Goal: Task Accomplishment & Management: Manage account settings

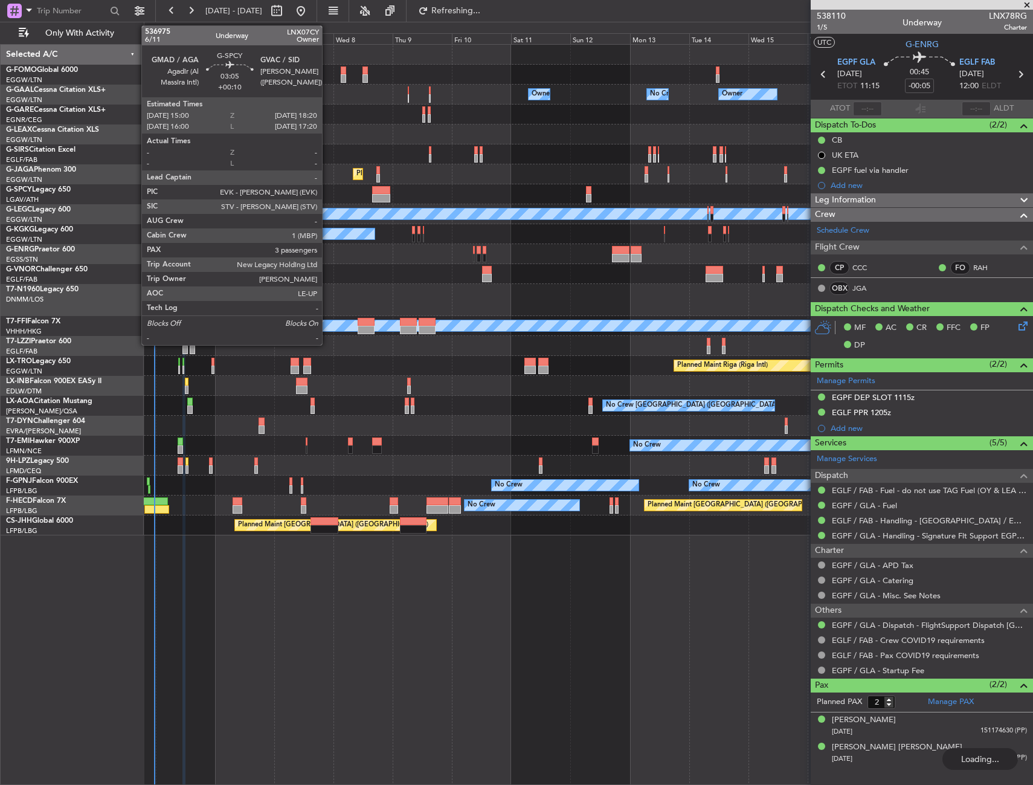
click at [317, 200] on div at bounding box center [315, 198] width 8 height 8
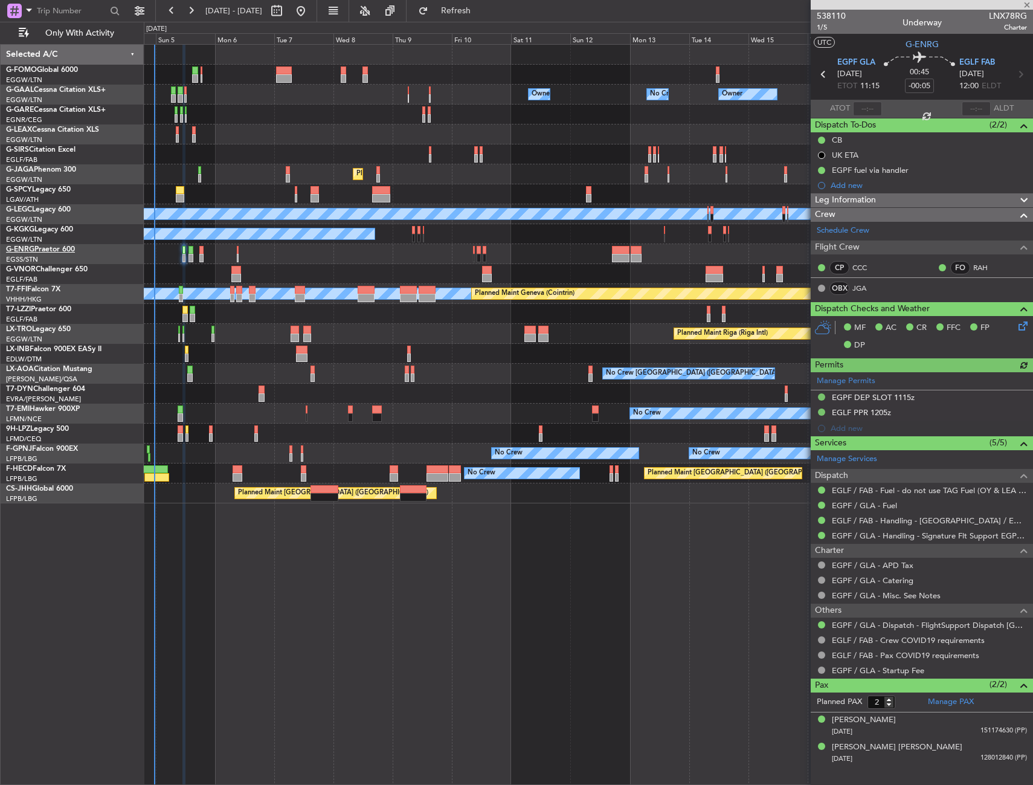
type input "+00:10"
type input "3"
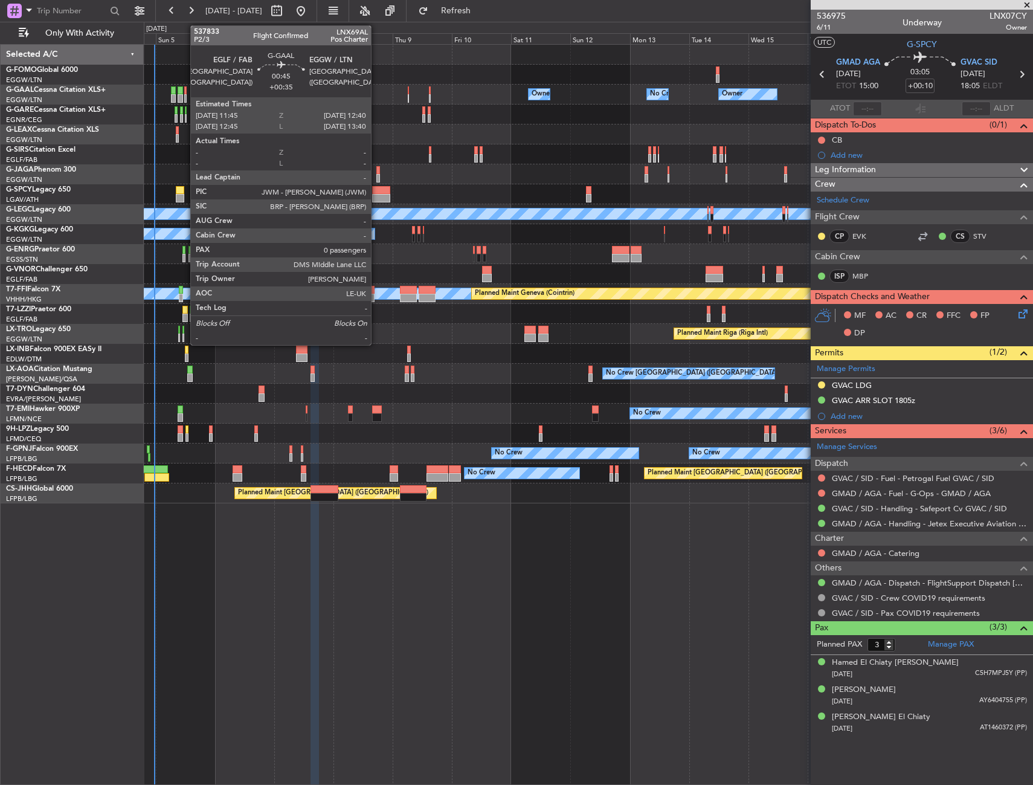
click at [184, 95] on div at bounding box center [185, 98] width 2 height 8
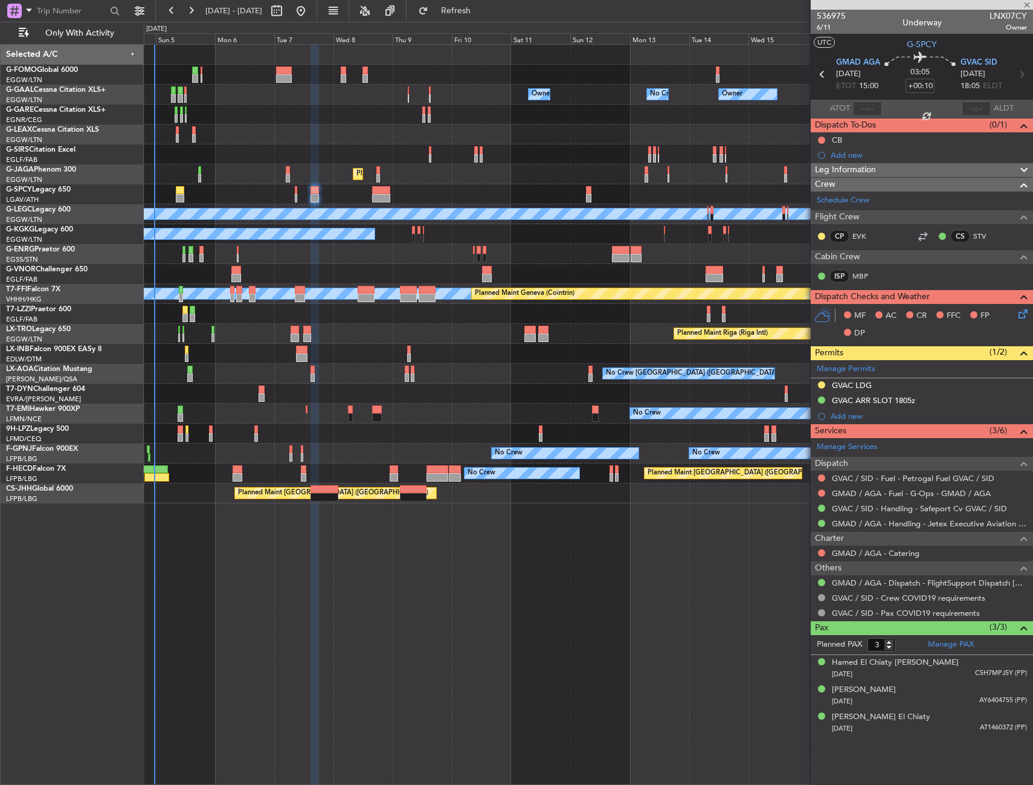
type input "+00:35"
type input "0"
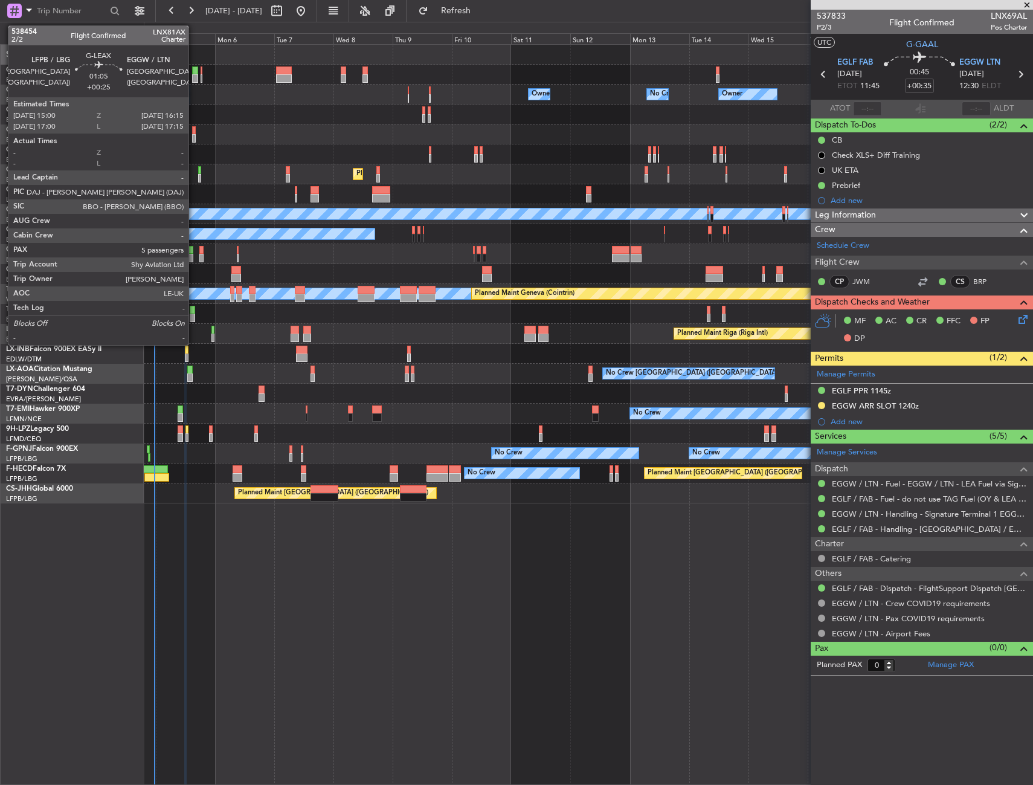
click at [194, 130] on div at bounding box center [194, 130] width 4 height 8
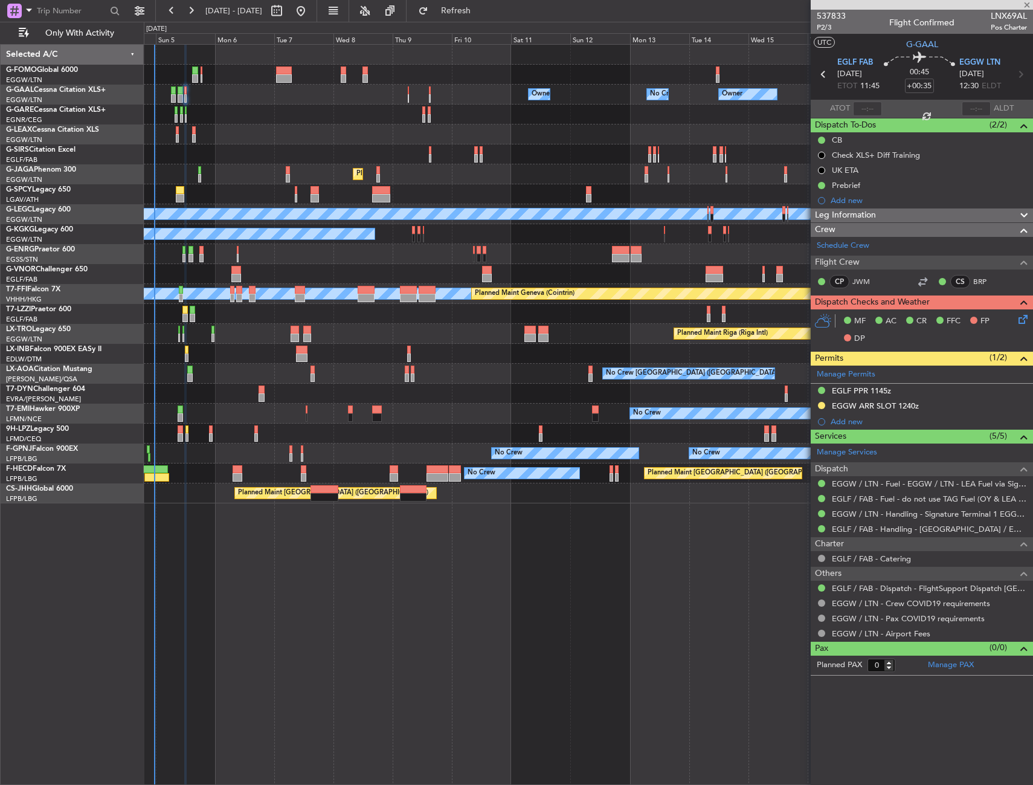
type input "+00:25"
type input "5"
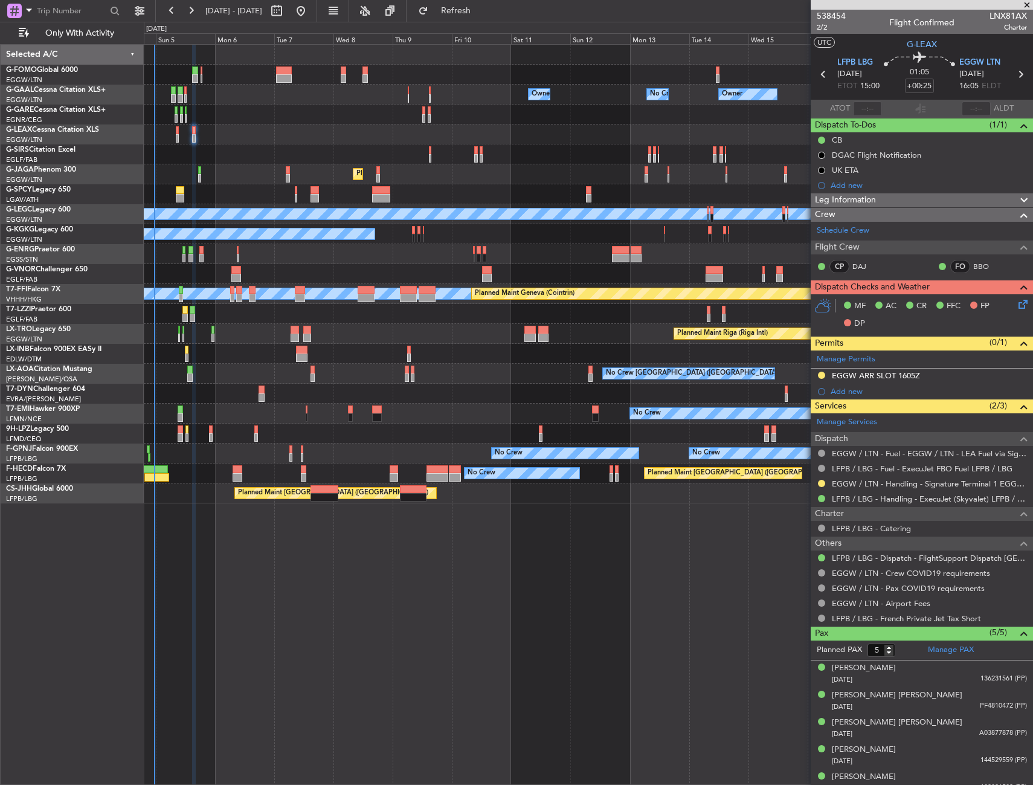
scroll to position [11, 0]
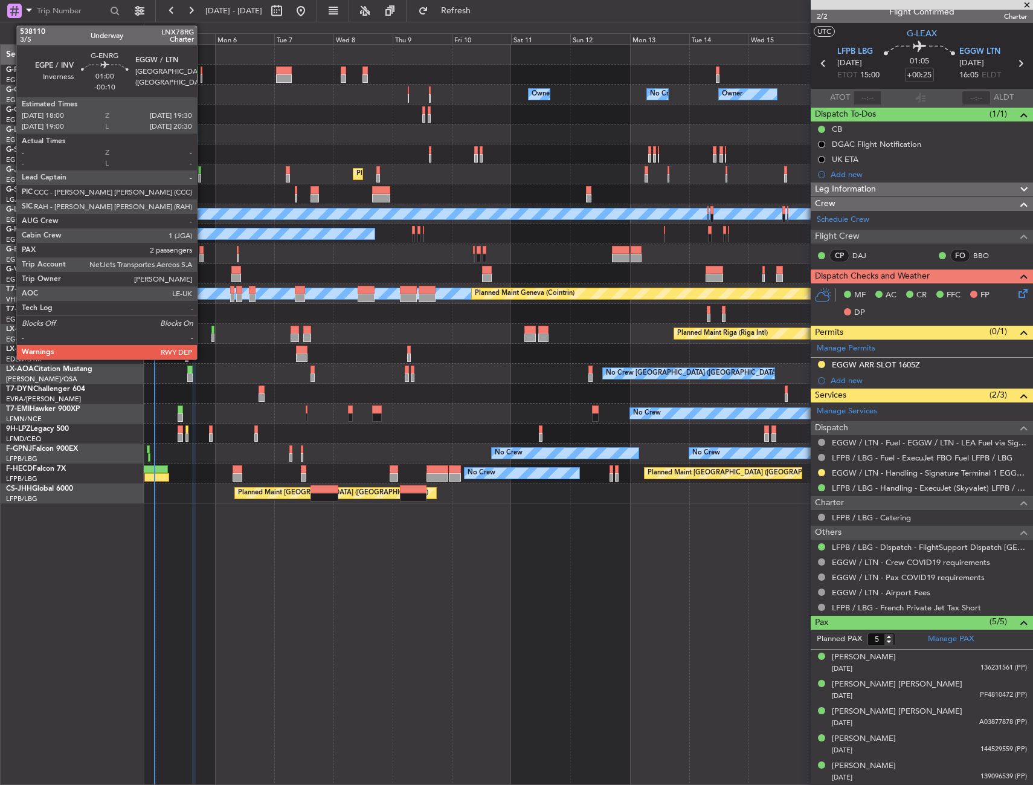
click at [202, 250] on div at bounding box center [201, 250] width 4 height 8
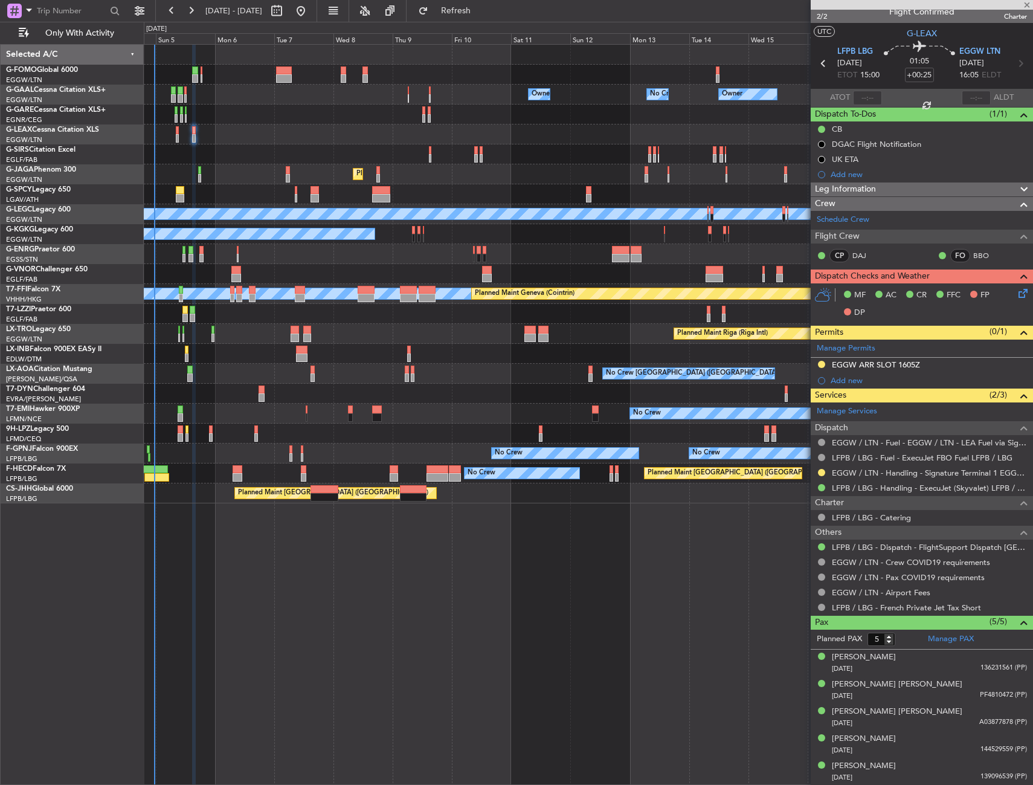
type input "-00:10"
type input "2"
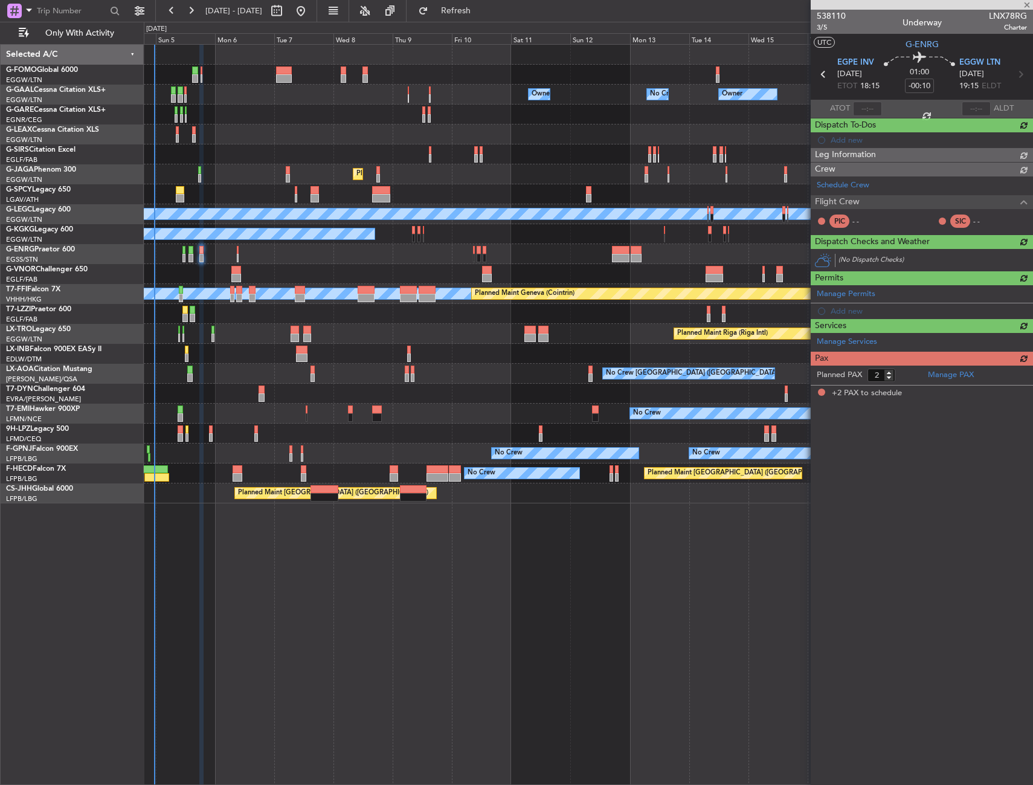
scroll to position [0, 0]
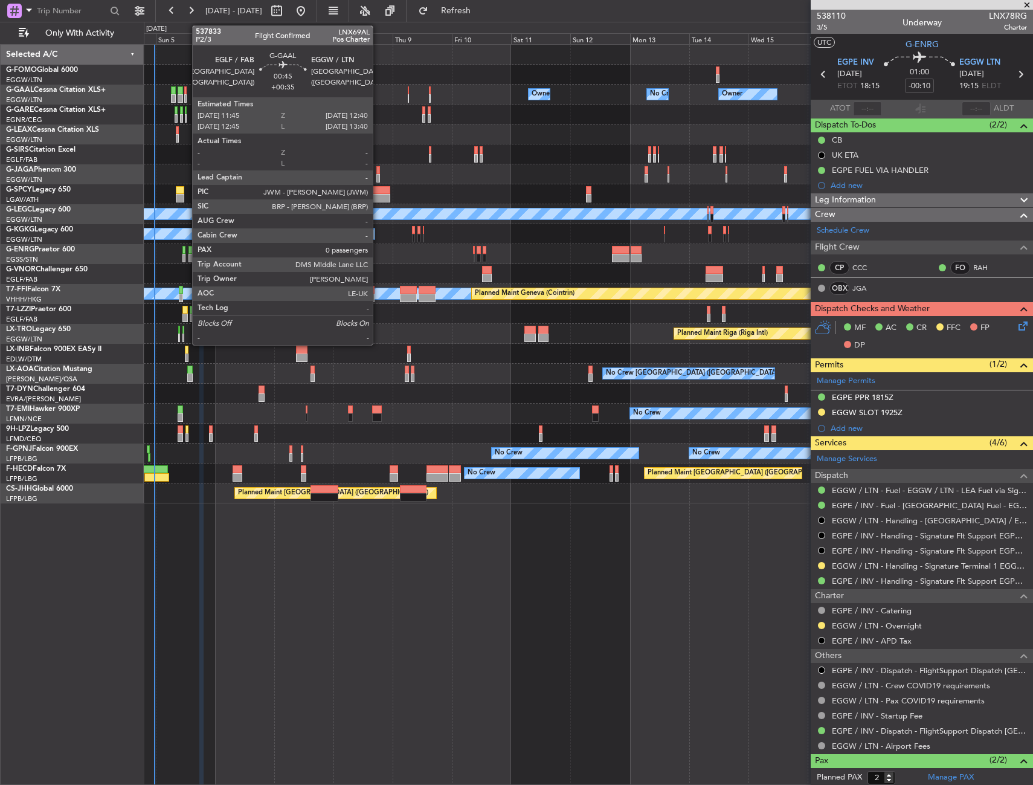
click at [186, 102] on div at bounding box center [185, 98] width 2 height 8
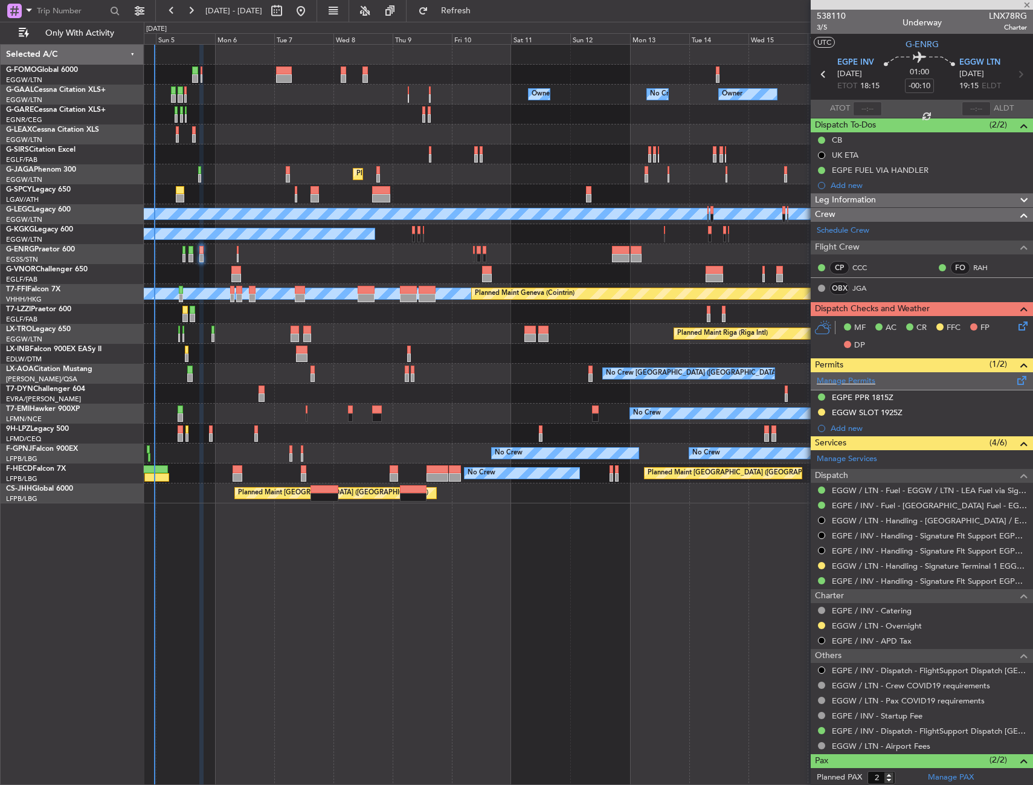
type input "+00:35"
type input "0"
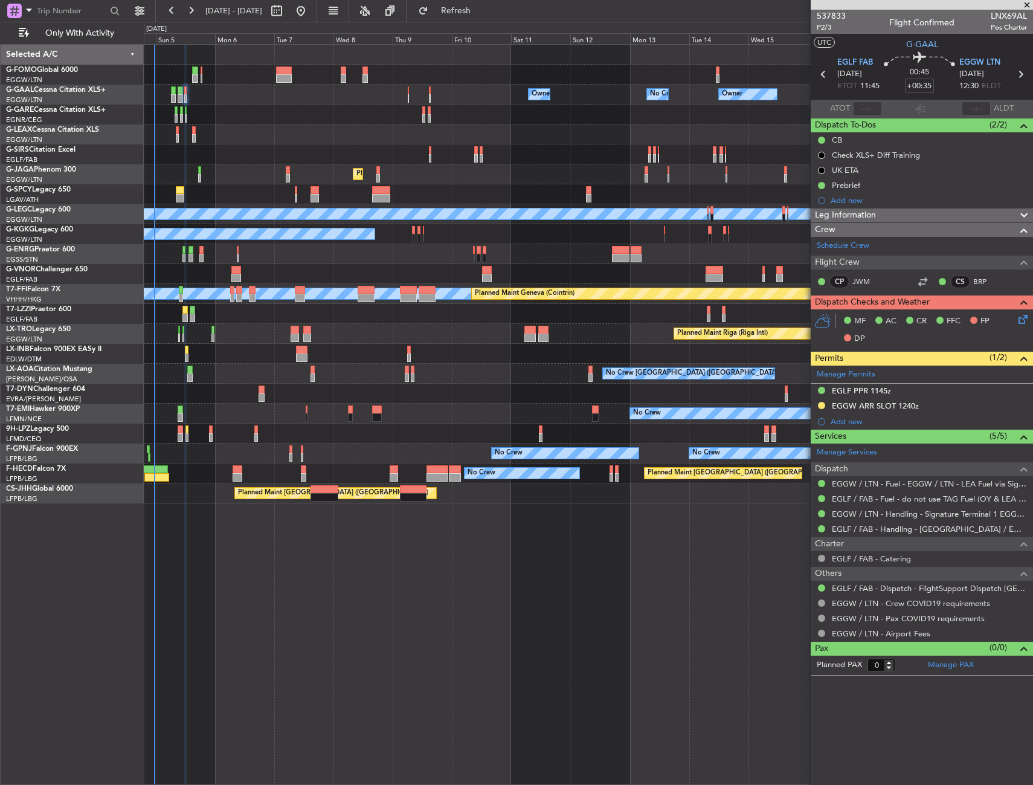
drag, startPoint x: 932, startPoint y: 405, endPoint x: 934, endPoint y: 412, distance: 6.9
click at [932, 405] on div "EGGW ARR SLOT 1240z" at bounding box center [922, 406] width 222 height 15
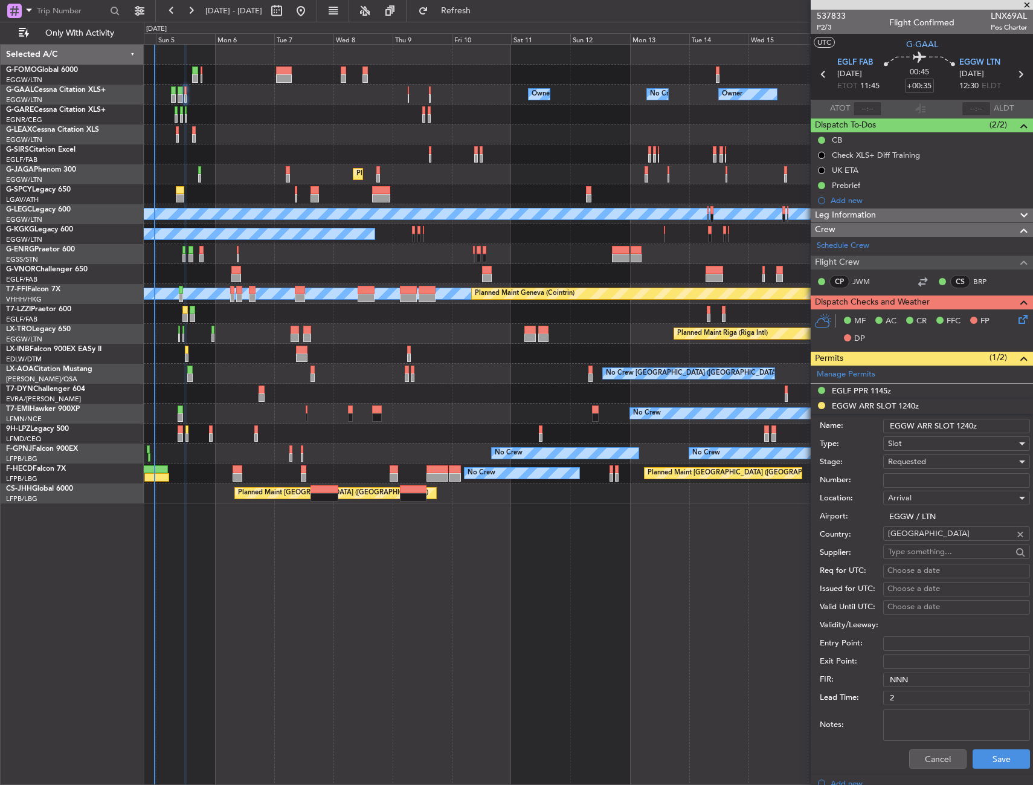
drag, startPoint x: 972, startPoint y: 423, endPoint x: 960, endPoint y: 424, distance: 12.7
click at [960, 424] on input "EGGW ARR SLOT 1240z" at bounding box center [957, 426] width 147 height 15
click at [928, 456] on div "Requested" at bounding box center [952, 462] width 129 height 18
click at [926, 485] on span "Denied" at bounding box center [952, 481] width 127 height 18
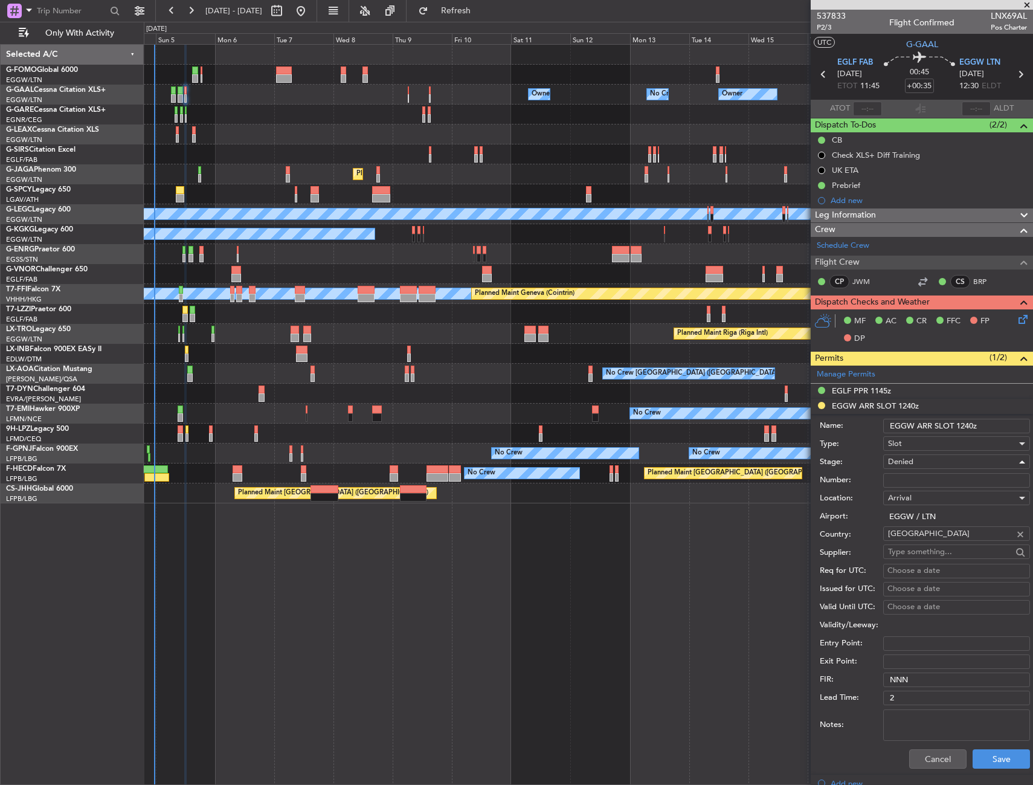
scroll to position [0, 0]
click at [998, 752] on button "Save" at bounding box center [1001, 758] width 57 height 19
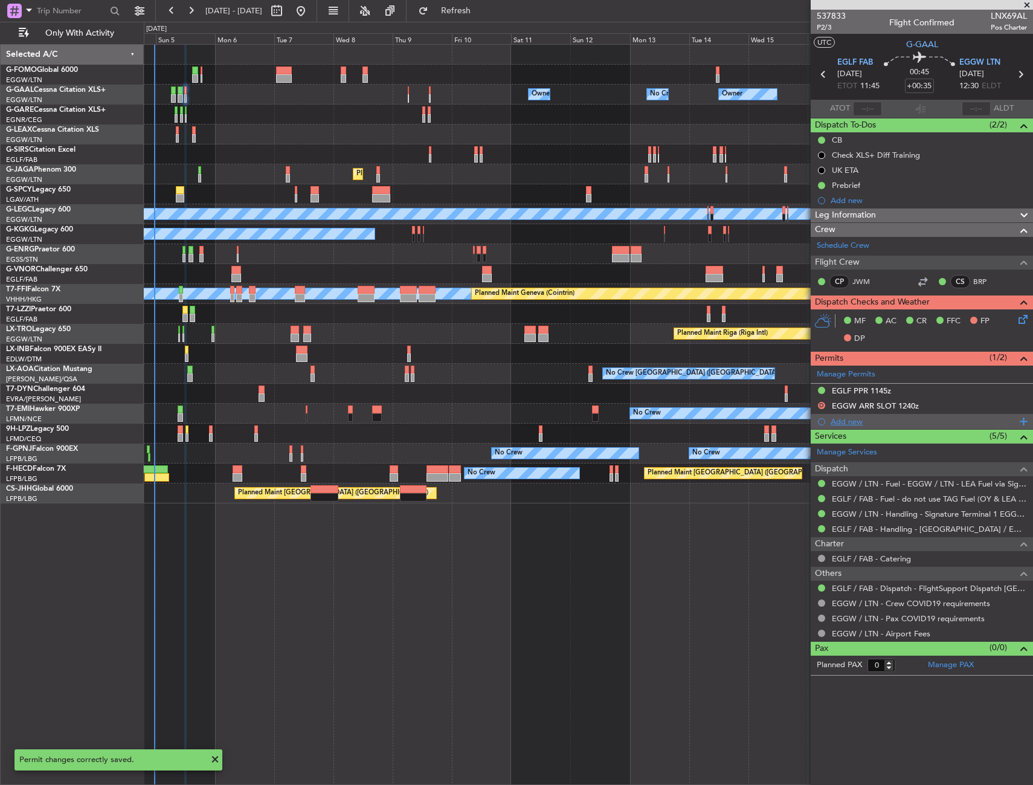
click at [847, 419] on div "Add new" at bounding box center [924, 421] width 186 height 10
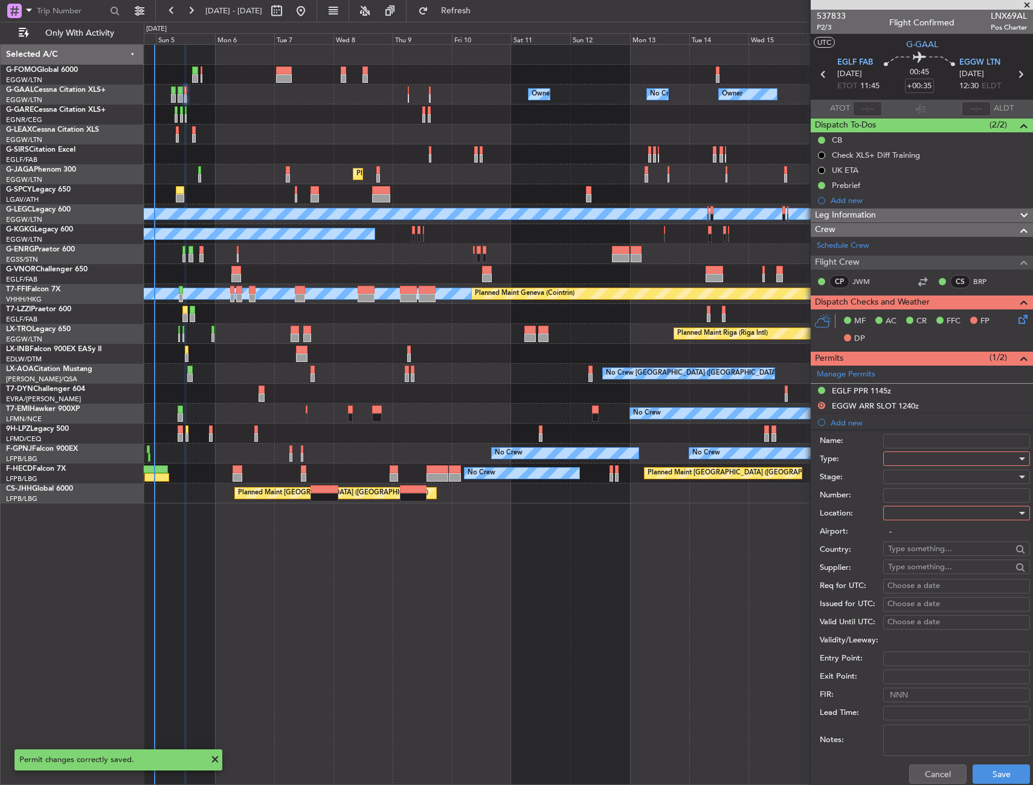
click at [900, 453] on div at bounding box center [952, 459] width 129 height 18
click at [913, 574] on span "Slot" at bounding box center [952, 573] width 127 height 18
click at [920, 517] on div at bounding box center [952, 513] width 129 height 18
click at [914, 572] on span "Arrival" at bounding box center [952, 574] width 127 height 18
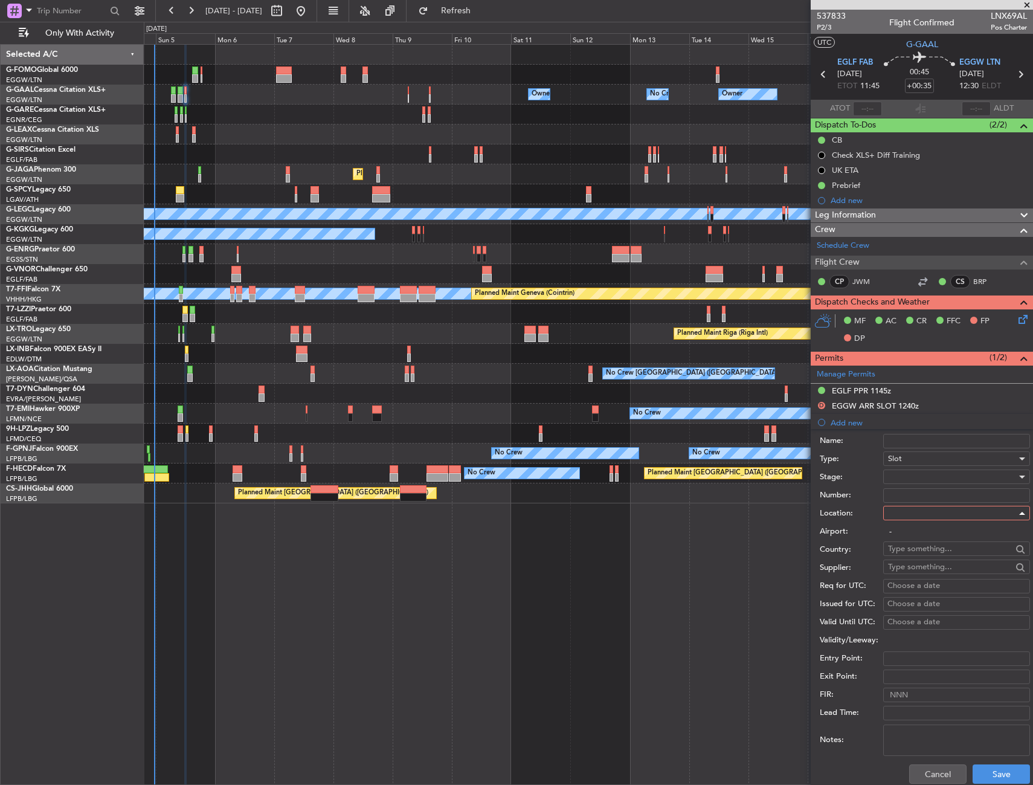
type input "EGGW / LTN"
click at [902, 469] on div at bounding box center [952, 477] width 129 height 18
click at [904, 572] on span "Received OK" at bounding box center [952, 574] width 127 height 18
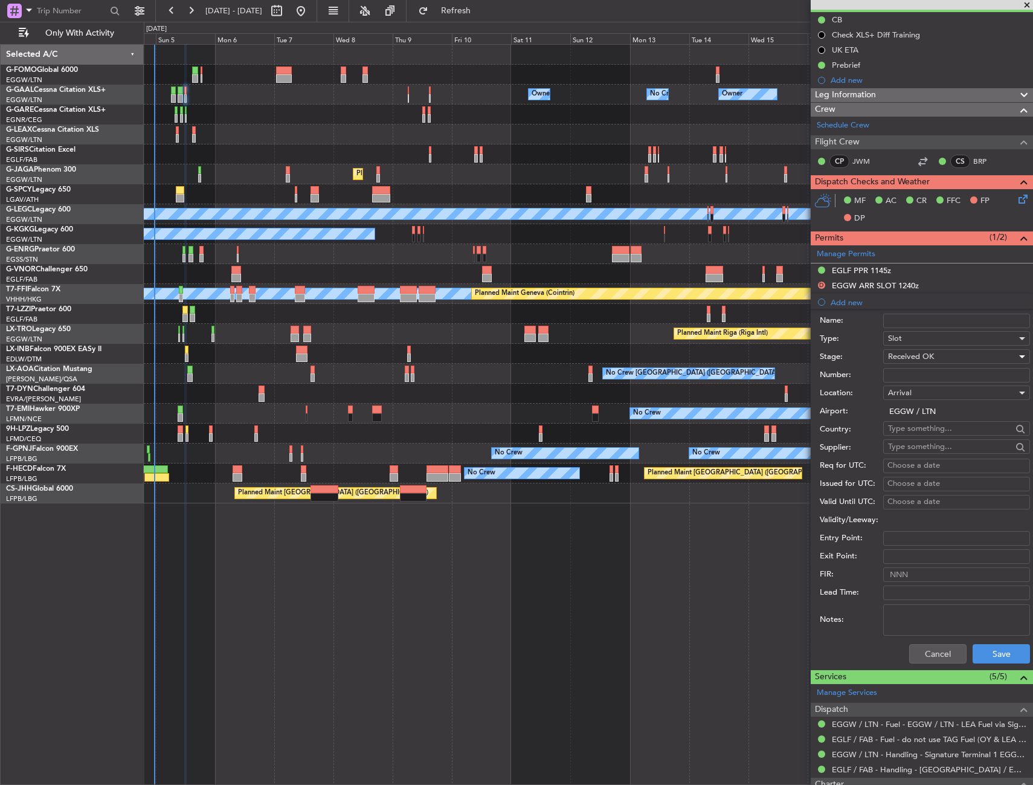
scroll to position [121, 0]
click at [905, 465] on div "Choose a date" at bounding box center [957, 465] width 138 height 12
select select "10"
select select "2025"
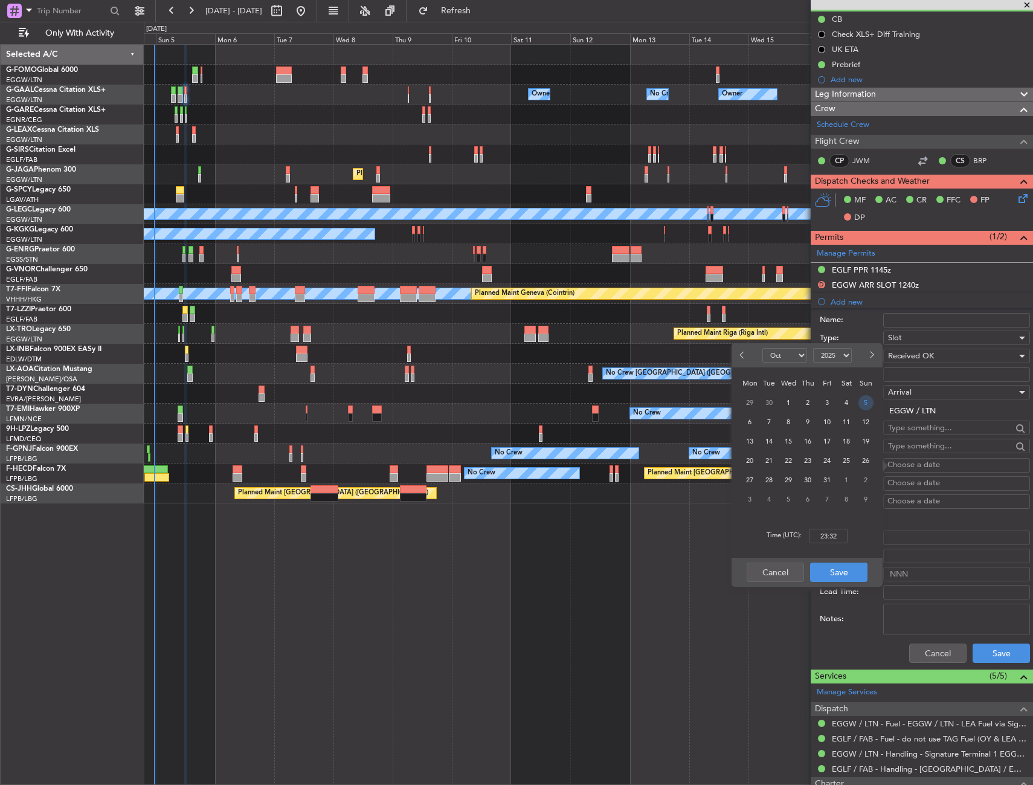
click at [868, 399] on span "5" at bounding box center [866, 402] width 15 height 15
click at [833, 532] on input "00:00" at bounding box center [828, 536] width 39 height 15
type input "12:40"
click at [831, 568] on button "Save" at bounding box center [838, 572] width 57 height 19
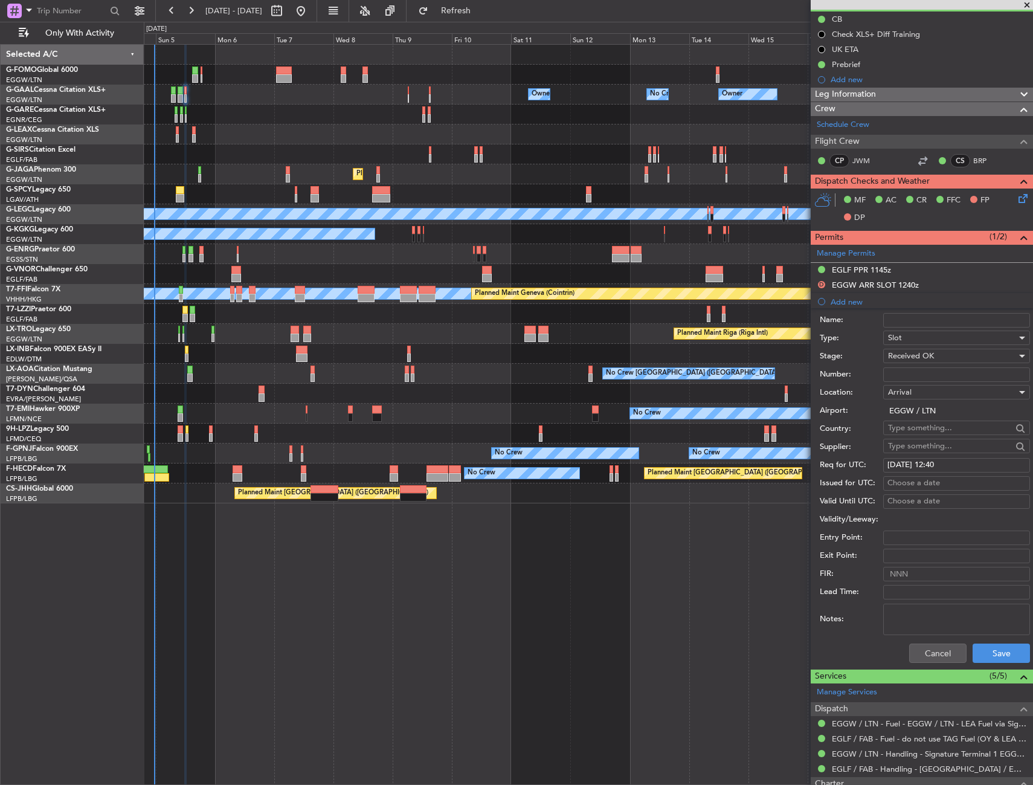
click at [895, 477] on div "Choose a date" at bounding box center [957, 483] width 138 height 12
select select "10"
select select "2025"
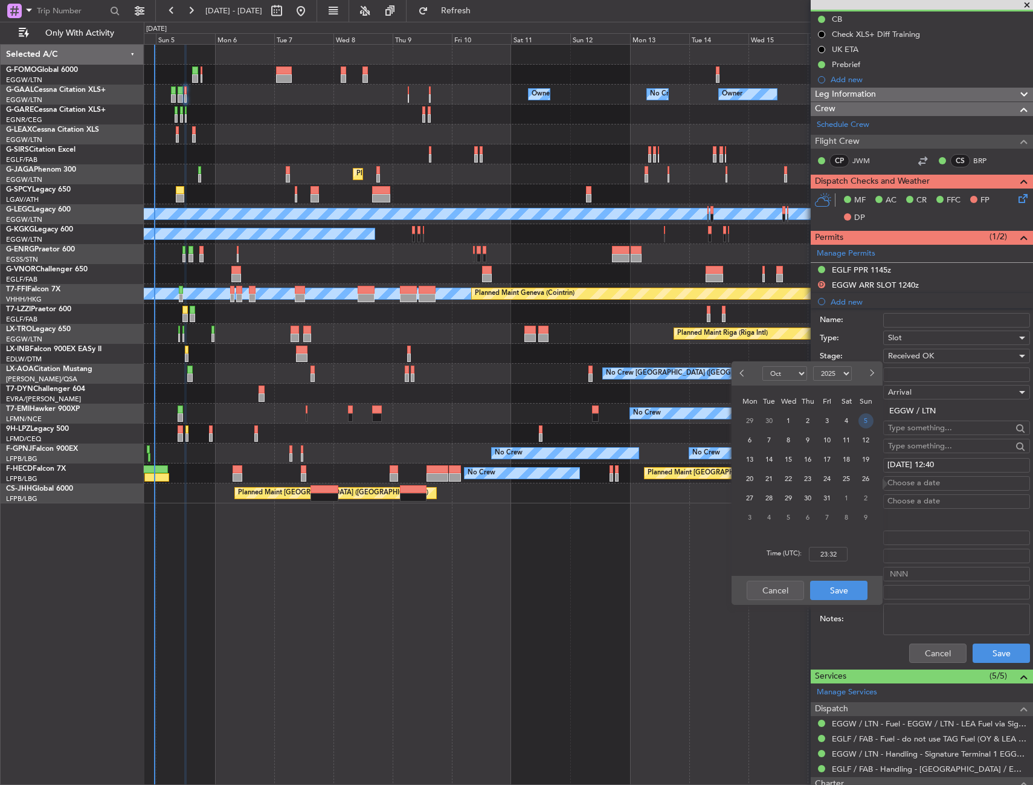
click at [866, 418] on span "5" at bounding box center [866, 420] width 15 height 15
click at [829, 550] on input "00:00" at bounding box center [828, 554] width 39 height 15
type input "13:15"
click at [841, 586] on button "Save" at bounding box center [838, 590] width 57 height 19
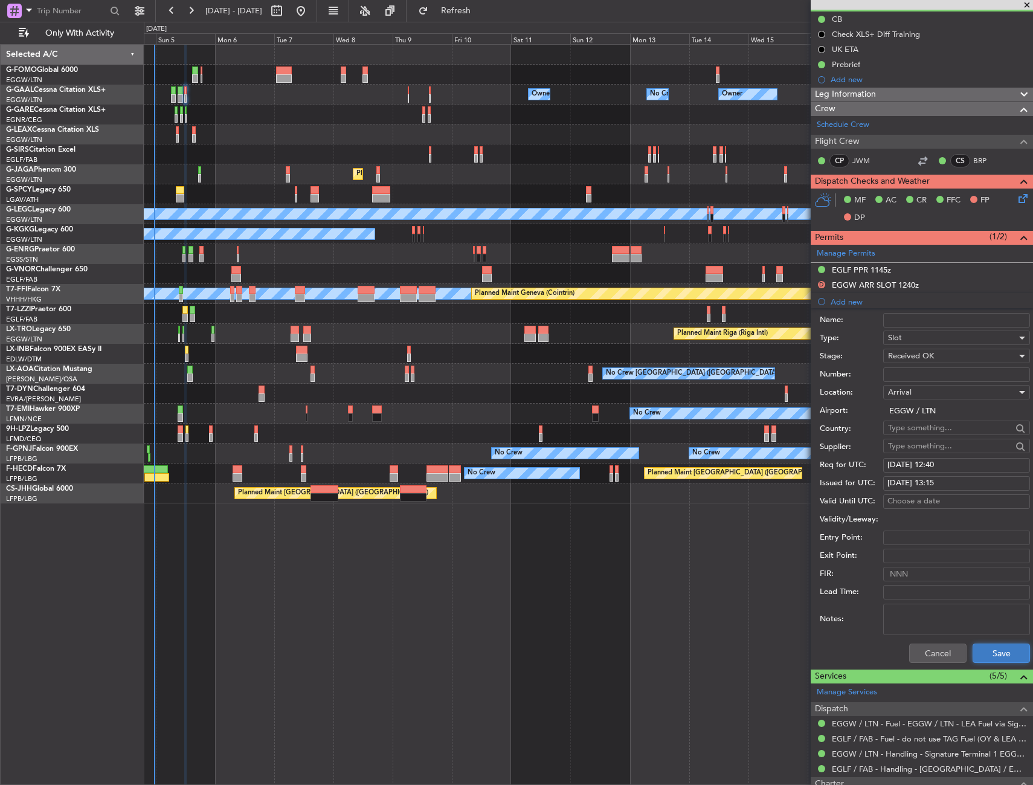
click at [998, 661] on button "Save" at bounding box center [1001, 653] width 57 height 19
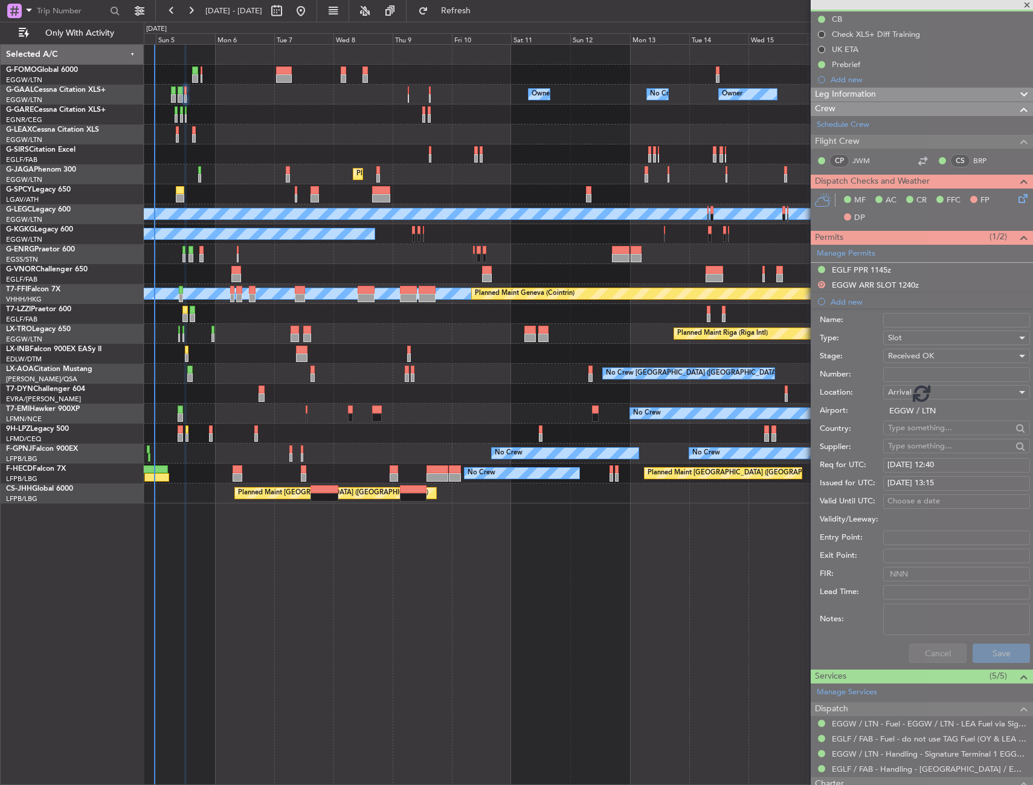
scroll to position [0, 0]
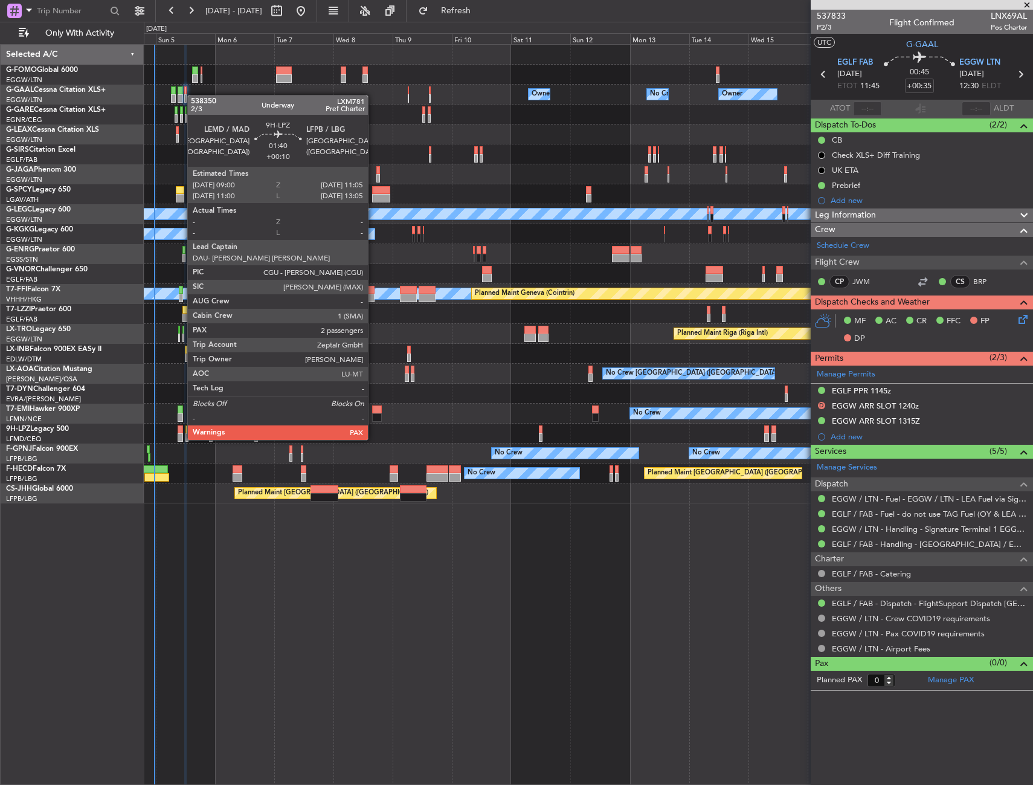
click at [181, 428] on div at bounding box center [180, 429] width 5 height 8
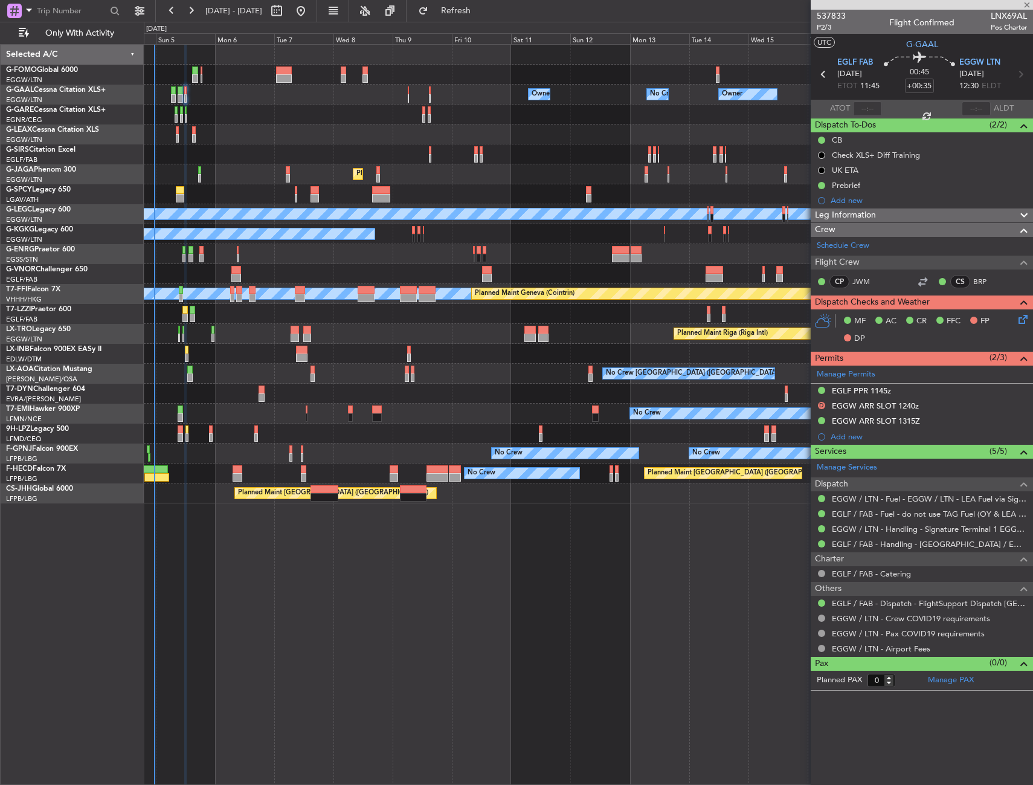
type input "+00:10"
type input "4"
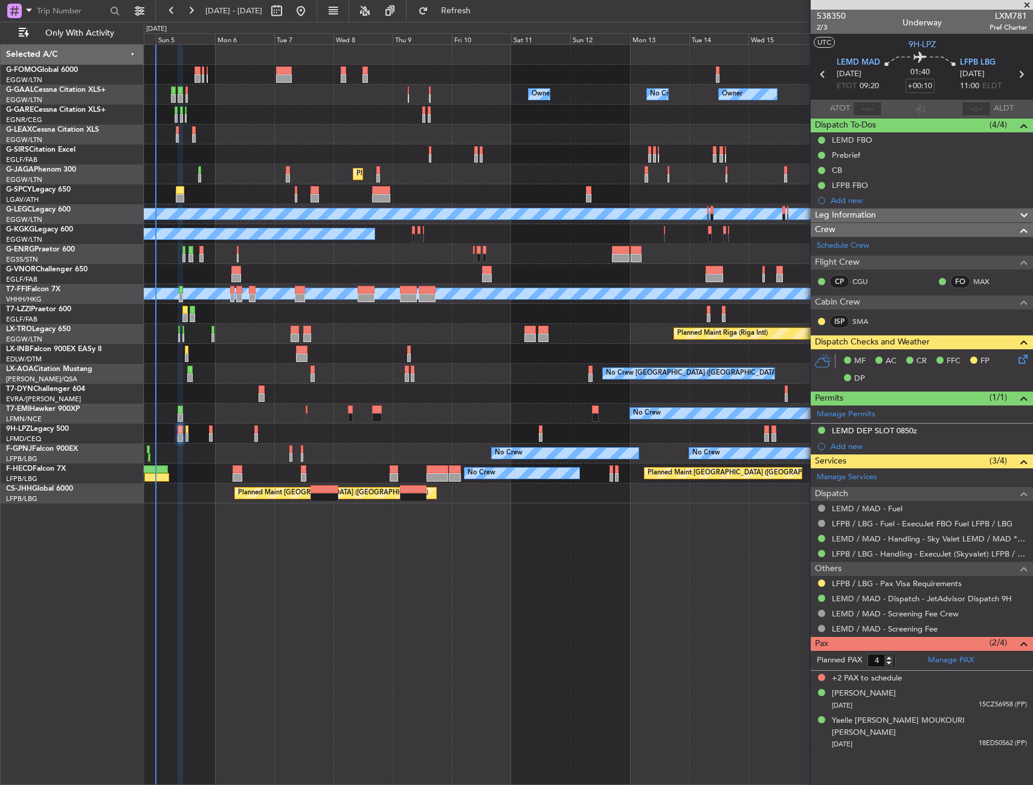
click at [193, 76] on div at bounding box center [588, 75] width 889 height 20
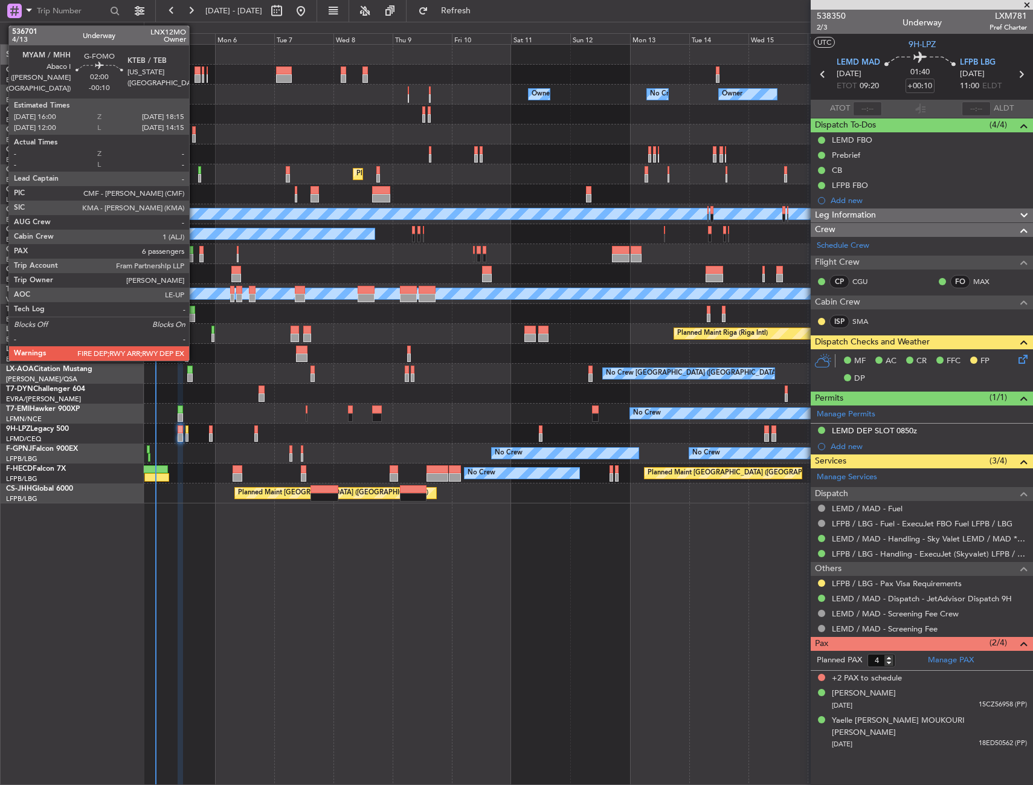
click at [195, 76] on div at bounding box center [198, 78] width 6 height 8
click at [198, 69] on div at bounding box center [198, 70] width 6 height 8
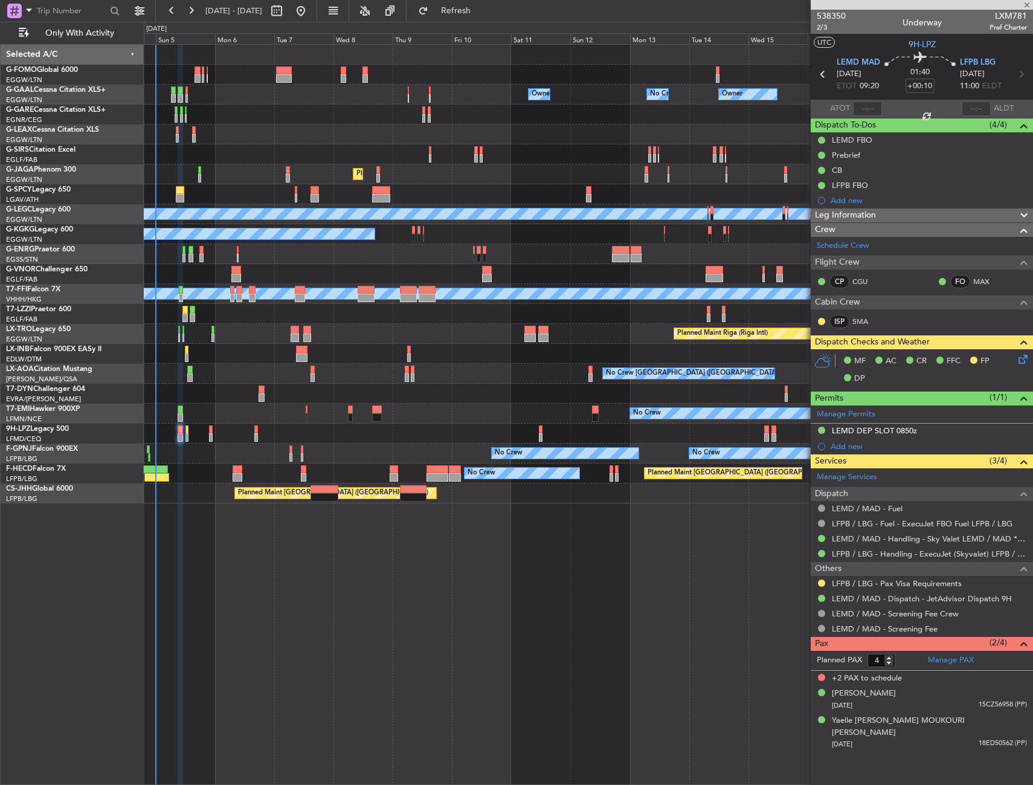
type input "-00:10"
type input "6"
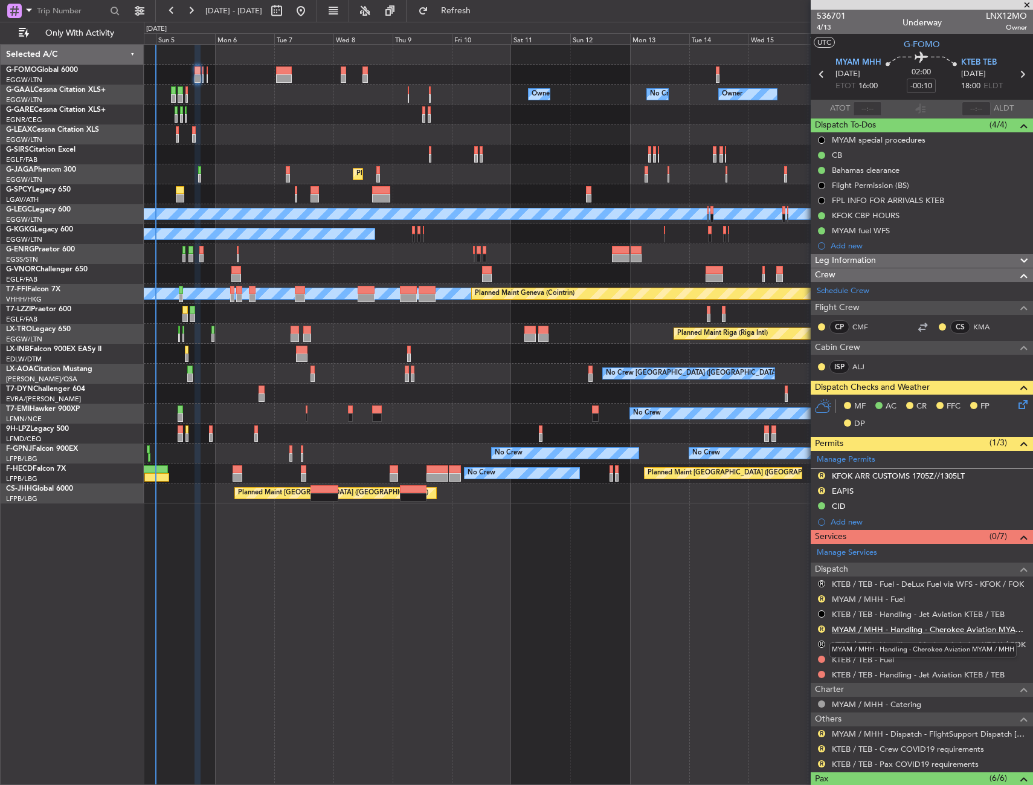
click at [836, 631] on link "MYAM / MHH - Handling - Cherokee Aviation MYAM / MHH" at bounding box center [929, 629] width 195 height 10
click at [464, 16] on button "Refresh" at bounding box center [449, 10] width 73 height 19
click at [832, 466] on div "Manage Permits R KFOK ARR CUSTOMS 1705Z//1305LT R EAPIS CID Add new" at bounding box center [922, 490] width 222 height 79
click at [831, 460] on div "Manage Permits R KFOK ARR CUSTOMS 1705Z//1305LT R EAPIS CID Add new" at bounding box center [922, 490] width 222 height 79
click at [852, 462] on link "Manage Permits" at bounding box center [846, 460] width 59 height 12
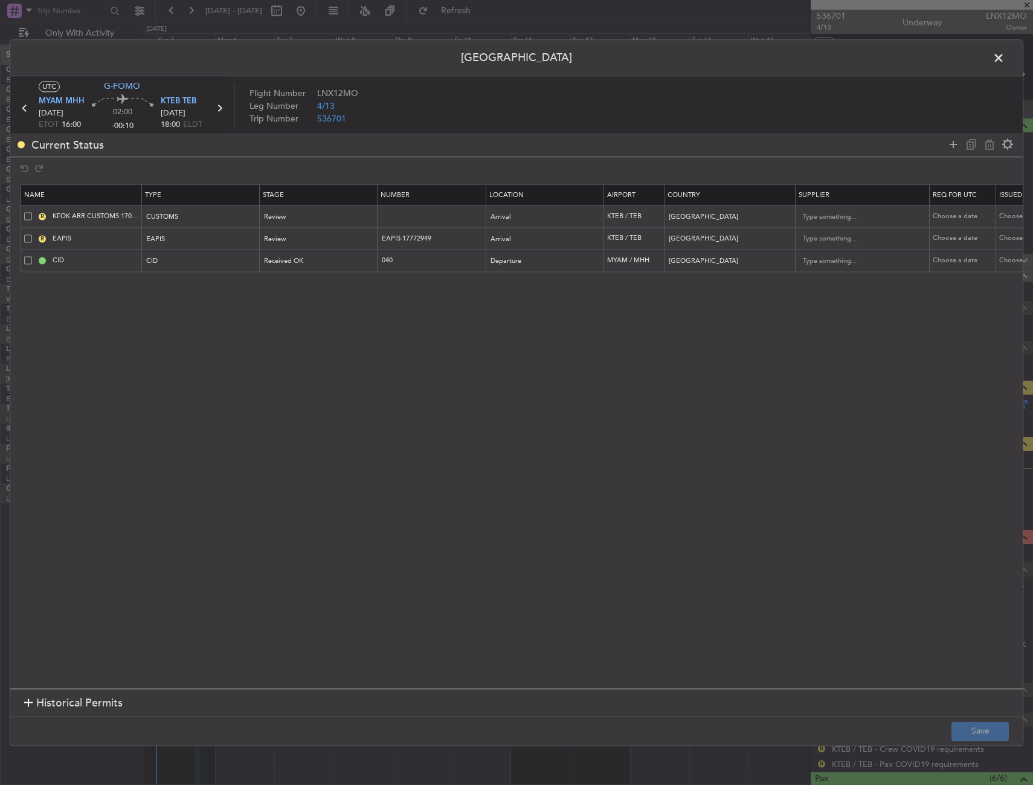
click at [28, 216] on span at bounding box center [28, 217] width 8 height 8
click at [33, 213] on input "checkbox" at bounding box center [33, 213] width 0 height 0
click at [991, 149] on icon at bounding box center [990, 144] width 15 height 15
type input "EAPIS"
type input "EAPIS-17772949"
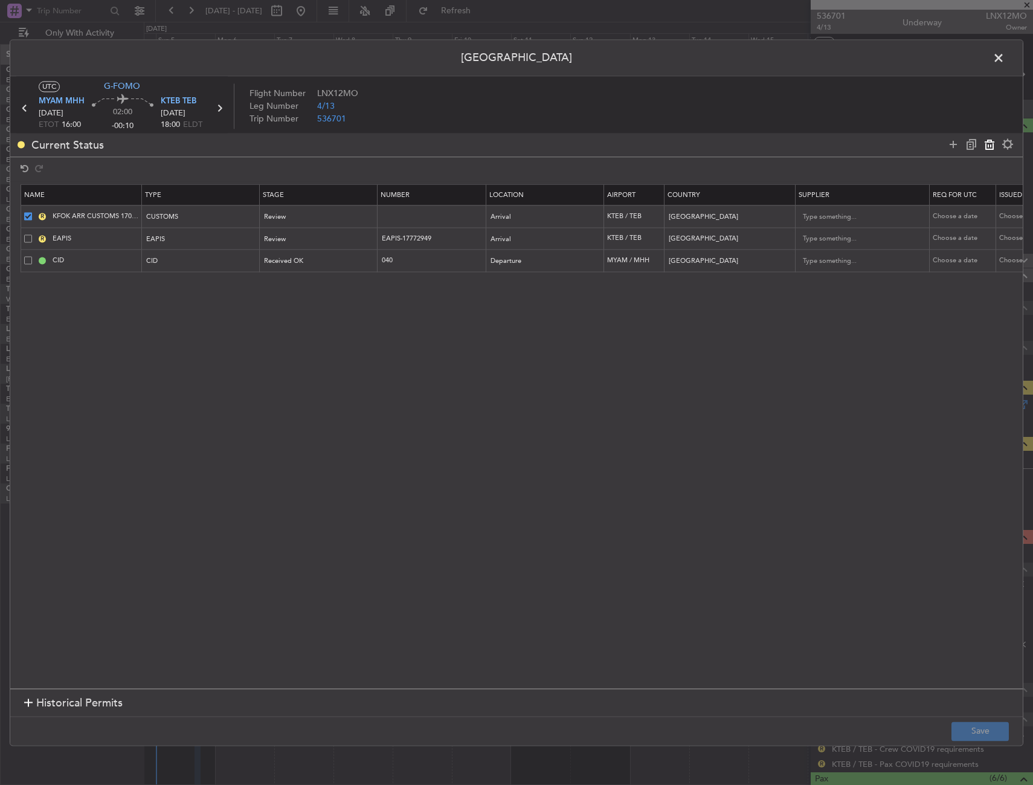
type input "CID"
type input "040"
type input "Bahamas"
click at [966, 728] on button "Save" at bounding box center [980, 731] width 57 height 19
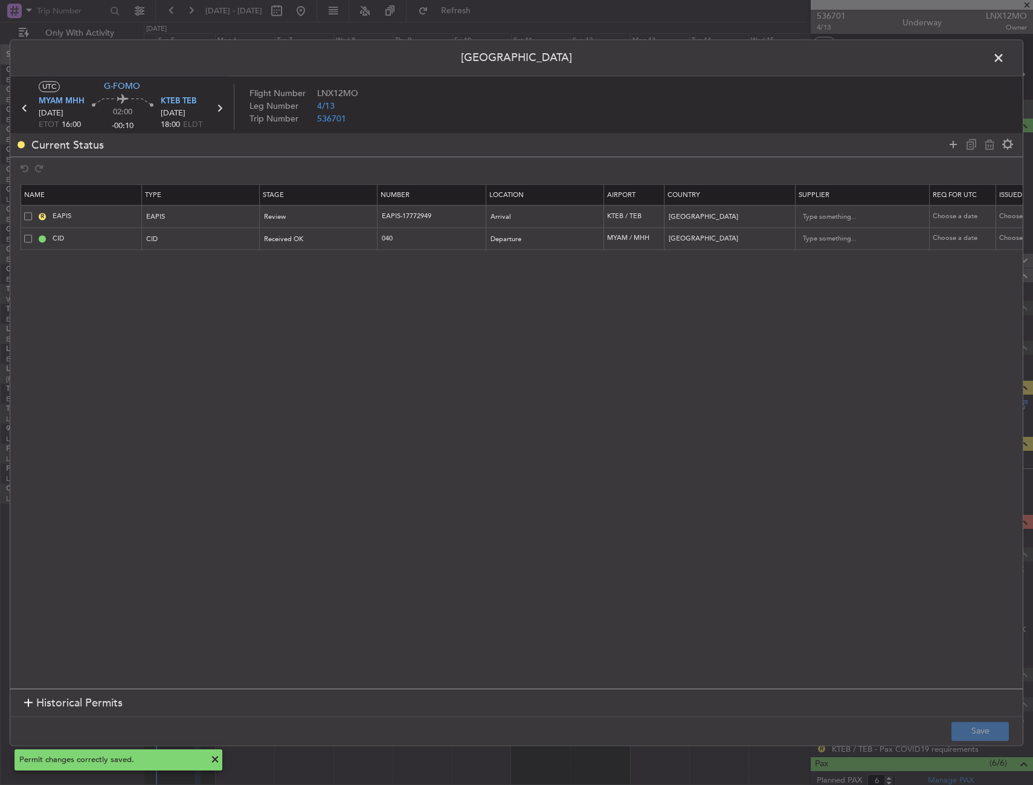
click at [1005, 60] on span at bounding box center [1005, 61] width 0 height 24
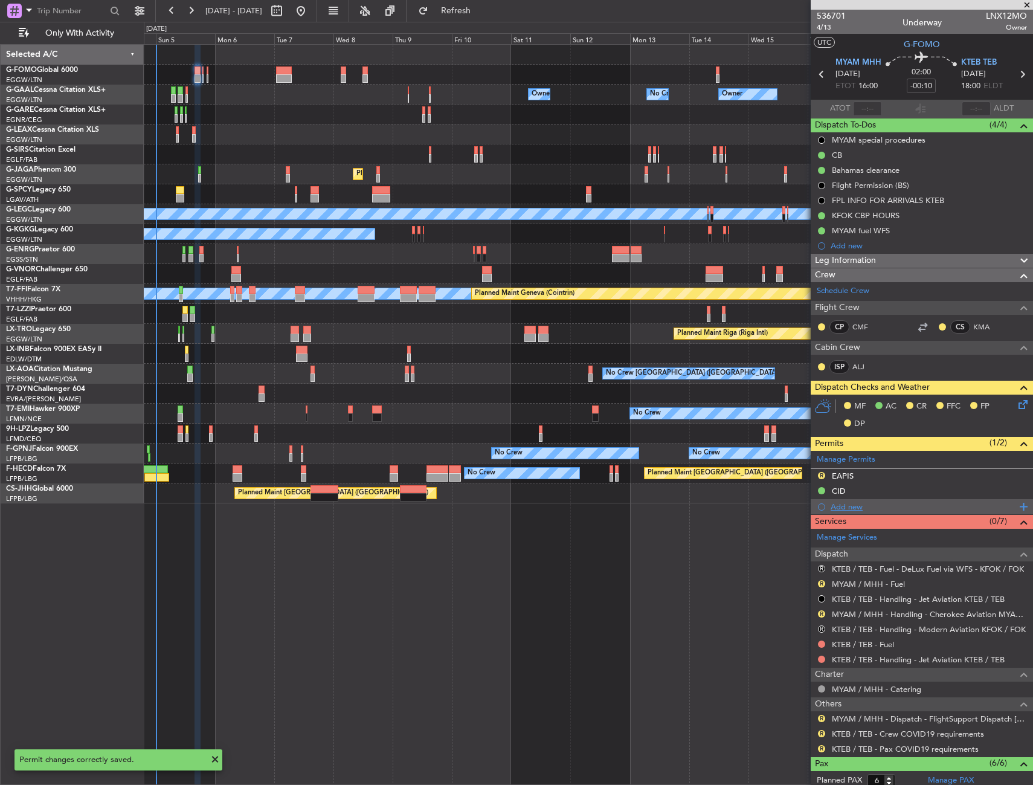
click at [865, 503] on div "Add new" at bounding box center [924, 507] width 186 height 10
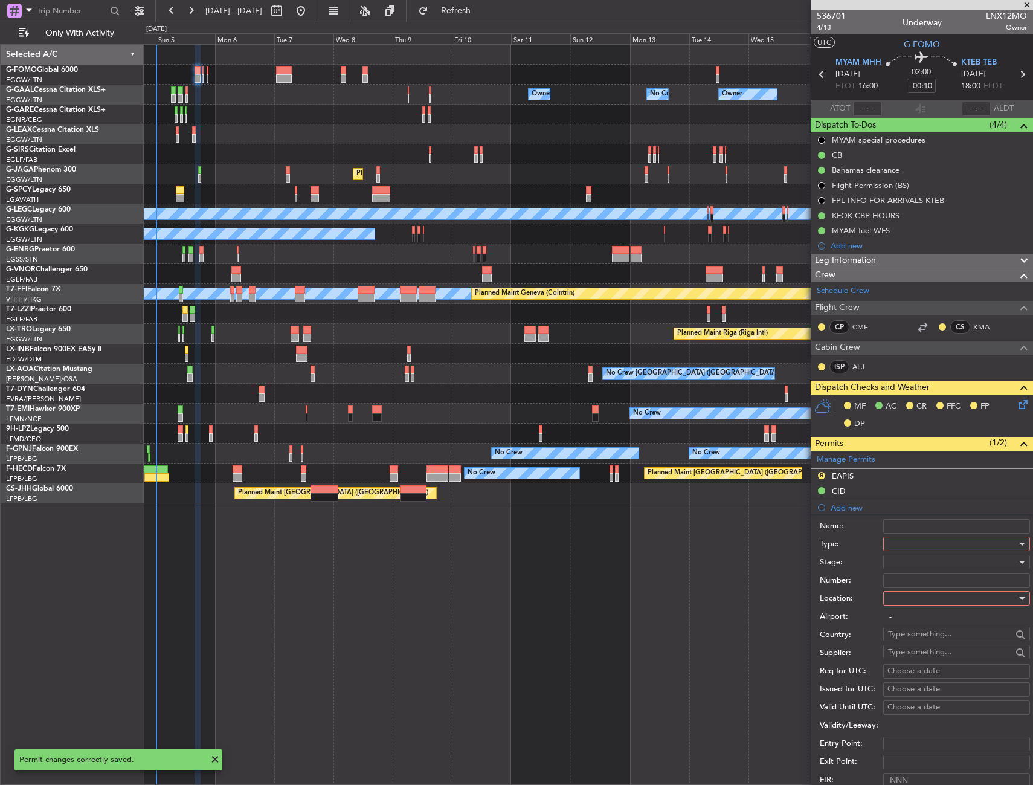
click at [912, 544] on div at bounding box center [952, 544] width 129 height 18
click at [917, 572] on span "CUSTOMS" at bounding box center [952, 575] width 127 height 18
click at [914, 601] on div at bounding box center [952, 598] width 129 height 18
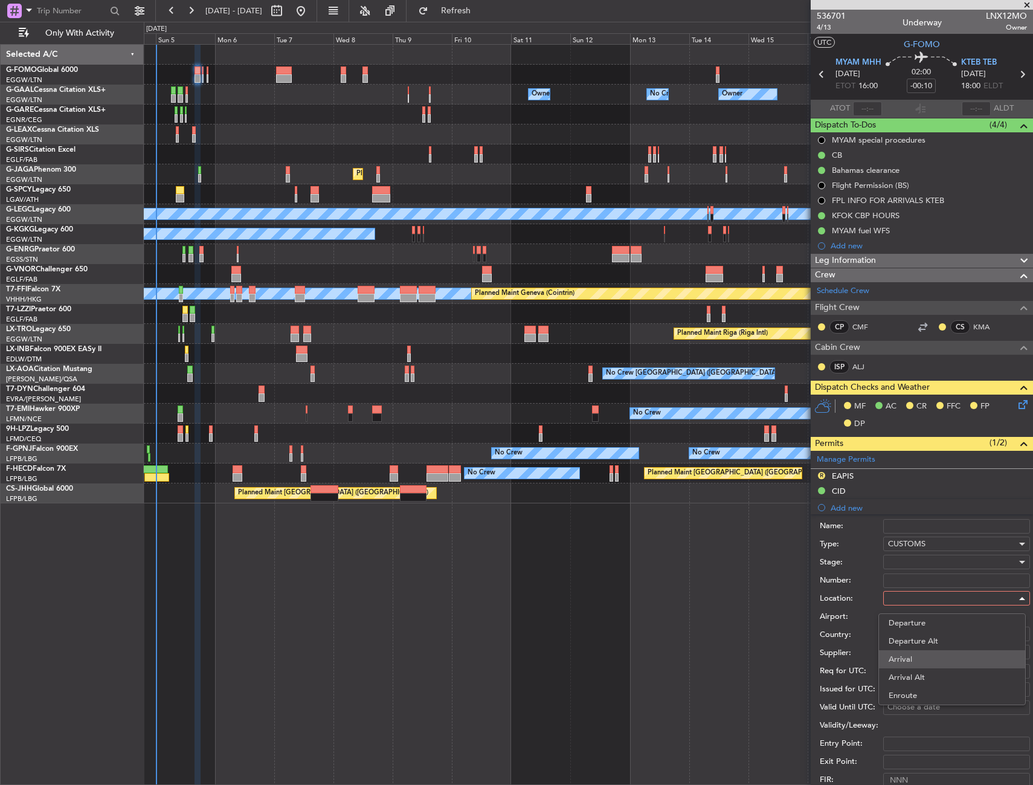
click at [910, 651] on span "Arrival" at bounding box center [952, 659] width 127 height 18
type input "KTEB / TEB"
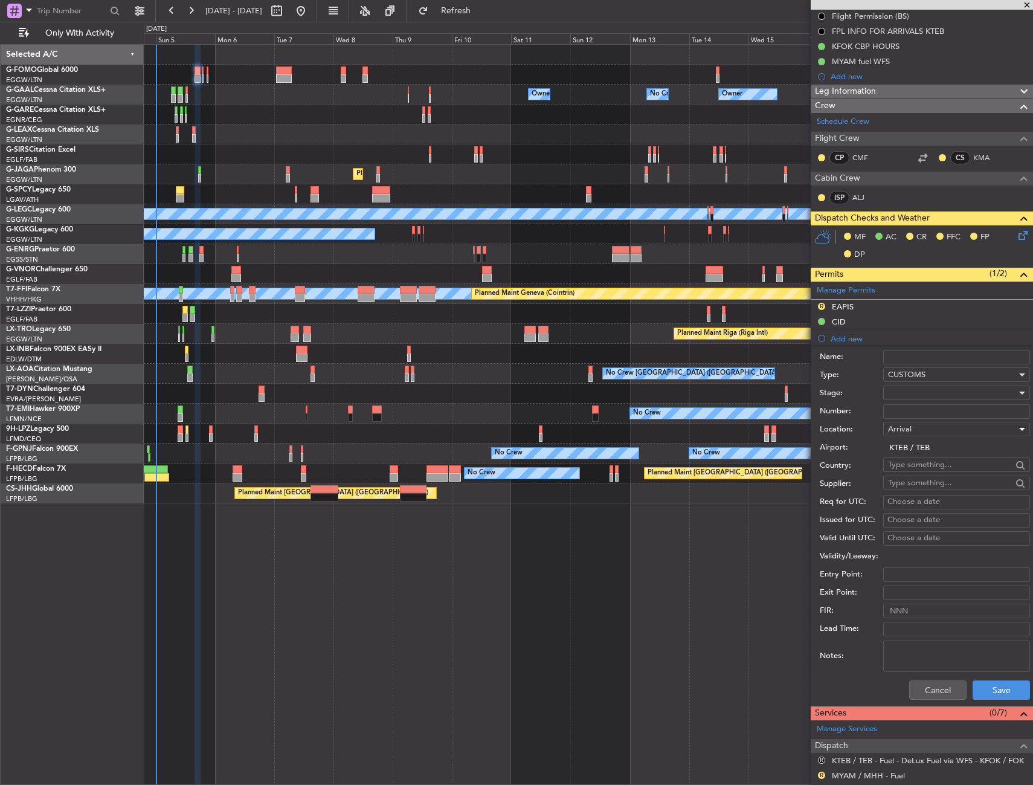
scroll to position [181, 0]
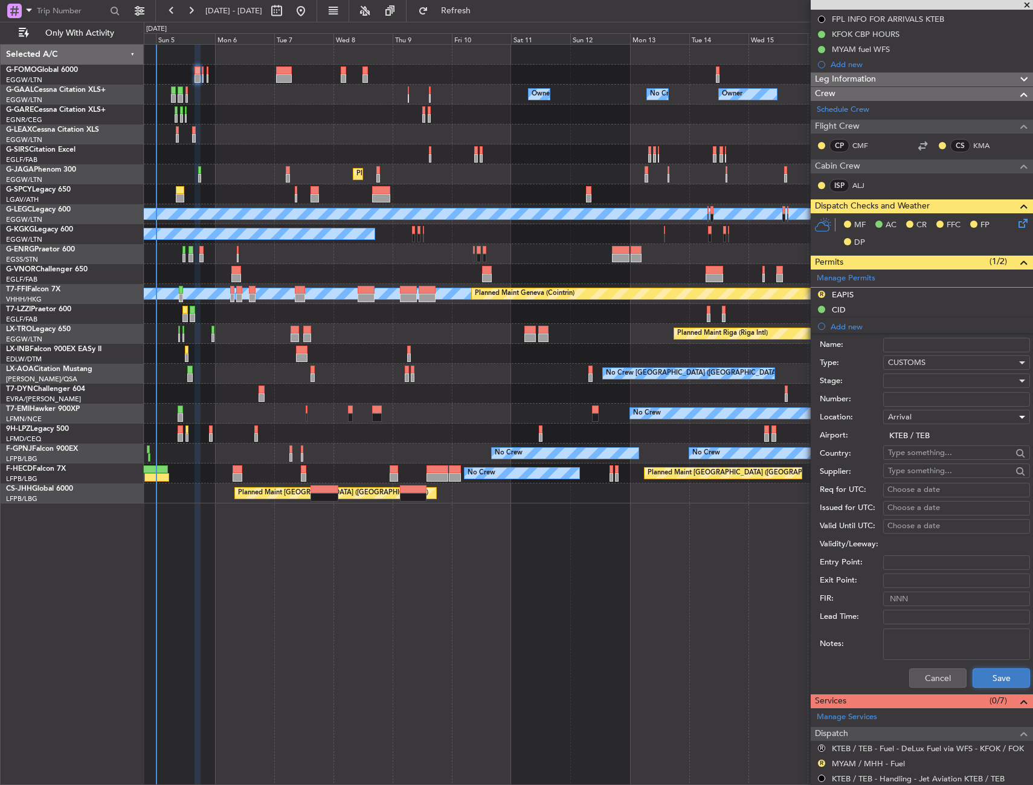
click at [980, 682] on button "Save" at bounding box center [1001, 677] width 57 height 19
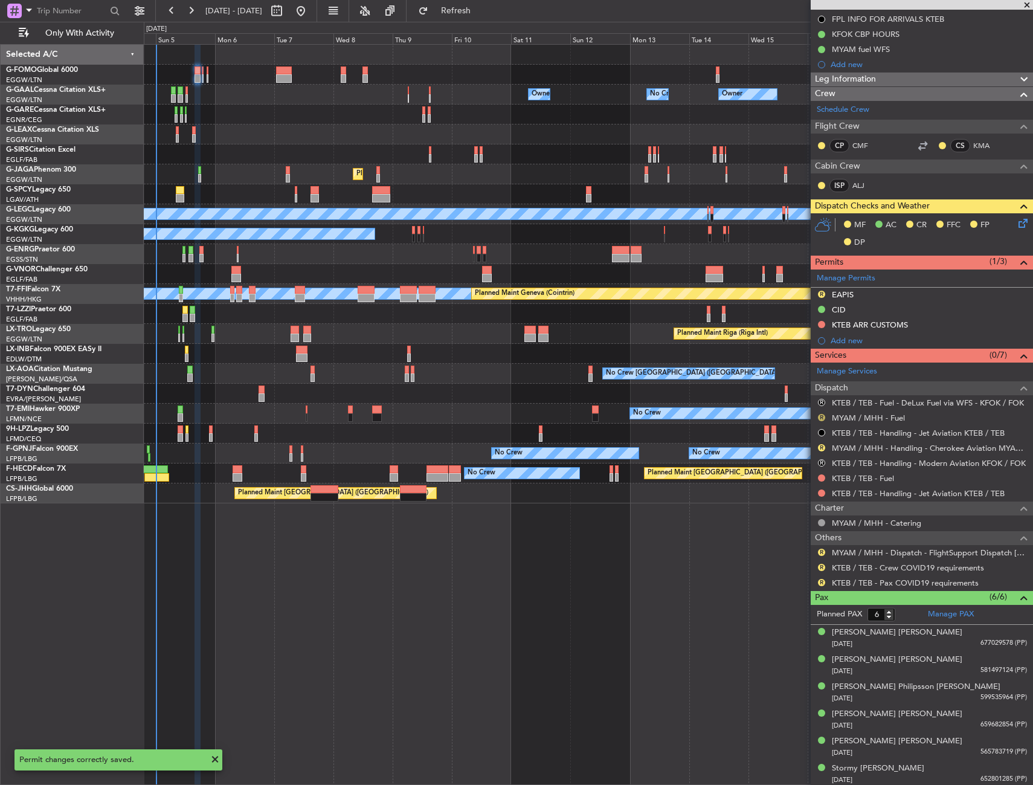
click at [824, 417] on button "R" at bounding box center [821, 417] width 7 height 7
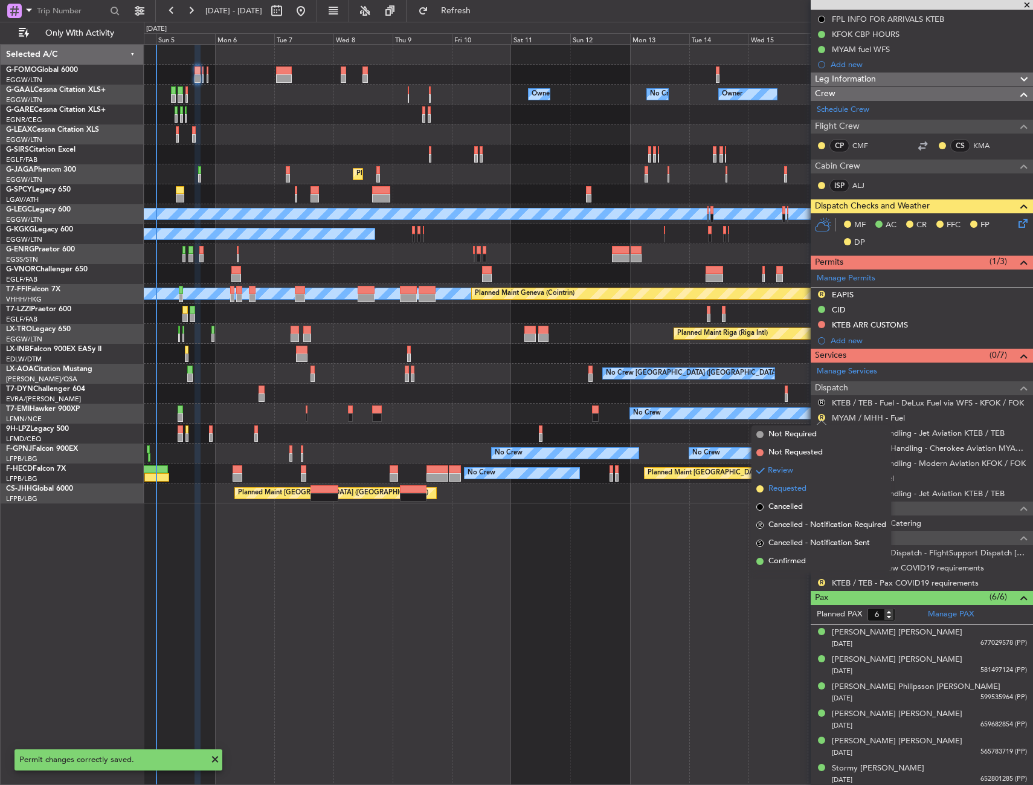
click at [793, 488] on span "Requested" at bounding box center [788, 489] width 38 height 12
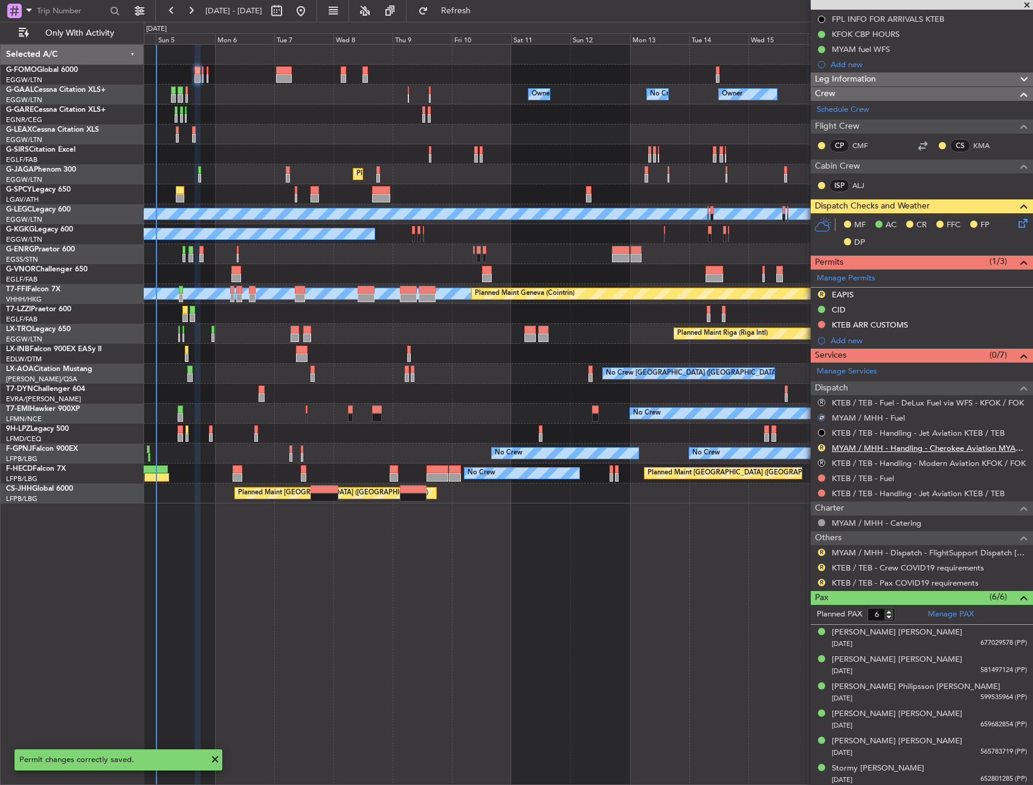
click at [859, 448] on link "MYAM / MHH - Handling - Cherokee Aviation MYAM / MHH" at bounding box center [929, 448] width 195 height 10
click at [858, 490] on link "KTEB / TEB - Handling - Jet Aviation KTEB / TEB" at bounding box center [918, 493] width 173 height 10
click at [821, 552] on button "R" at bounding box center [821, 552] width 7 height 7
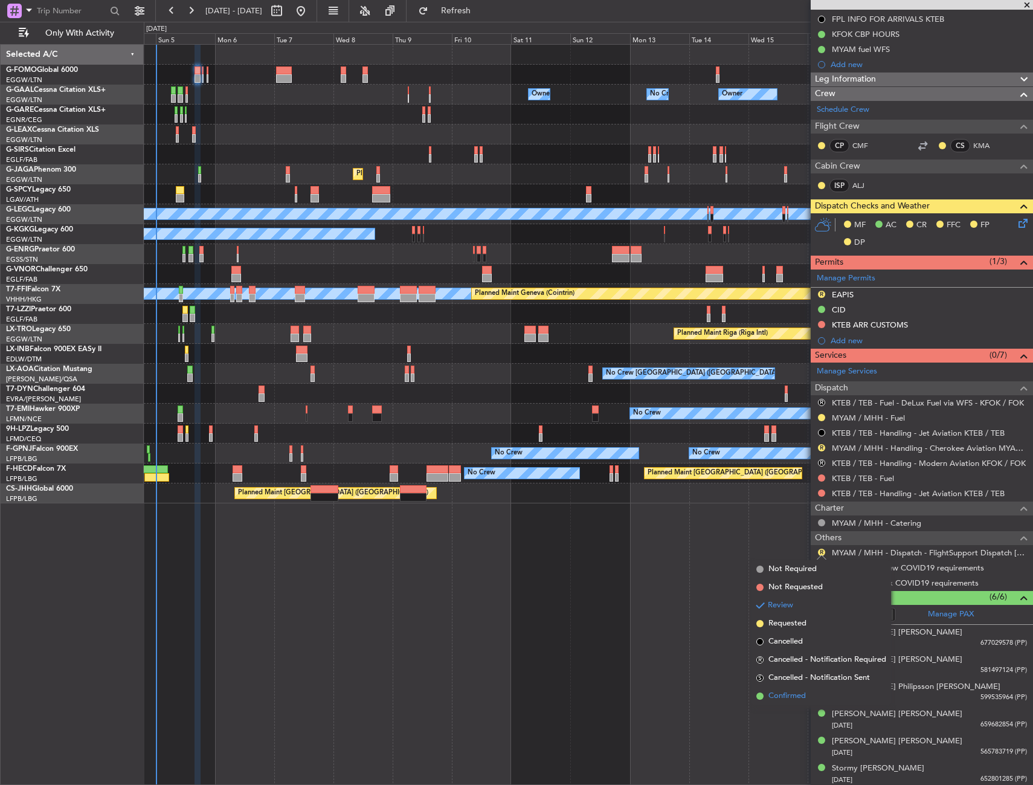
click at [778, 697] on span "Confirmed" at bounding box center [787, 696] width 37 height 12
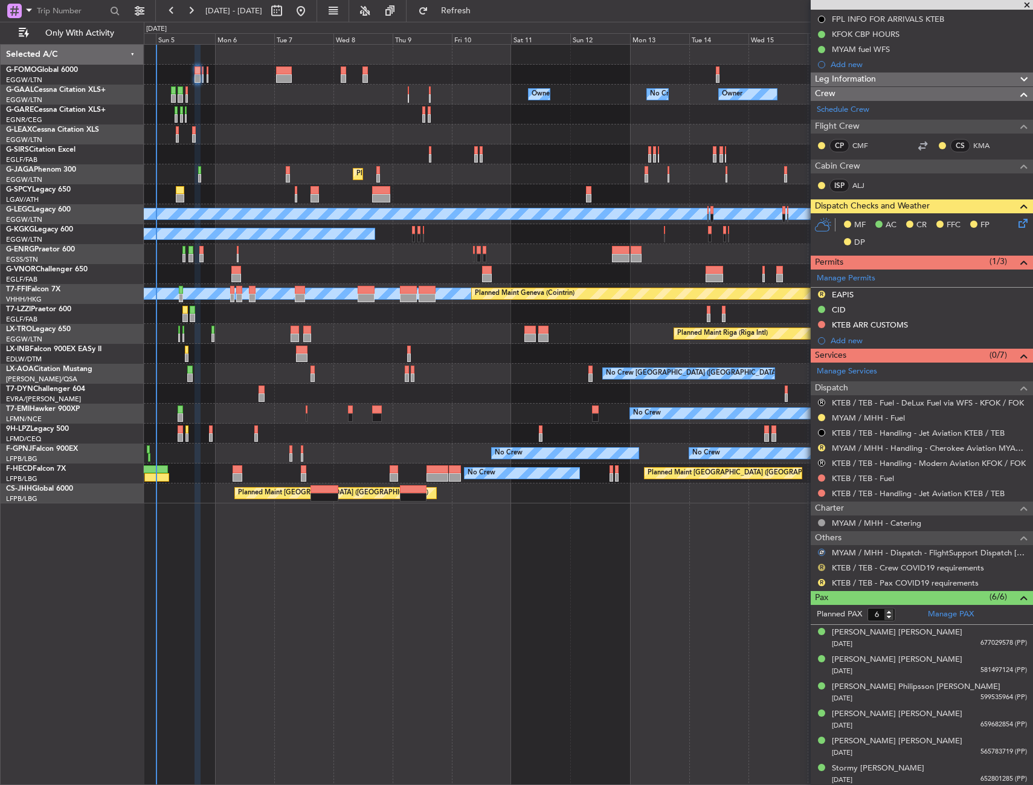
click at [822, 565] on button "R" at bounding box center [821, 567] width 7 height 7
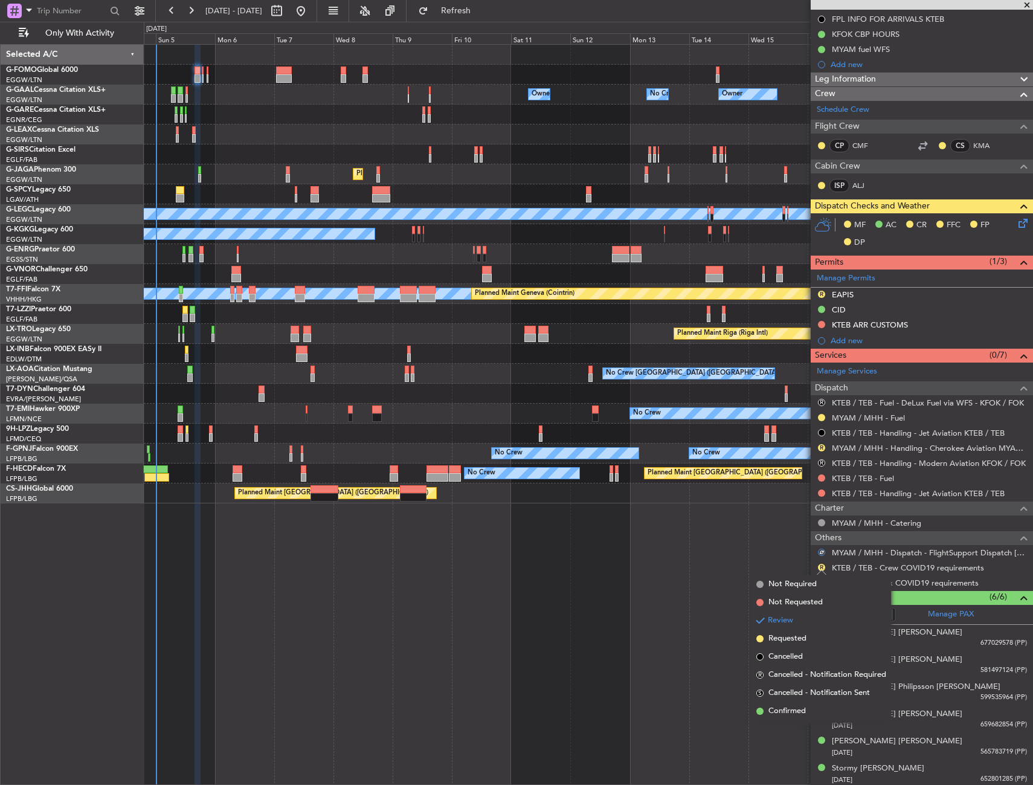
drag, startPoint x: 786, startPoint y: 583, endPoint x: 807, endPoint y: 583, distance: 21.2
click at [786, 583] on span "Not Required" at bounding box center [793, 584] width 48 height 12
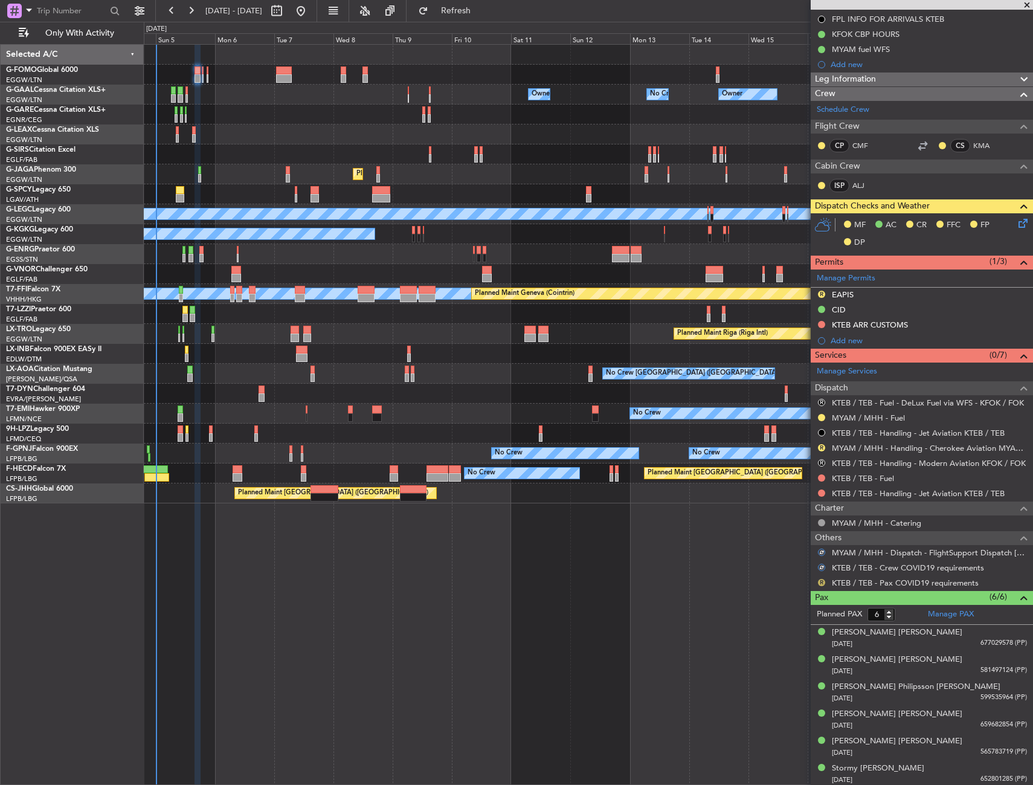
click at [819, 581] on button "R" at bounding box center [821, 582] width 7 height 7
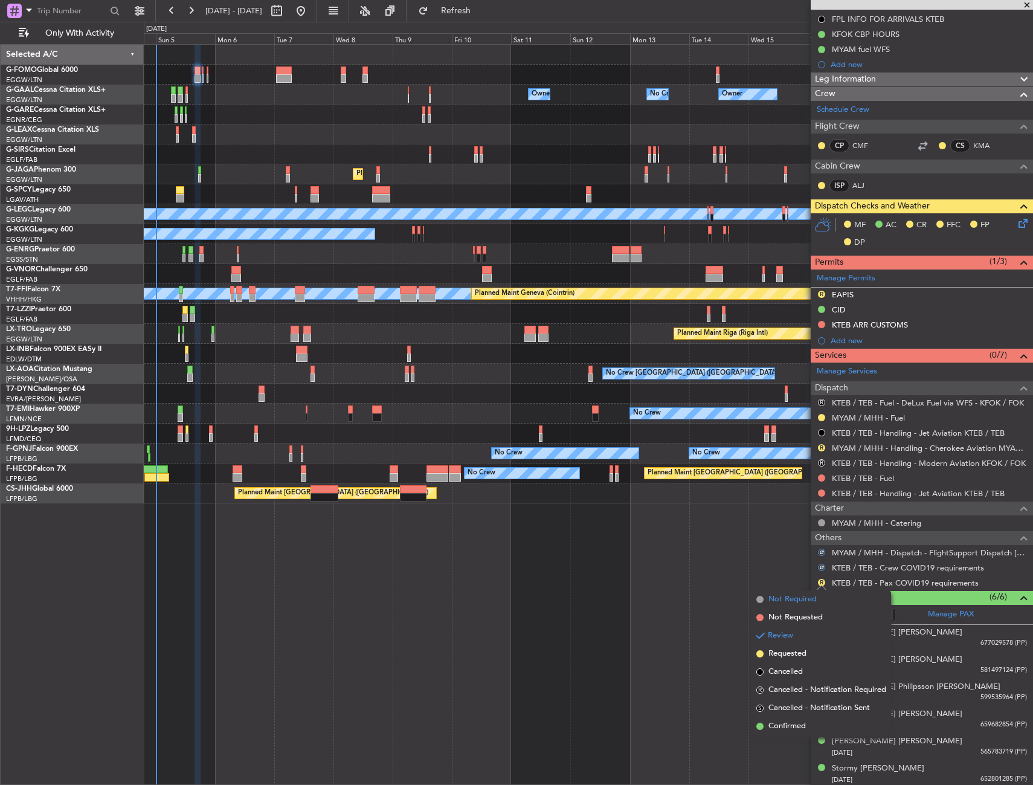
click at [790, 594] on span "Not Required" at bounding box center [793, 599] width 48 height 12
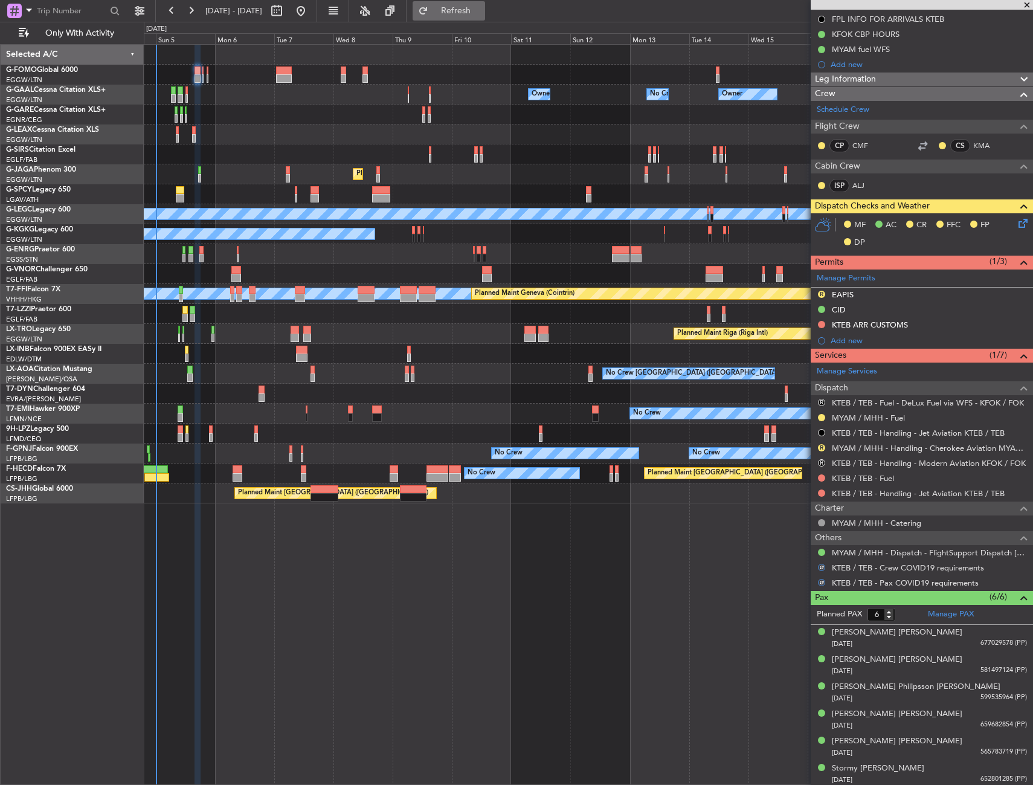
click at [477, 19] on button "Refresh" at bounding box center [449, 10] width 73 height 19
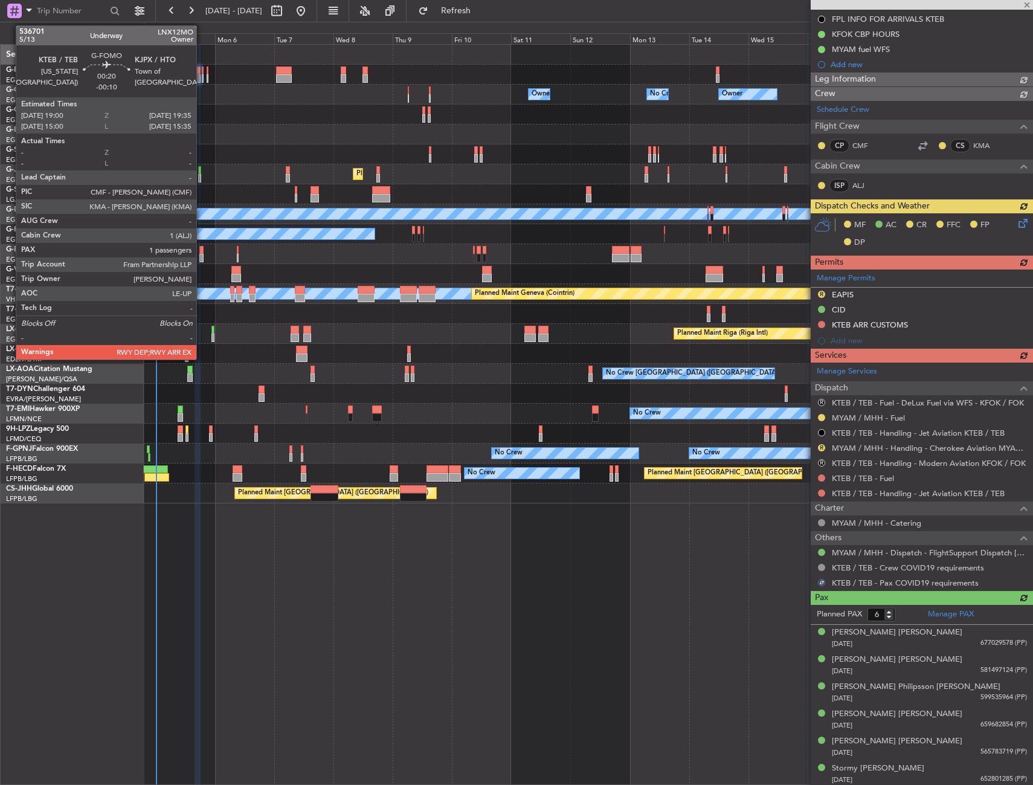
click at [202, 76] on div at bounding box center [203, 78] width 2 height 8
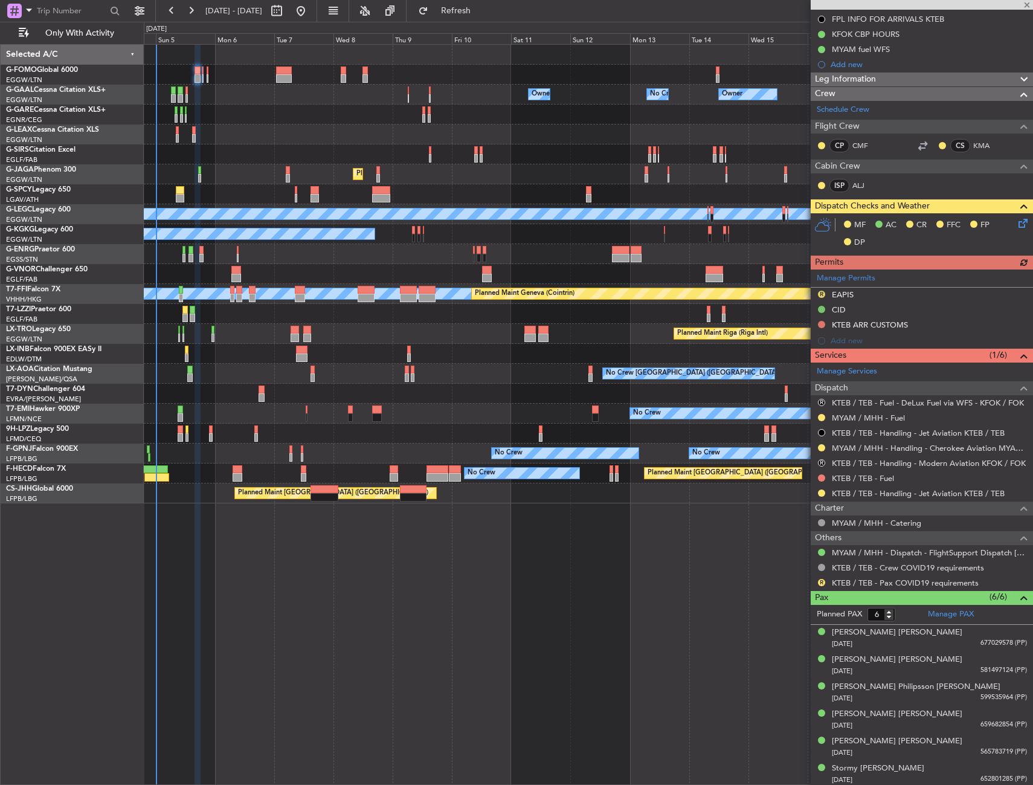
type input "1"
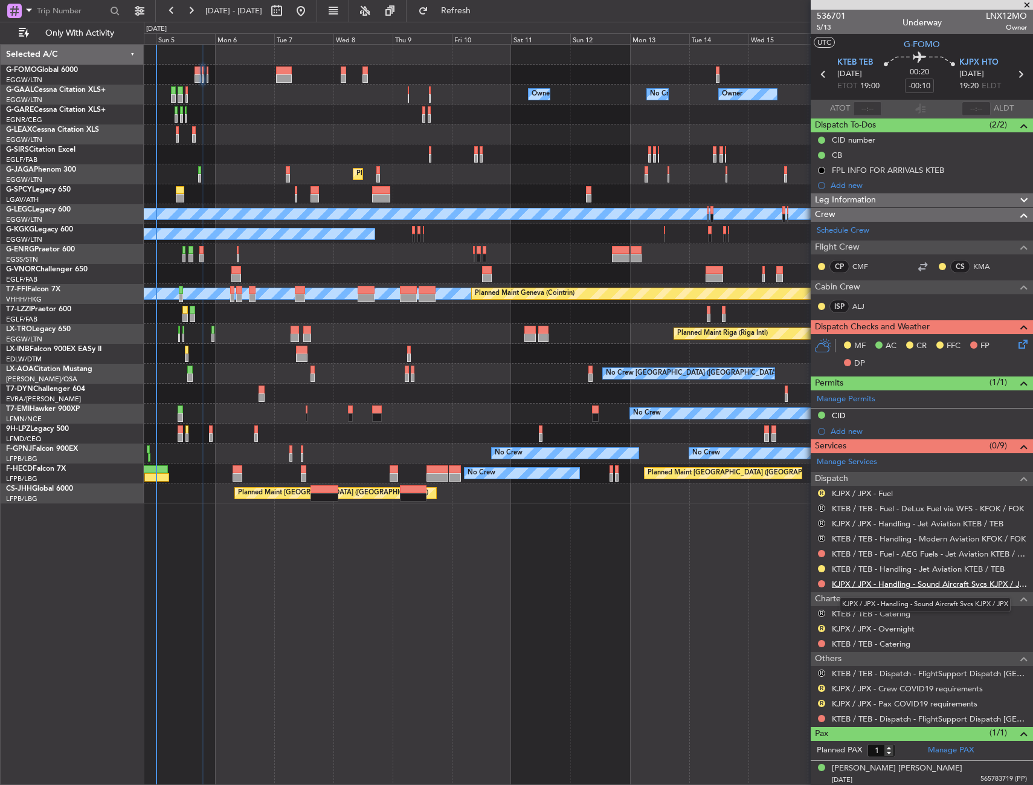
click at [842, 584] on link "KJPX / JPX - Handling - Sound Aircraft Svcs KJPX / JPX" at bounding box center [929, 584] width 195 height 10
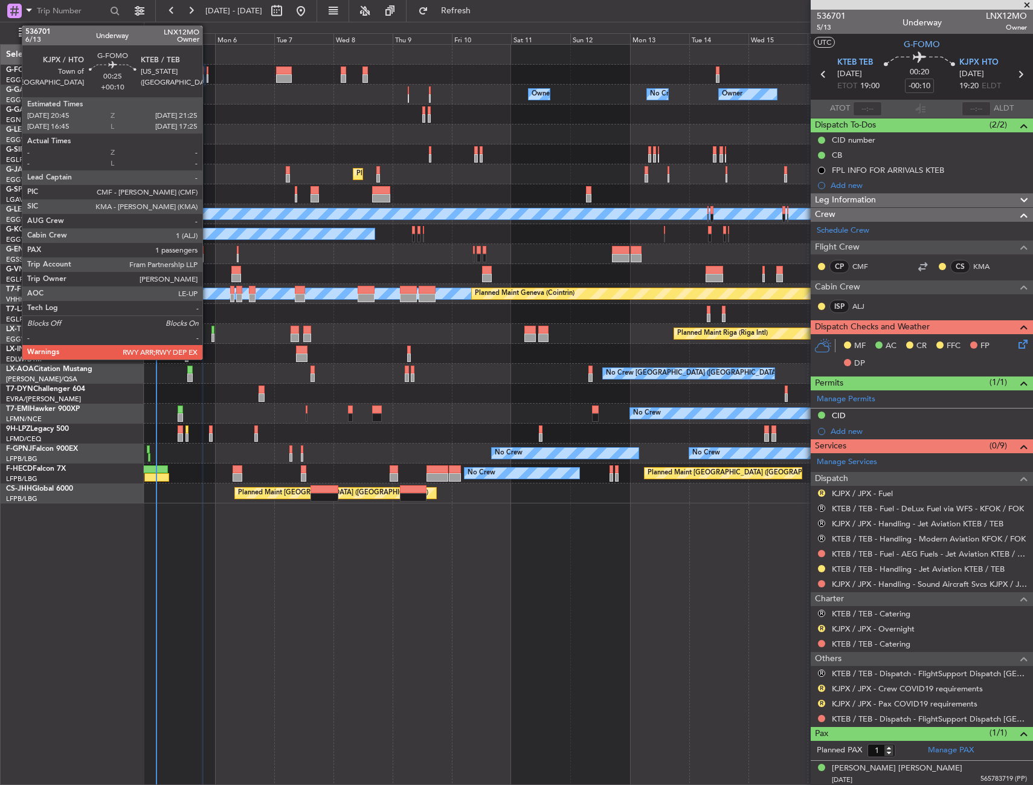
click at [208, 70] on div at bounding box center [208, 70] width 2 height 8
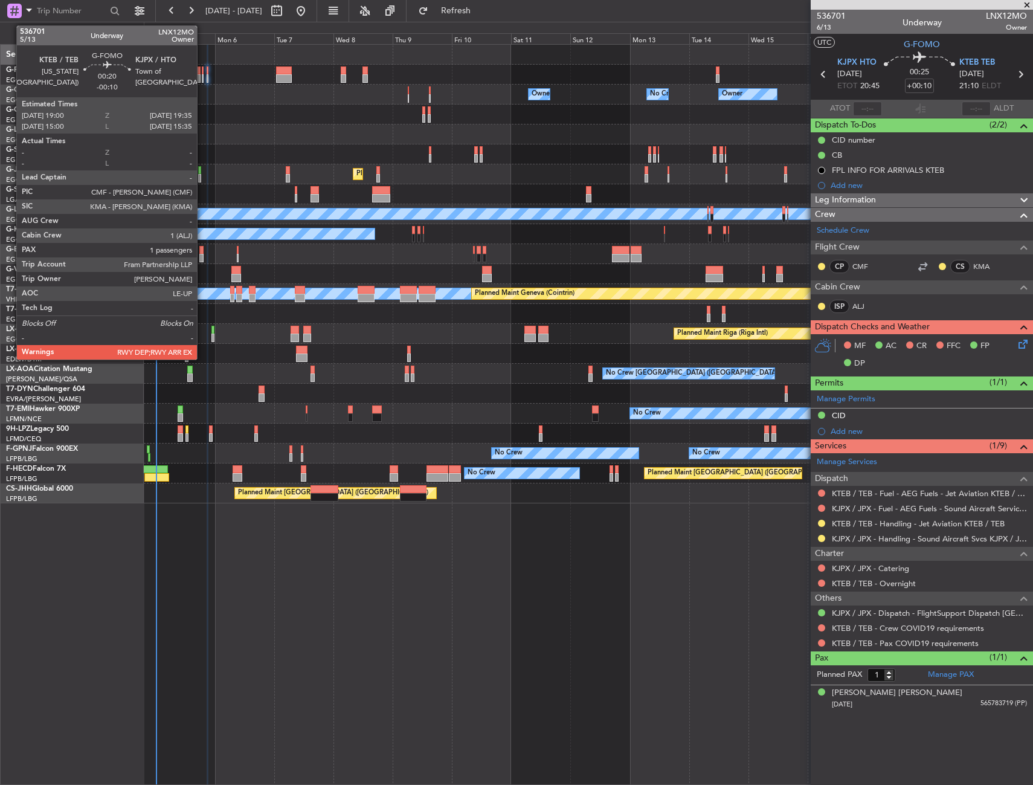
click at [202, 75] on div at bounding box center [203, 78] width 2 height 8
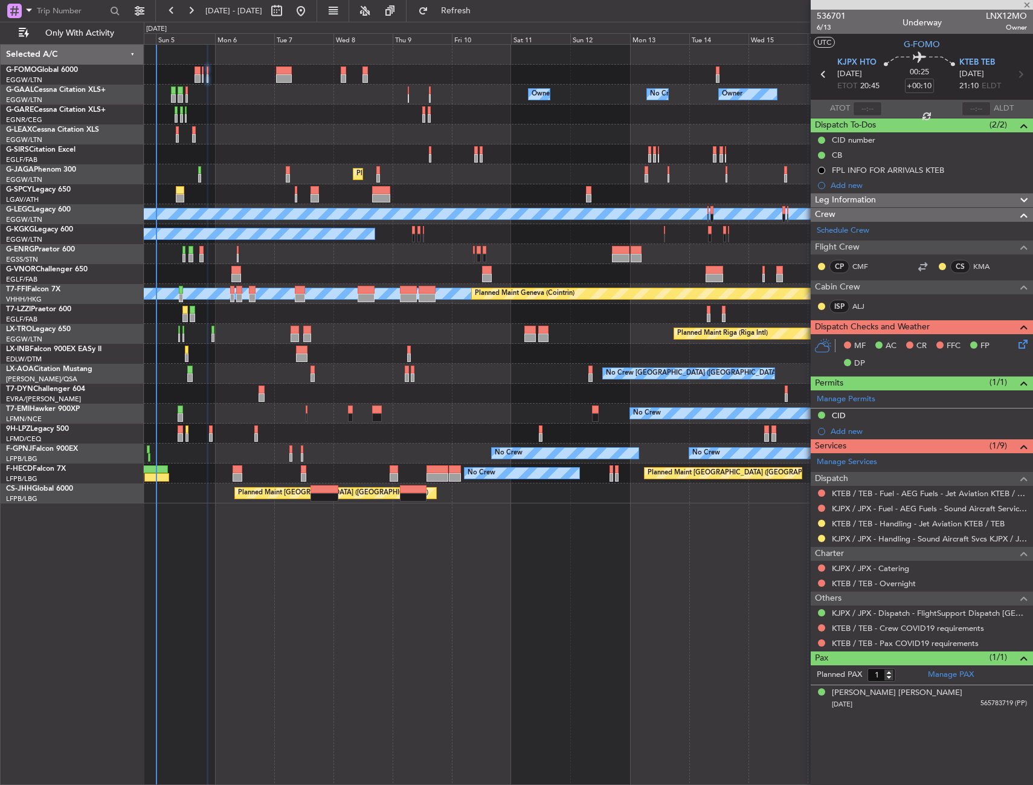
type input "-00:10"
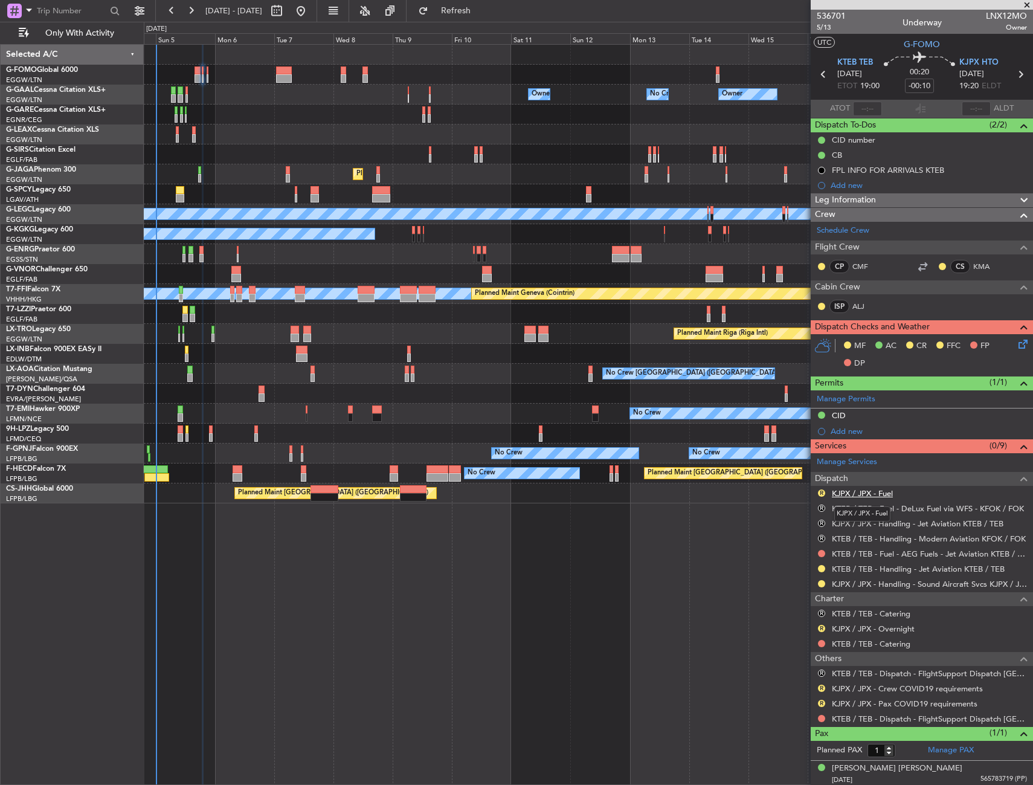
click at [847, 492] on link "KJPX / JPX - Fuel" at bounding box center [862, 493] width 61 height 10
click at [820, 493] on button "R" at bounding box center [821, 493] width 7 height 7
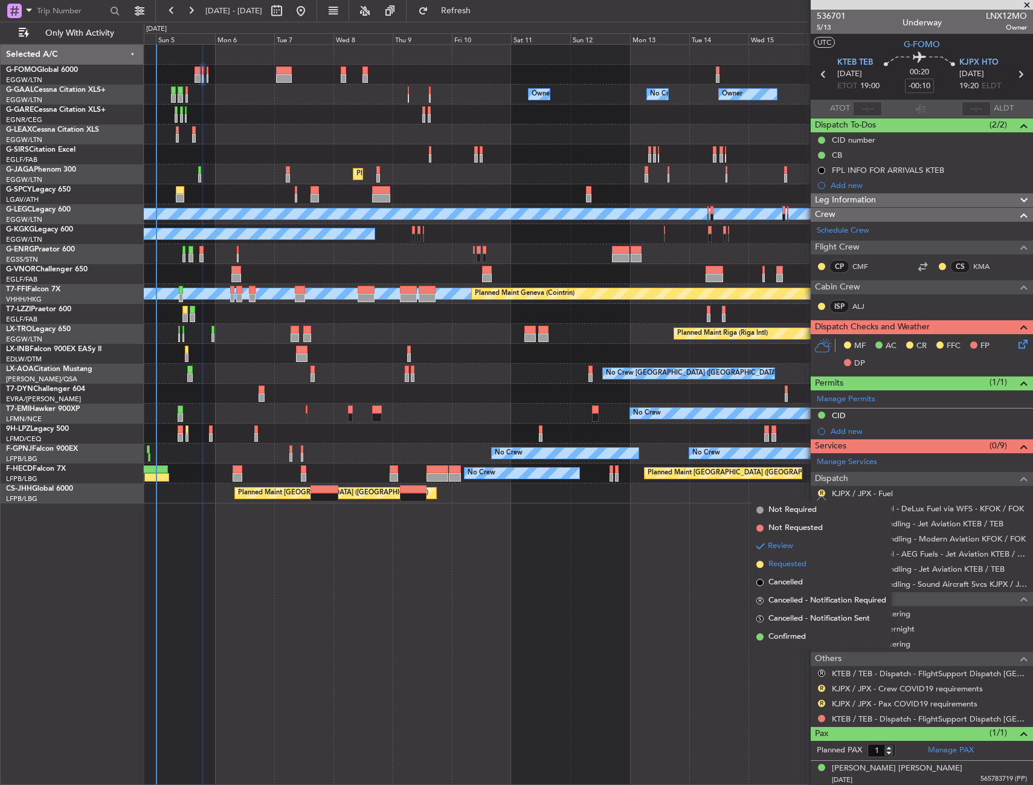
click at [784, 558] on span "Requested" at bounding box center [788, 564] width 38 height 12
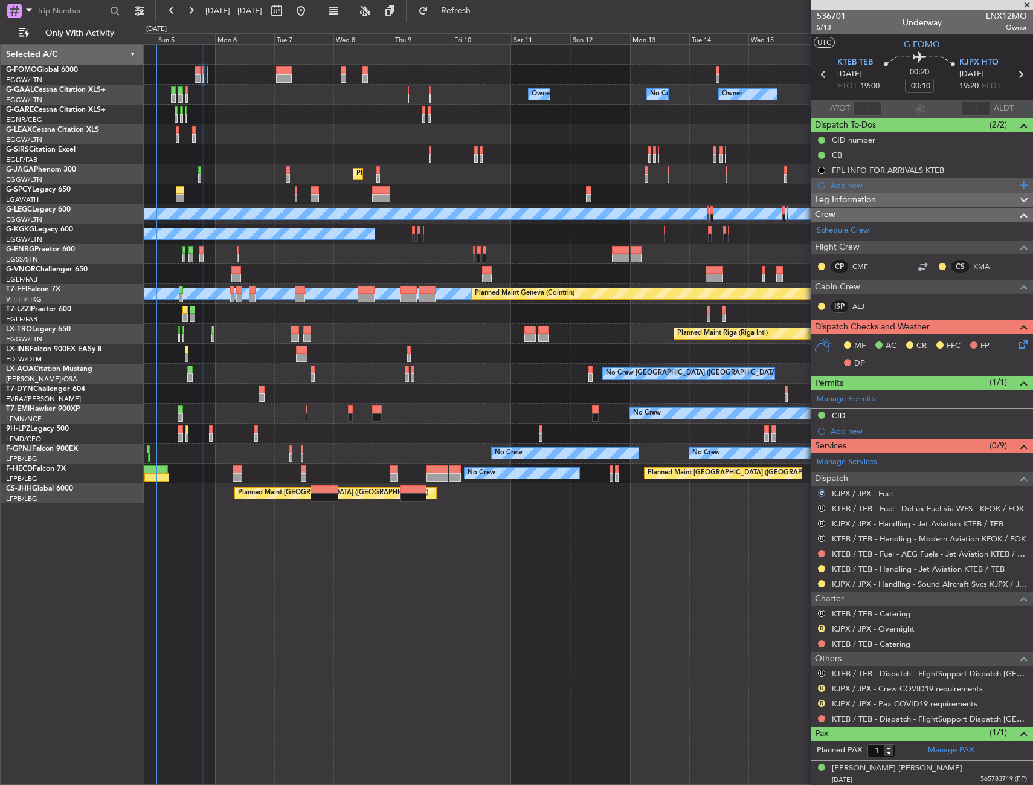
click at [846, 186] on div "Add new" at bounding box center [924, 185] width 186 height 10
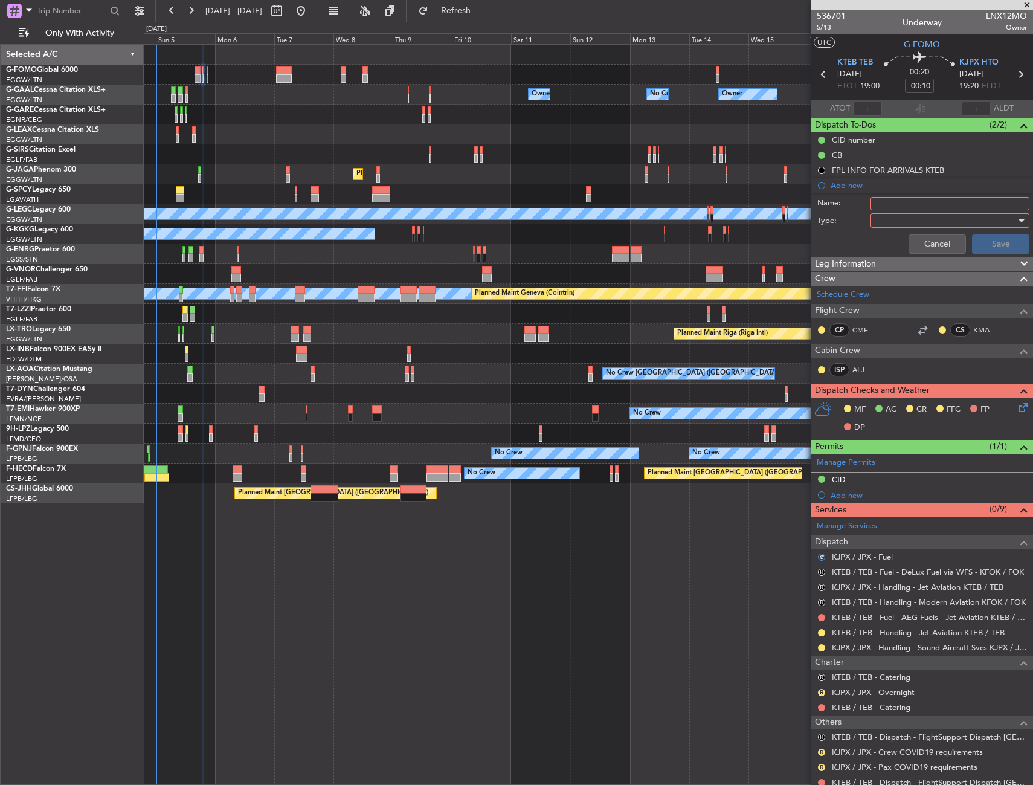
click at [887, 201] on input "Name:" at bounding box center [950, 203] width 159 height 13
type input "KJPX VIA WFS"
click at [890, 218] on div at bounding box center [946, 221] width 141 height 18
click at [891, 245] on span "Generic" at bounding box center [944, 245] width 141 height 18
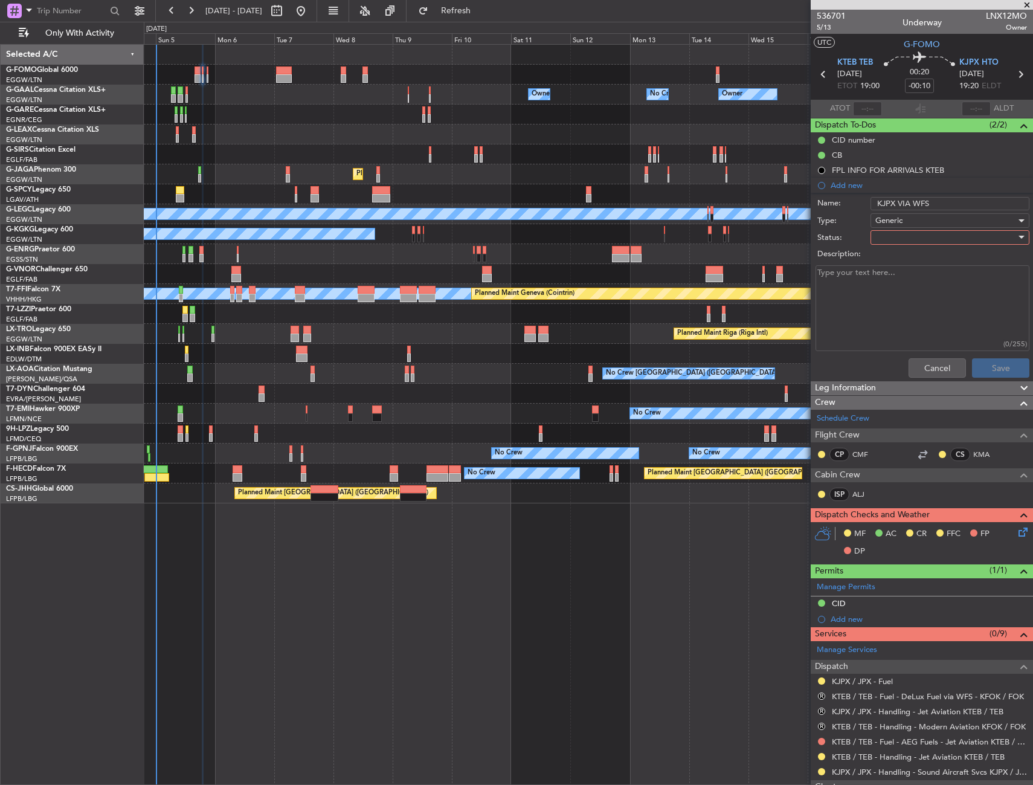
click at [891, 246] on div "Description:" at bounding box center [922, 254] width 234 height 17
click at [890, 238] on div at bounding box center [946, 237] width 141 height 18
click at [894, 280] on span "In Progress" at bounding box center [944, 280] width 141 height 18
click at [981, 361] on button "Save" at bounding box center [1000, 367] width 57 height 19
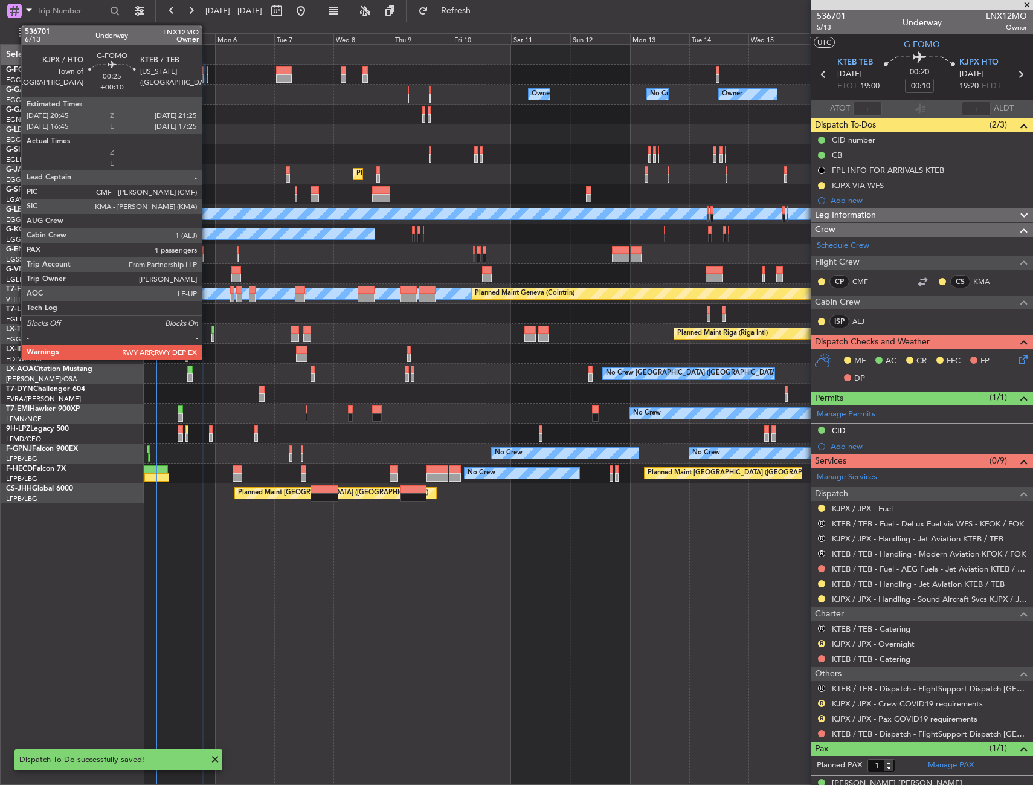
click at [207, 77] on div at bounding box center [208, 78] width 2 height 8
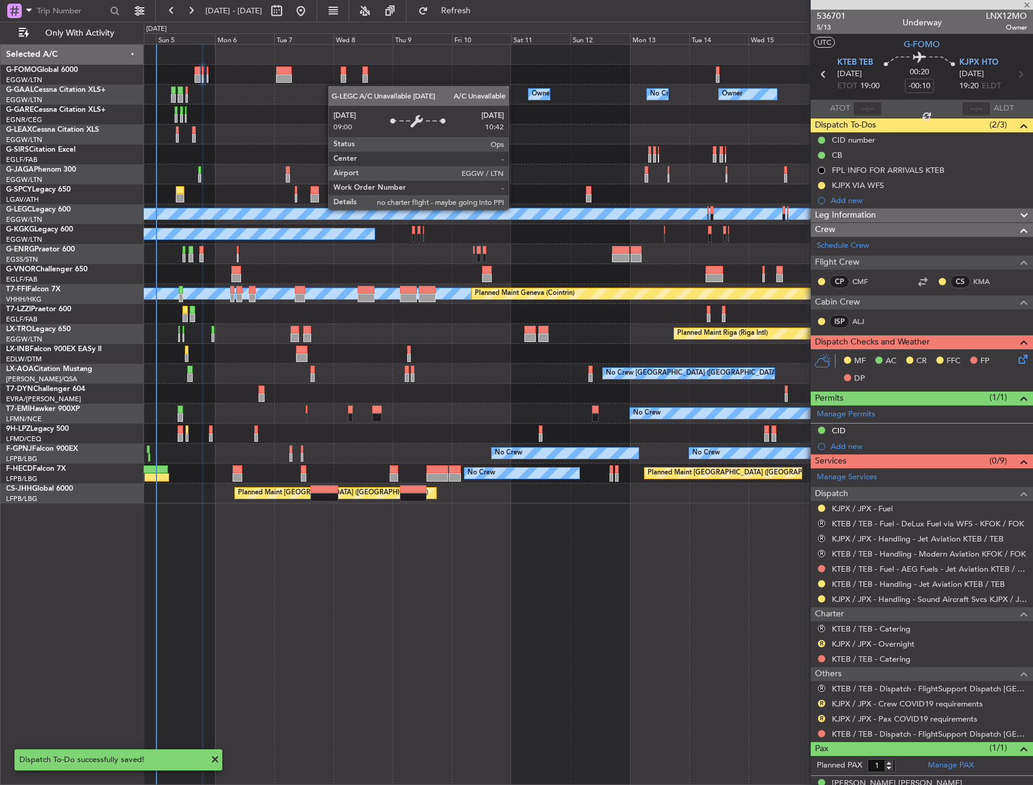
type input "+00:10"
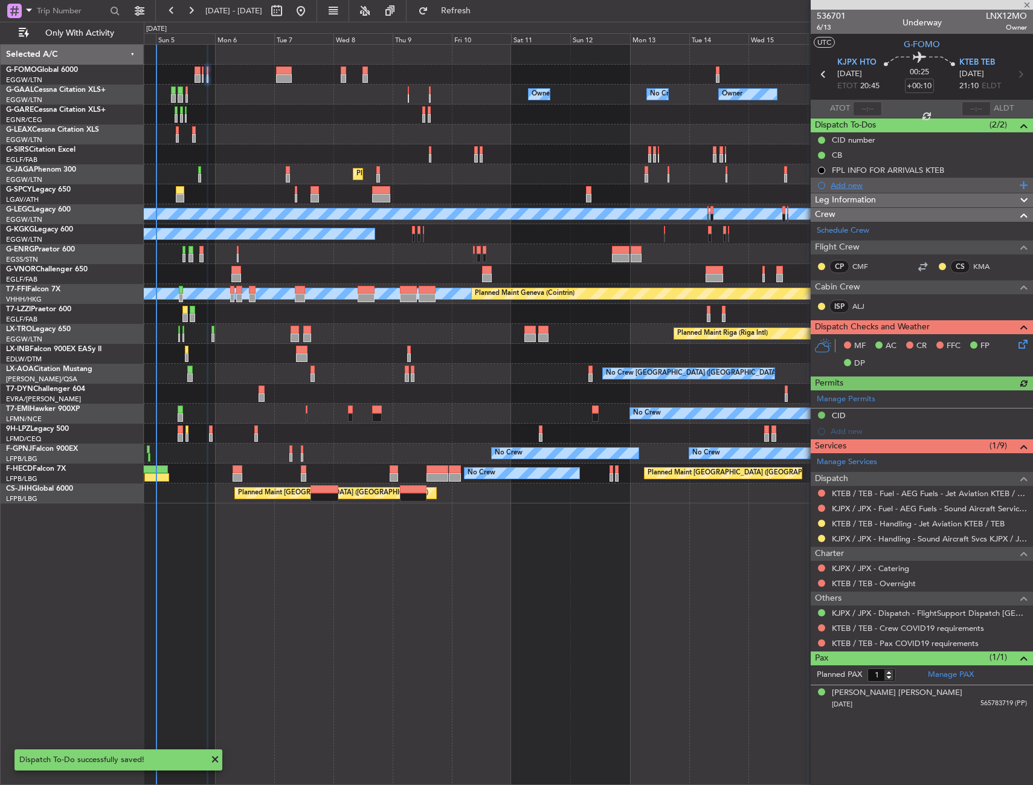
click at [844, 186] on div "Add new" at bounding box center [924, 185] width 186 height 10
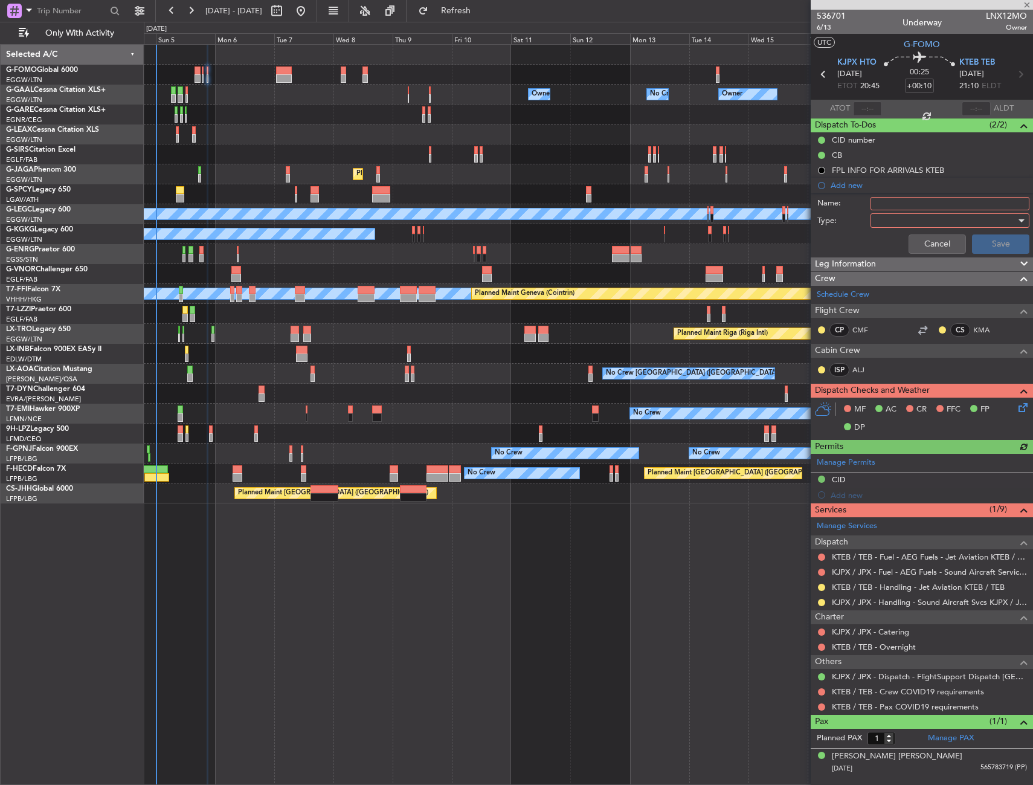
click at [894, 203] on input "Name:" at bounding box center [950, 203] width 159 height 13
click at [897, 201] on input "KJPX VIA WFS" at bounding box center [950, 203] width 159 height 13
type input "KJPX FUEL VIA WFS"
click at [901, 217] on div at bounding box center [946, 221] width 141 height 18
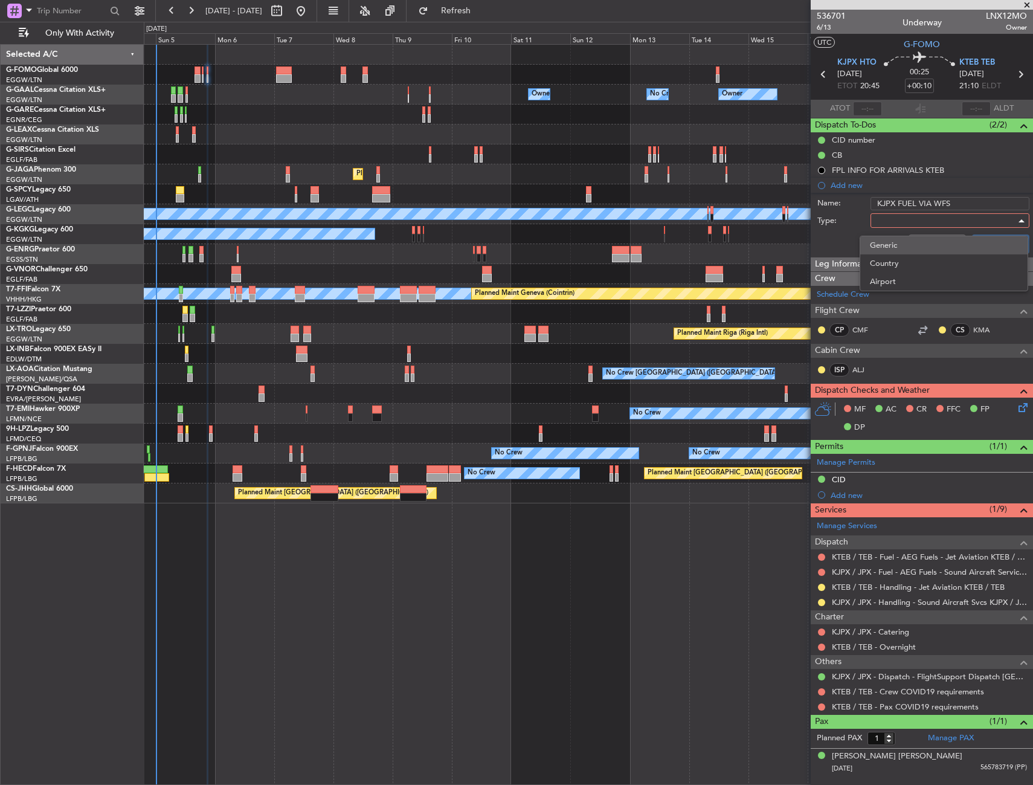
click at [899, 243] on span "Generic" at bounding box center [944, 245] width 148 height 18
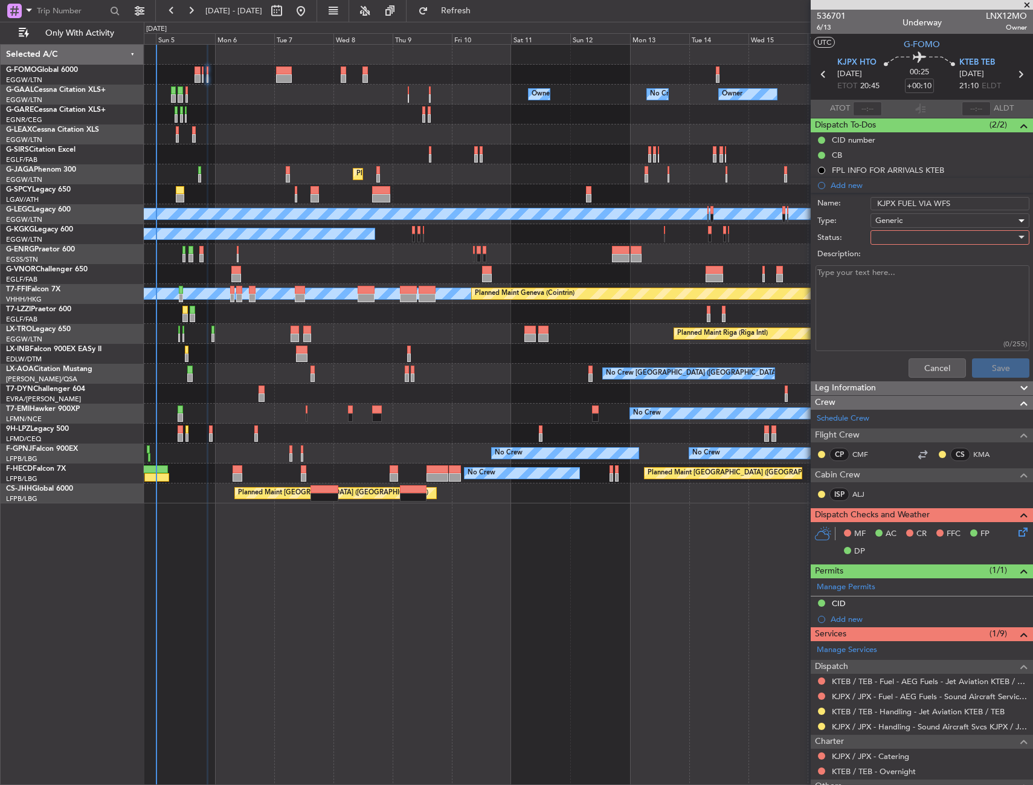
click at [899, 243] on div at bounding box center [946, 237] width 141 height 18
click at [900, 279] on span "In Progress" at bounding box center [944, 280] width 141 height 18
click at [972, 375] on button "Save" at bounding box center [1000, 367] width 57 height 19
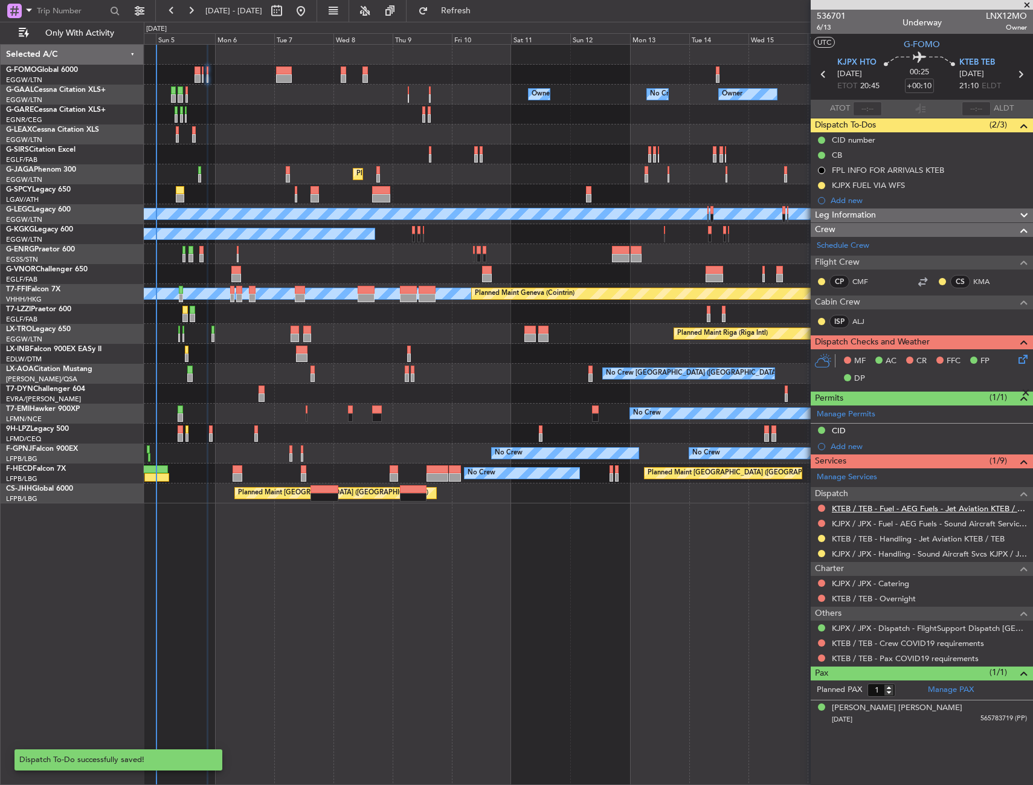
click at [857, 509] on link "KTEB / TEB - Fuel - AEG Fuels - Jet Aviation KTEB / TEB" at bounding box center [929, 508] width 195 height 10
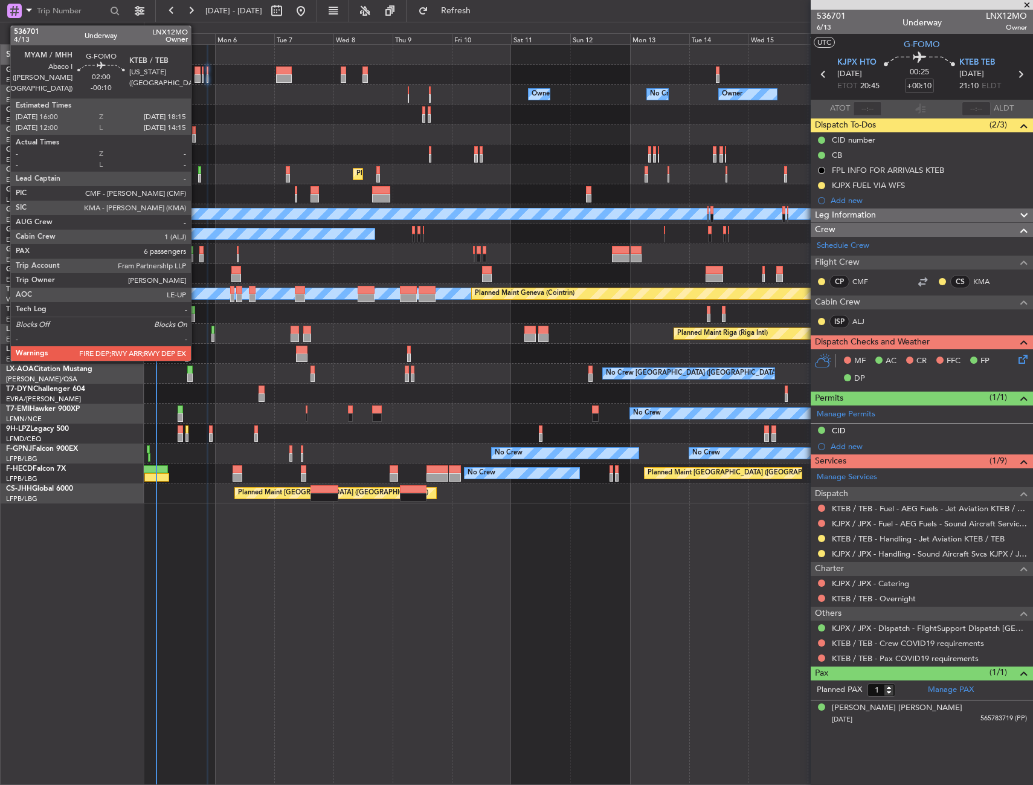
click at [196, 77] on div at bounding box center [198, 78] width 6 height 8
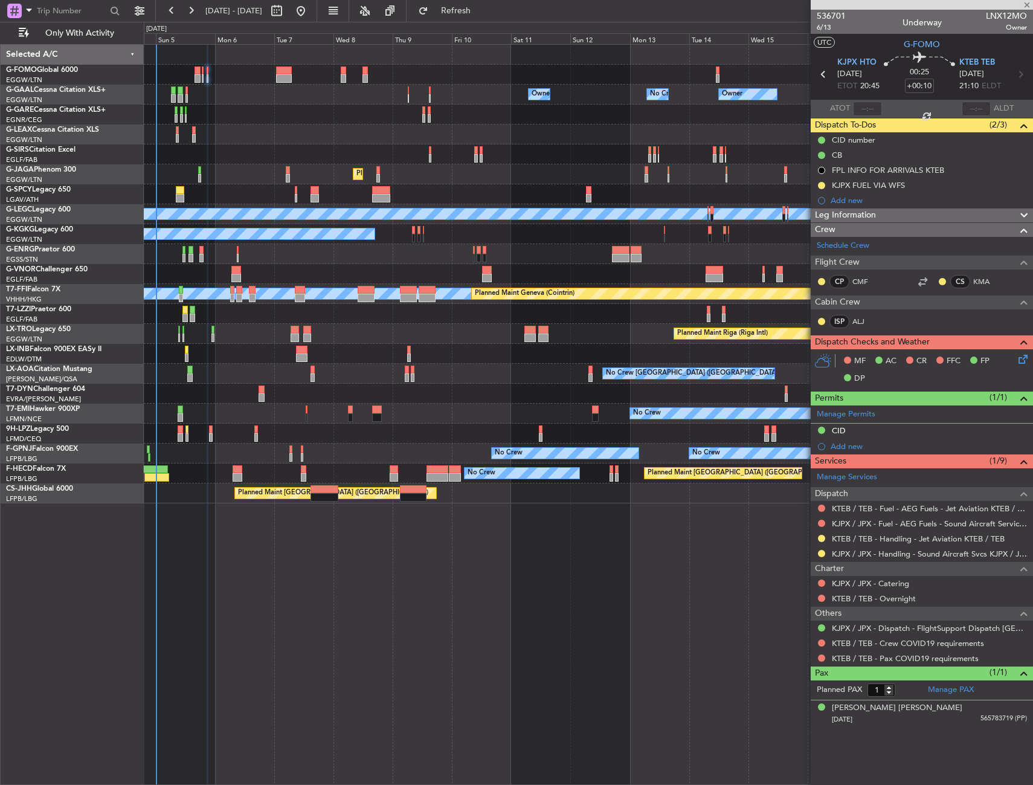
type input "-00:10"
type input "6"
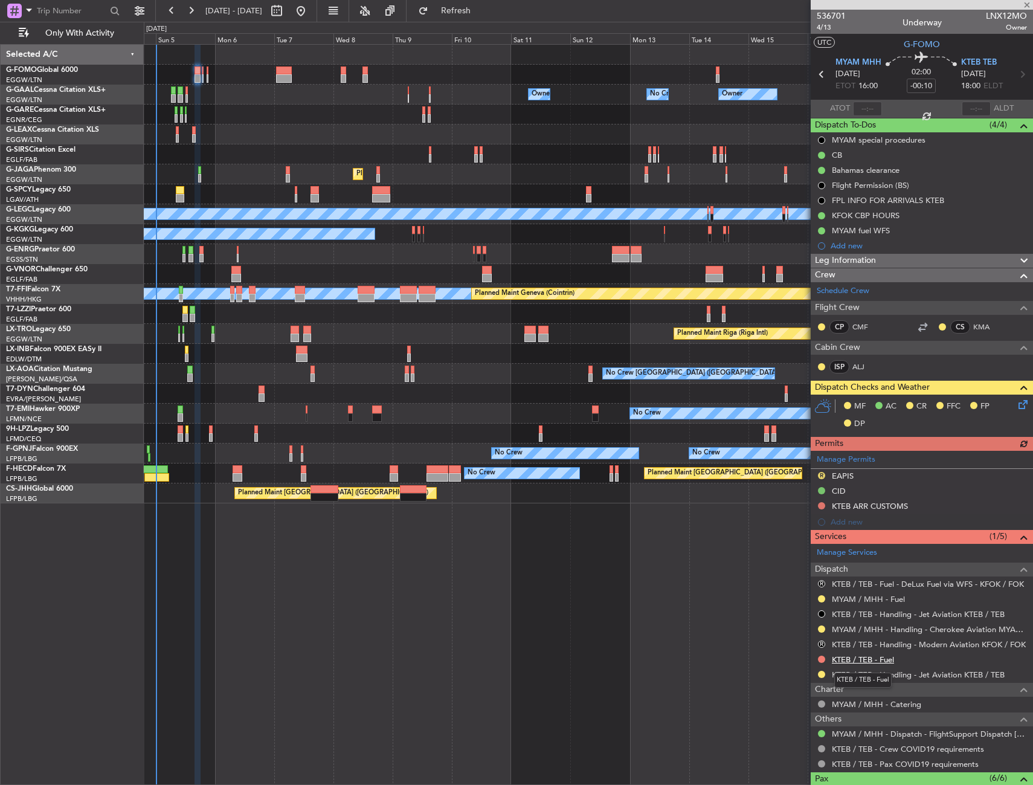
click at [847, 659] on link "KTEB / TEB - Fuel" at bounding box center [863, 660] width 62 height 10
click at [821, 661] on button at bounding box center [821, 659] width 7 height 7
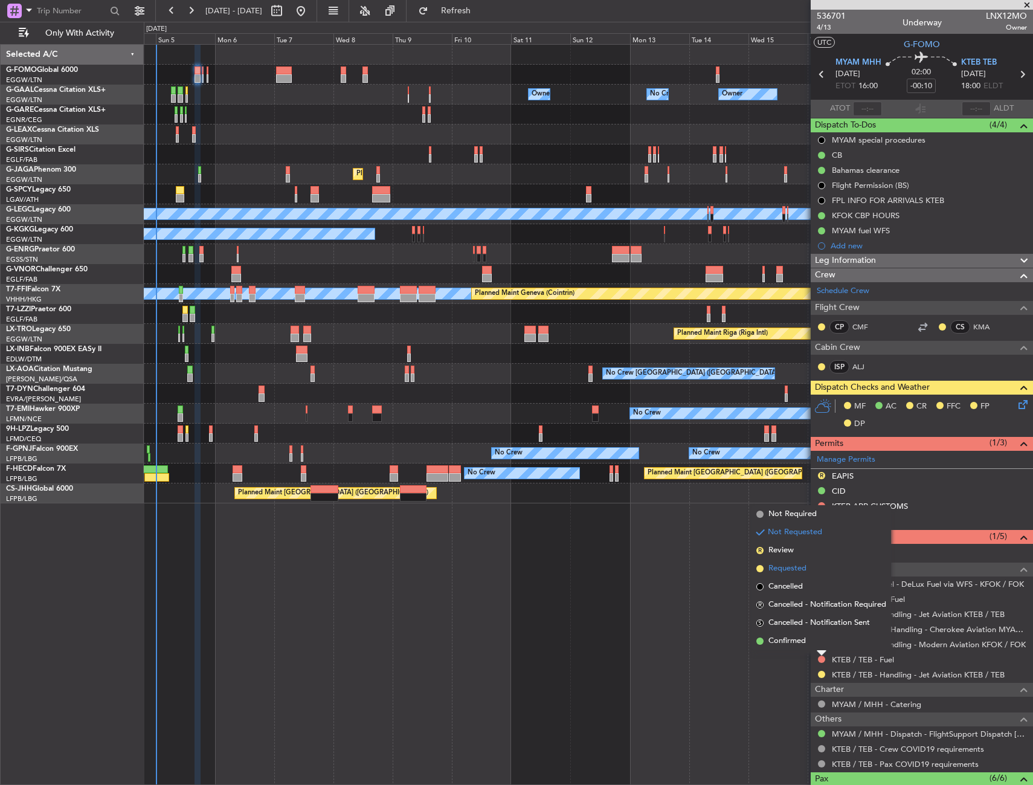
click at [791, 561] on li "Requested" at bounding box center [822, 569] width 140 height 18
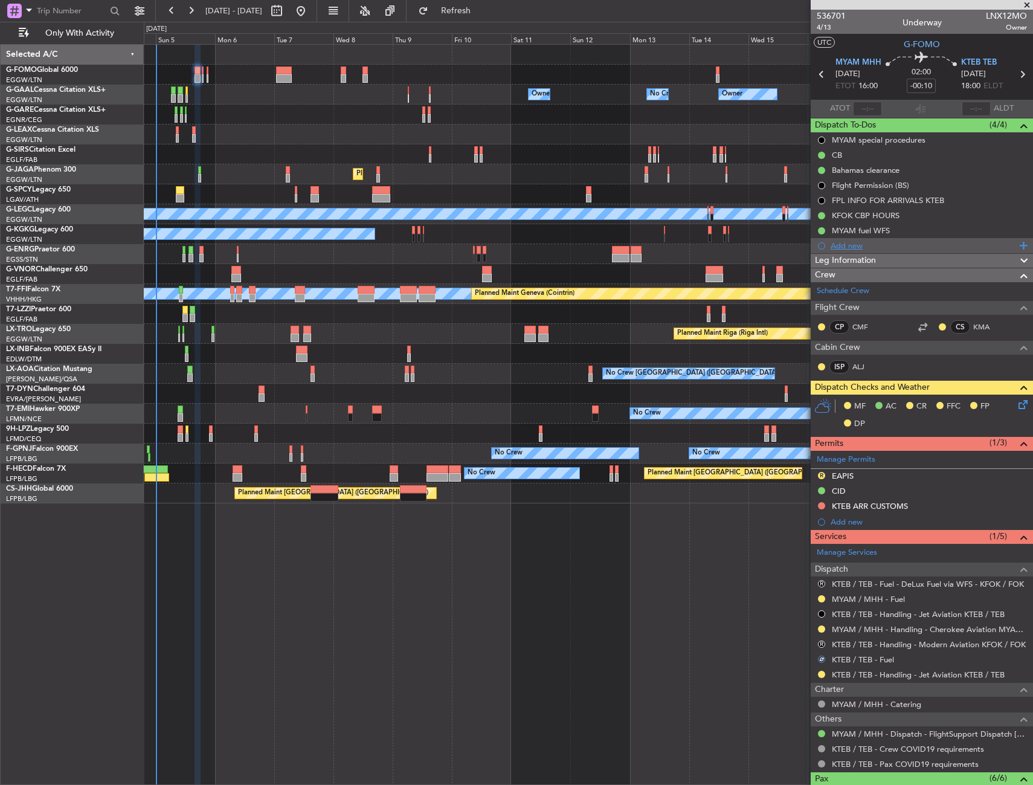
click at [863, 244] on div "Add new" at bounding box center [924, 246] width 186 height 10
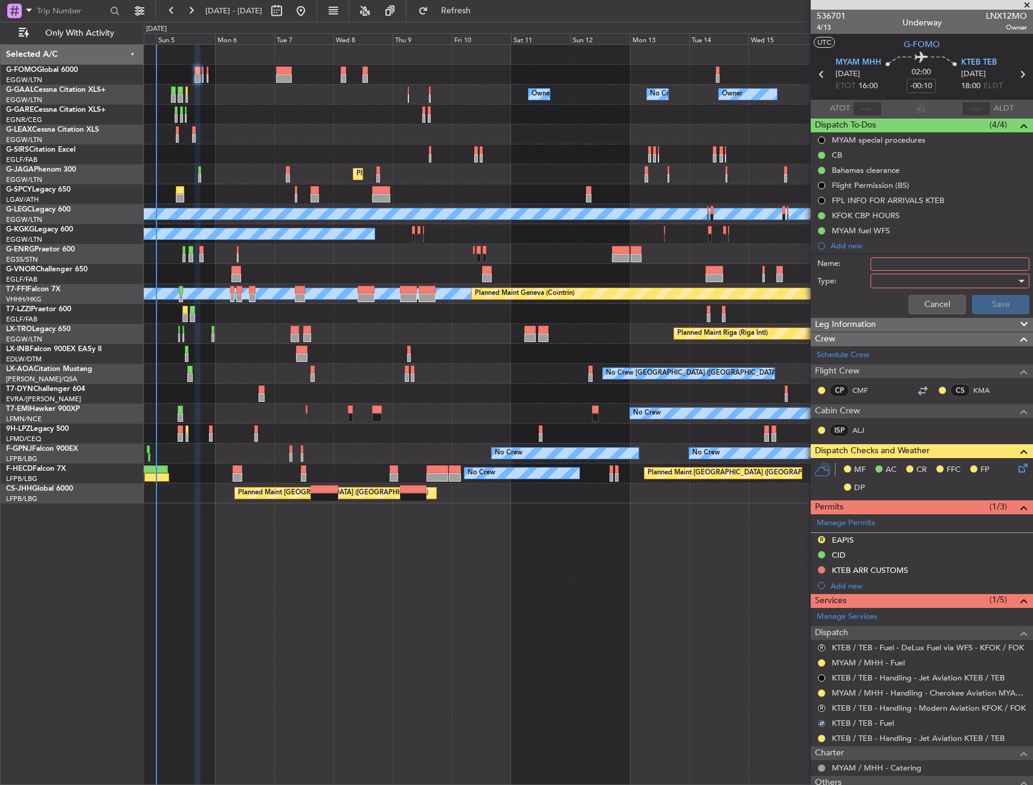
click at [894, 269] on input "Name:" at bounding box center [950, 263] width 159 height 13
type input "KTEB FUEL WIA WFS"
click at [895, 280] on div at bounding box center [946, 281] width 141 height 18
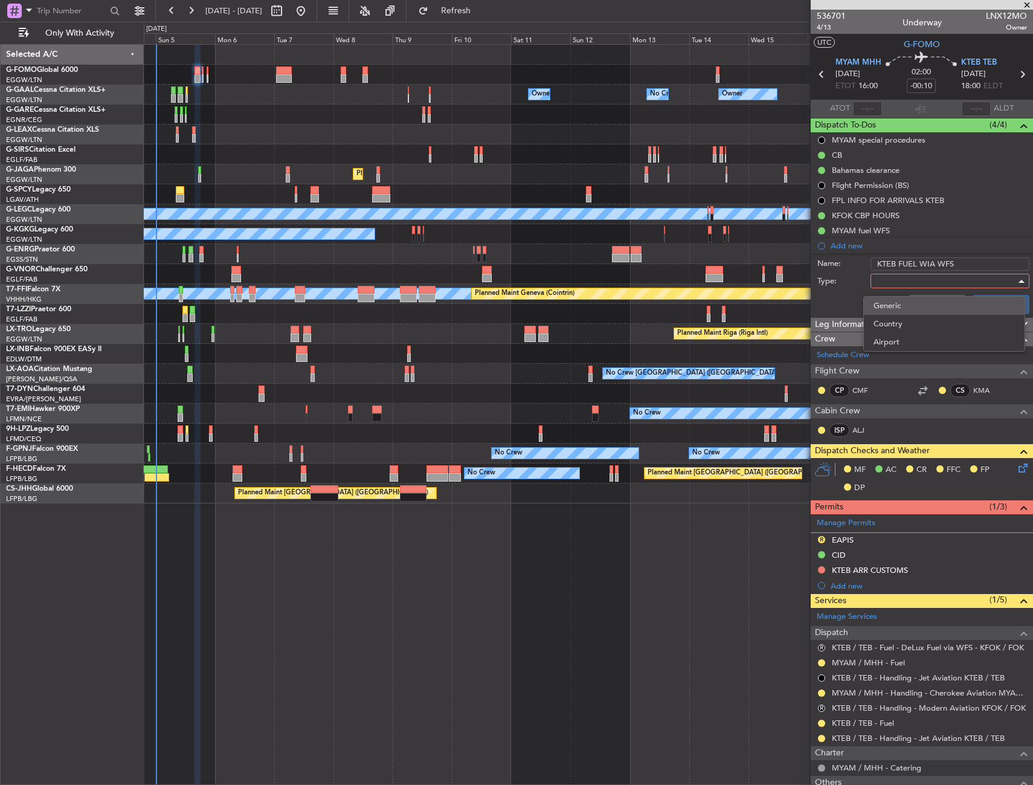
click at [900, 304] on span "Generic" at bounding box center [944, 306] width 141 height 18
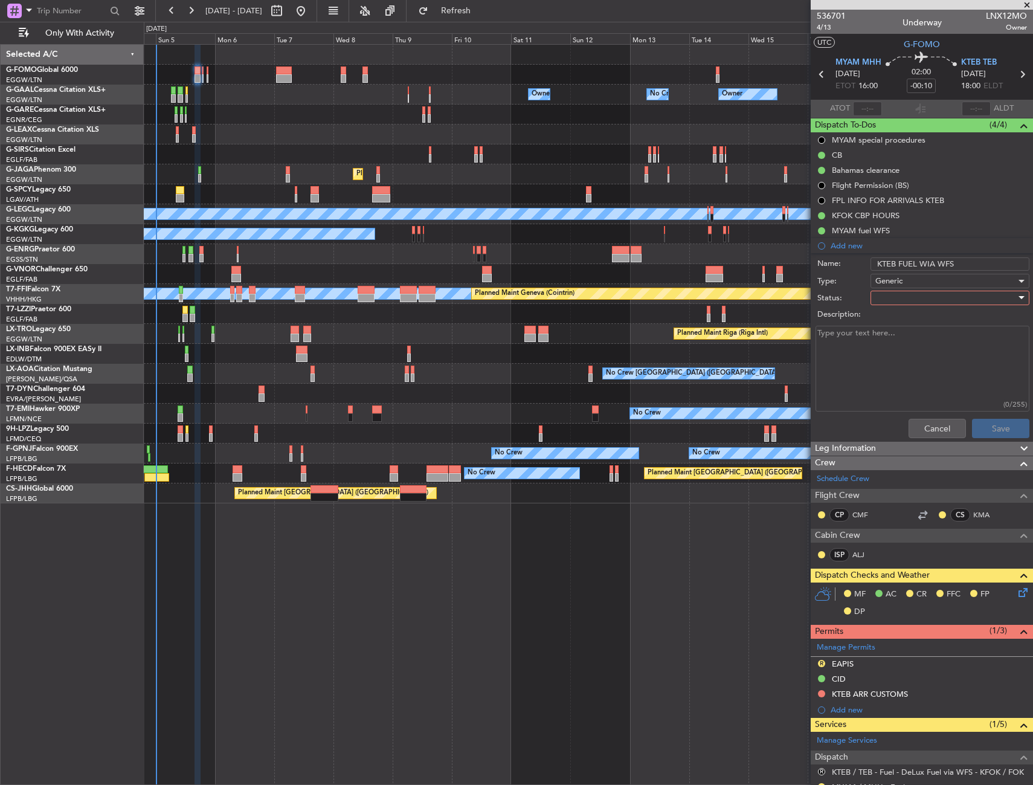
click at [900, 304] on div at bounding box center [946, 298] width 141 height 18
click at [898, 343] on span "In Progress" at bounding box center [944, 340] width 141 height 18
click at [972, 428] on button "Save" at bounding box center [1000, 428] width 57 height 19
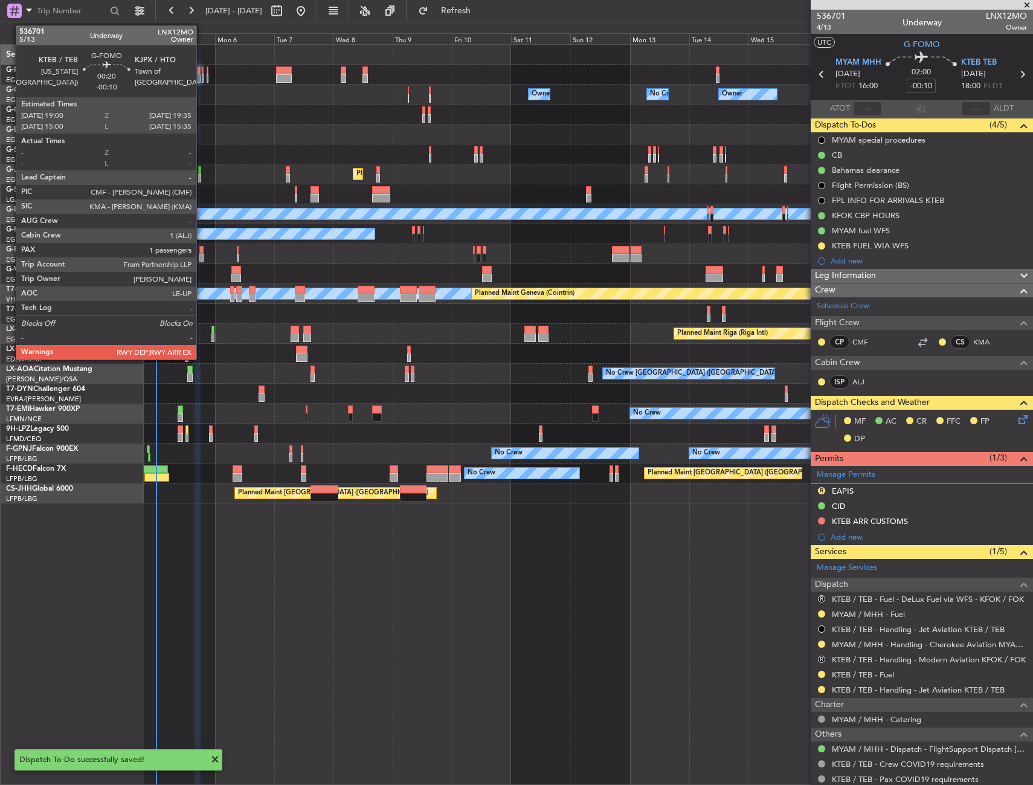
click at [202, 73] on div at bounding box center [203, 70] width 2 height 8
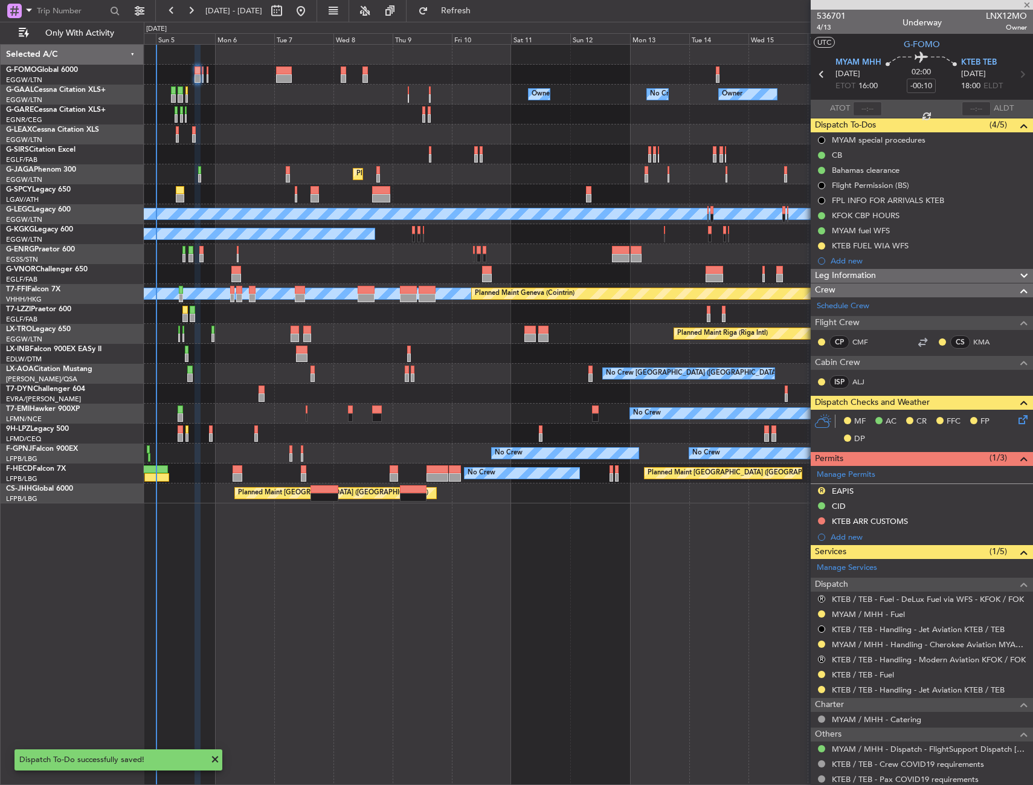
type input "1"
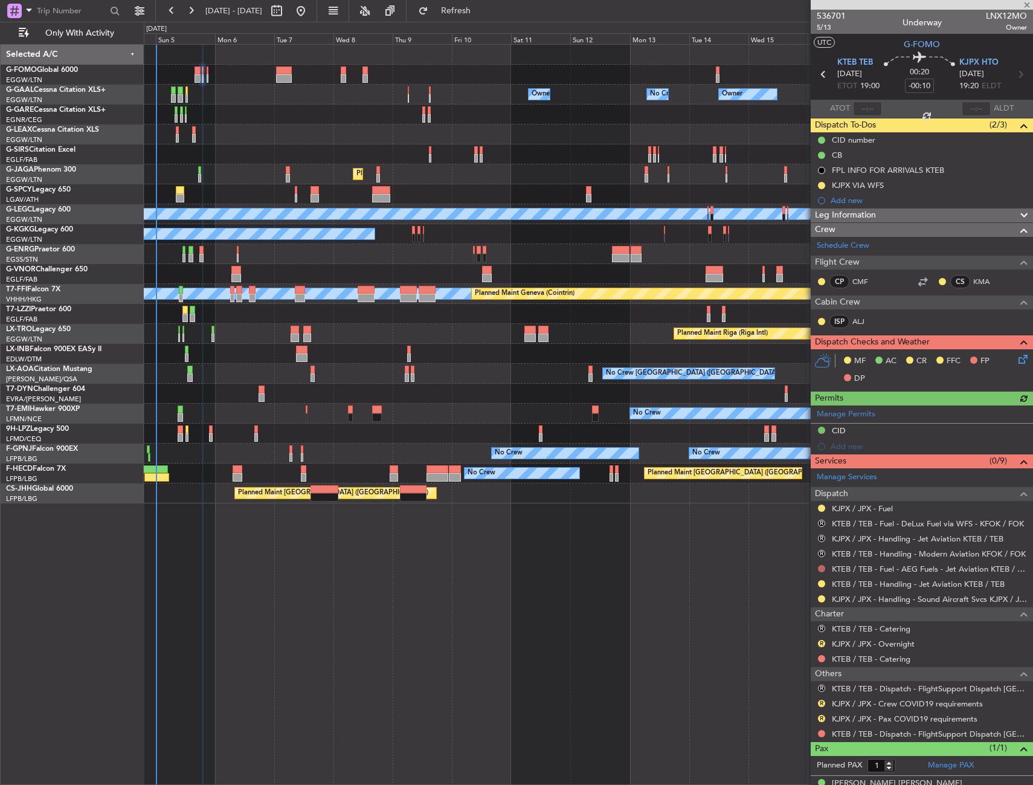
click at [821, 571] on button at bounding box center [821, 568] width 7 height 7
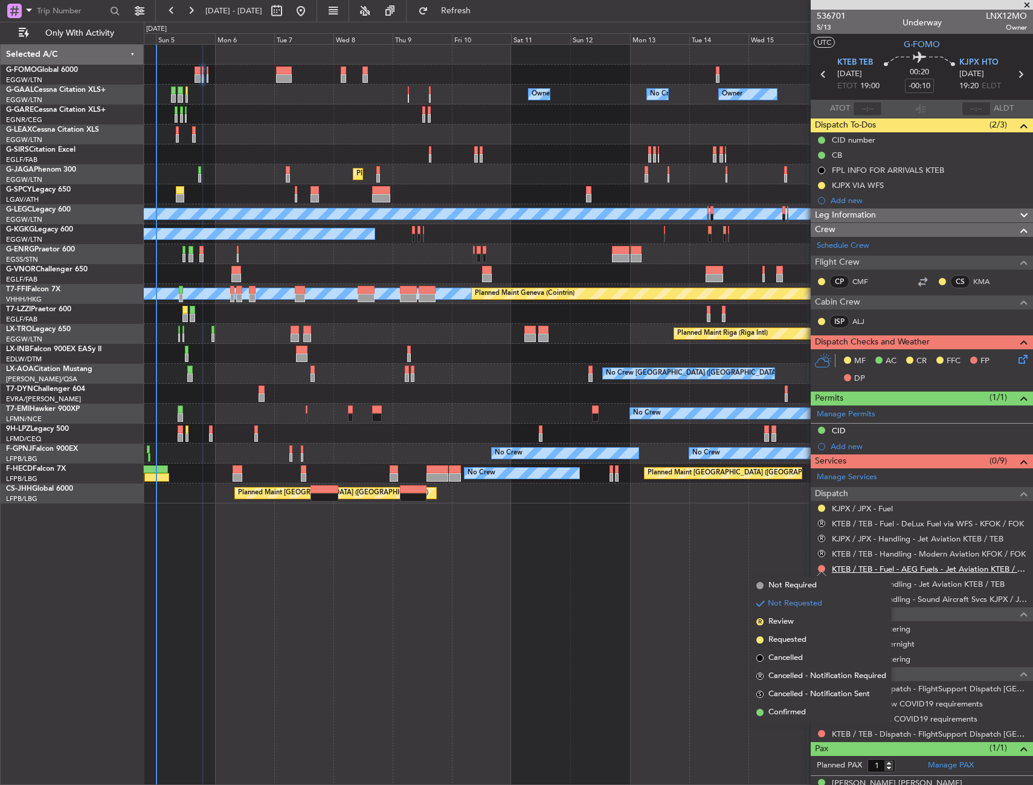
click at [938, 569] on link "KTEB / TEB - Fuel - AEG Fuels - Jet Aviation KTEB / TEB" at bounding box center [929, 569] width 195 height 10
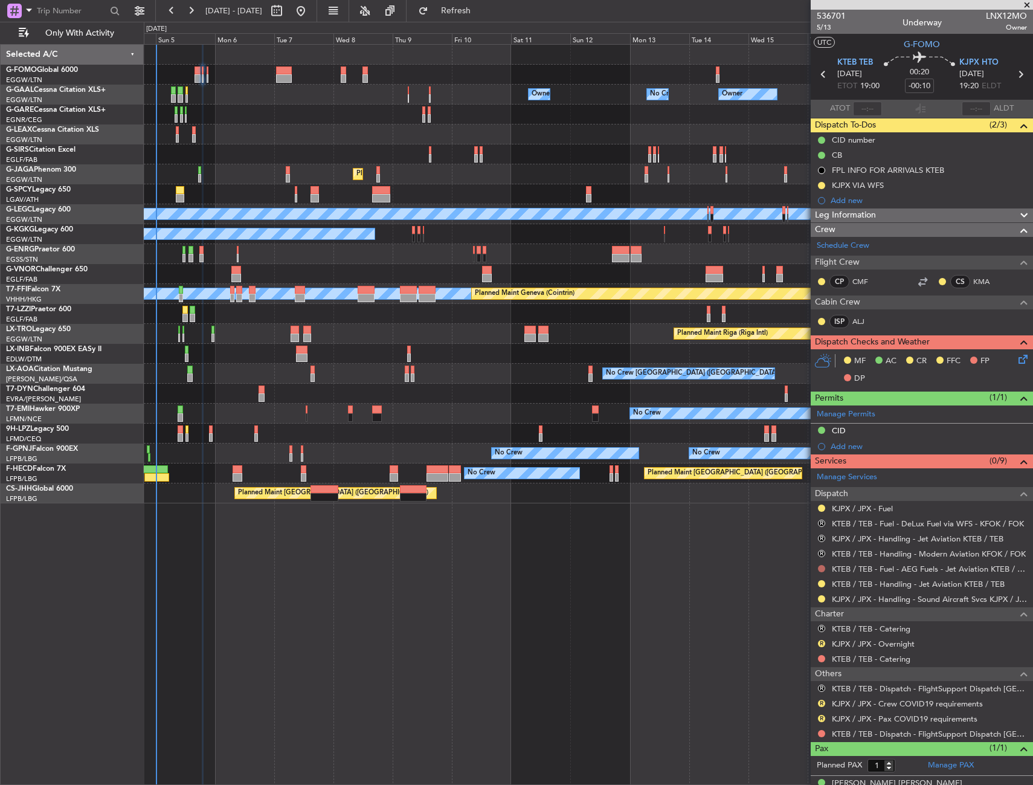
click at [823, 567] on button at bounding box center [821, 568] width 7 height 7
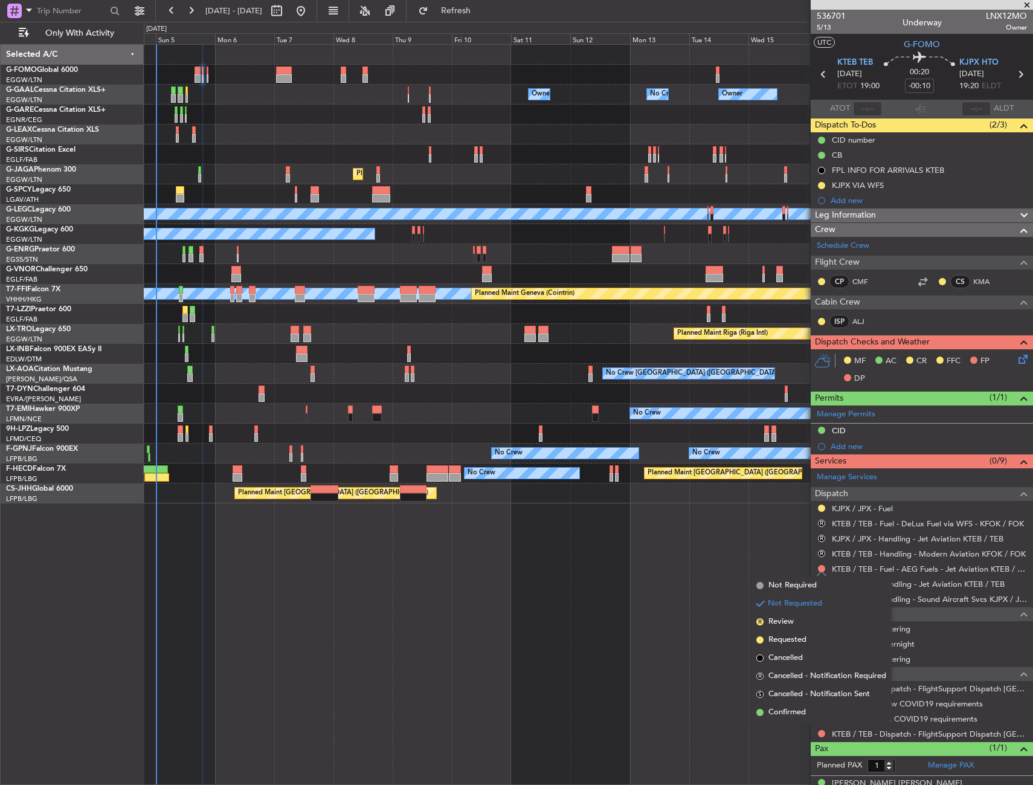
drag, startPoint x: 771, startPoint y: 640, endPoint x: 780, endPoint y: 632, distance: 12.4
click at [771, 640] on span "Requested" at bounding box center [788, 640] width 38 height 12
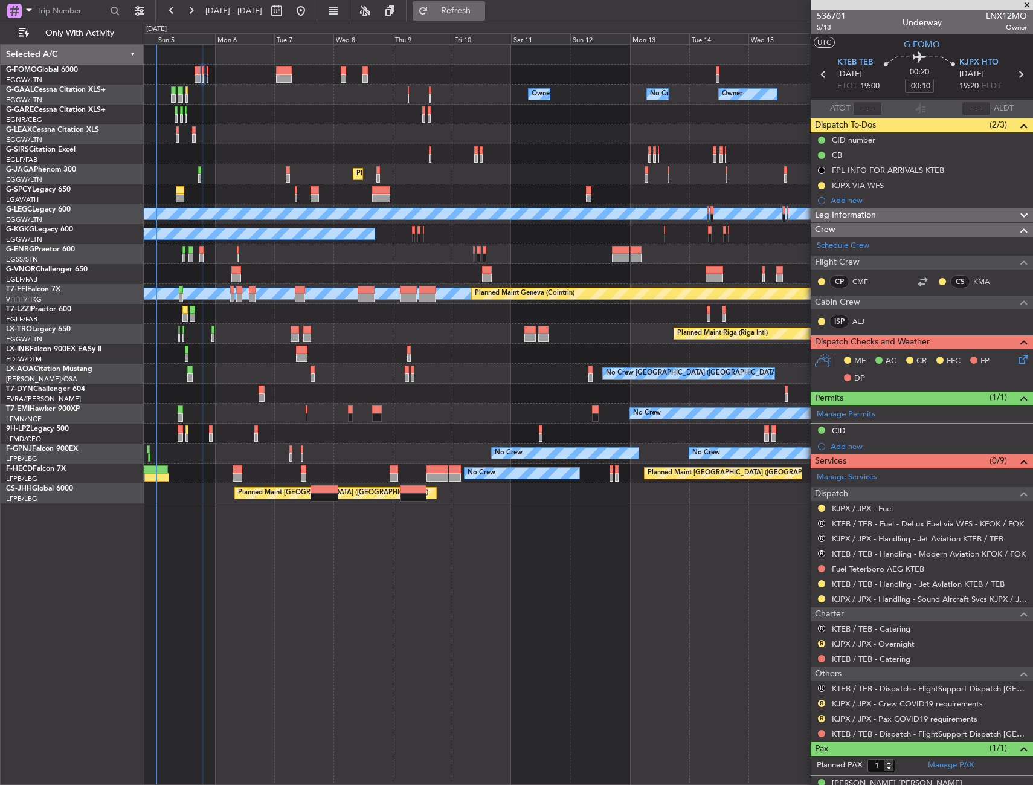
click at [485, 18] on button "Refresh" at bounding box center [449, 10] width 73 height 19
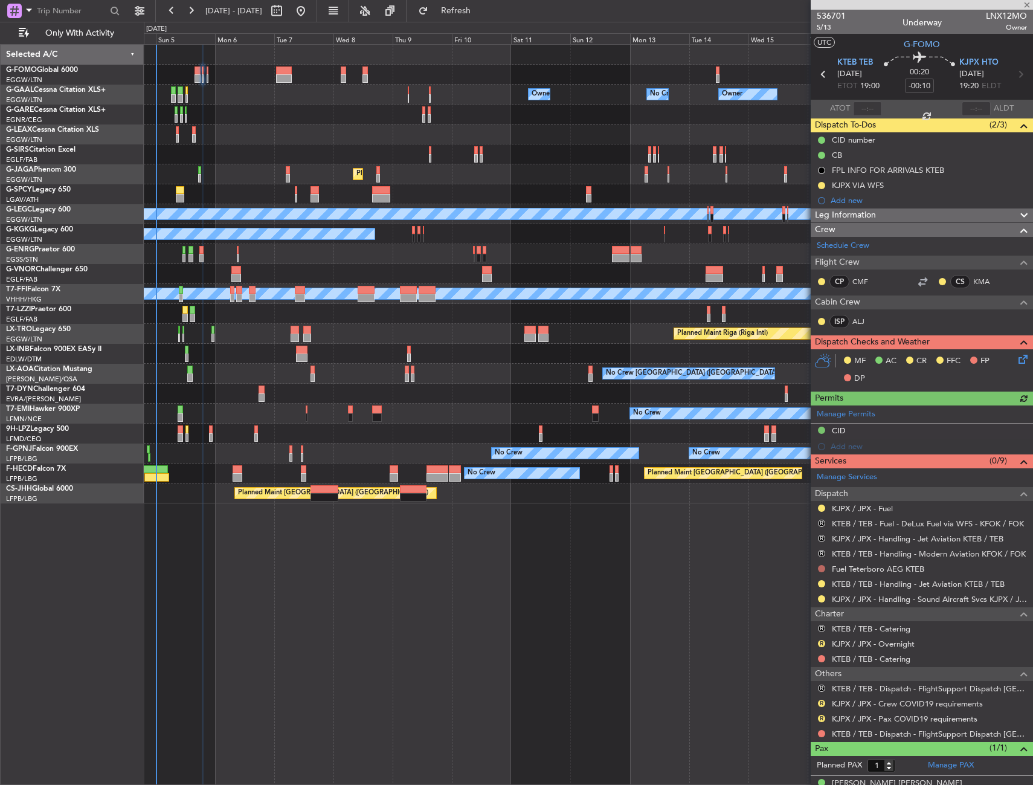
click at [823, 568] on button at bounding box center [821, 568] width 7 height 7
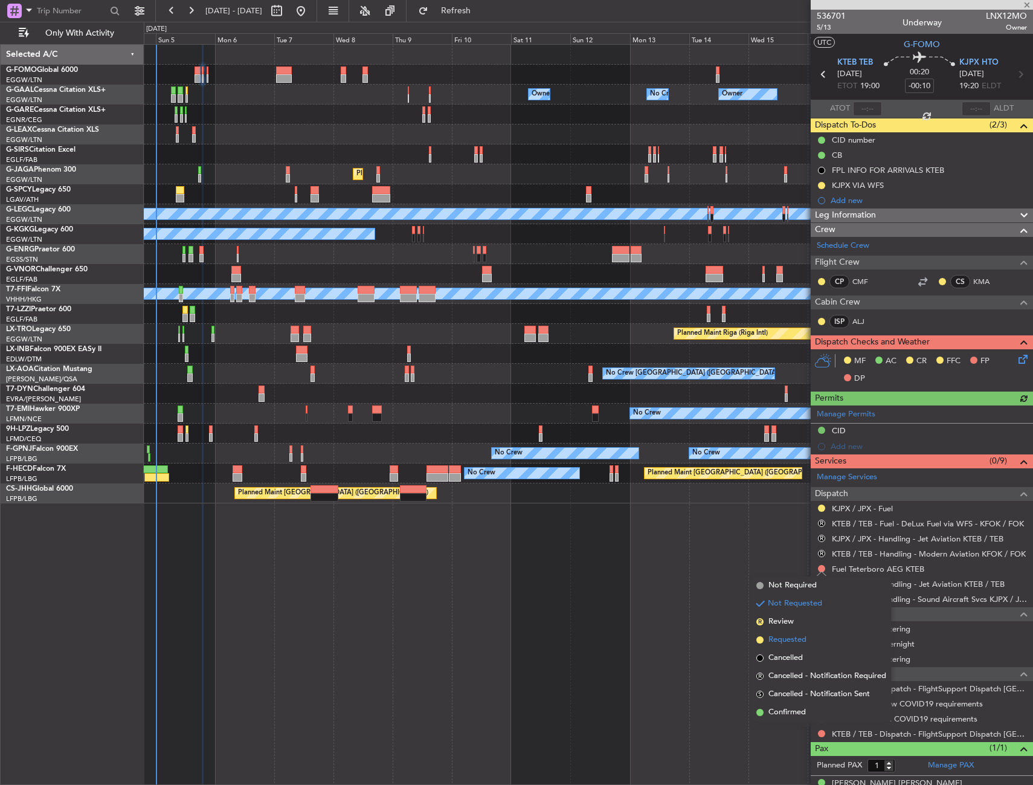
click at [785, 636] on span "Requested" at bounding box center [788, 640] width 38 height 12
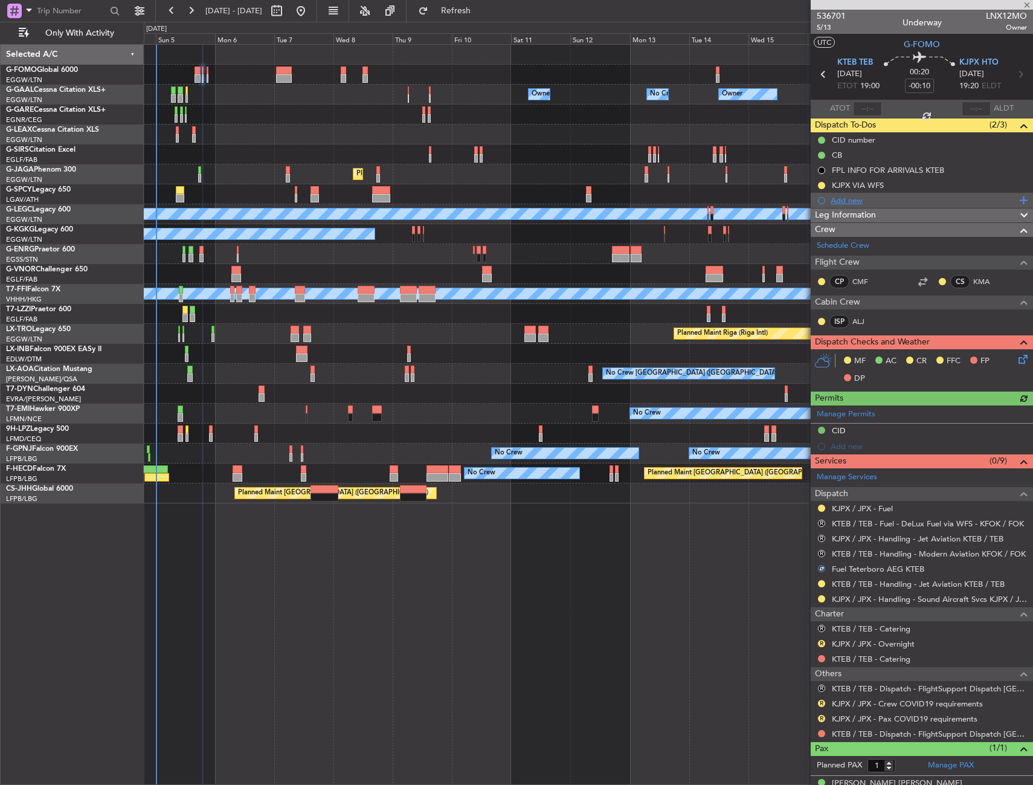
click at [860, 199] on div "Add new" at bounding box center [924, 200] width 186 height 10
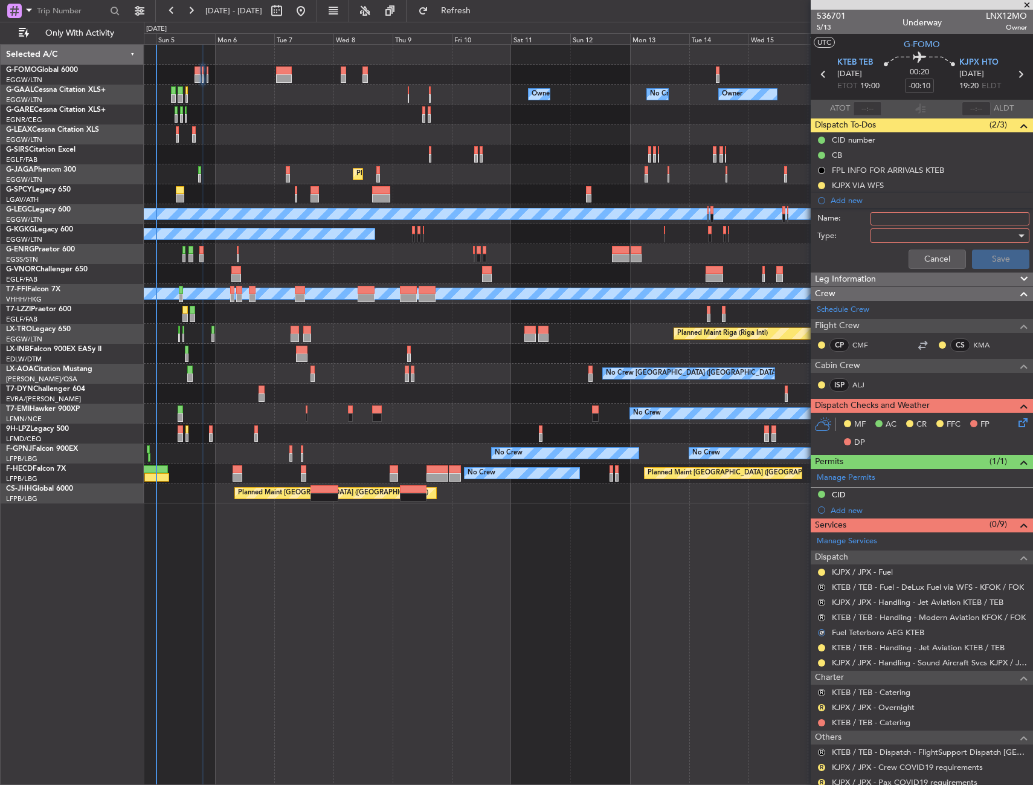
click at [902, 218] on input "Name:" at bounding box center [950, 218] width 159 height 13
click at [896, 239] on div at bounding box center [946, 236] width 141 height 18
click at [900, 261] on span "Generic" at bounding box center [944, 260] width 141 height 18
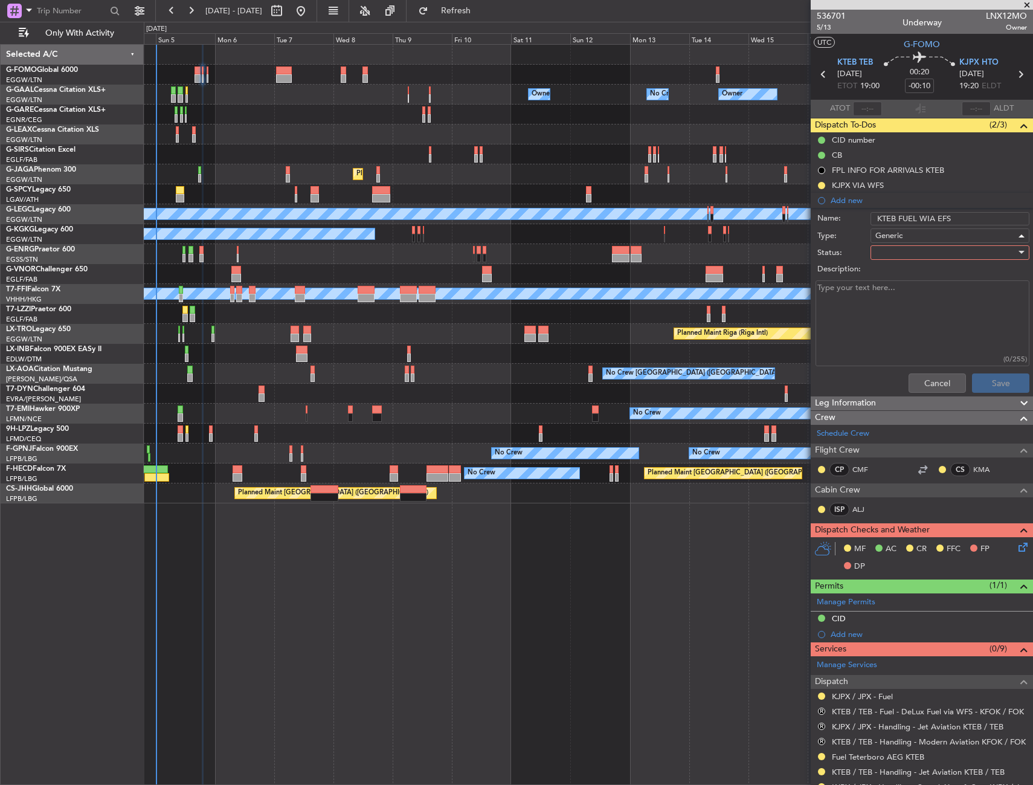
click at [903, 257] on div at bounding box center [946, 253] width 141 height 18
click at [905, 293] on span "In Progress" at bounding box center [944, 295] width 141 height 18
click at [937, 214] on input "KTEB FUEL WIA EFS" at bounding box center [950, 218] width 159 height 13
type input "KTEB FUEL WIA WFS"
click at [981, 379] on button "Save" at bounding box center [1000, 382] width 57 height 19
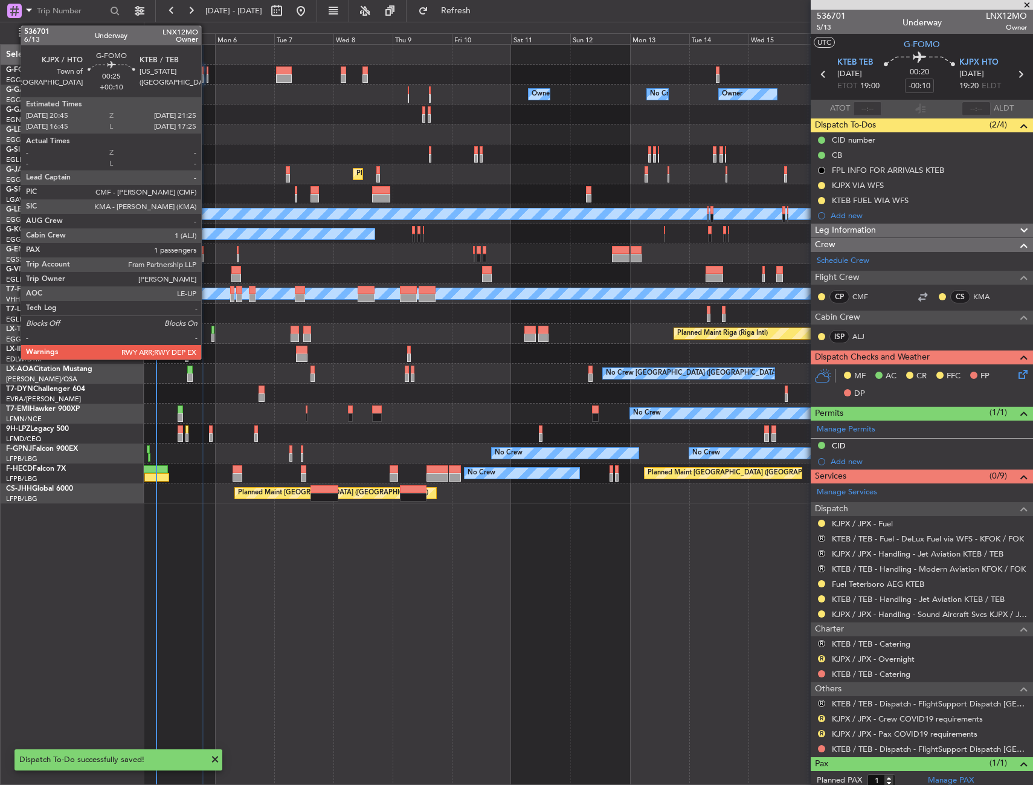
click at [207, 78] on div at bounding box center [208, 78] width 2 height 8
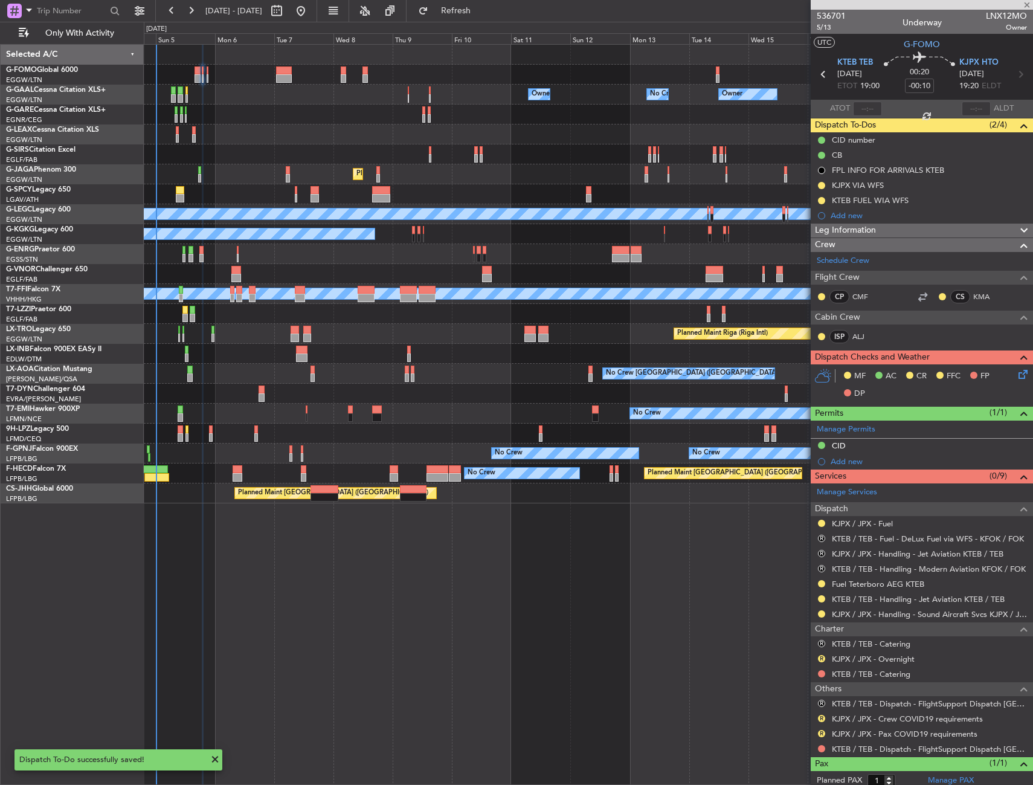
type input "+00:10"
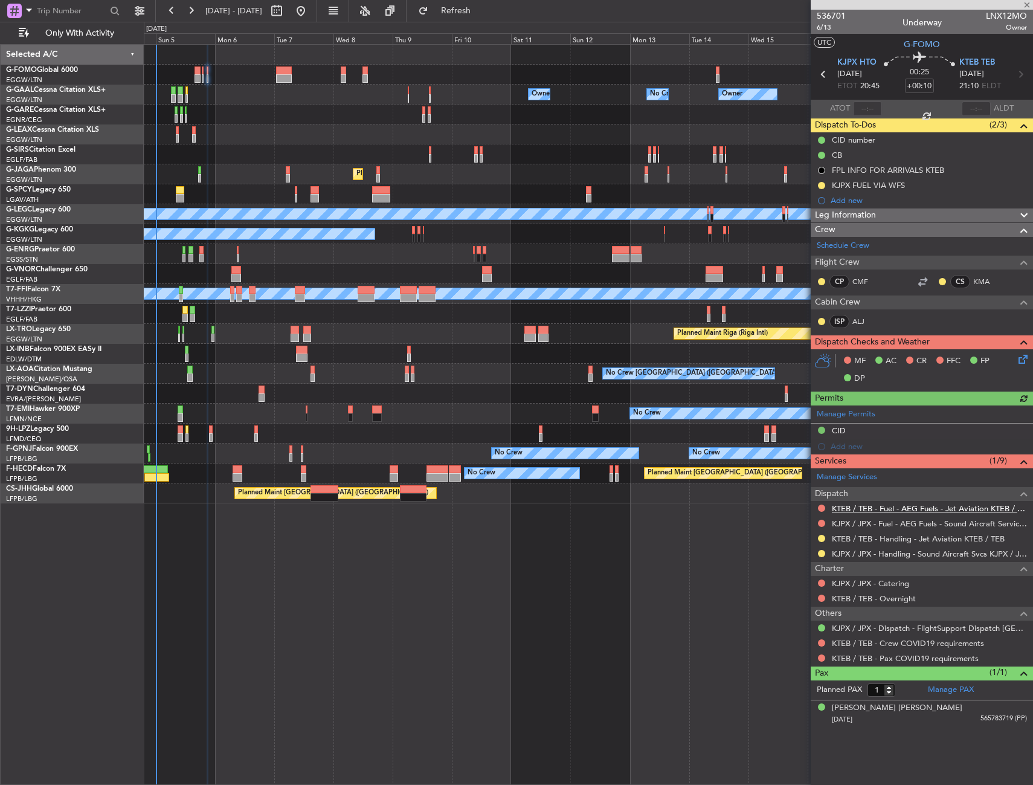
click at [862, 511] on link "KTEB / TEB - Fuel - AEG Fuels - Jet Aviation KTEB / TEB" at bounding box center [929, 508] width 195 height 10
click at [859, 519] on link "KJPX / JPX - Fuel - AEG Fuels - Sound Aircraft Services - KJPX / JPX" at bounding box center [929, 524] width 195 height 10
click at [482, 10] on span "Refresh" at bounding box center [456, 11] width 51 height 8
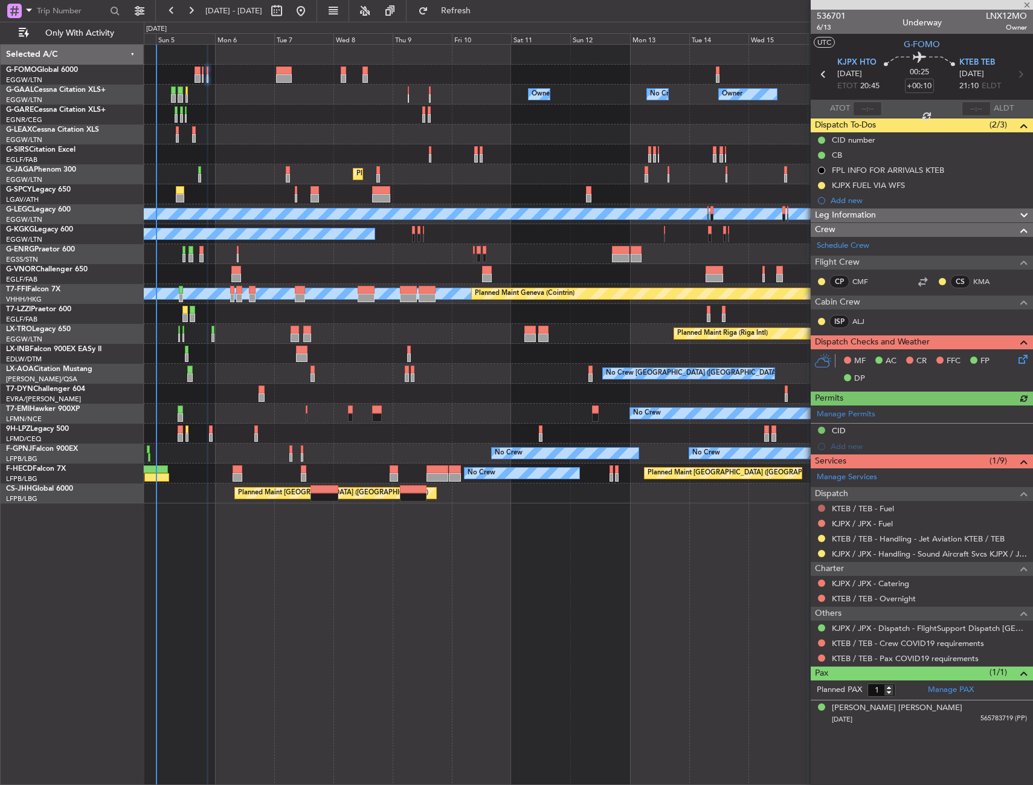
click at [820, 507] on button at bounding box center [821, 508] width 7 height 7
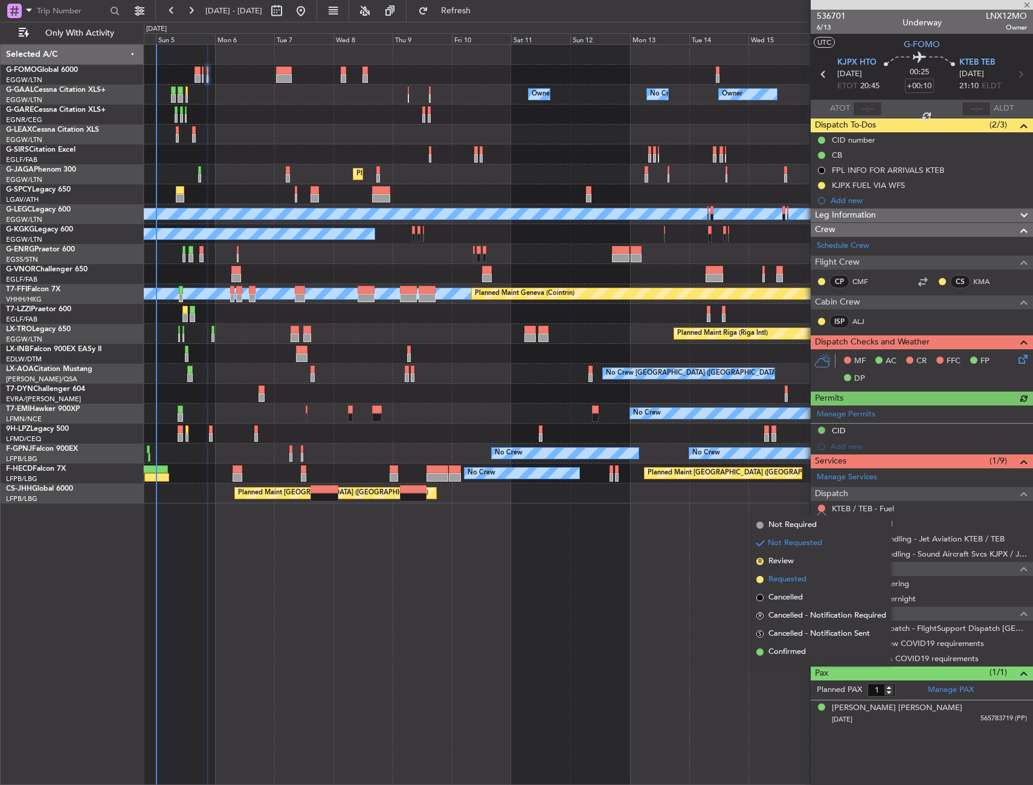
click at [786, 573] on li "Requested" at bounding box center [822, 580] width 140 height 18
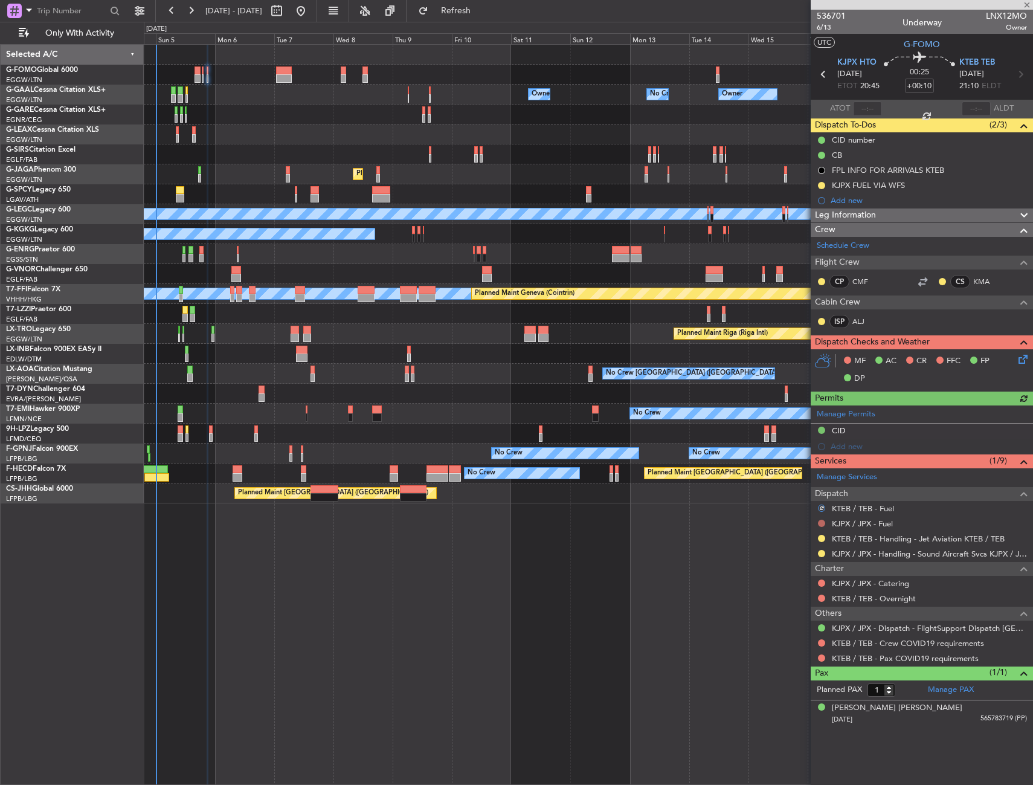
click at [821, 523] on button at bounding box center [821, 523] width 7 height 7
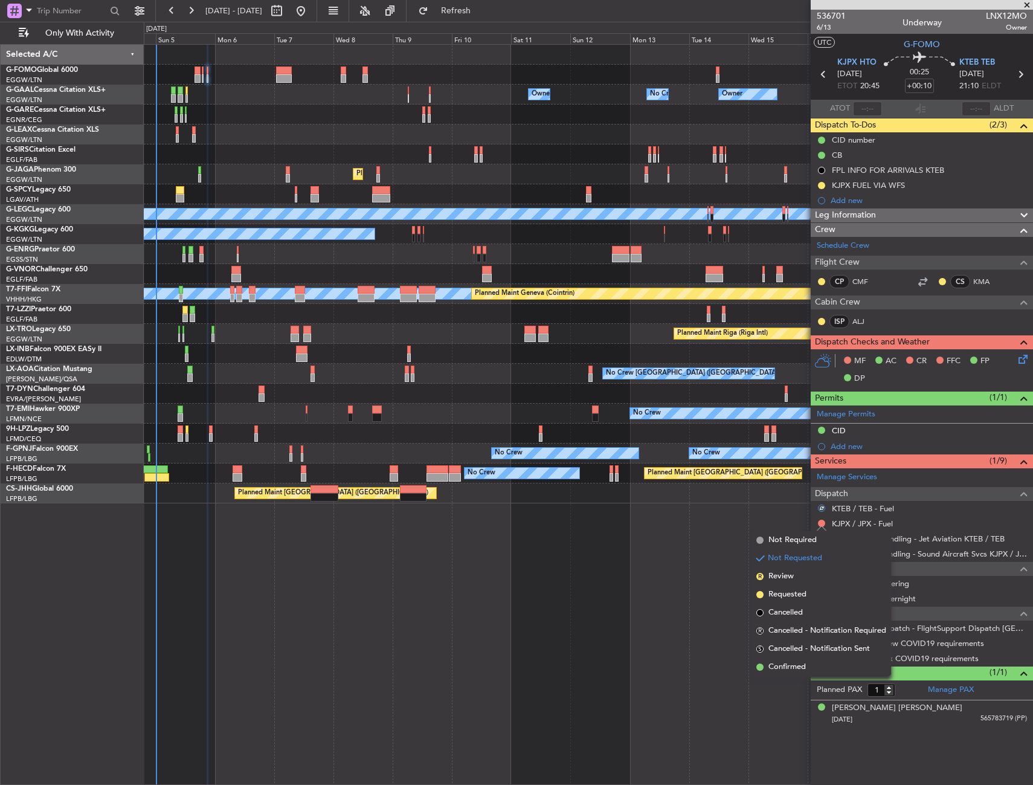
drag, startPoint x: 784, startPoint y: 592, endPoint x: 792, endPoint y: 581, distance: 12.9
click at [785, 592] on span "Requested" at bounding box center [788, 595] width 38 height 12
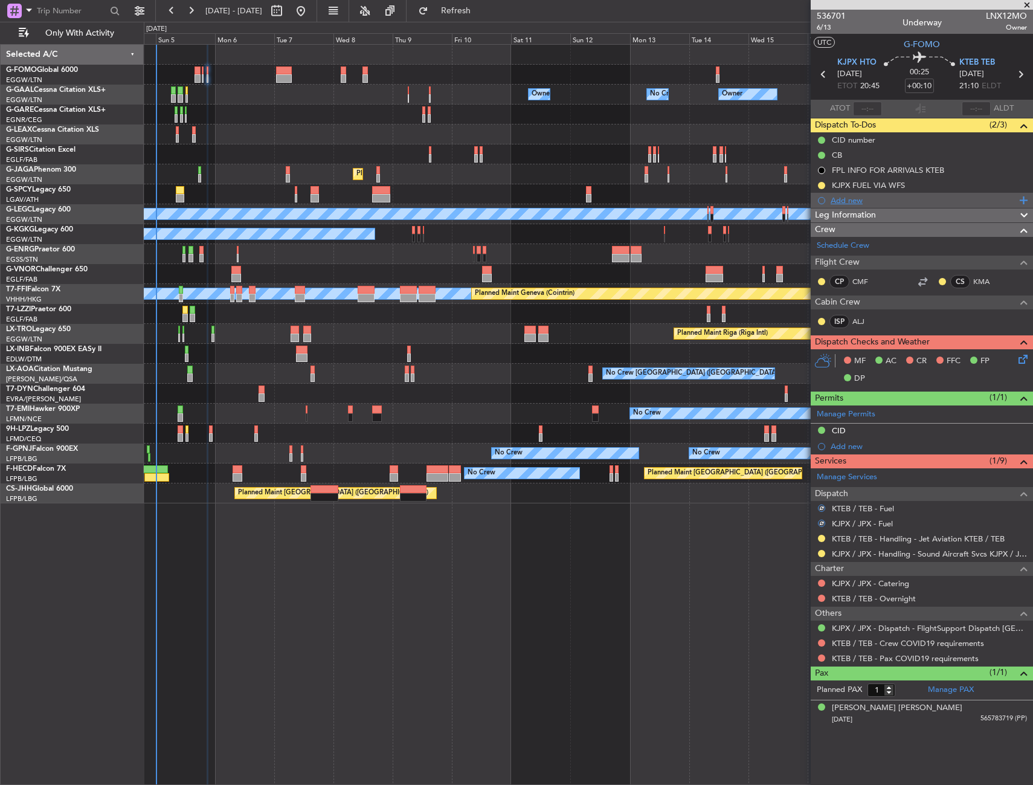
click at [846, 193] on div "Add new" at bounding box center [922, 200] width 222 height 15
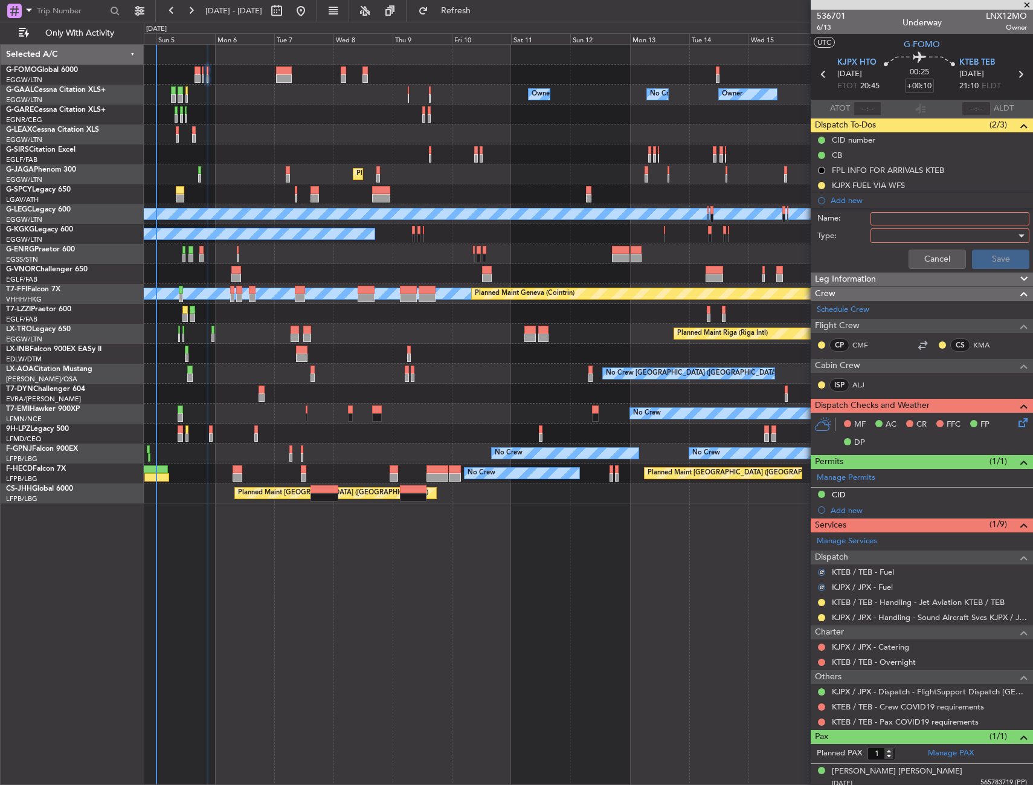
click at [899, 216] on input "Name:" at bounding box center [950, 218] width 159 height 13
type input "KTEB FUEL WIA WFS"
click at [893, 240] on div at bounding box center [946, 236] width 141 height 18
click at [893, 259] on span "Generic" at bounding box center [944, 260] width 141 height 18
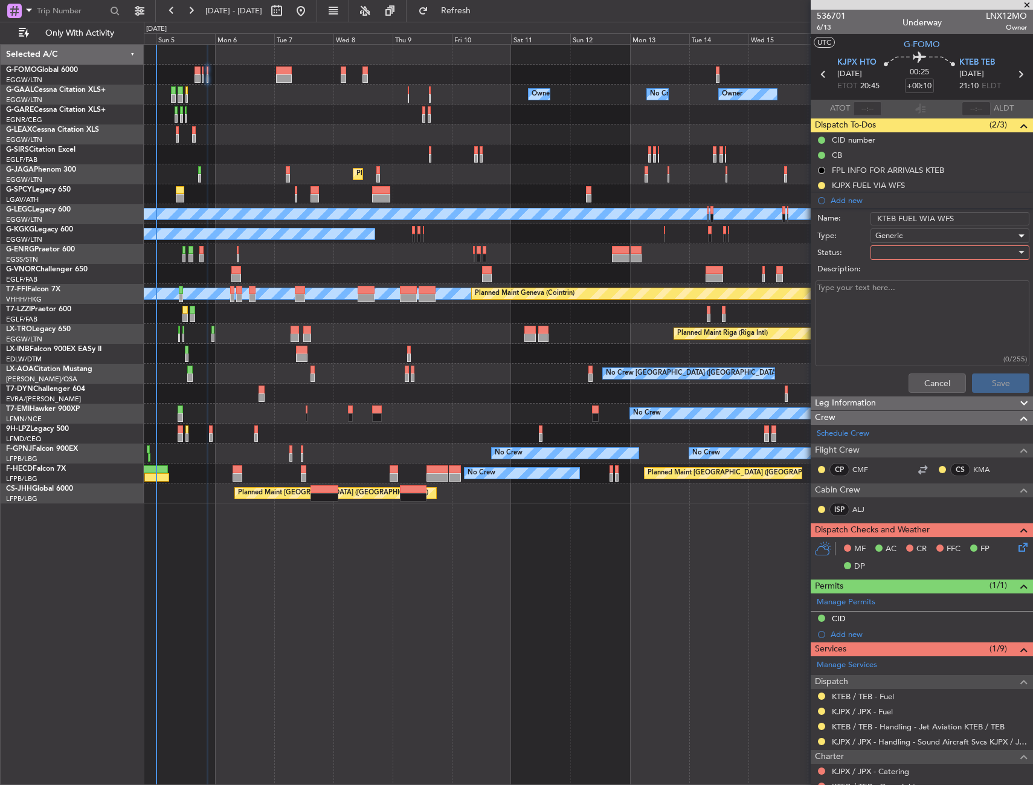
click at [893, 259] on div at bounding box center [946, 253] width 141 height 18
click at [900, 296] on span "In Progress" at bounding box center [944, 295] width 141 height 18
click at [981, 386] on button "Save" at bounding box center [1000, 382] width 57 height 19
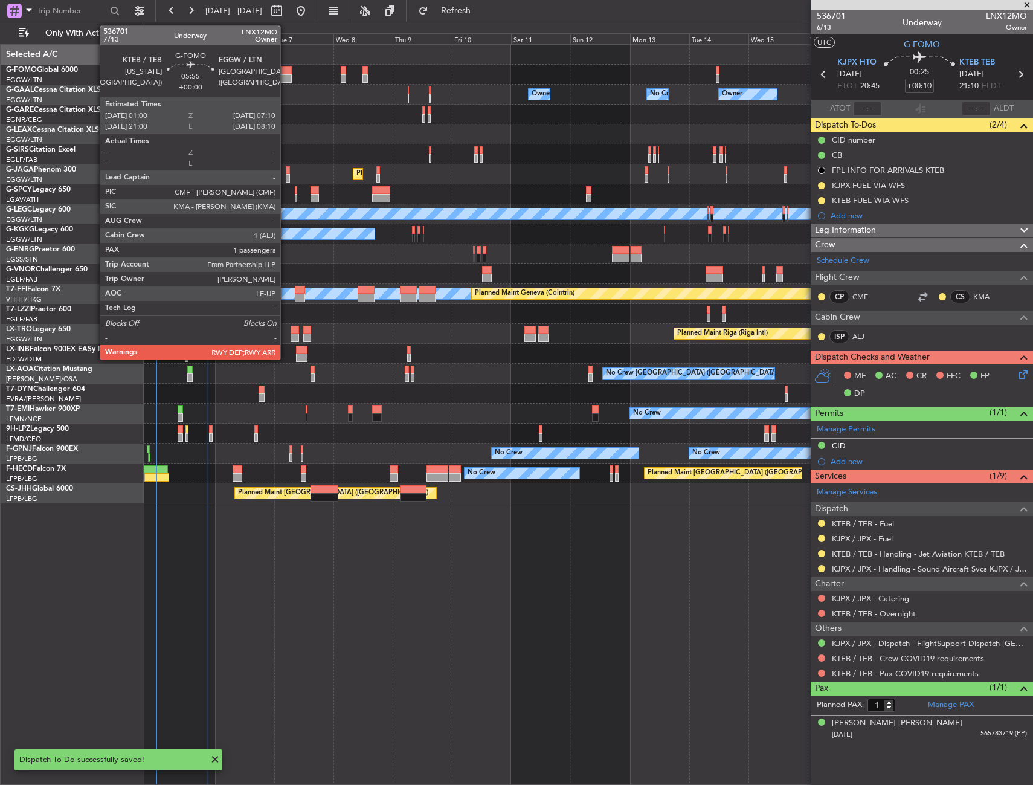
click at [286, 80] on div at bounding box center [284, 78] width 16 height 8
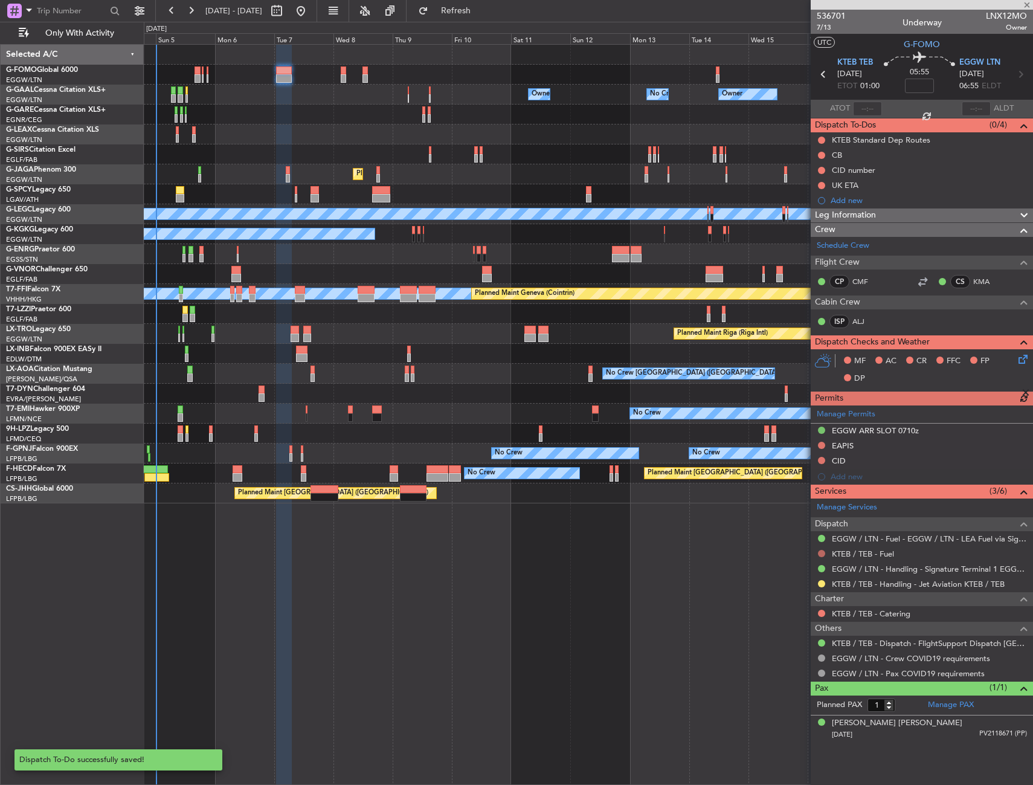
click at [821, 555] on button at bounding box center [821, 553] width 7 height 7
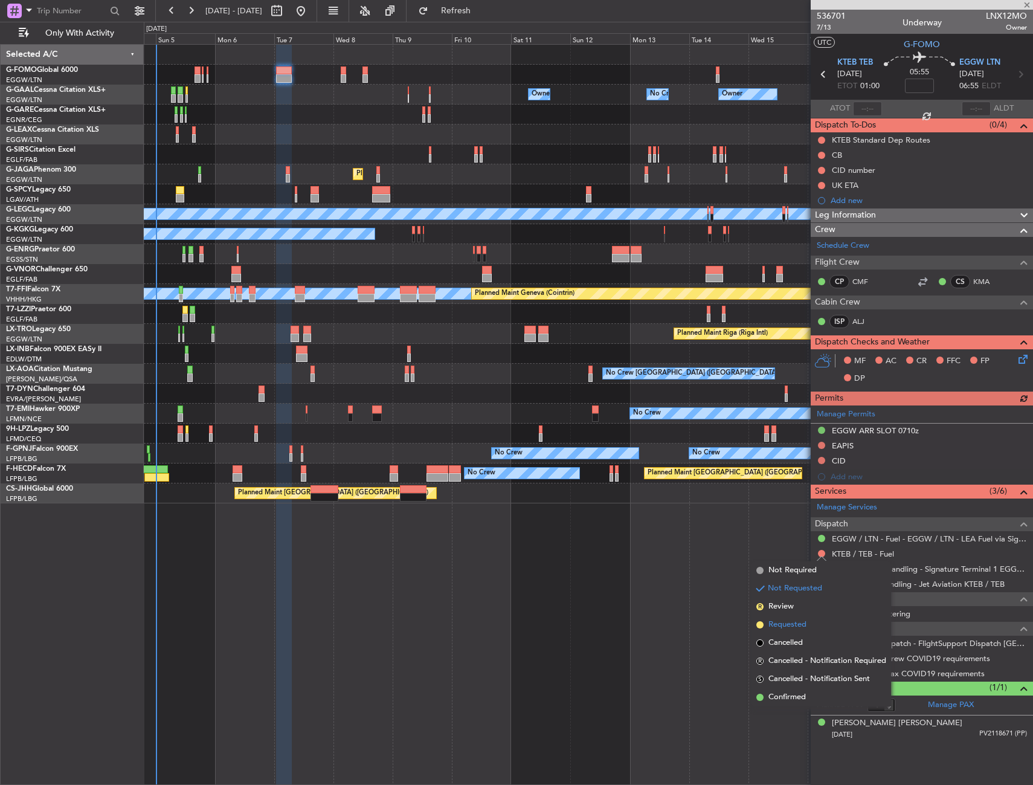
click at [784, 621] on span "Requested" at bounding box center [788, 625] width 38 height 12
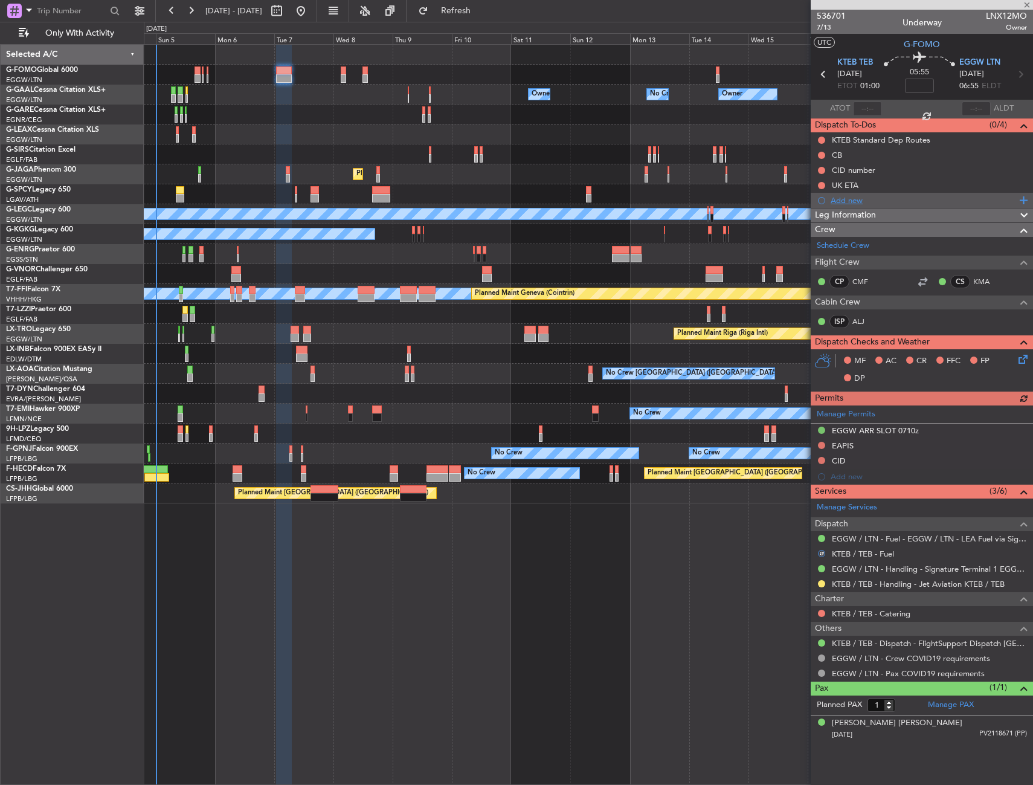
click at [845, 202] on div "Add new" at bounding box center [924, 200] width 186 height 10
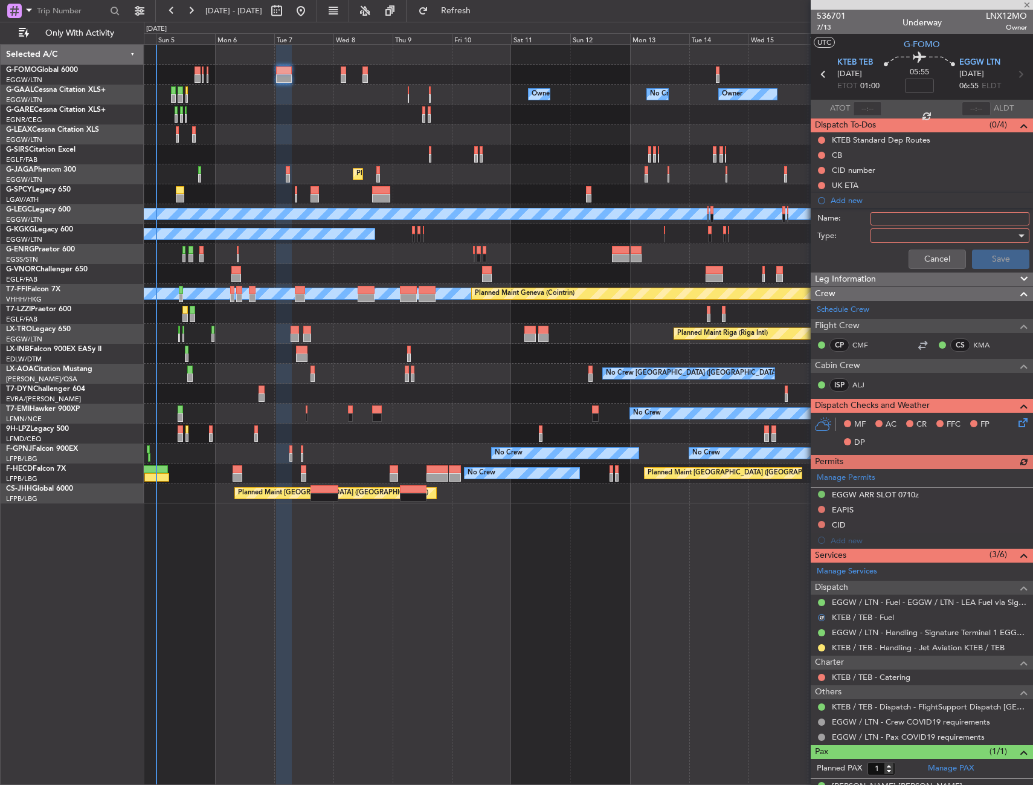
click at [896, 221] on input "Name:" at bounding box center [950, 218] width 159 height 13
type input "KTEB FUEL WIA WFS"
click at [892, 233] on div at bounding box center [946, 236] width 141 height 18
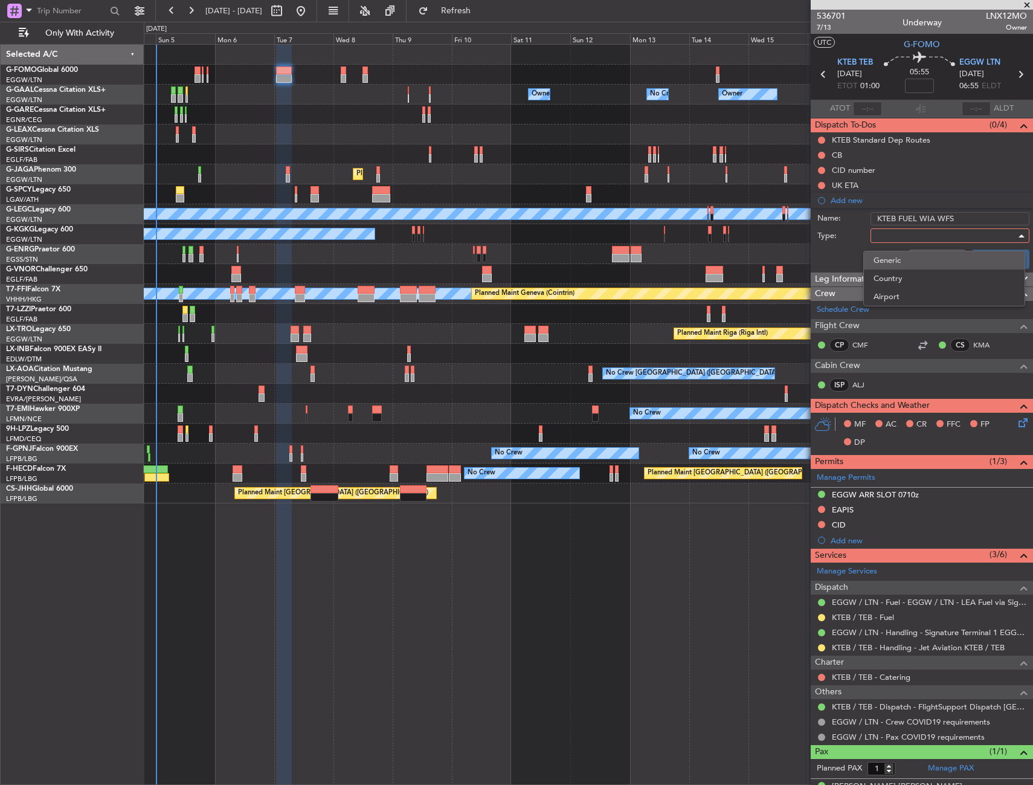
click at [894, 260] on span "Generic" at bounding box center [944, 260] width 141 height 18
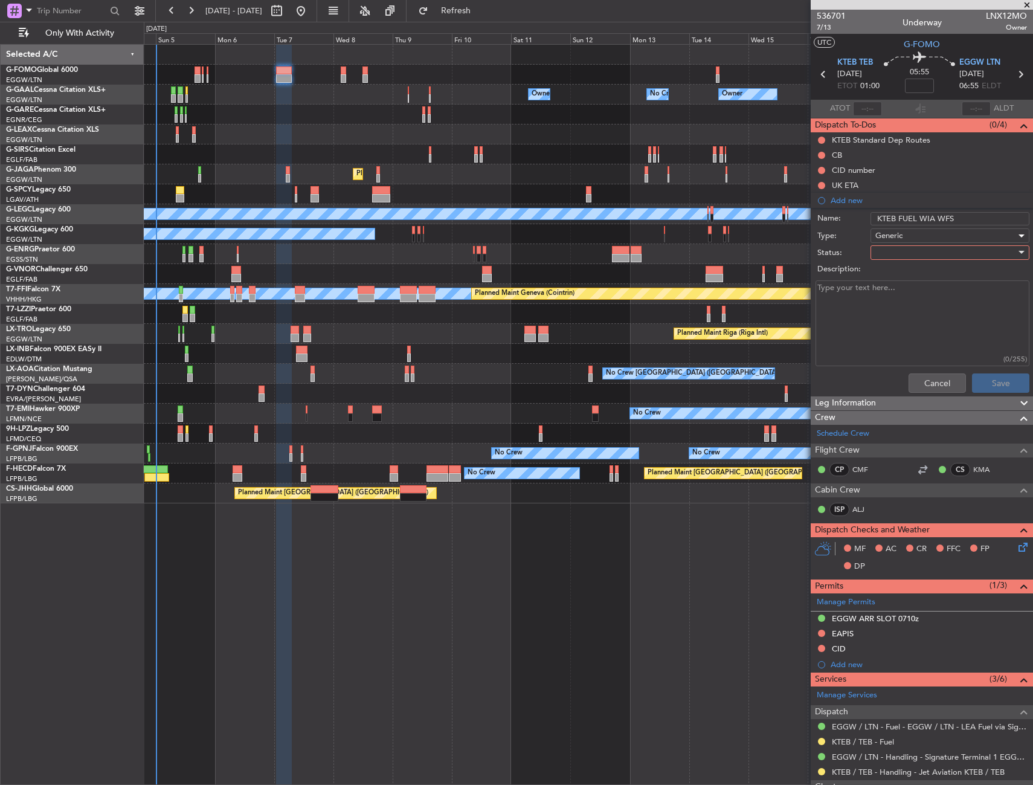
click at [894, 260] on div at bounding box center [946, 253] width 141 height 18
click at [895, 303] on span "In Progress" at bounding box center [944, 295] width 141 height 18
click at [981, 382] on button "Save" at bounding box center [1000, 382] width 57 height 19
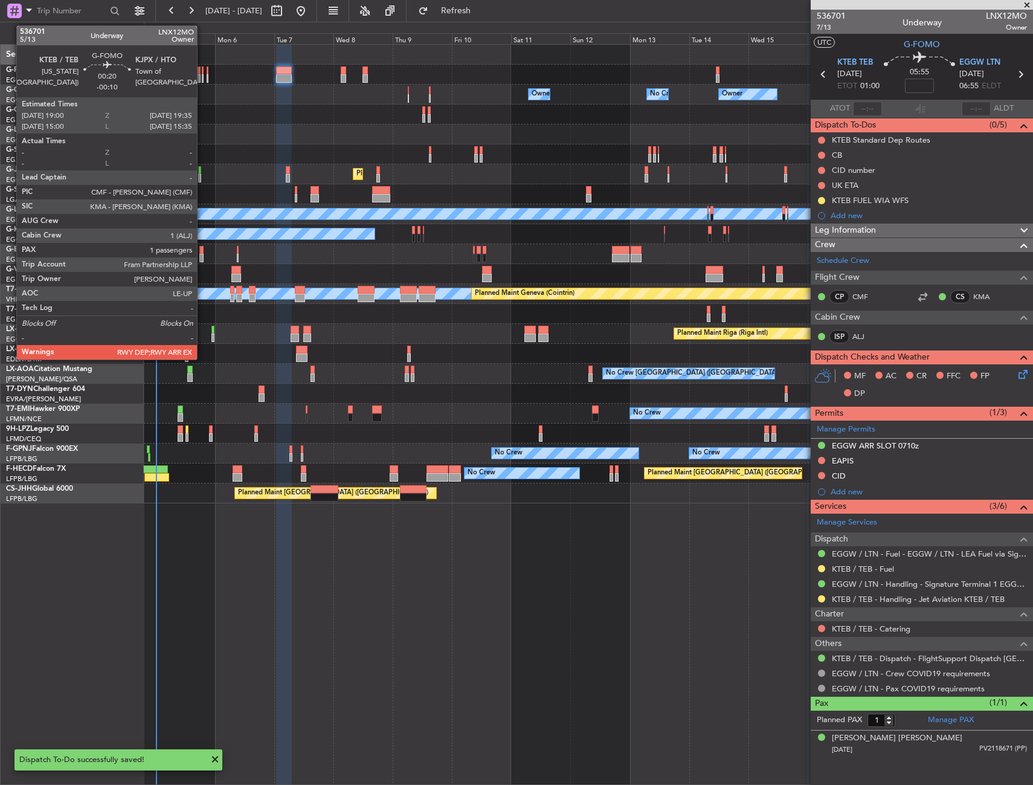
click at [202, 76] on div at bounding box center [203, 78] width 2 height 8
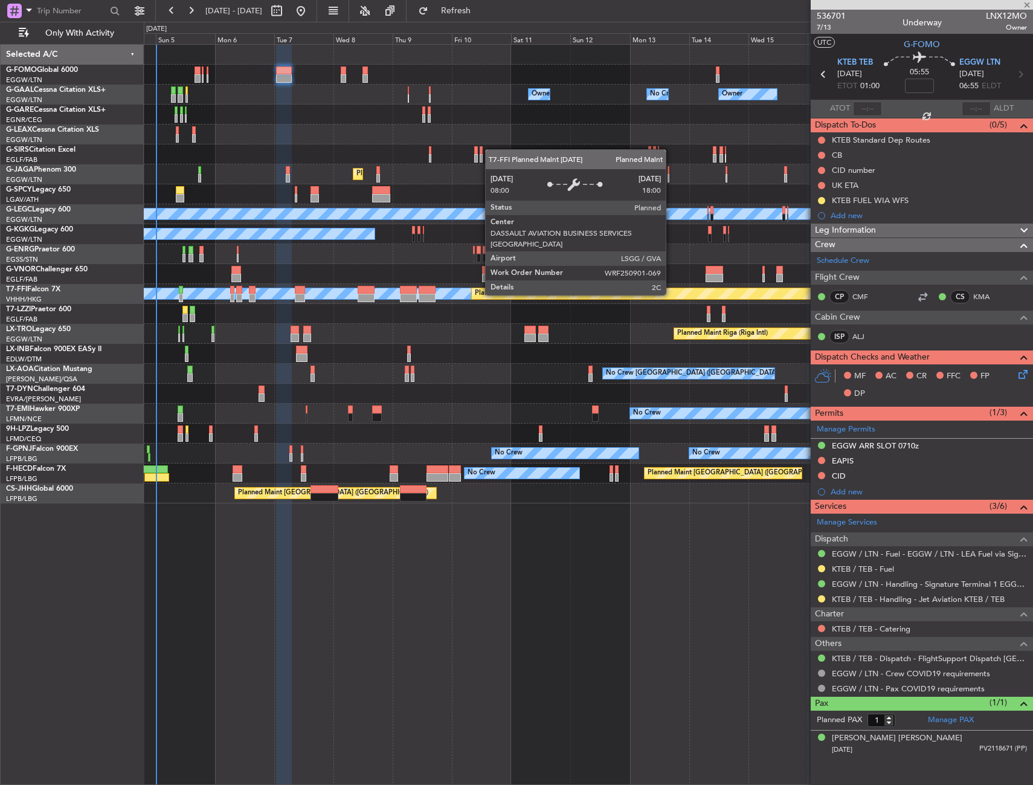
type input "-00:10"
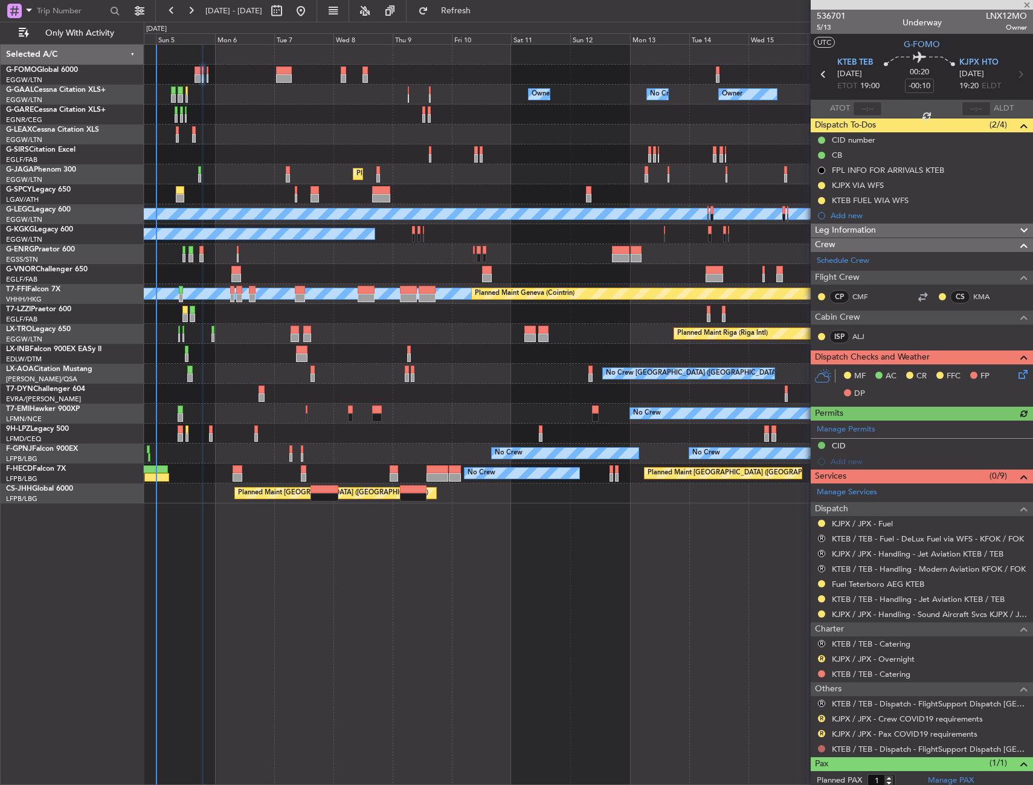
click at [821, 745] on button at bounding box center [821, 748] width 7 height 7
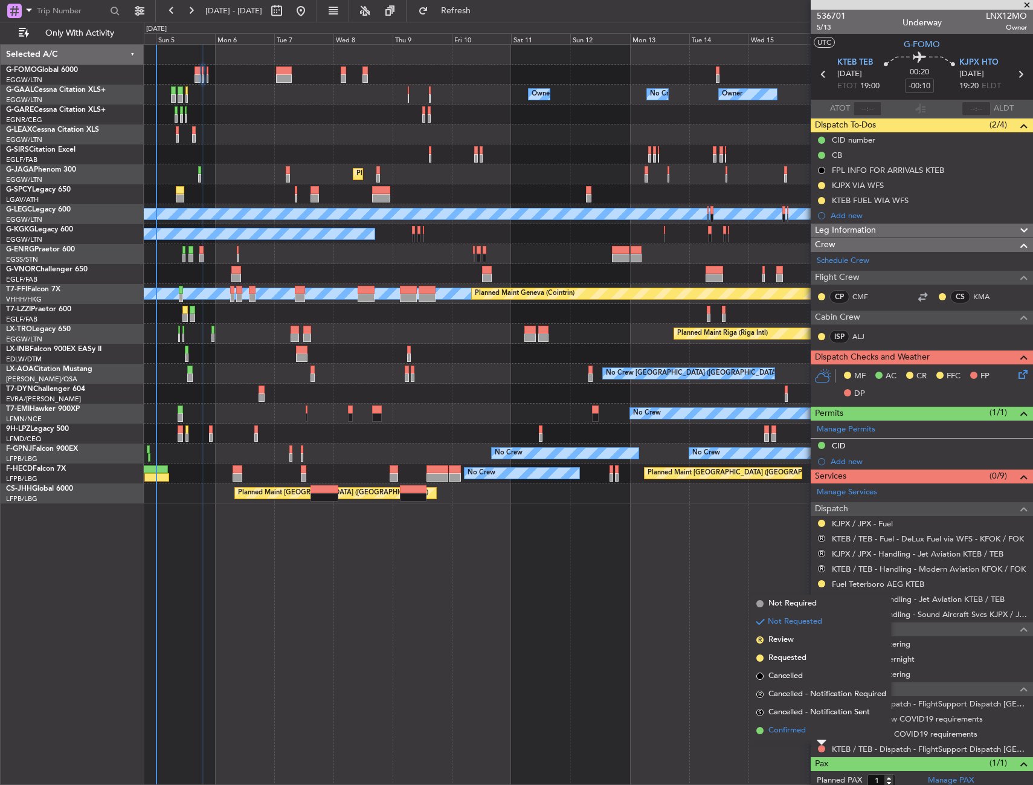
click at [794, 727] on span "Confirmed" at bounding box center [787, 731] width 37 height 12
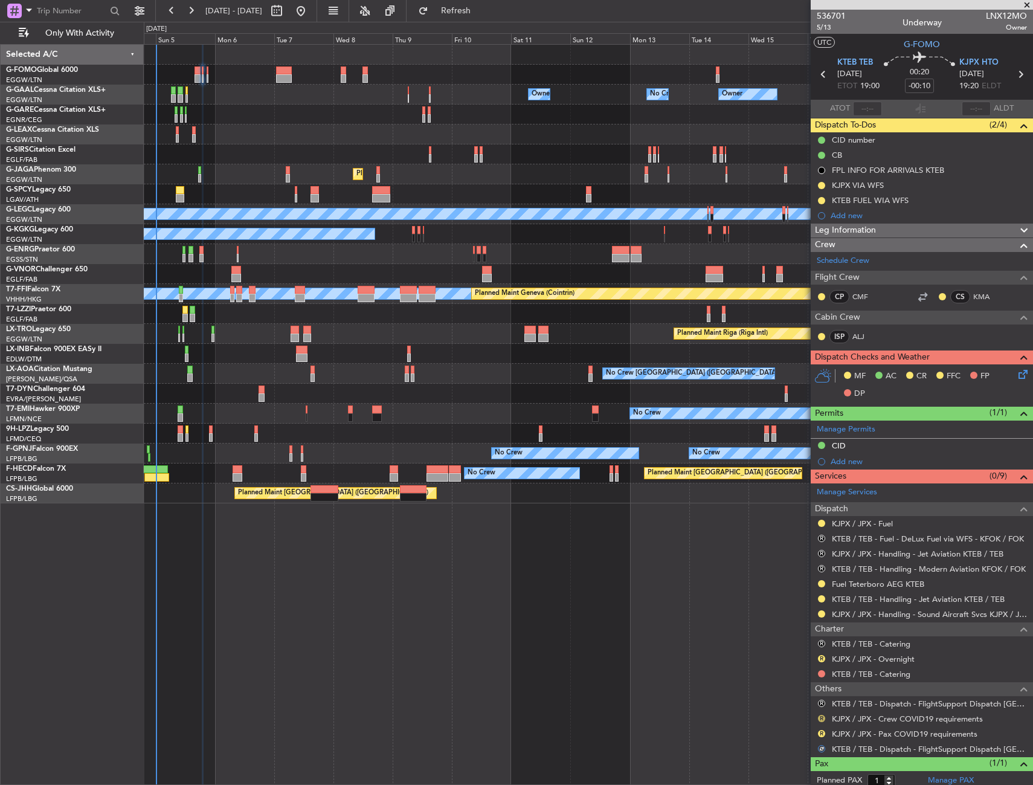
click at [823, 717] on button "R" at bounding box center [821, 718] width 7 height 7
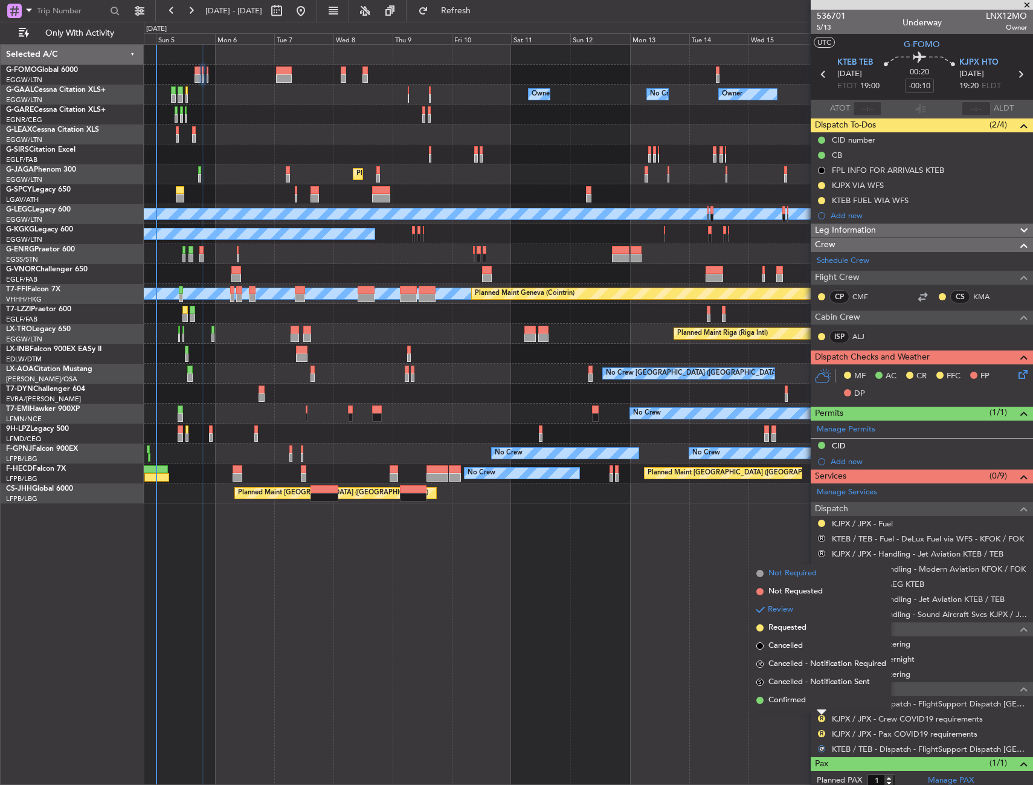
click at [792, 578] on span "Not Required" at bounding box center [793, 573] width 48 height 12
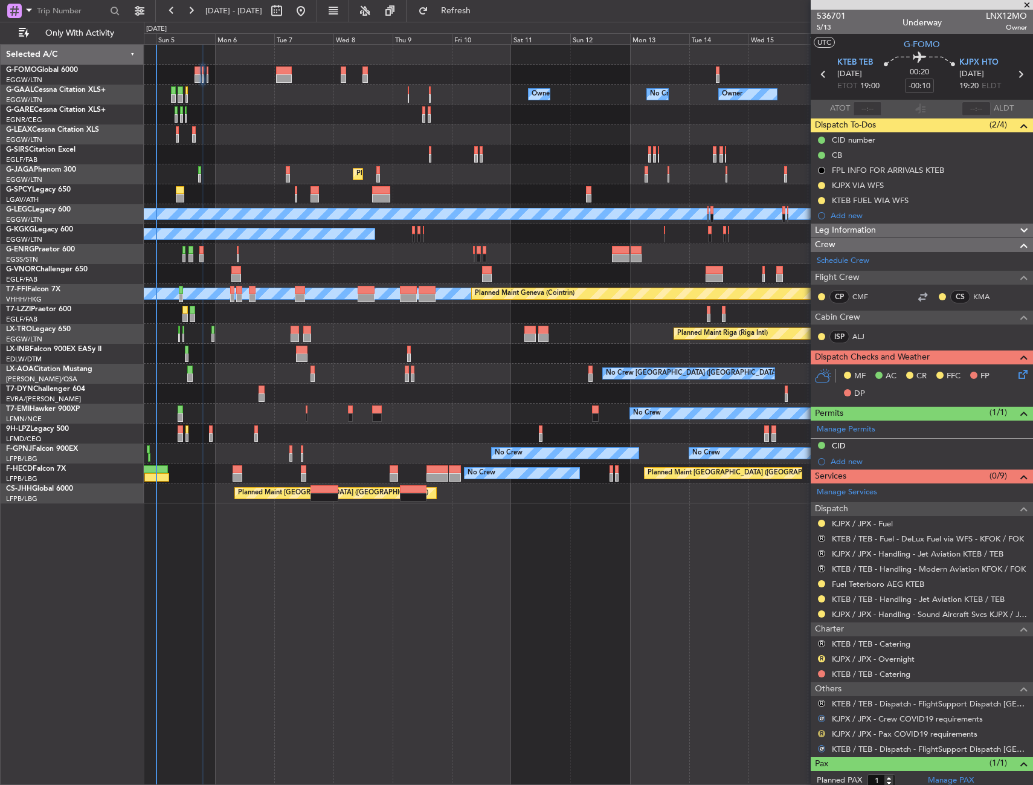
click at [821, 734] on button "R" at bounding box center [821, 733] width 7 height 7
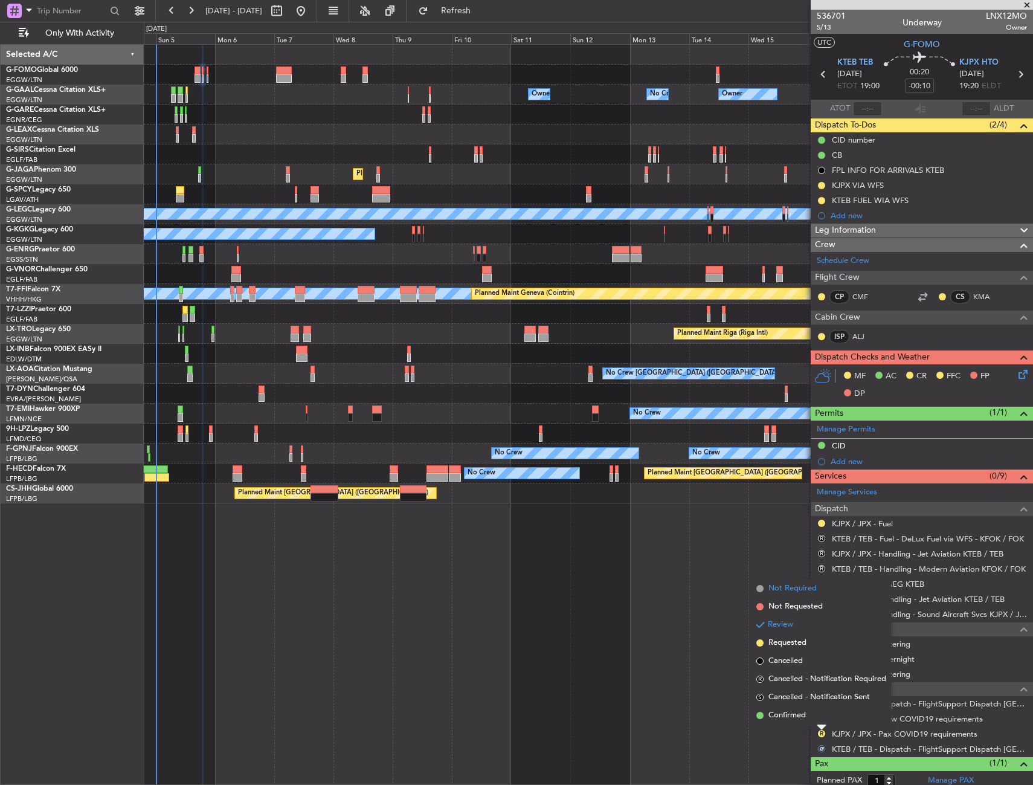
click at [784, 593] on span "Not Required" at bounding box center [793, 589] width 48 height 12
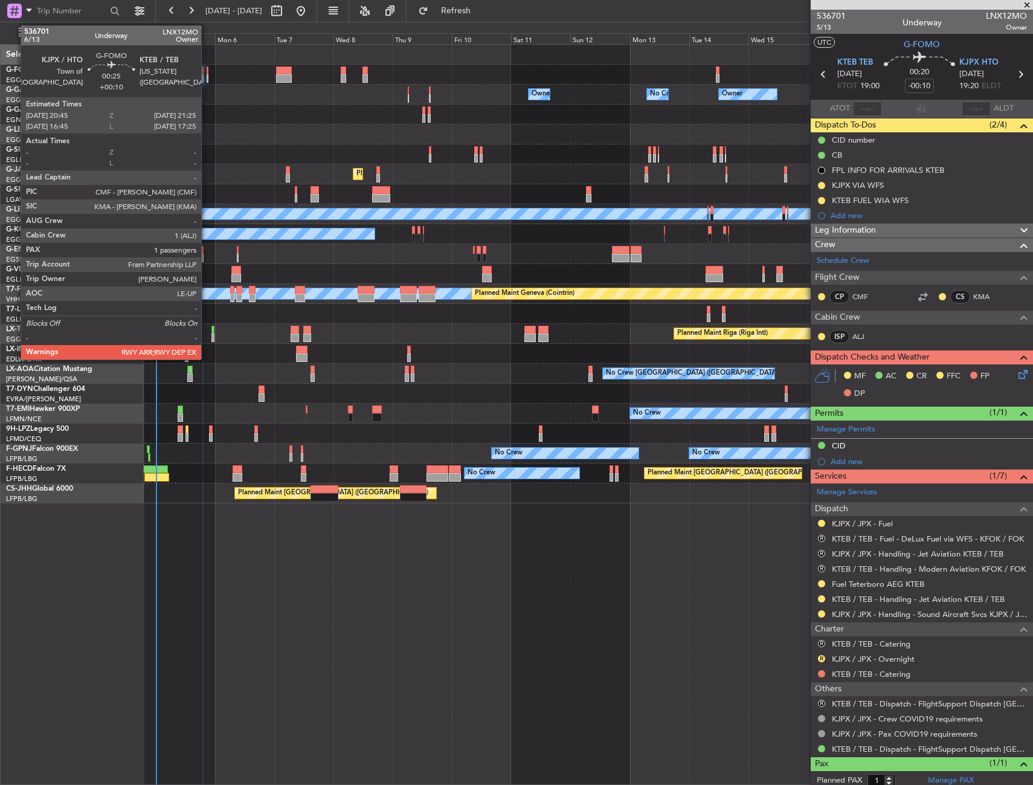
click at [207, 73] on div at bounding box center [208, 70] width 2 height 8
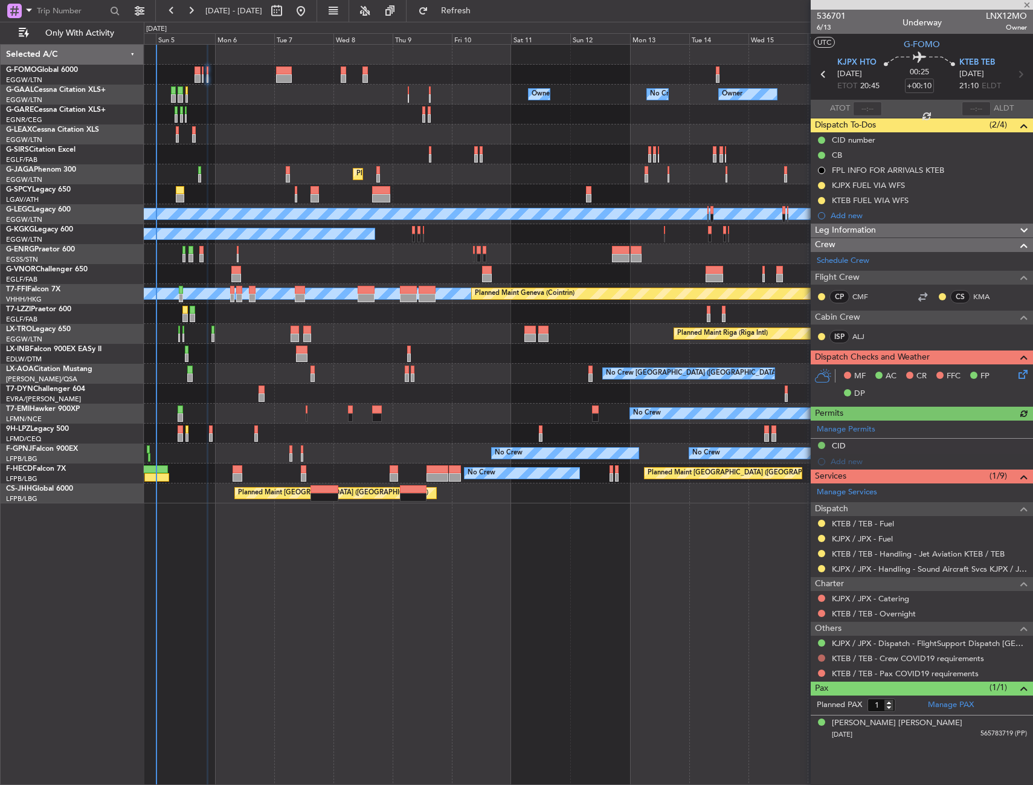
click at [822, 657] on button at bounding box center [821, 658] width 7 height 7
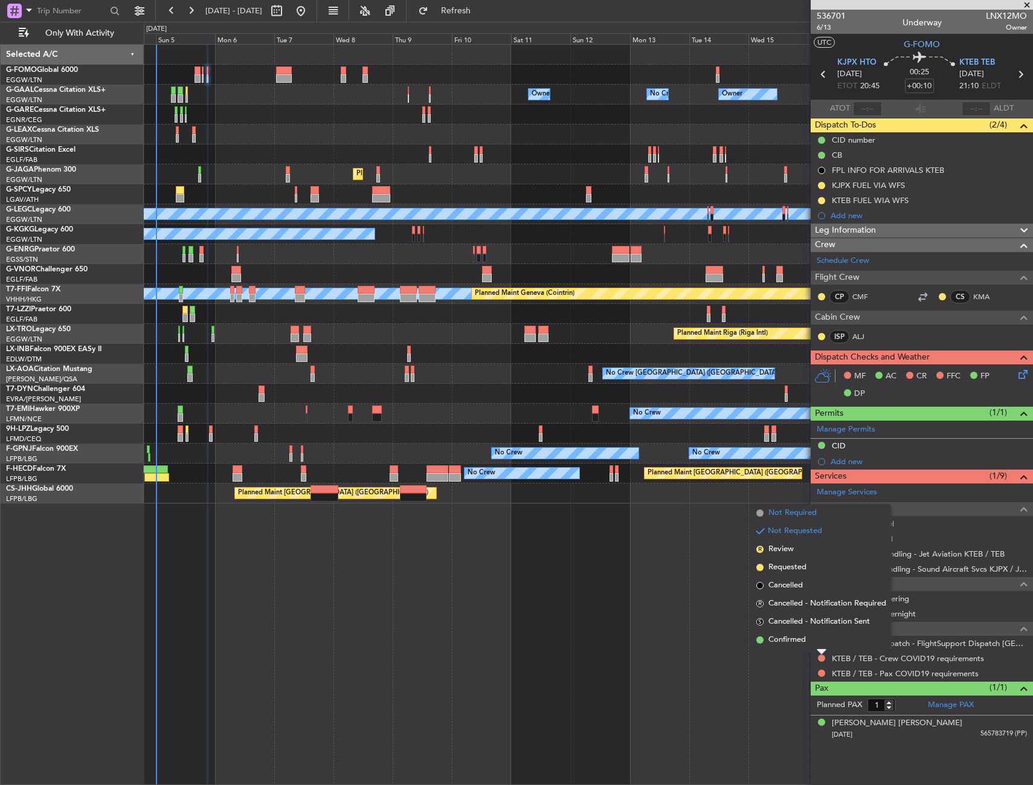
click at [789, 516] on span "Not Required" at bounding box center [793, 513] width 48 height 12
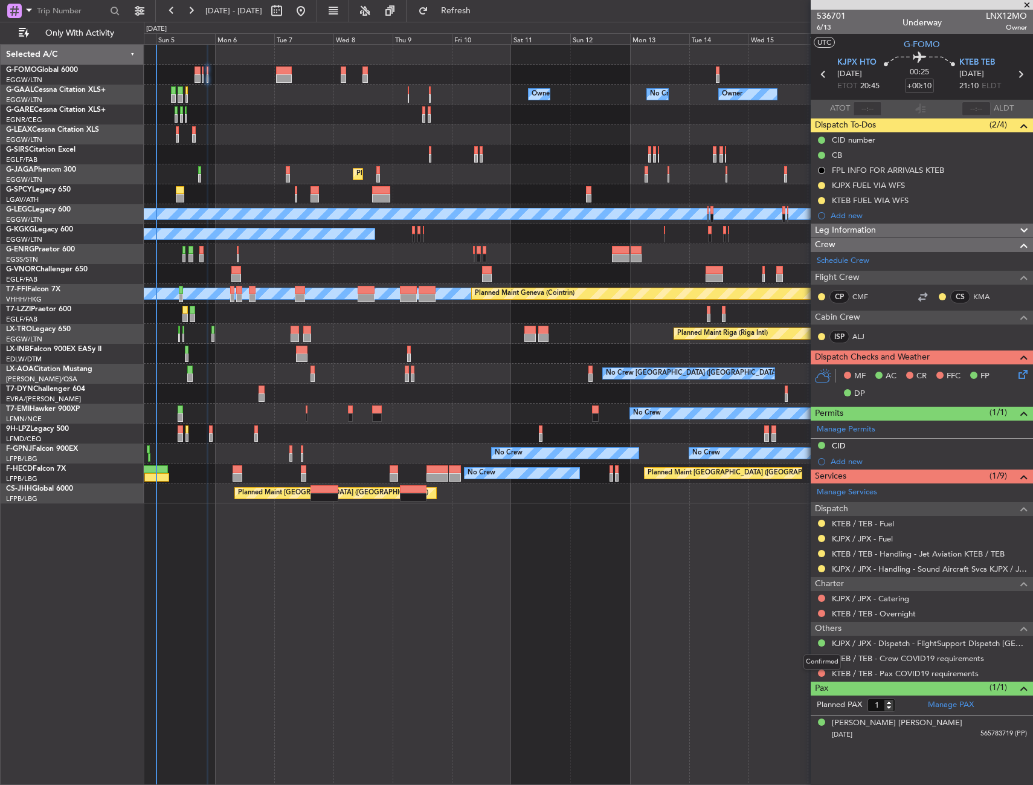
click at [818, 675] on mat-tooltip-component "Confirmed" at bounding box center [822, 662] width 54 height 32
click at [820, 671] on mat-tooltip-component "Confirmed" at bounding box center [822, 662] width 54 height 32
click at [821, 671] on button at bounding box center [821, 673] width 7 height 7
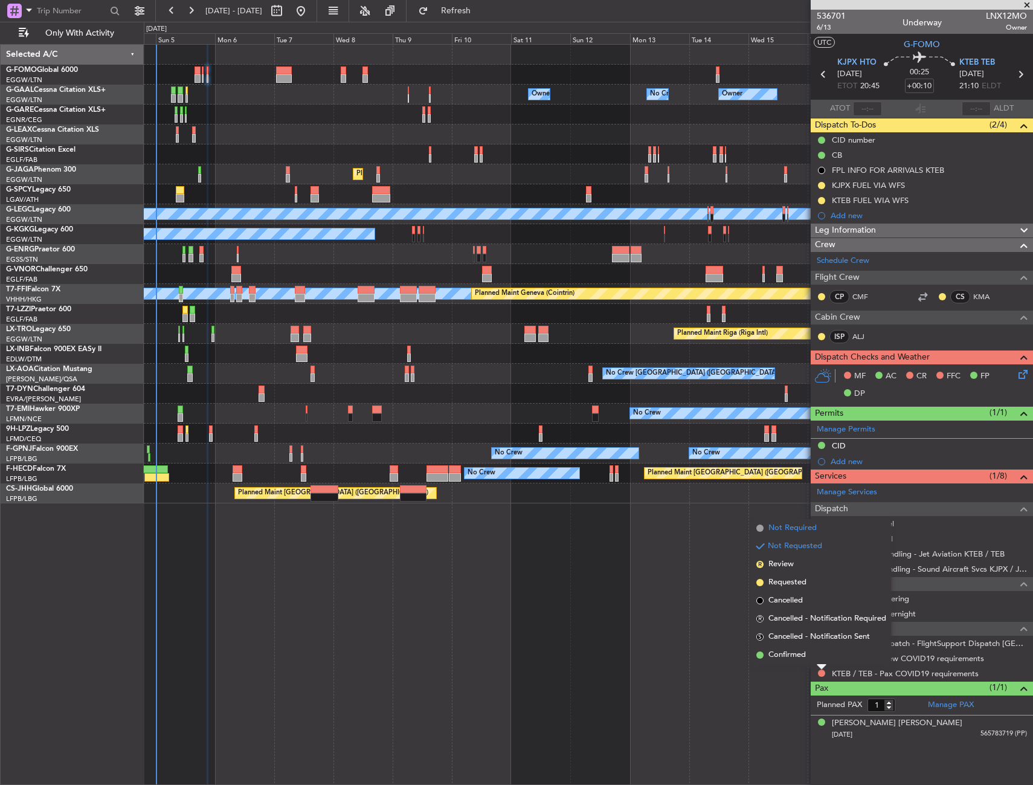
click at [778, 533] on span "Not Required" at bounding box center [793, 528] width 48 height 12
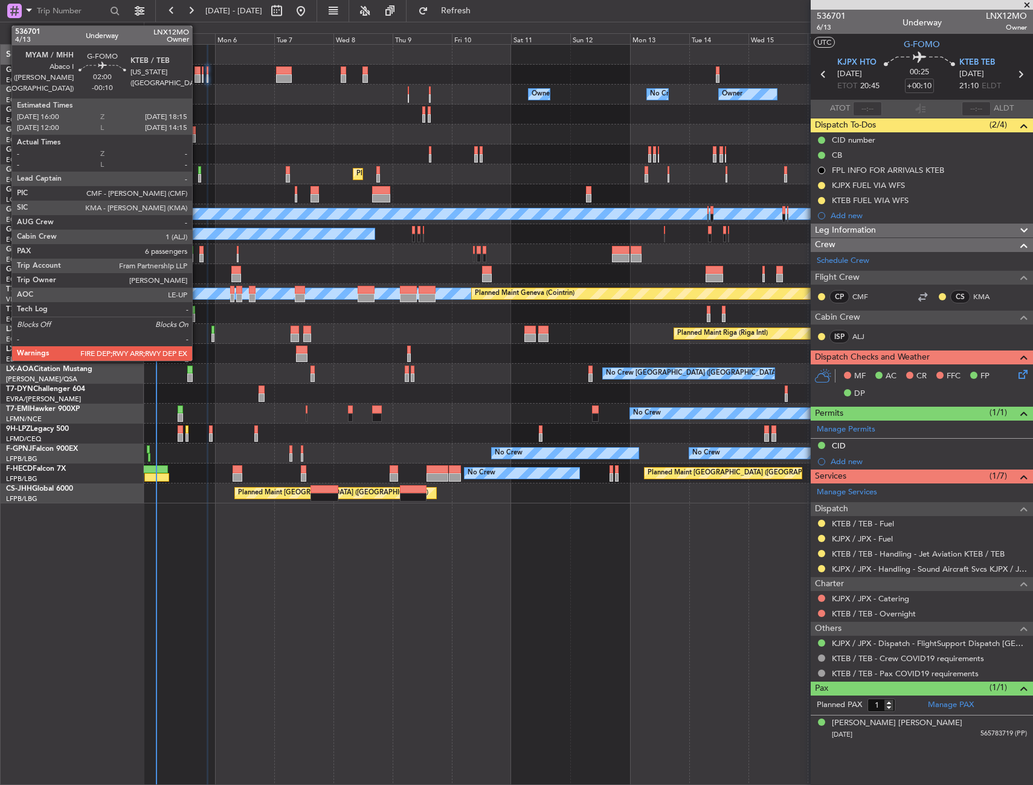
click at [198, 75] on div at bounding box center [198, 78] width 6 height 8
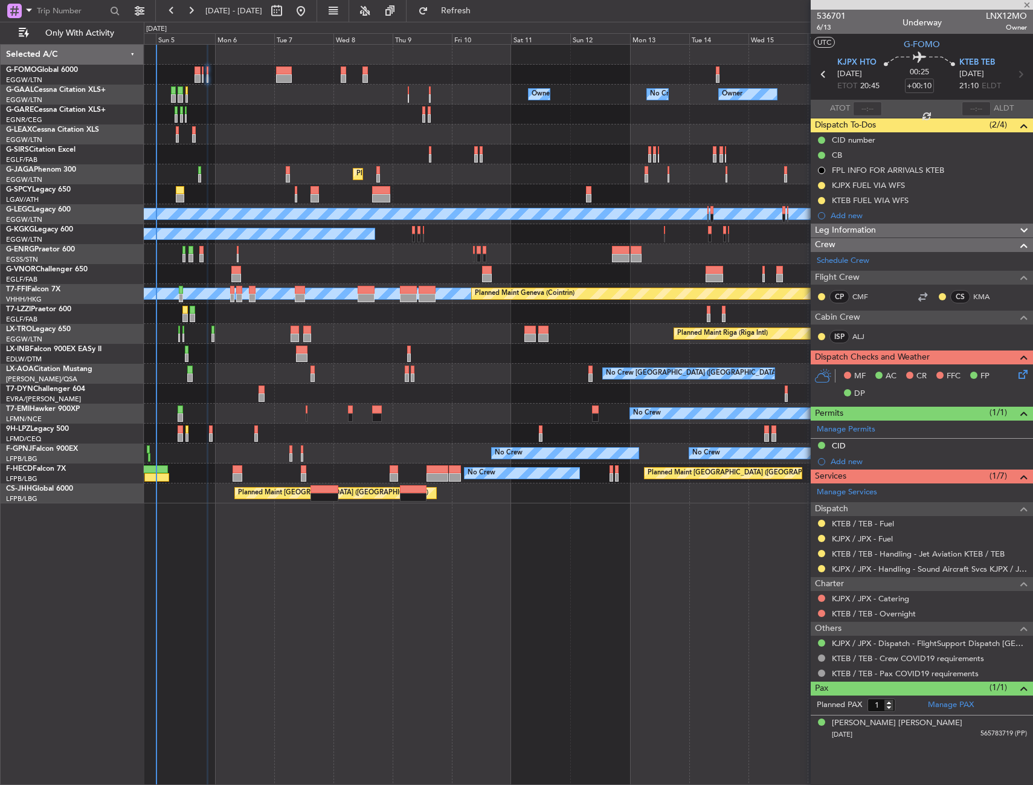
type input "-00:10"
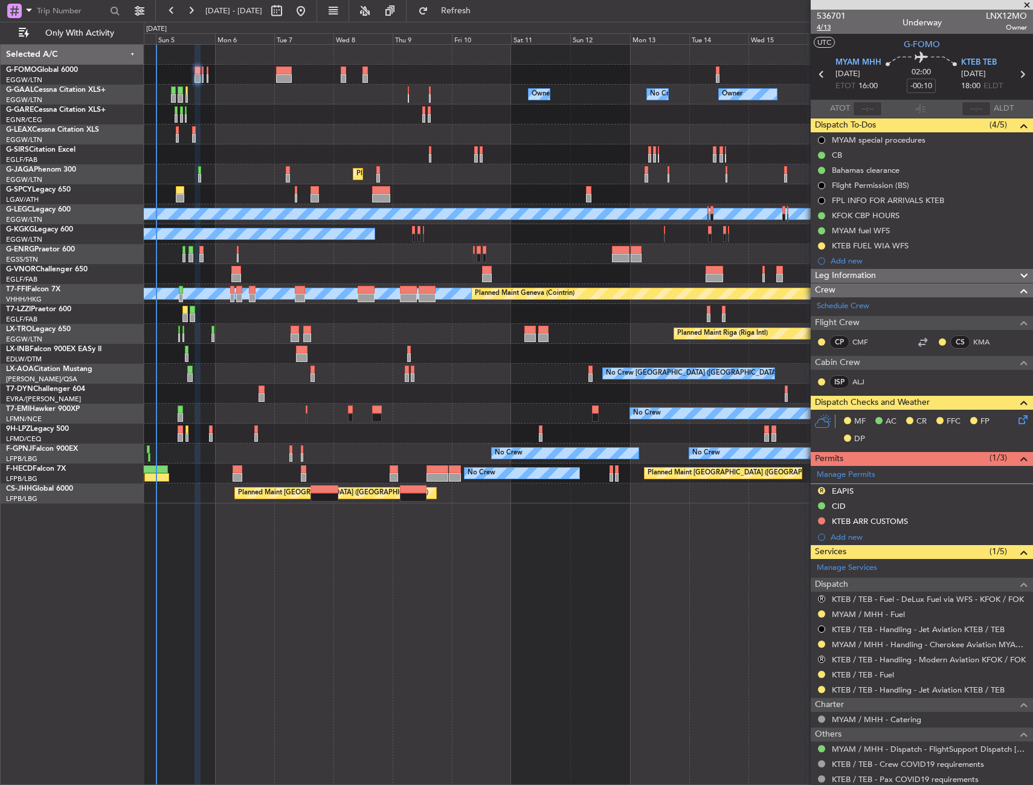
click at [829, 28] on span "4/13" at bounding box center [831, 27] width 29 height 10
click at [1017, 422] on icon at bounding box center [1022, 418] width 10 height 10
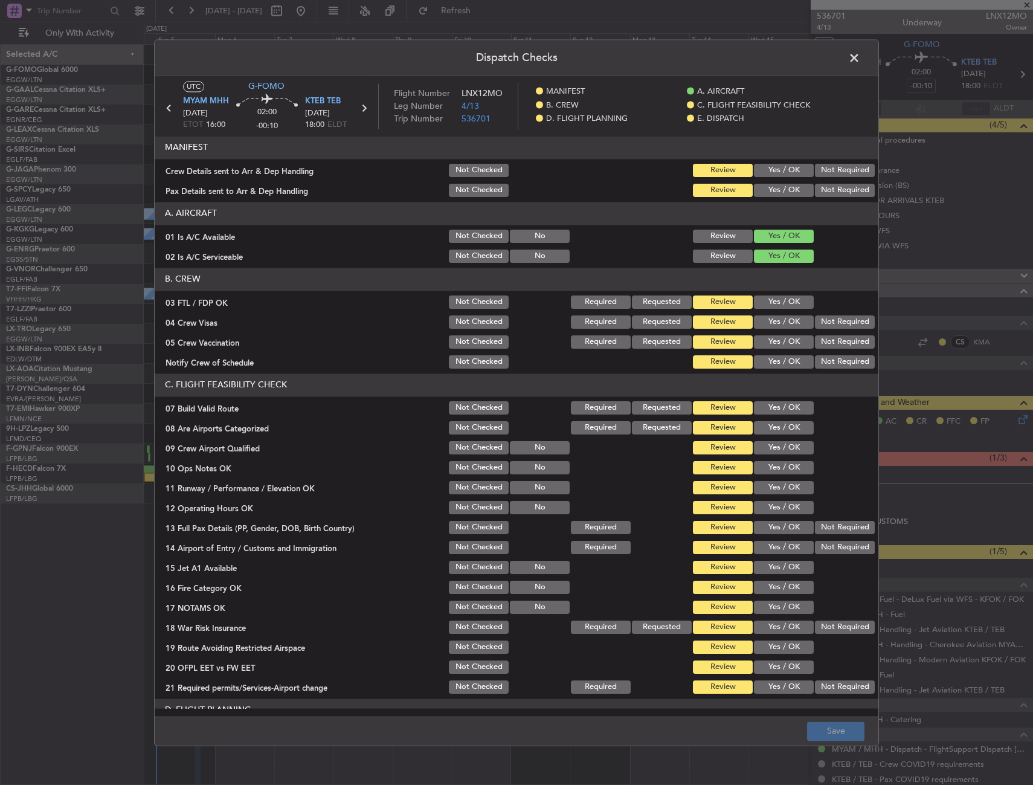
click at [763, 175] on button "Yes / OK" at bounding box center [784, 170] width 60 height 13
click at [767, 186] on button "Yes / OK" at bounding box center [784, 190] width 60 height 13
click at [842, 726] on button "Save" at bounding box center [835, 731] width 57 height 19
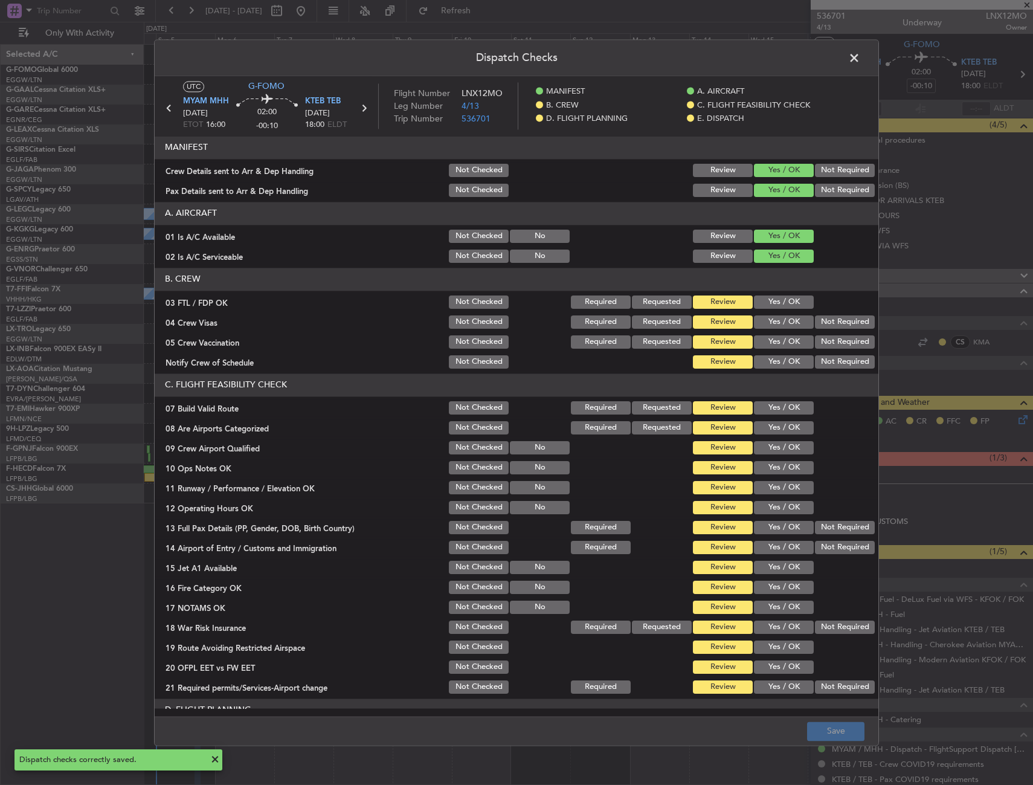
click at [861, 55] on span at bounding box center [861, 61] width 0 height 24
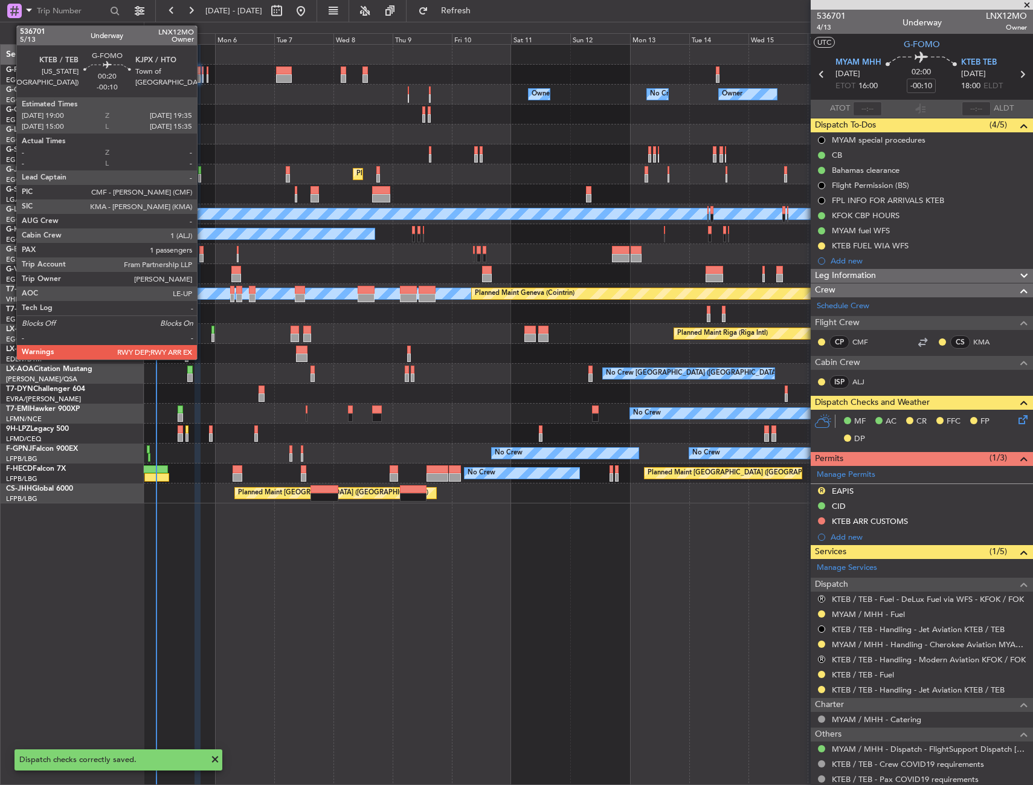
click at [202, 72] on div at bounding box center [203, 70] width 2 height 8
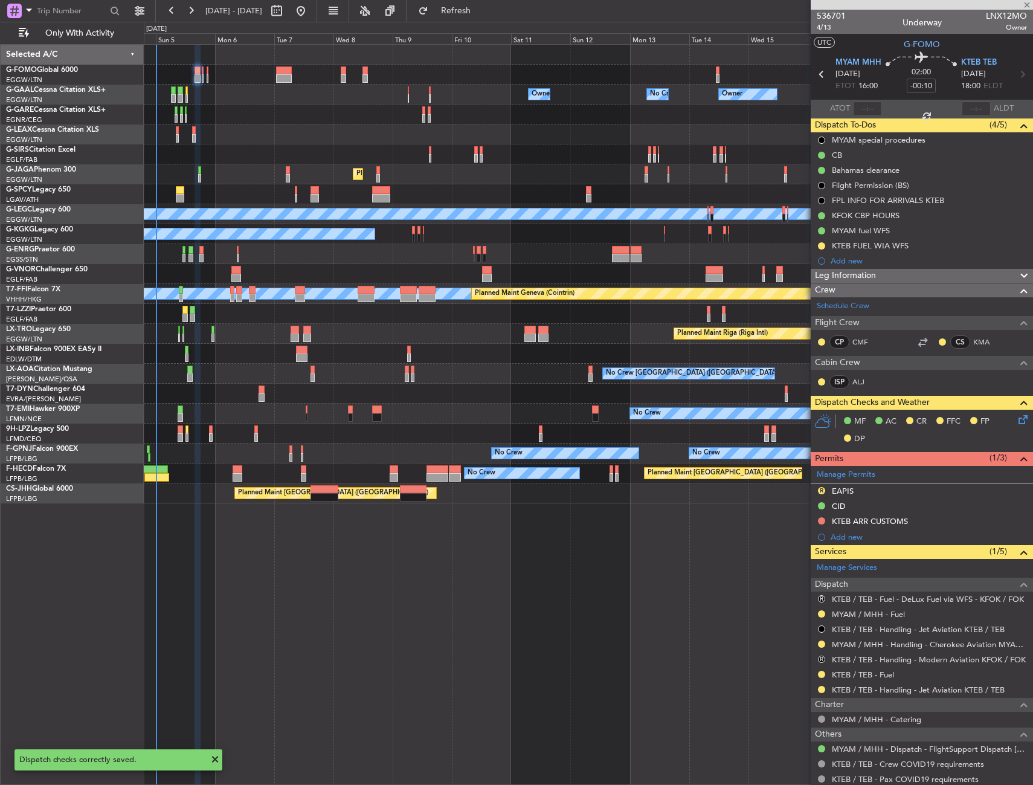
type input "1"
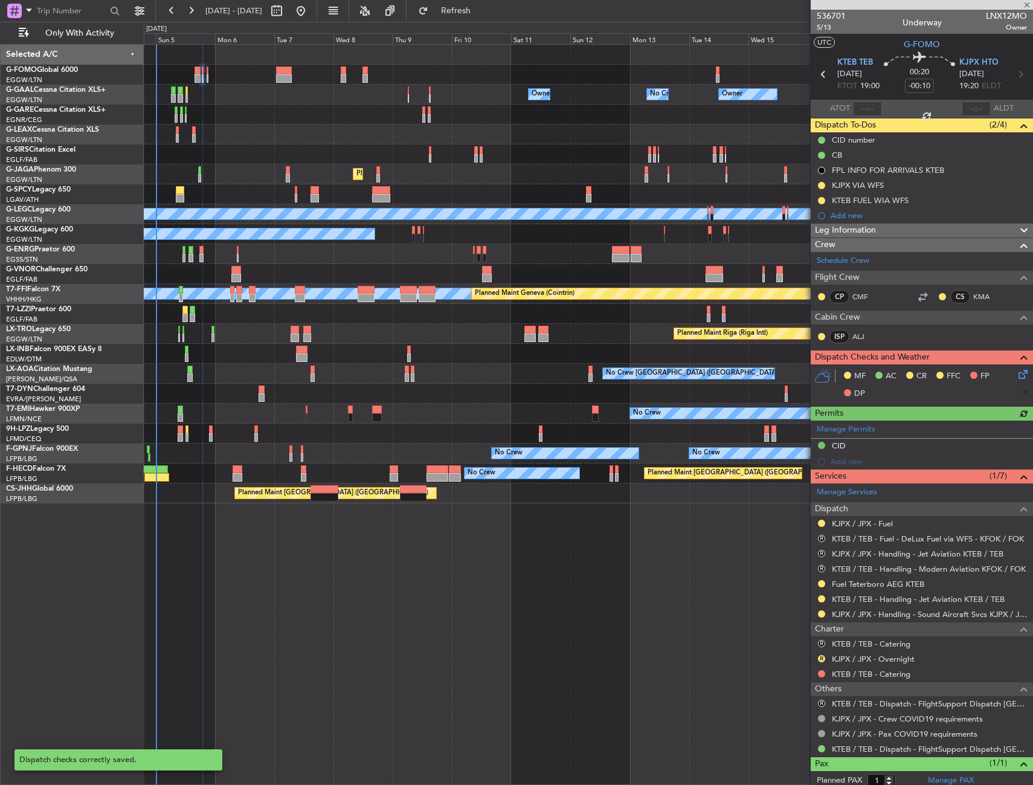
click at [1019, 372] on icon at bounding box center [1022, 372] width 10 height 10
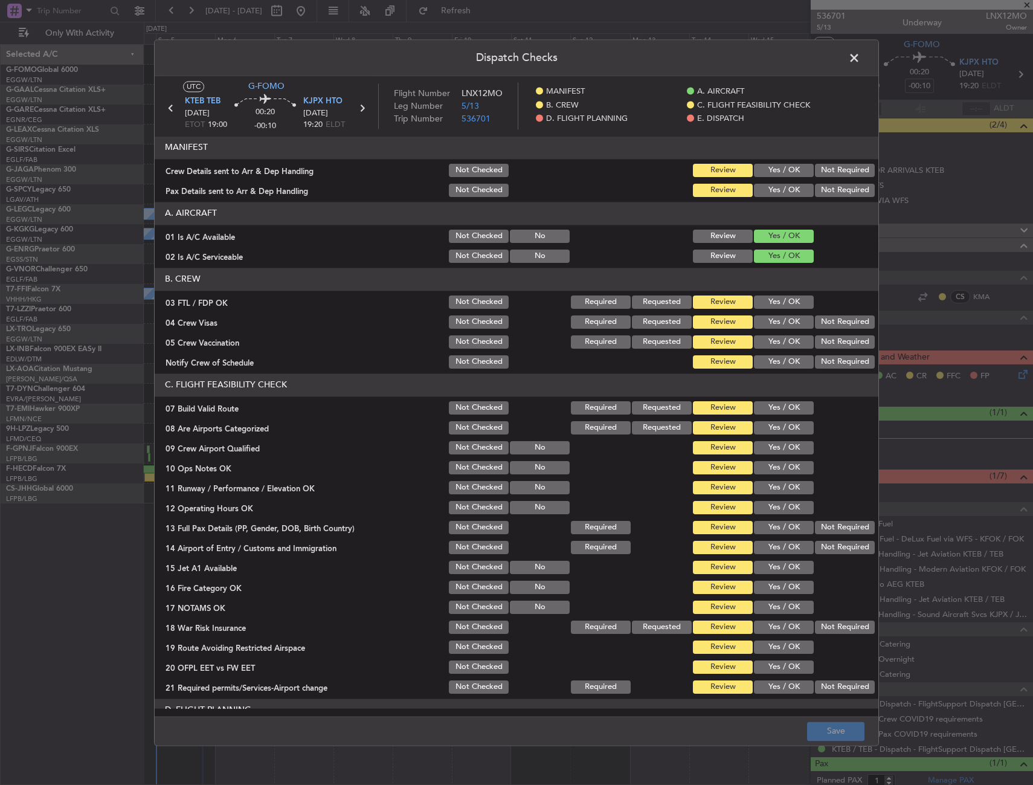
click at [780, 170] on button "Yes / OK" at bounding box center [784, 170] width 60 height 13
click at [782, 186] on button "Yes / OK" at bounding box center [784, 190] width 60 height 13
click at [845, 725] on button "Save" at bounding box center [835, 731] width 57 height 19
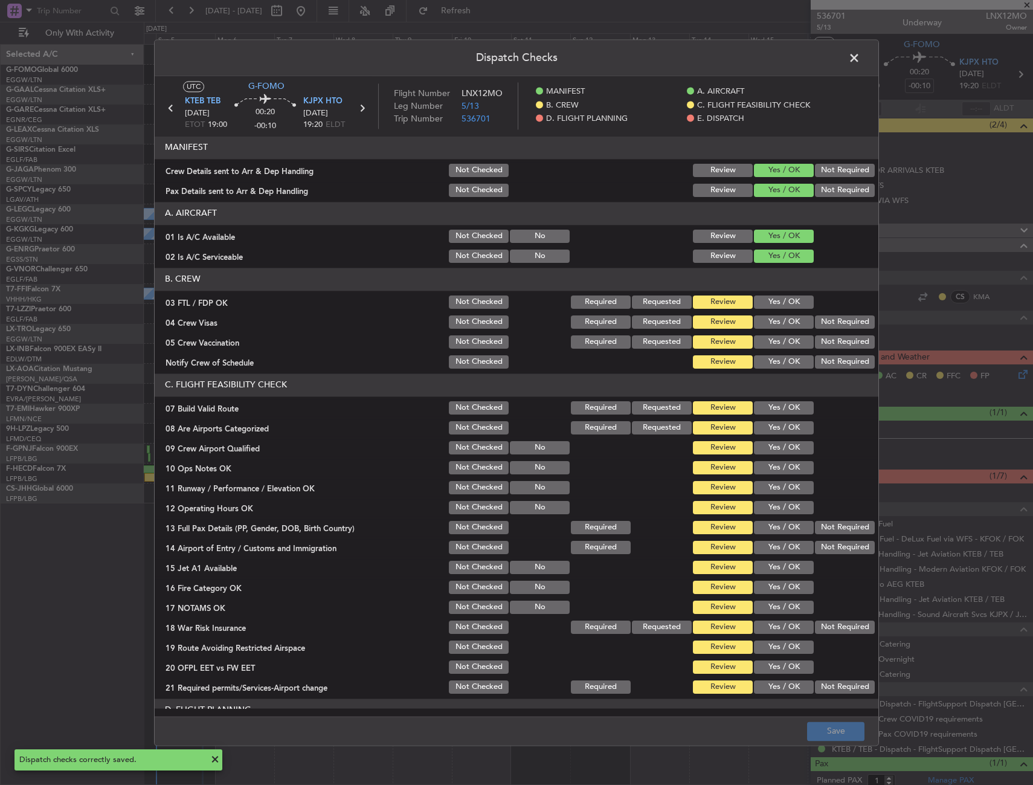
click at [861, 59] on span at bounding box center [861, 61] width 0 height 24
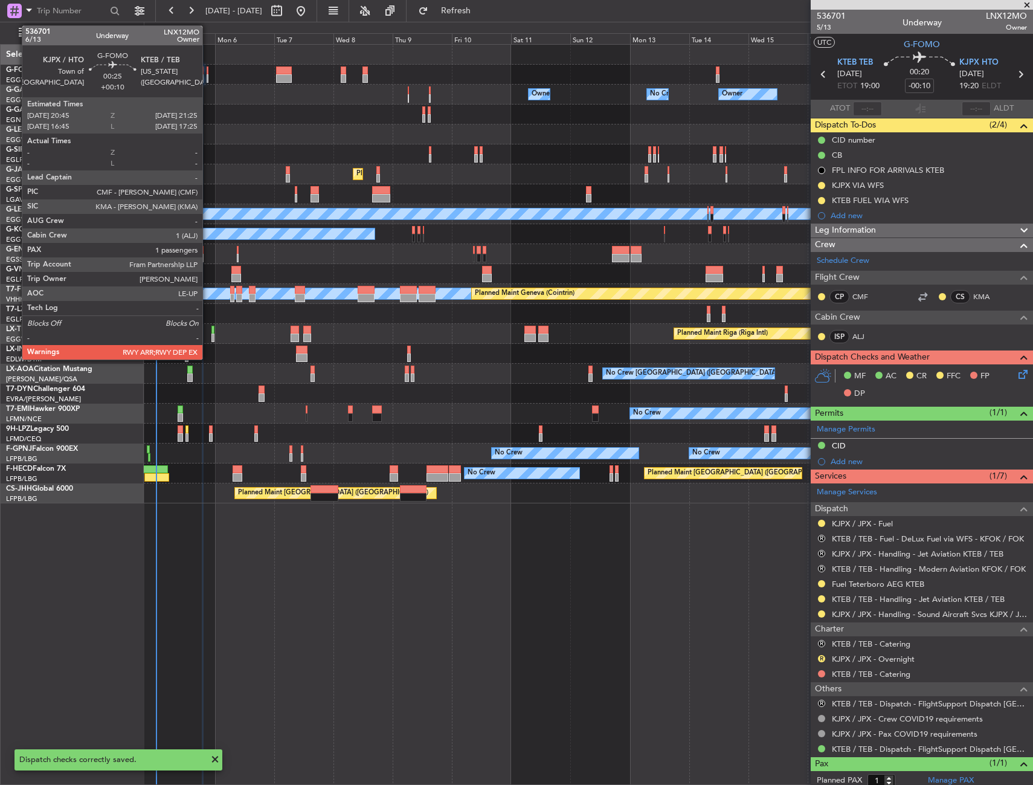
click at [208, 76] on div at bounding box center [208, 78] width 2 height 8
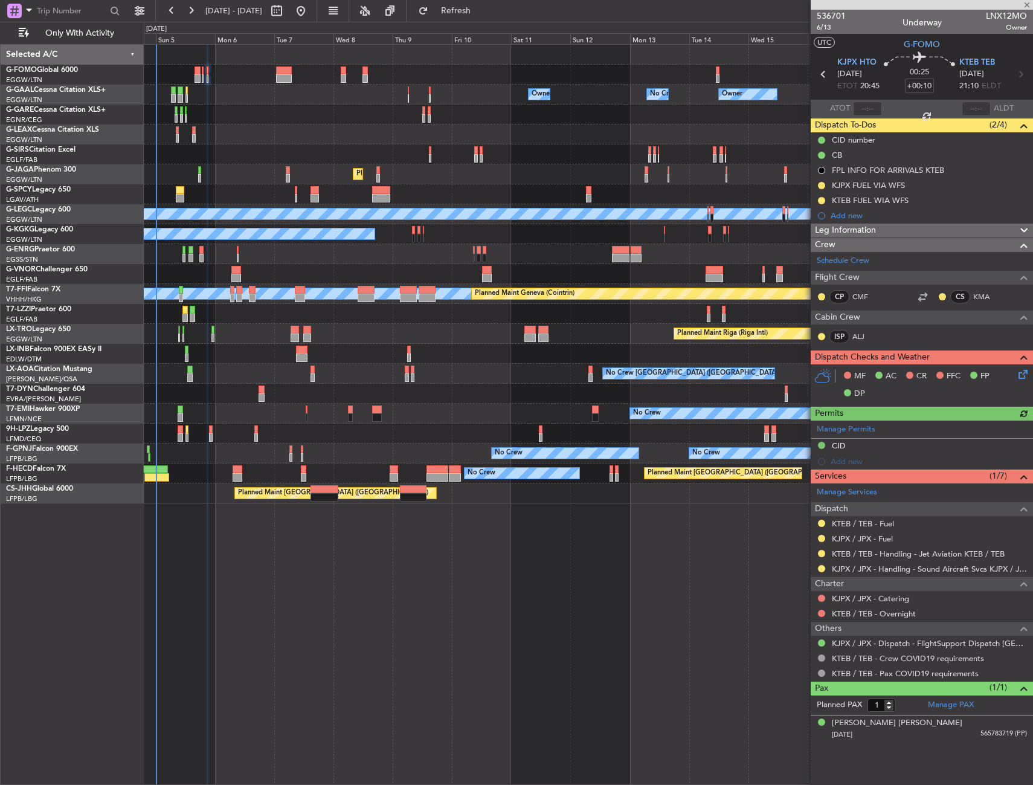
click at [1023, 374] on icon at bounding box center [1022, 372] width 10 height 10
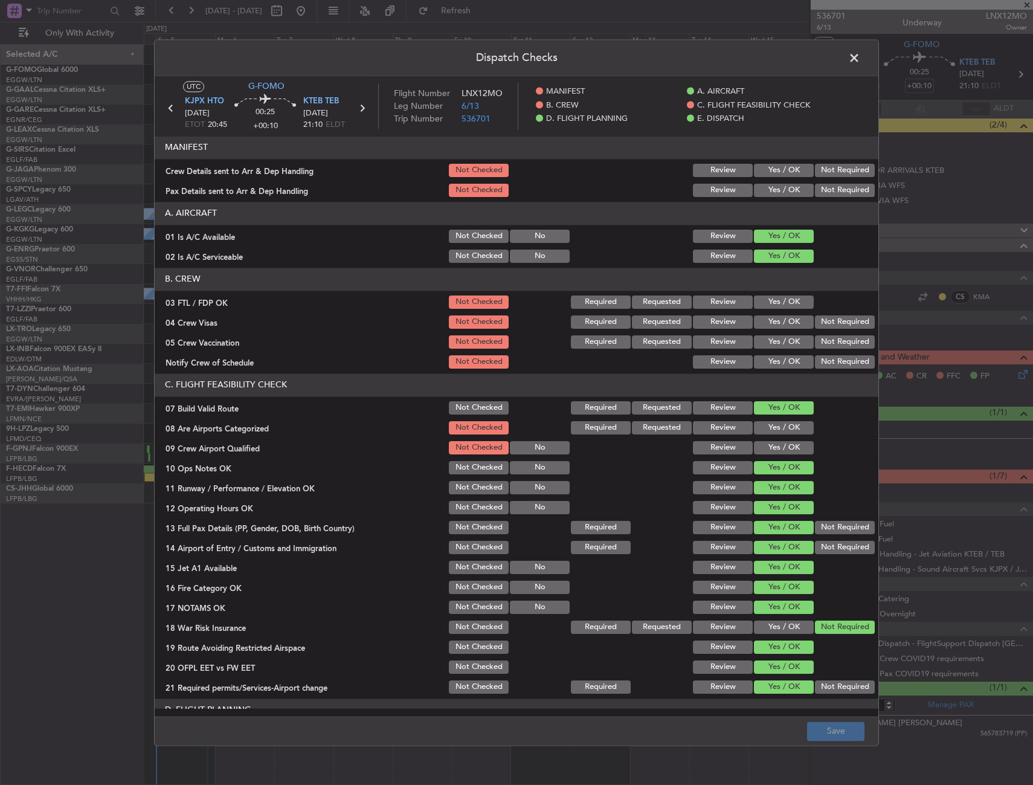
click at [784, 172] on button "Yes / OK" at bounding box center [784, 170] width 60 height 13
click at [786, 187] on button "Yes / OK" at bounding box center [784, 190] width 60 height 13
click at [845, 727] on button "Save" at bounding box center [835, 731] width 57 height 19
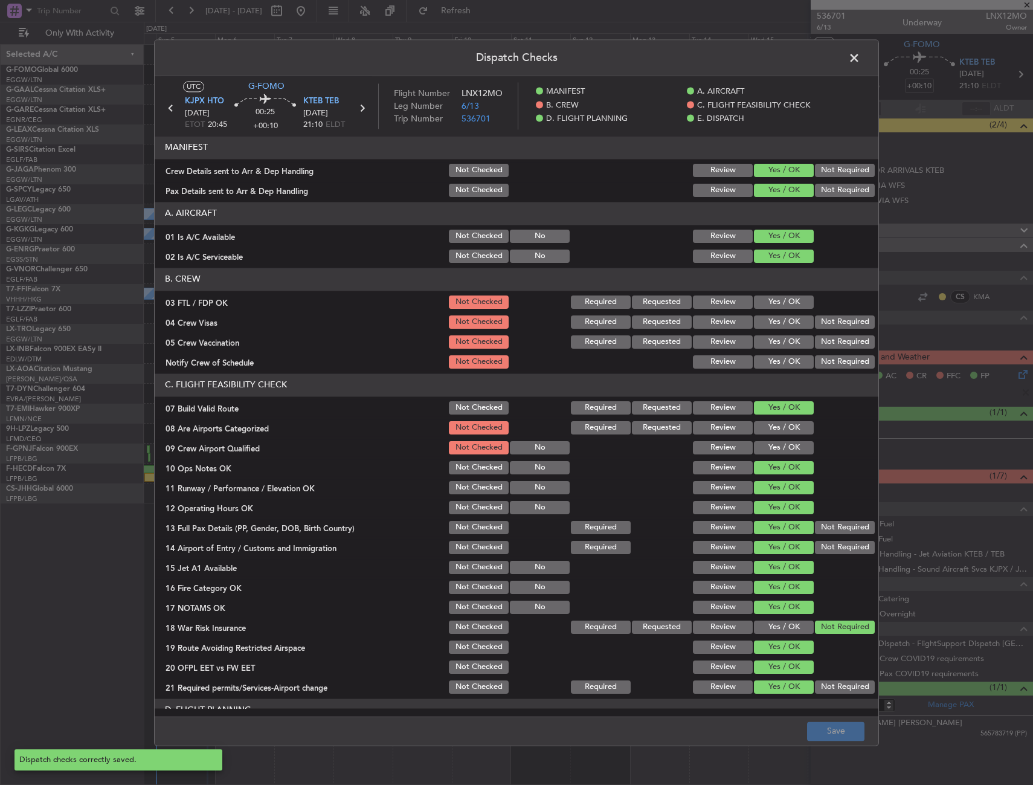
click at [861, 55] on span at bounding box center [861, 61] width 0 height 24
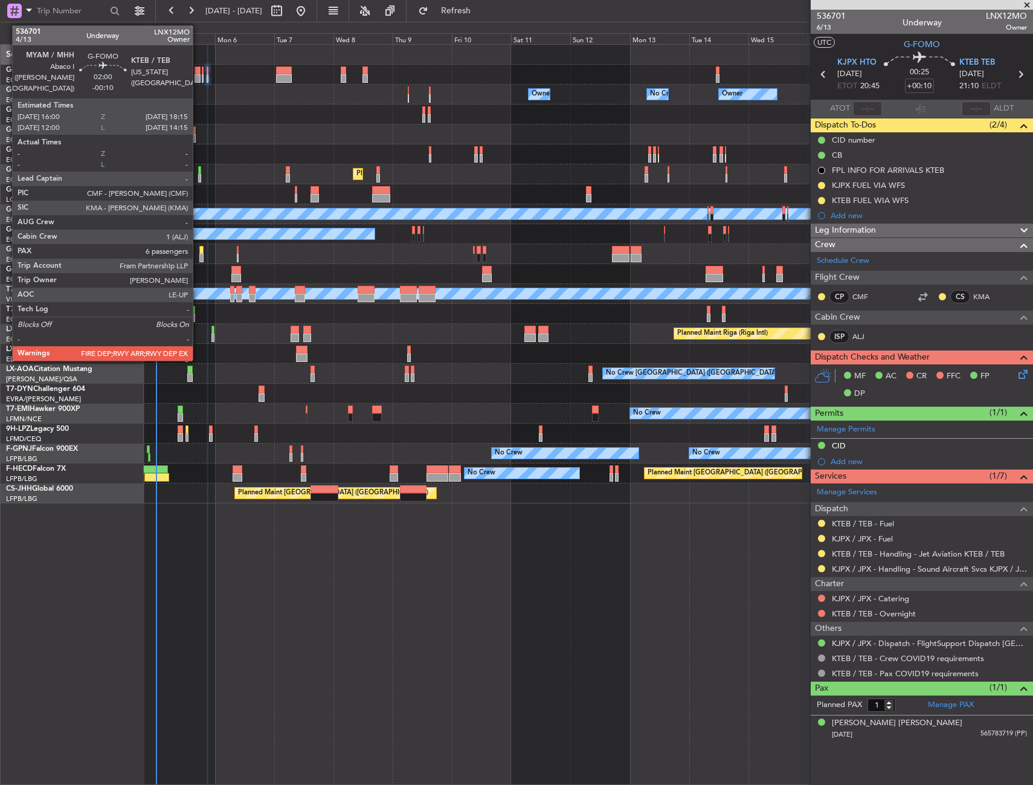
click at [198, 66] on div at bounding box center [198, 70] width 6 height 8
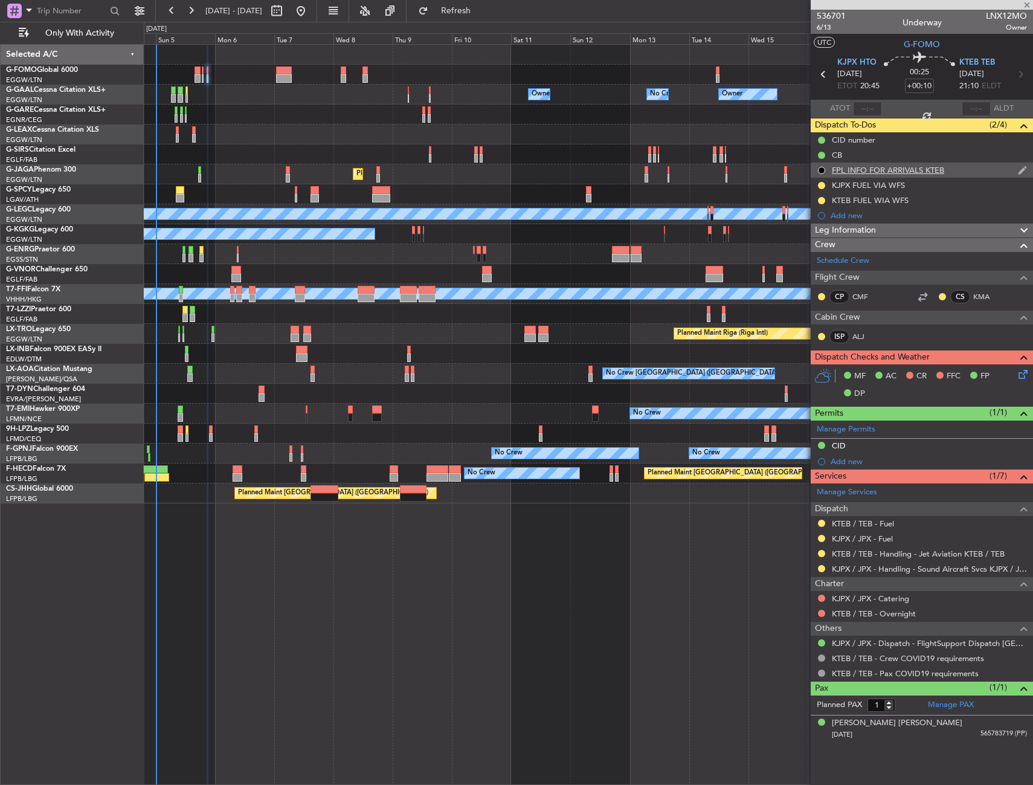
type input "-00:10"
type input "6"
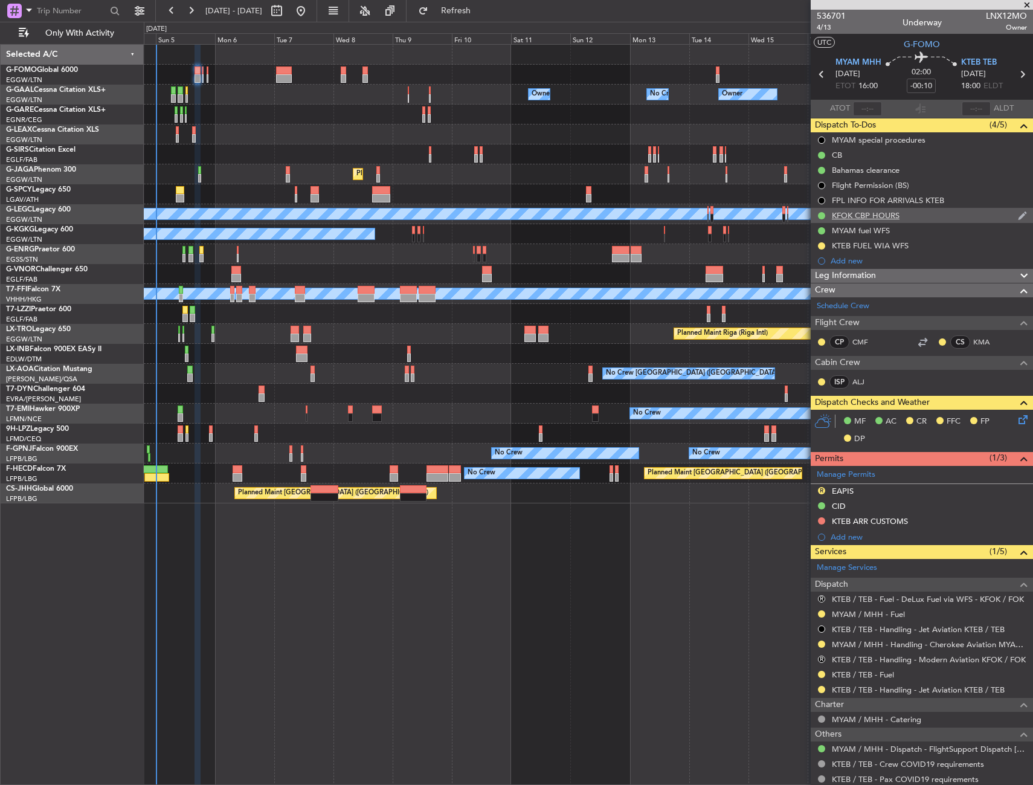
click at [903, 219] on div "KFOK CBP HOURS" at bounding box center [922, 215] width 222 height 15
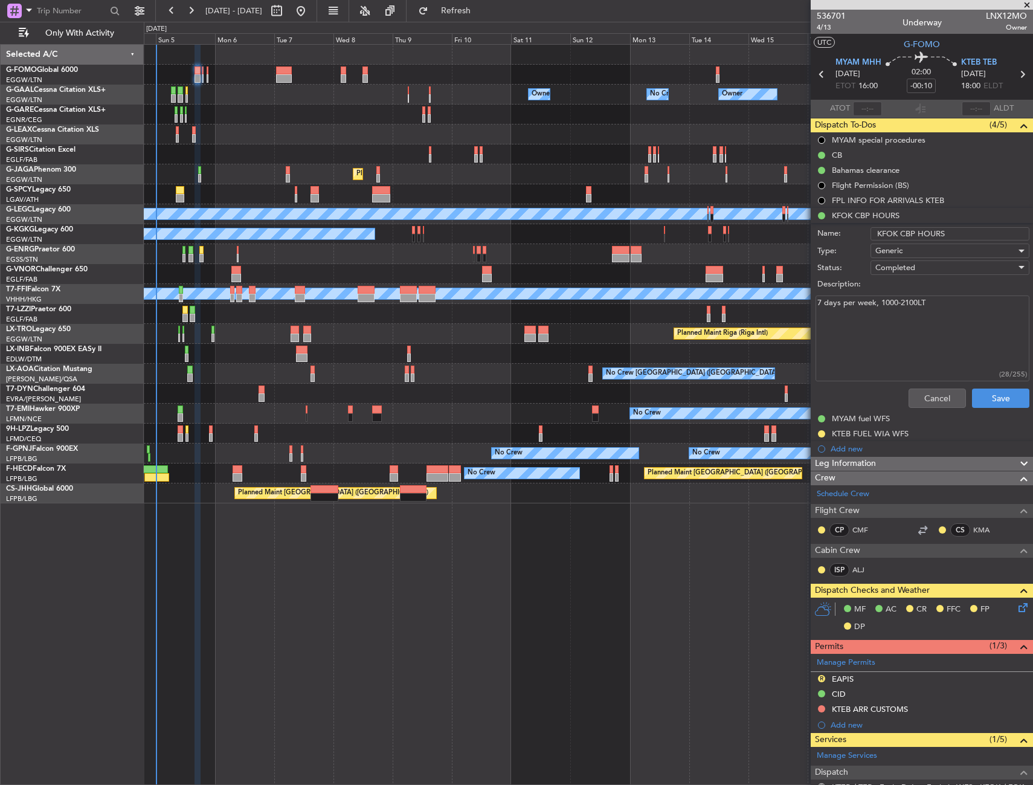
drag, startPoint x: 894, startPoint y: 233, endPoint x: 880, endPoint y: 233, distance: 14.5
click at [880, 233] on input "KFOK CBP HOURS" at bounding box center [950, 233] width 159 height 13
type input "KTEB CBP HOURS"
click at [917, 389] on button "Cancel" at bounding box center [937, 398] width 57 height 19
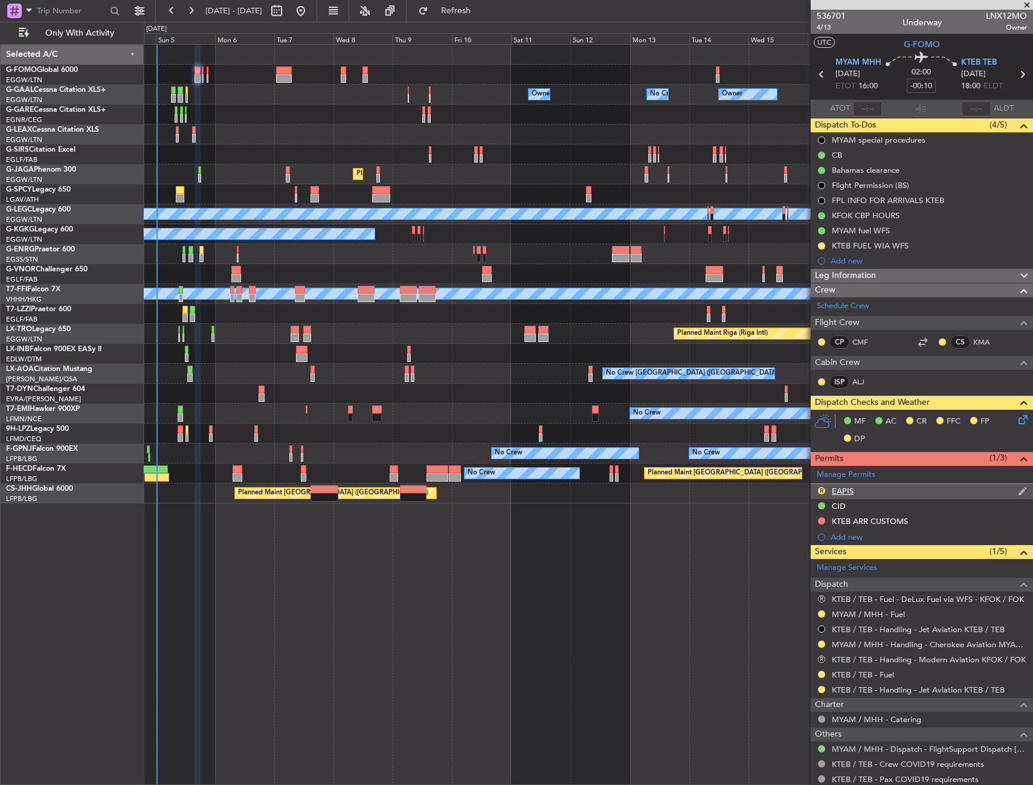
click at [873, 494] on div "R EAPIS" at bounding box center [922, 491] width 222 height 15
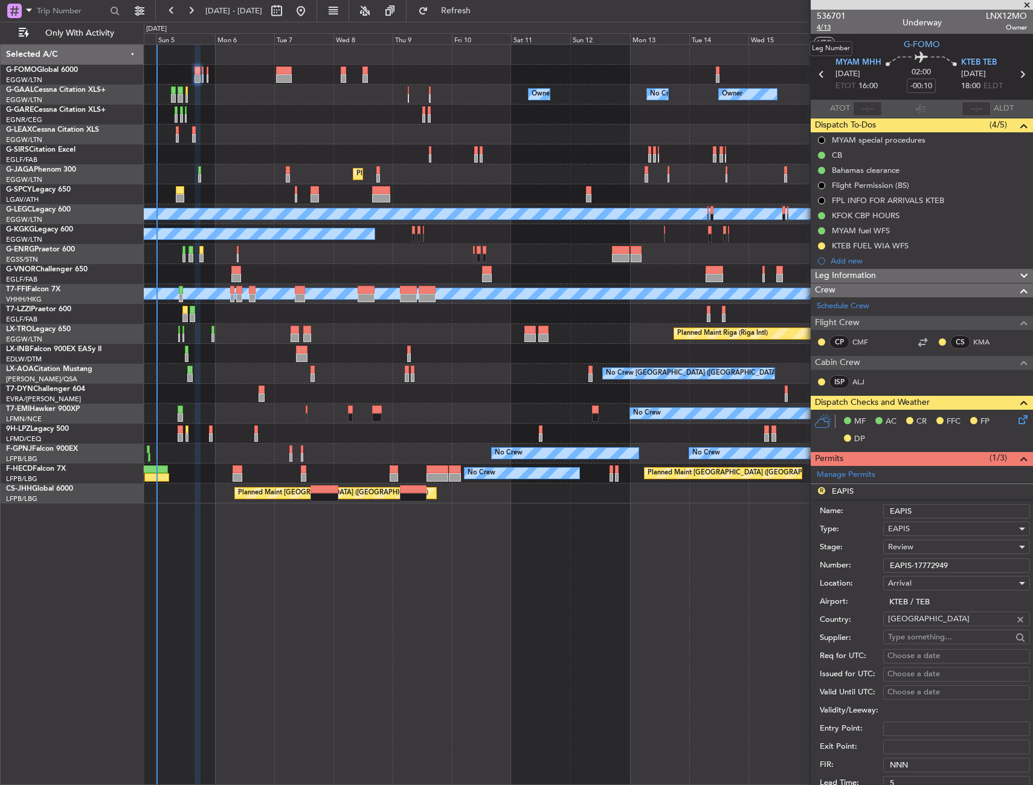
click at [817, 28] on span "4/13" at bounding box center [831, 27] width 29 height 10
click at [970, 65] on span "KTEB TEB" at bounding box center [980, 63] width 36 height 12
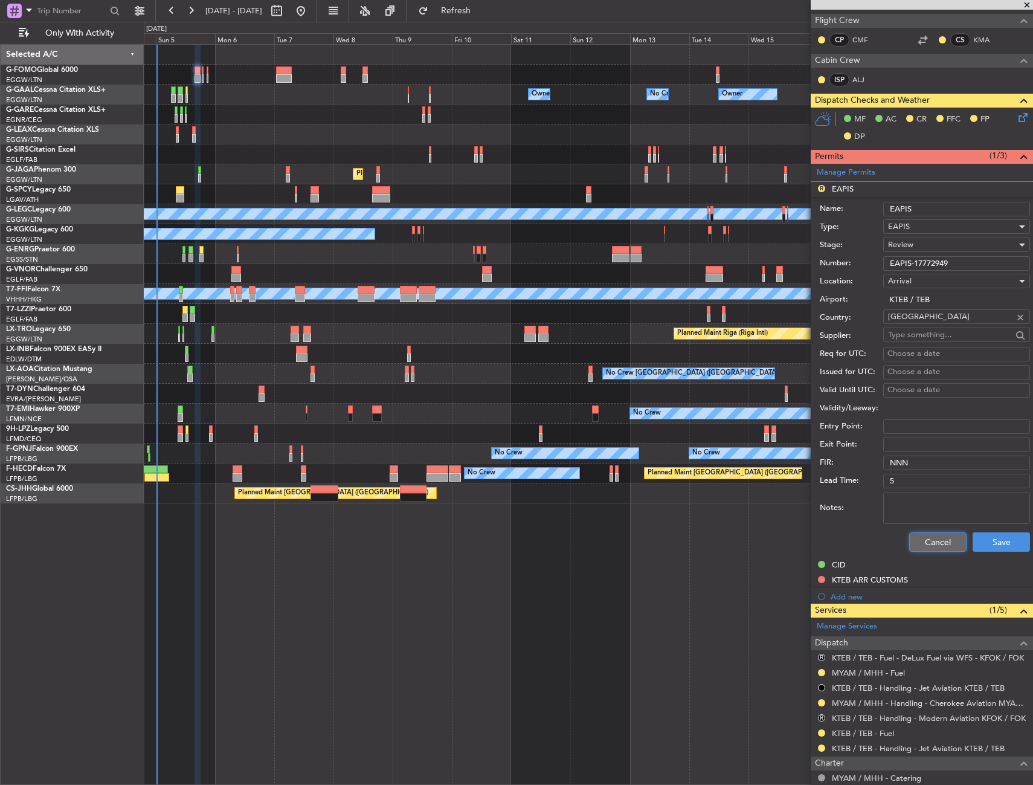
click at [923, 547] on button "Cancel" at bounding box center [938, 541] width 57 height 19
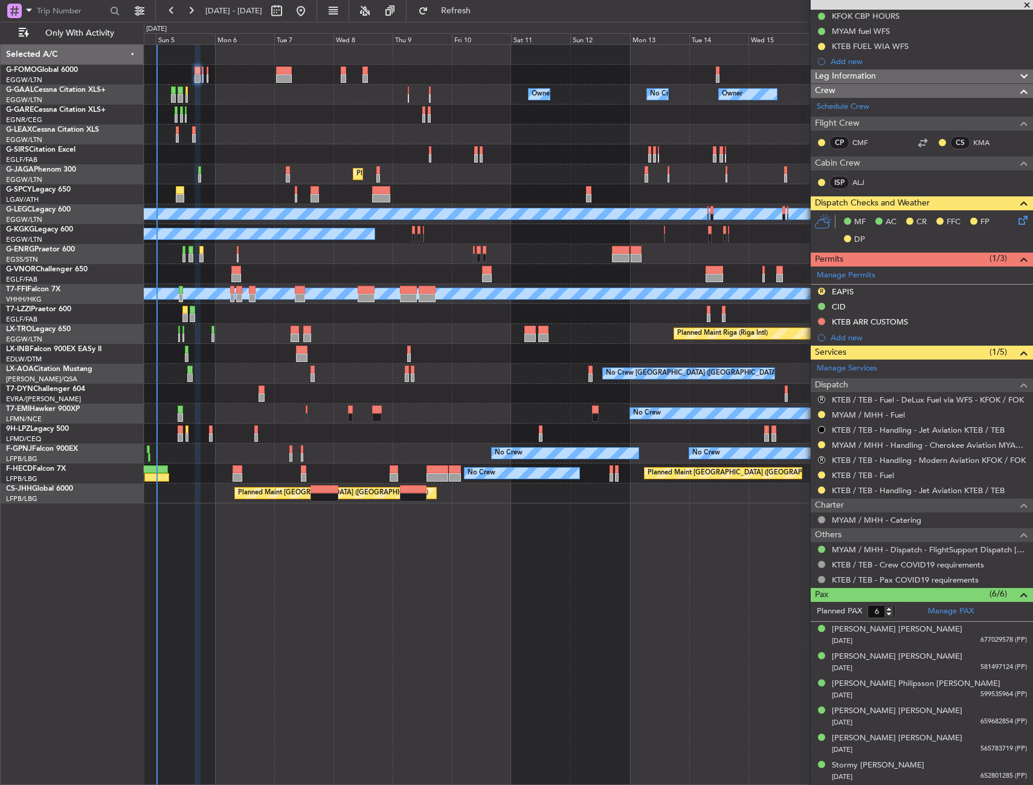
scroll to position [199, 0]
click at [896, 291] on div "R EAPIS" at bounding box center [922, 292] width 222 height 15
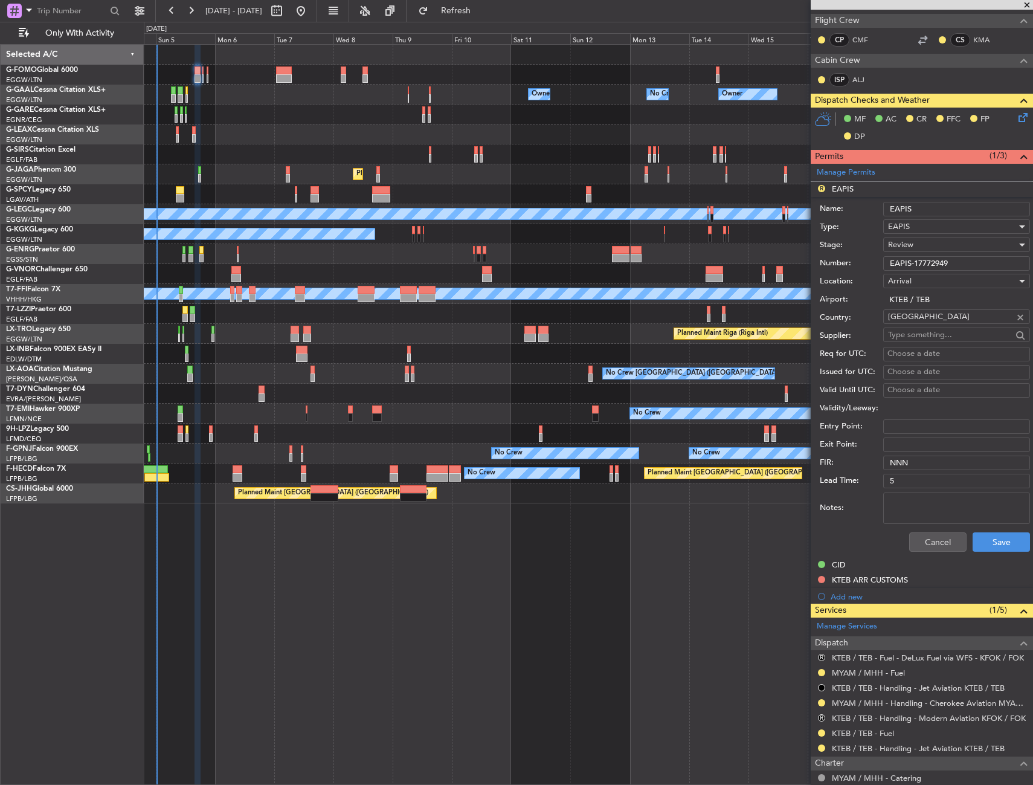
click at [923, 265] on input "EAPIS-17772949" at bounding box center [957, 263] width 147 height 15
paste input "6005"
type input "EAPIS-17776005"
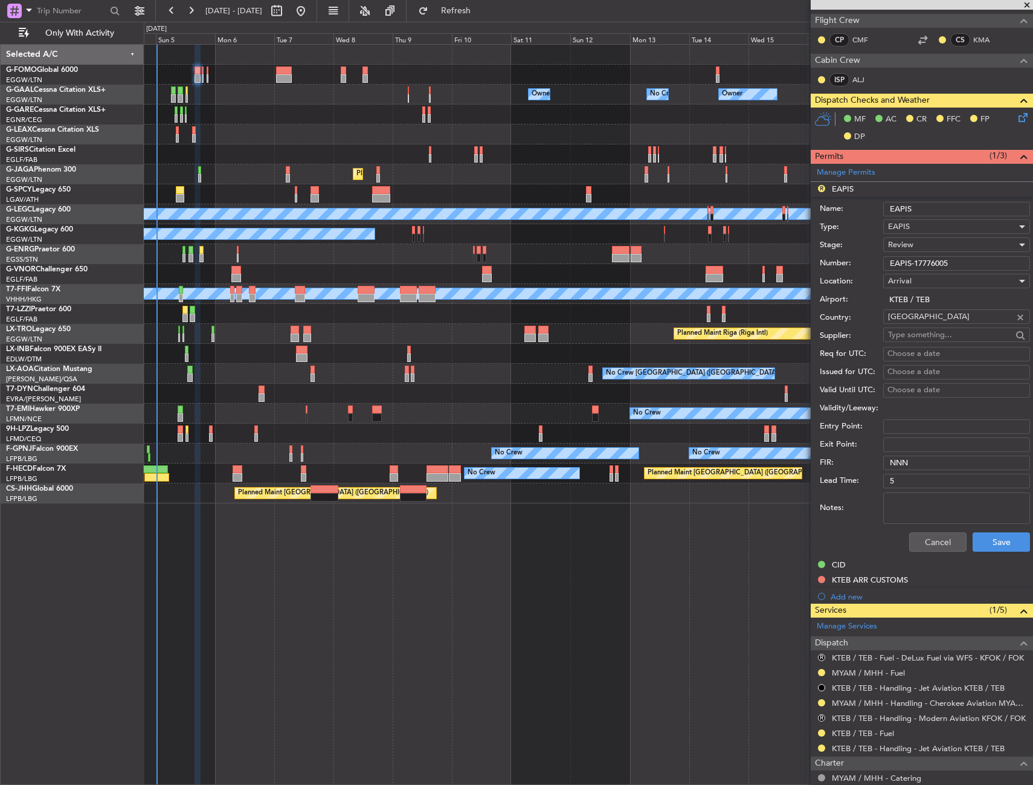
click at [916, 245] on div "Review" at bounding box center [952, 245] width 129 height 18
click at [915, 335] on span "Received OK" at bounding box center [952, 342] width 127 height 18
click at [988, 540] on button "Save" at bounding box center [1001, 541] width 57 height 19
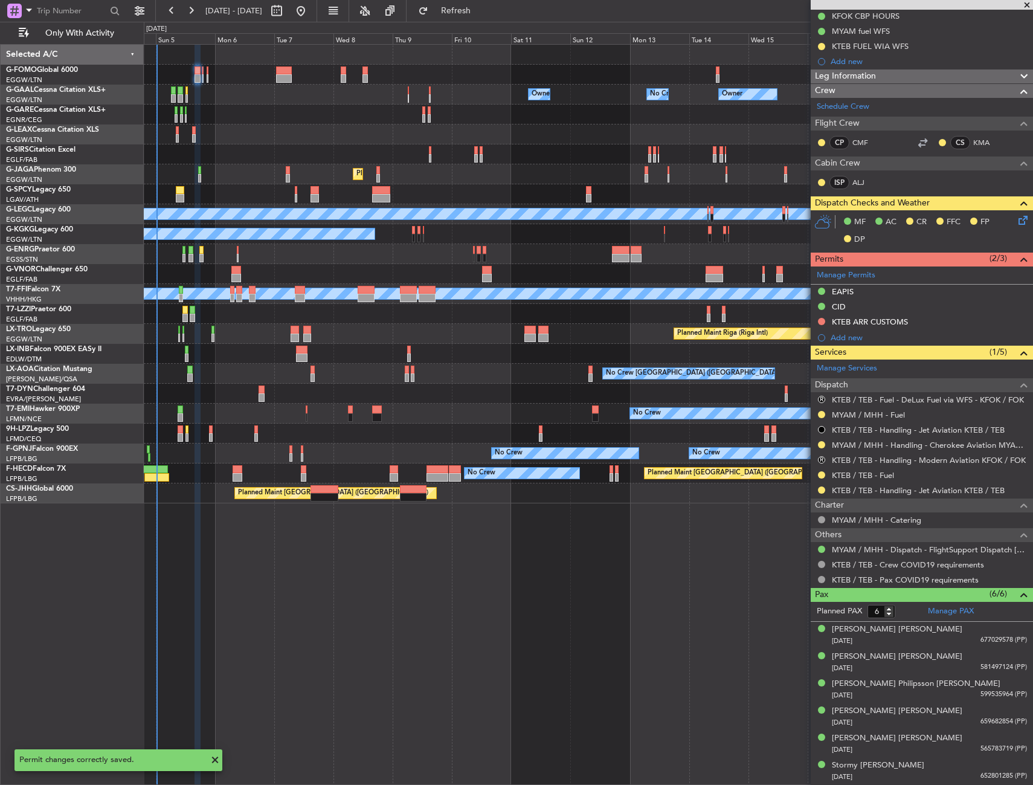
scroll to position [199, 0]
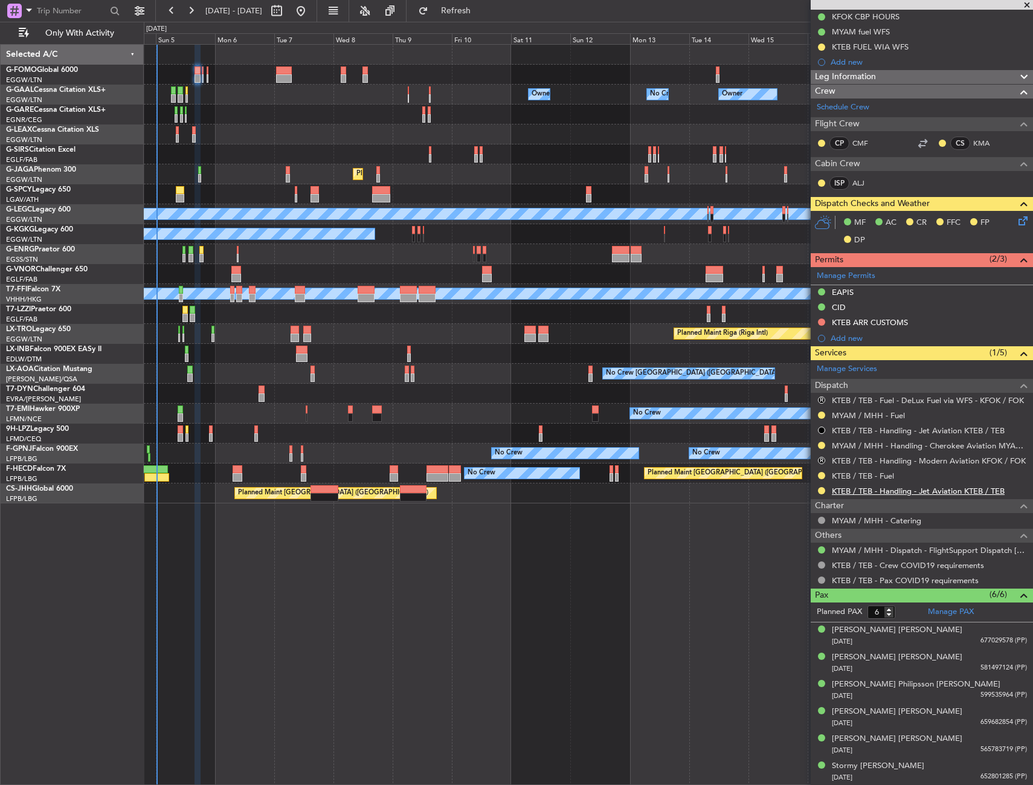
click at [870, 492] on link "KTEB / TEB - Handling - Jet Aviation KTEB / TEB" at bounding box center [918, 491] width 173 height 10
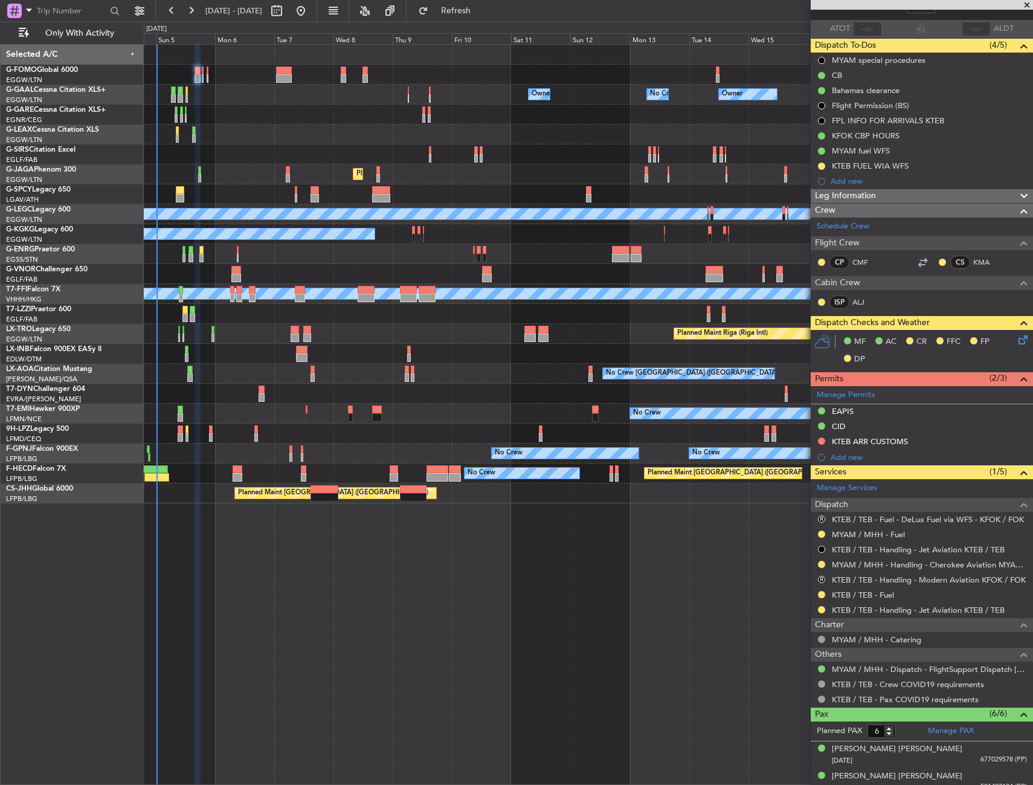
scroll to position [0, 0]
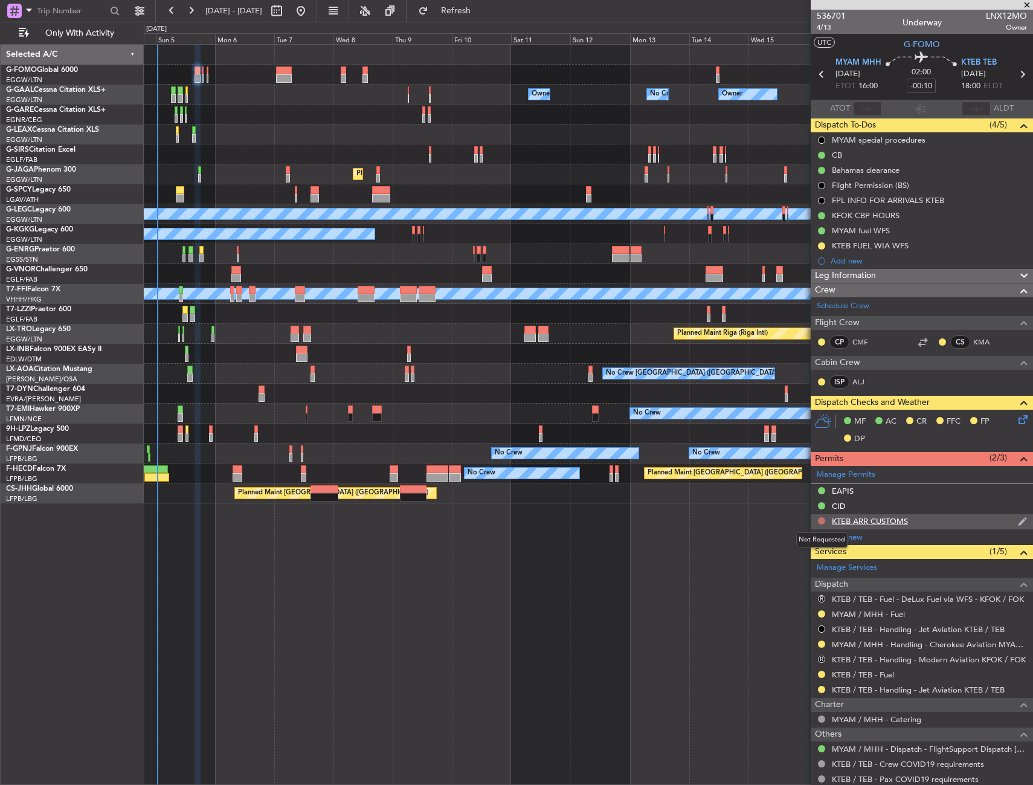
click at [823, 520] on button at bounding box center [821, 520] width 7 height 7
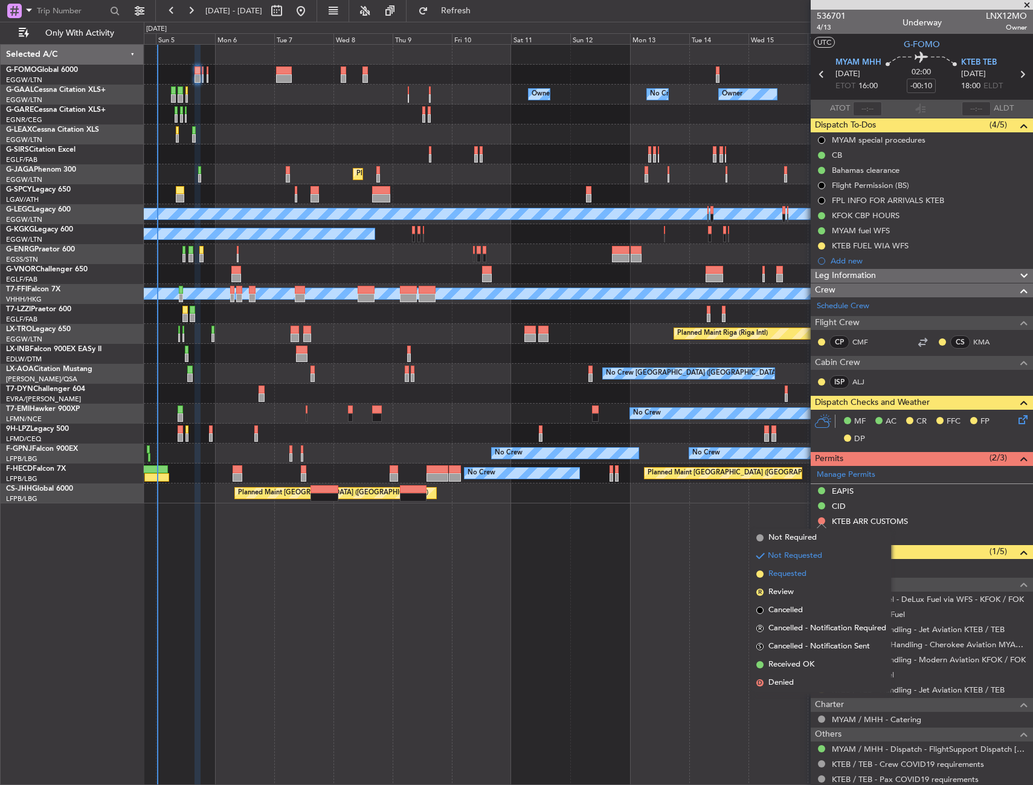
click at [804, 572] on span "Requested" at bounding box center [788, 574] width 38 height 12
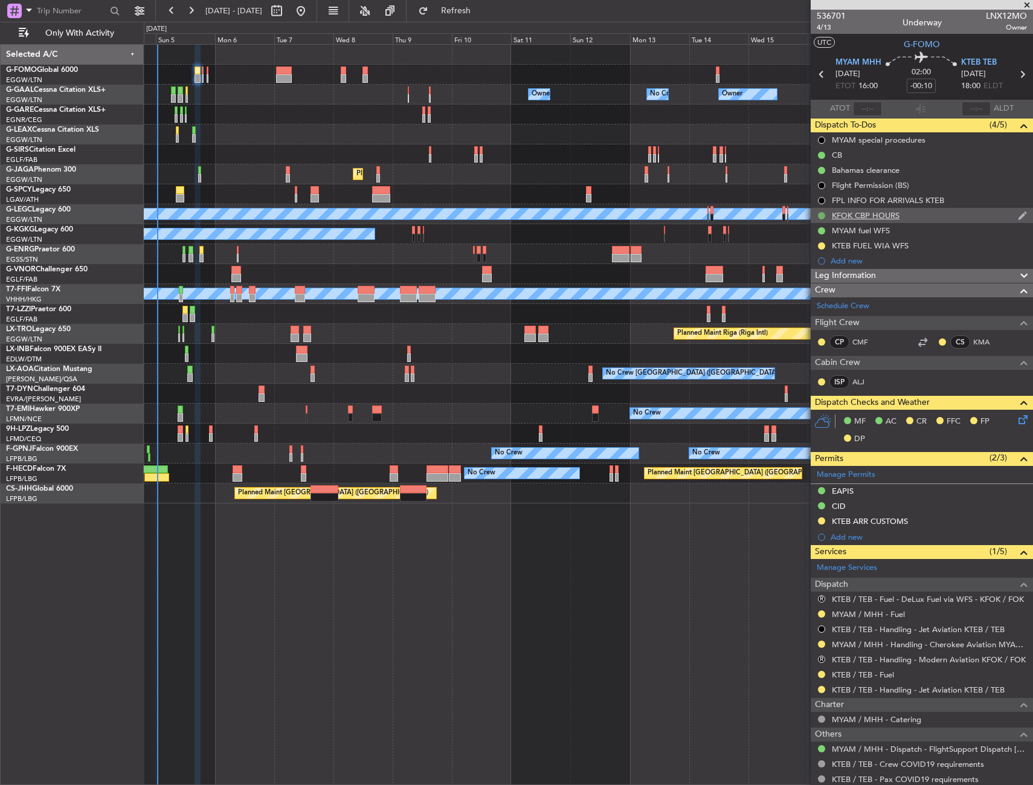
click at [821, 215] on button at bounding box center [821, 215] width 7 height 7
click at [809, 287] on span "Cancelled" at bounding box center [824, 287] width 34 height 12
click at [821, 170] on button at bounding box center [821, 170] width 7 height 7
click at [736, 184] on div "Unplanned Maint Bremen Planned Maint Bremen" at bounding box center [588, 194] width 889 height 20
click at [783, 146] on div "Planned Maint London (Farnborough) Planned Maint Oxford (Kidlington)" at bounding box center [588, 154] width 889 height 20
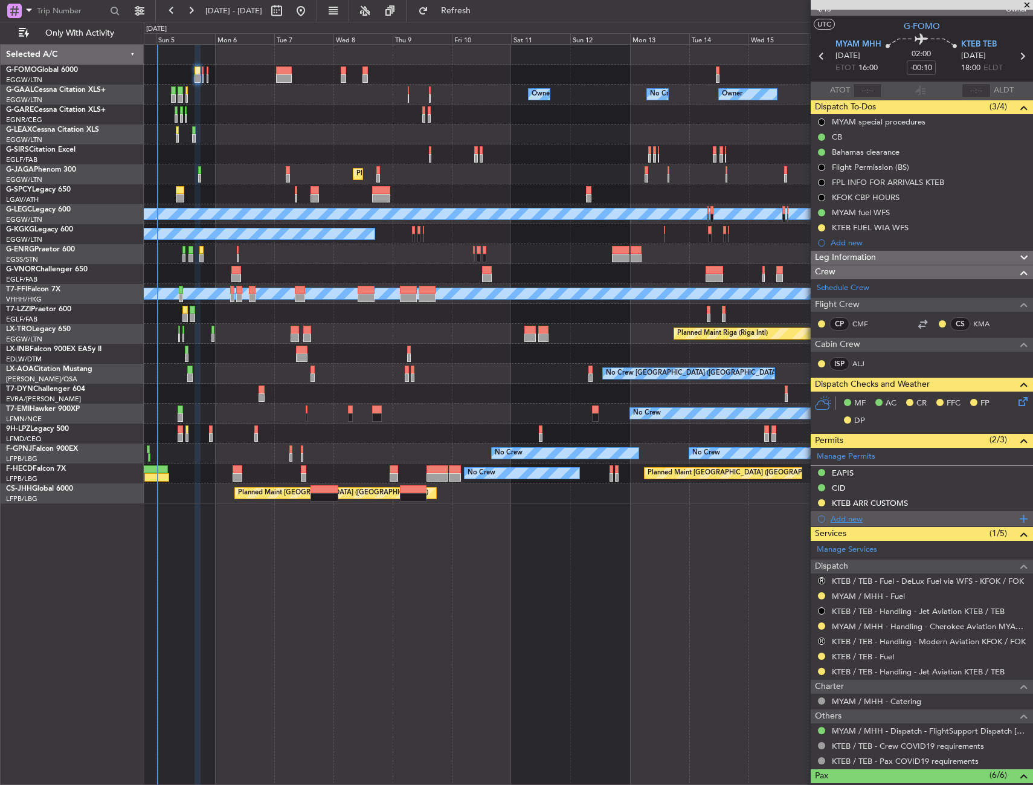
scroll to position [18, 0]
click at [911, 258] on div "Leg Information" at bounding box center [922, 258] width 222 height 14
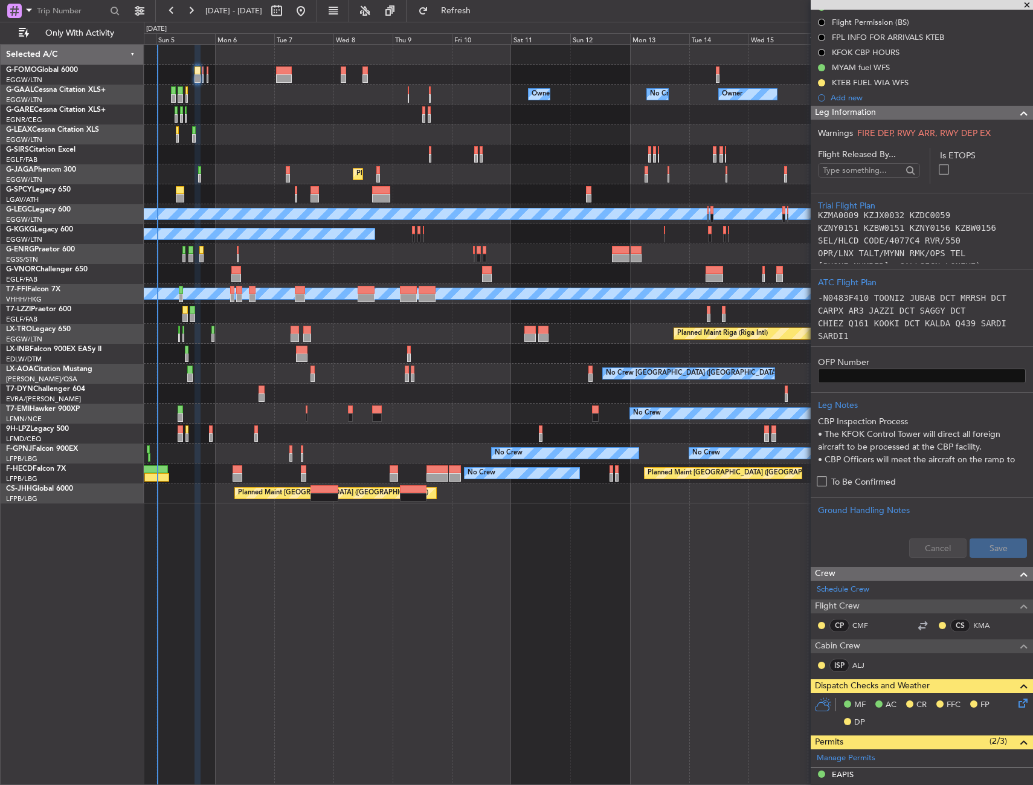
scroll to position [199, 0]
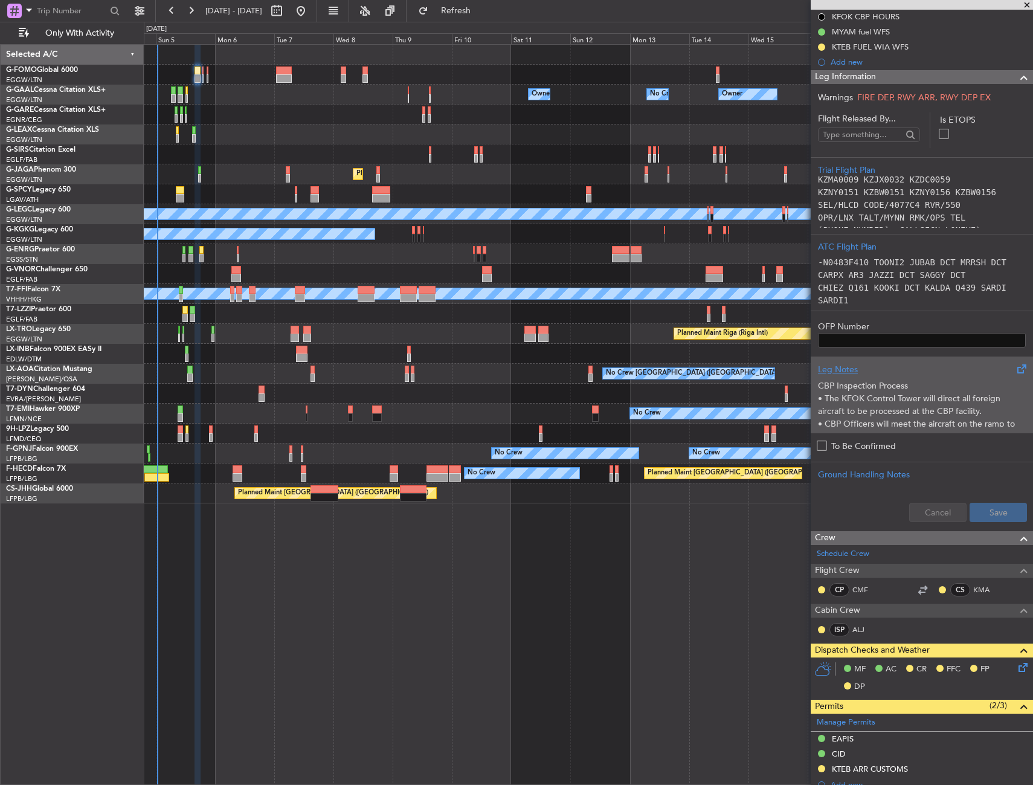
click at [822, 397] on p "• The KFOK Control Tower will direct all foreign aircraft to be processed at th…" at bounding box center [922, 404] width 208 height 25
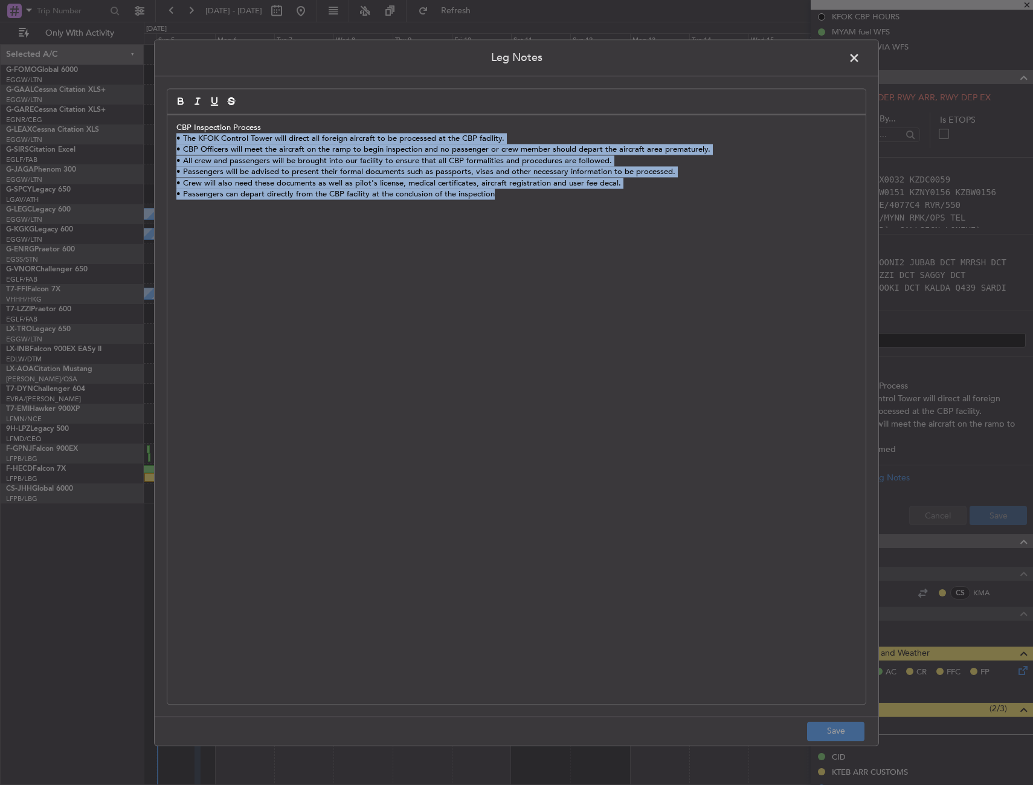
drag, startPoint x: 178, startPoint y: 140, endPoint x: 592, endPoint y: 202, distance: 418.0
click at [592, 202] on div "CBP Inspection Process • The KFOK Control Tower will direct all foreign aircraf…" at bounding box center [516, 409] width 699 height 589
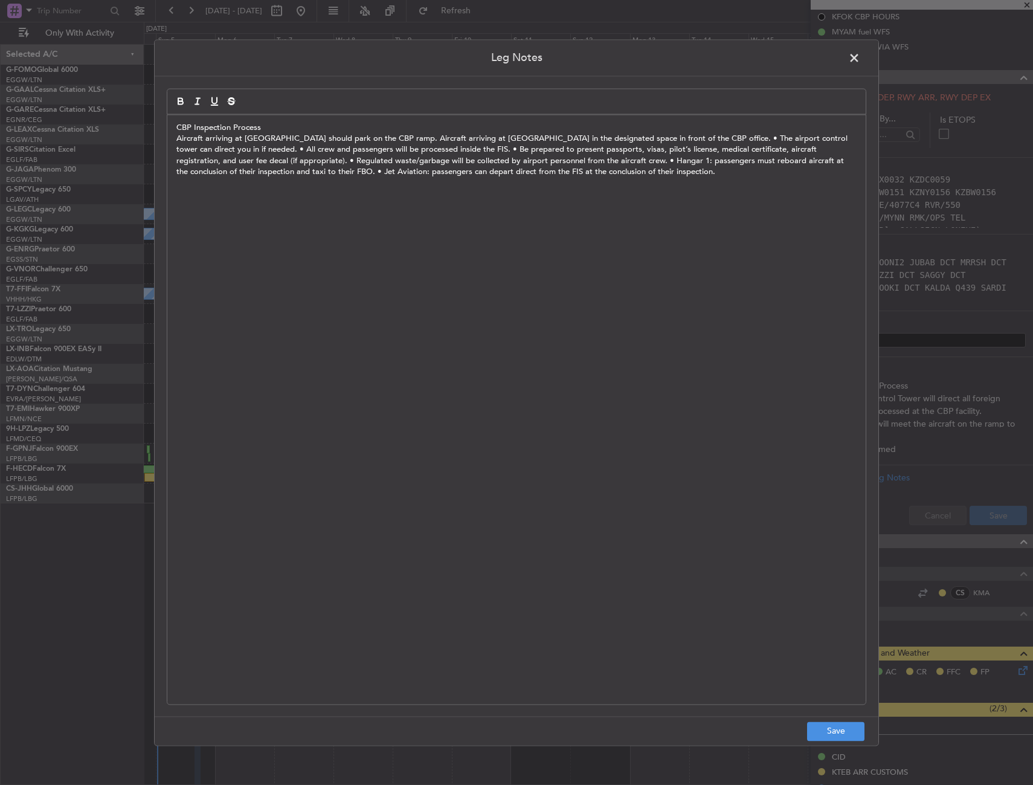
scroll to position [0, 0]
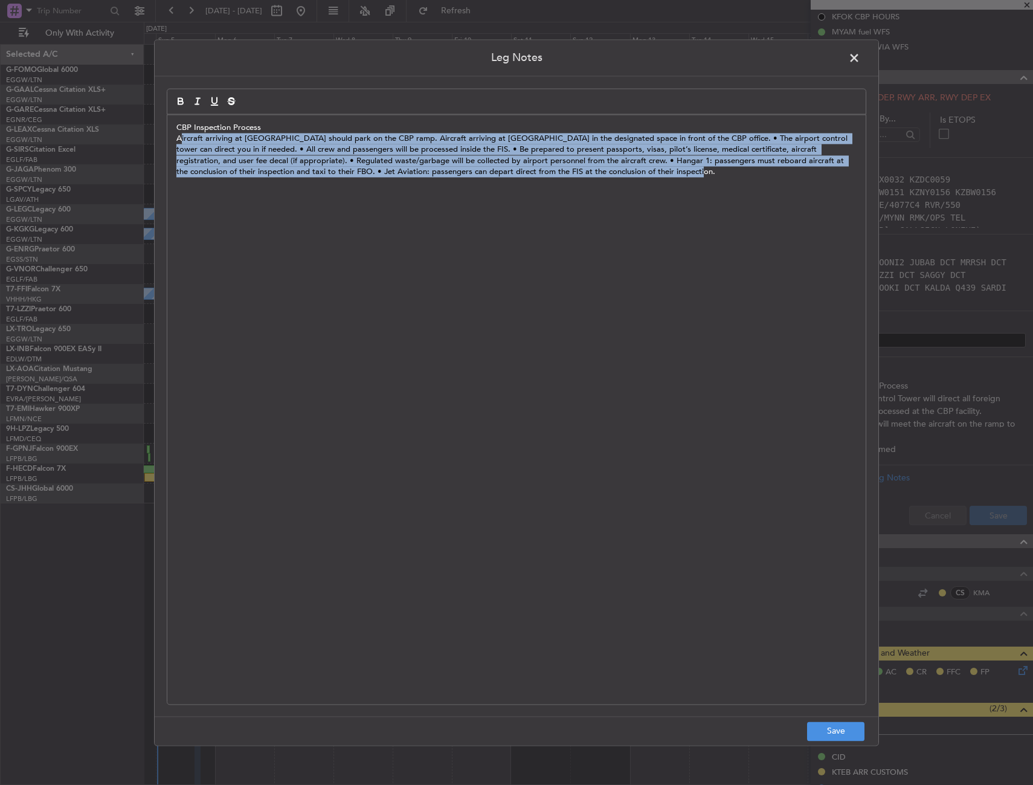
drag, startPoint x: 183, startPoint y: 142, endPoint x: 457, endPoint y: 199, distance: 280.2
click at [626, 236] on div "CBP Inspection Process Aircraft arriving at Hangar 1 should park on the CBP ram…" at bounding box center [516, 409] width 699 height 589
drag, startPoint x: 178, startPoint y: 124, endPoint x: 687, endPoint y: 199, distance: 514.4
click at [687, 199] on div "CBP Inspection Process Aircraft arriving at Hangar 1 should park on the CBP ram…" at bounding box center [516, 409] width 699 height 589
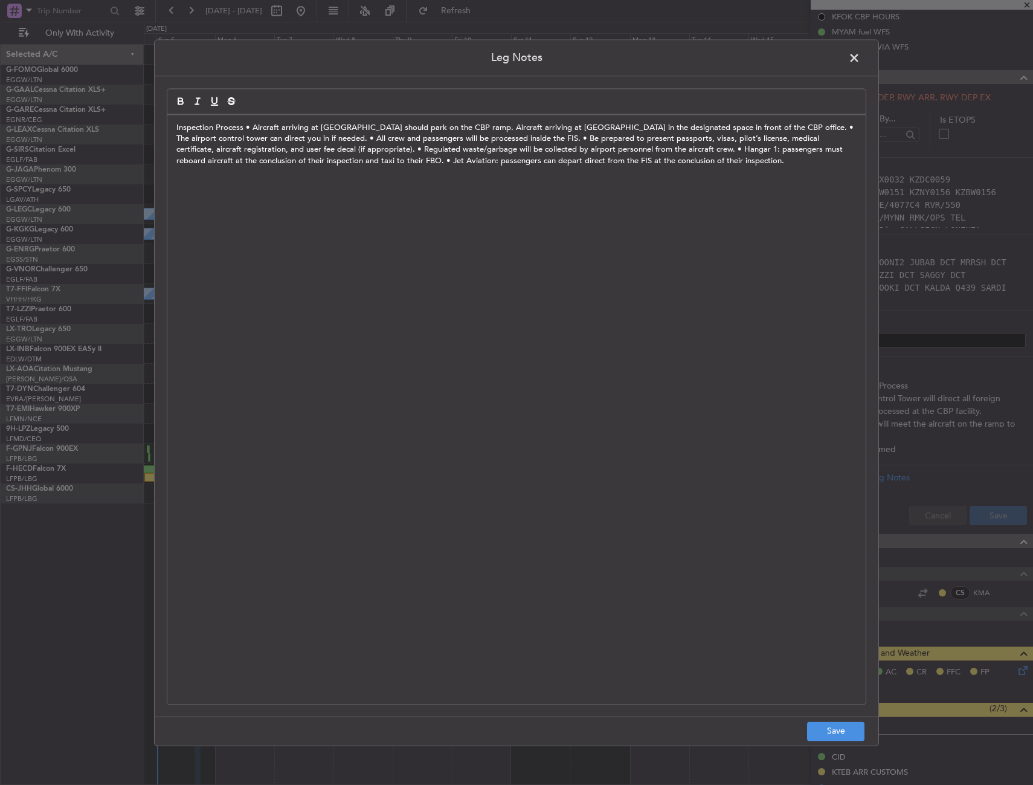
click at [861, 54] on span at bounding box center [861, 61] width 0 height 24
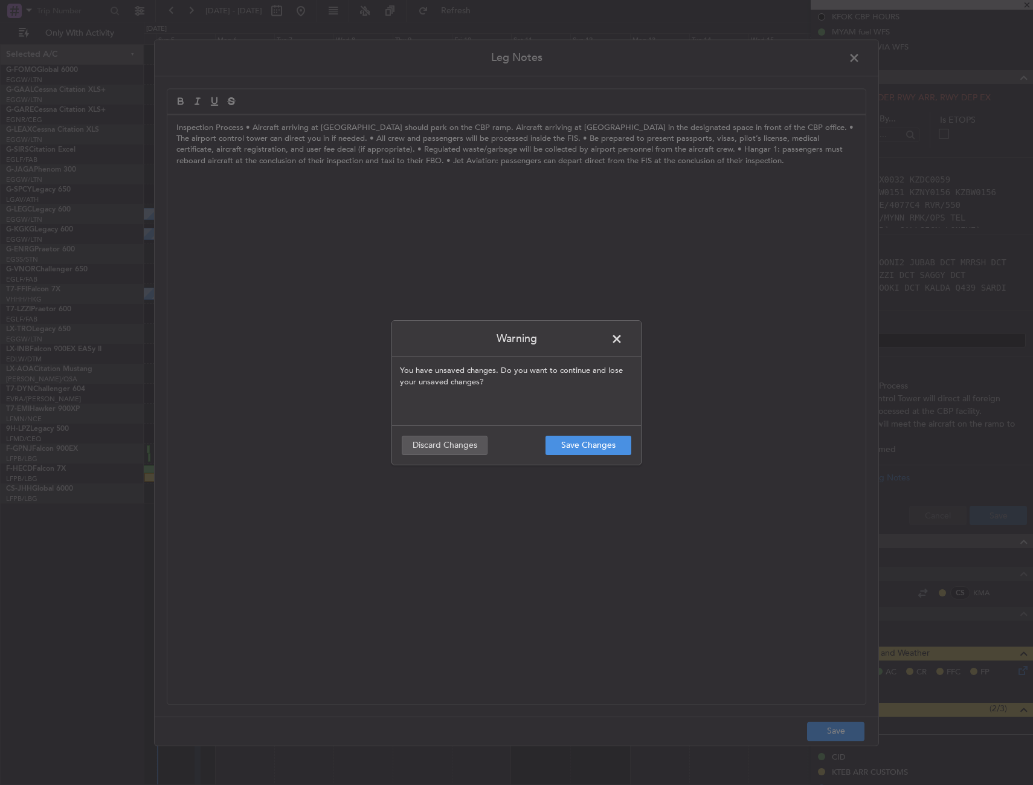
click at [420, 456] on footer "Save Changes Discard Changes" at bounding box center [516, 444] width 249 height 39
click at [424, 447] on button "Discard Changes" at bounding box center [445, 445] width 86 height 19
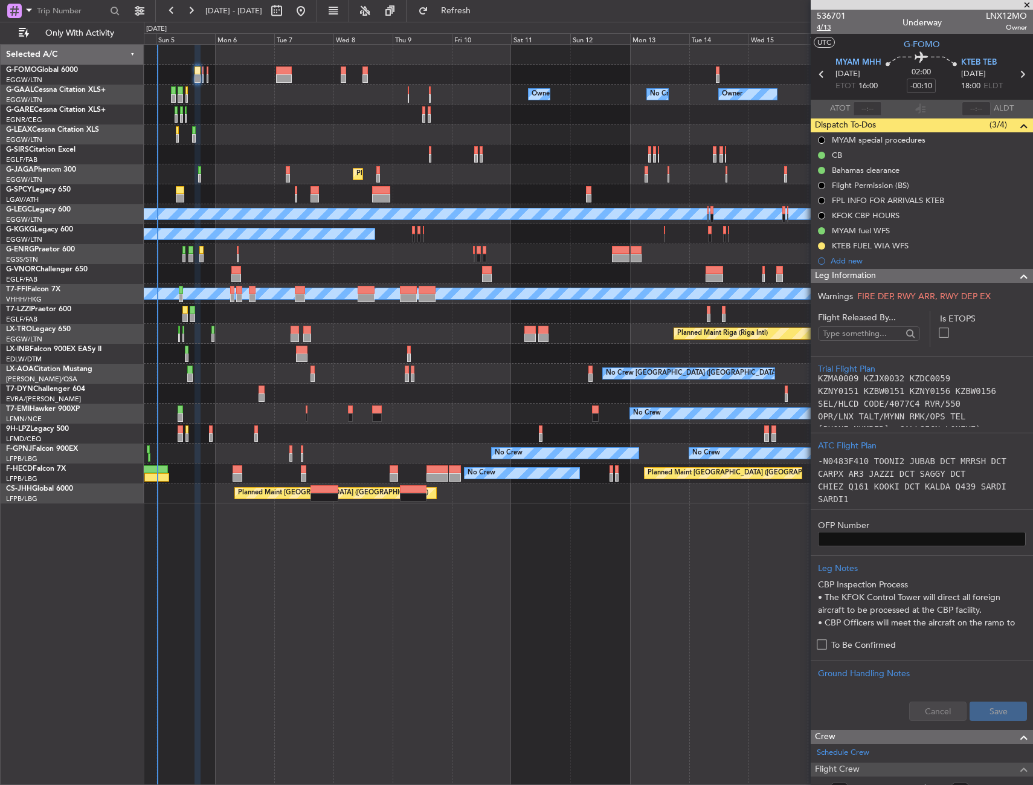
click at [824, 30] on span "4/13" at bounding box center [831, 27] width 29 height 10
click at [952, 276] on div "Leg Information" at bounding box center [922, 276] width 222 height 14
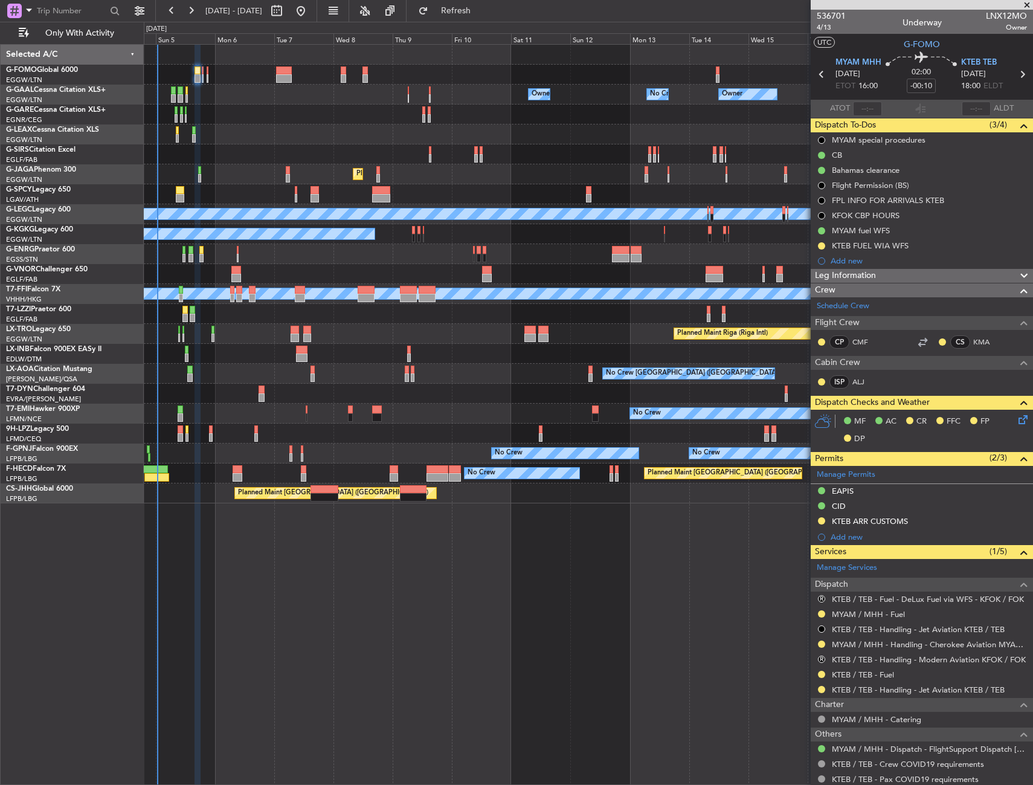
click at [952, 276] on div "Leg Information" at bounding box center [922, 276] width 222 height 14
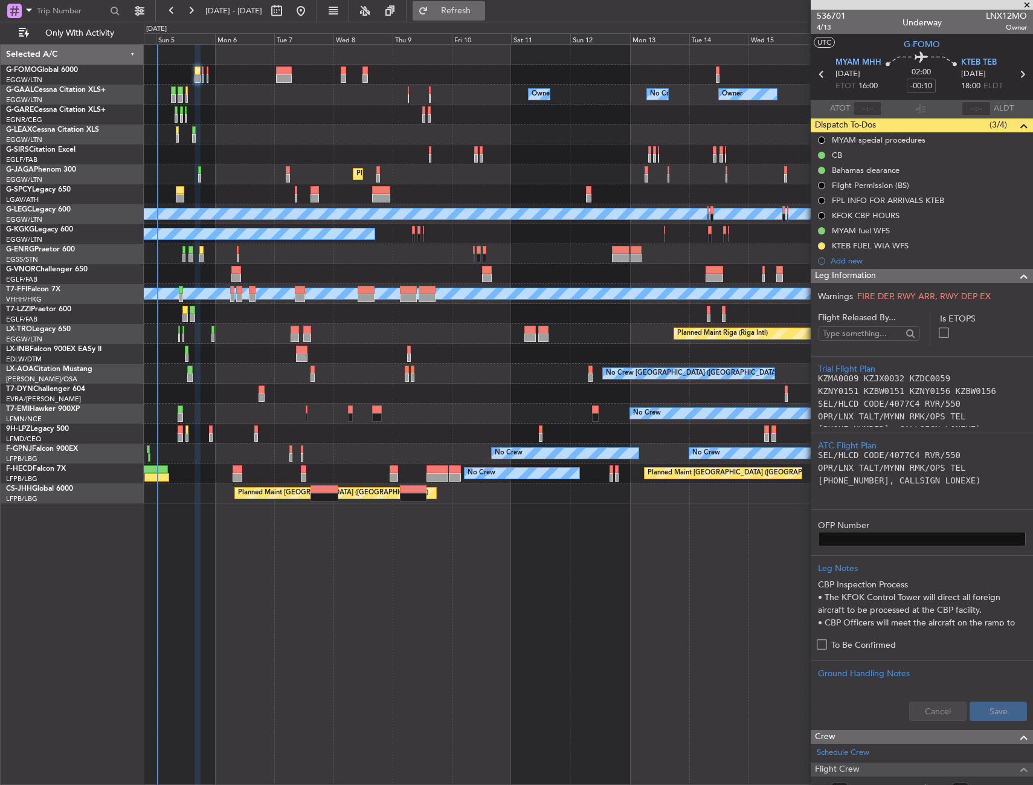
click at [452, 13] on button "Refresh" at bounding box center [449, 10] width 73 height 19
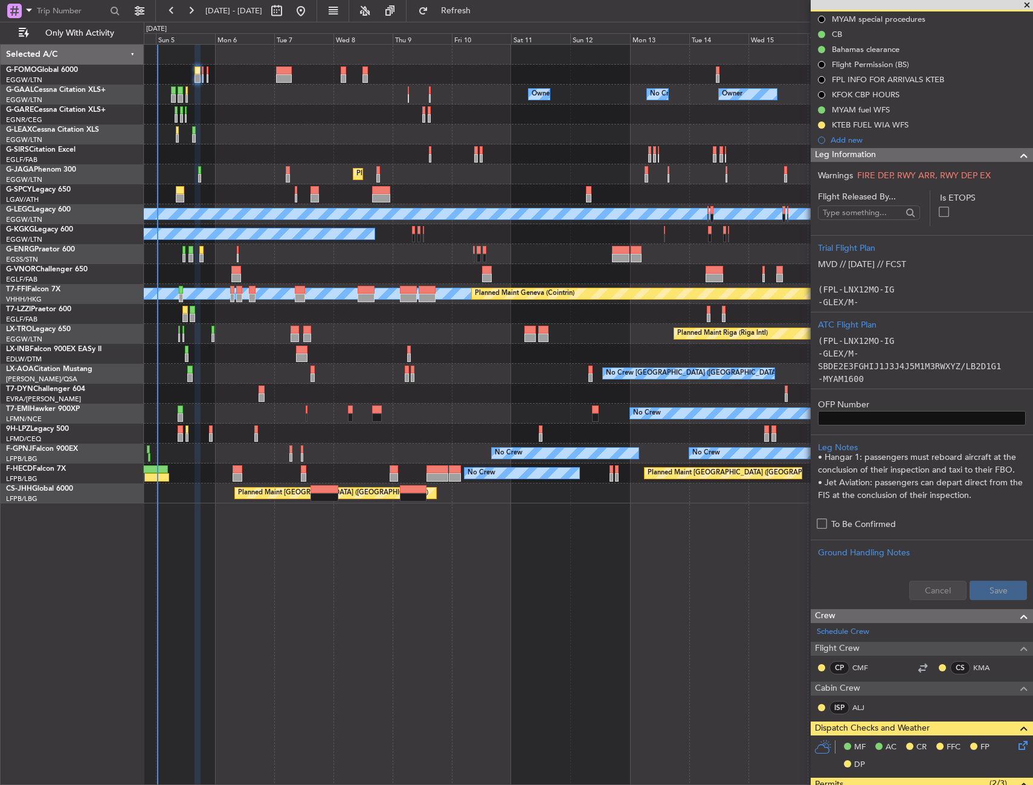
scroll to position [197, 0]
click at [894, 154] on div "Leg Information" at bounding box center [922, 155] width 222 height 14
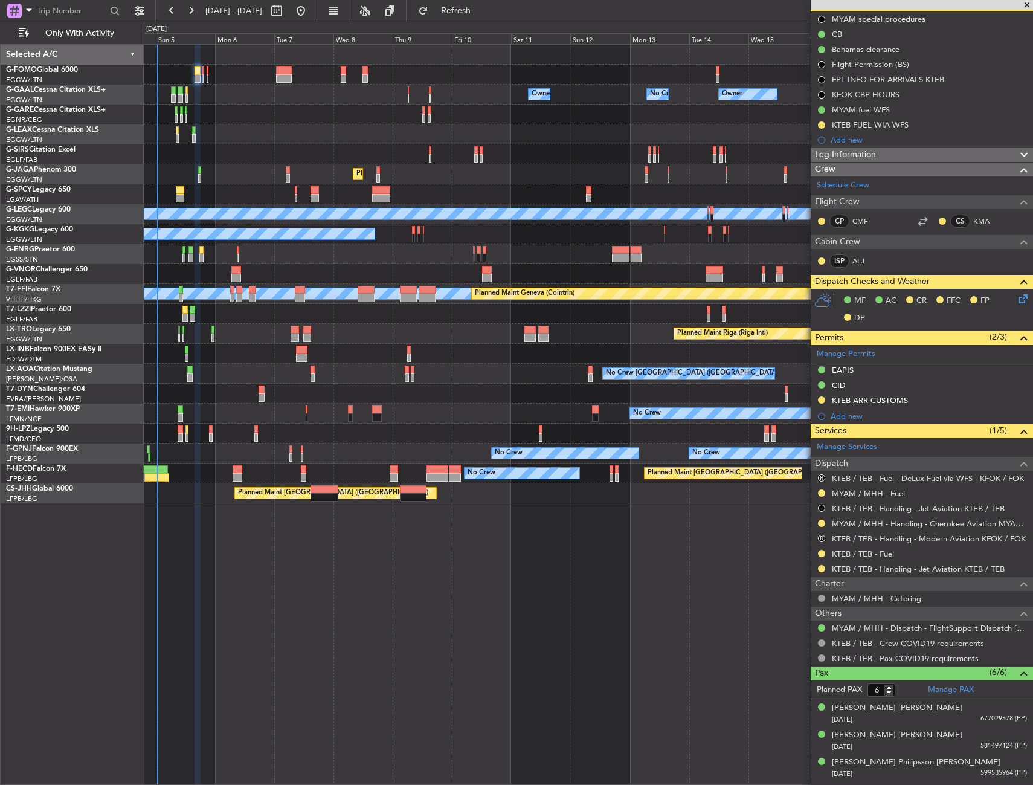
drag, startPoint x: 818, startPoint y: 567, endPoint x: 803, endPoint y: 590, distance: 27.5
click at [818, 567] on button at bounding box center [821, 568] width 7 height 7
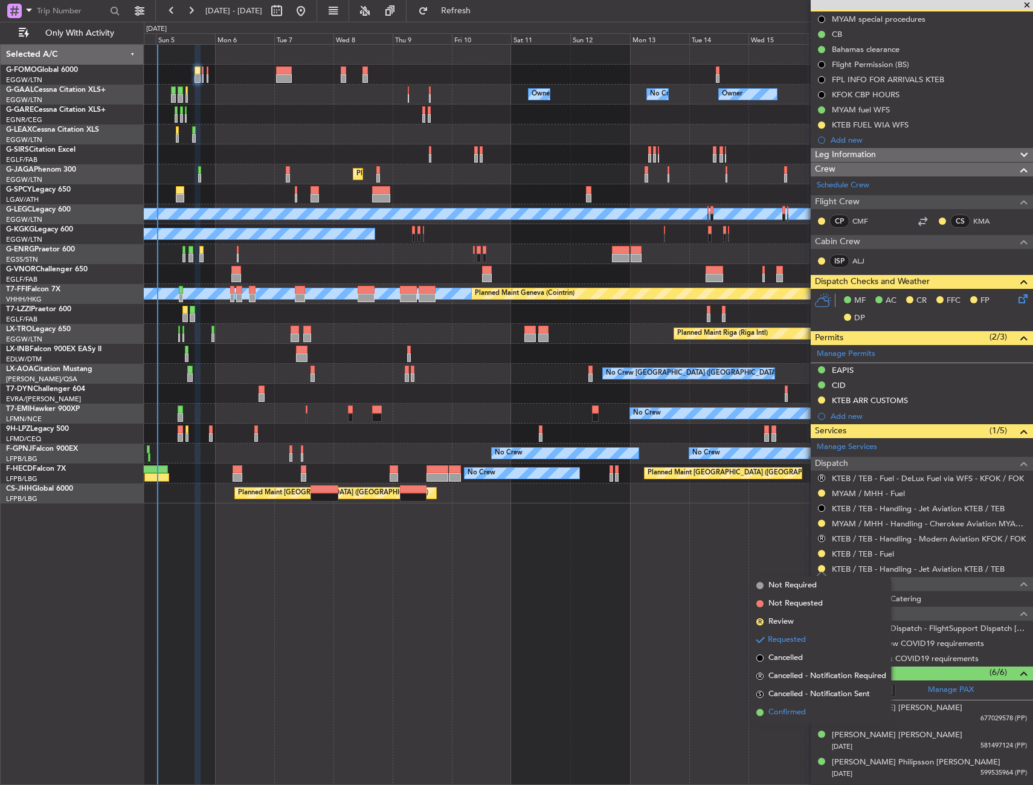
click at [792, 719] on li "Confirmed" at bounding box center [822, 712] width 140 height 18
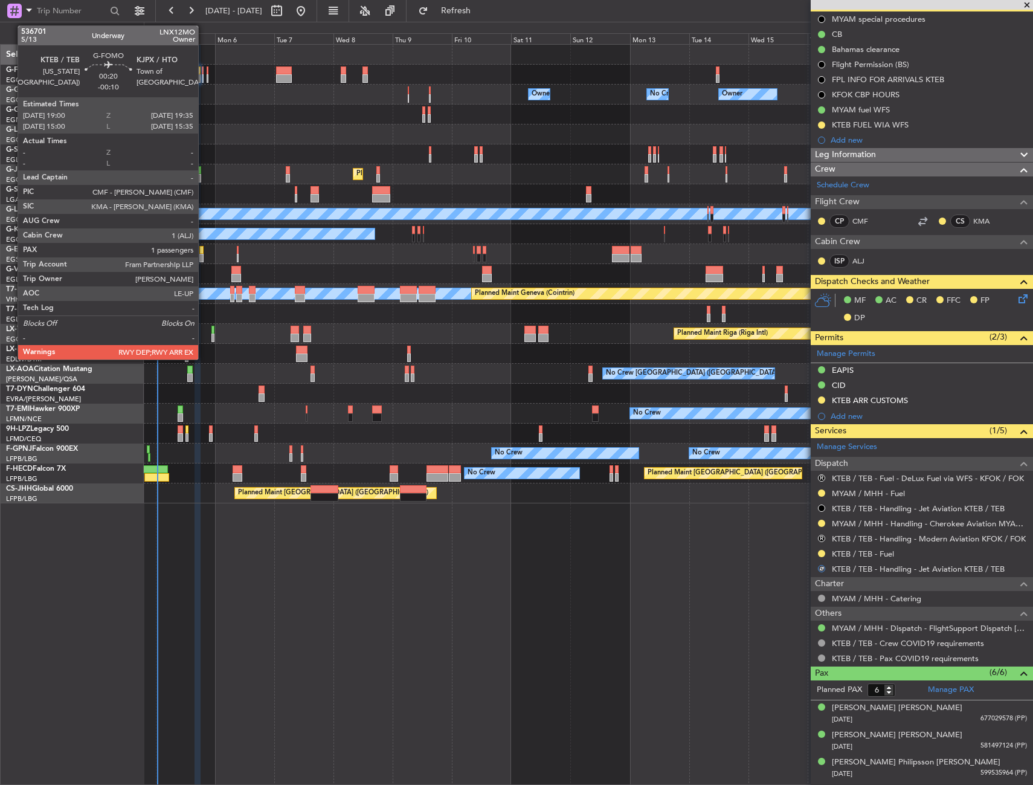
click at [204, 73] on div at bounding box center [203, 70] width 2 height 8
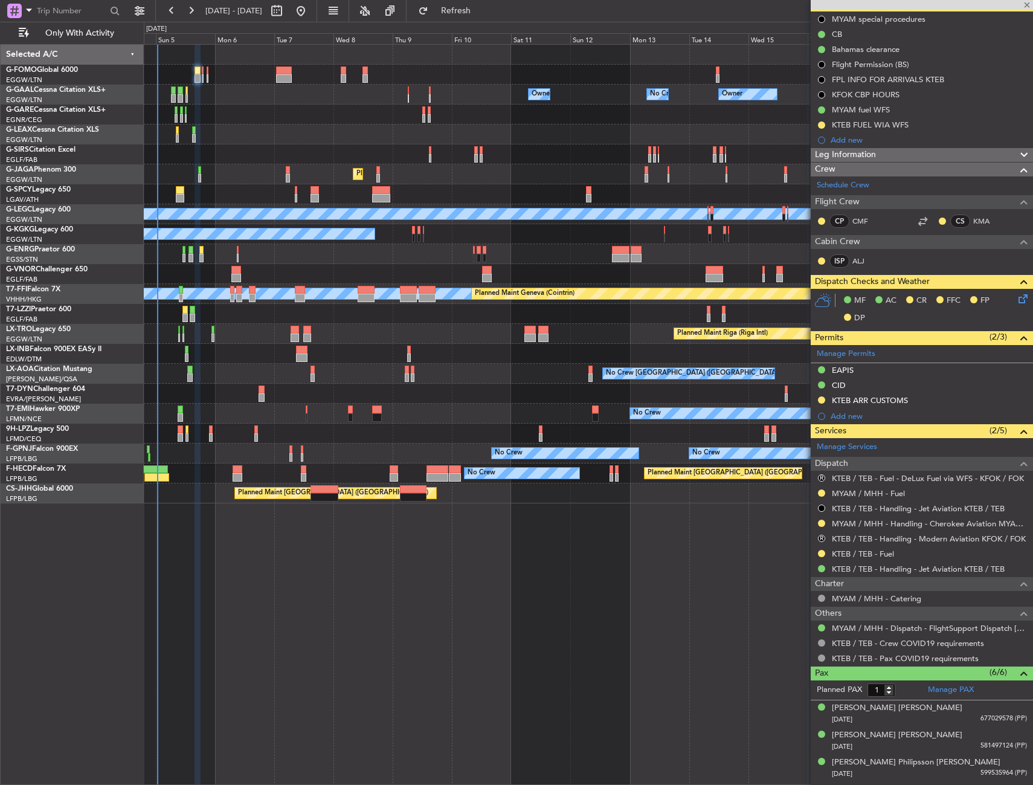
scroll to position [0, 0]
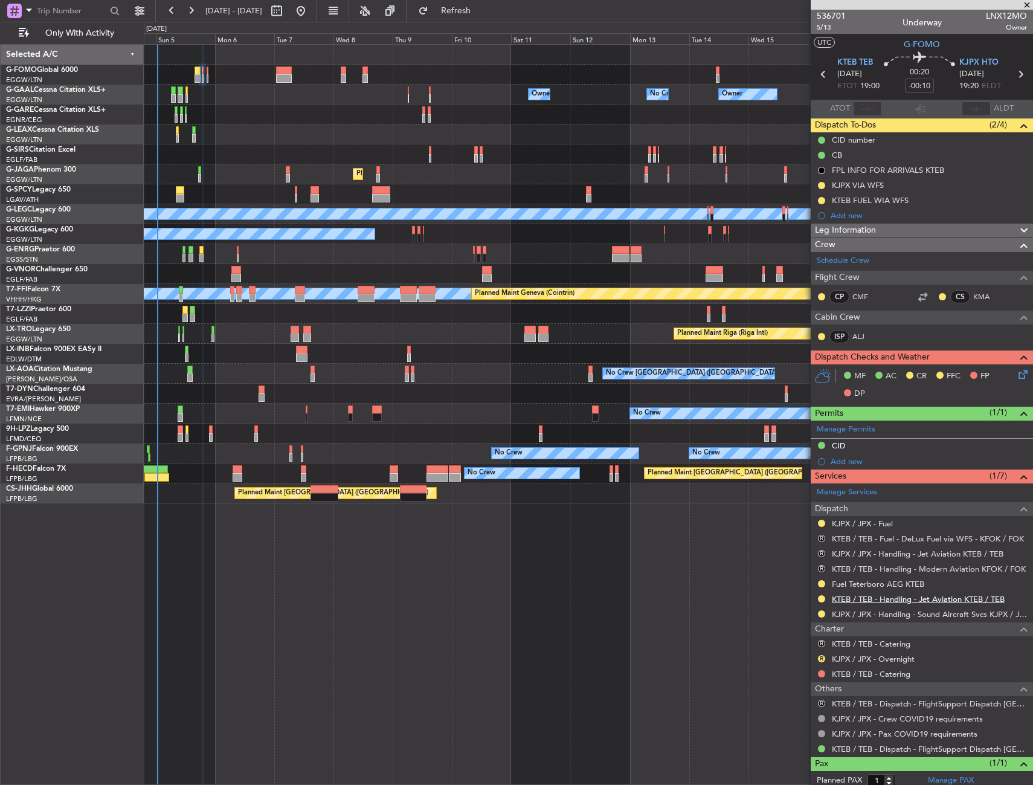
click at [833, 602] on link "KTEB / TEB - Handling - Jet Aviation KTEB / TEB" at bounding box center [918, 599] width 173 height 10
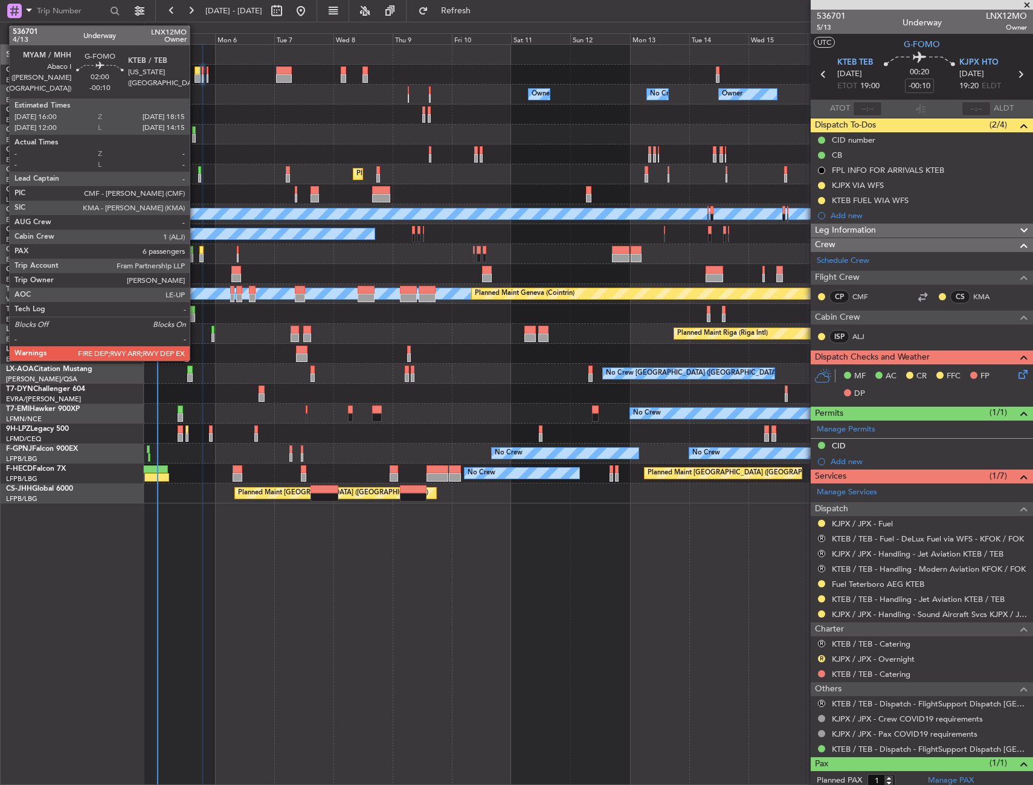
click at [195, 68] on div at bounding box center [198, 70] width 6 height 8
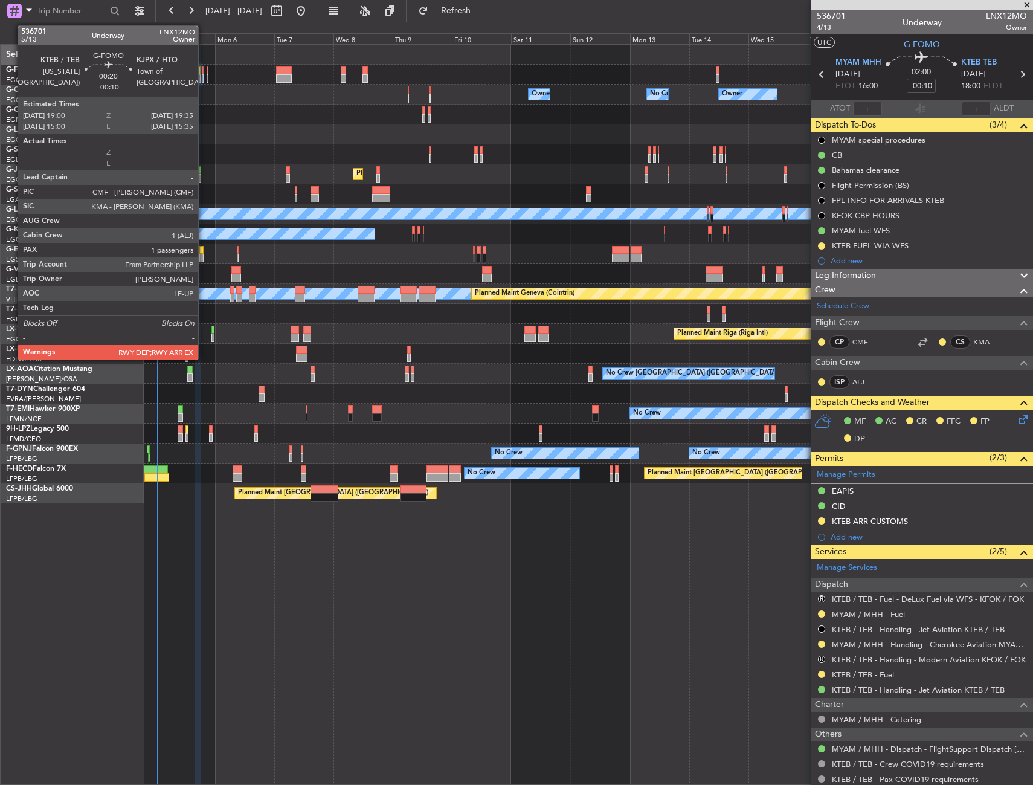
click at [204, 76] on div at bounding box center [203, 78] width 2 height 8
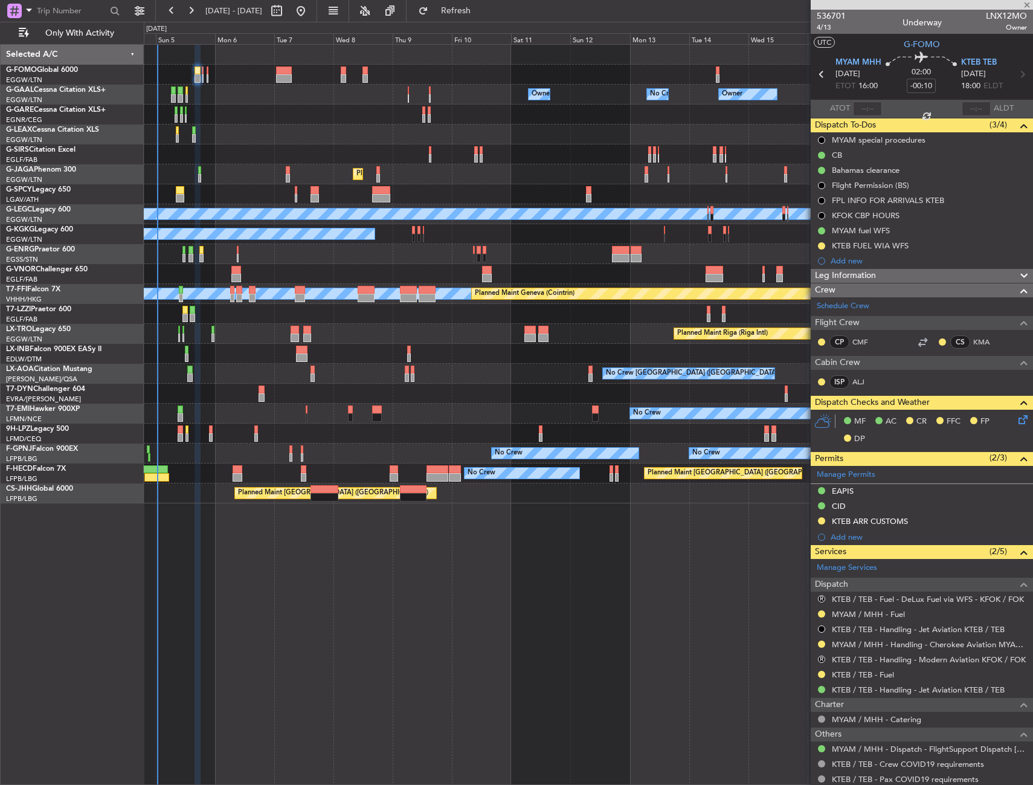
type input "1"
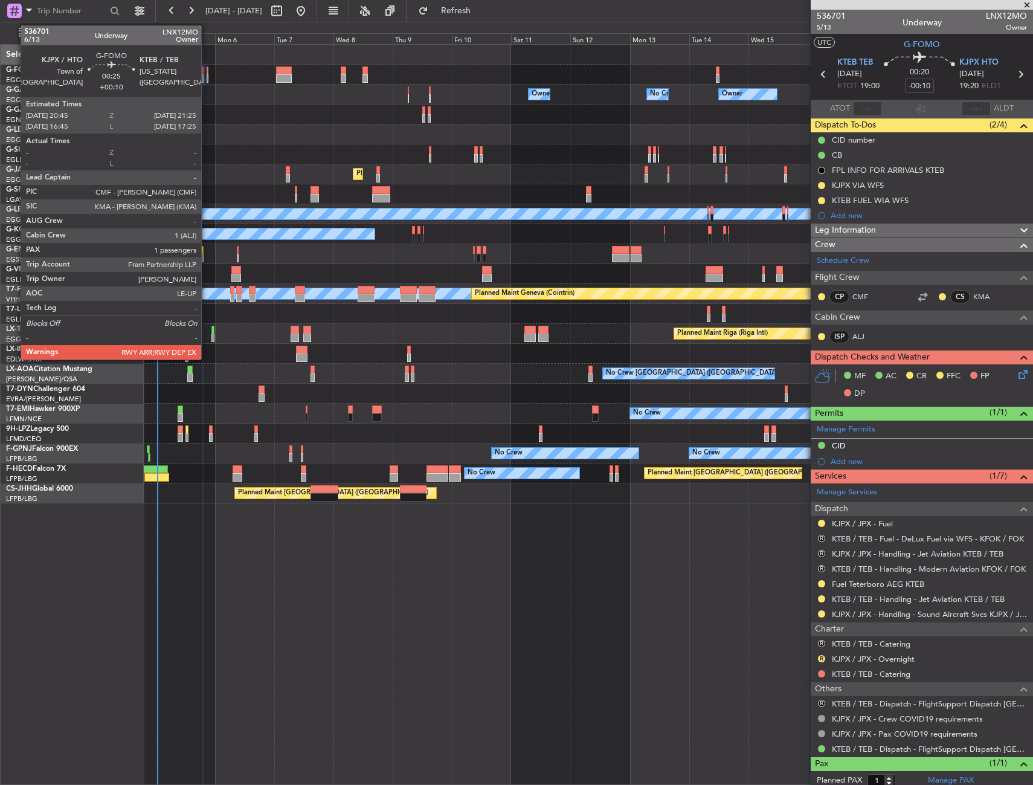
click at [207, 77] on div at bounding box center [208, 78] width 2 height 8
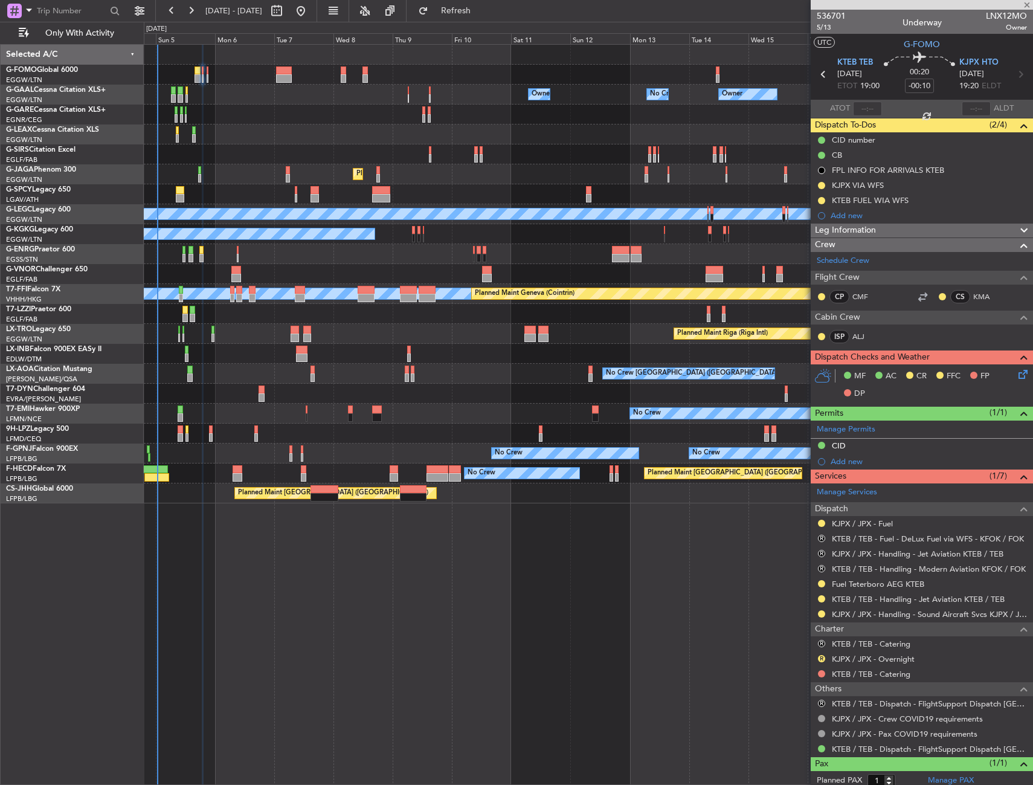
type input "+00:10"
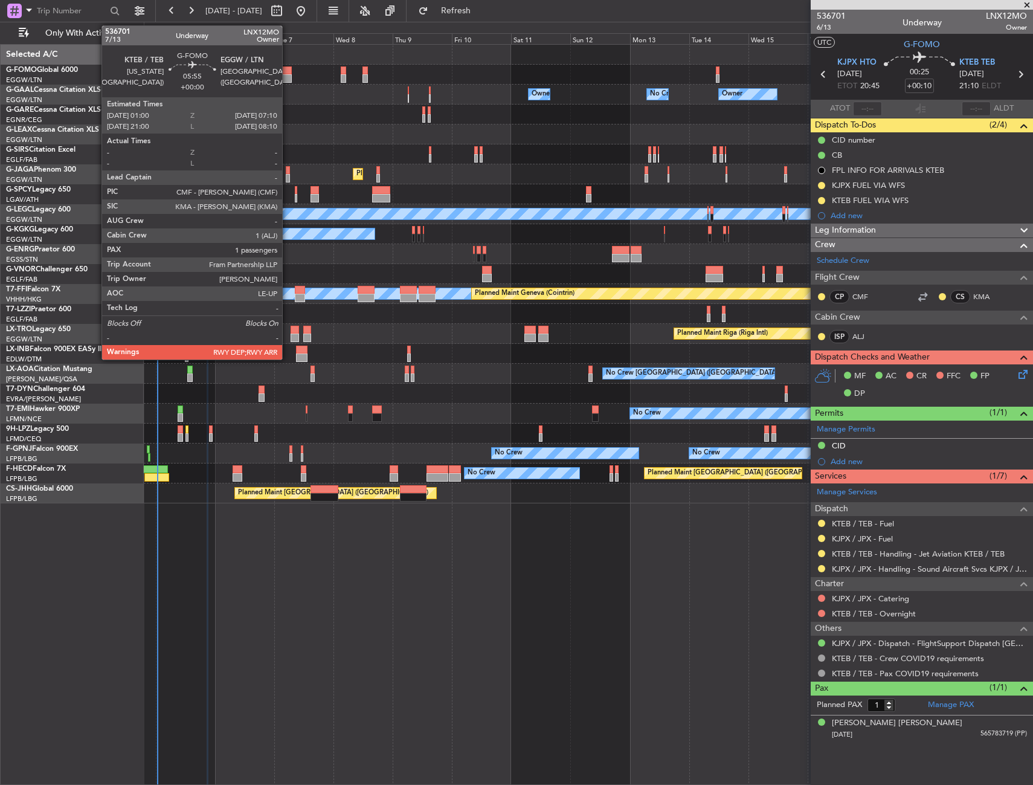
click at [287, 76] on div at bounding box center [284, 78] width 16 height 8
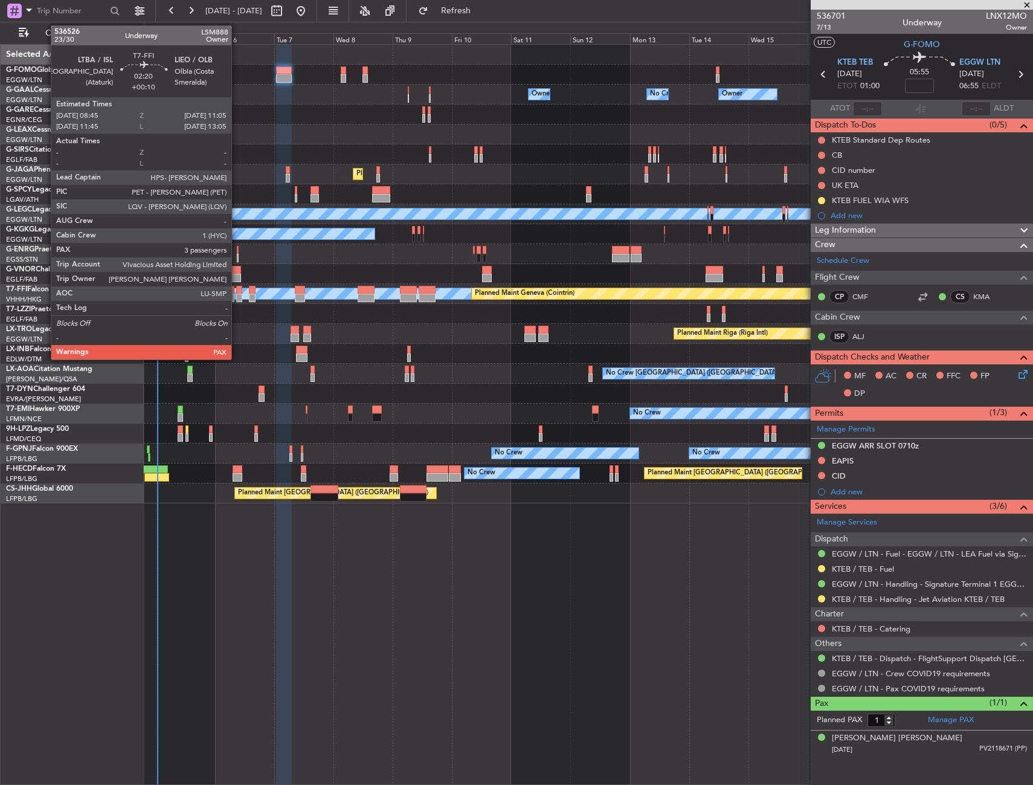
click at [237, 289] on div at bounding box center [239, 290] width 6 height 8
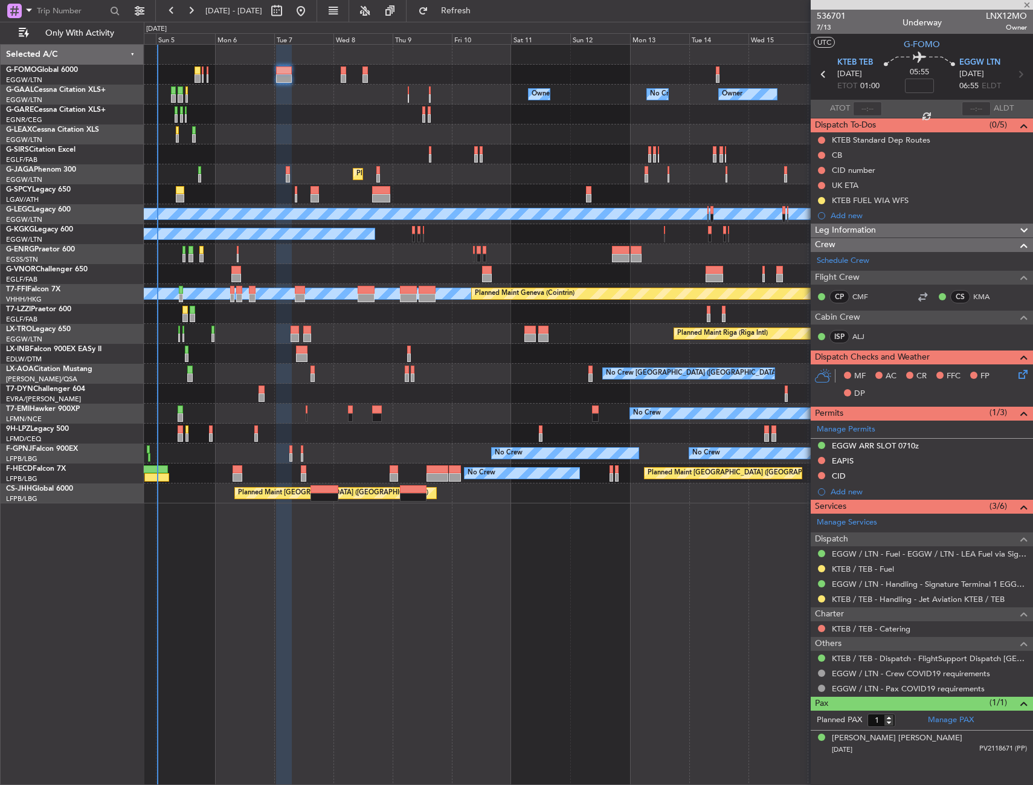
type input "+00:10"
type input "3"
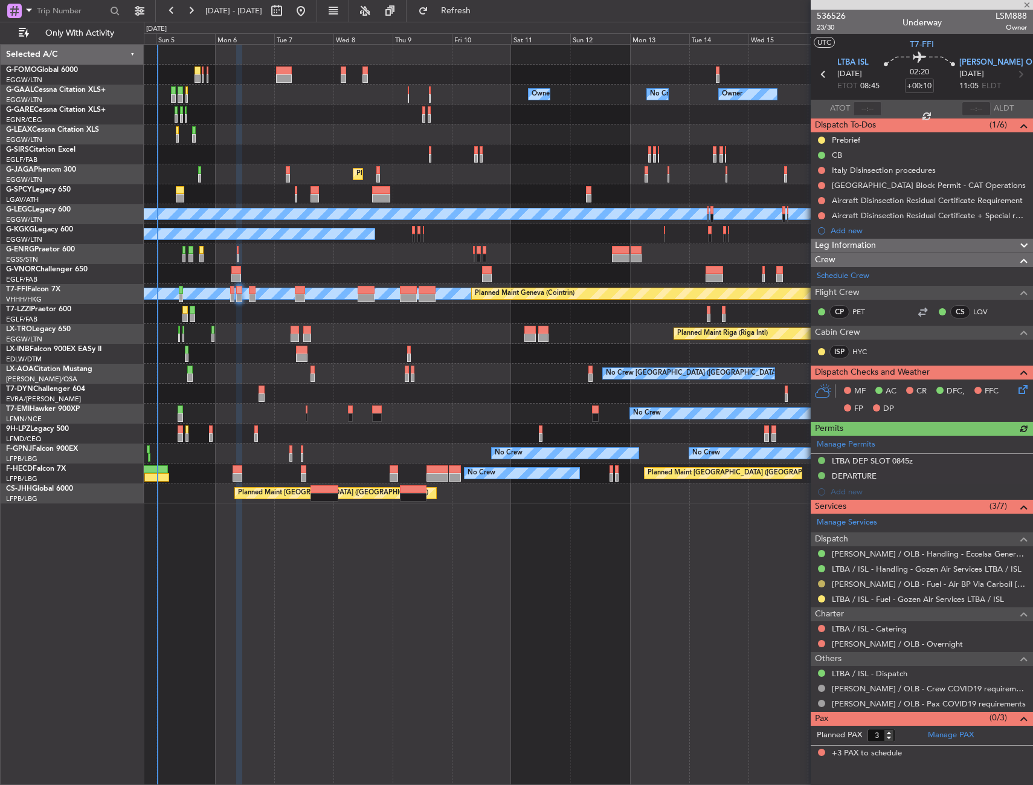
click at [821, 584] on button at bounding box center [821, 583] width 7 height 7
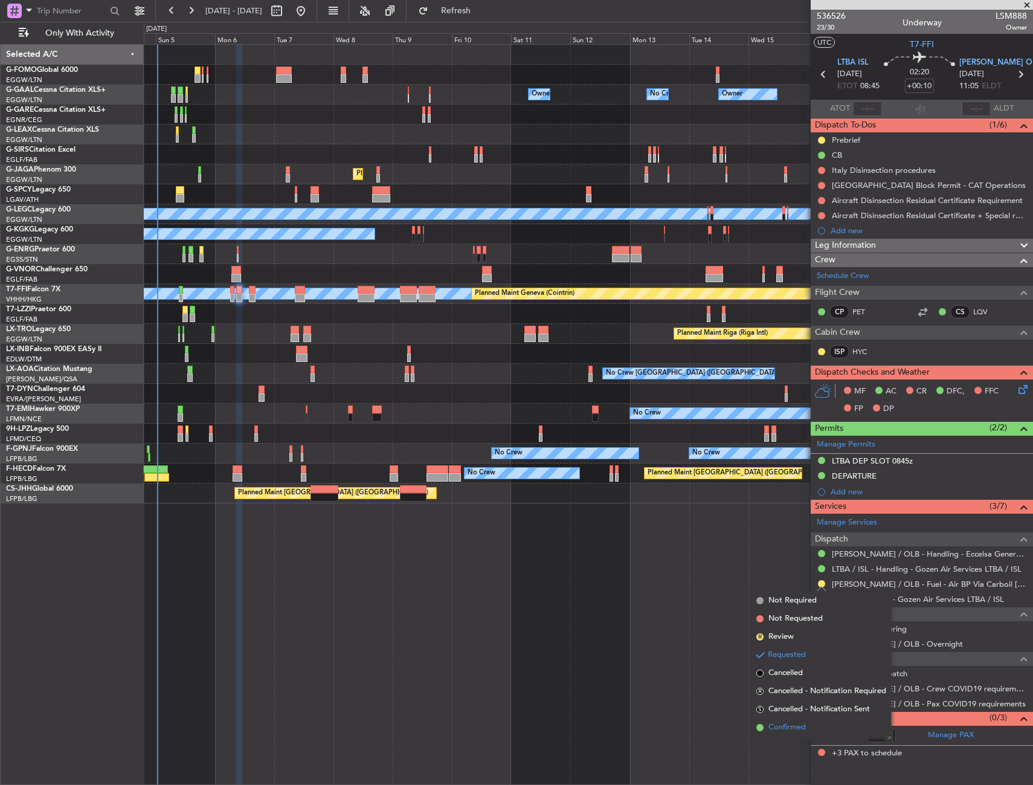
click at [784, 729] on span "Confirmed" at bounding box center [787, 728] width 37 height 12
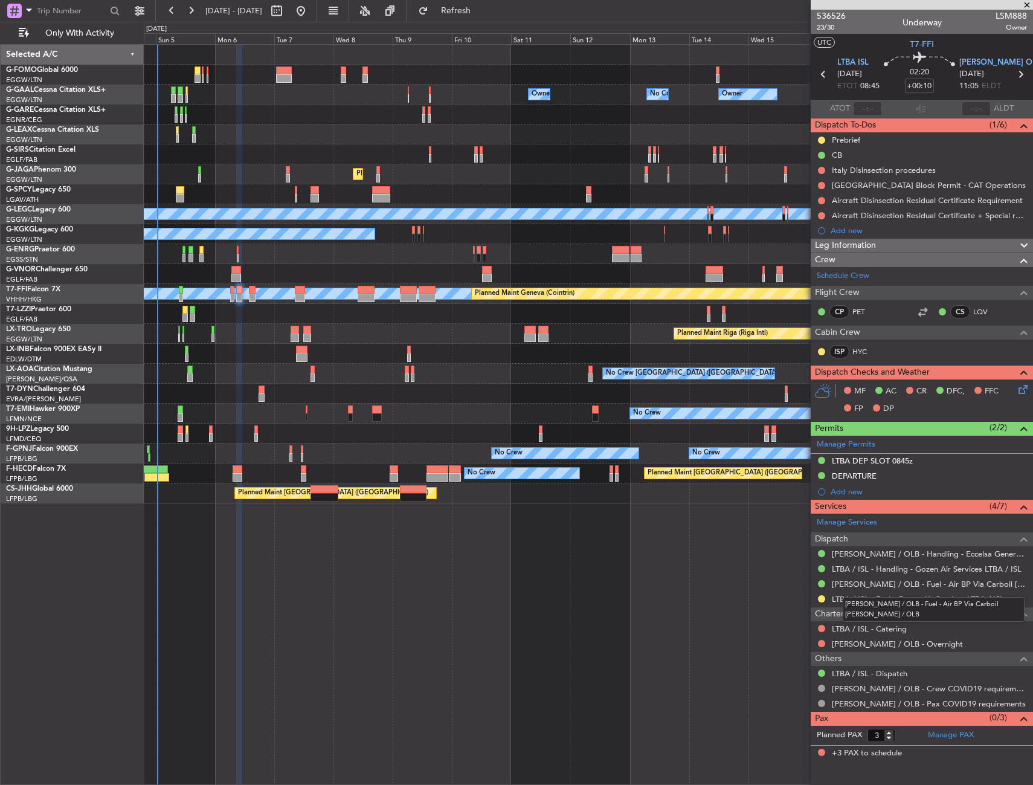
click at [919, 589] on mat-tooltip-component "LIEO / OLB - Fuel - Air BP Via Carboil LIEO / OLB" at bounding box center [934, 610] width 199 height 42
click at [919, 585] on link "LIEO / OLB - Fuel - Air BP Via Carboil LIEO / OLB" at bounding box center [929, 584] width 195 height 10
click at [832, 230] on div "Add new" at bounding box center [924, 230] width 186 height 10
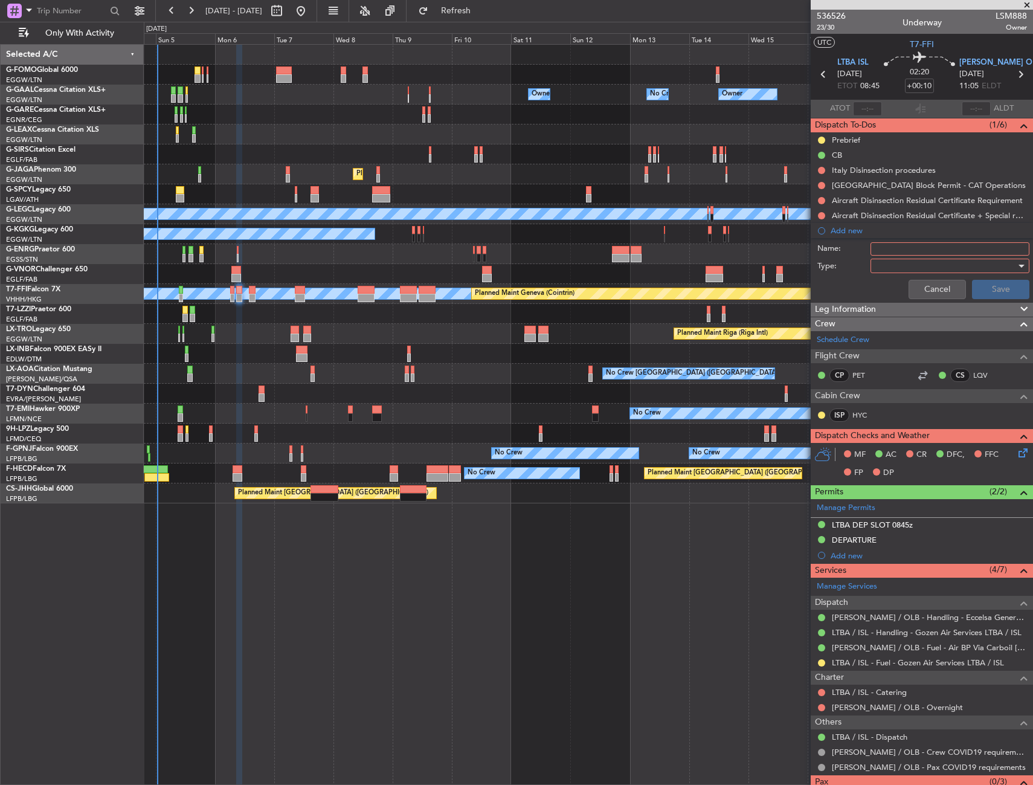
click at [887, 251] on input "Name:" at bounding box center [950, 248] width 159 height 13
type input "LIEO FUEL WIA WFS"
click at [893, 274] on div at bounding box center [946, 266] width 141 height 18
click at [897, 286] on span "Generic" at bounding box center [944, 291] width 141 height 18
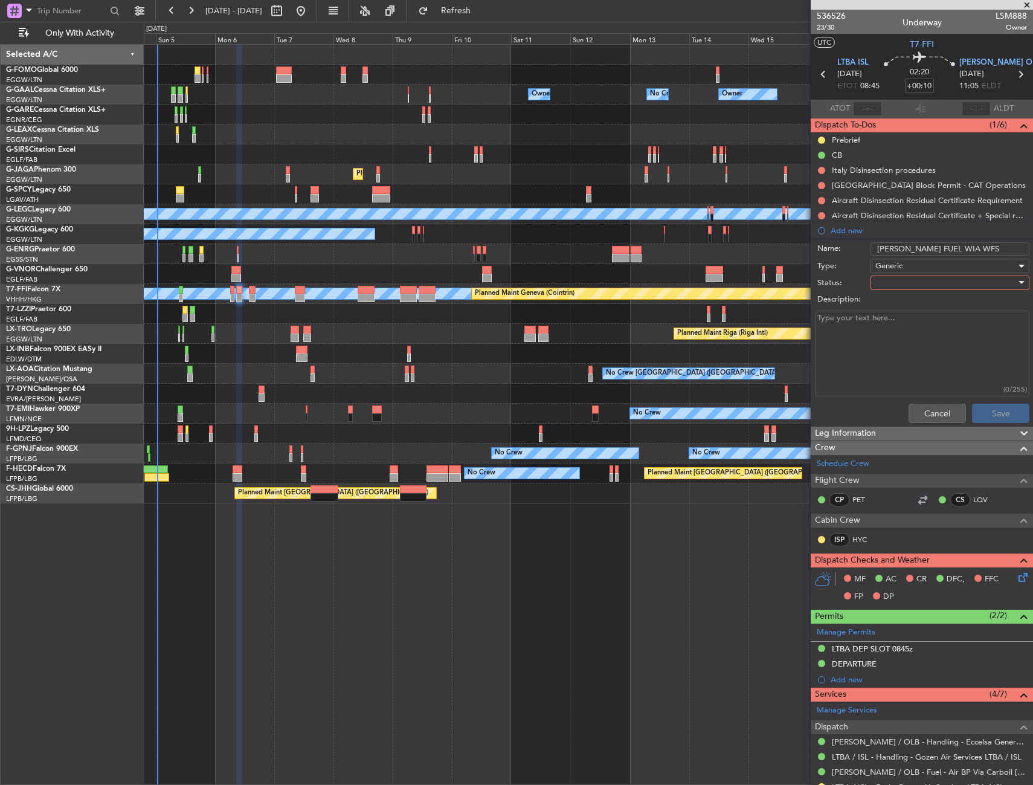
click at [898, 282] on div at bounding box center [946, 283] width 141 height 18
click at [899, 338] on span "Completed" at bounding box center [944, 343] width 141 height 18
click at [985, 410] on button "Save" at bounding box center [1000, 413] width 57 height 19
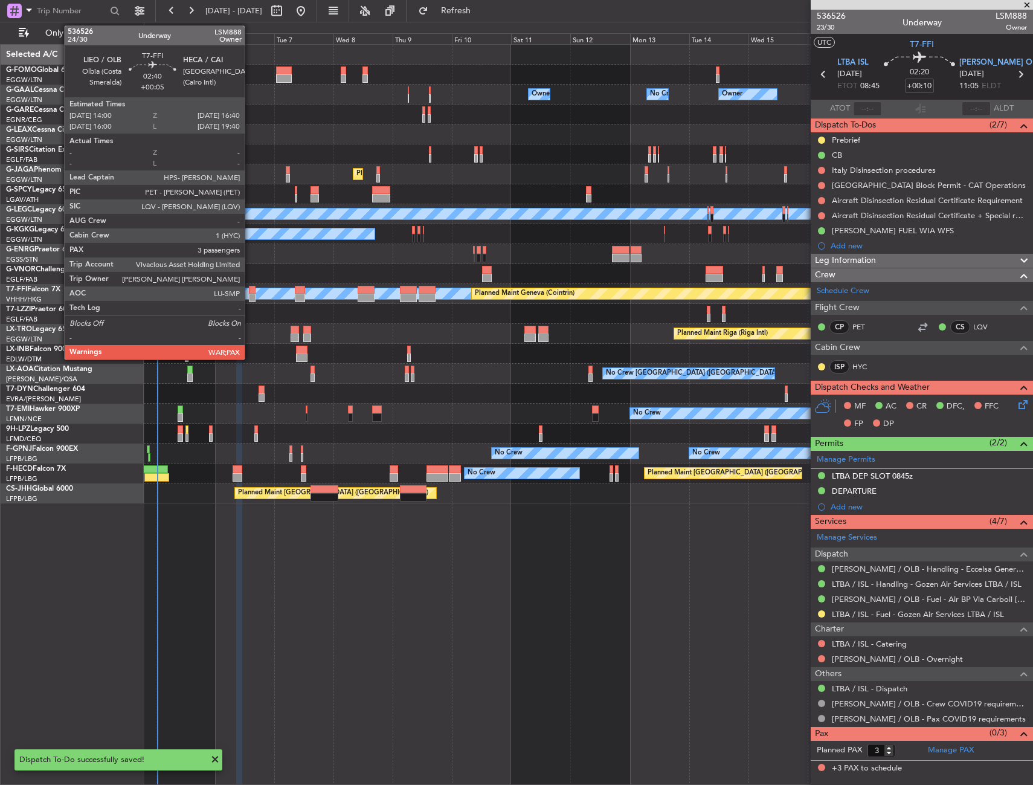
click at [250, 293] on div at bounding box center [252, 290] width 7 height 8
click at [254, 291] on div at bounding box center [252, 290] width 7 height 8
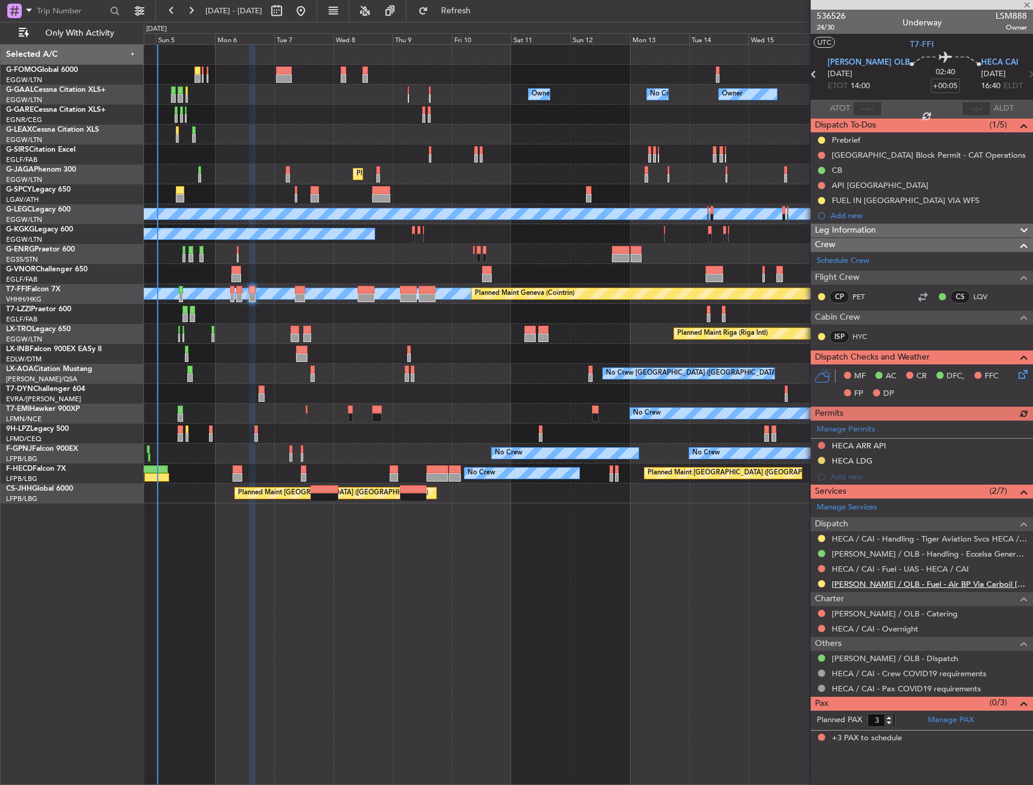
click at [975, 585] on link "LIEO / OLB - Fuel - Air BP Via Carboil LIEO / OLB" at bounding box center [929, 584] width 195 height 10
click at [818, 197] on div at bounding box center [822, 201] width 10 height 10
click at [821, 197] on button at bounding box center [821, 200] width 7 height 7
click at [815, 259] on span "Completed" at bounding box center [827, 254] width 40 height 12
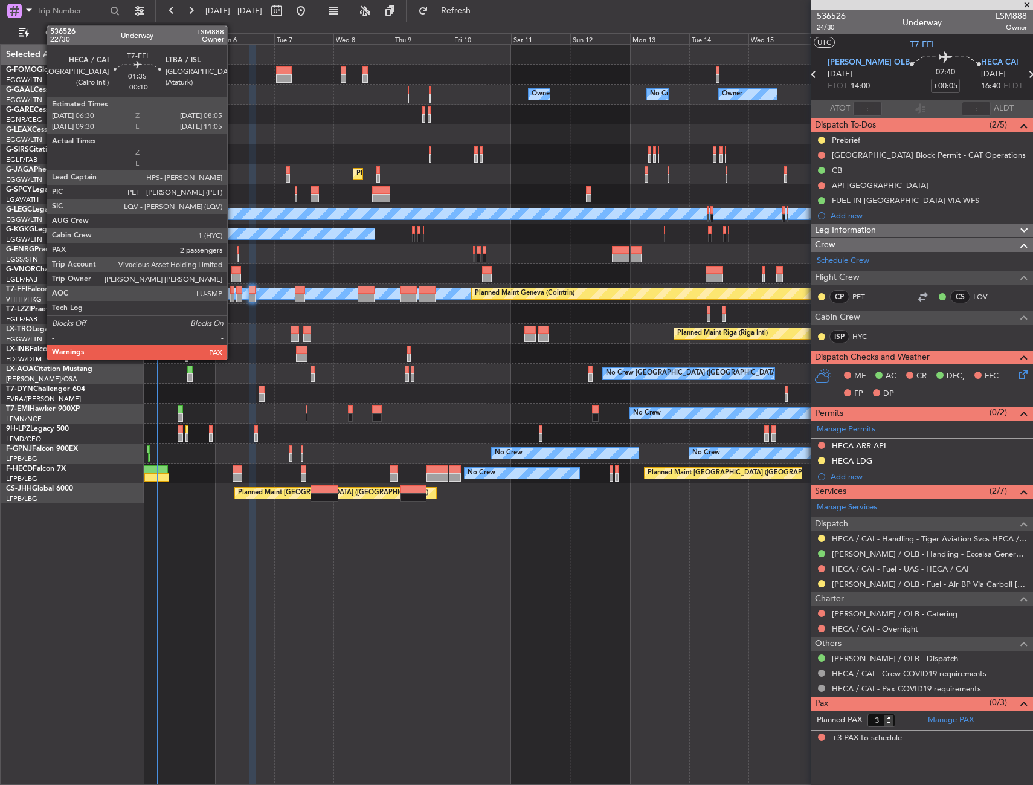
click at [233, 286] on div at bounding box center [232, 290] width 4 height 8
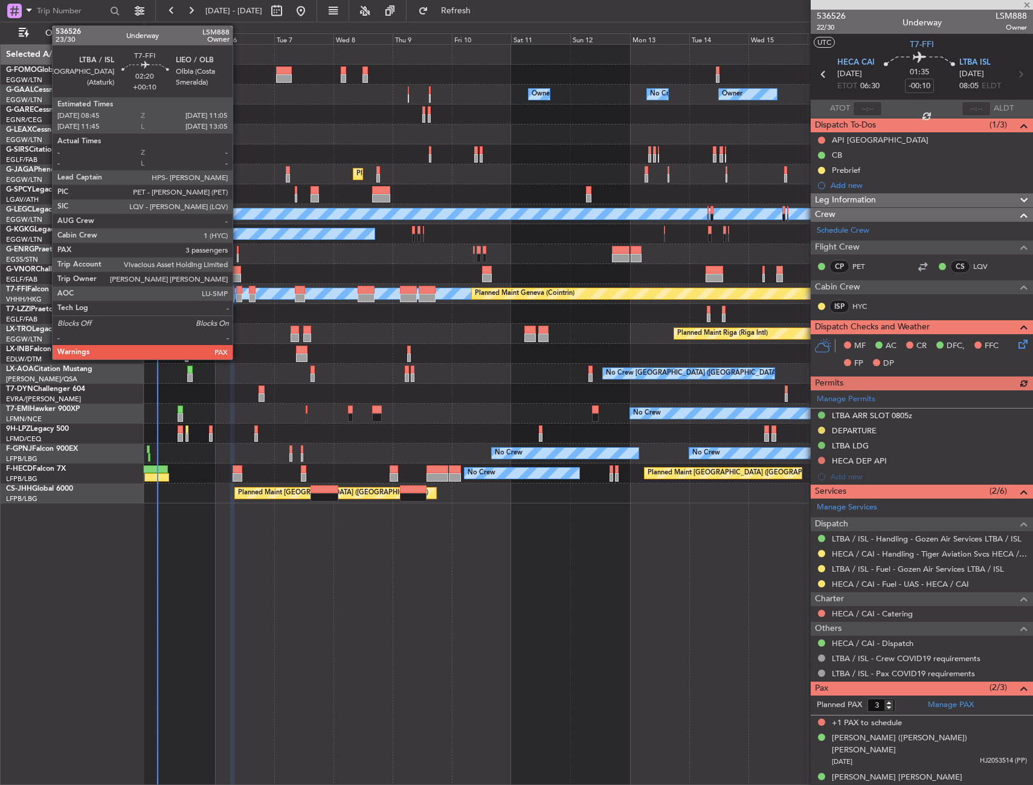
click at [238, 289] on div at bounding box center [239, 290] width 6 height 8
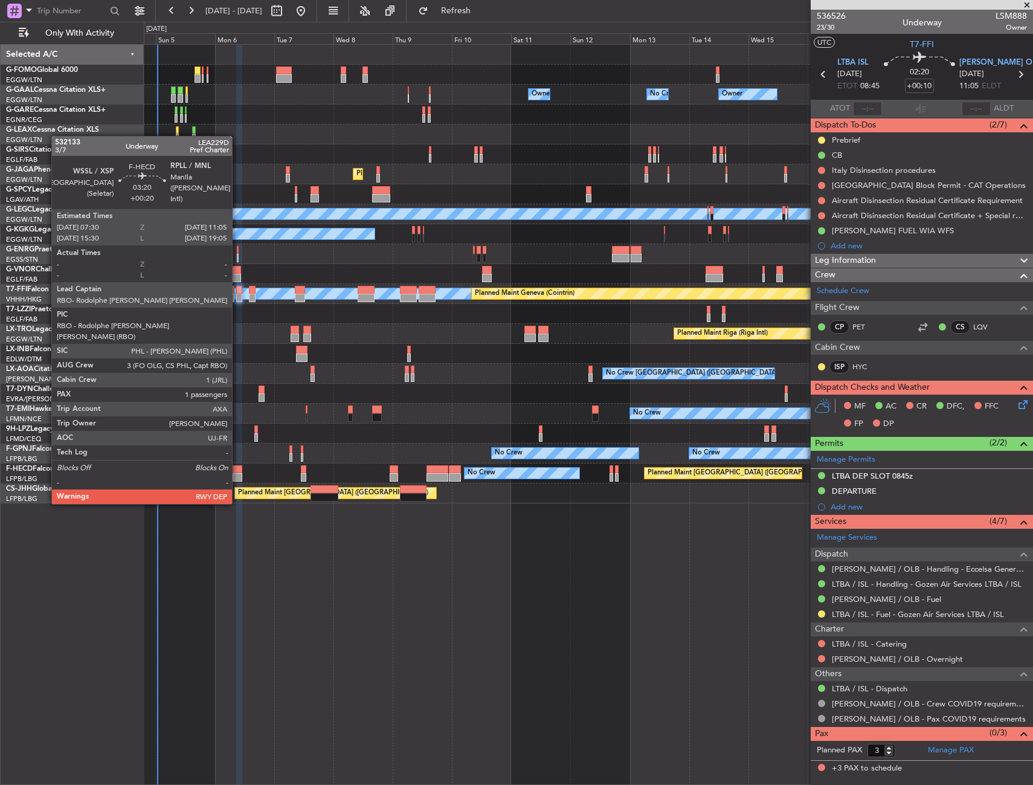
click at [238, 469] on div at bounding box center [237, 469] width 9 height 8
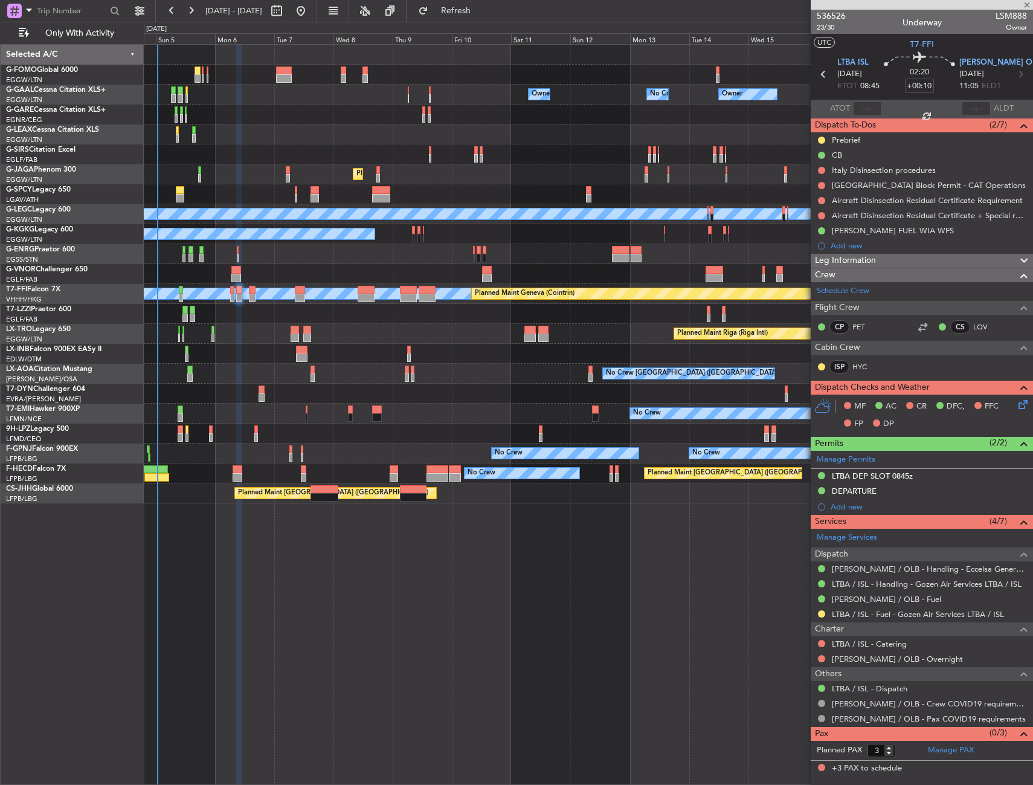
type input "+00:20"
type input "1"
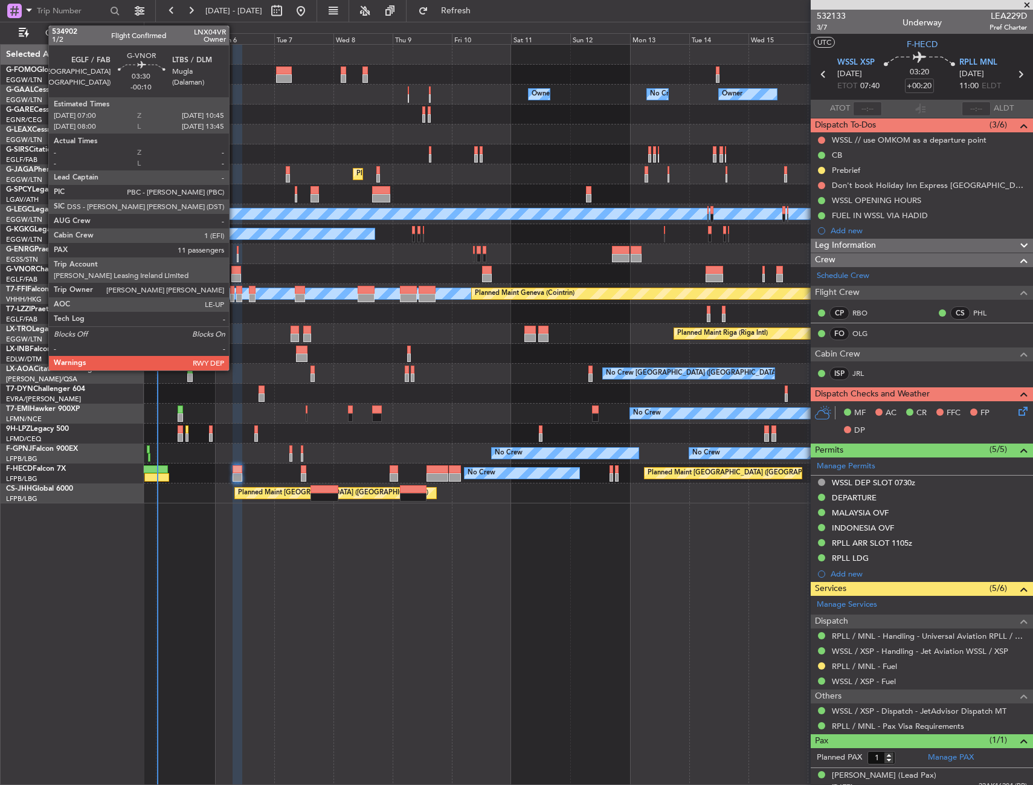
click at [234, 276] on div at bounding box center [236, 278] width 10 height 8
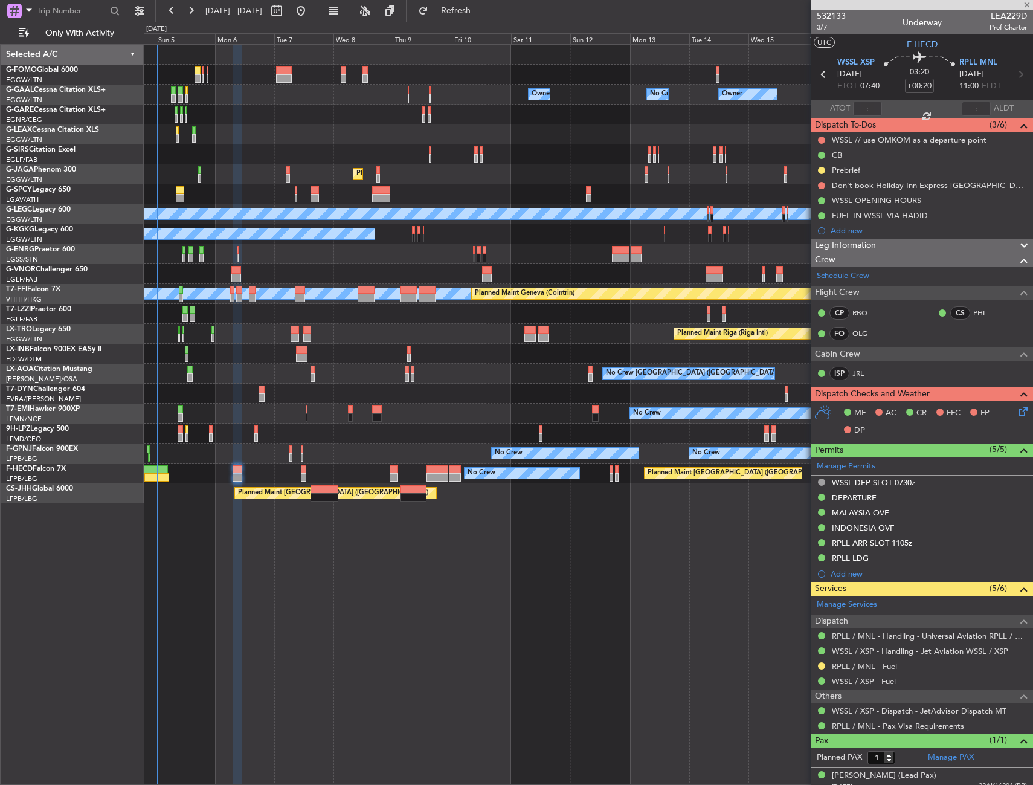
type input "-00:10"
type input "11"
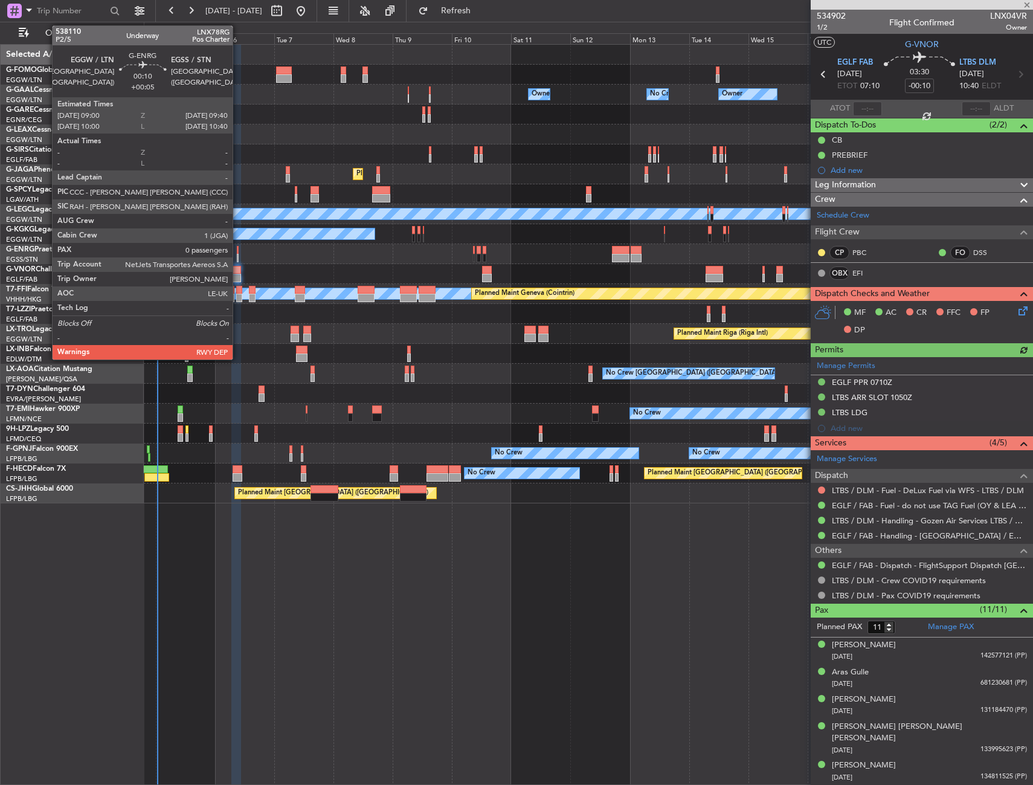
click at [238, 253] on div at bounding box center [238, 250] width 2 height 8
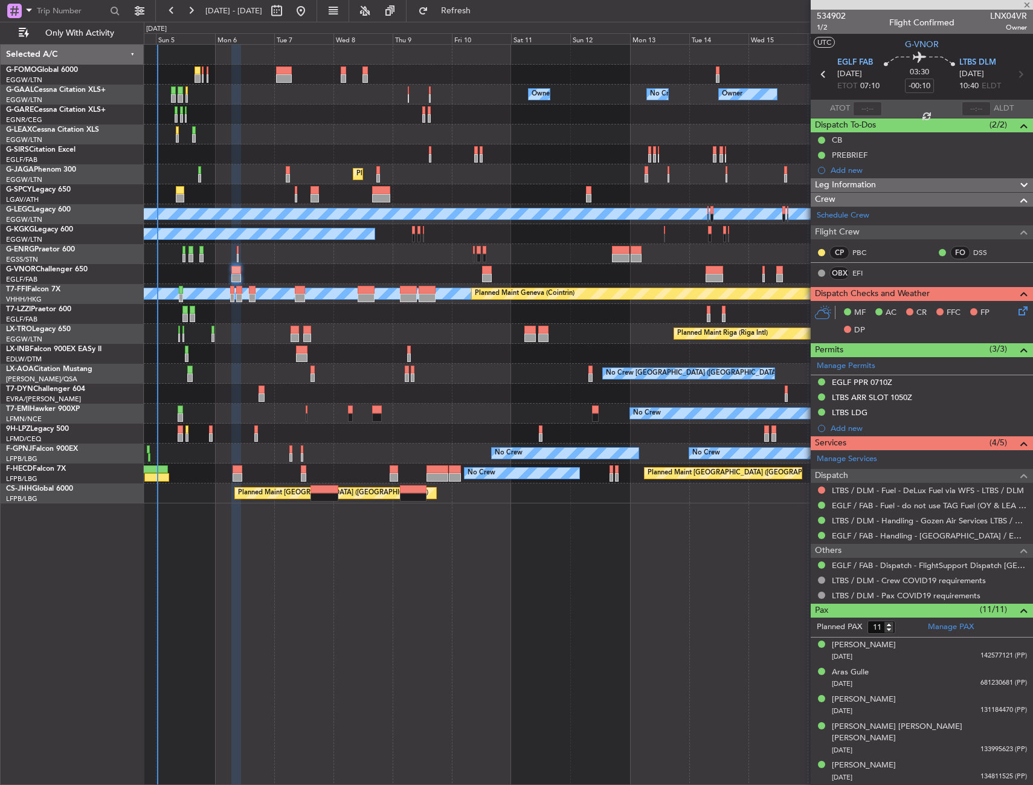
type input "+00:05"
type input "0"
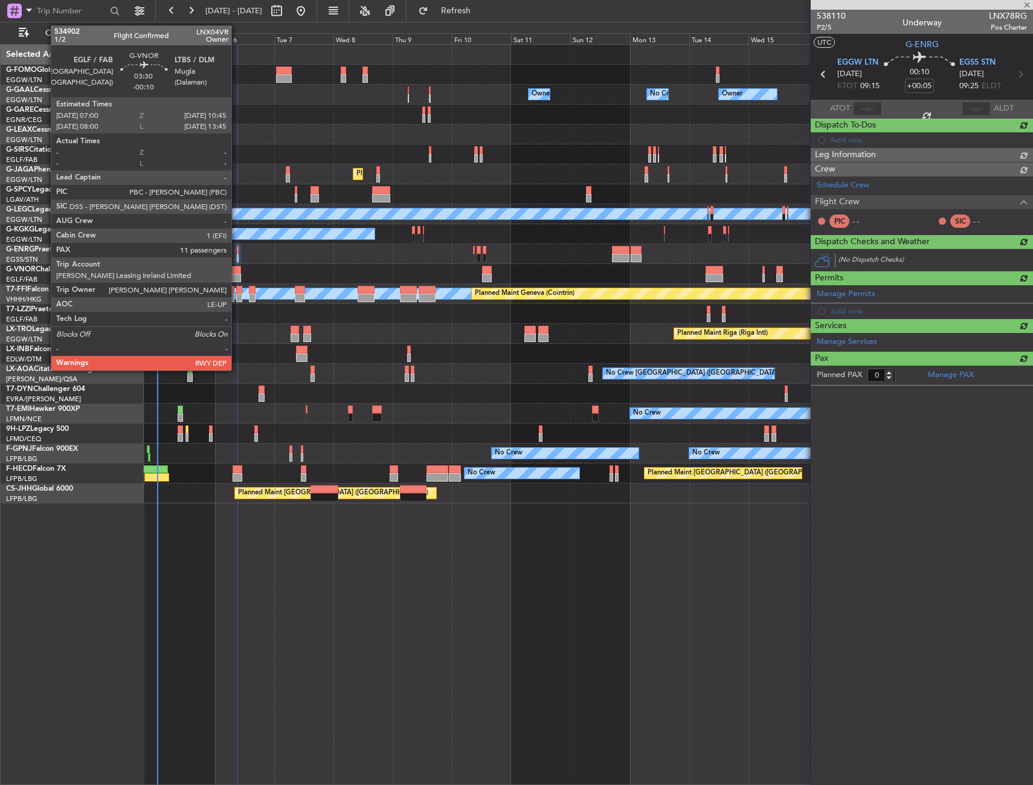
click at [236, 270] on div at bounding box center [236, 270] width 10 height 8
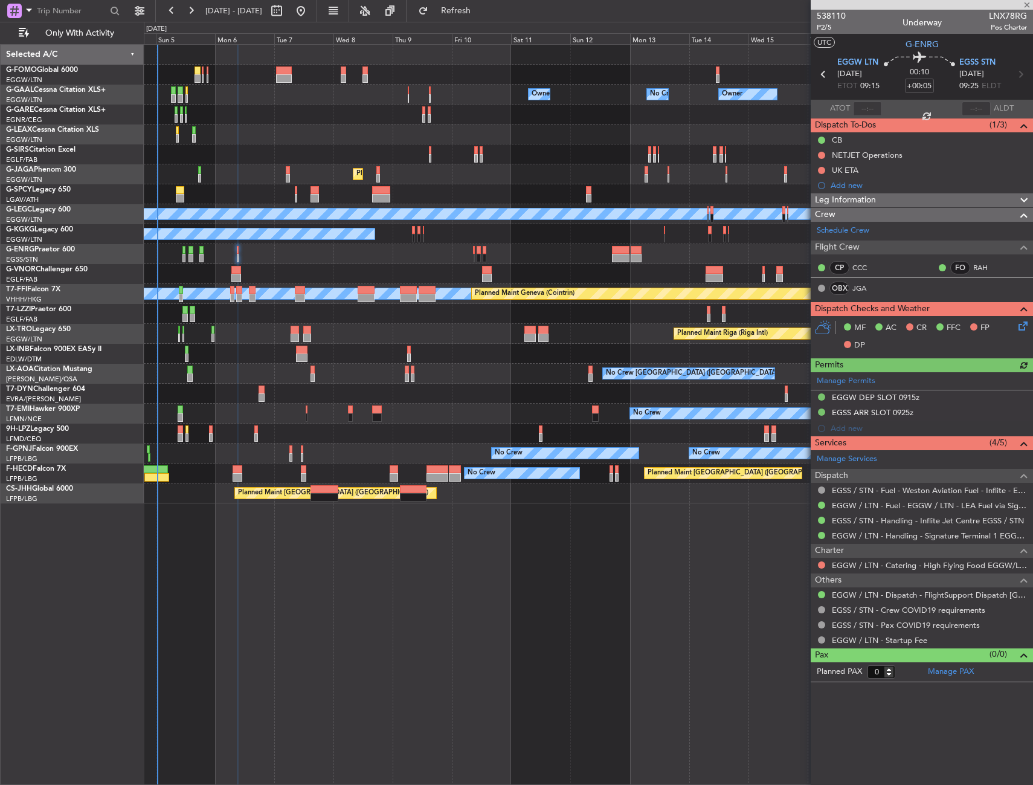
type input "-00:10"
type input "11"
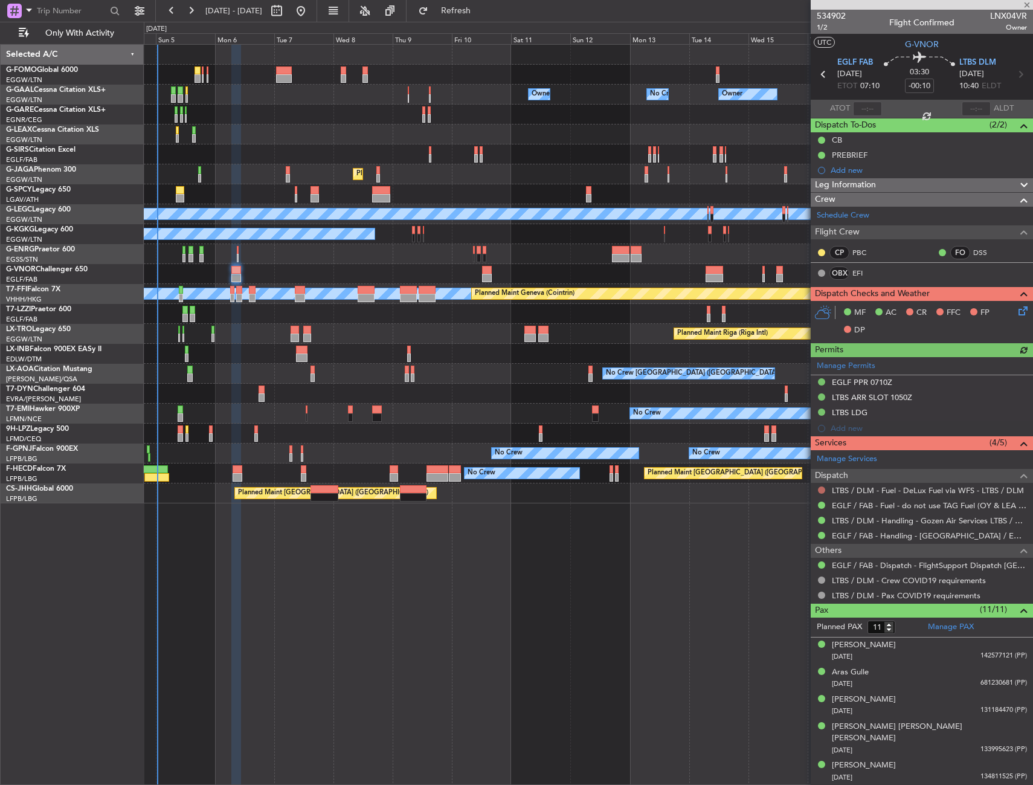
click at [821, 488] on button at bounding box center [821, 490] width 7 height 7
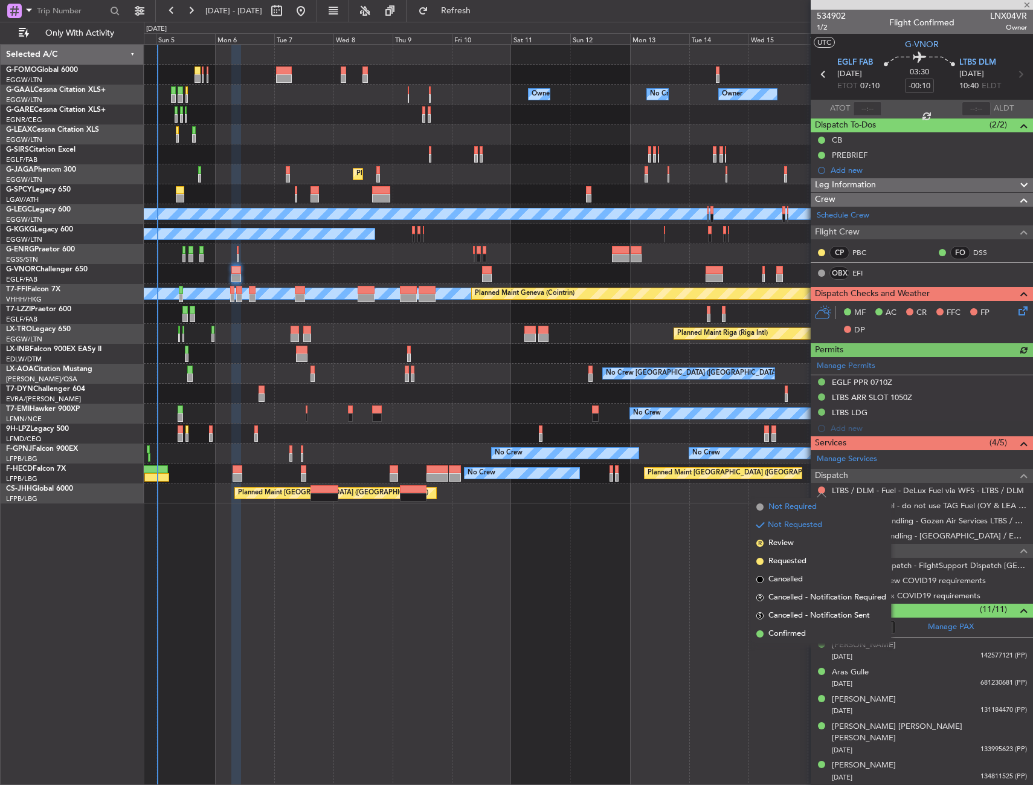
click at [789, 506] on span "Not Required" at bounding box center [793, 507] width 48 height 12
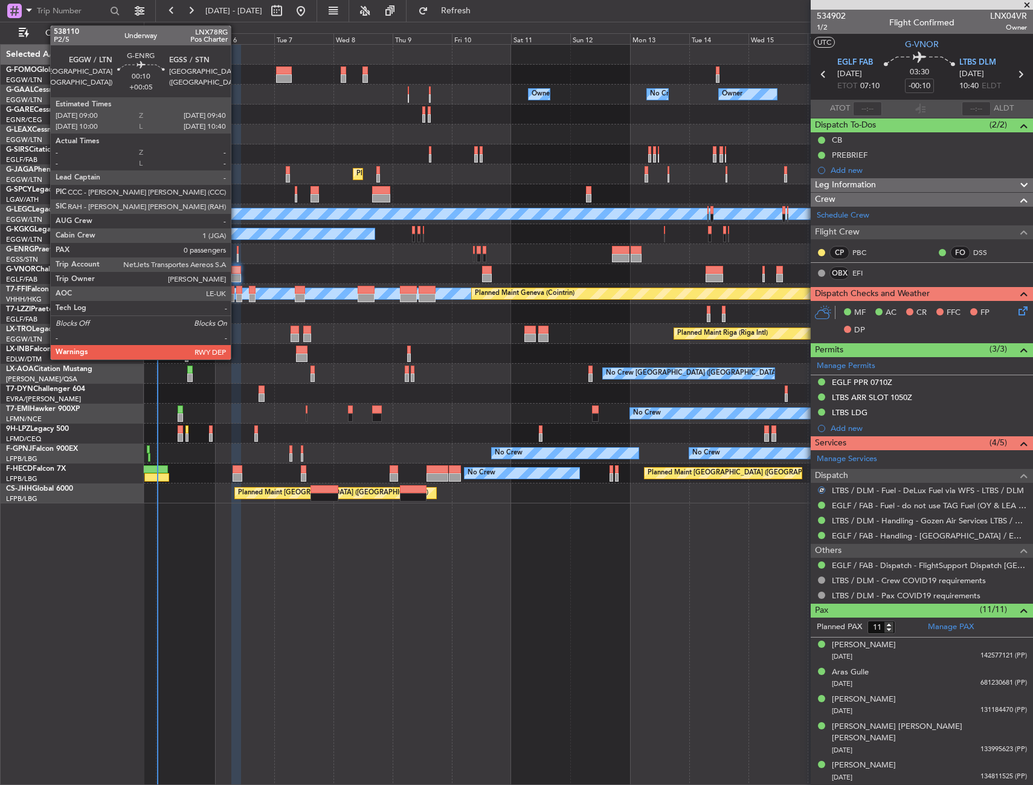
click at [237, 250] on div at bounding box center [238, 250] width 2 height 8
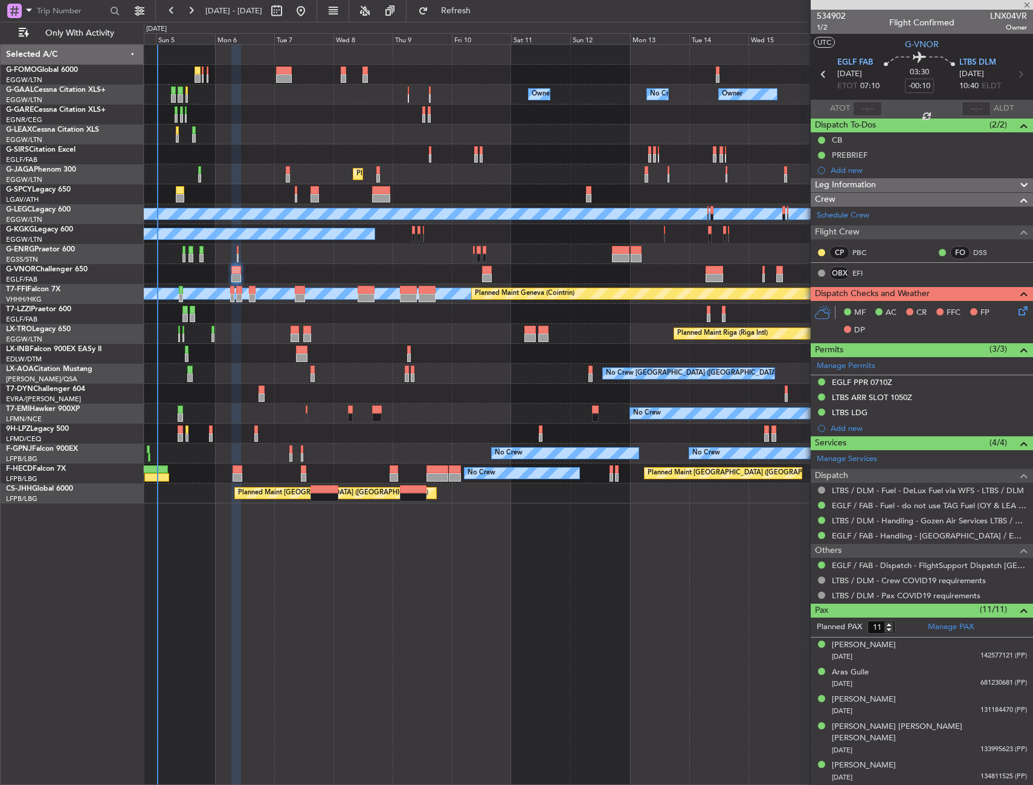
type input "+00:05"
type input "0"
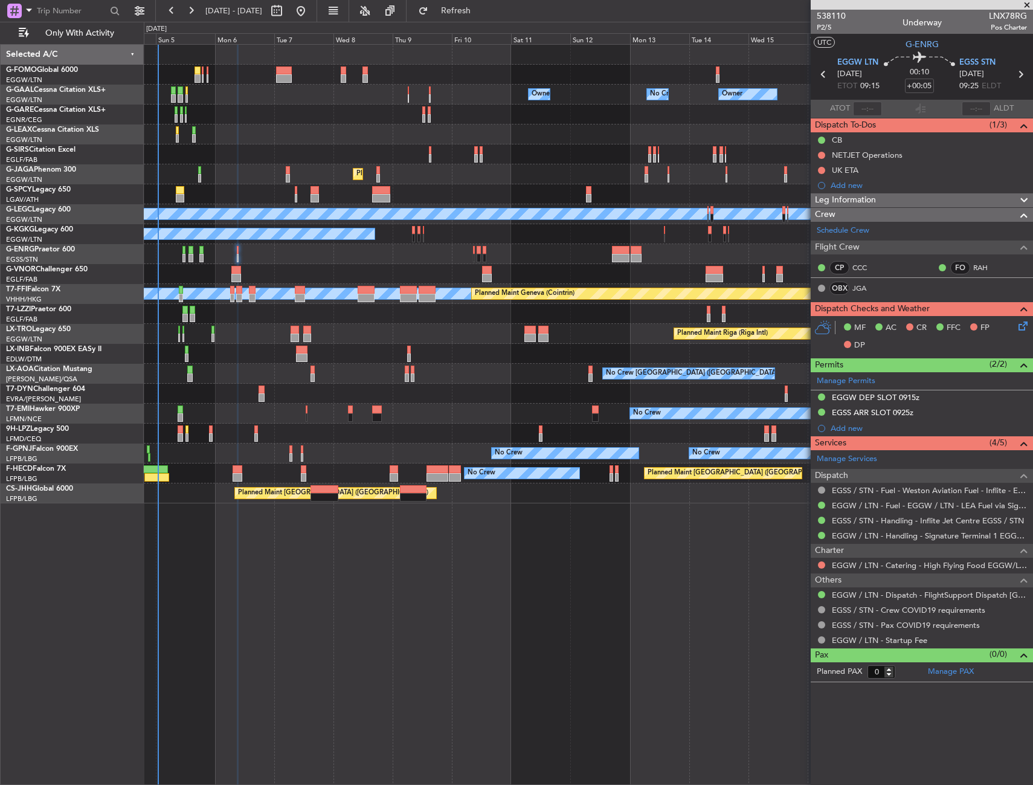
click at [300, 525] on div "Owner No Crew Owner Owner Owner No Crew AOG Maint Dusseldorf Planned Maint Duss…" at bounding box center [589, 414] width 890 height 741
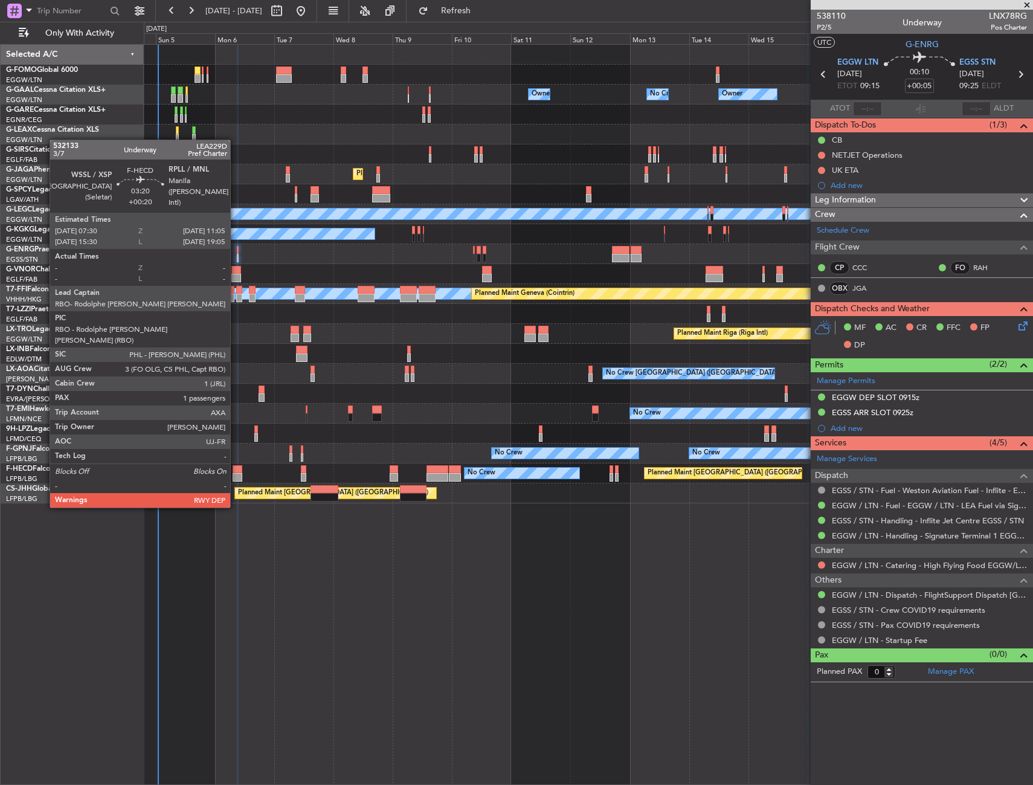
click at [236, 473] on div at bounding box center [237, 469] width 9 height 8
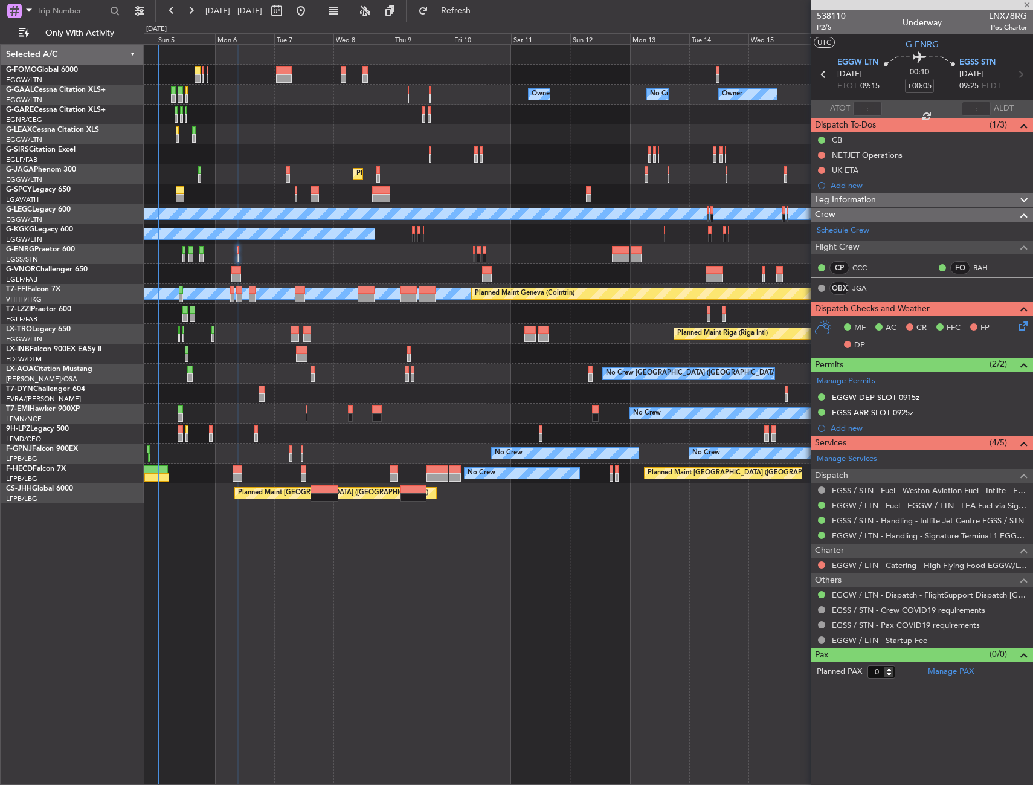
type input "+00:20"
type input "1"
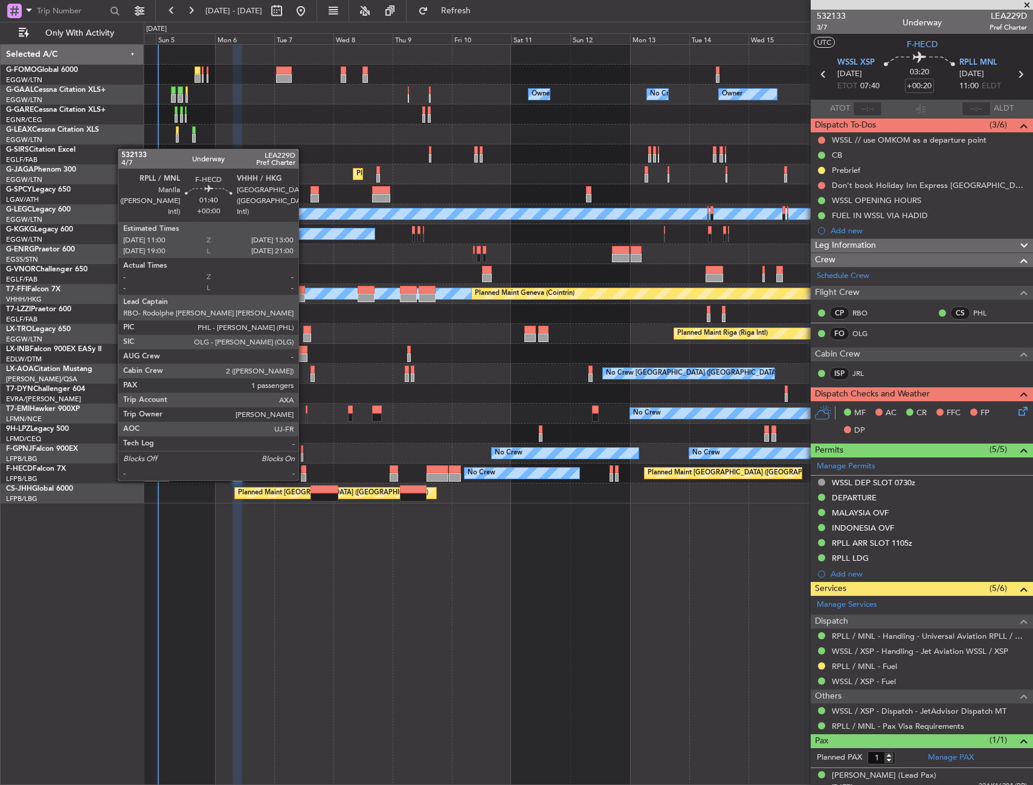
click at [304, 468] on div at bounding box center [303, 469] width 5 height 8
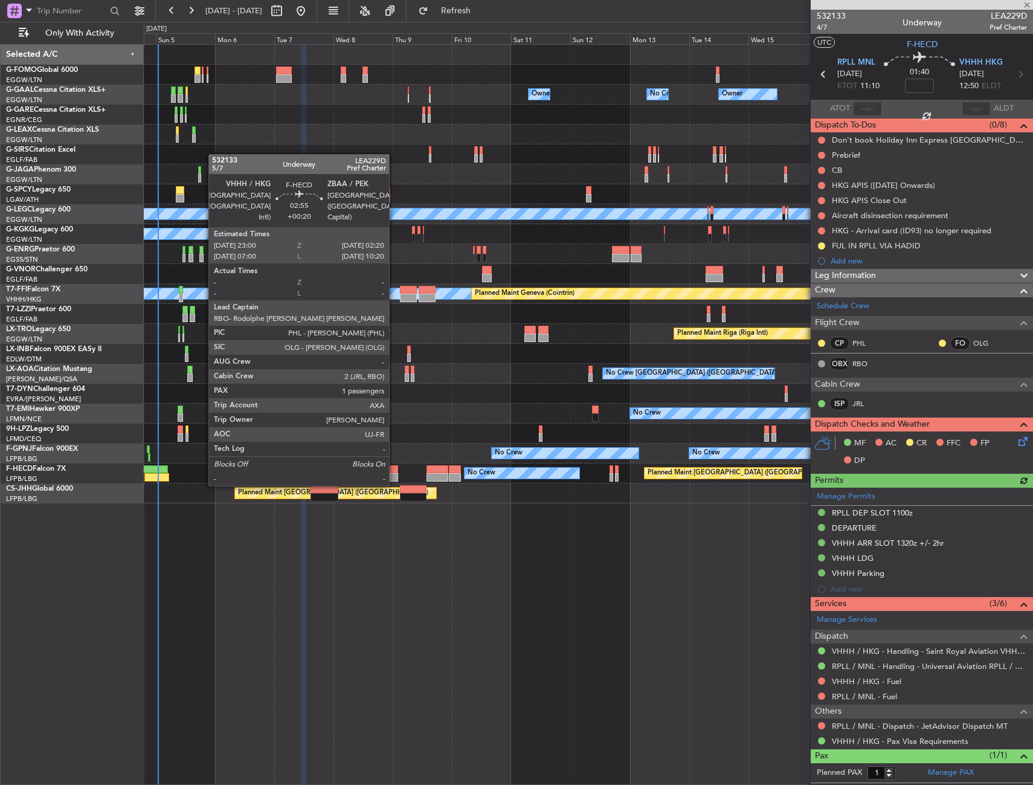
click at [395, 474] on div at bounding box center [394, 477] width 8 height 8
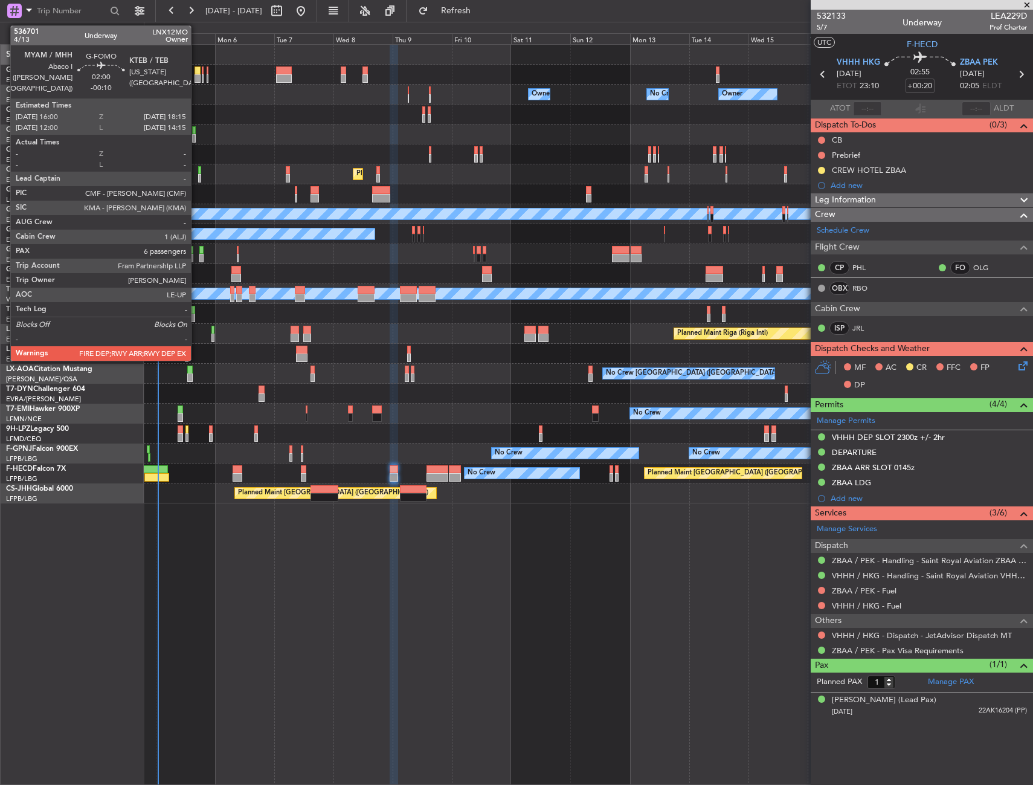
click at [196, 73] on div at bounding box center [198, 70] width 6 height 8
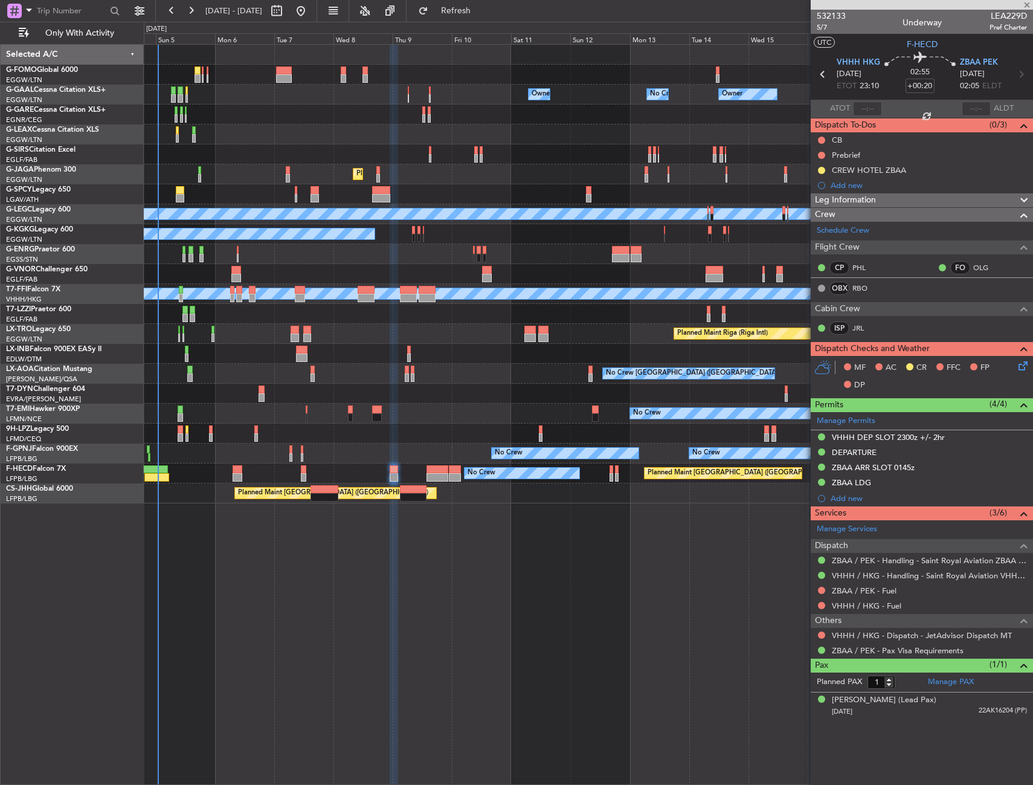
type input "-00:10"
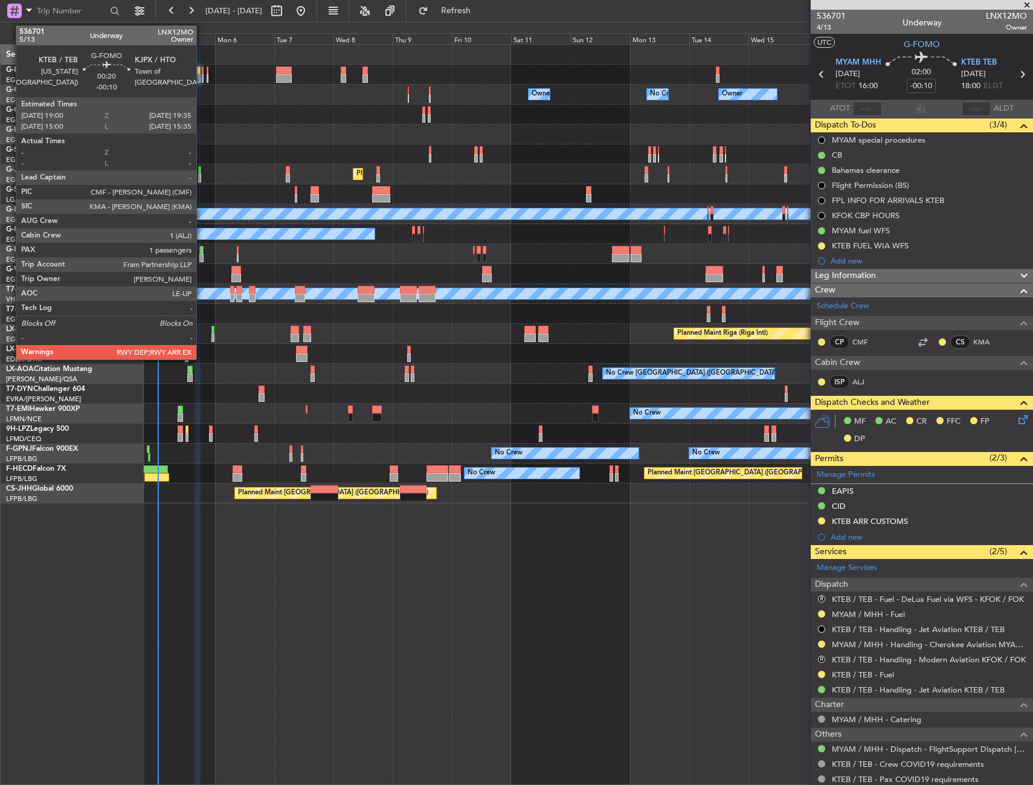
click at [202, 70] on div at bounding box center [203, 70] width 2 height 8
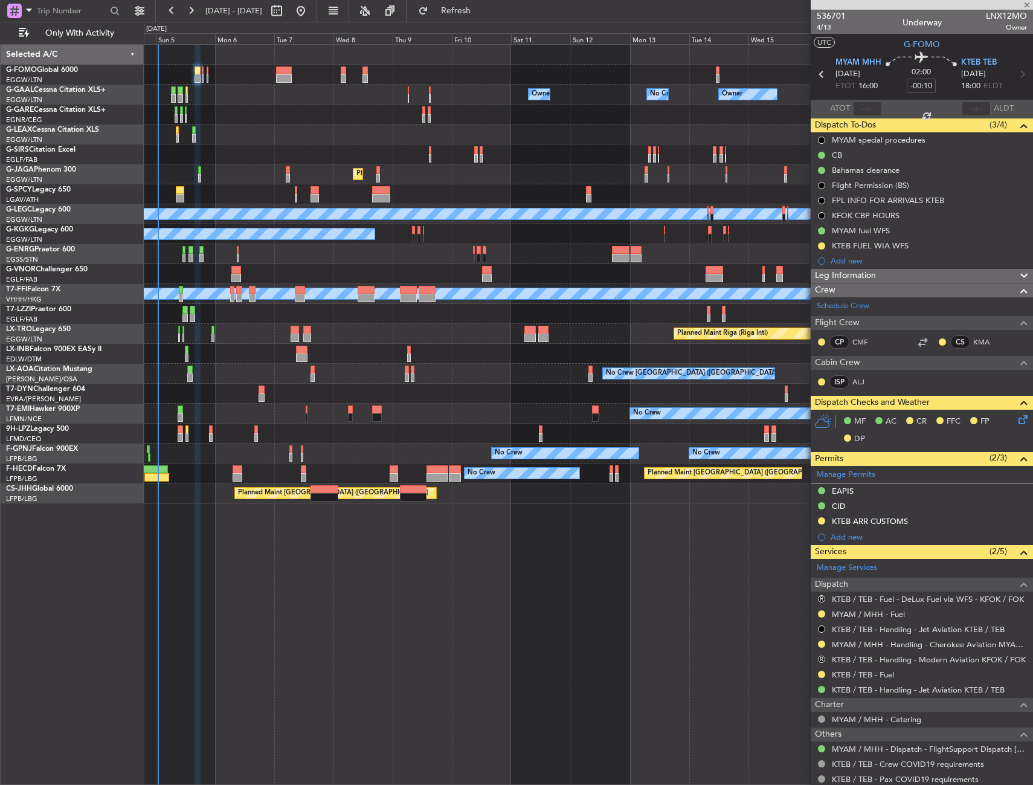
type input "1"
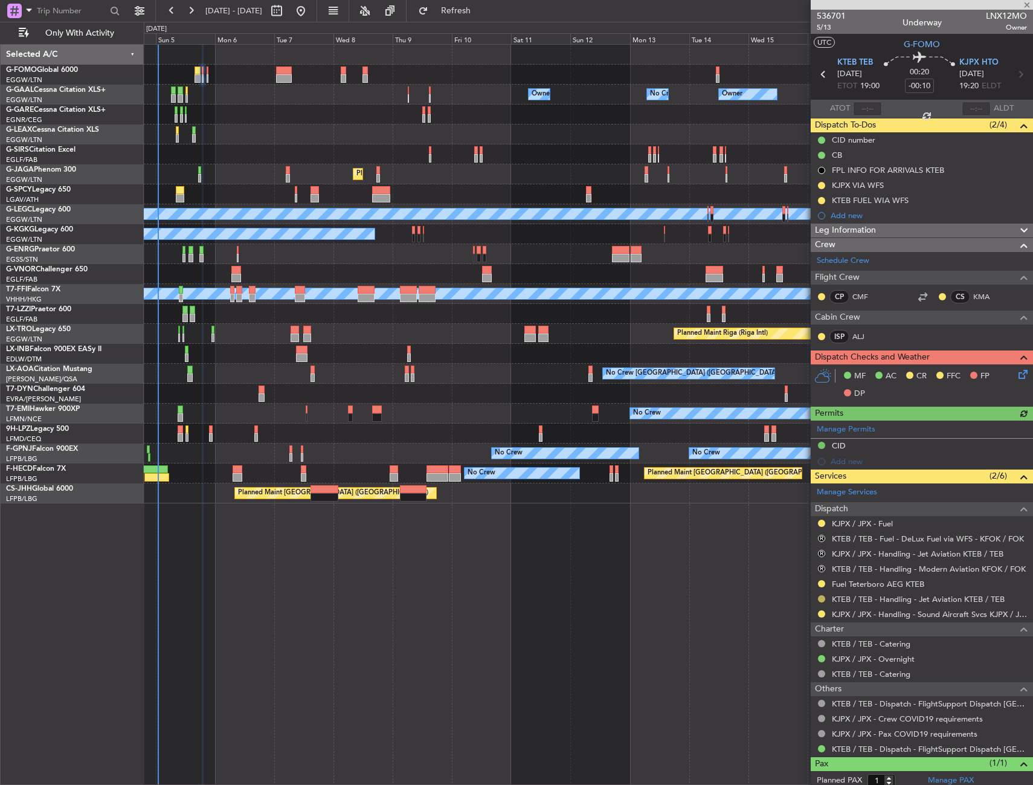
click at [824, 597] on button at bounding box center [821, 598] width 7 height 7
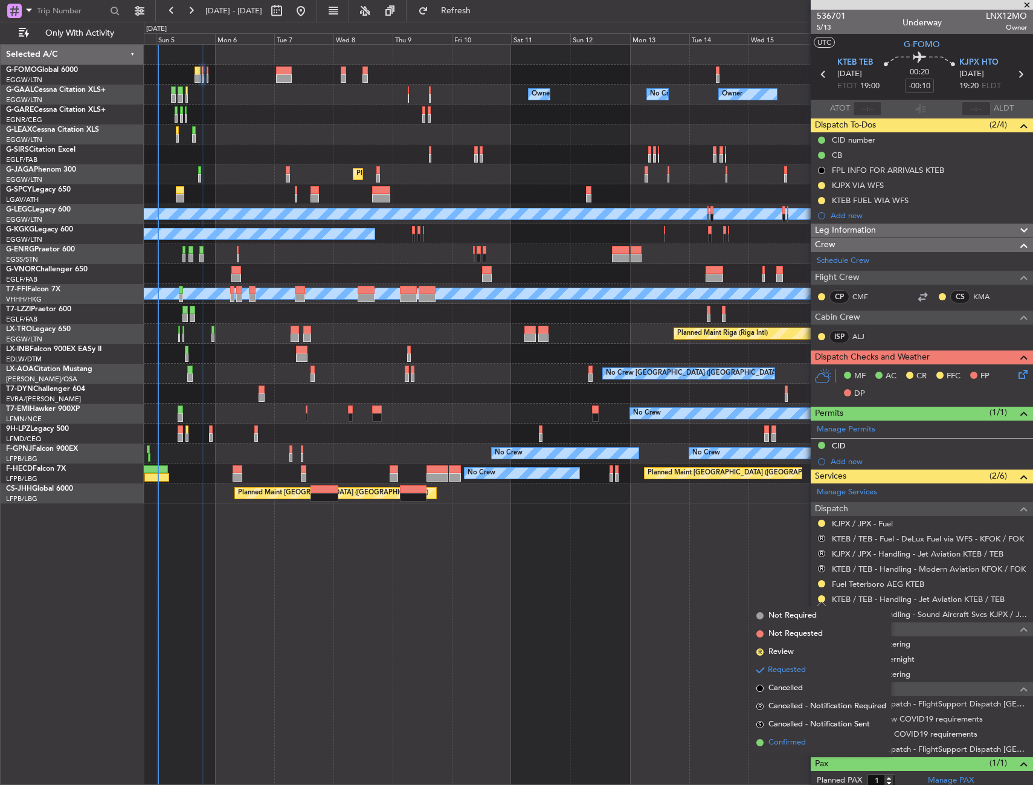
click at [825, 740] on li "Confirmed" at bounding box center [822, 743] width 140 height 18
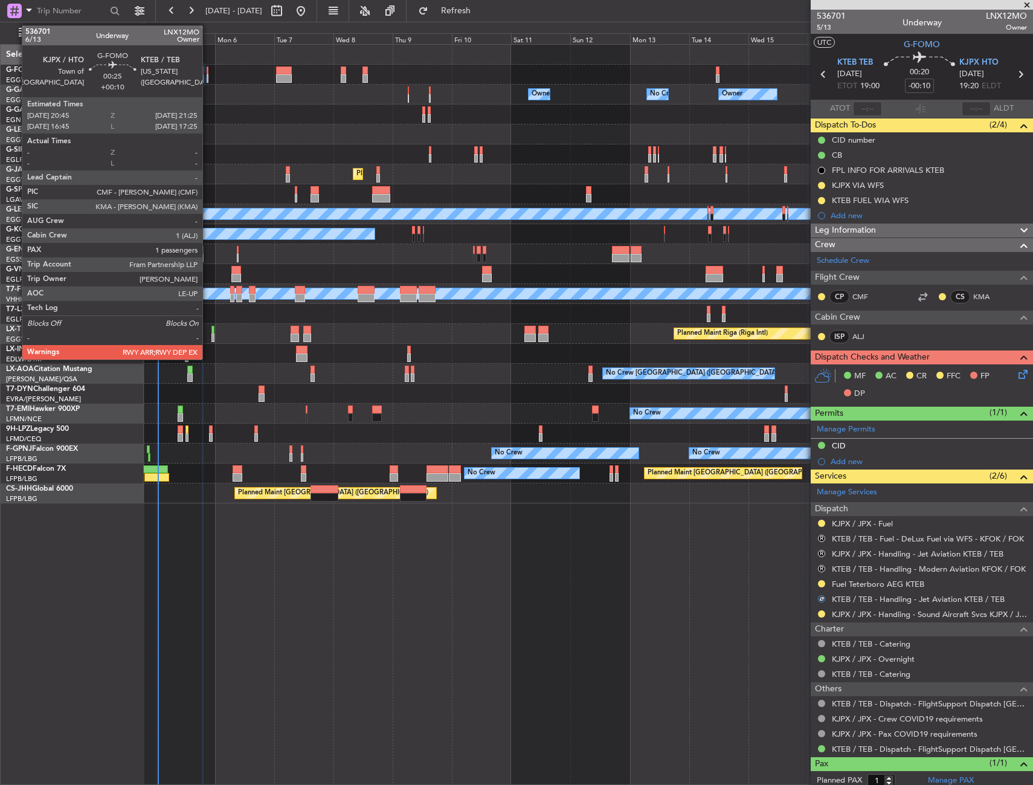
click at [208, 78] on div at bounding box center [208, 78] width 2 height 8
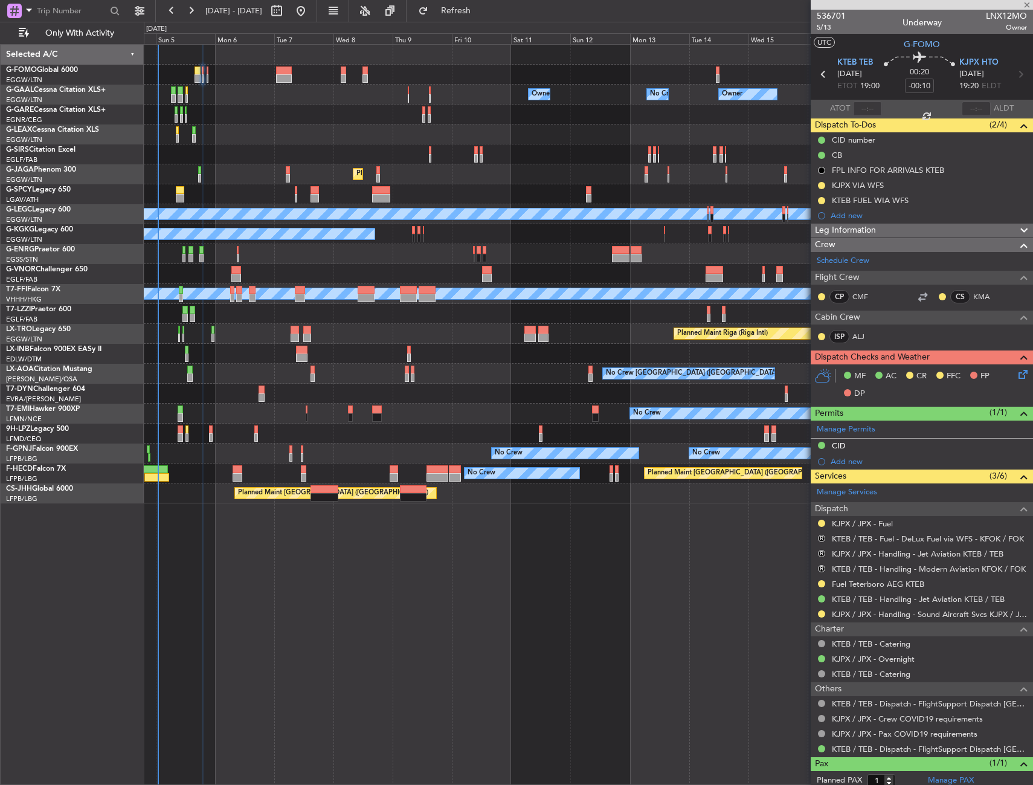
type input "+00:10"
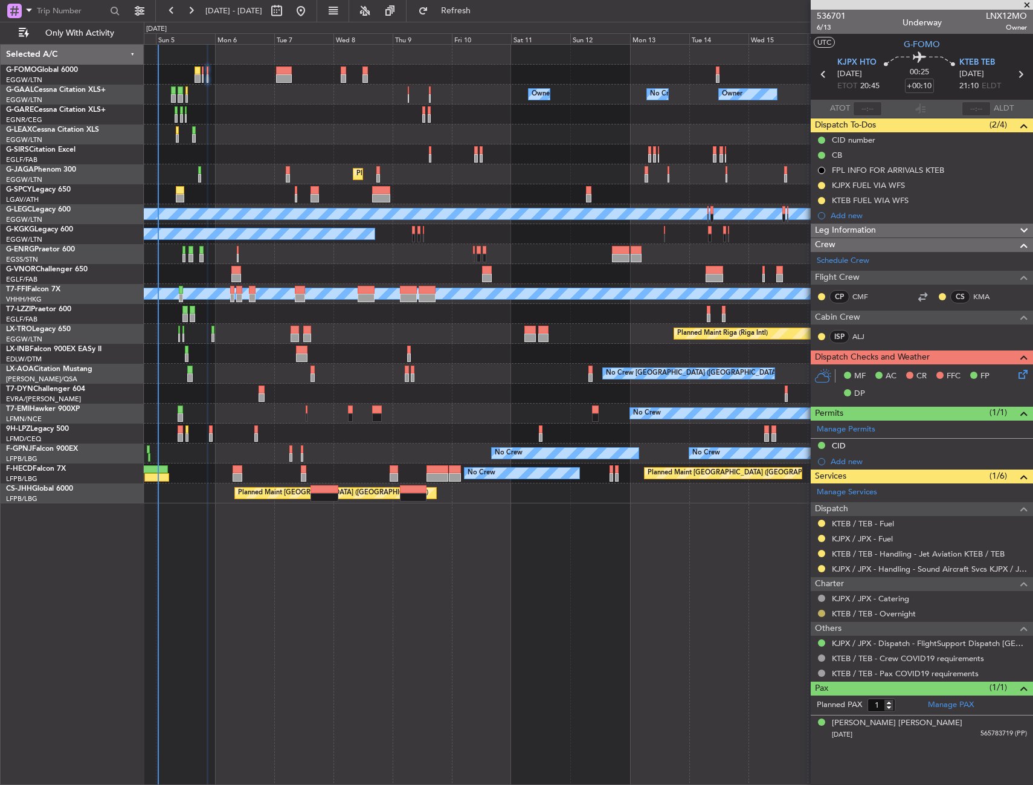
click at [822, 611] on button at bounding box center [821, 613] width 7 height 7
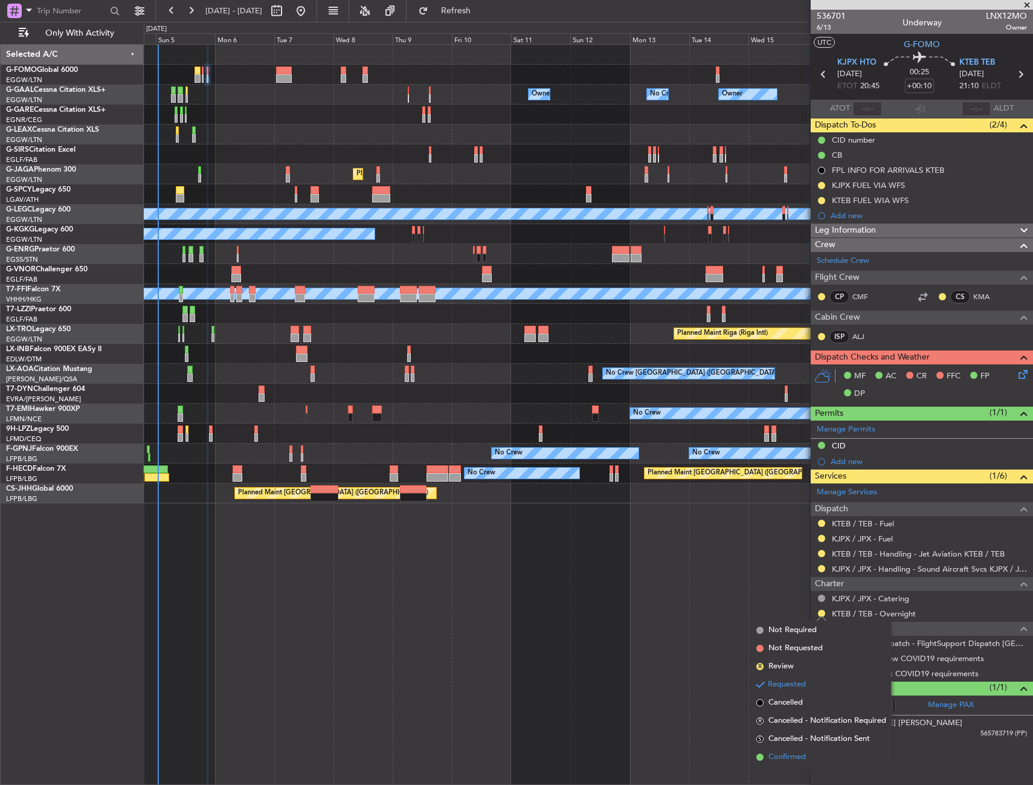
click at [793, 762] on span "Confirmed" at bounding box center [787, 757] width 37 height 12
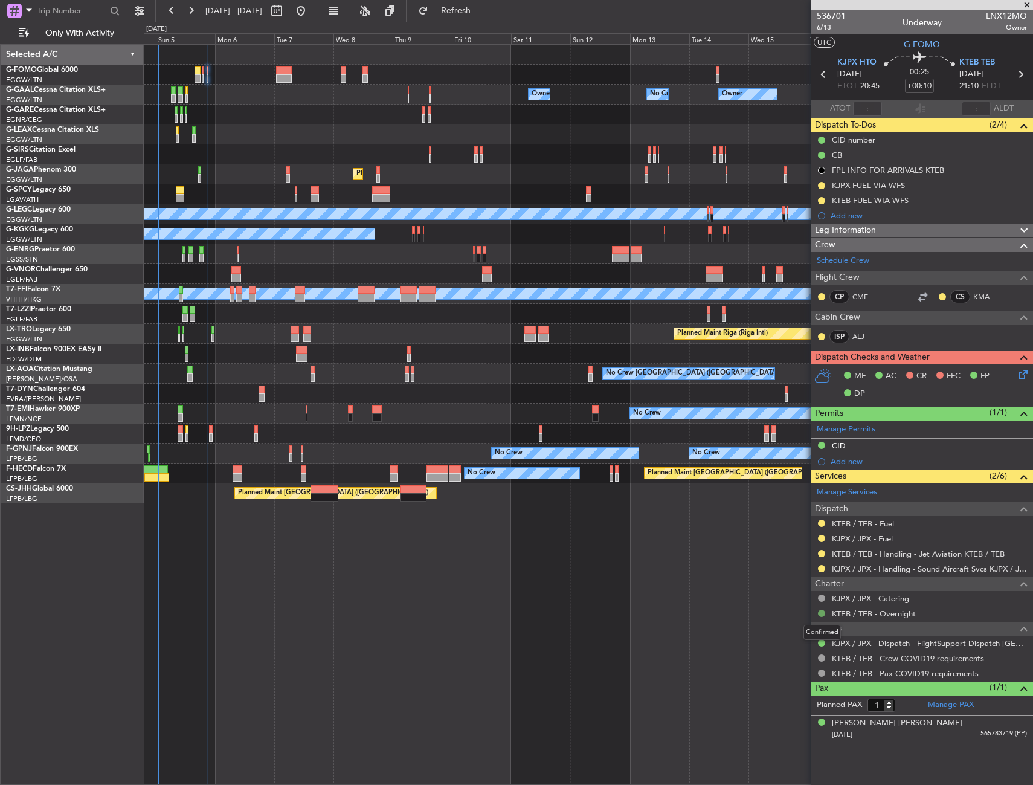
click at [821, 613] on button at bounding box center [821, 613] width 7 height 7
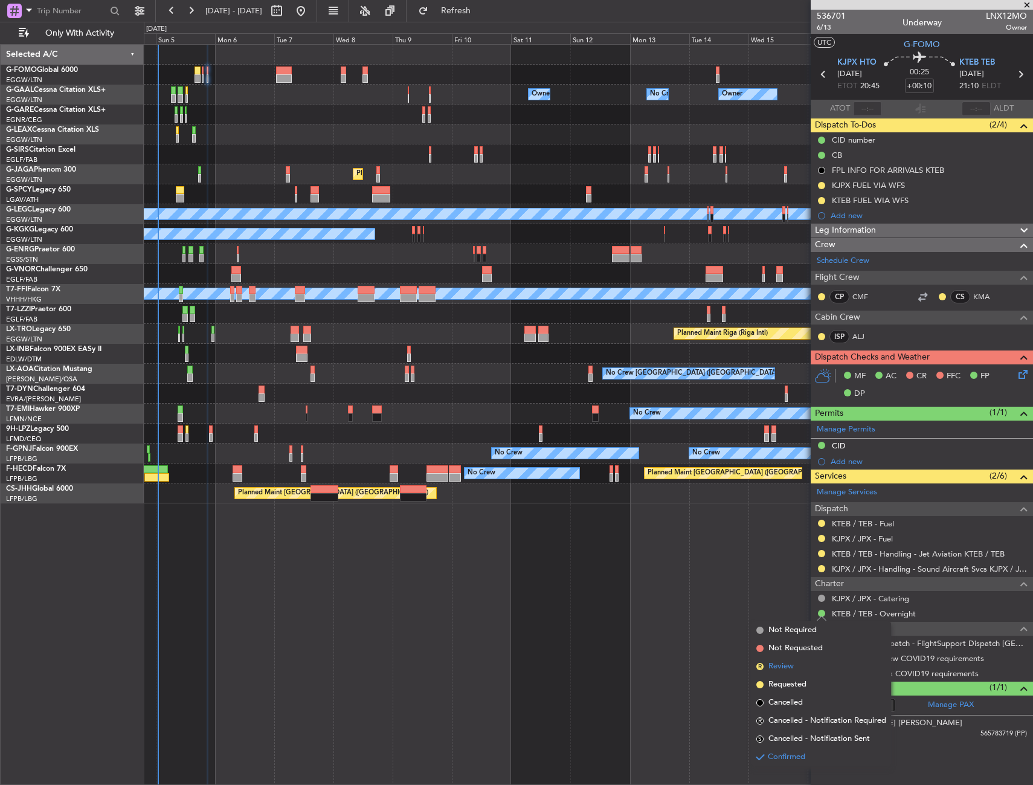
click at [792, 667] on span "Review" at bounding box center [781, 667] width 25 height 12
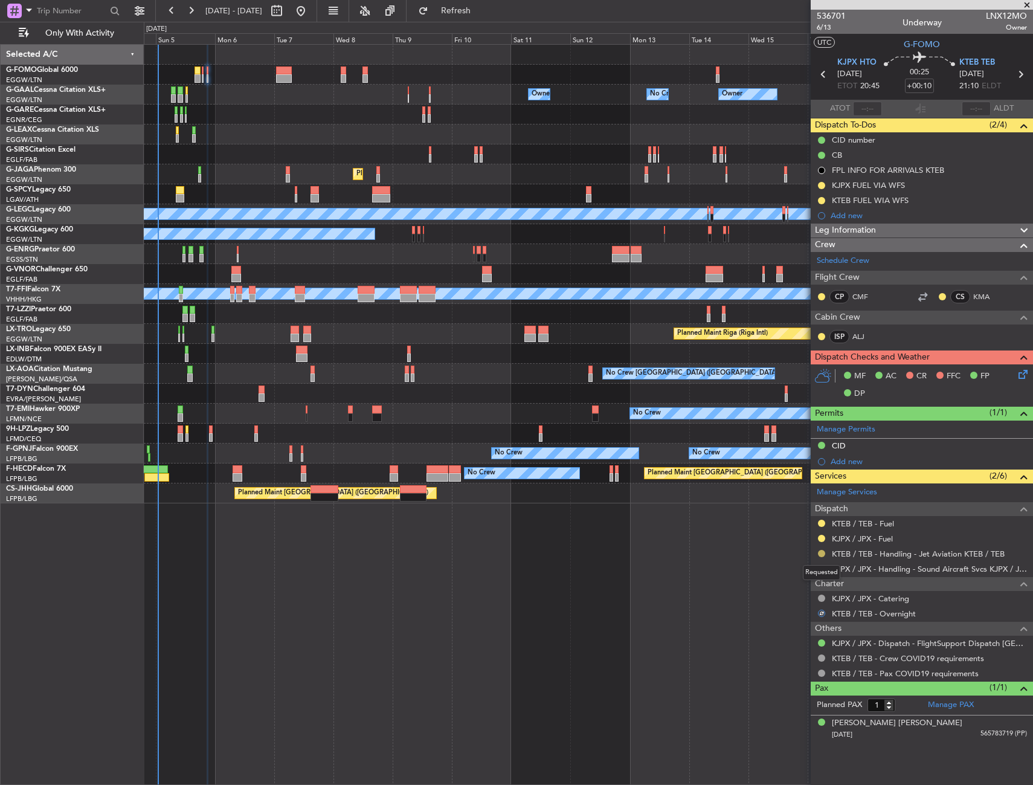
click at [818, 551] on button at bounding box center [821, 553] width 7 height 7
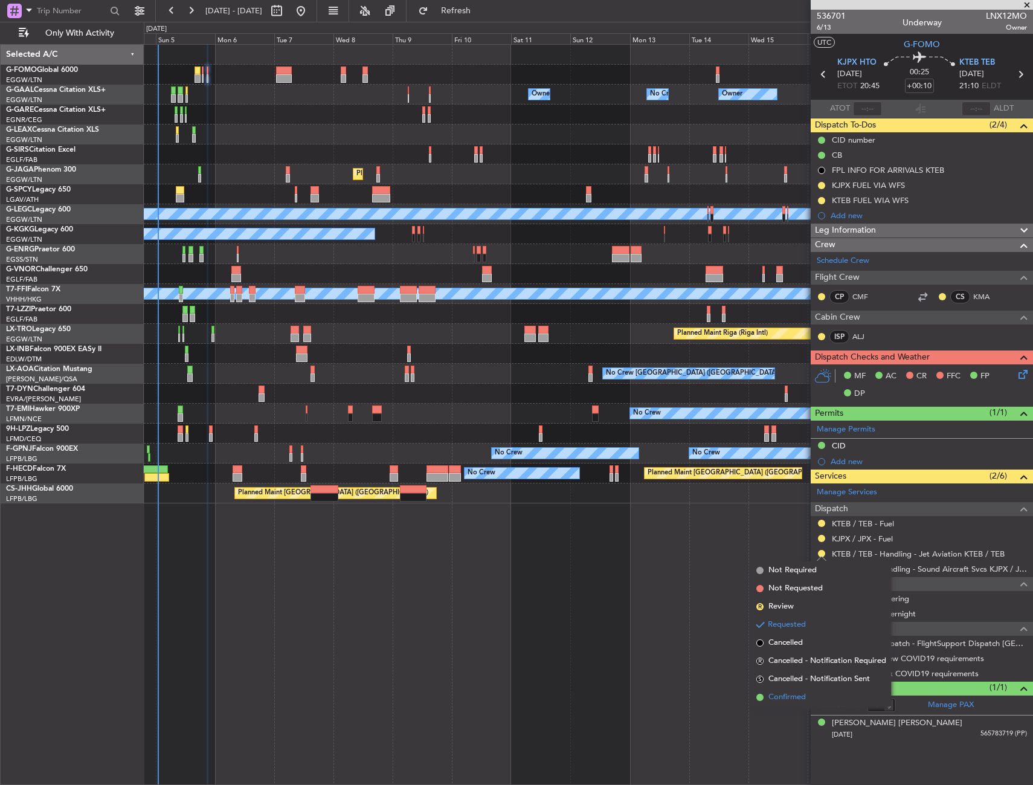
click at [788, 693] on span "Confirmed" at bounding box center [787, 697] width 37 height 12
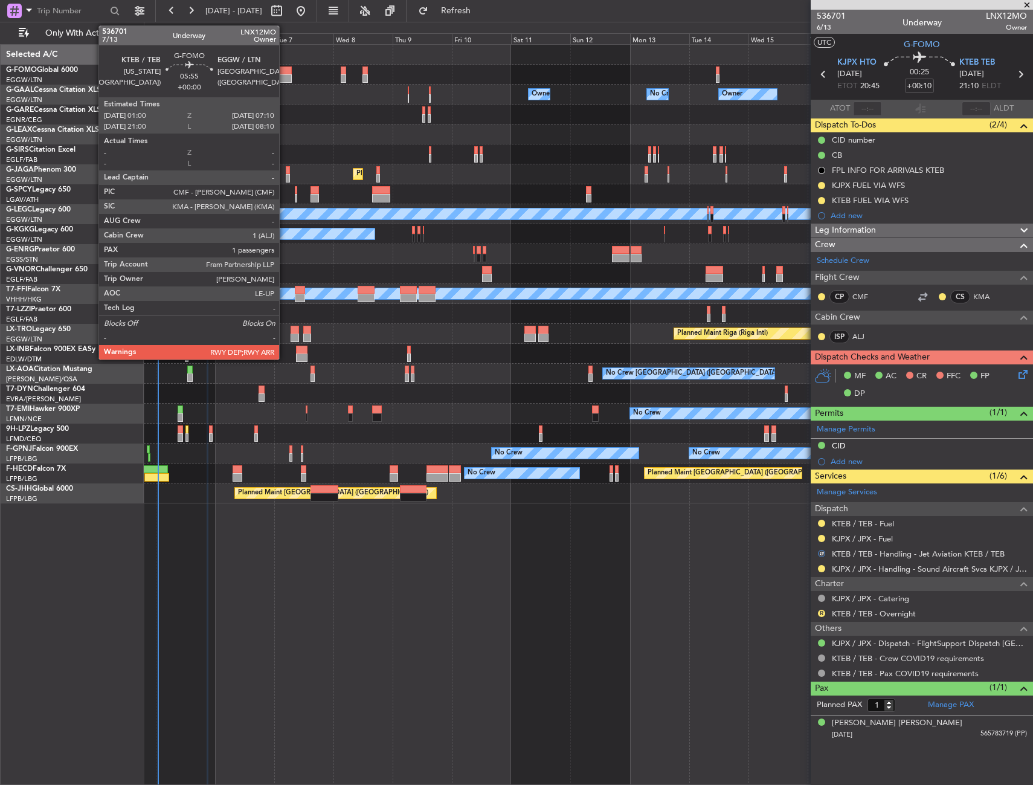
click at [283, 73] on div at bounding box center [284, 70] width 16 height 8
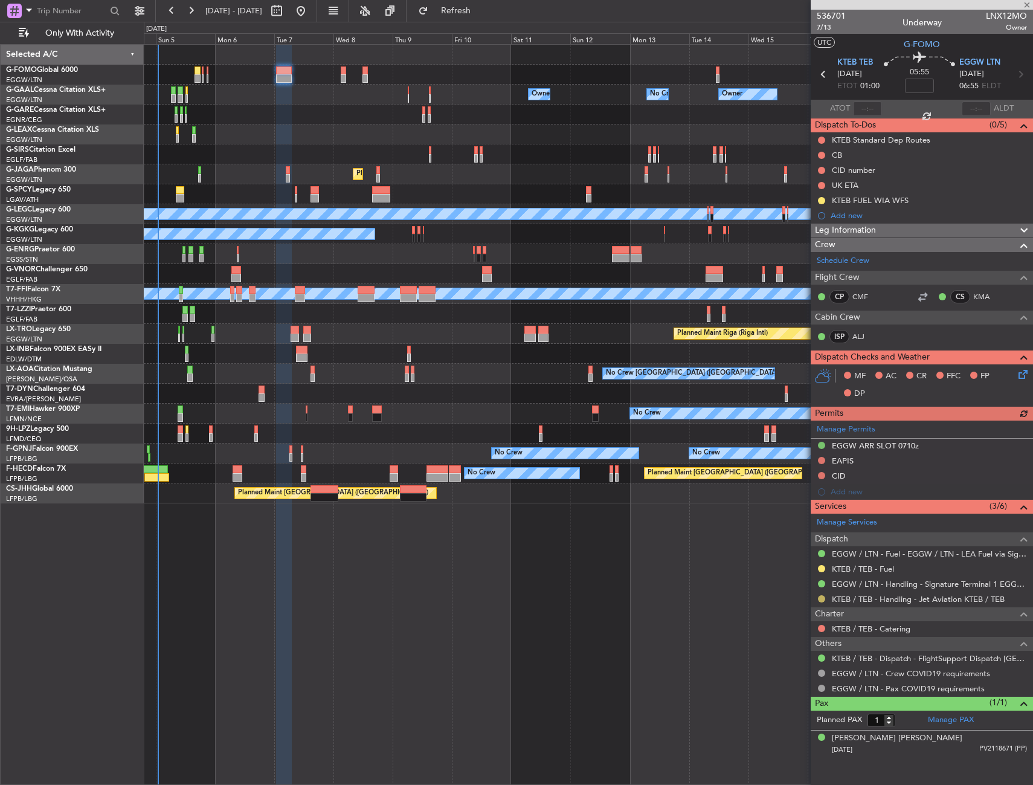
click at [821, 600] on button at bounding box center [821, 598] width 7 height 7
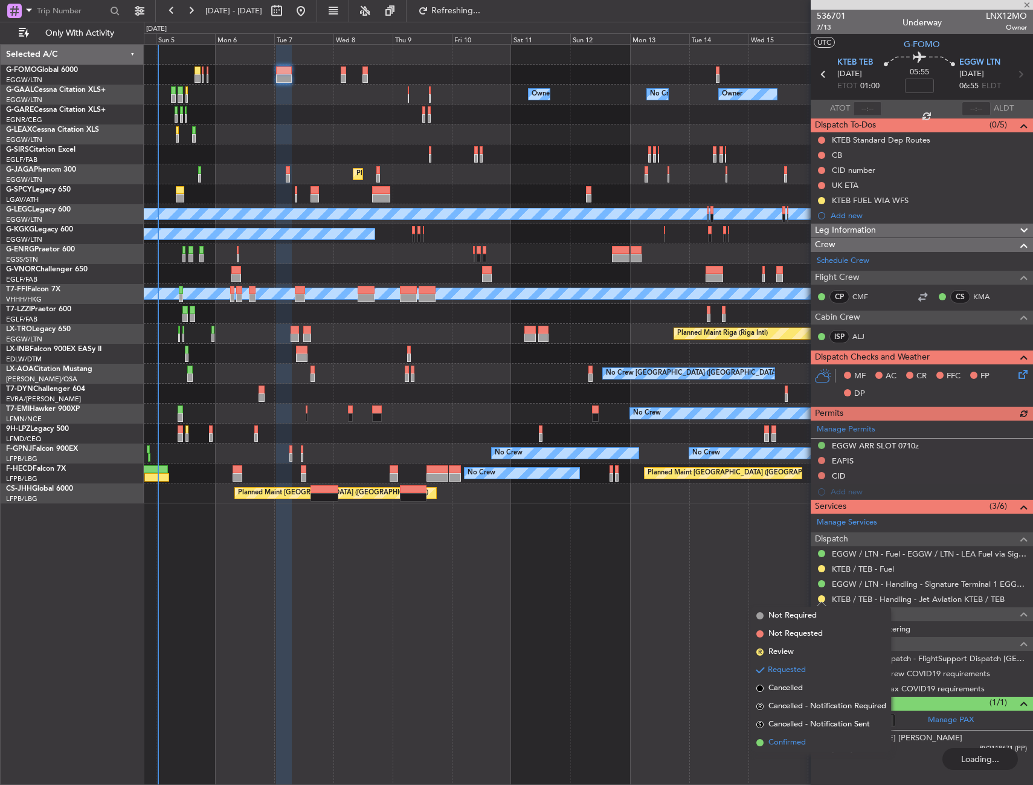
click at [777, 737] on span "Confirmed" at bounding box center [787, 743] width 37 height 12
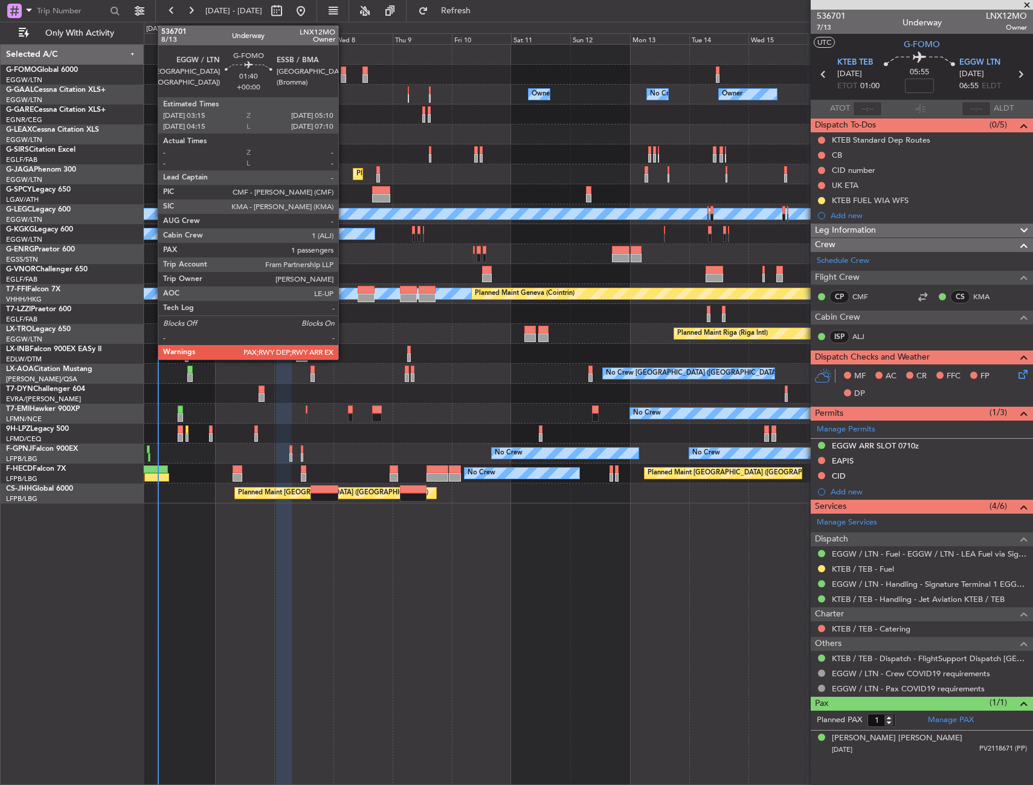
click at [344, 71] on div at bounding box center [343, 70] width 5 height 8
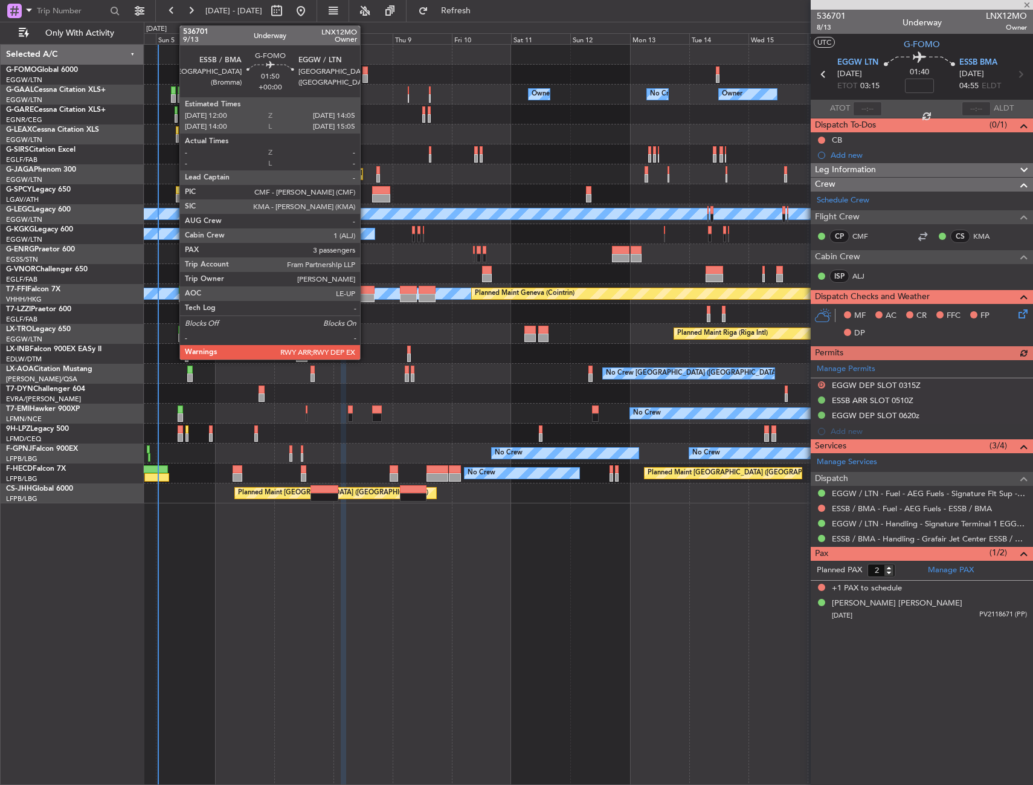
click at [366, 73] on div at bounding box center [365, 70] width 5 height 8
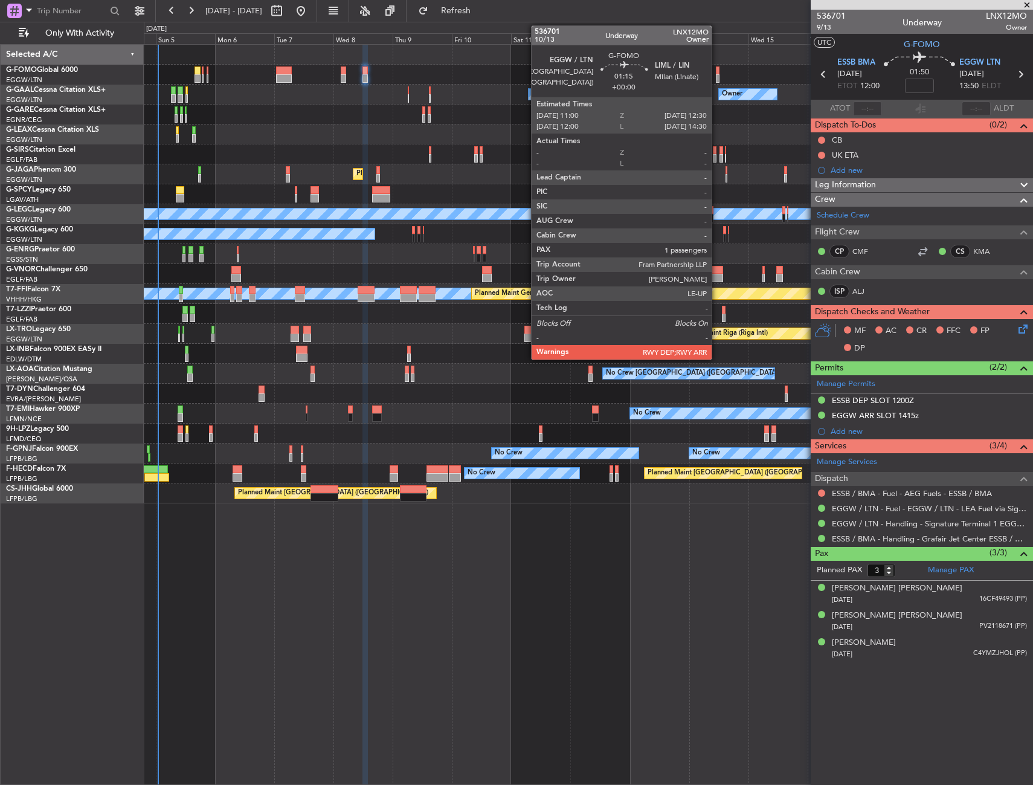
click at [717, 73] on div at bounding box center [718, 70] width 4 height 8
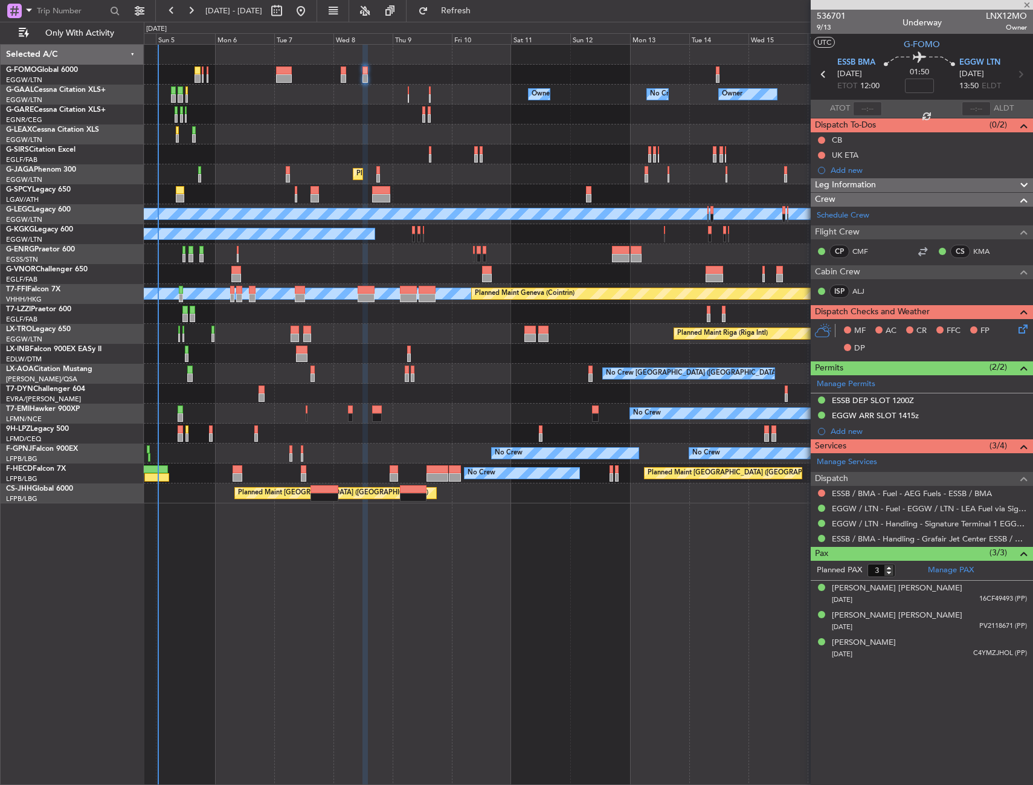
type input "1"
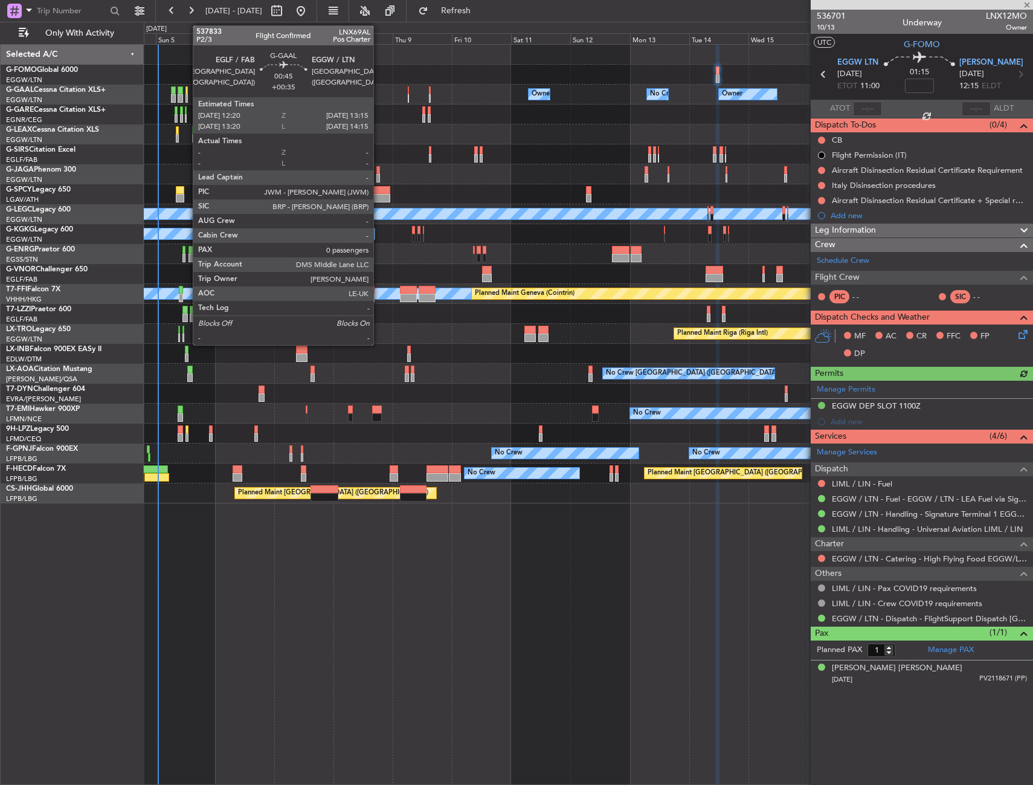
click at [187, 95] on div at bounding box center [187, 98] width 2 height 8
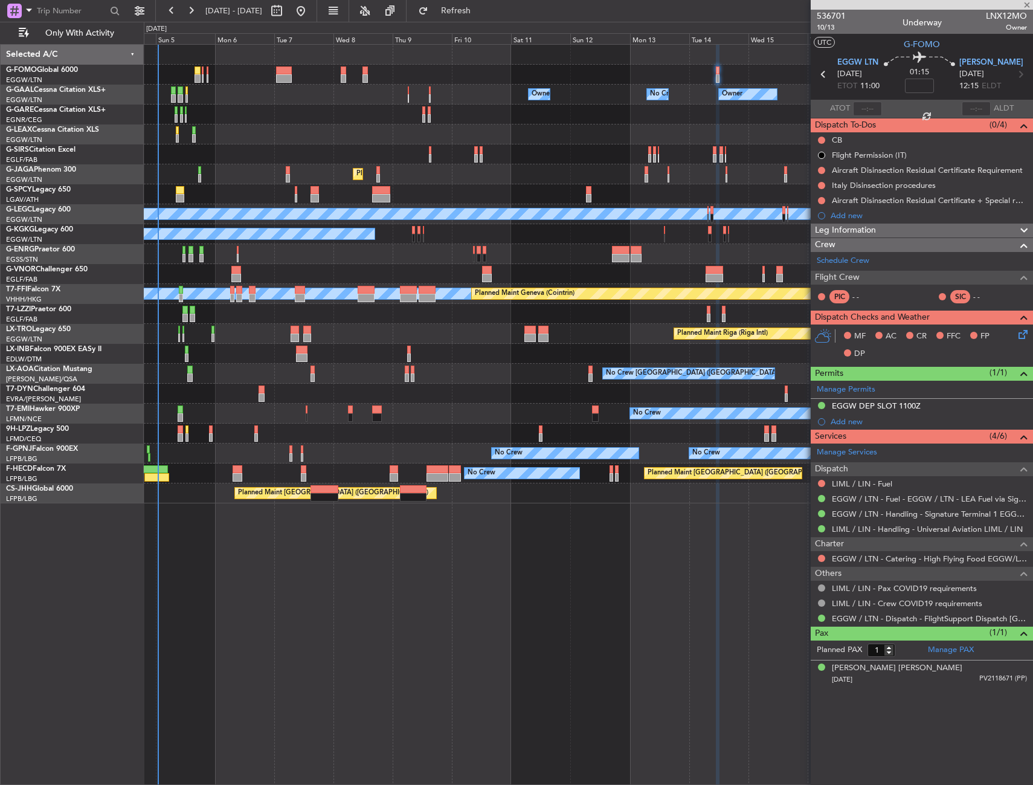
type input "+00:35"
type input "0"
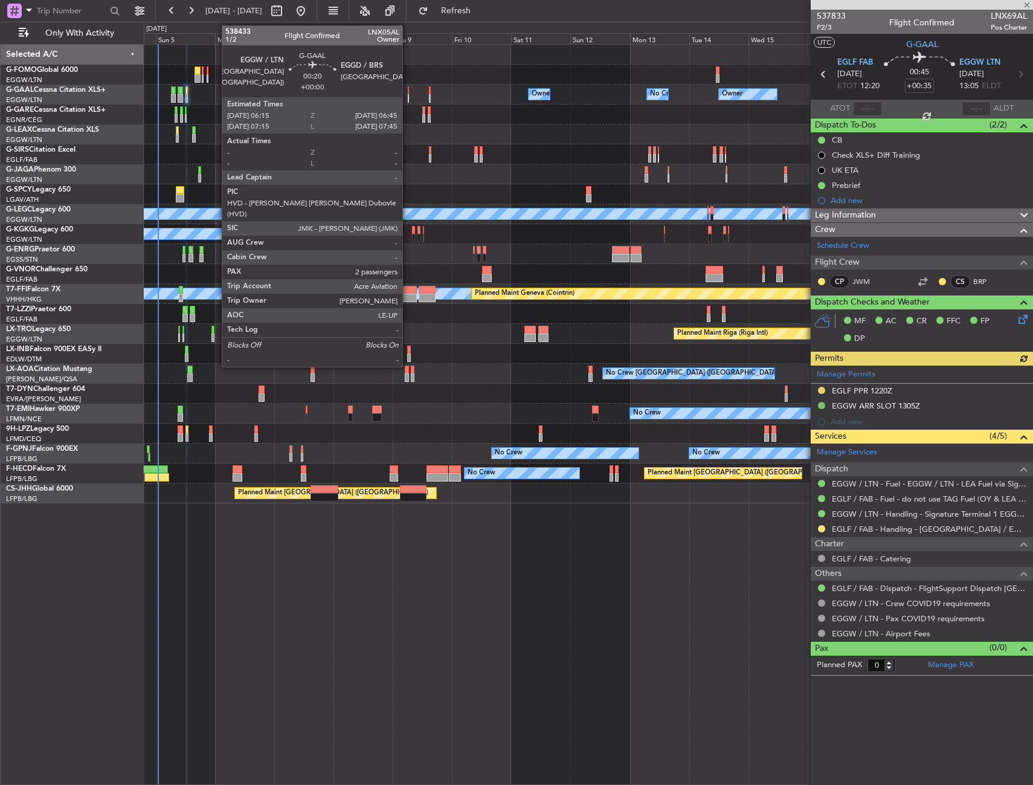
click at [408, 98] on div at bounding box center [409, 98] width 2 height 8
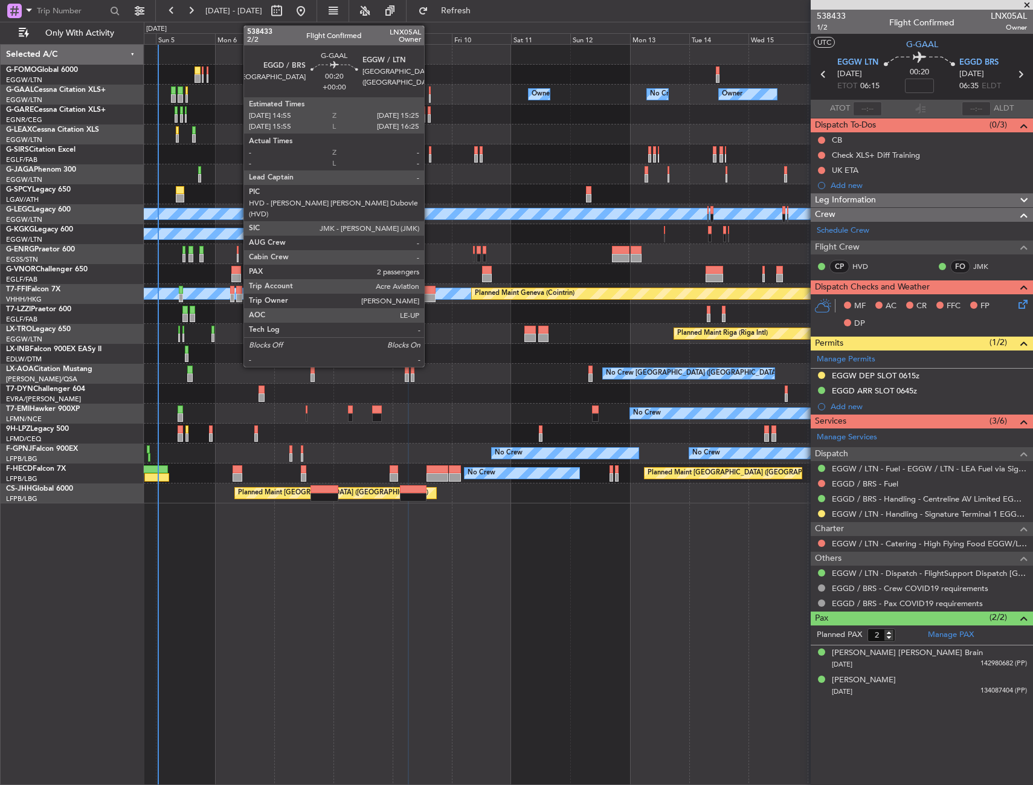
click at [430, 96] on div at bounding box center [430, 98] width 2 height 8
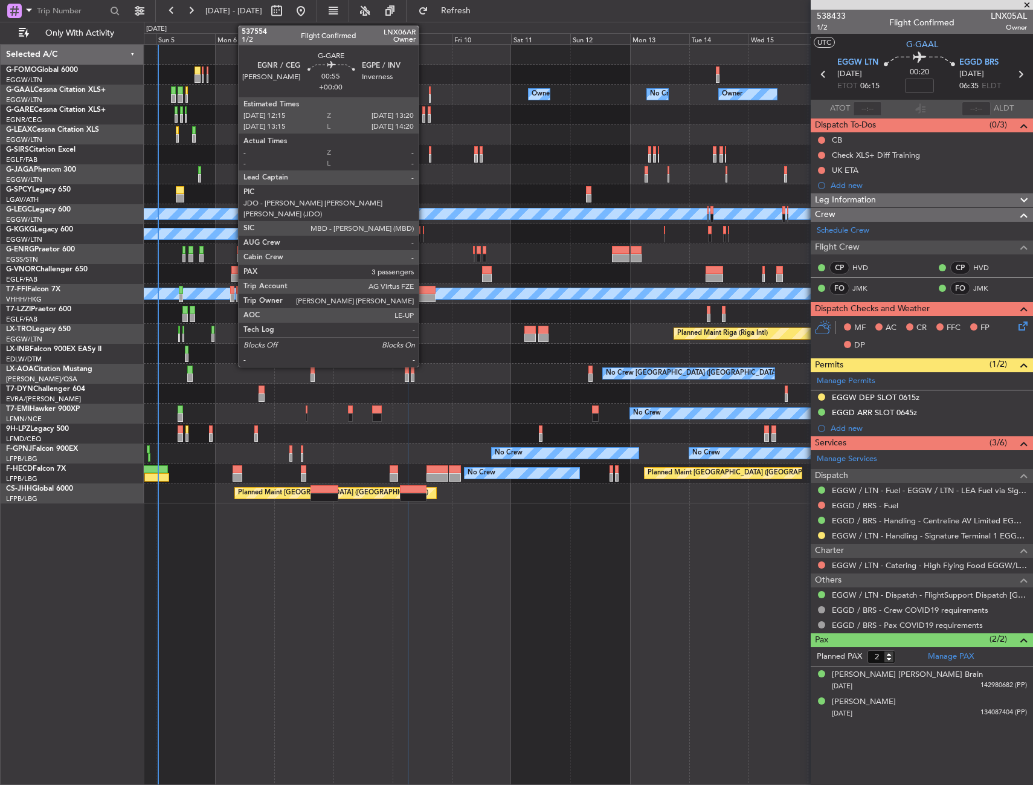
click at [424, 112] on div at bounding box center [423, 110] width 3 height 8
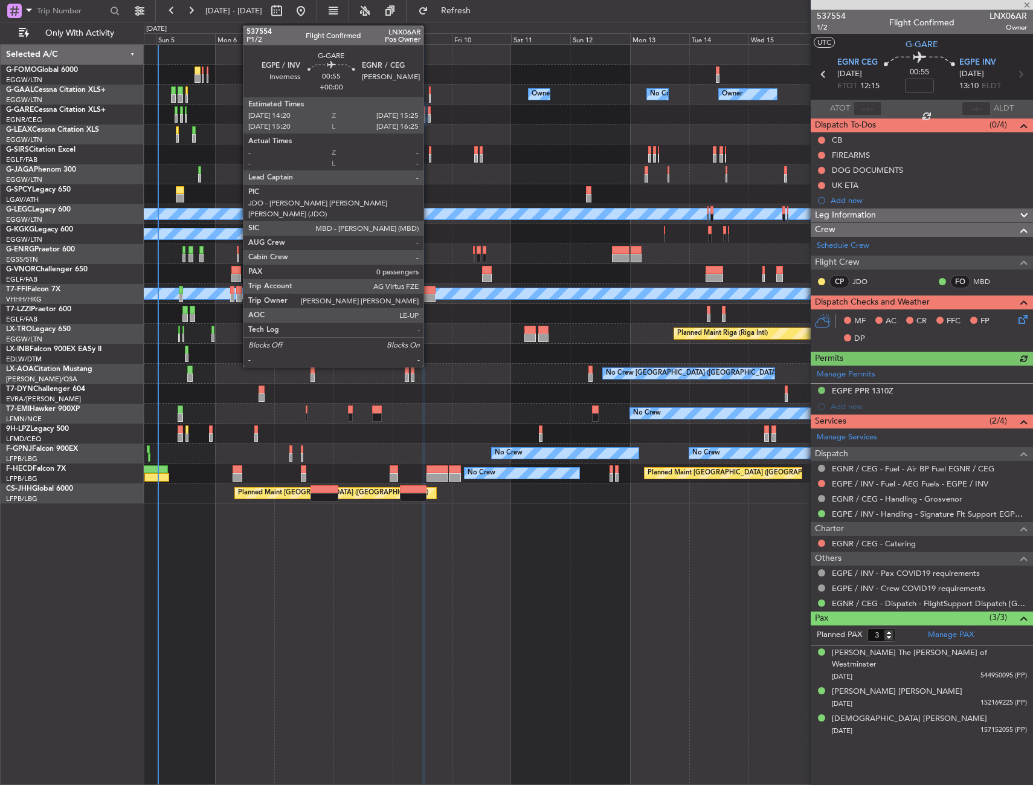
click at [429, 114] on div at bounding box center [429, 118] width 3 height 8
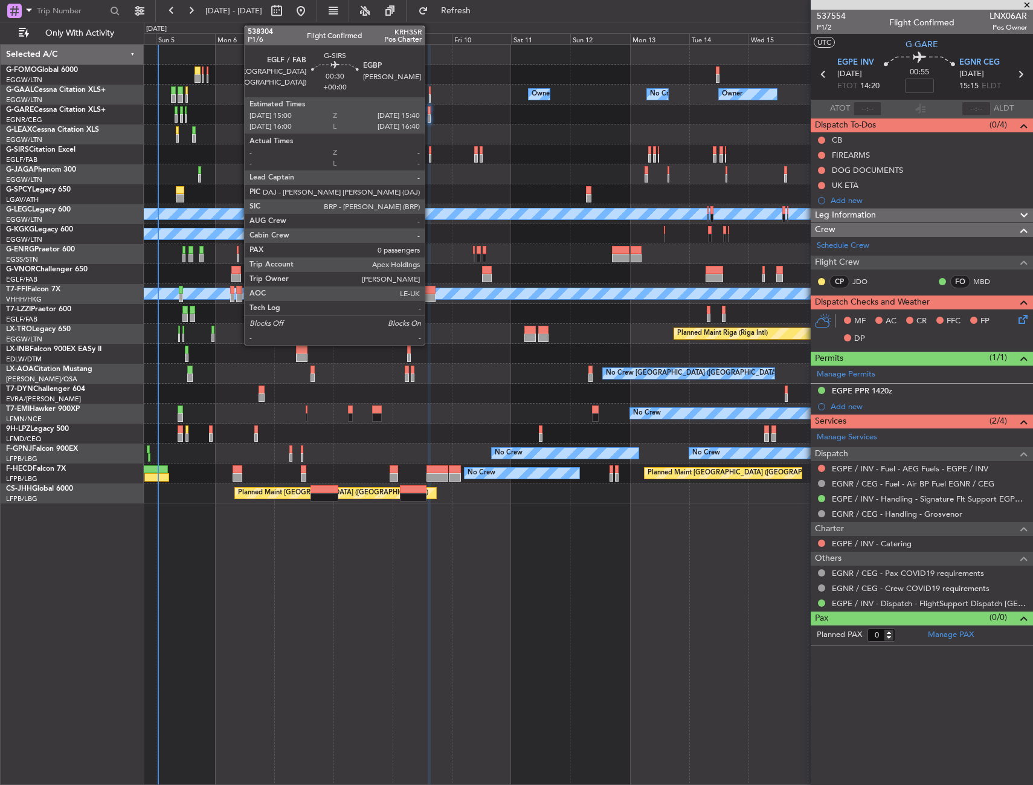
click at [430, 156] on div at bounding box center [430, 158] width 2 height 8
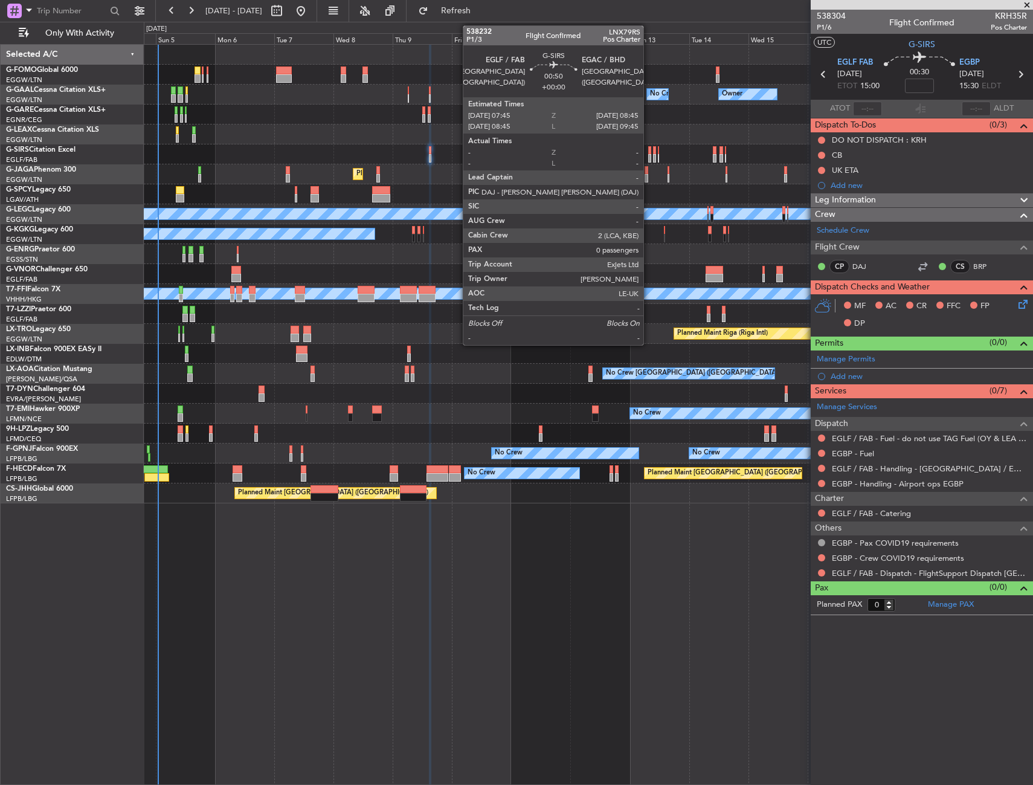
click at [649, 155] on div at bounding box center [649, 158] width 3 height 8
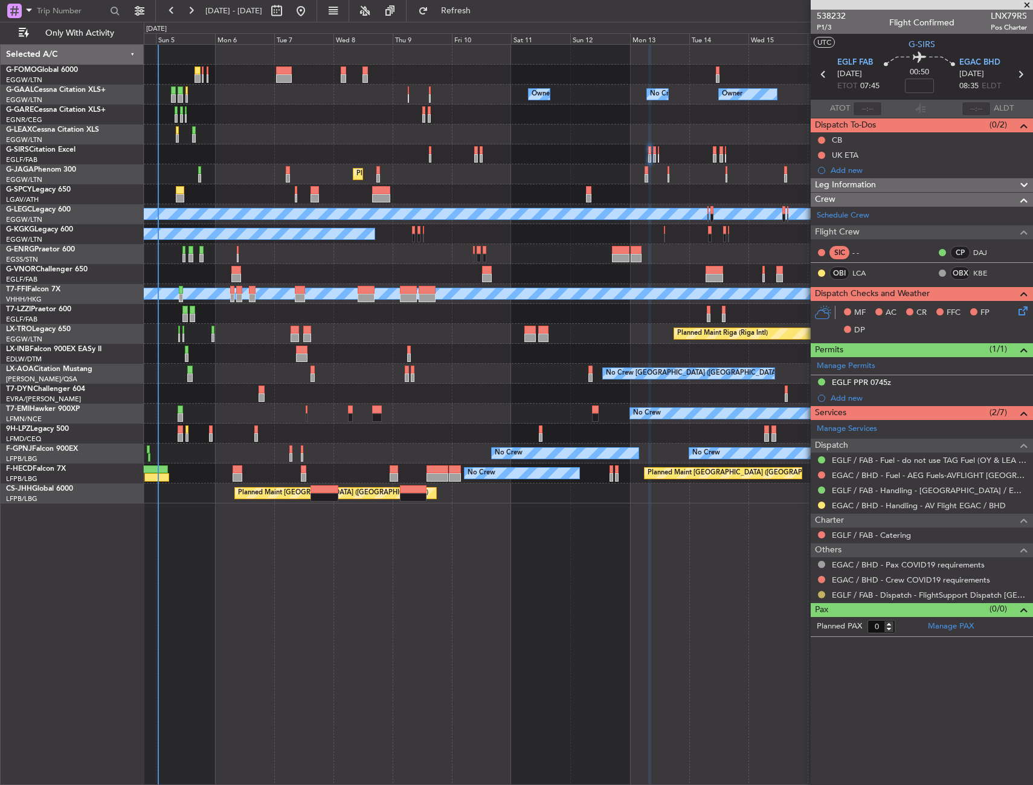
click at [819, 596] on button at bounding box center [821, 594] width 7 height 7
click at [786, 737] on span "Confirmed" at bounding box center [787, 738] width 37 height 12
click at [820, 576] on button at bounding box center [821, 579] width 7 height 7
click at [791, 595] on span "Not Required" at bounding box center [793, 596] width 48 height 12
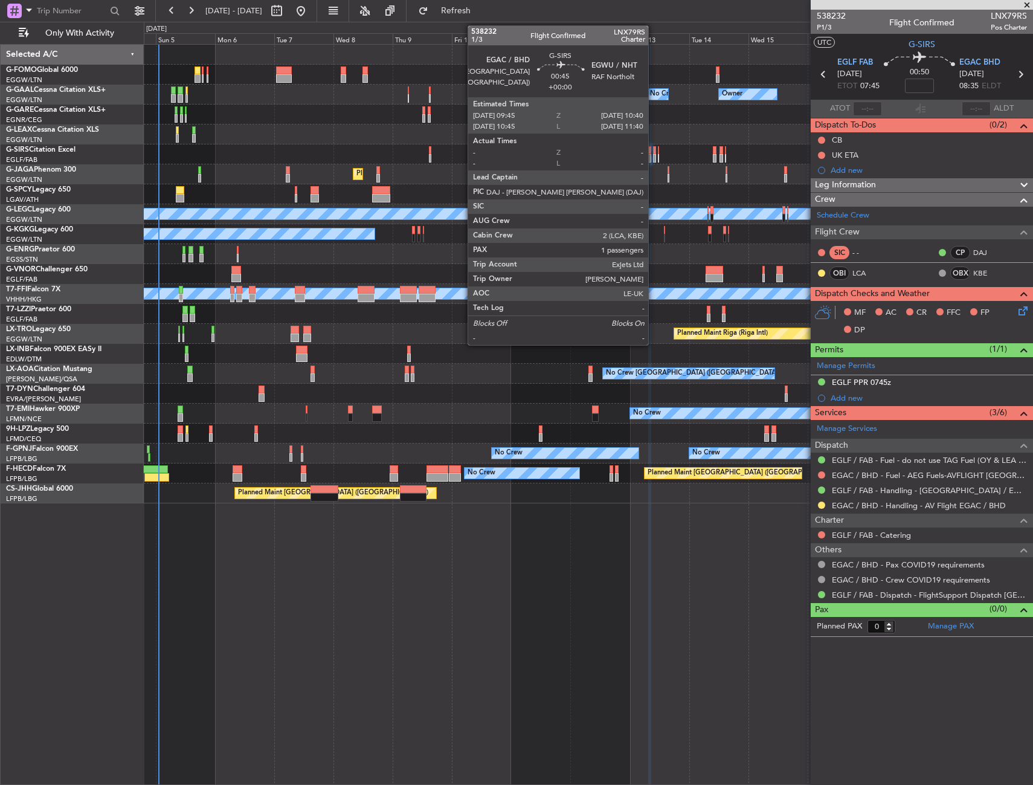
click at [654, 158] on div at bounding box center [654, 158] width 2 height 8
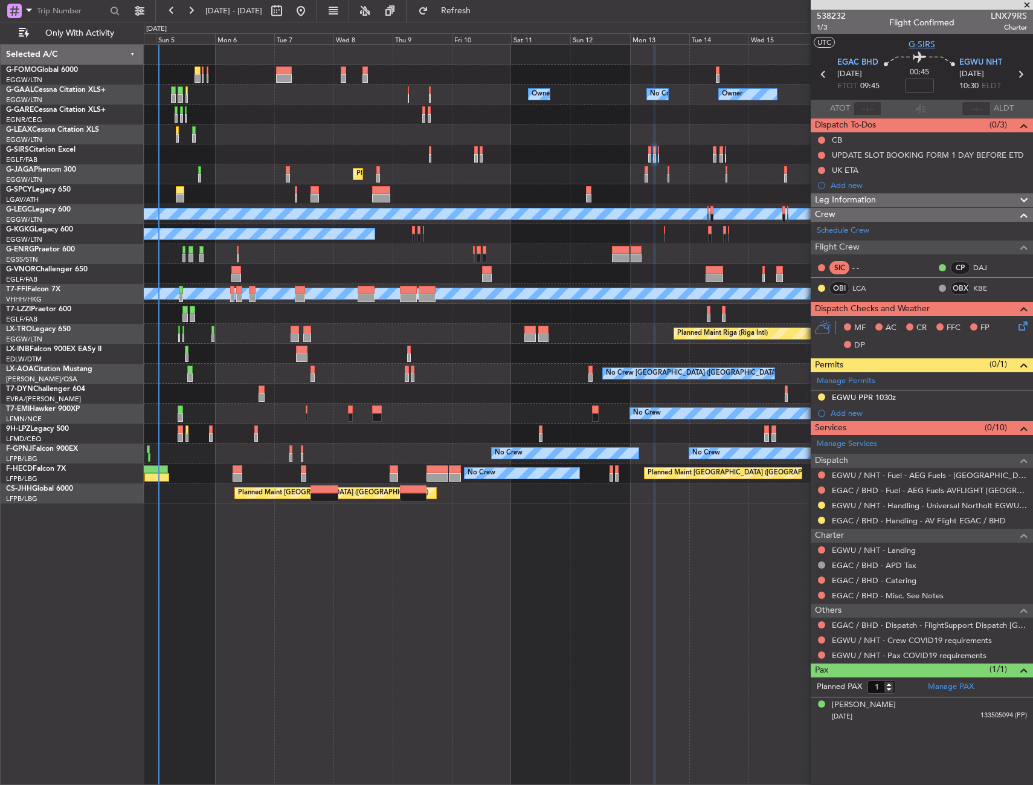
click at [916, 45] on span "G-SIRS" at bounding box center [922, 44] width 27 height 13
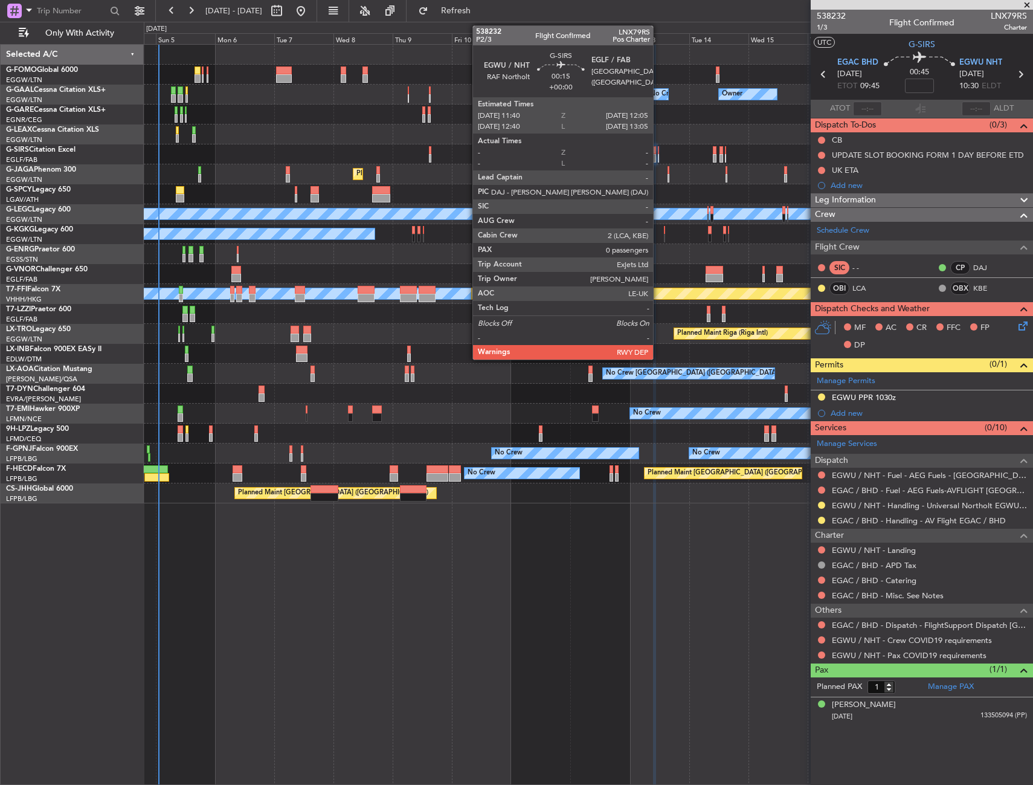
click at [659, 156] on div at bounding box center [658, 158] width 1 height 8
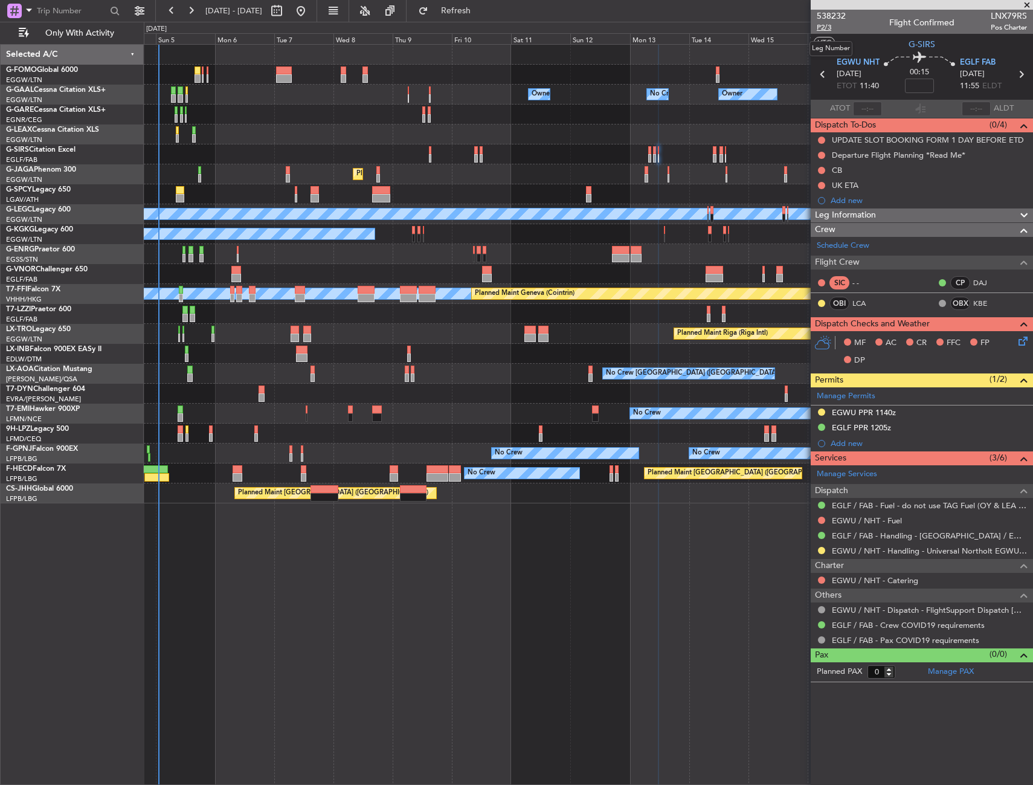
click at [824, 27] on span "P2/3" at bounding box center [831, 27] width 29 height 10
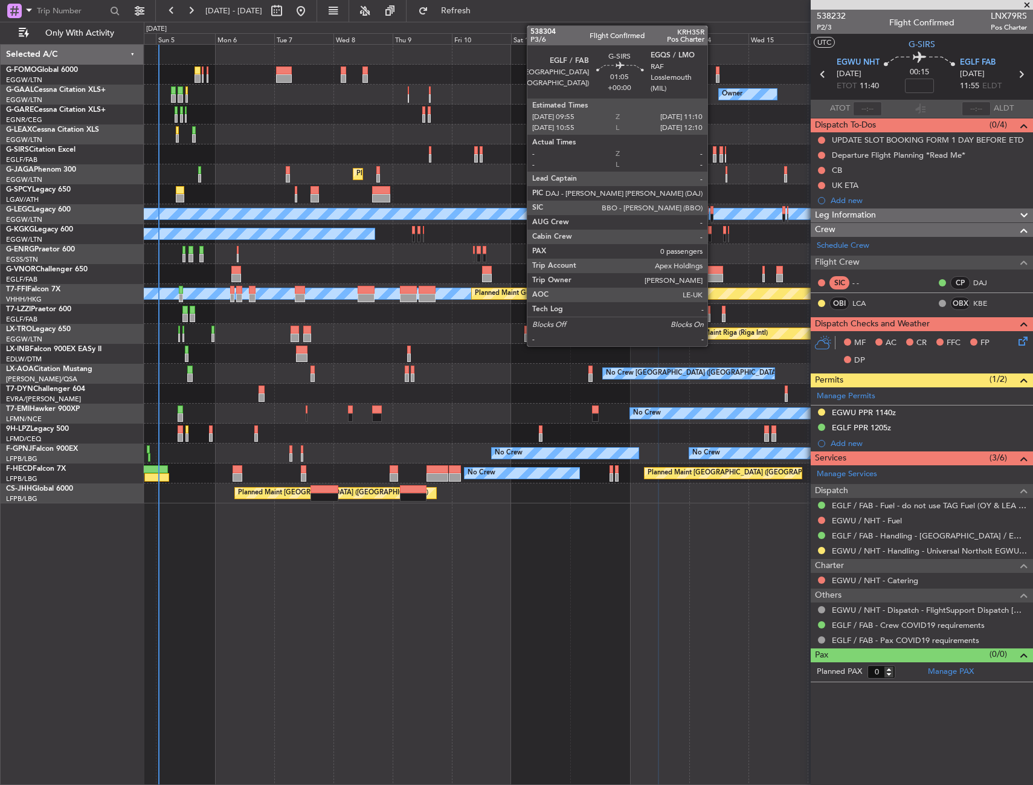
click at [713, 154] on div at bounding box center [715, 158] width 4 height 8
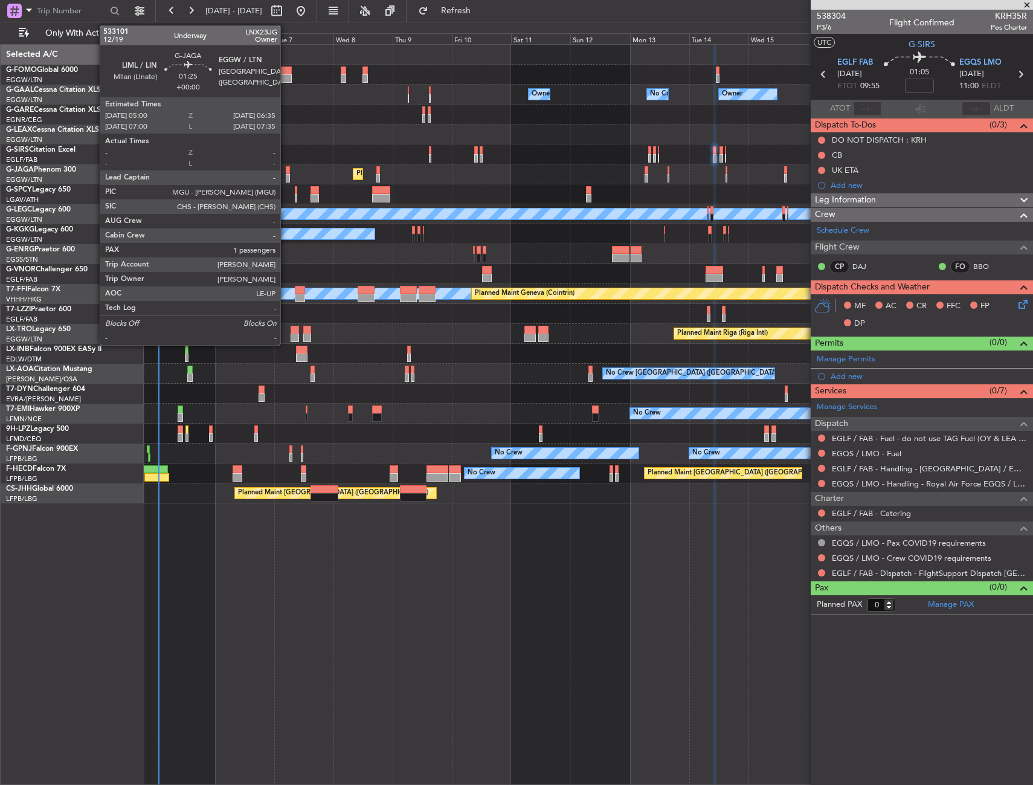
click at [286, 169] on div at bounding box center [288, 170] width 4 height 8
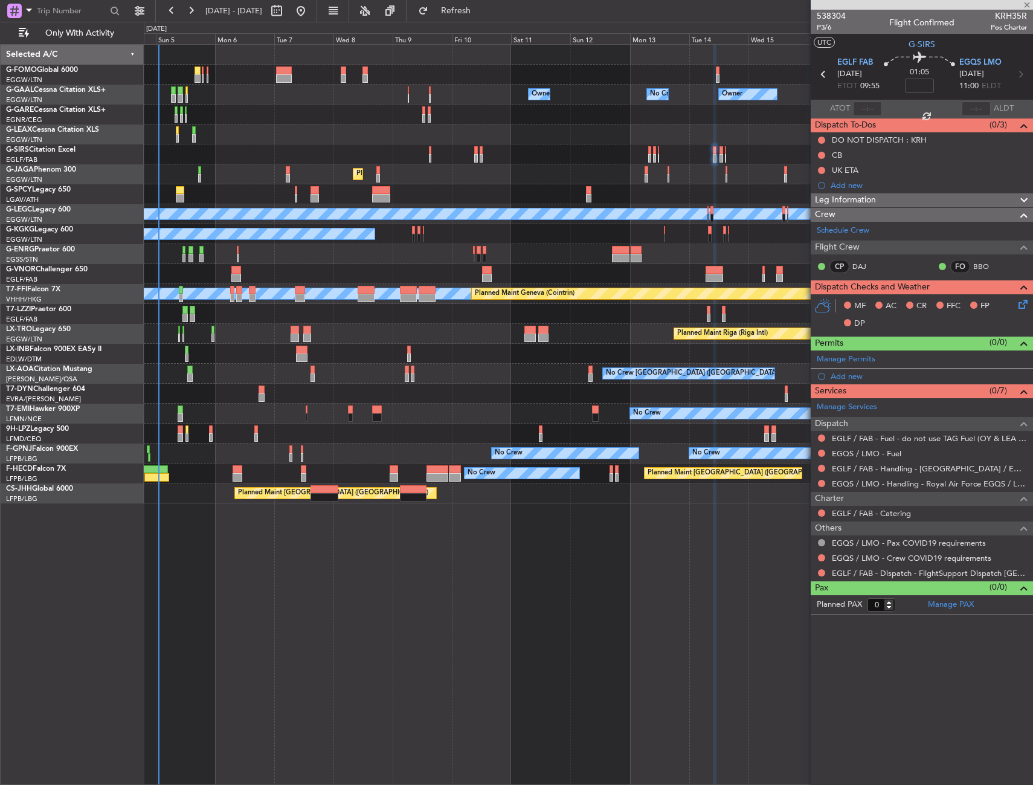
type input "1"
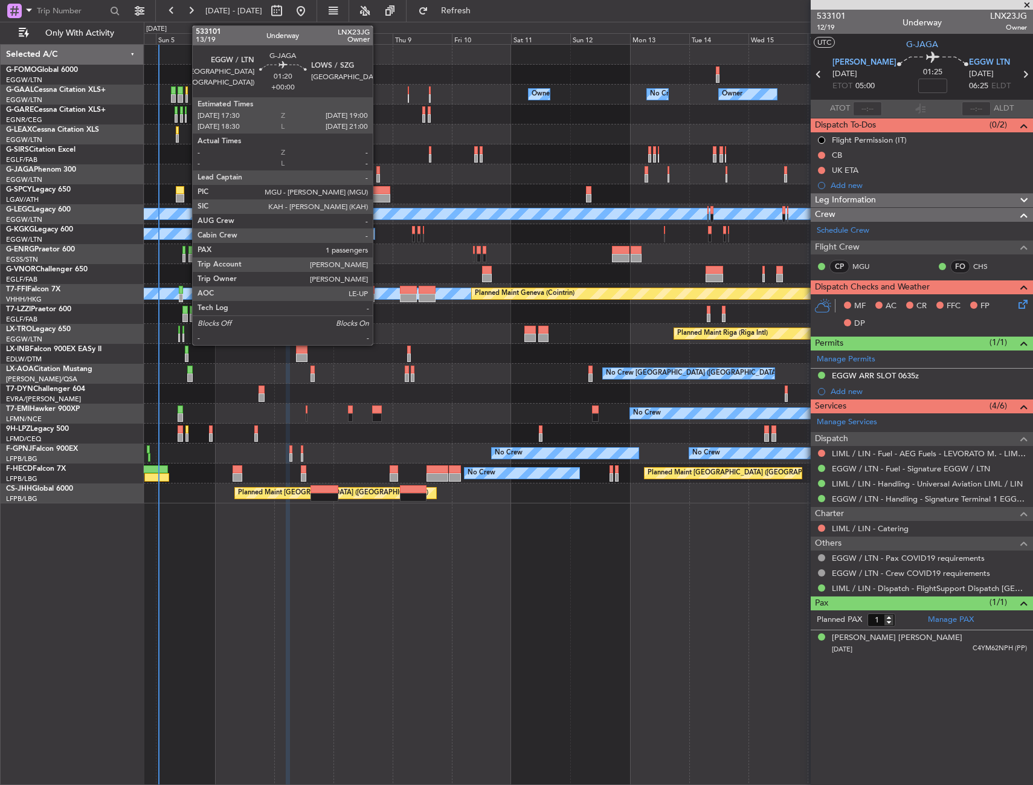
click at [378, 173] on div at bounding box center [379, 170] width 4 height 8
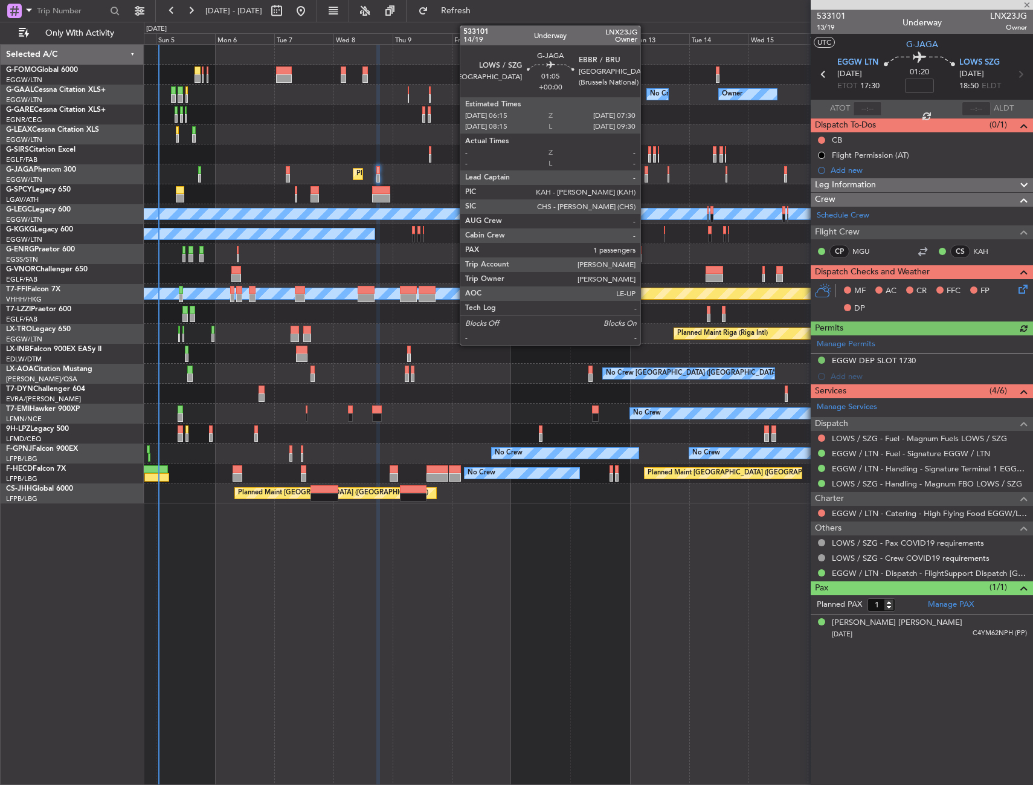
click at [646, 178] on div at bounding box center [647, 178] width 4 height 8
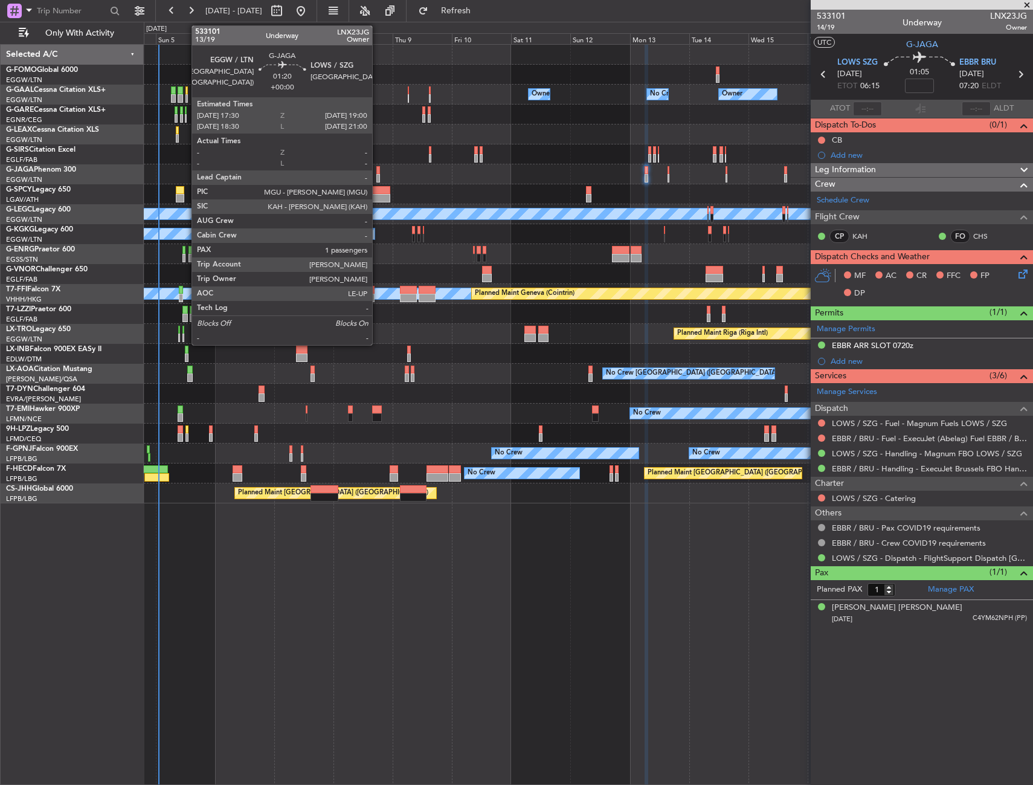
click at [378, 174] on div at bounding box center [379, 178] width 4 height 8
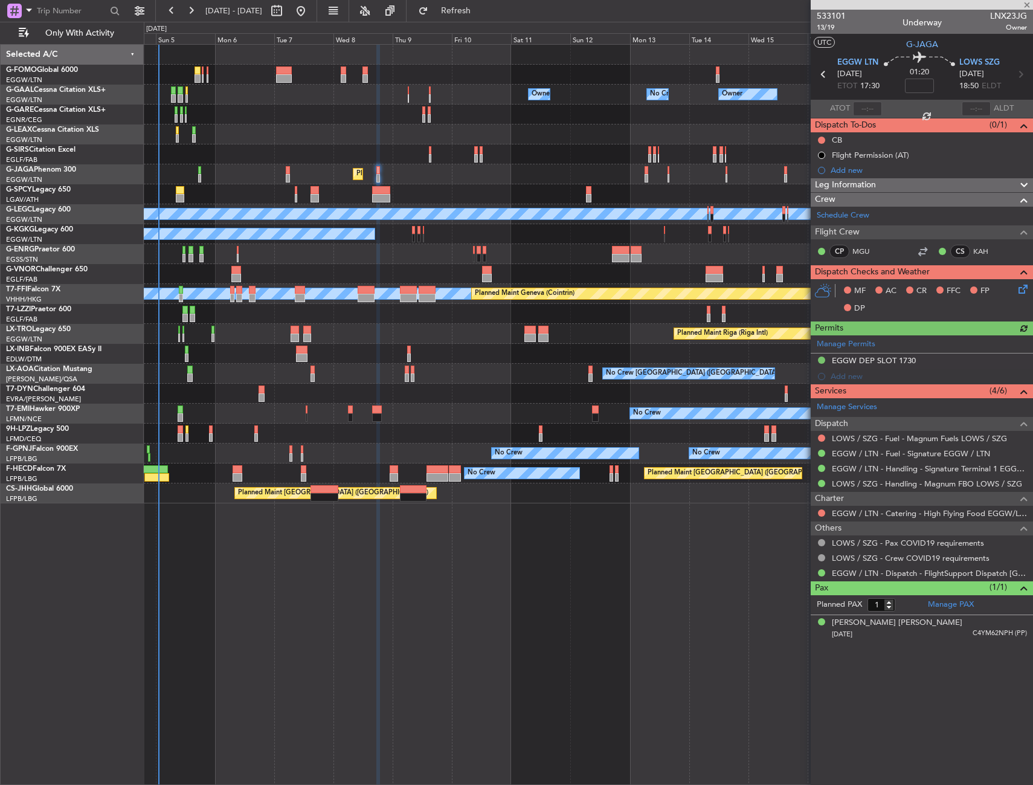
click at [943, 357] on div "Manage Permits EGGW DEP SLOT 1730 Add new" at bounding box center [922, 359] width 222 height 49
click at [923, 360] on div "EGGW DEP SLOT 1730" at bounding box center [922, 361] width 222 height 15
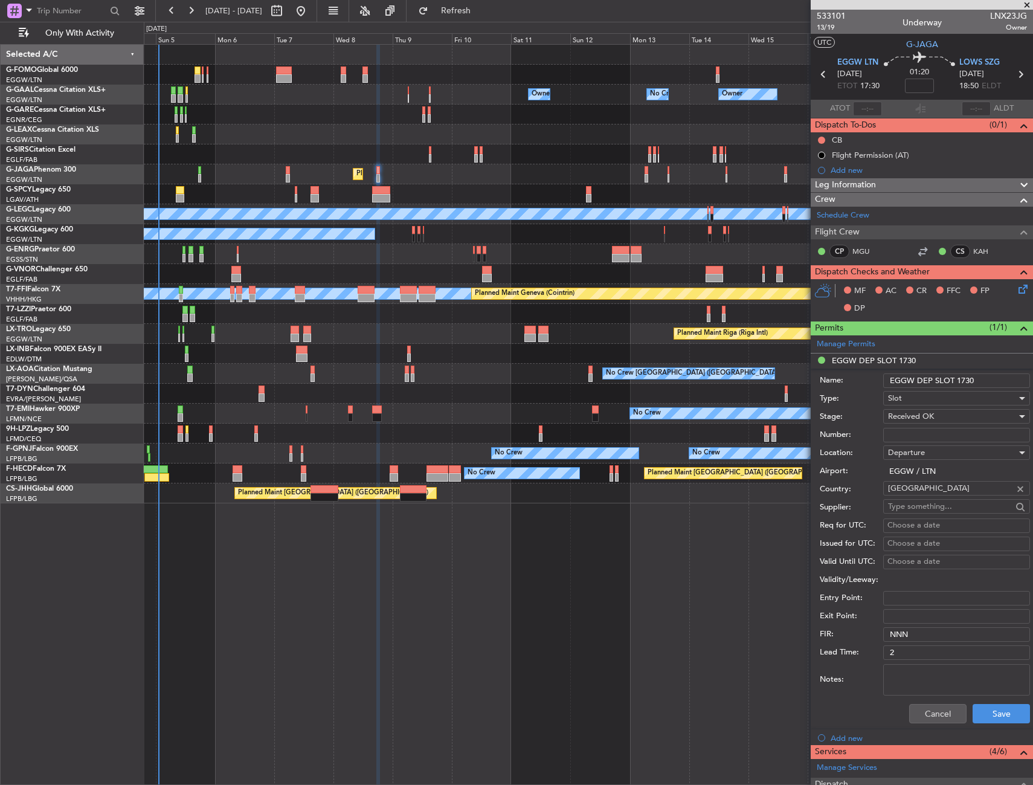
click at [986, 380] on input "EGGW DEP SLOT 1730" at bounding box center [957, 380] width 147 height 15
type input "EGGW DEP SLOT 1730z"
click at [991, 703] on div "Cancel Save" at bounding box center [925, 713] width 210 height 31
click at [994, 707] on button "Save" at bounding box center [1001, 713] width 57 height 19
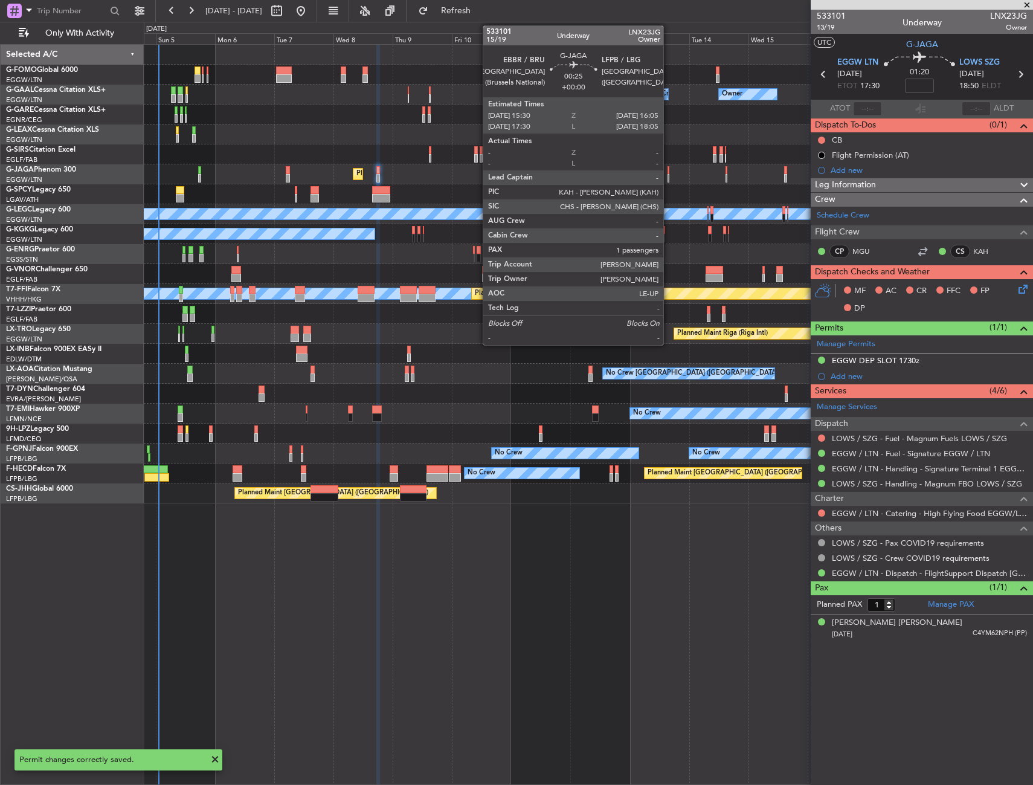
click at [669, 170] on div at bounding box center [669, 170] width 2 height 8
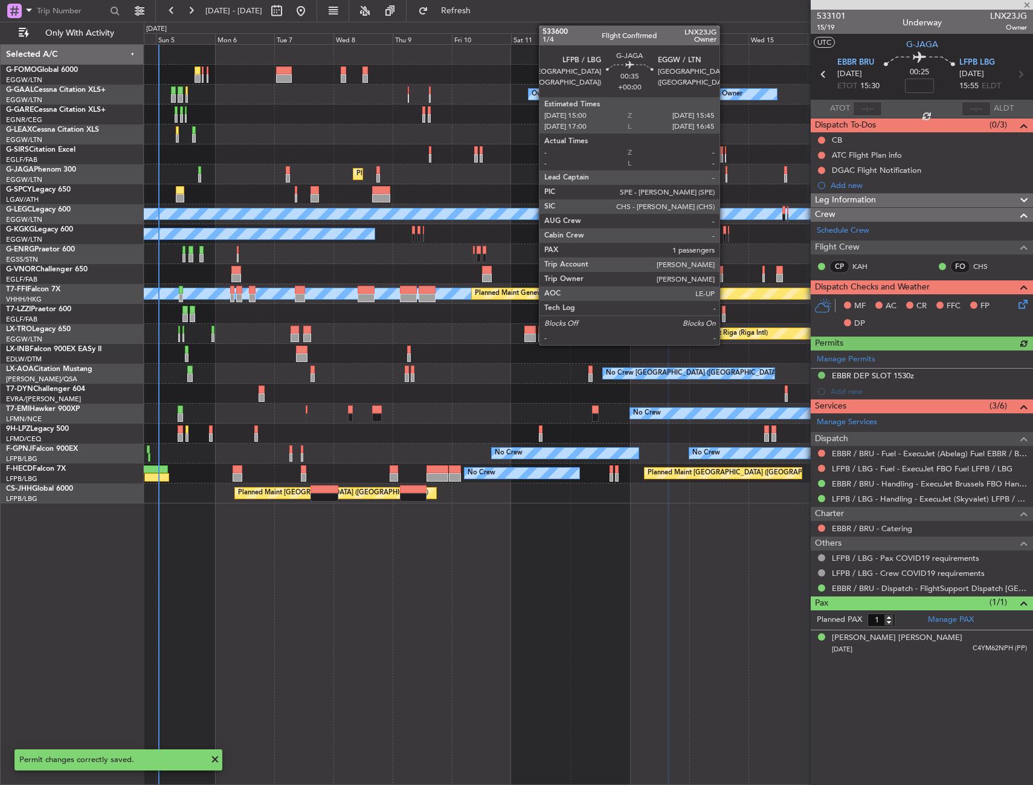
click at [726, 170] on div at bounding box center [727, 170] width 2 height 8
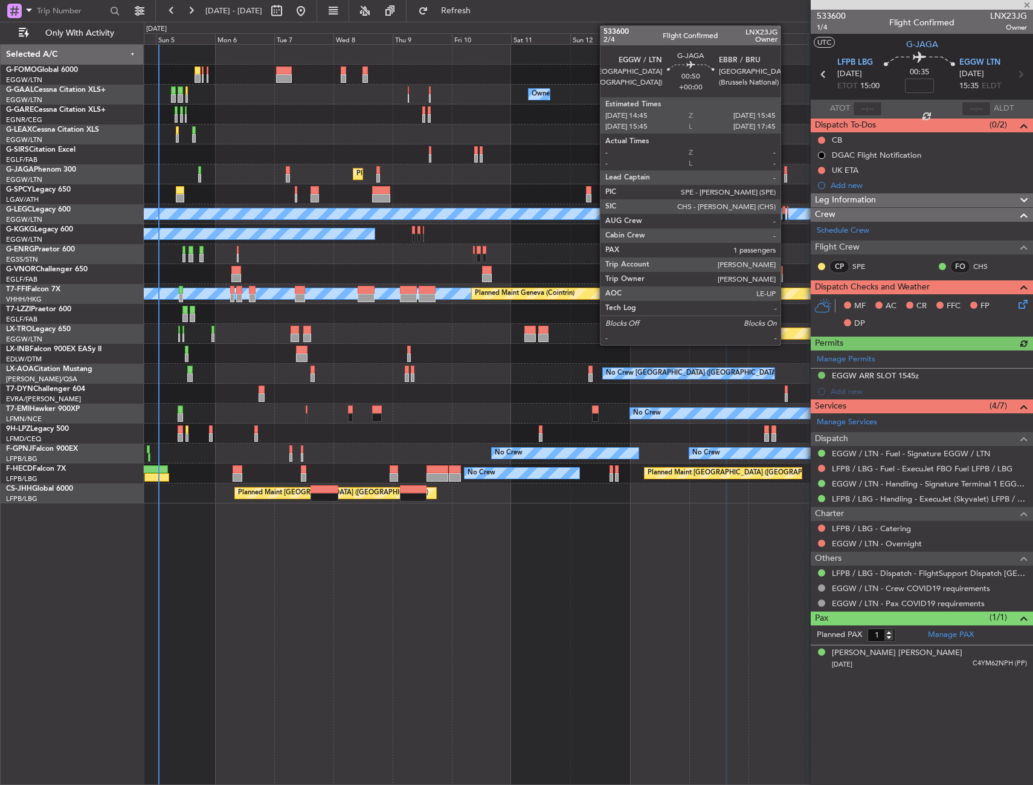
click at [786, 173] on div at bounding box center [785, 170] width 3 height 8
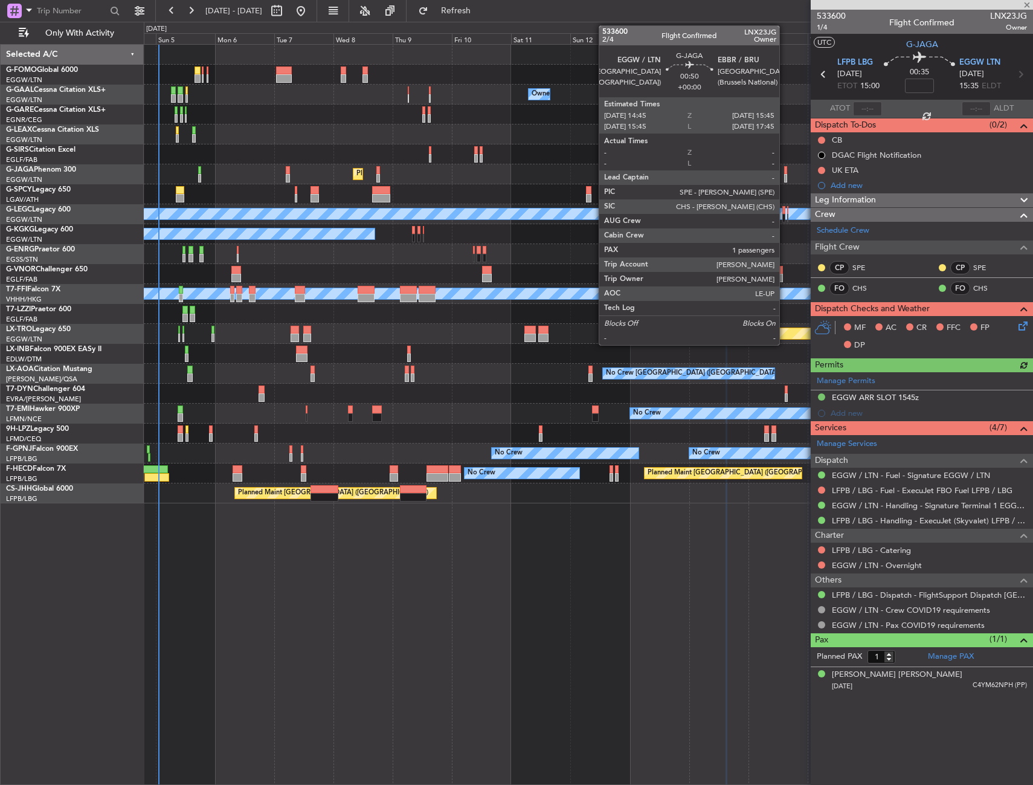
click at [785, 176] on div at bounding box center [785, 178] width 3 height 8
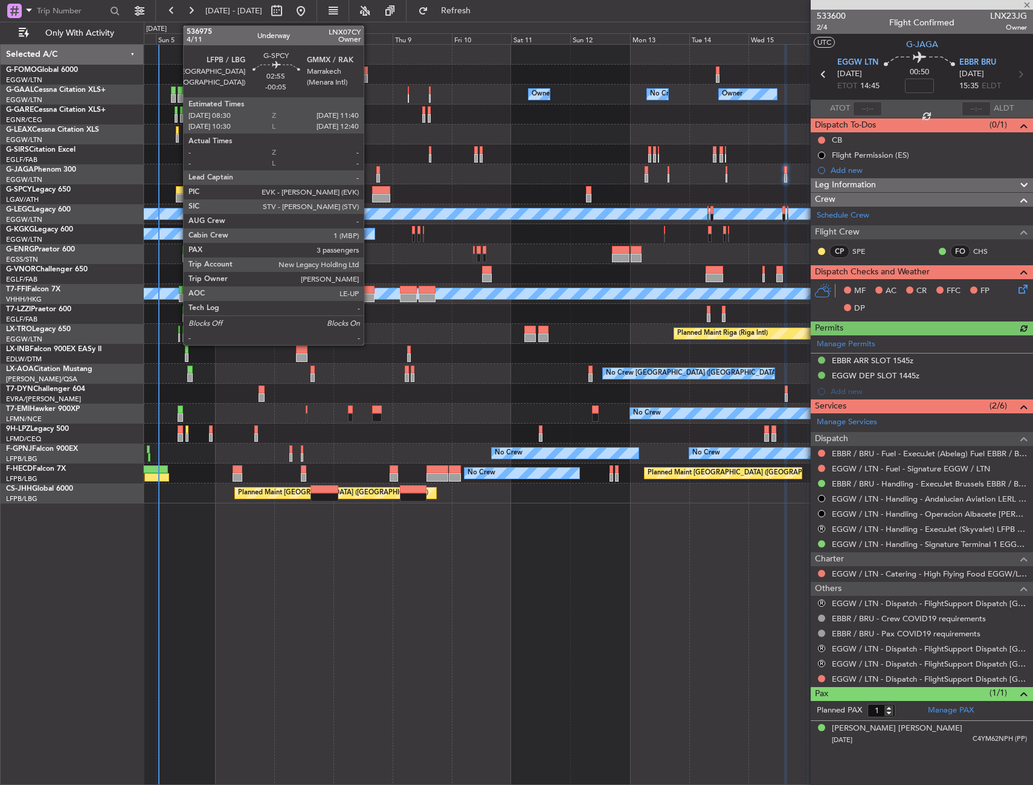
click at [177, 194] on div at bounding box center [180, 198] width 8 height 8
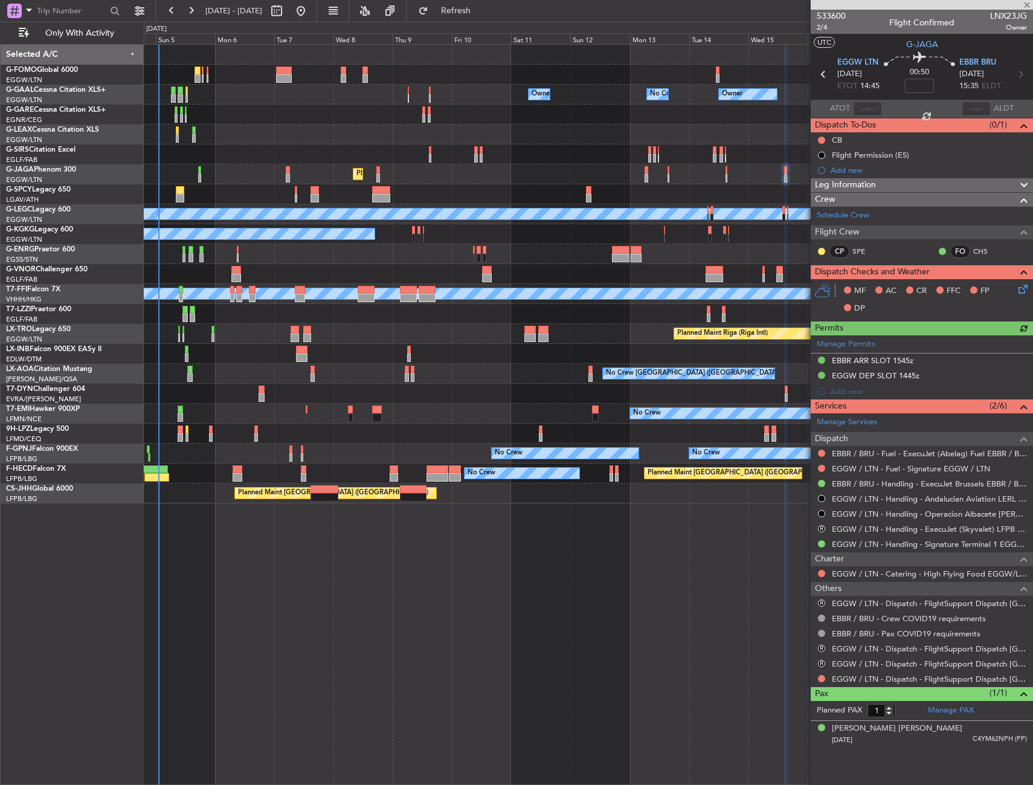
type input "-00:05"
type input "3"
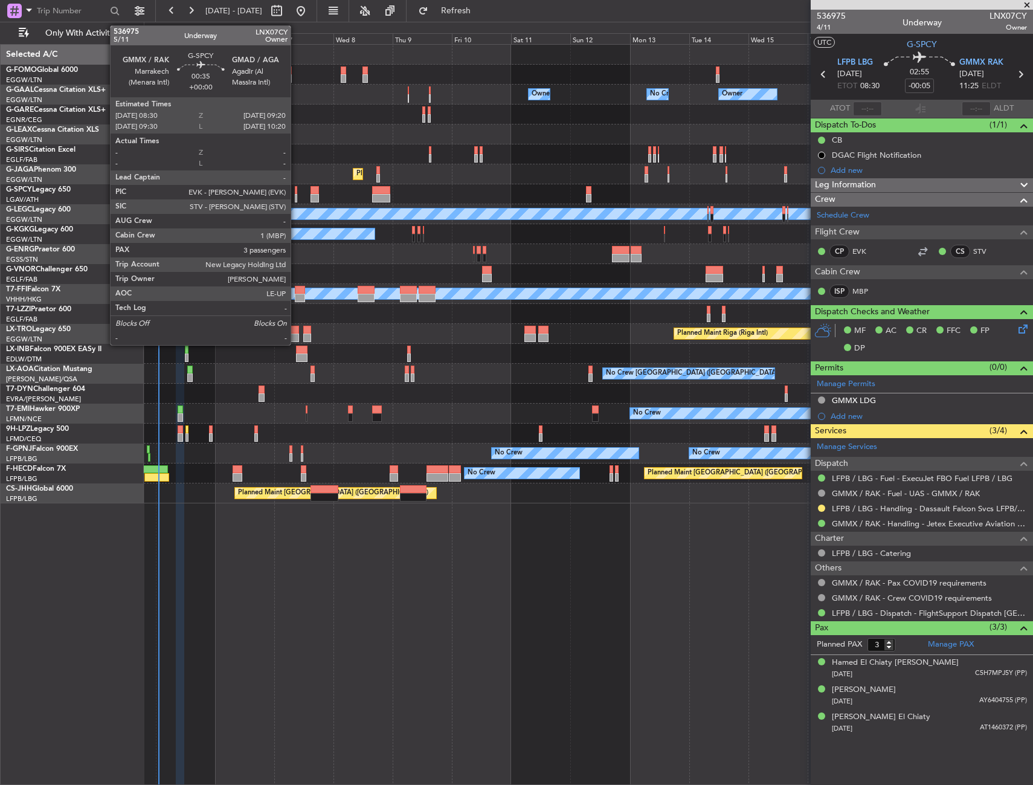
click at [296, 189] on div at bounding box center [296, 190] width 2 height 8
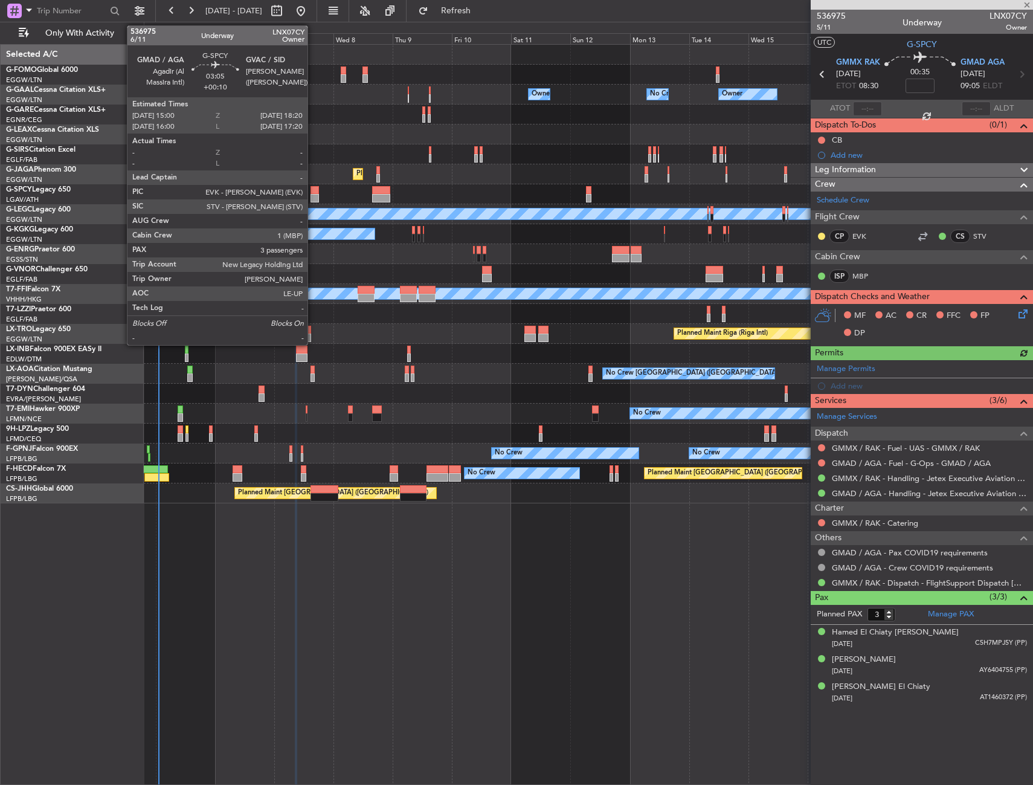
click at [313, 193] on div at bounding box center [315, 190] width 8 height 8
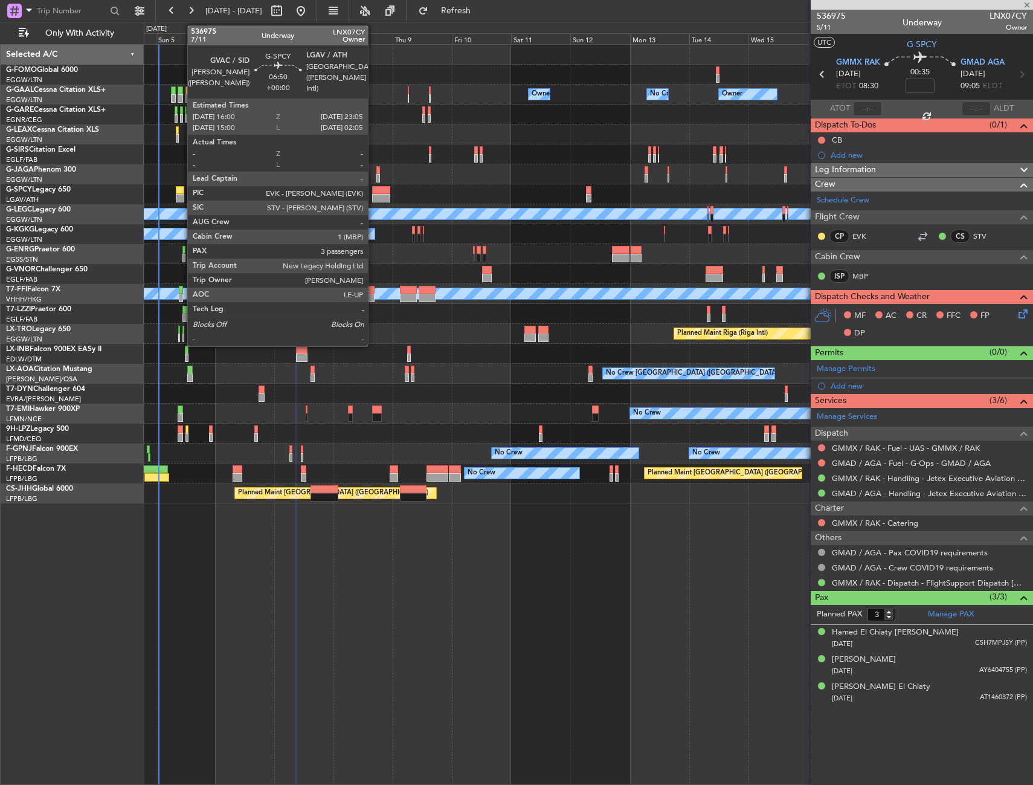
type input "+00:10"
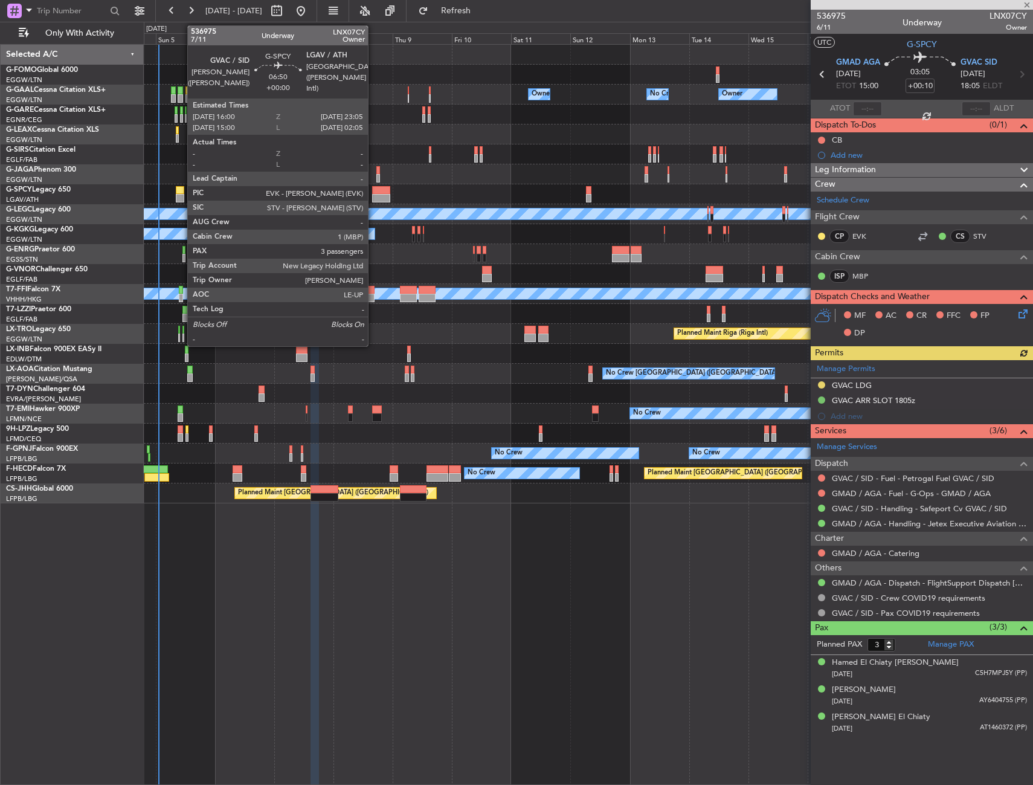
click at [373, 193] on div at bounding box center [381, 190] width 18 height 8
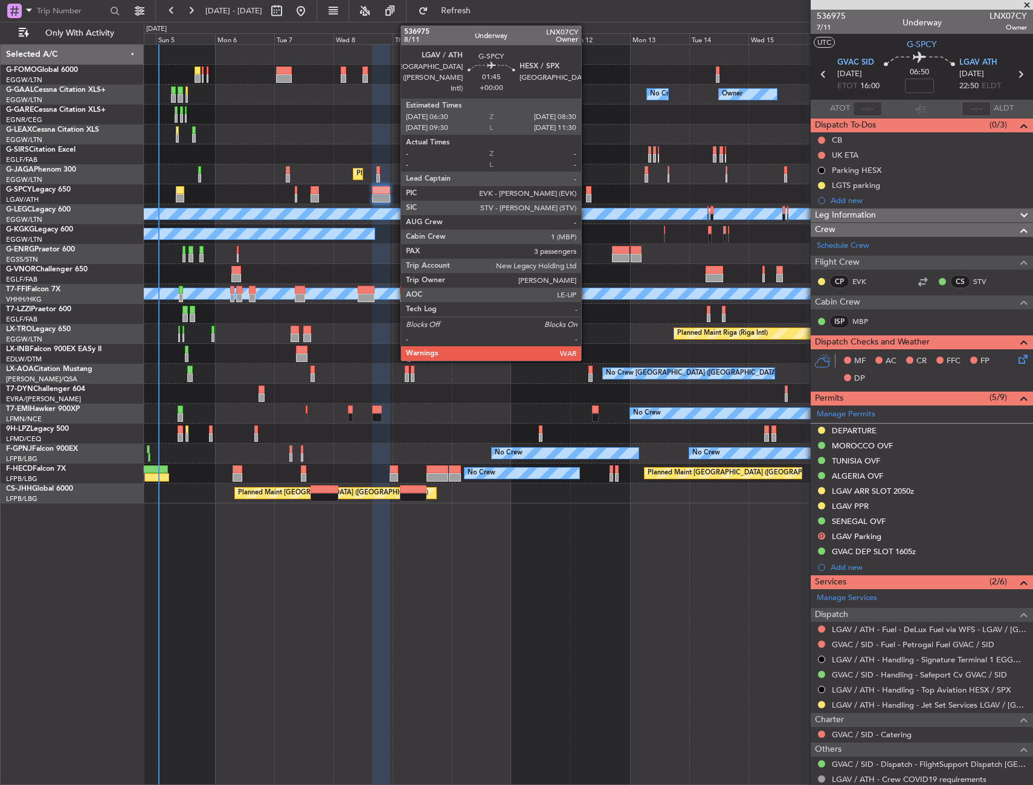
click at [587, 189] on div at bounding box center [588, 190] width 5 height 8
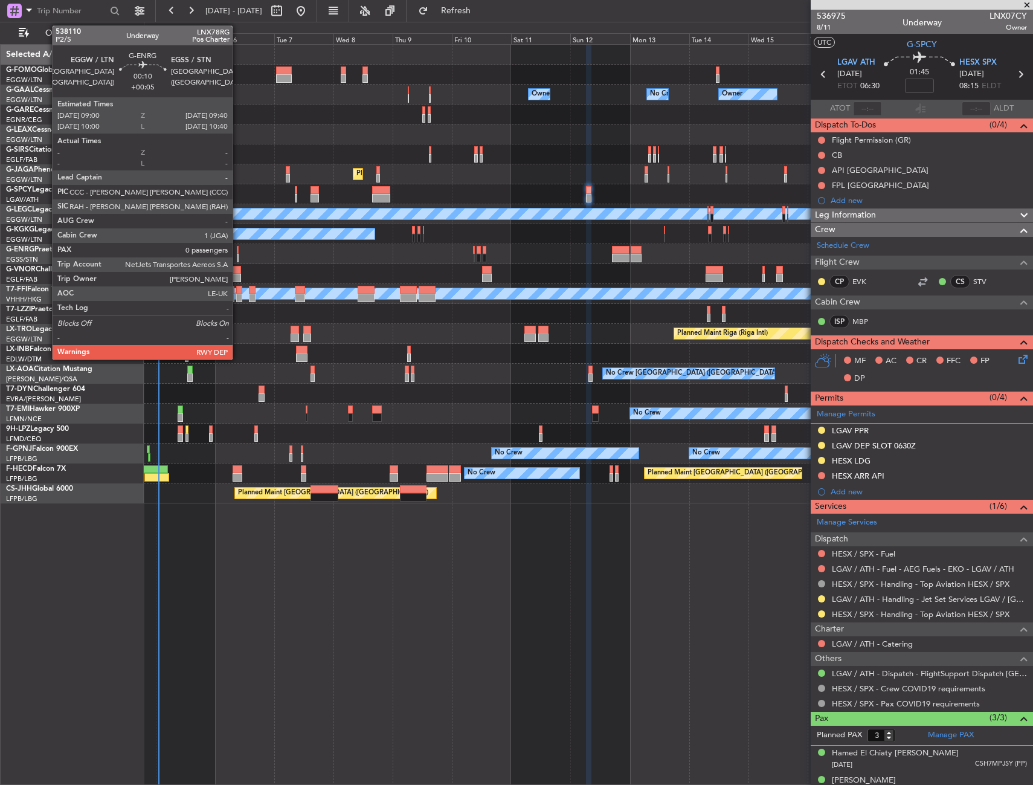
click at [238, 255] on div at bounding box center [238, 258] width 2 height 8
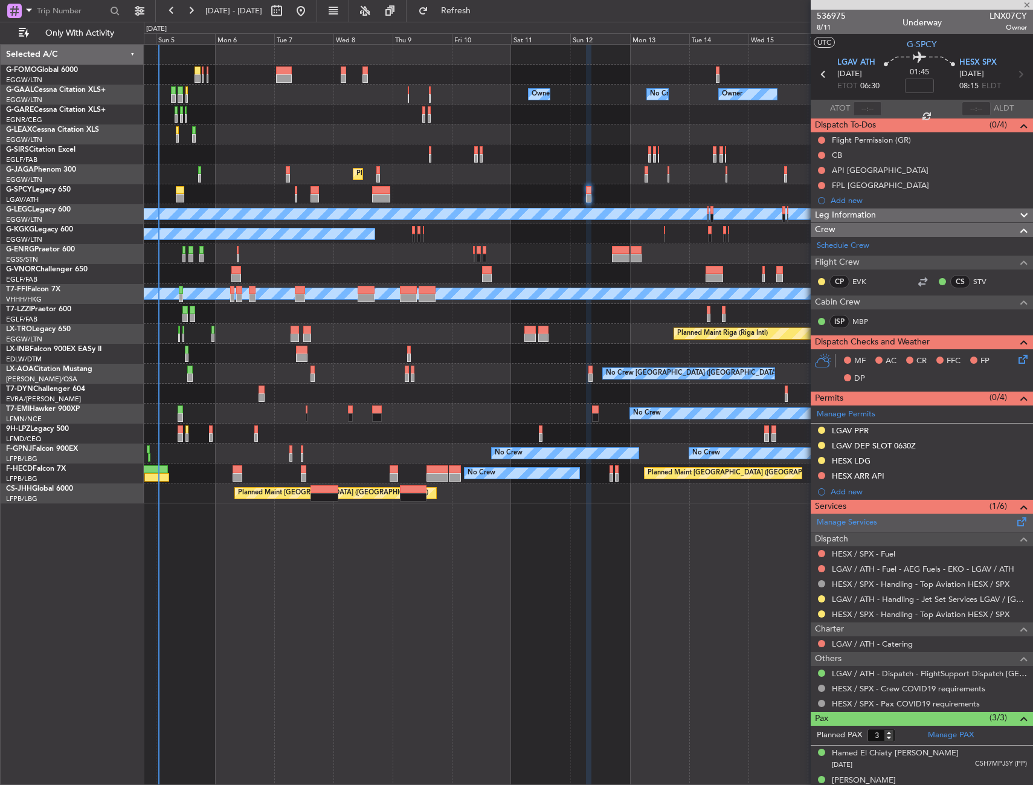
type input "+00:05"
type input "0"
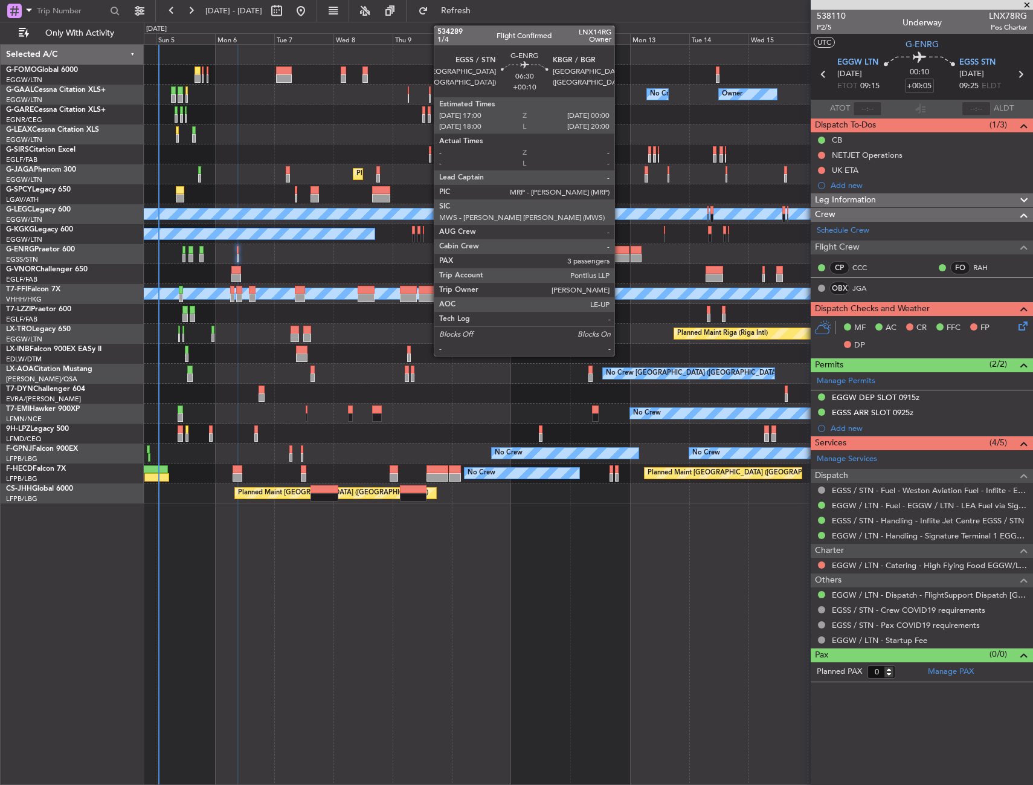
click at [620, 247] on div at bounding box center [621, 250] width 18 height 8
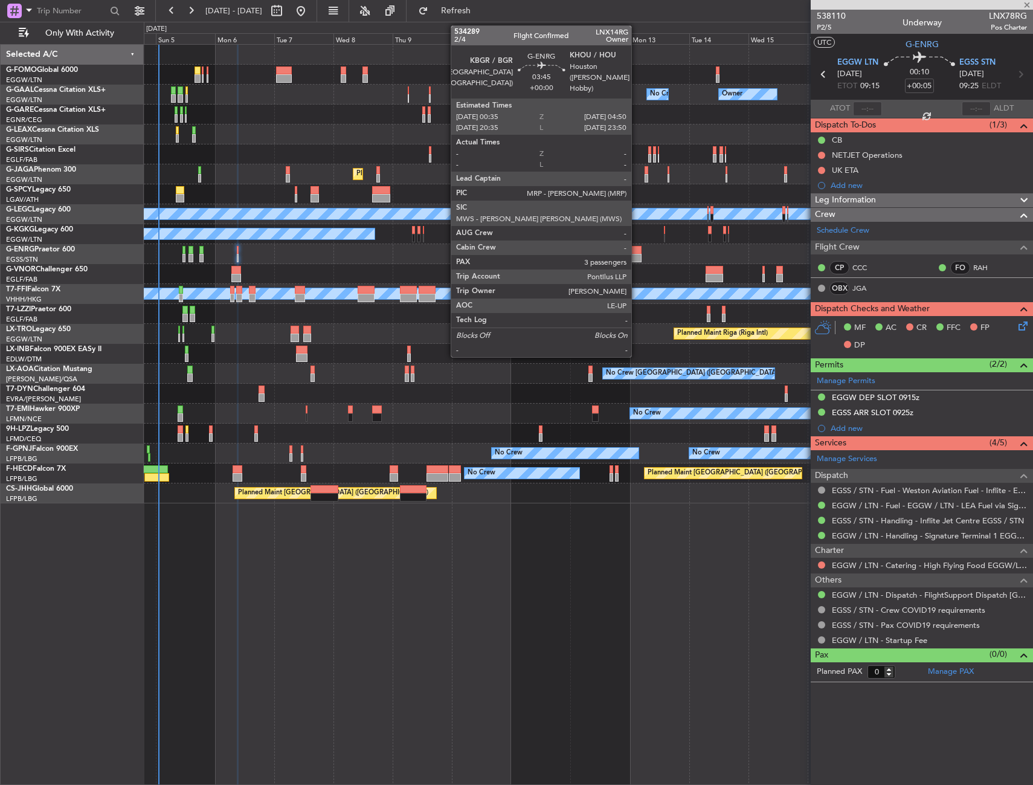
type input "+00:10"
type input "3"
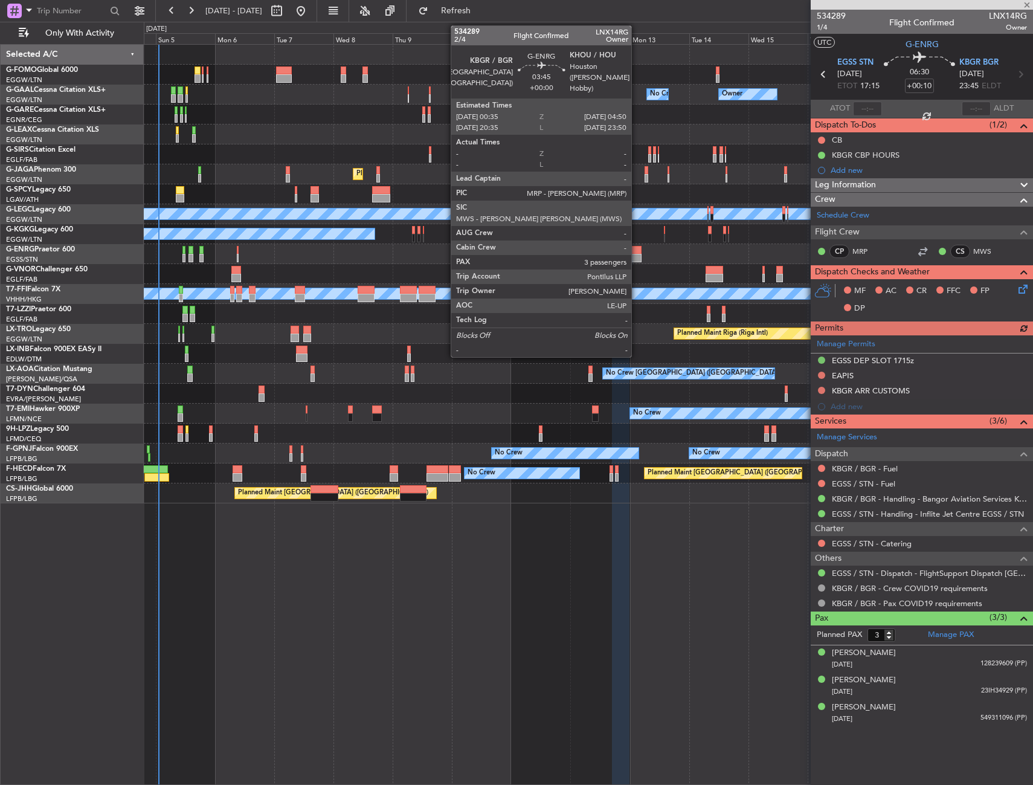
click at [637, 254] on div at bounding box center [636, 258] width 11 height 8
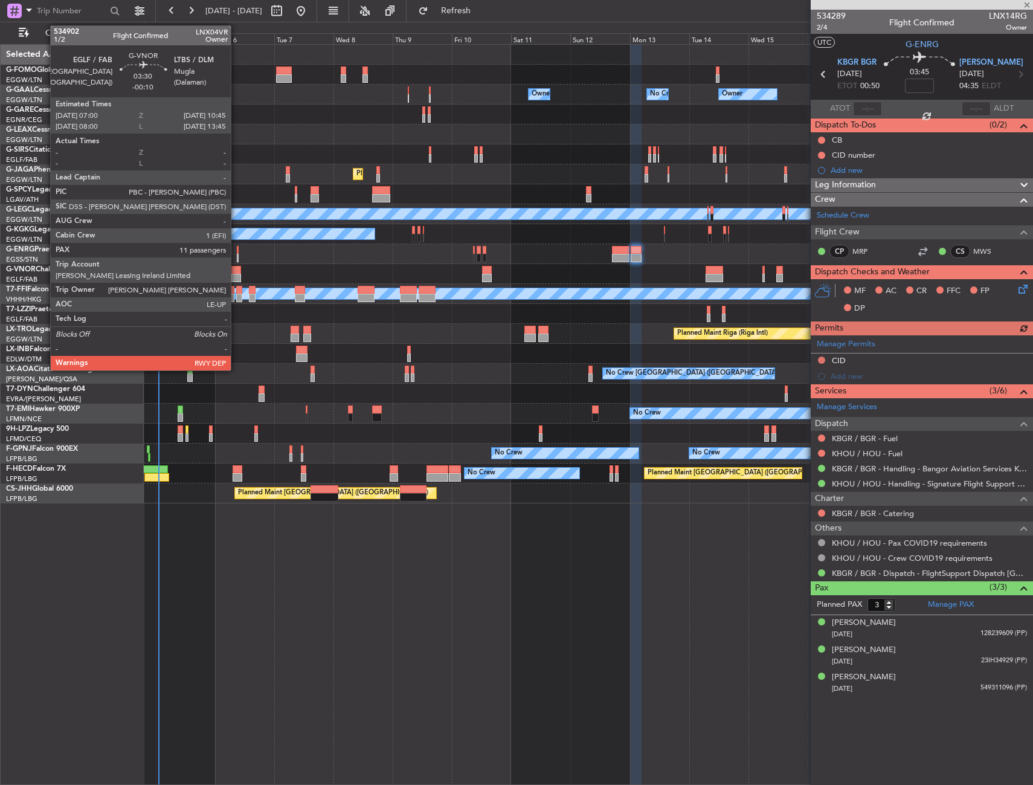
click at [236, 273] on div at bounding box center [236, 270] width 10 height 8
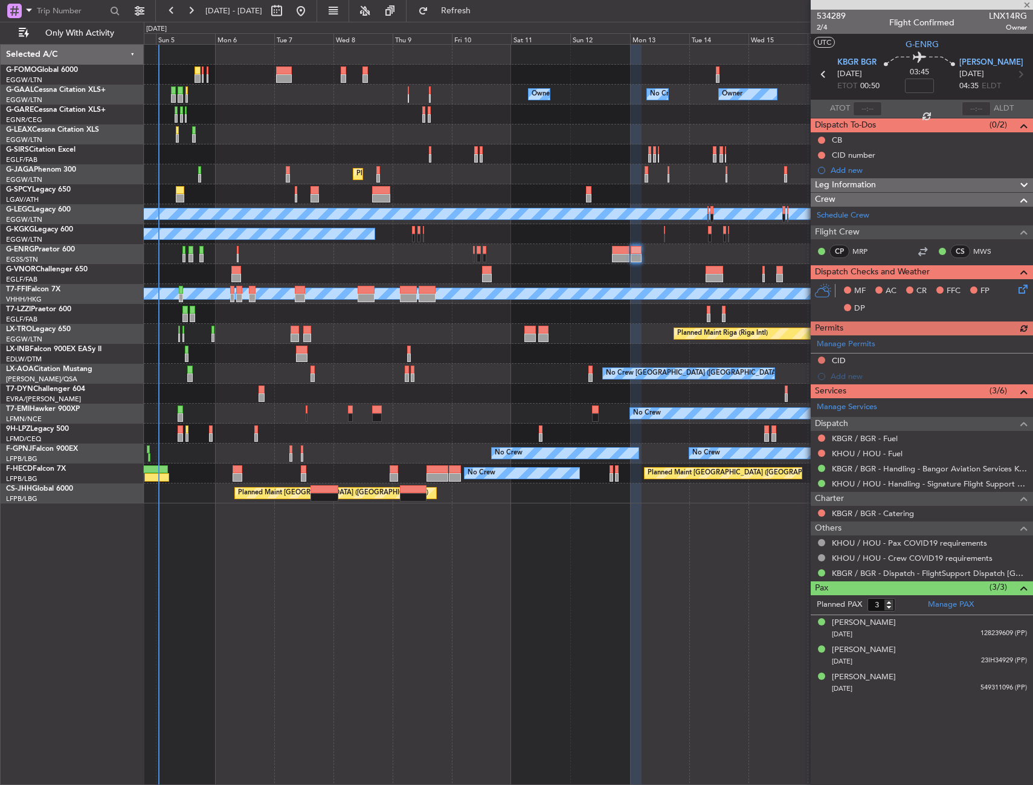
type input "-00:10"
type input "11"
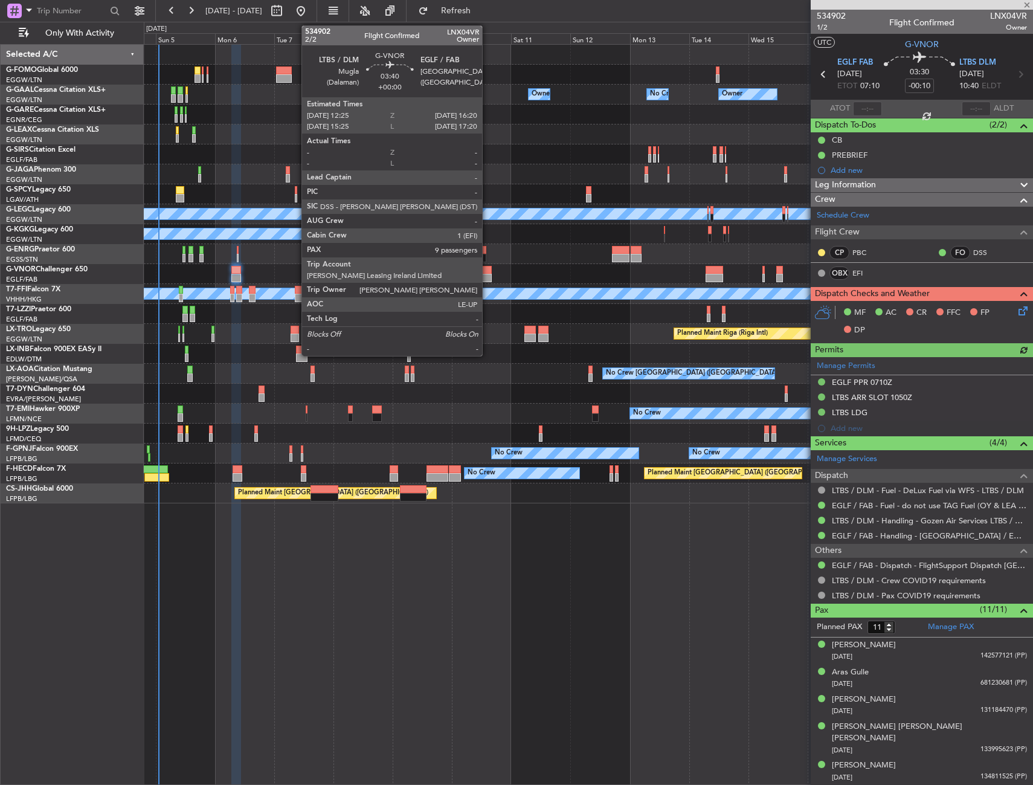
click at [488, 273] on div at bounding box center [487, 270] width 10 height 8
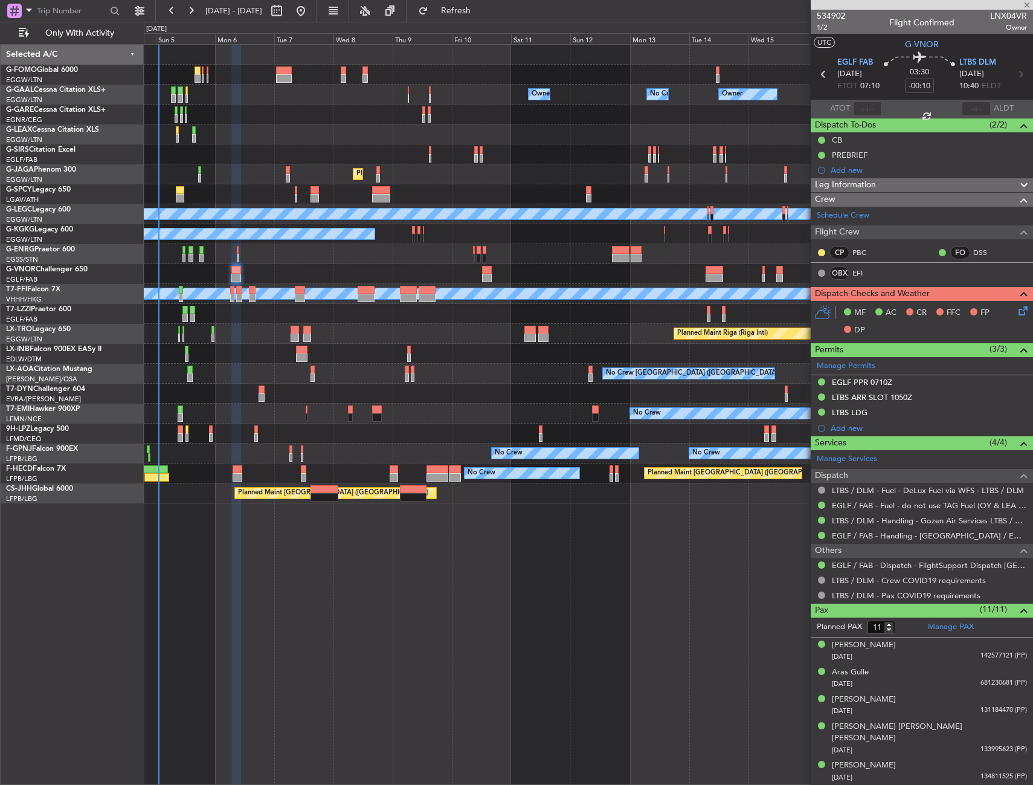
type input "9"
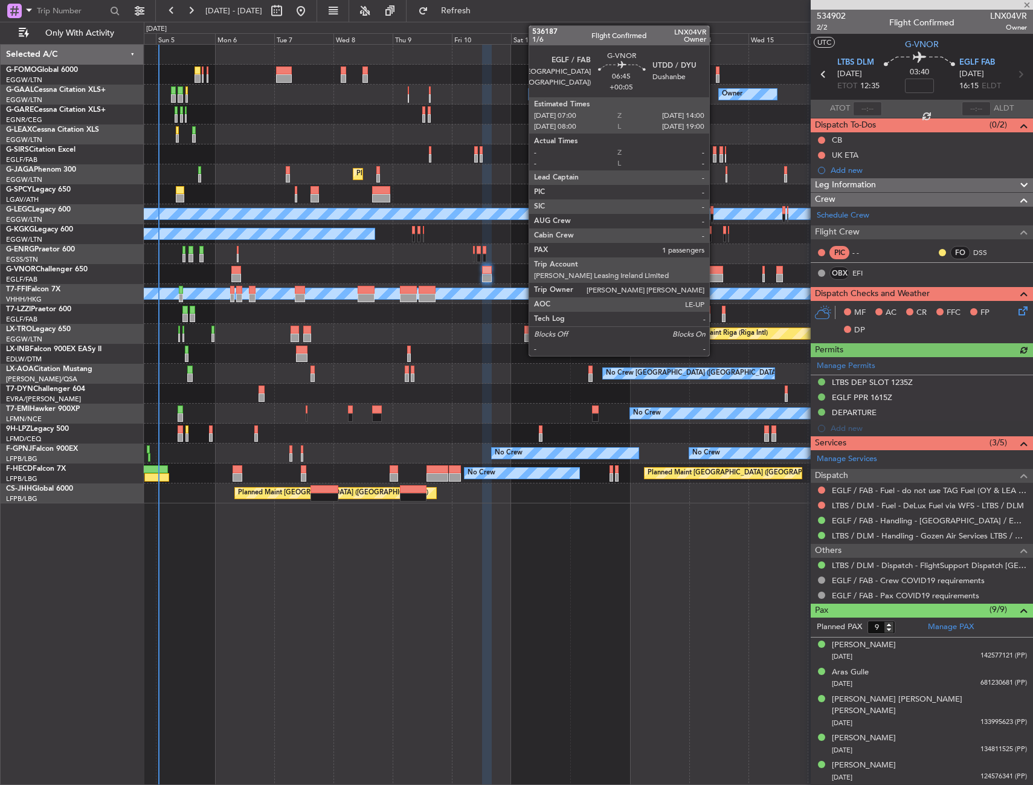
click at [715, 271] on div at bounding box center [715, 270] width 18 height 8
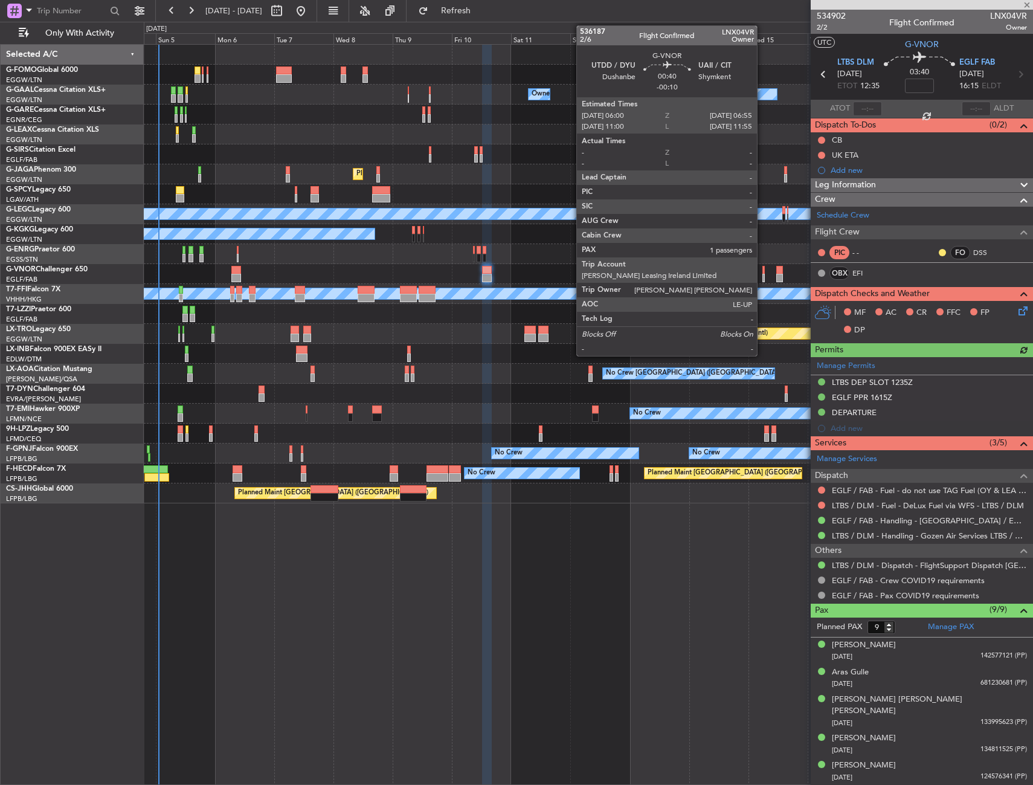
type input "+00:05"
type input "1"
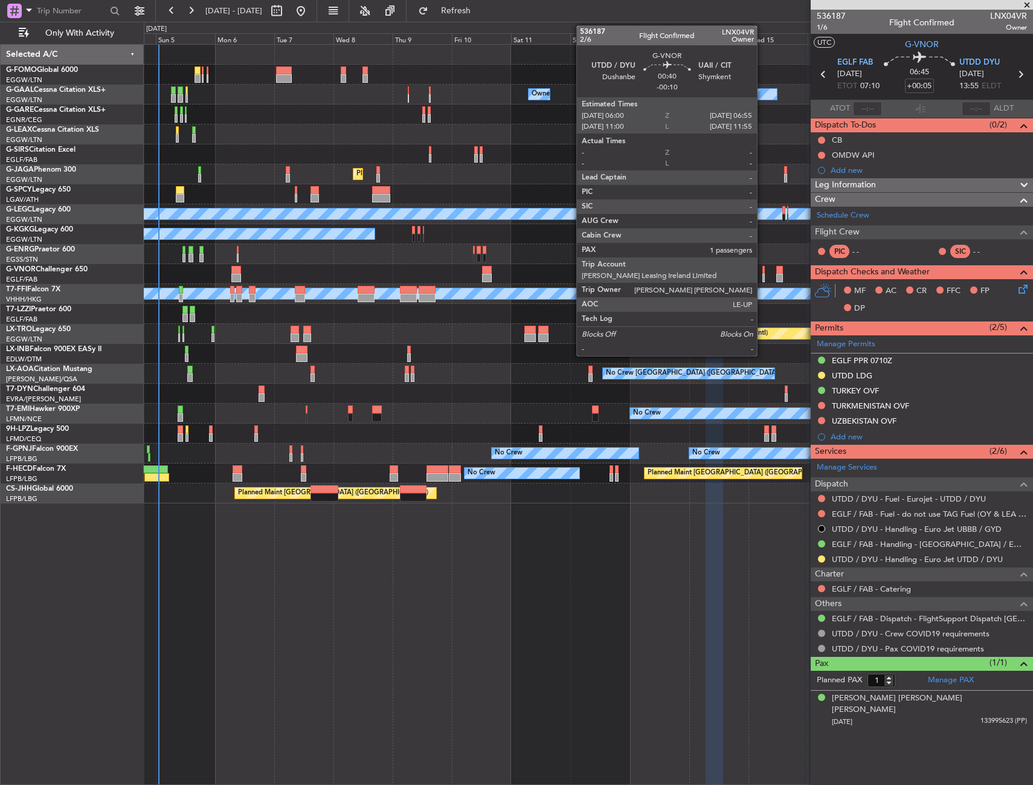
click at [763, 271] on div at bounding box center [764, 270] width 2 height 8
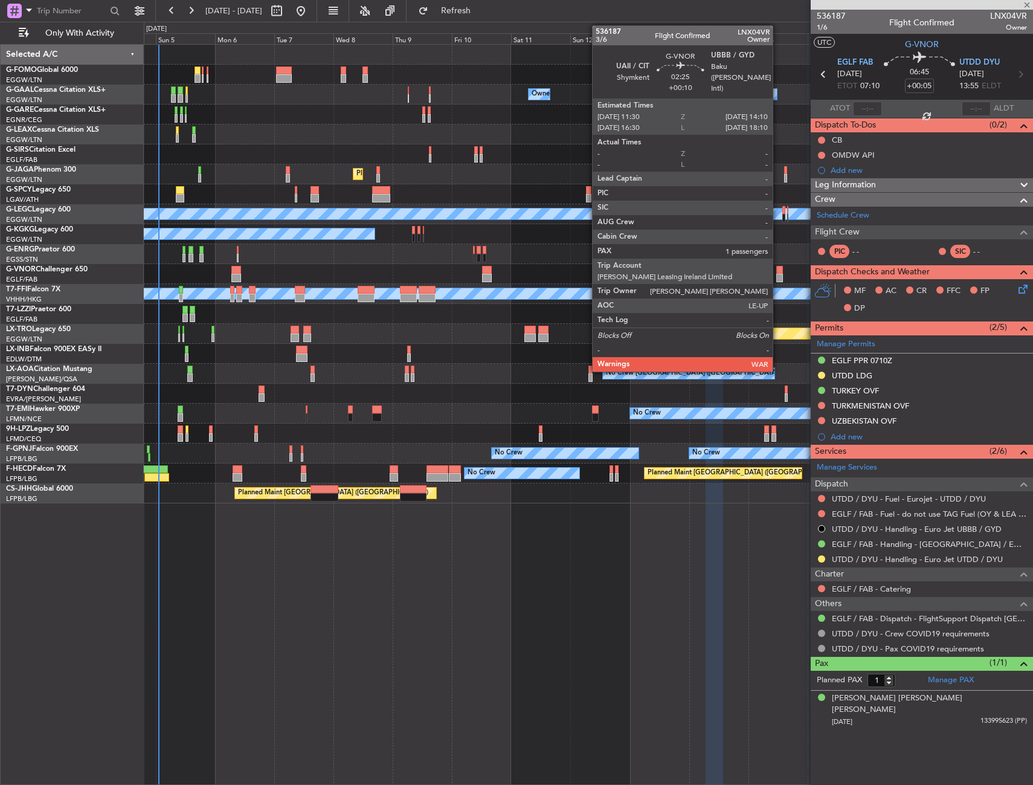
type input "-00:10"
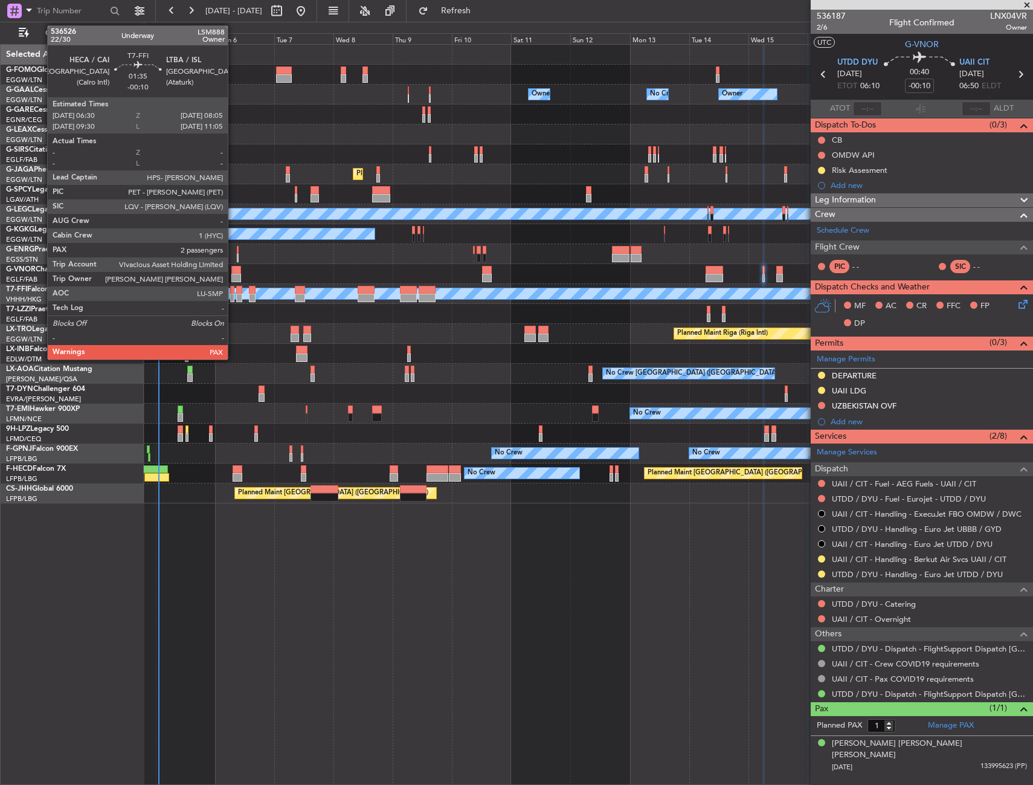
click at [233, 293] on div at bounding box center [232, 290] width 4 height 8
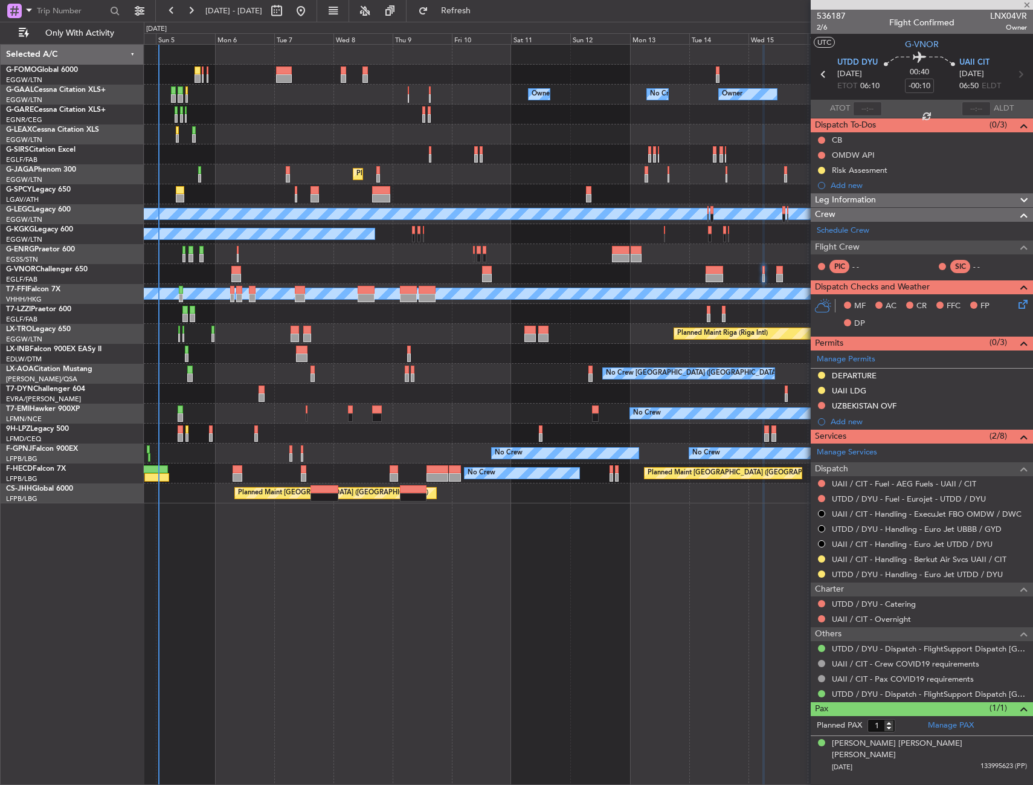
type input "3"
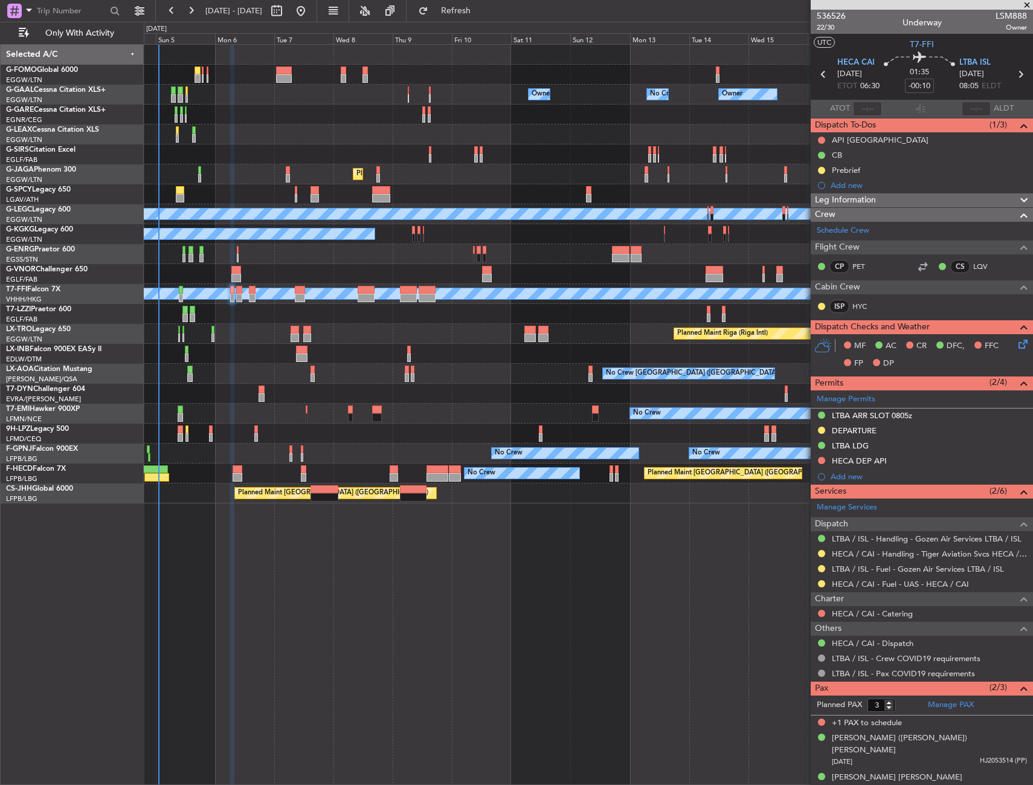
click at [836, 33] on mat-tooltip-component "Leg Number" at bounding box center [831, 49] width 60 height 32
click at [828, 25] on span "22/30" at bounding box center [831, 27] width 29 height 10
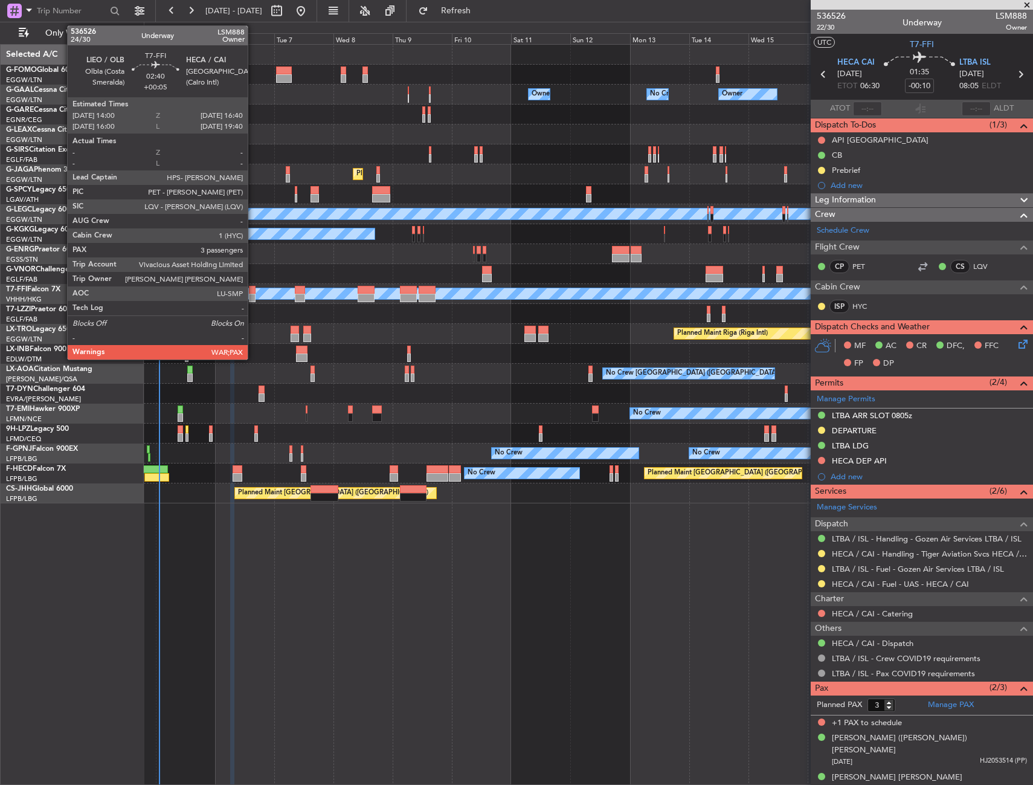
click at [253, 295] on div at bounding box center [252, 298] width 7 height 8
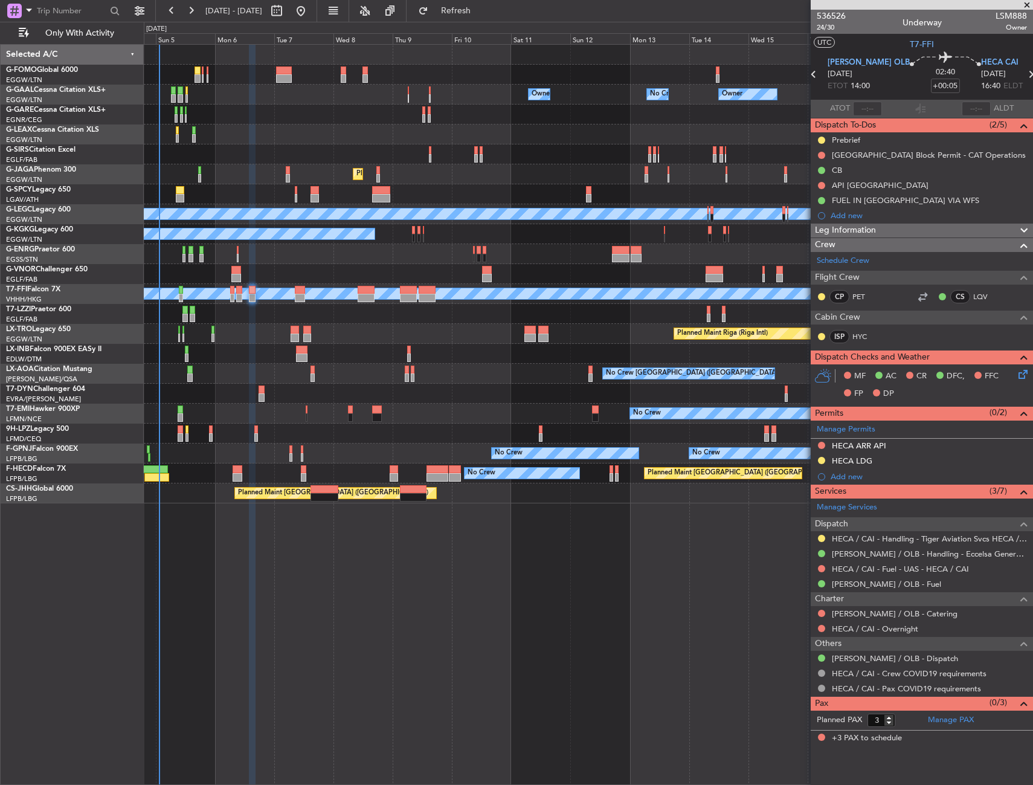
click at [1018, 377] on icon at bounding box center [1022, 372] width 10 height 10
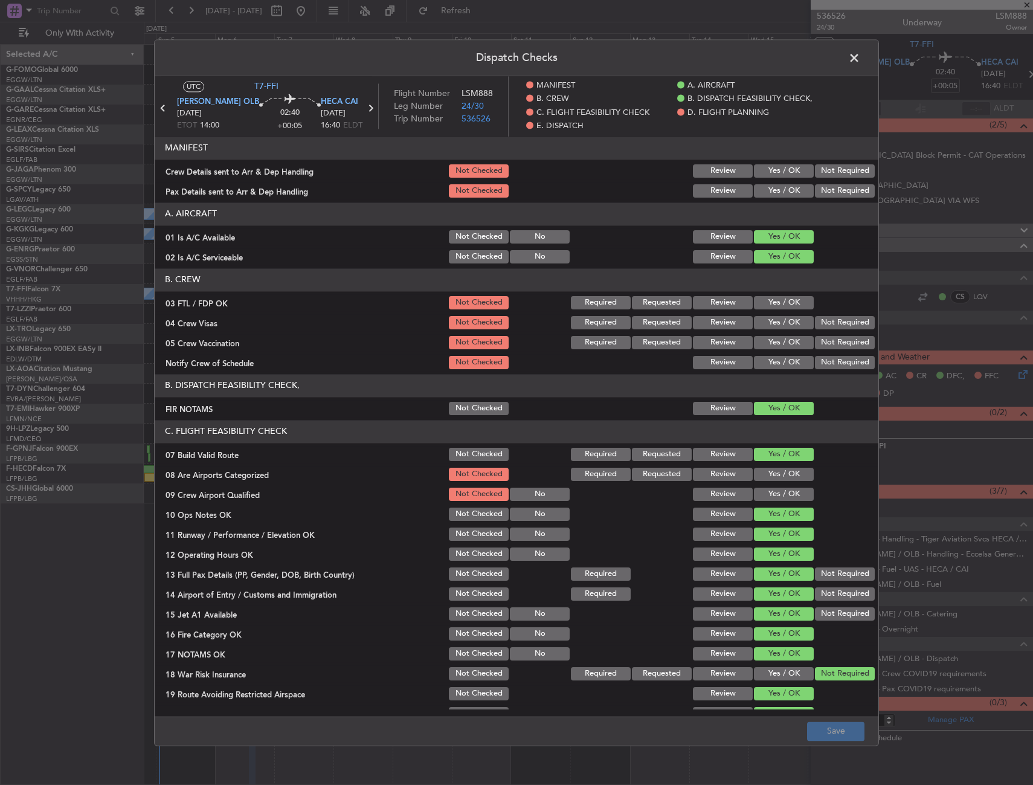
click at [766, 171] on button "Yes / OK" at bounding box center [784, 170] width 60 height 13
click at [767, 189] on button "Yes / OK" at bounding box center [784, 190] width 60 height 13
click at [828, 739] on button "Save" at bounding box center [835, 731] width 57 height 19
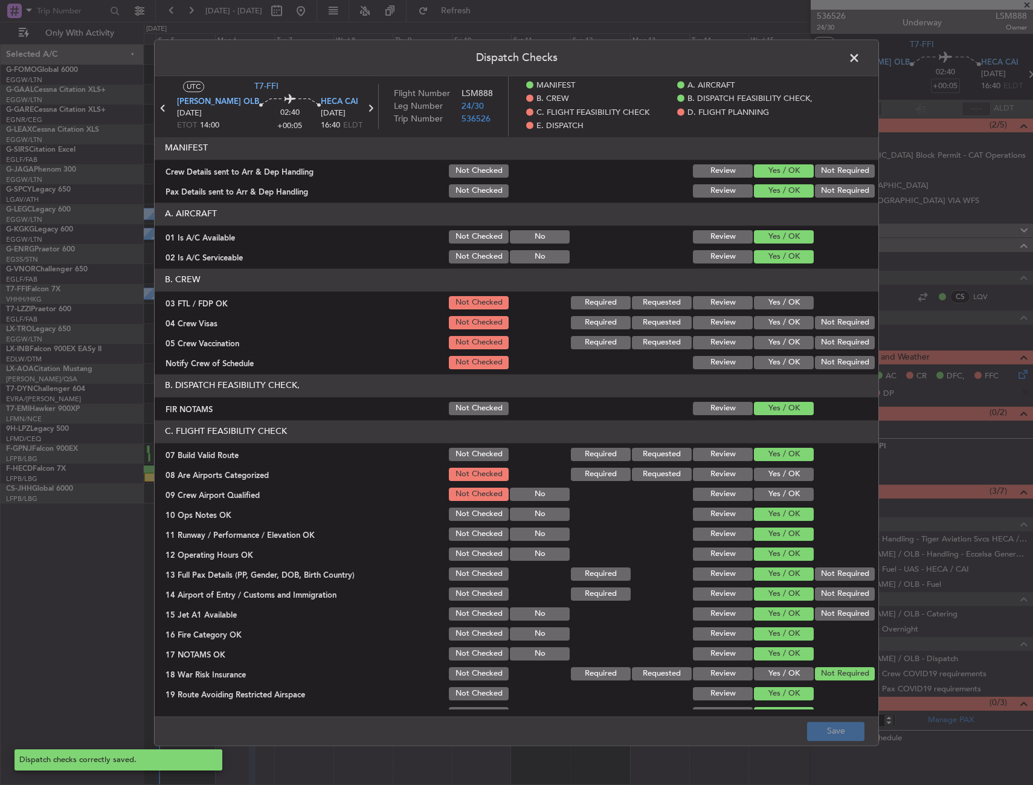
click at [861, 58] on span at bounding box center [861, 61] width 0 height 24
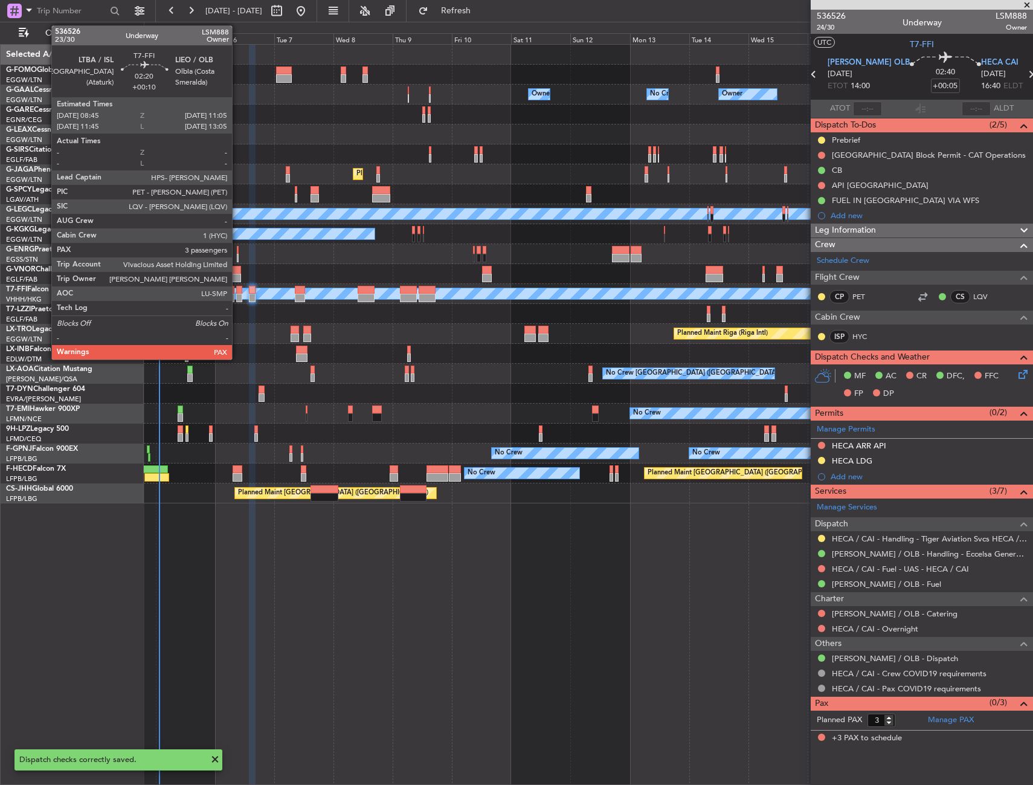
click at [238, 297] on div at bounding box center [239, 298] width 6 height 8
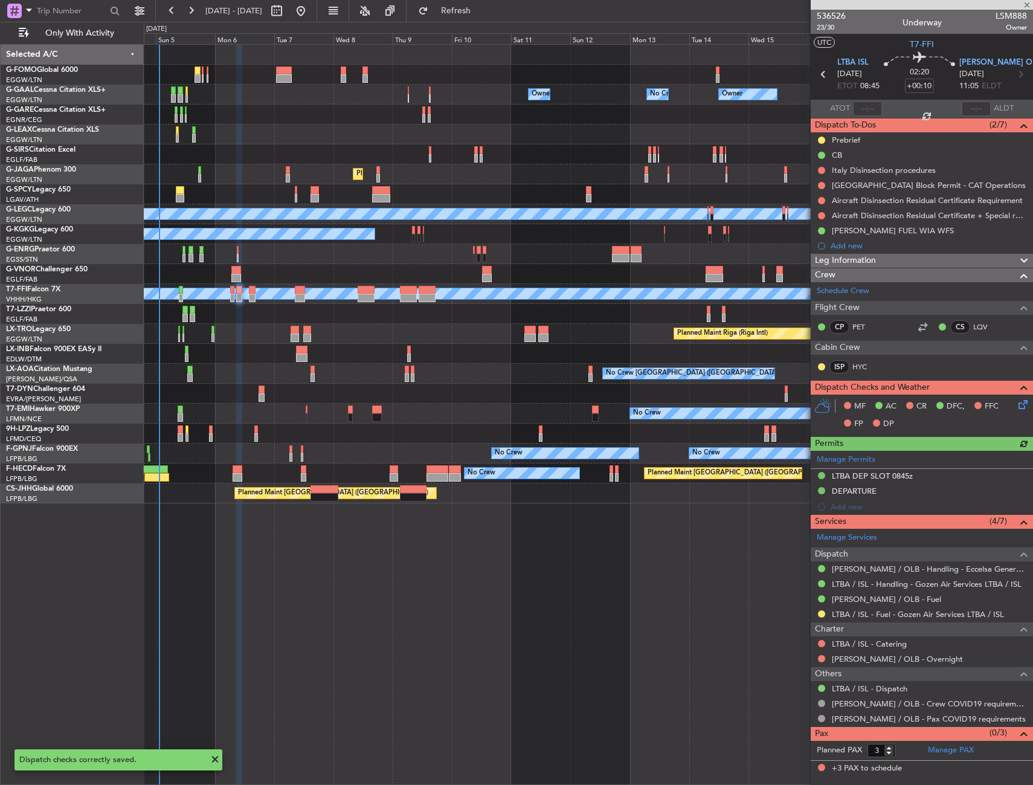
click at [1021, 403] on icon at bounding box center [1022, 403] width 10 height 10
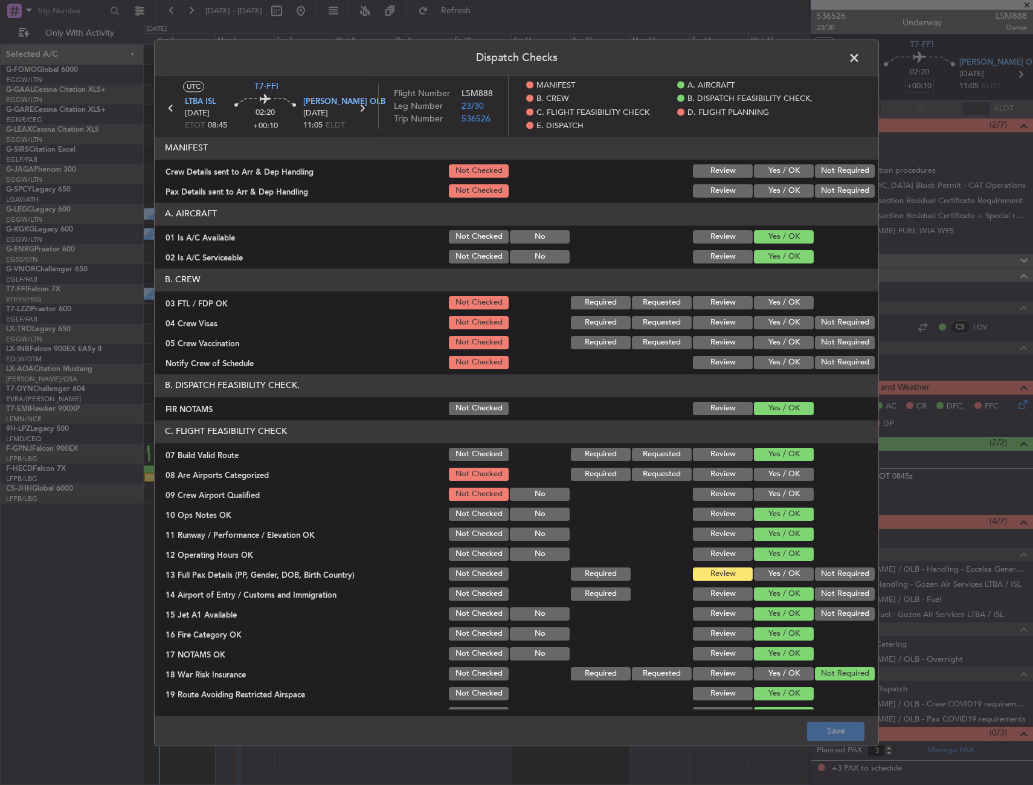
click at [771, 173] on button "Yes / OK" at bounding box center [784, 170] width 60 height 13
click at [770, 192] on button "Yes / OK" at bounding box center [784, 190] width 60 height 13
click at [832, 736] on button "Save" at bounding box center [835, 731] width 57 height 19
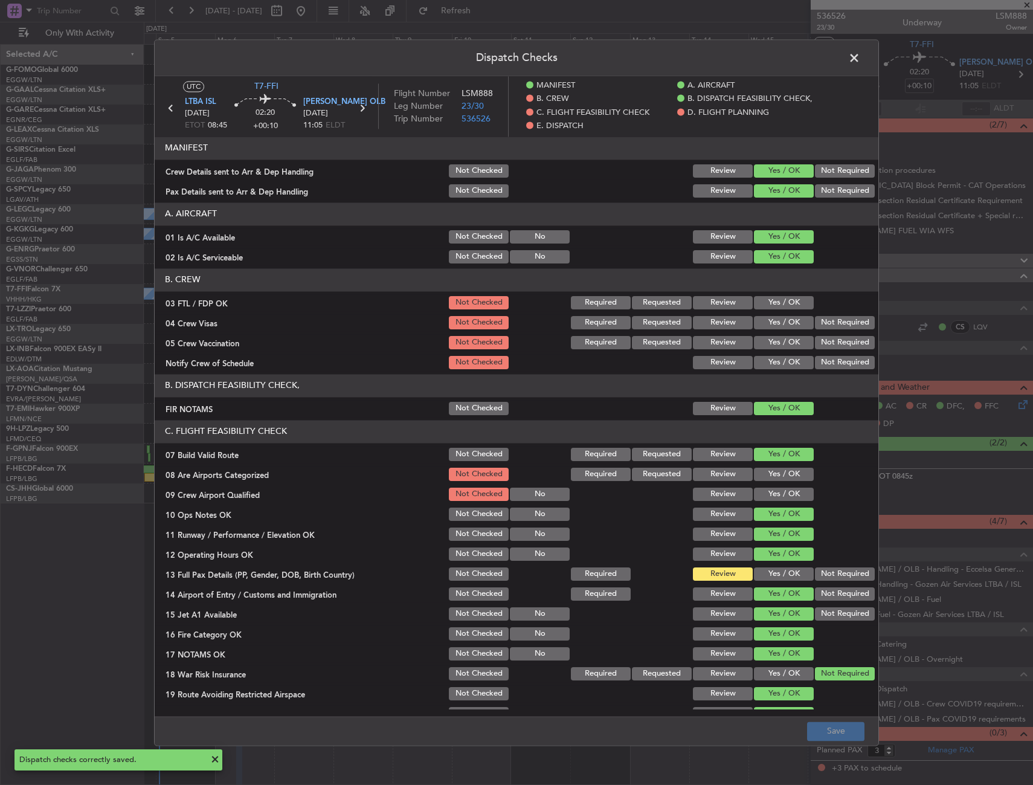
click at [861, 54] on span at bounding box center [861, 61] width 0 height 24
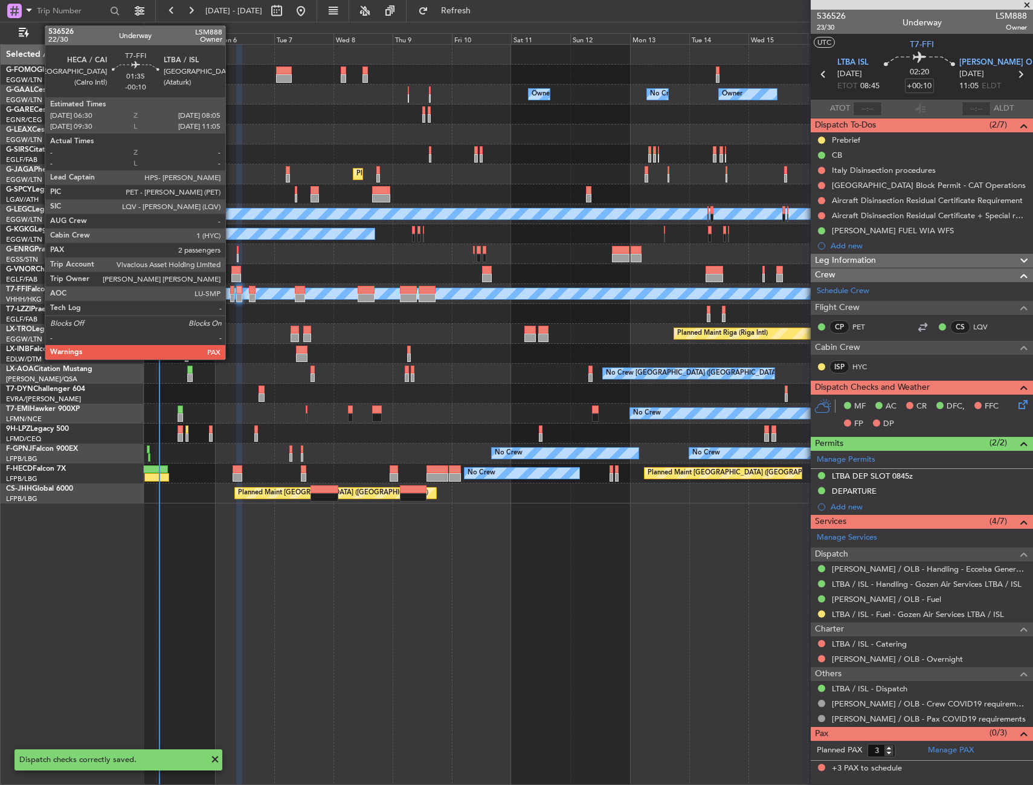
click at [231, 292] on div at bounding box center [232, 290] width 4 height 8
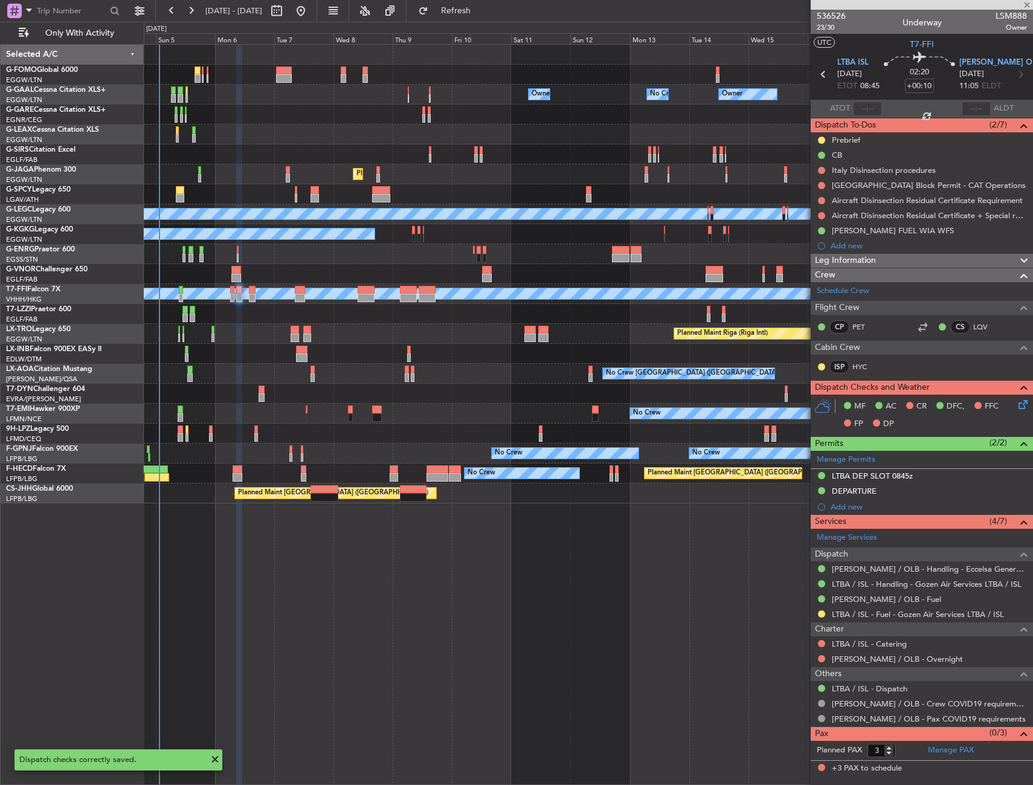
type input "-00:10"
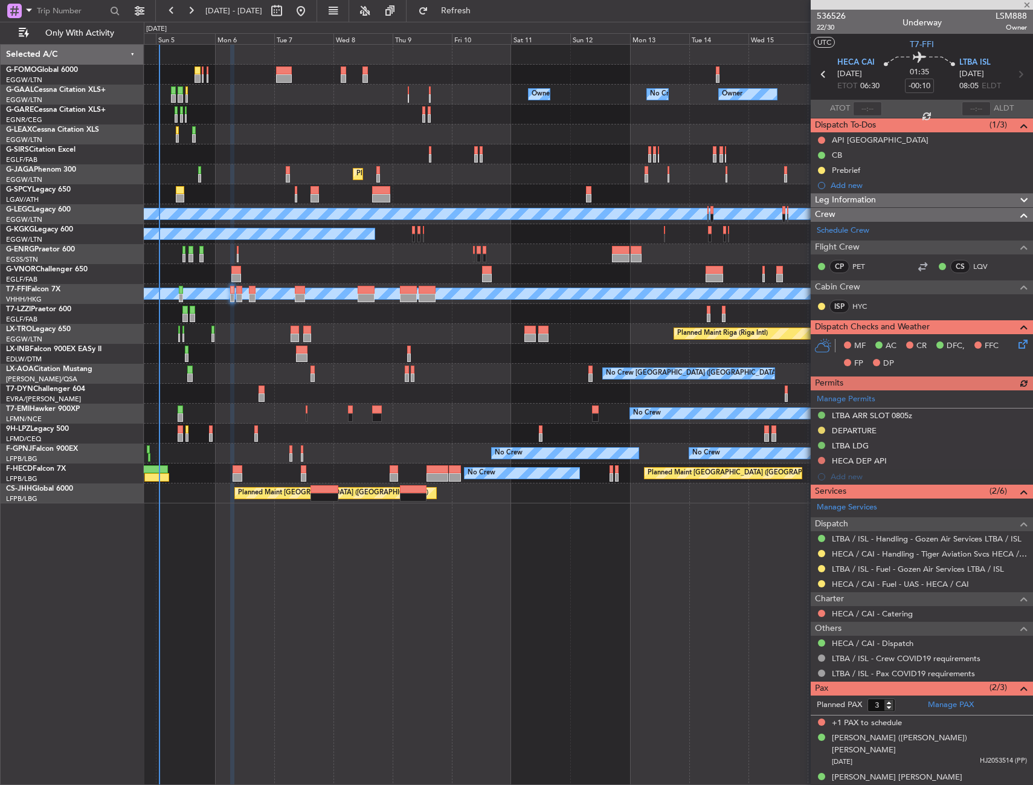
click at [1021, 342] on icon at bounding box center [1022, 342] width 10 height 10
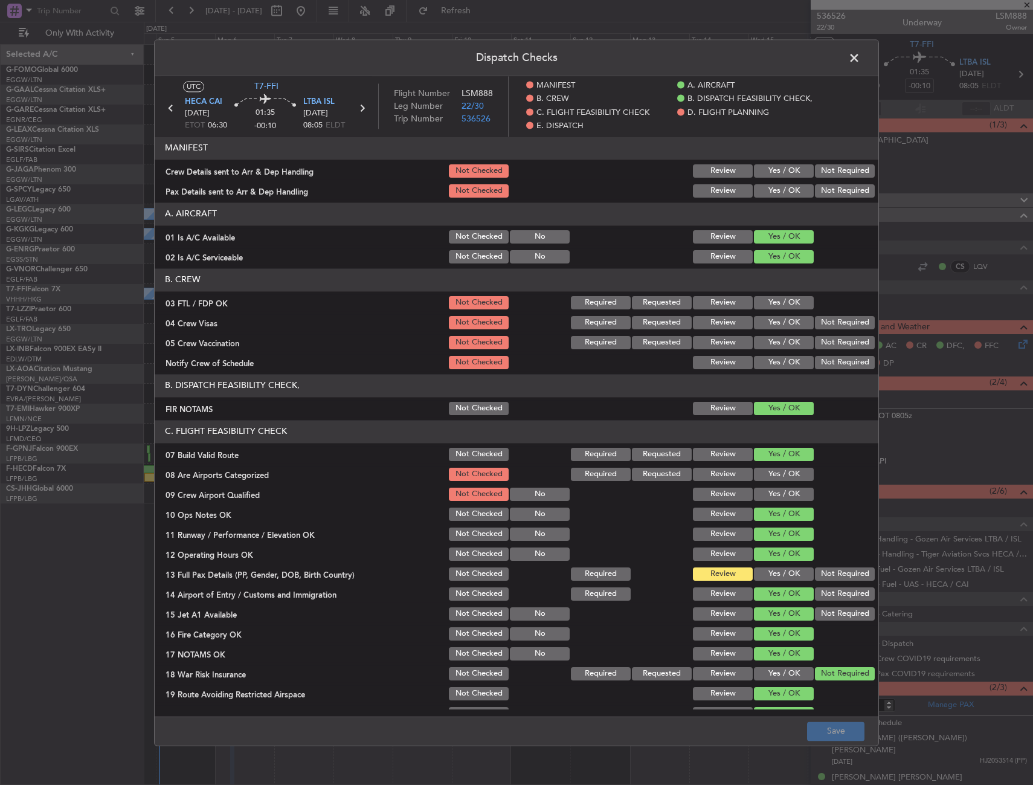
click at [764, 171] on button "Yes / OK" at bounding box center [784, 170] width 60 height 13
click at [769, 193] on button "Yes / OK" at bounding box center [784, 190] width 60 height 13
click at [806, 732] on footer "Save" at bounding box center [517, 730] width 724 height 29
click at [815, 732] on button "Save" at bounding box center [835, 731] width 57 height 19
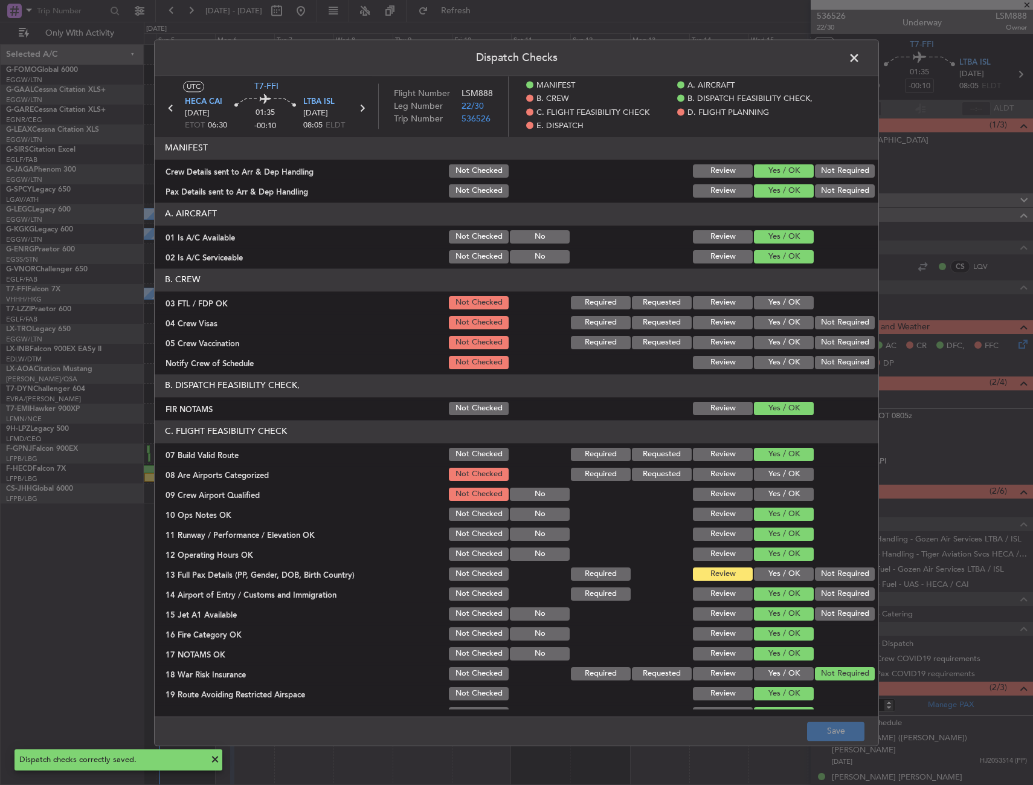
click at [861, 58] on span at bounding box center [861, 61] width 0 height 24
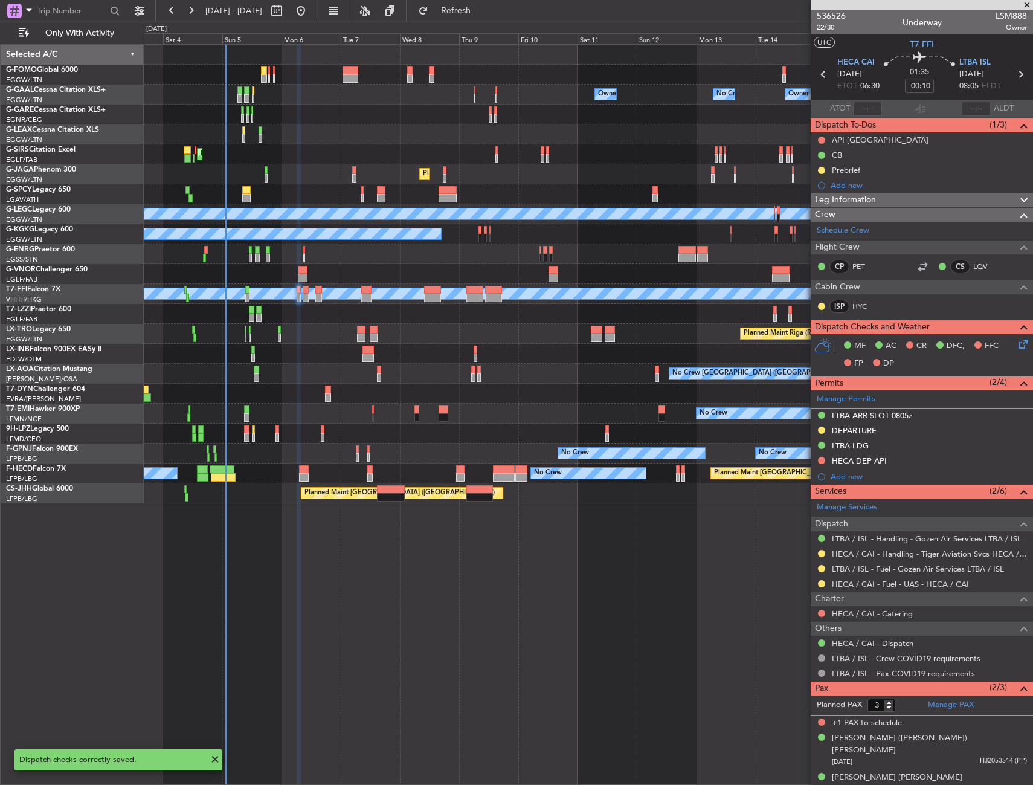
click at [280, 275] on div at bounding box center [588, 274] width 889 height 20
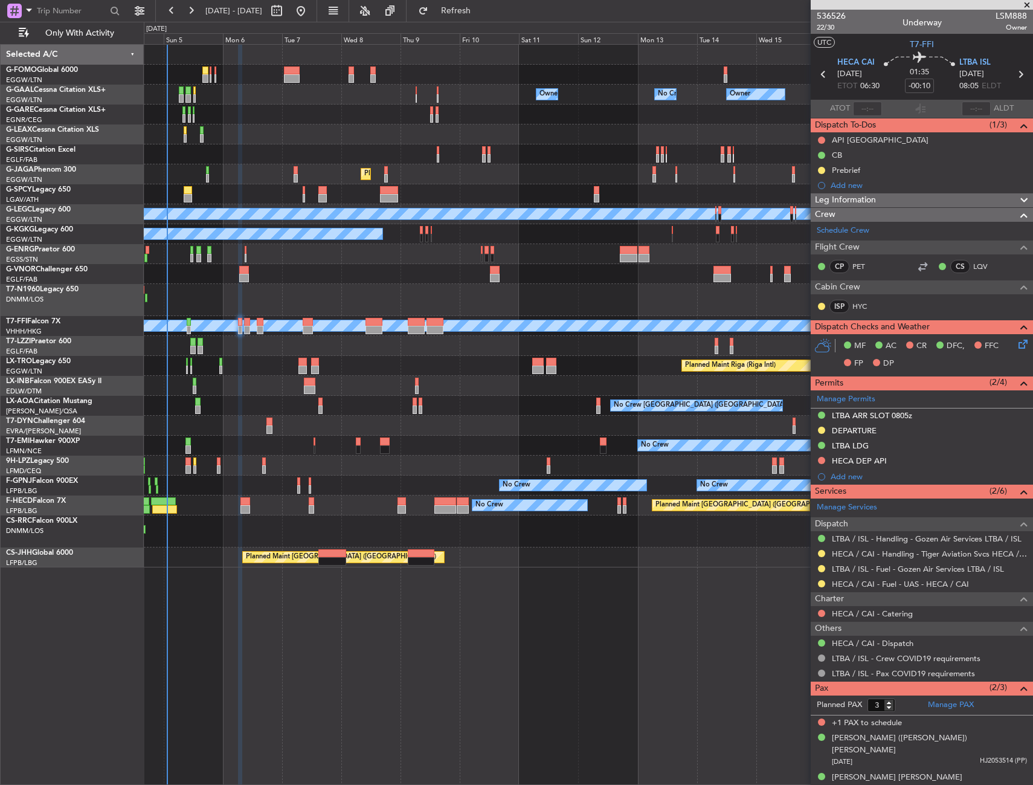
click at [389, 427] on div at bounding box center [588, 426] width 889 height 20
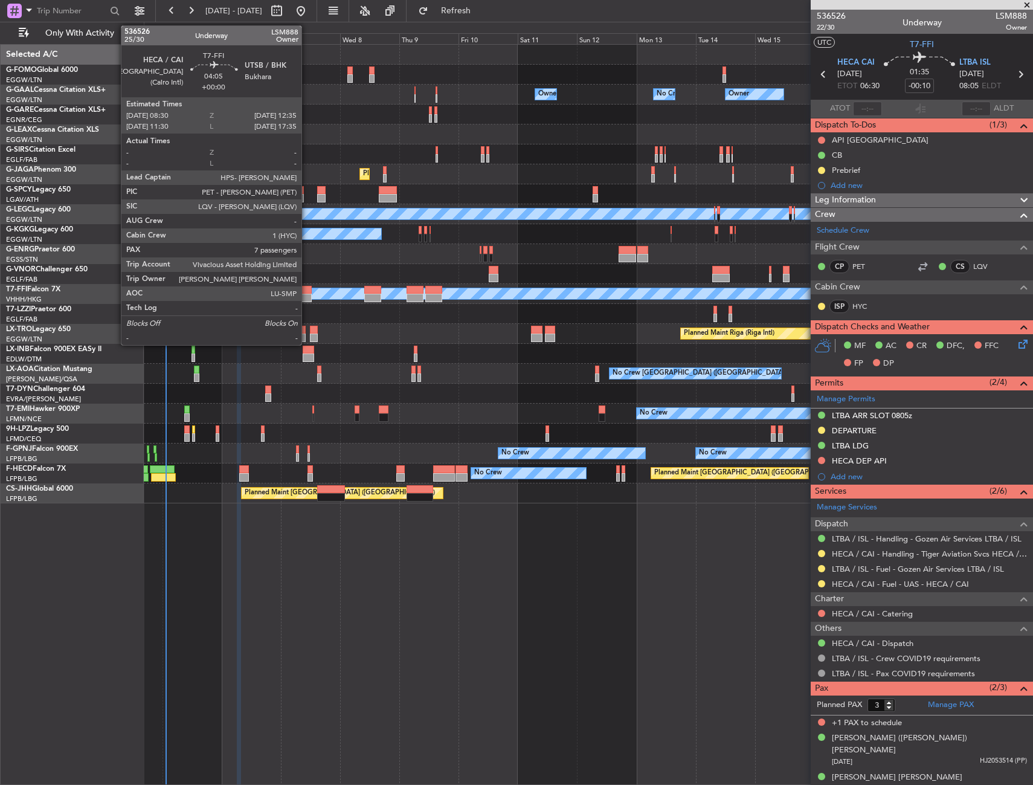
click at [307, 300] on div at bounding box center [307, 298] width 10 height 8
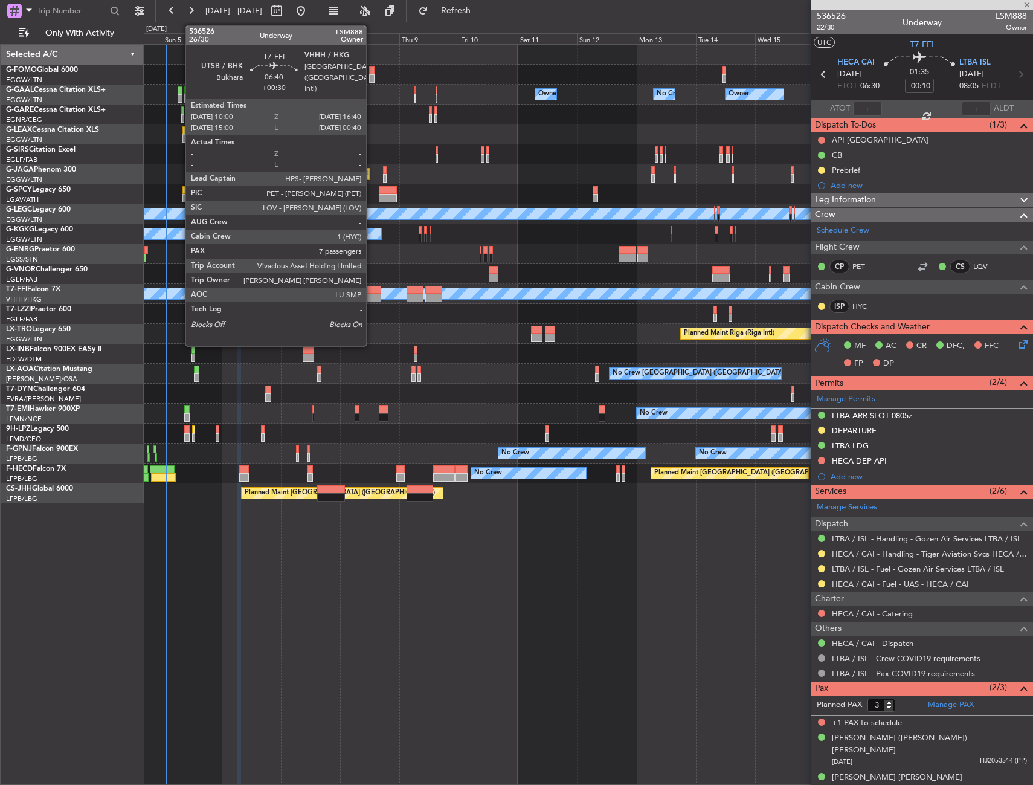
type input "7"
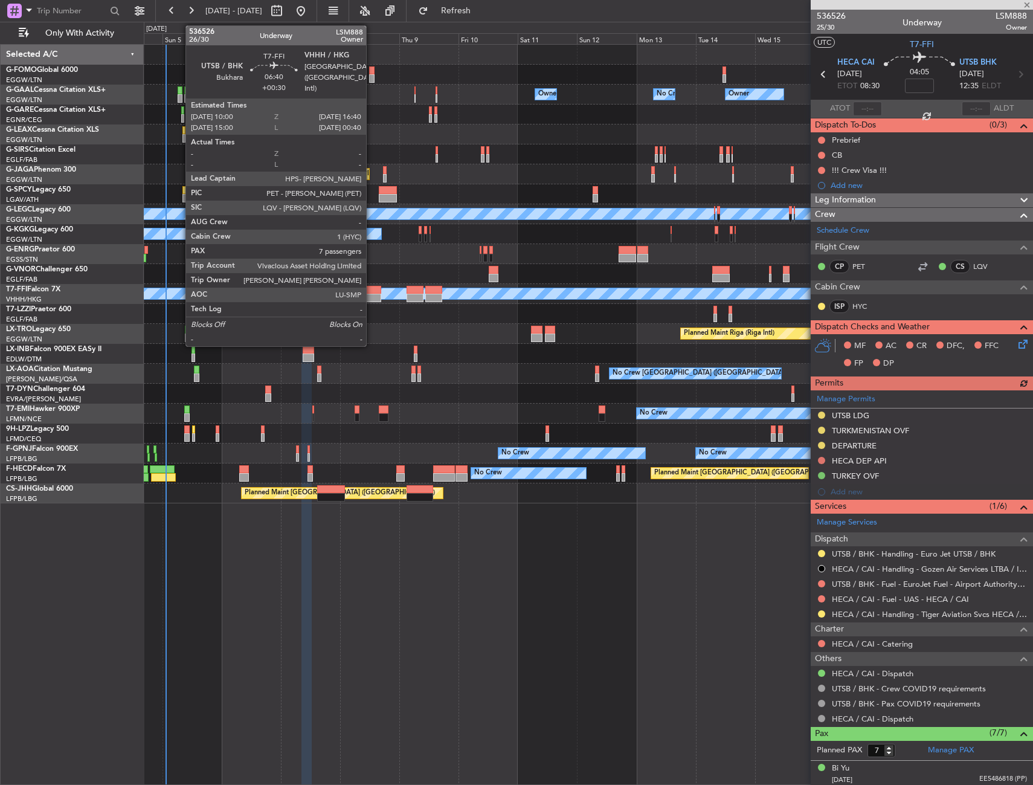
click at [372, 295] on div at bounding box center [372, 298] width 17 height 8
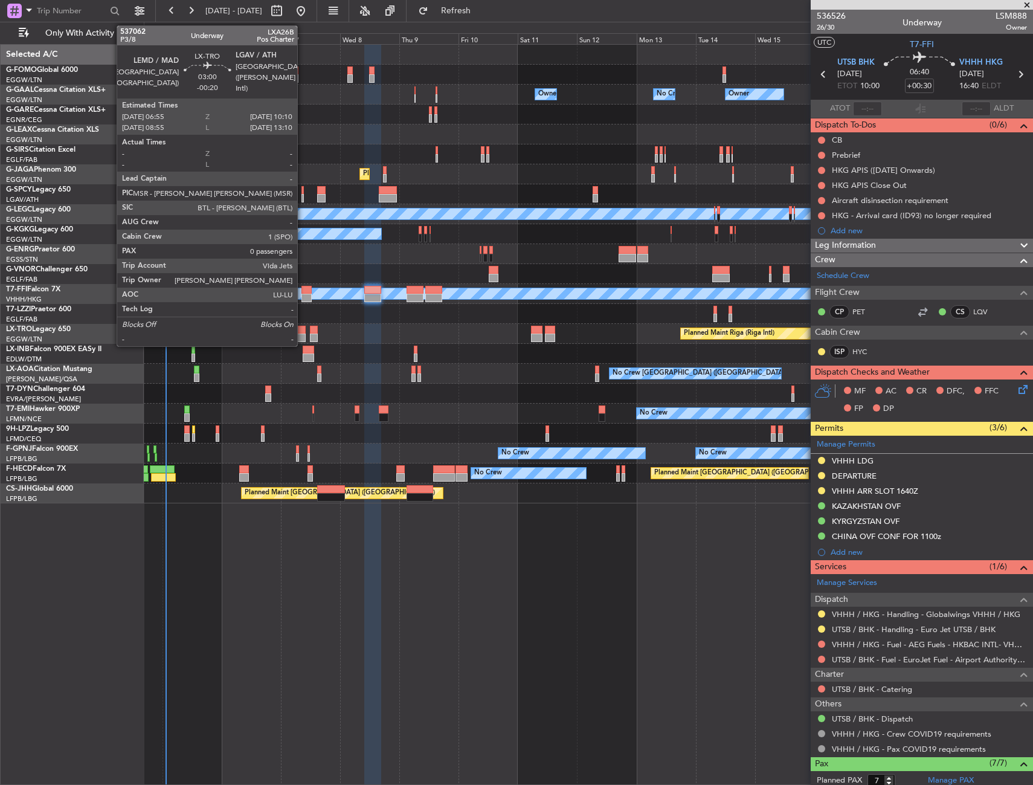
click at [303, 332] on div at bounding box center [301, 330] width 8 height 8
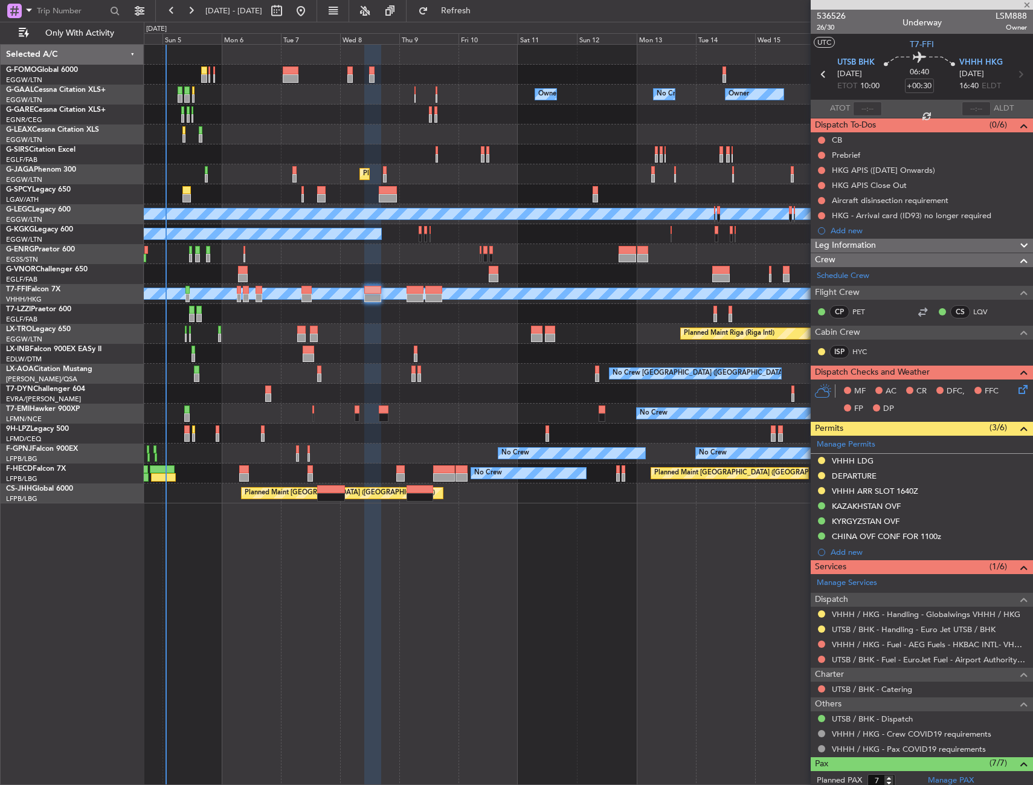
type input "-00:20"
type input "0"
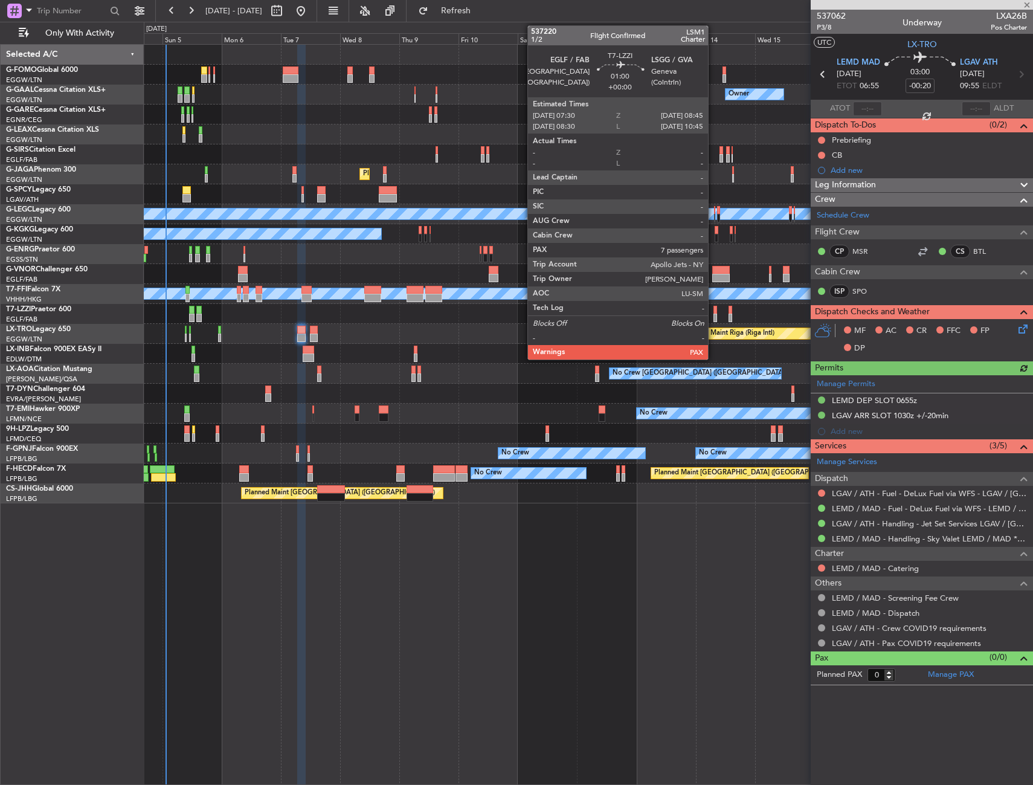
click at [714, 314] on div at bounding box center [716, 318] width 4 height 8
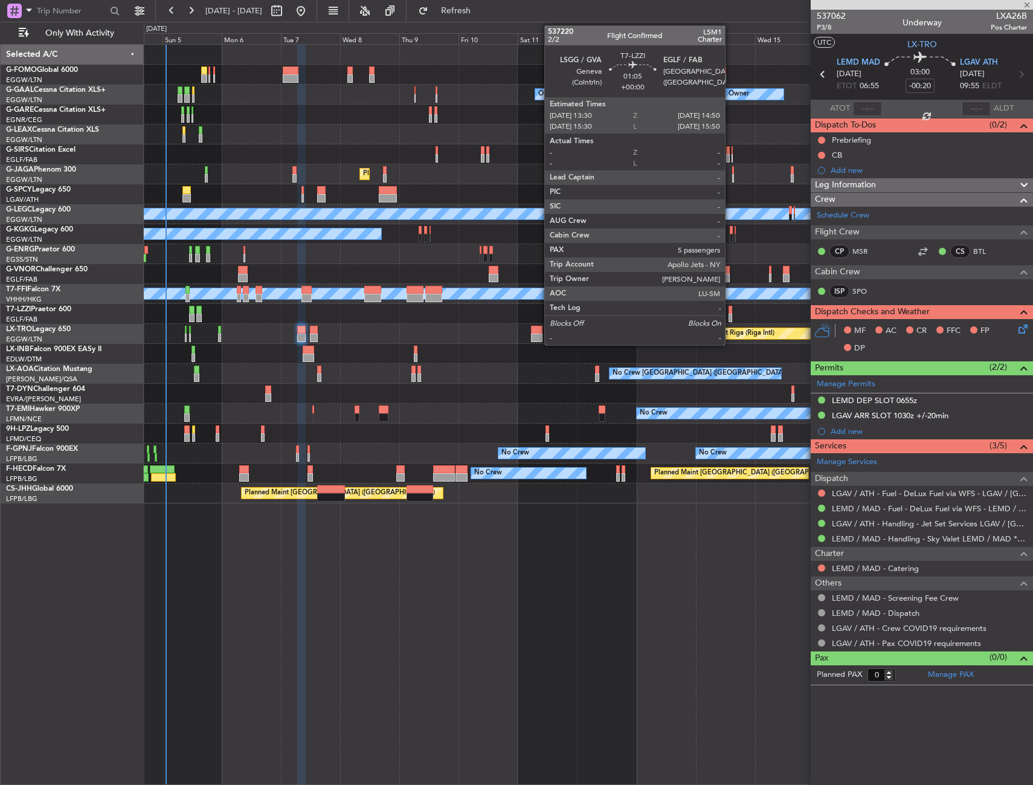
type input "7"
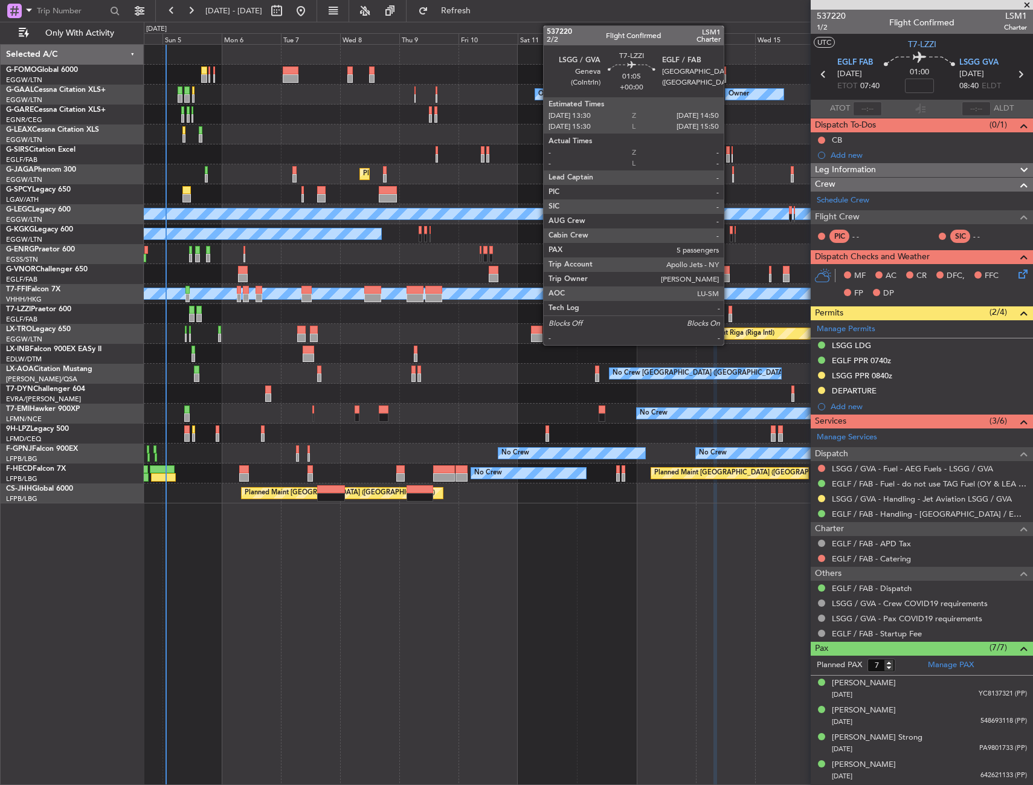
click at [729, 311] on div at bounding box center [731, 310] width 4 height 8
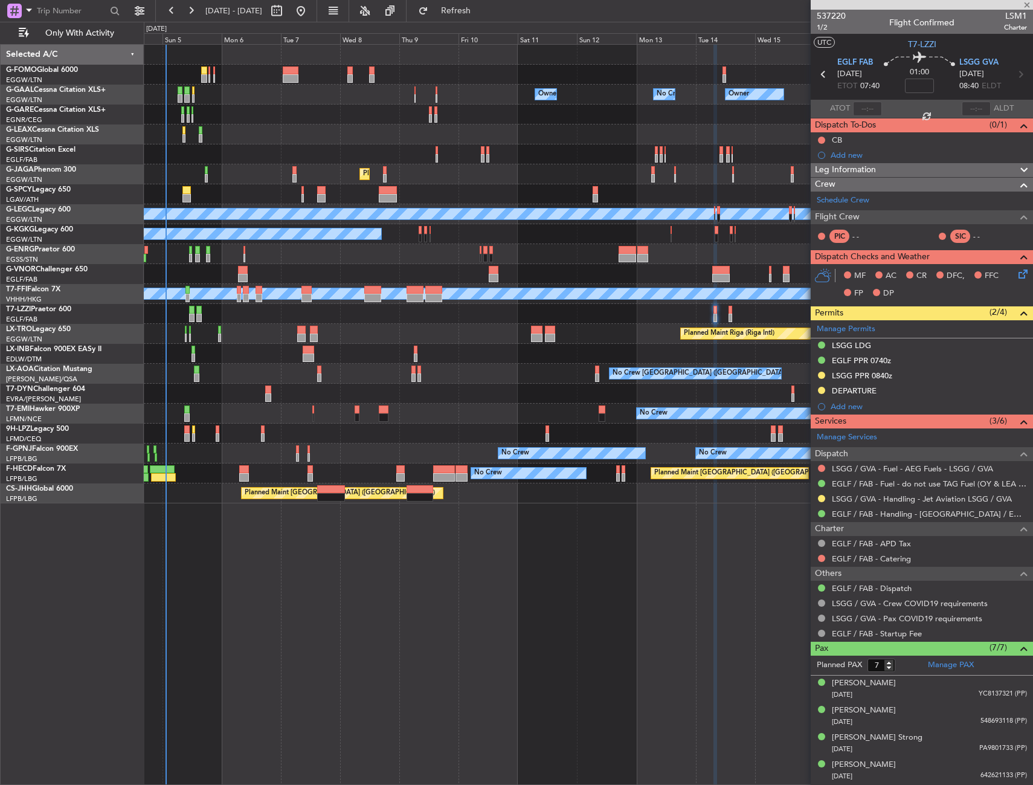
type input "5"
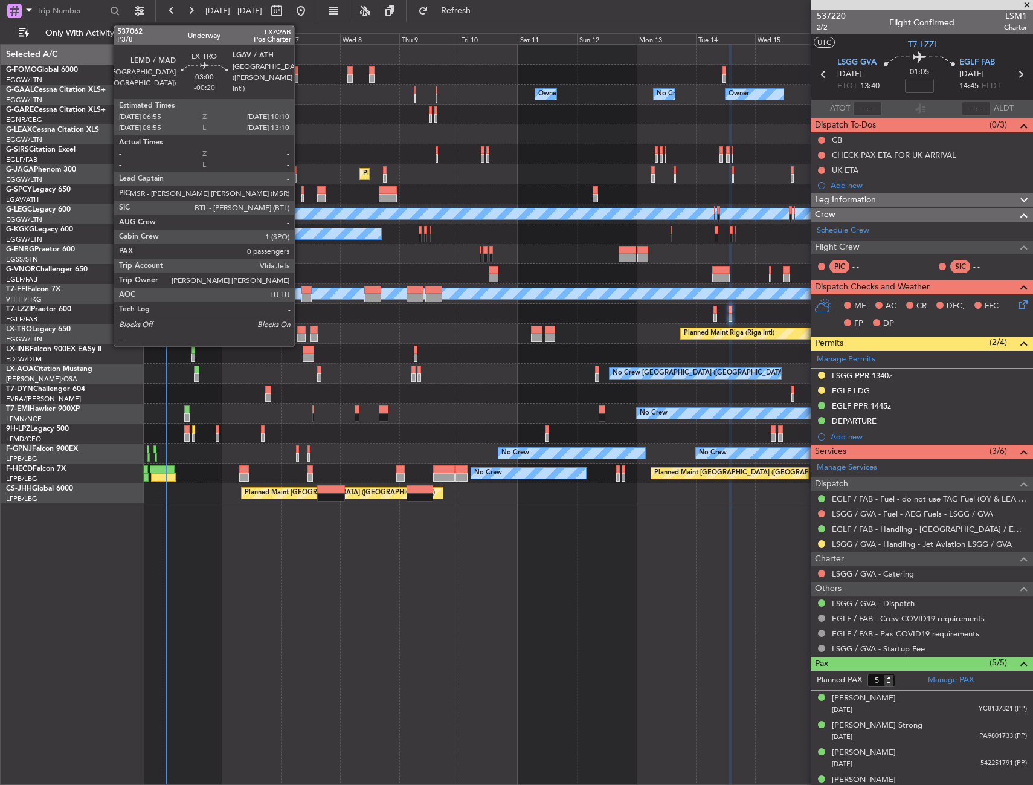
click at [300, 330] on div at bounding box center [301, 330] width 8 height 8
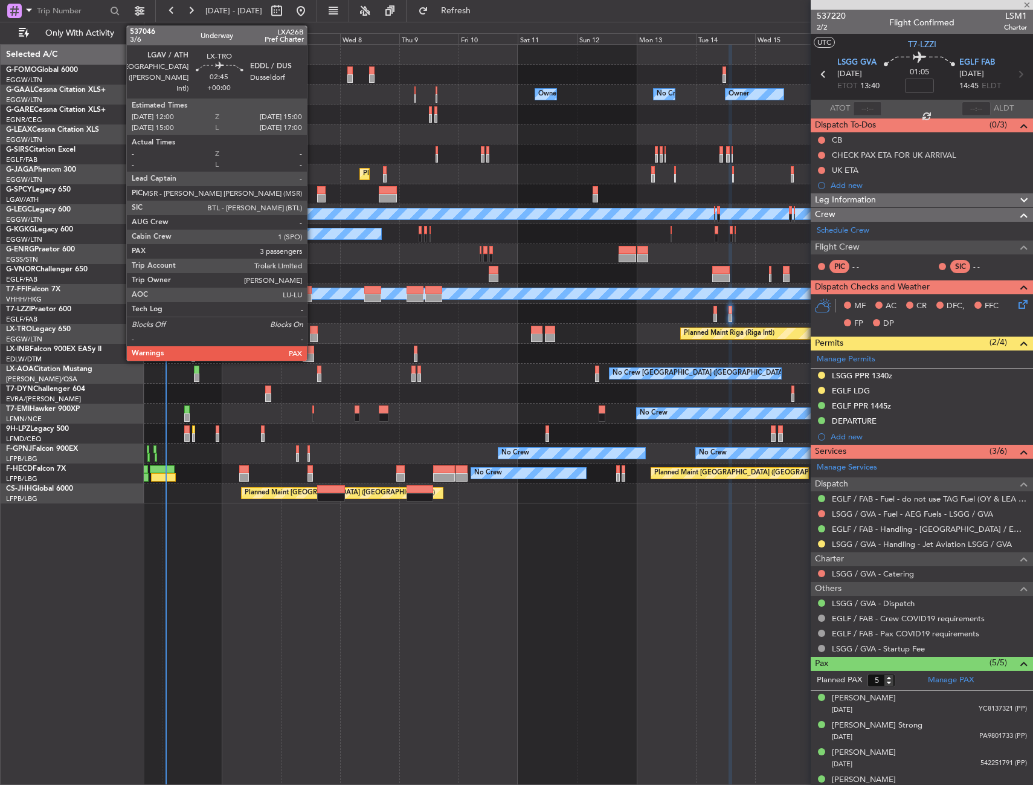
type input "-00:20"
type input "0"
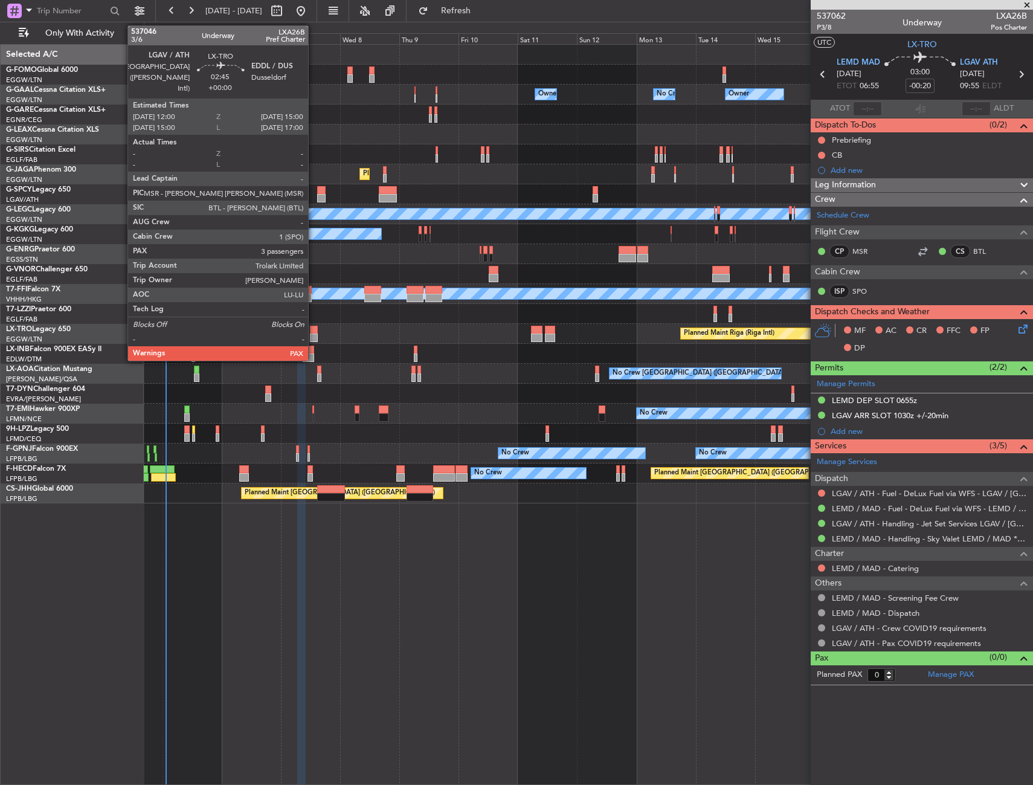
click at [314, 331] on div at bounding box center [314, 330] width 8 height 8
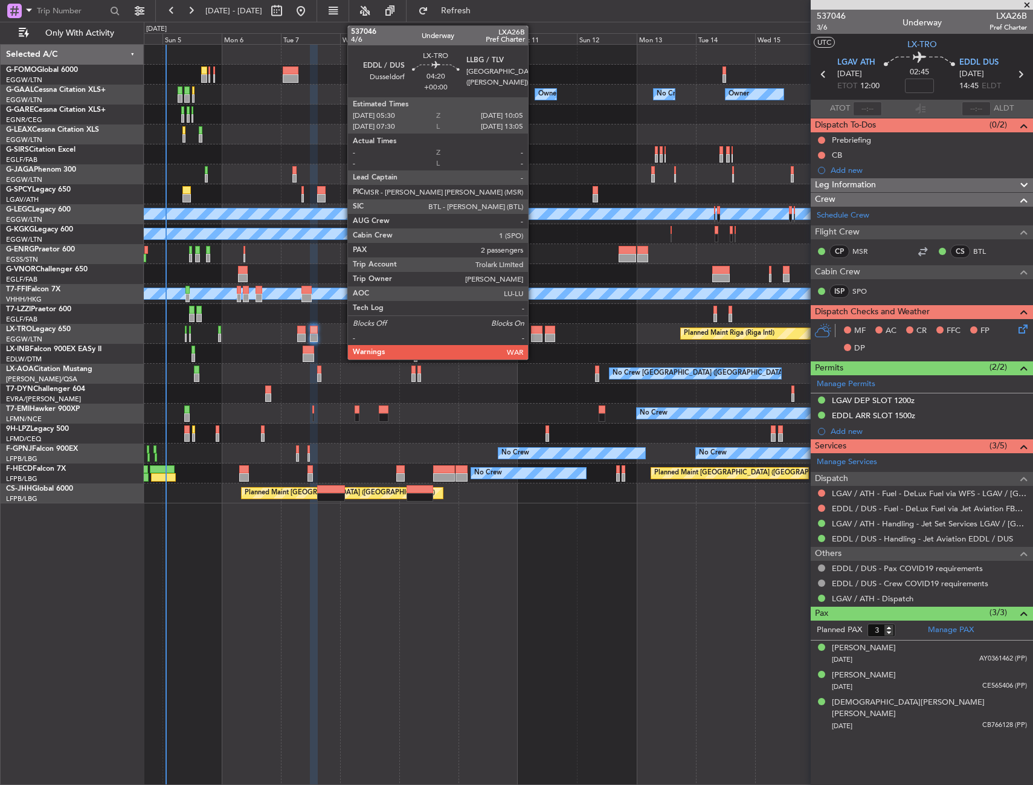
click at [534, 331] on div at bounding box center [536, 330] width 11 height 8
click at [534, 335] on div at bounding box center [536, 338] width 11 height 8
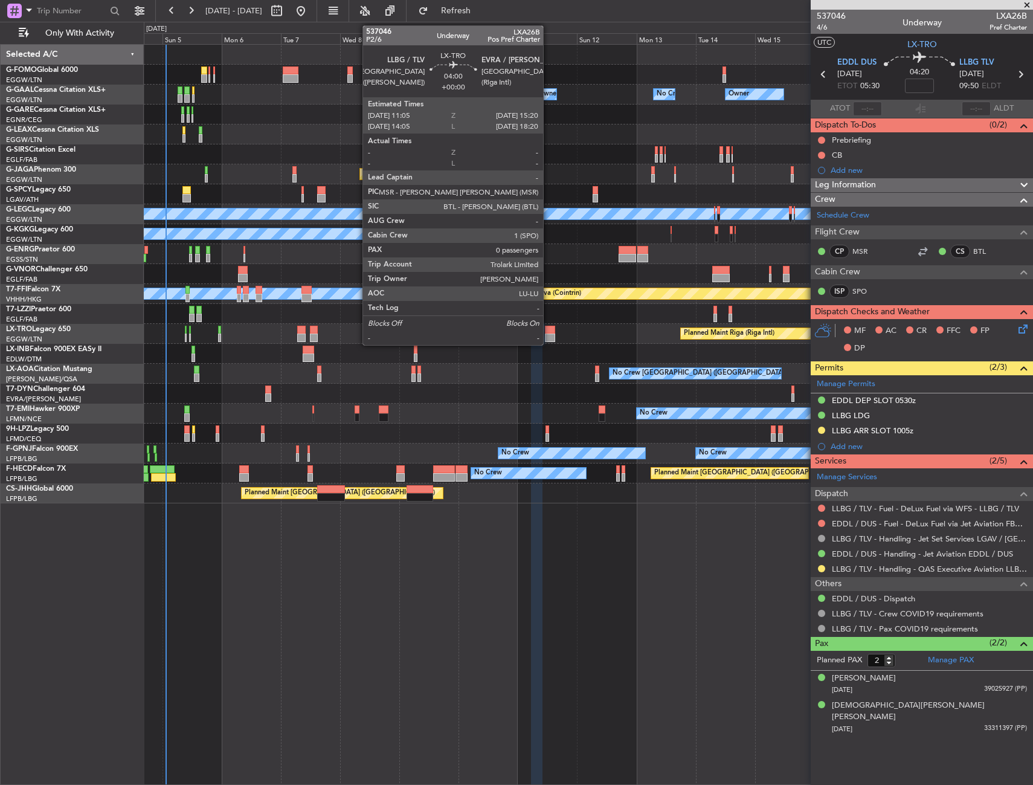
click at [549, 331] on div at bounding box center [550, 330] width 11 height 8
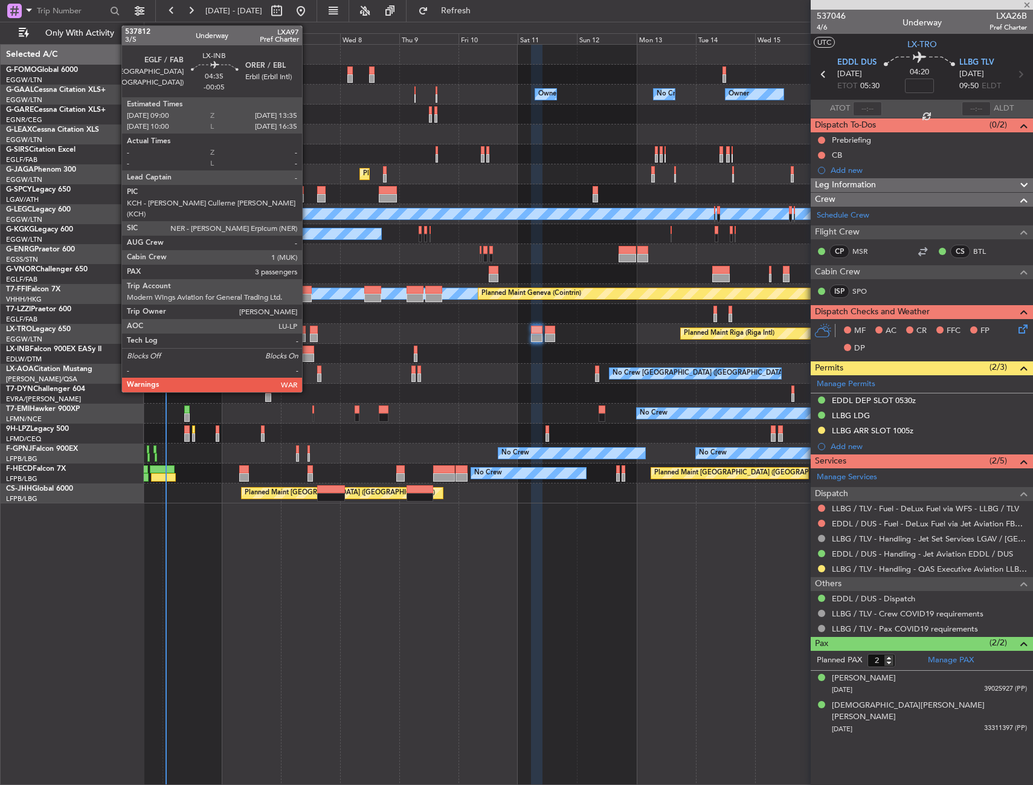
type input "0"
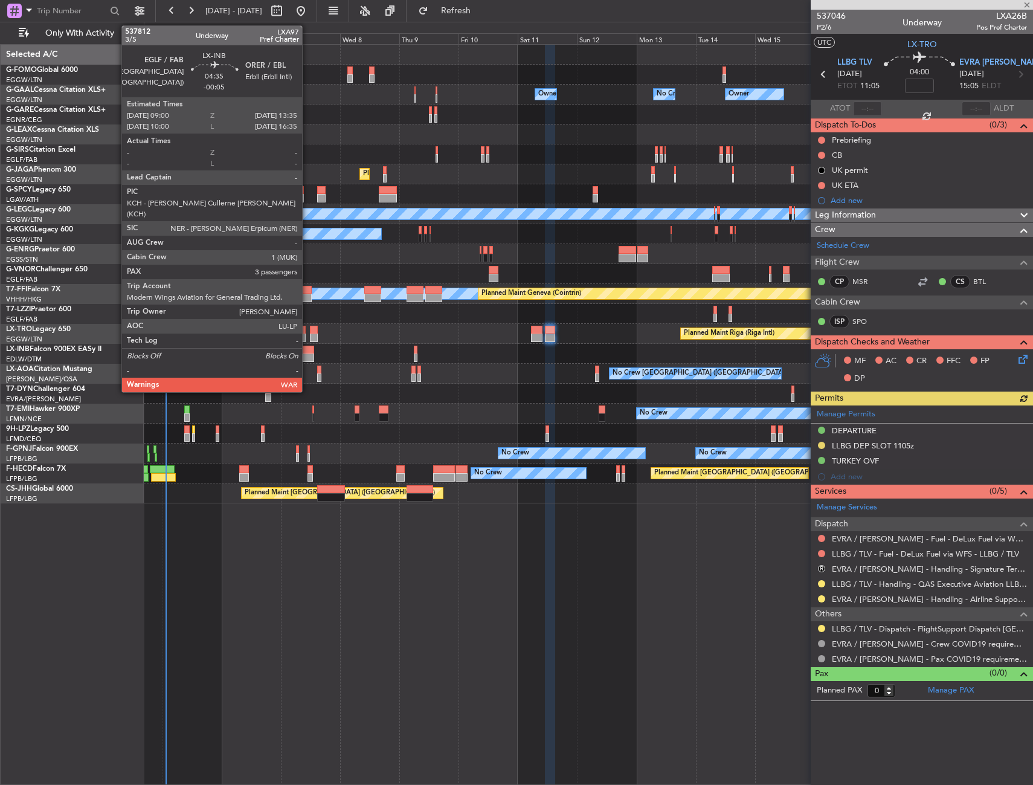
click at [308, 355] on div at bounding box center [308, 358] width 11 height 8
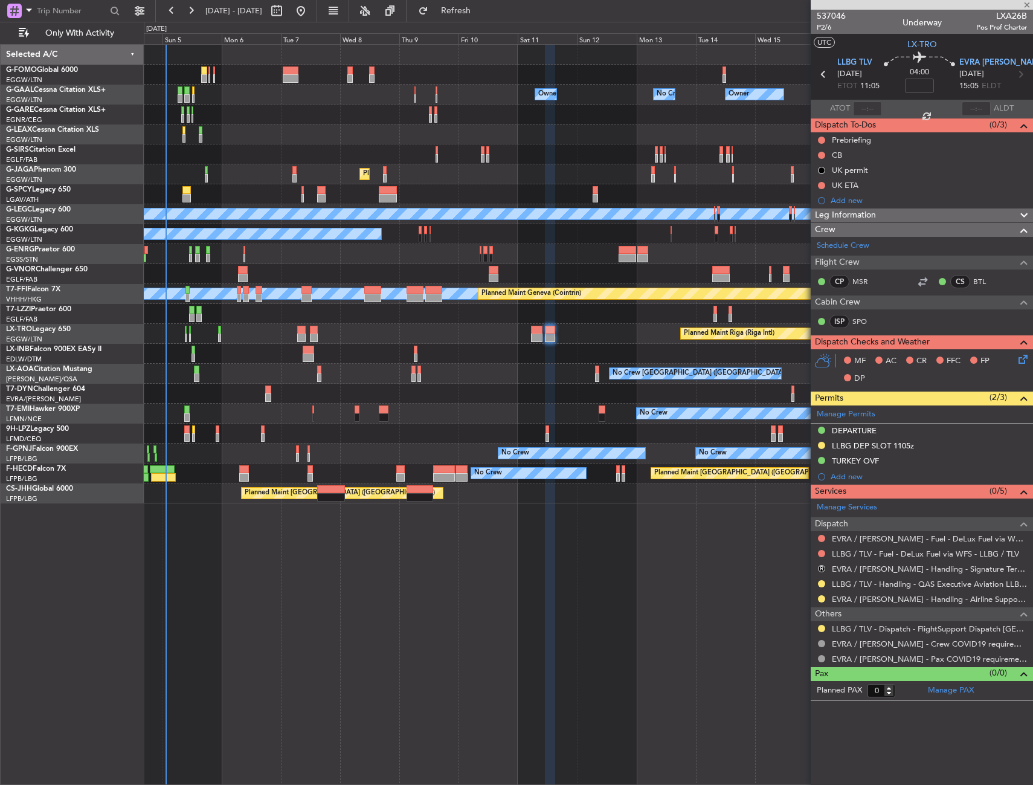
type input "-00:05"
type input "3"
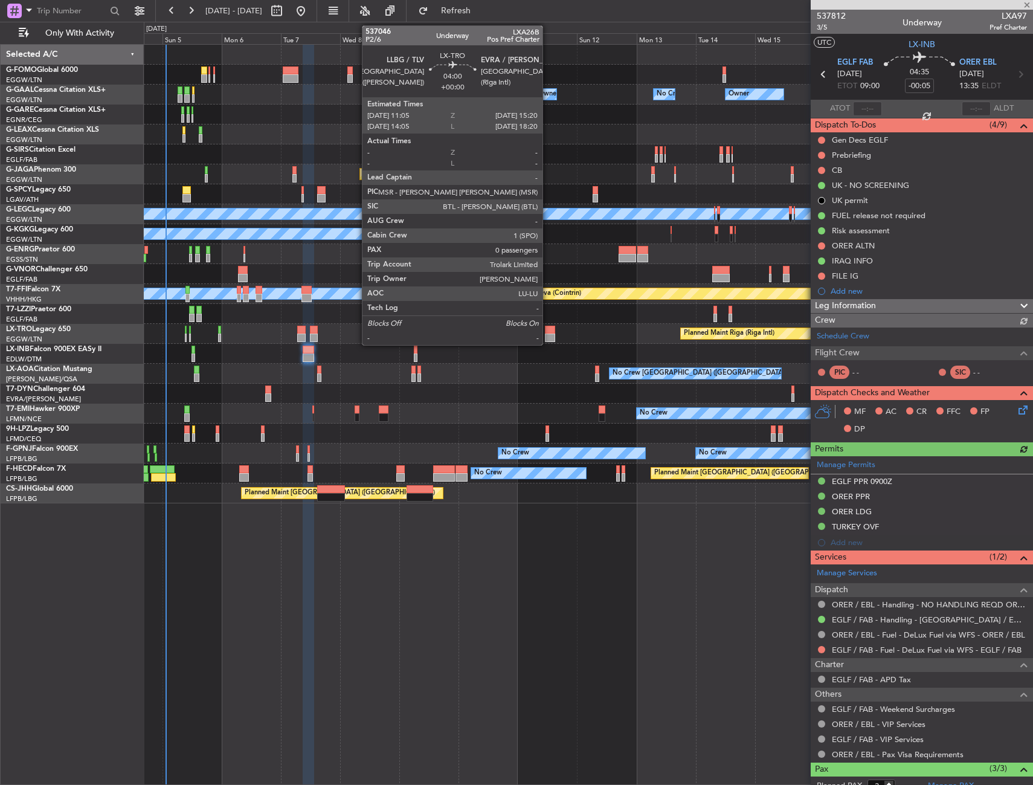
click at [549, 333] on div at bounding box center [550, 330] width 11 height 8
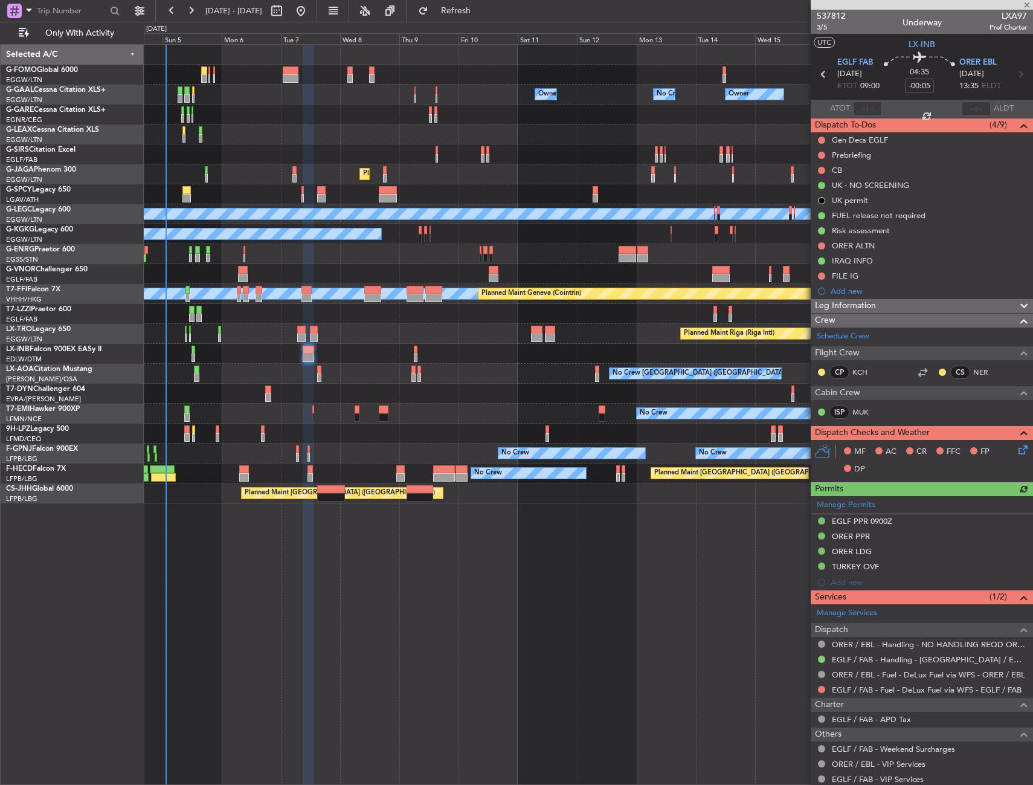
type input "0"
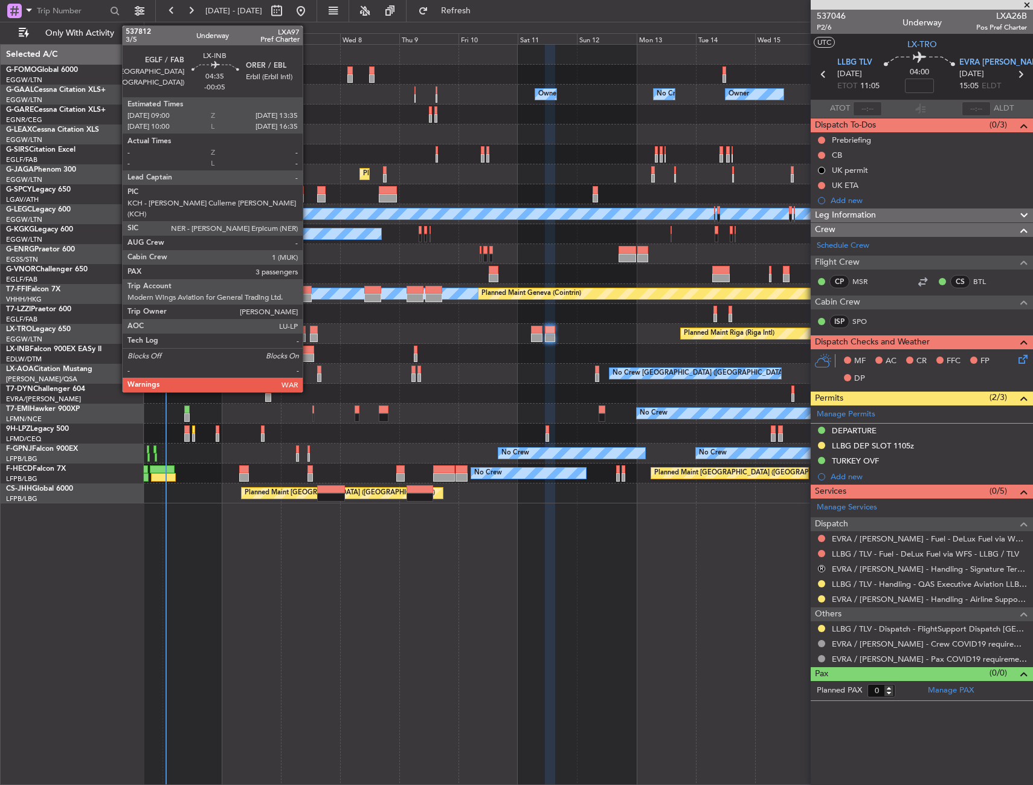
click at [308, 349] on div at bounding box center [308, 350] width 11 height 8
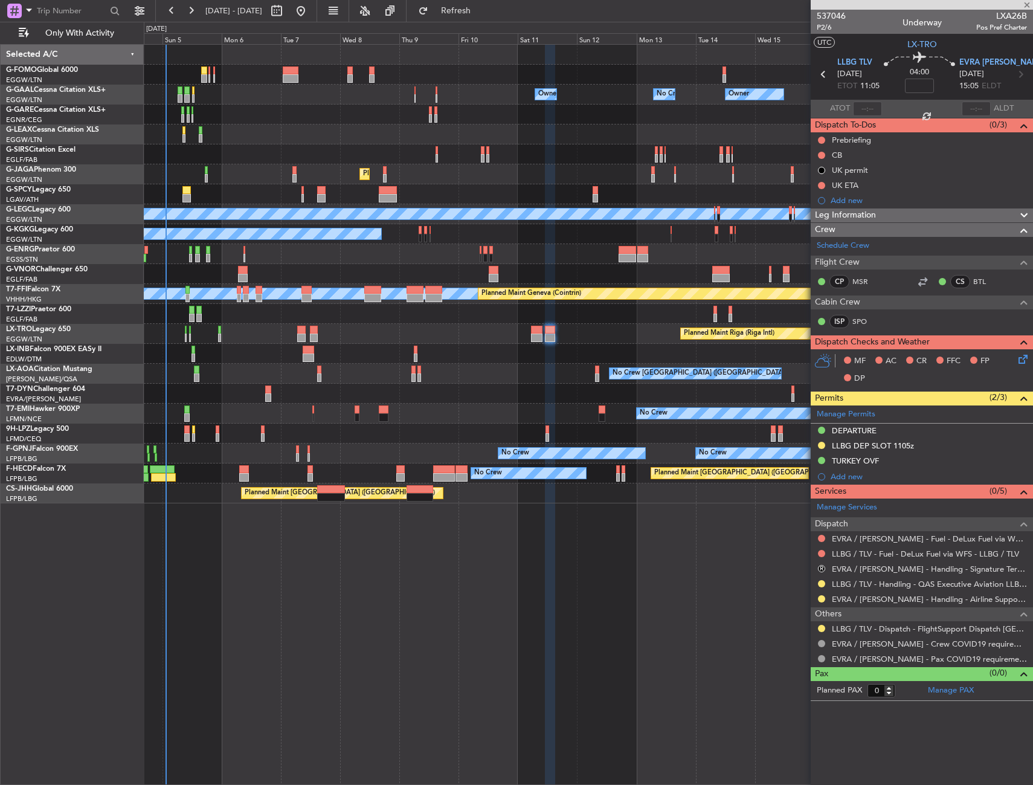
type input "-00:05"
type input "3"
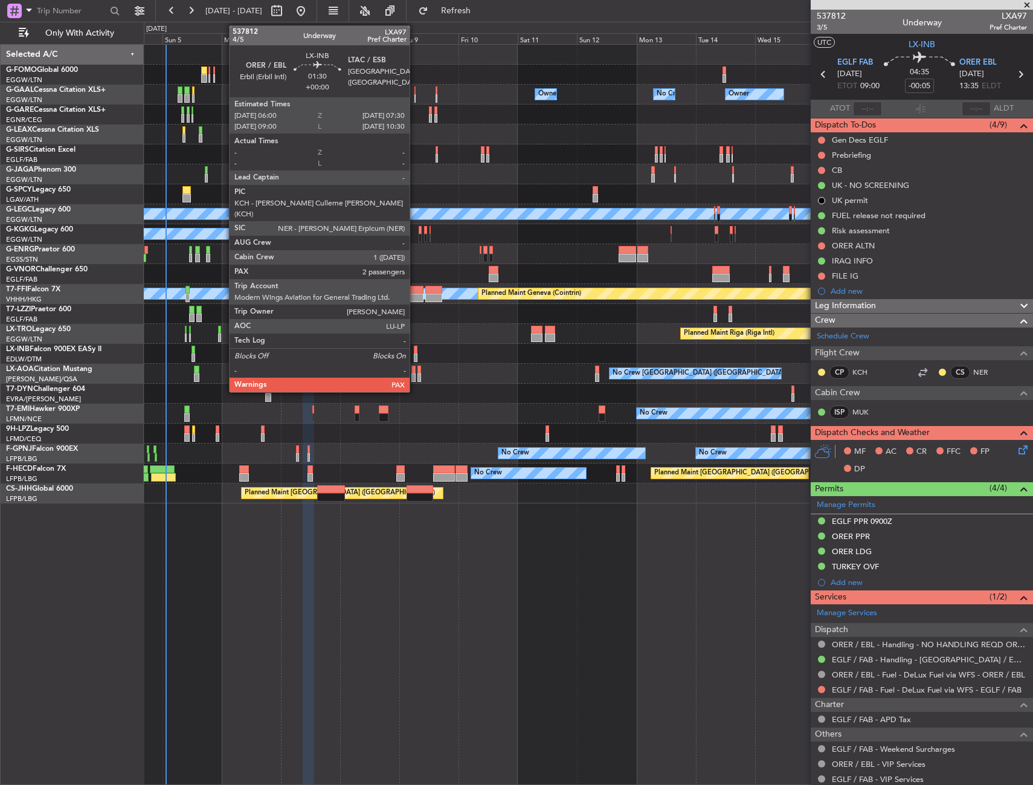
click at [415, 352] on div at bounding box center [416, 350] width 4 height 8
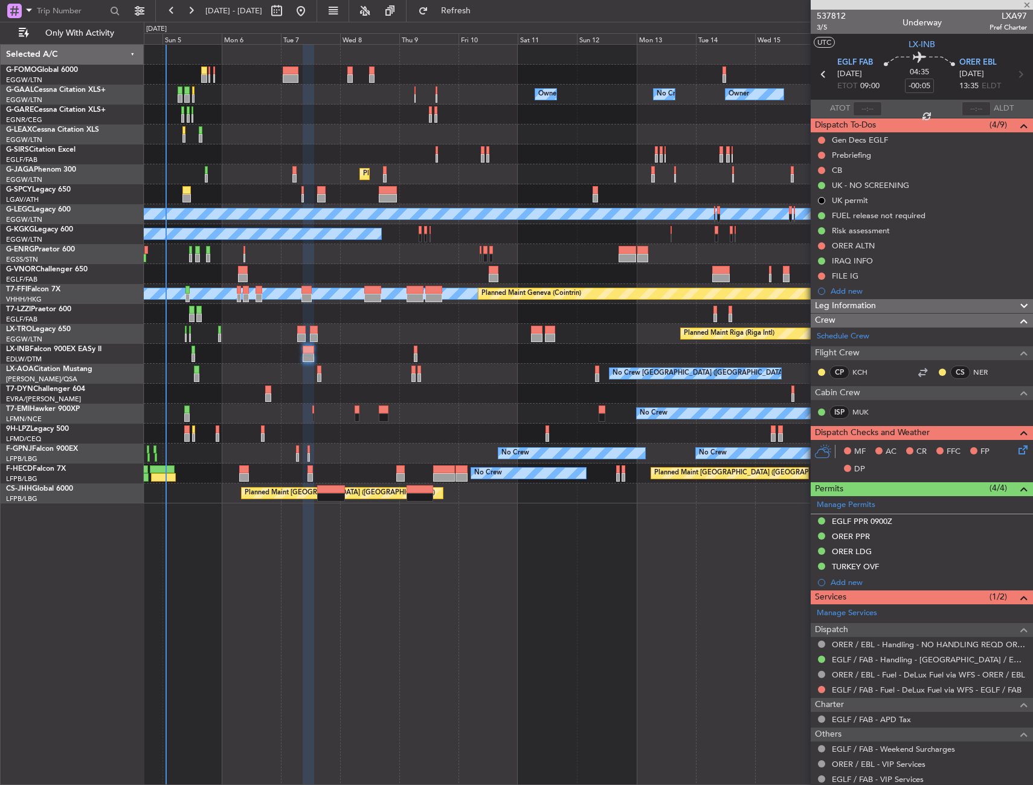
type input "4"
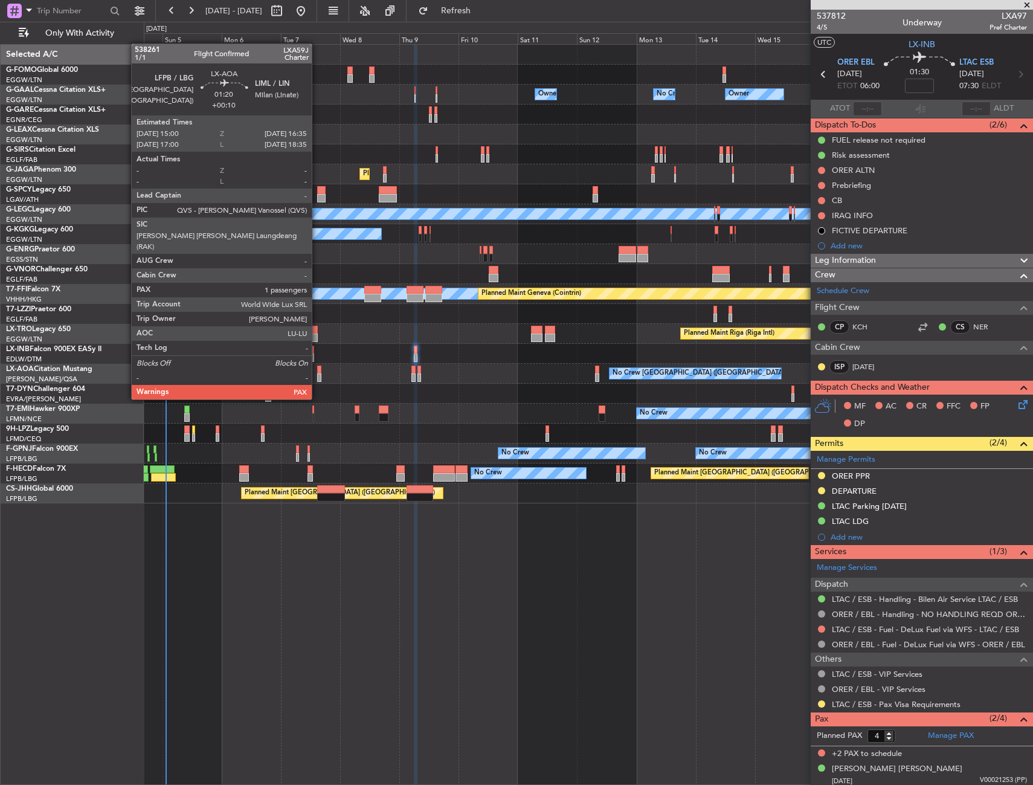
click at [317, 377] on div at bounding box center [319, 377] width 4 height 8
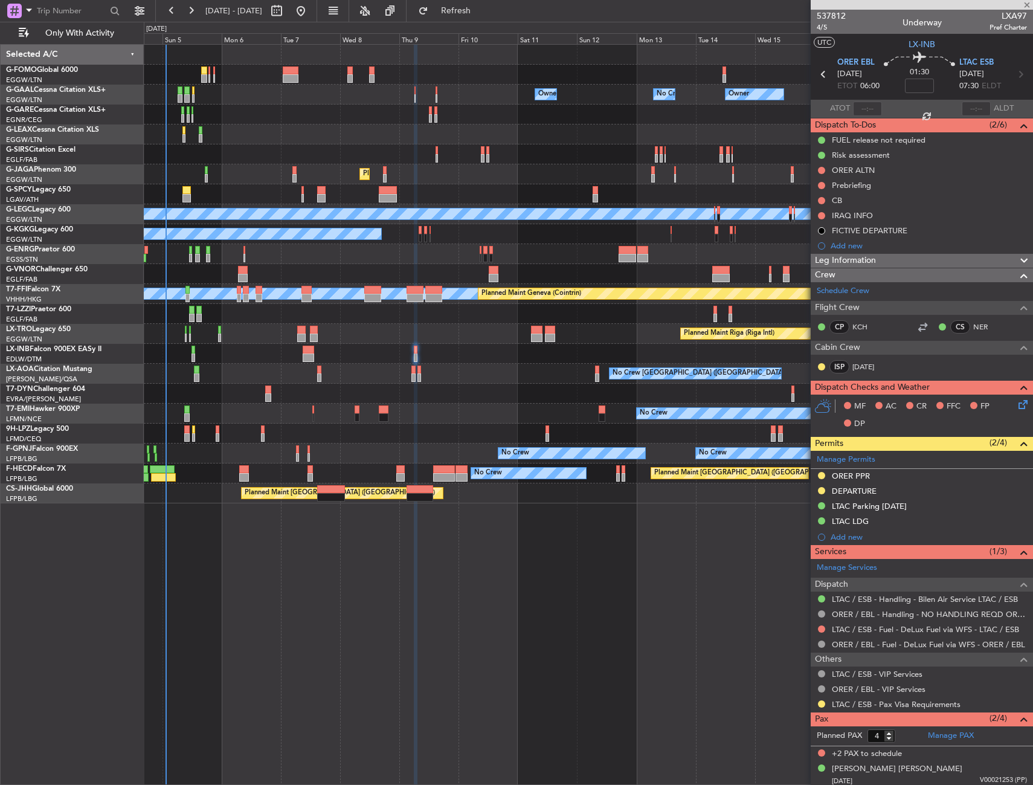
type input "+00:10"
type input "1"
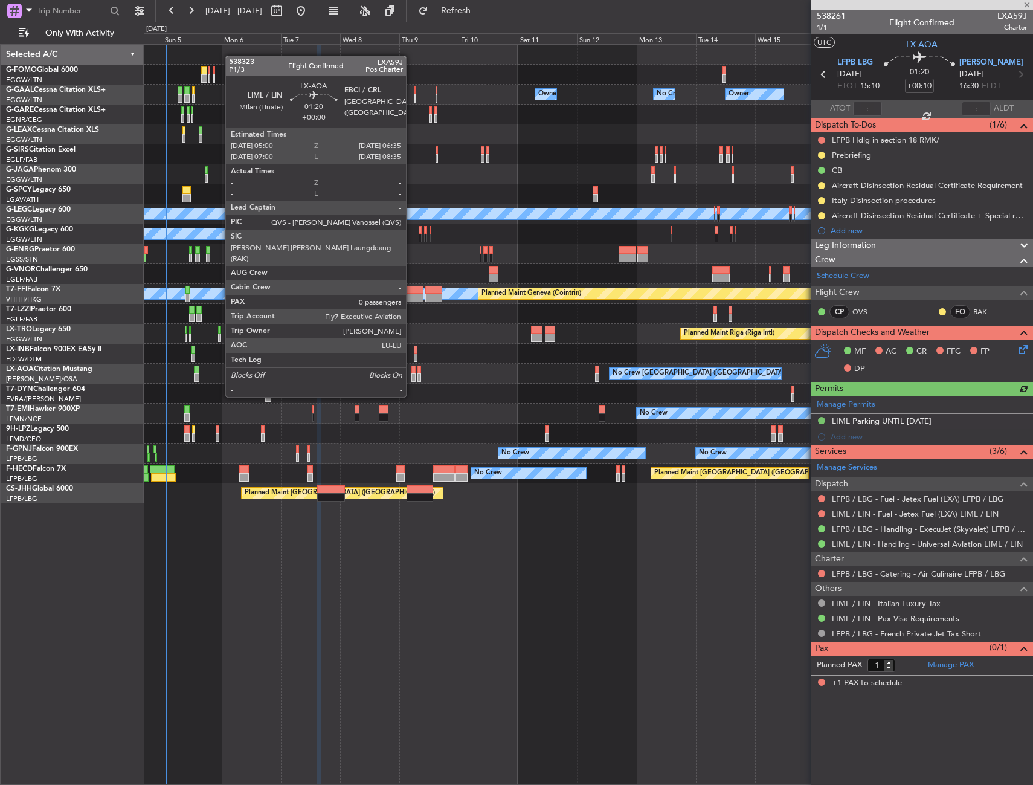
click at [412, 374] on div at bounding box center [414, 377] width 4 height 8
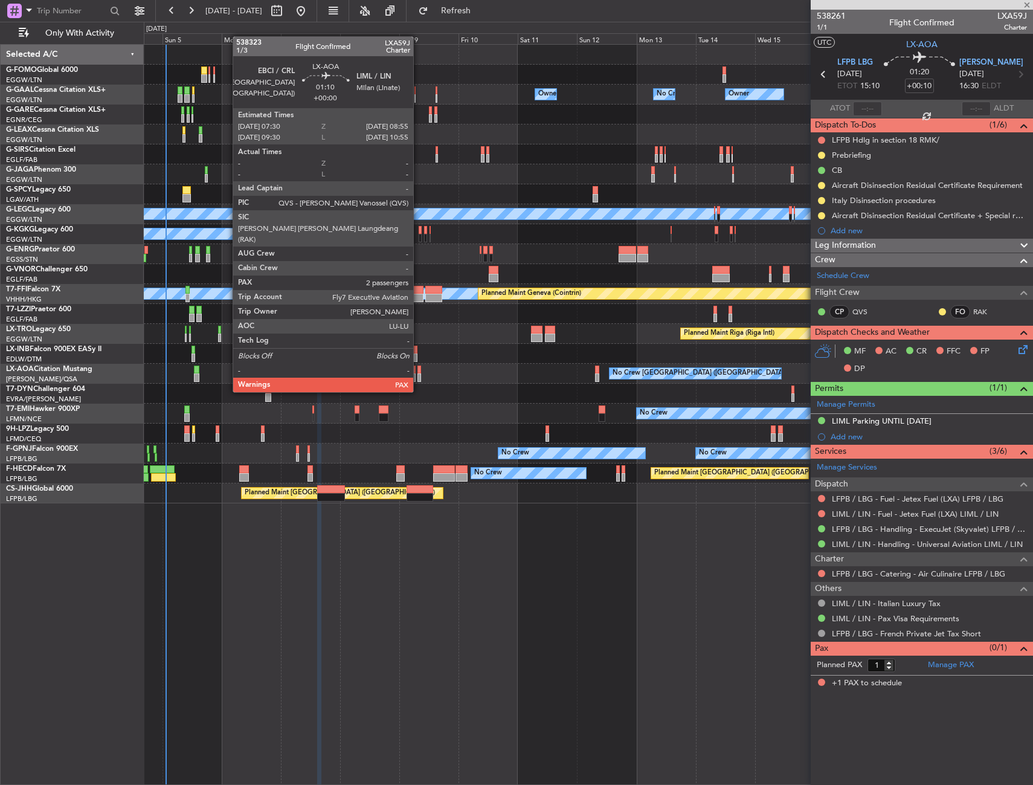
type input "0"
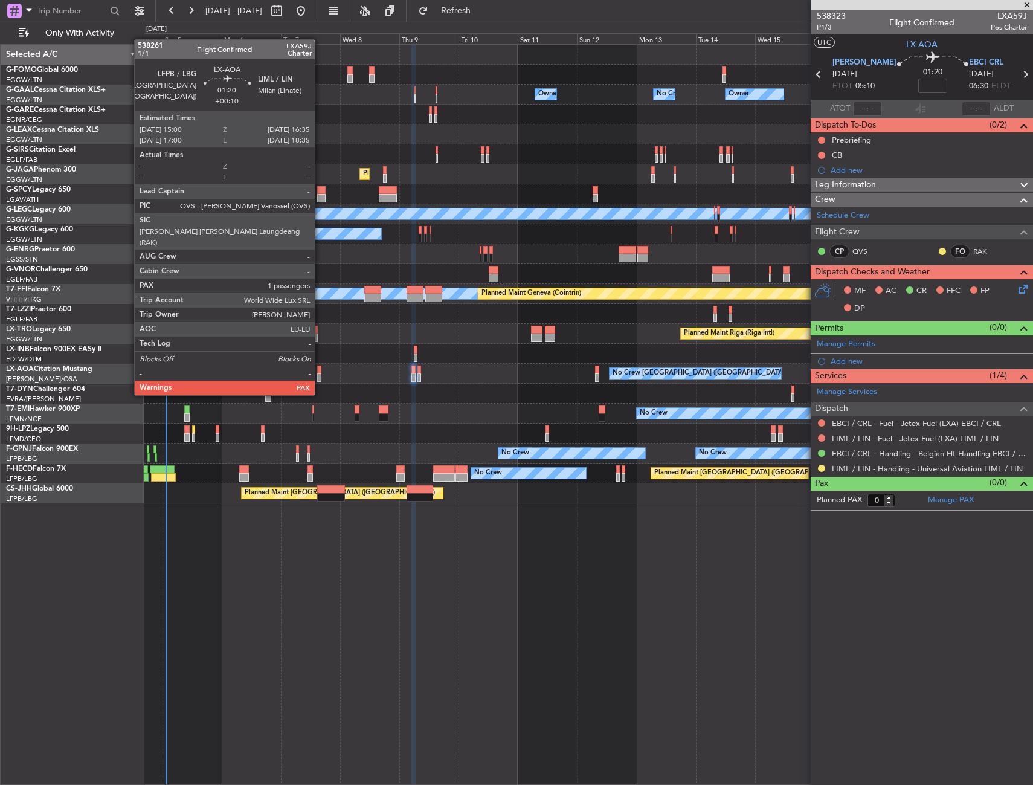
click at [320, 372] on div at bounding box center [319, 370] width 4 height 8
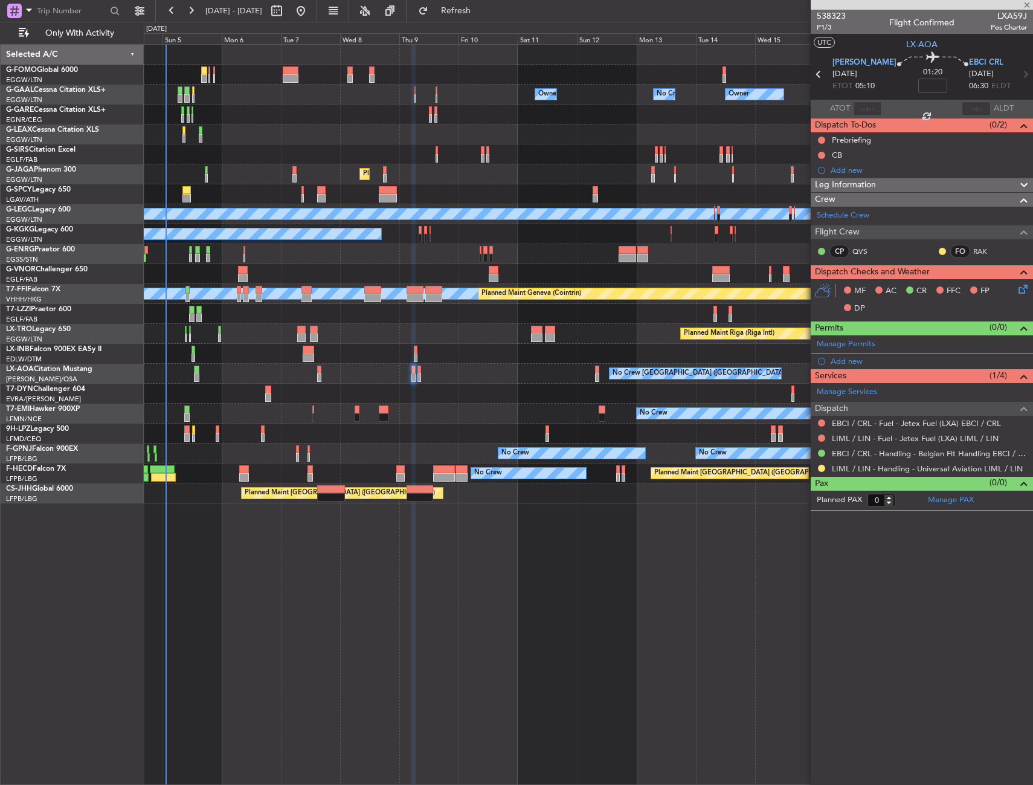
type input "+00:10"
type input "1"
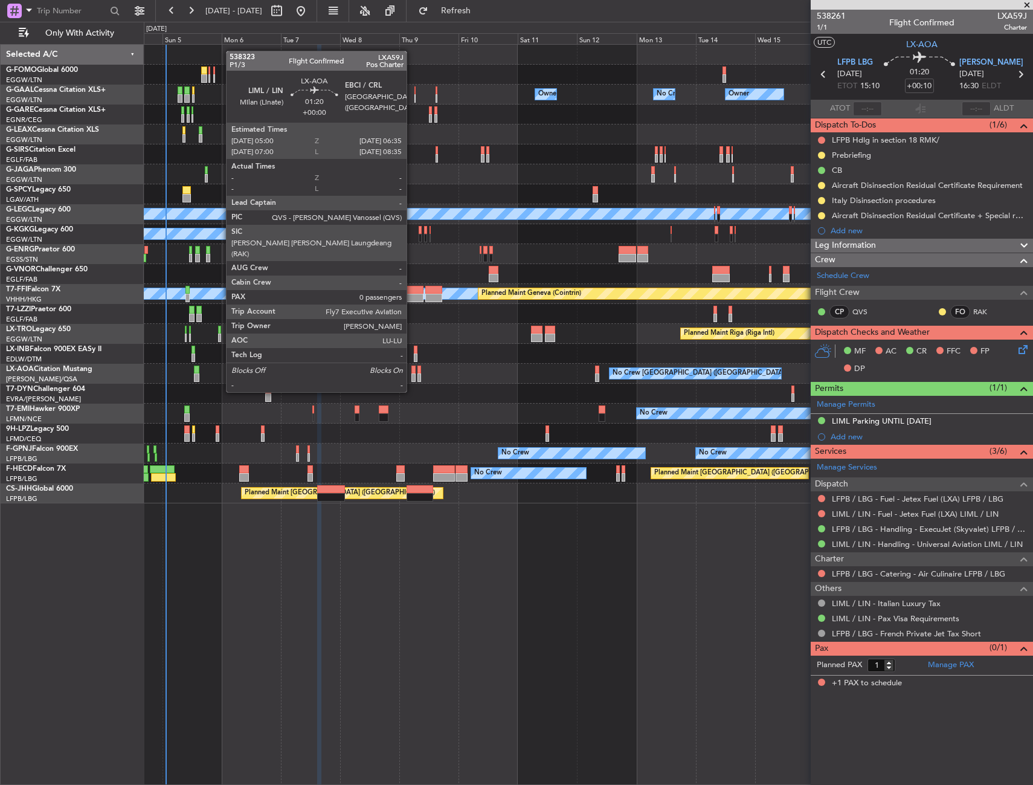
click at [412, 369] on div at bounding box center [414, 370] width 4 height 8
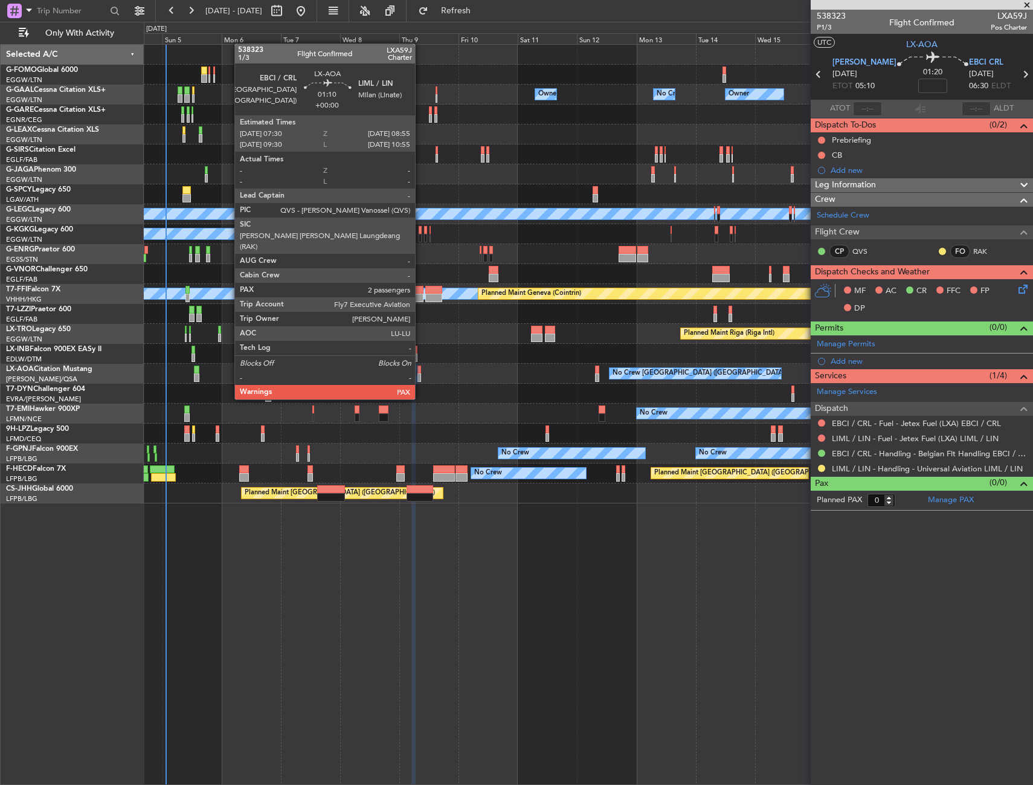
click at [421, 377] on div at bounding box center [420, 377] width 4 height 8
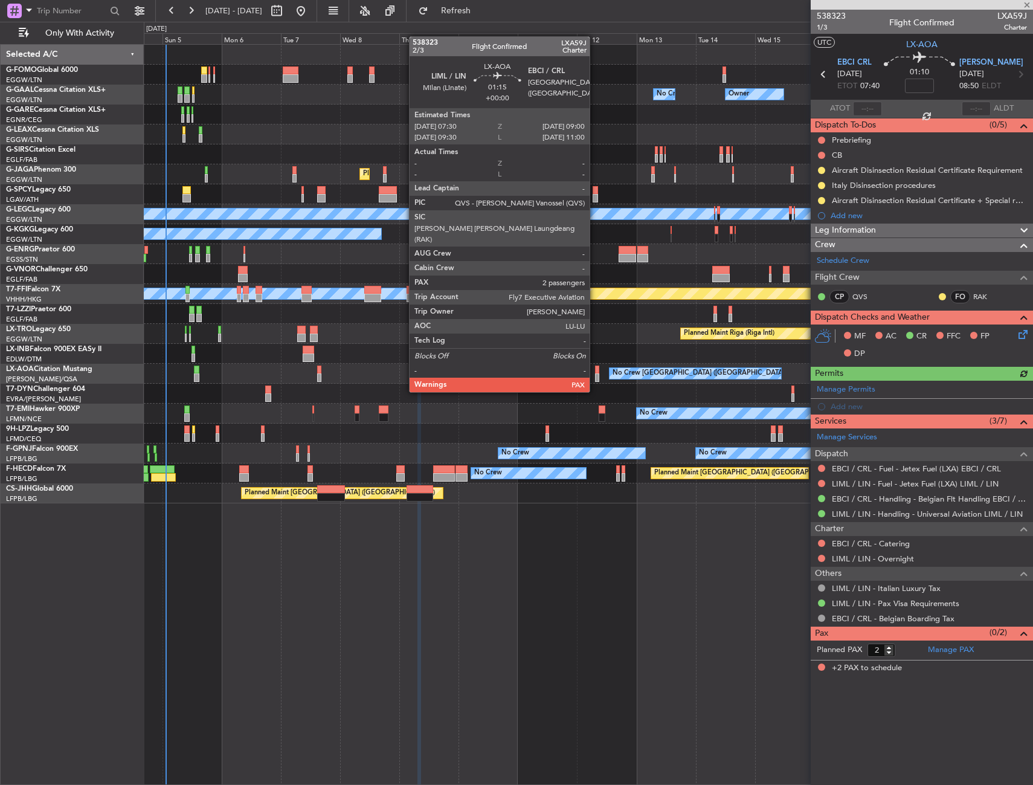
click at [595, 369] on div at bounding box center [597, 370] width 4 height 8
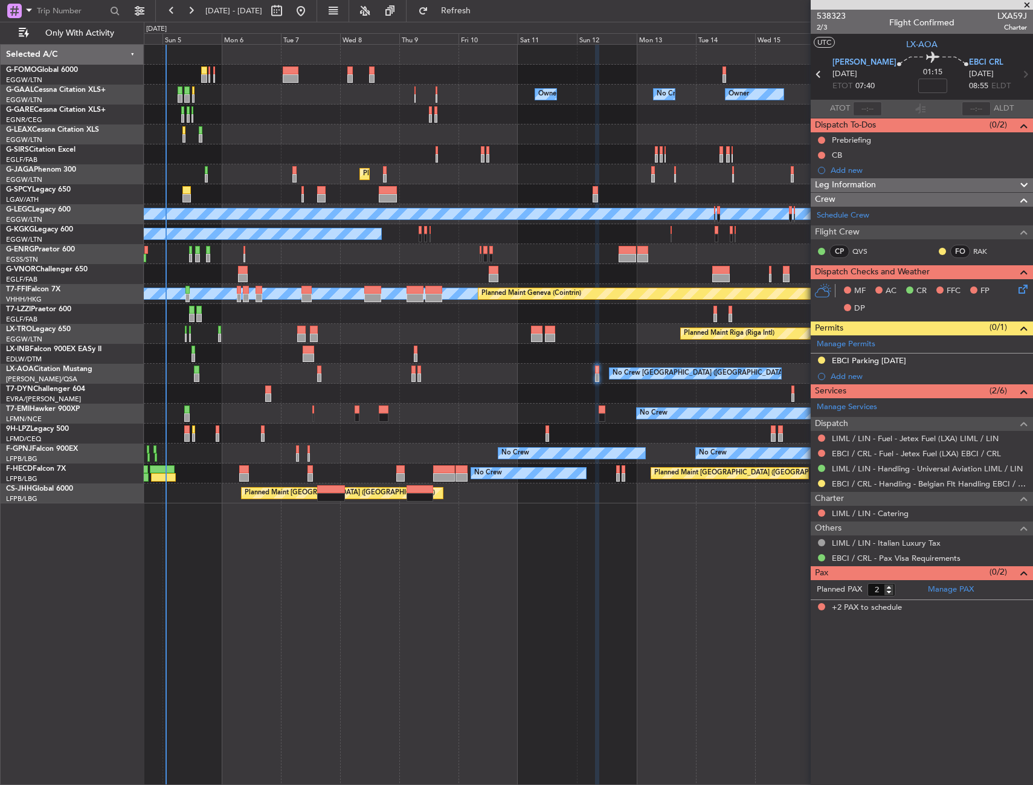
drag, startPoint x: 821, startPoint y: 481, endPoint x: 803, endPoint y: 514, distance: 37.0
click at [821, 481] on button at bounding box center [821, 483] width 7 height 7
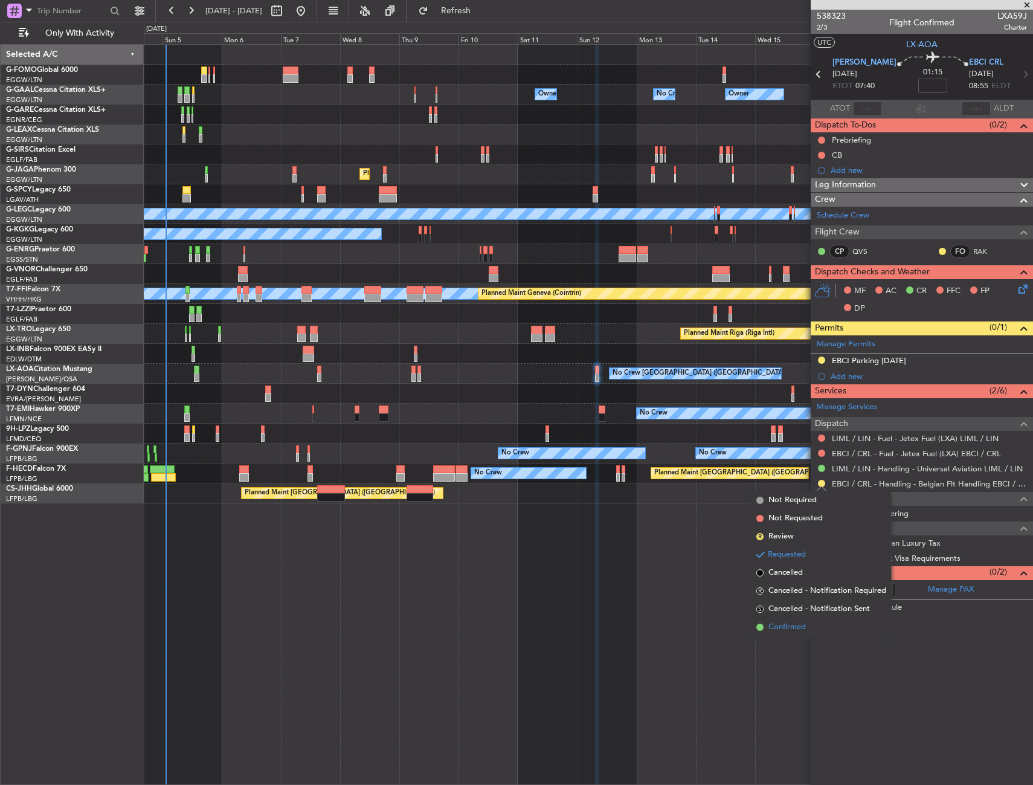
click at [782, 625] on span "Confirmed" at bounding box center [787, 627] width 37 height 12
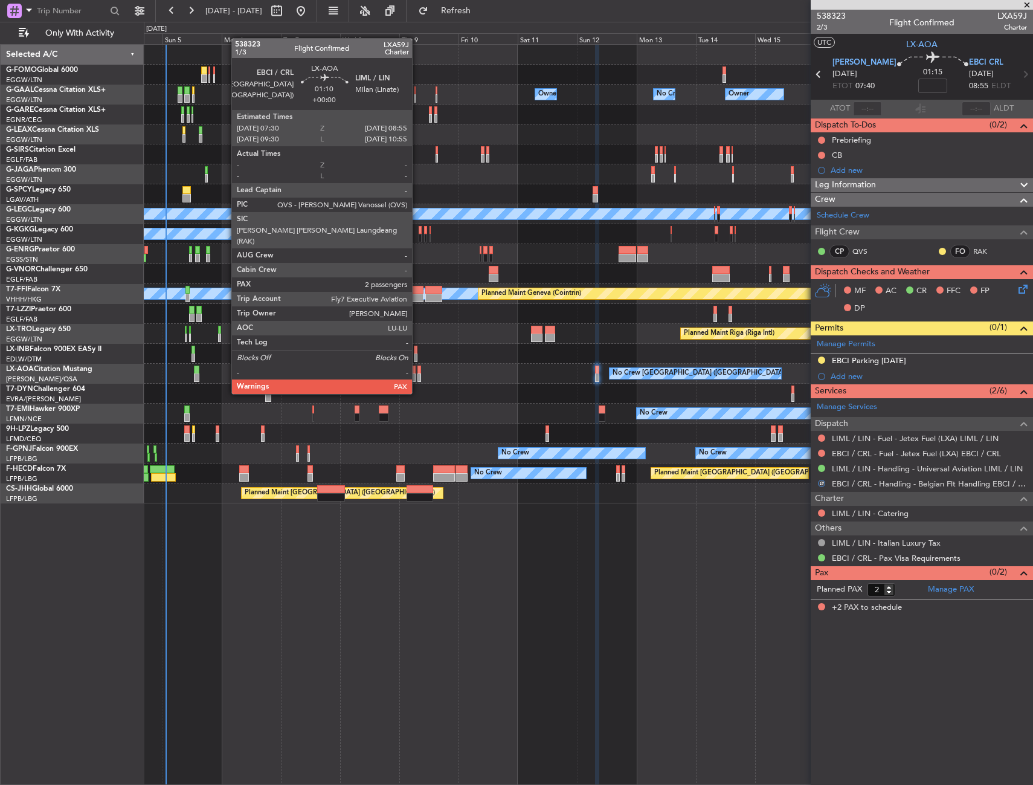
click at [418, 371] on div at bounding box center [420, 370] width 4 height 8
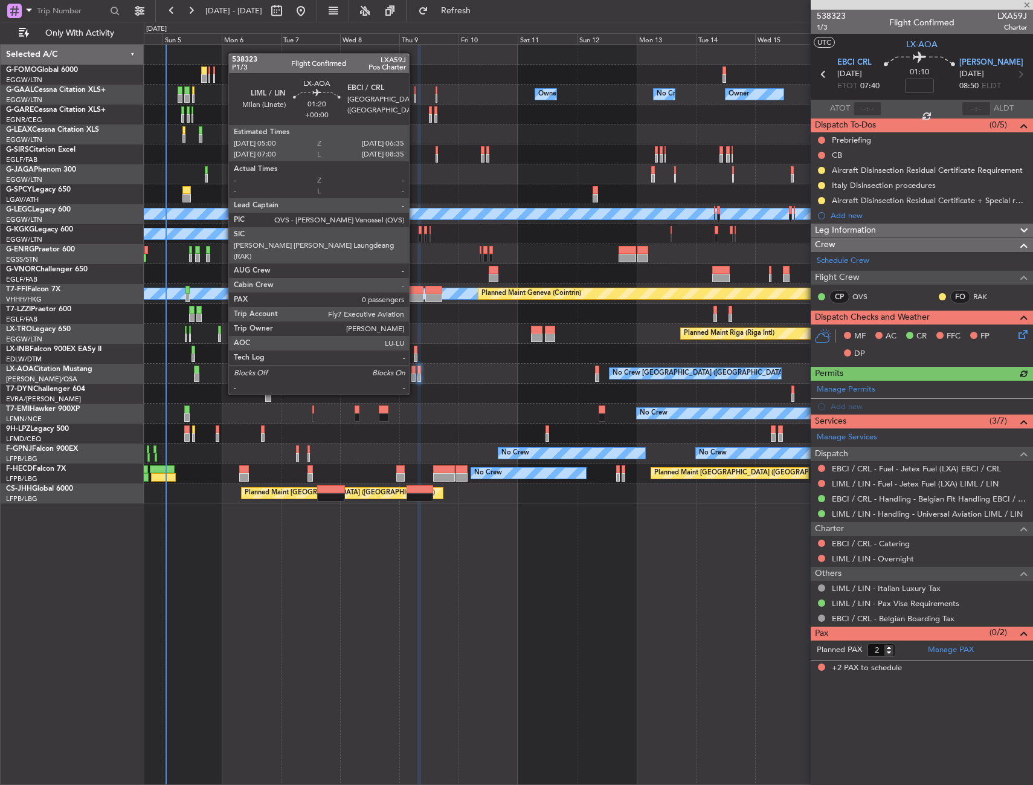
click at [415, 372] on div at bounding box center [414, 370] width 4 height 8
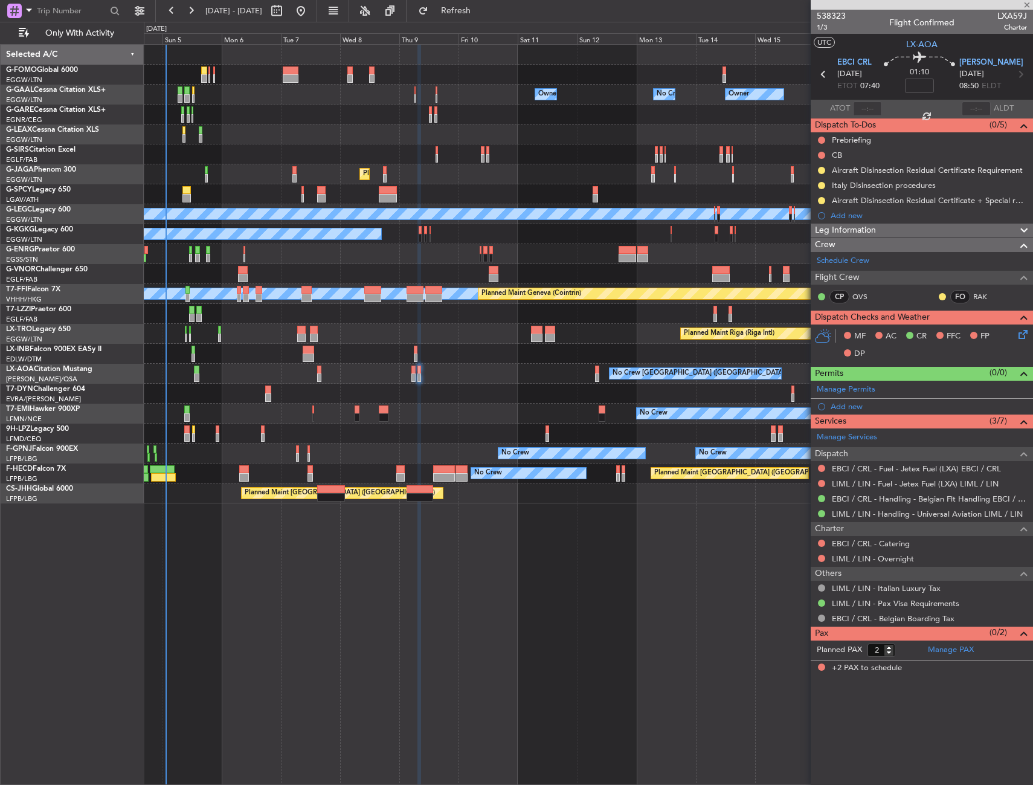
type input "0"
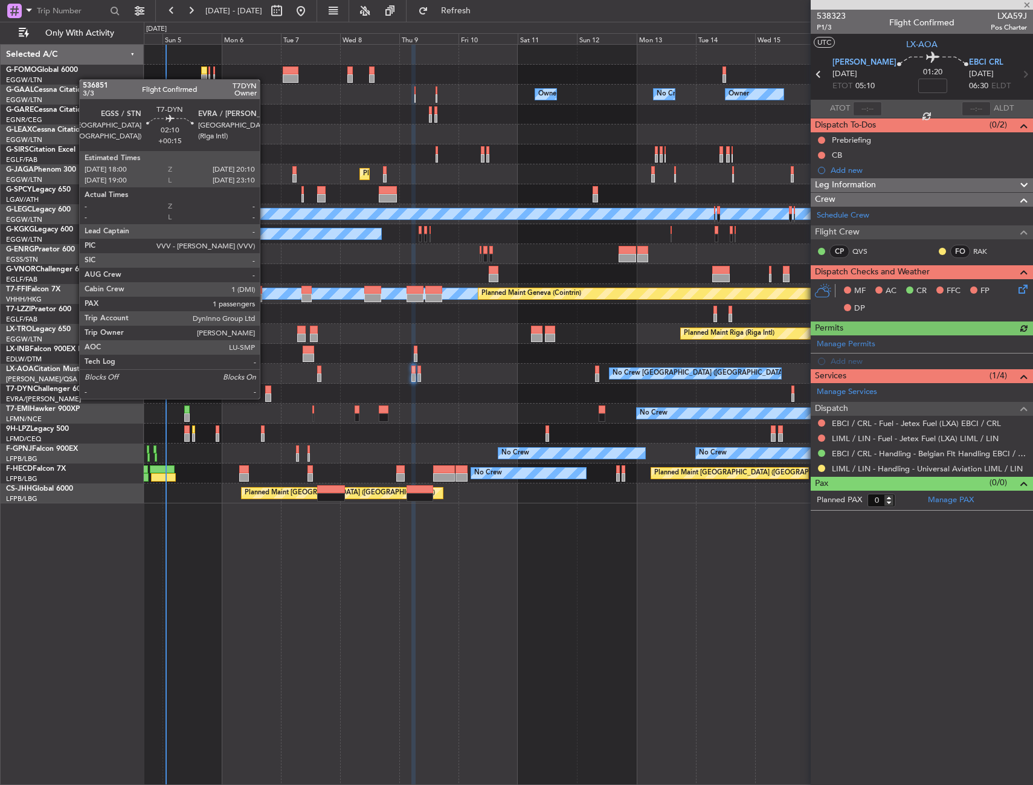
click at [265, 398] on div at bounding box center [267, 397] width 5 height 8
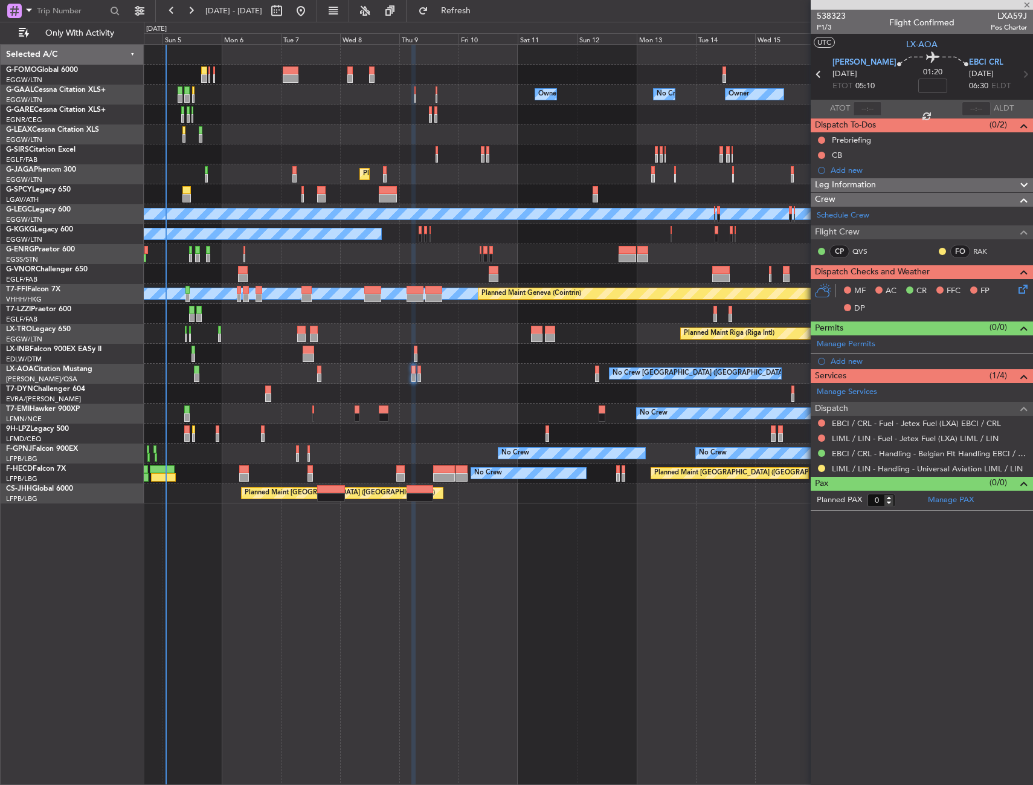
type input "+00:15"
type input "1"
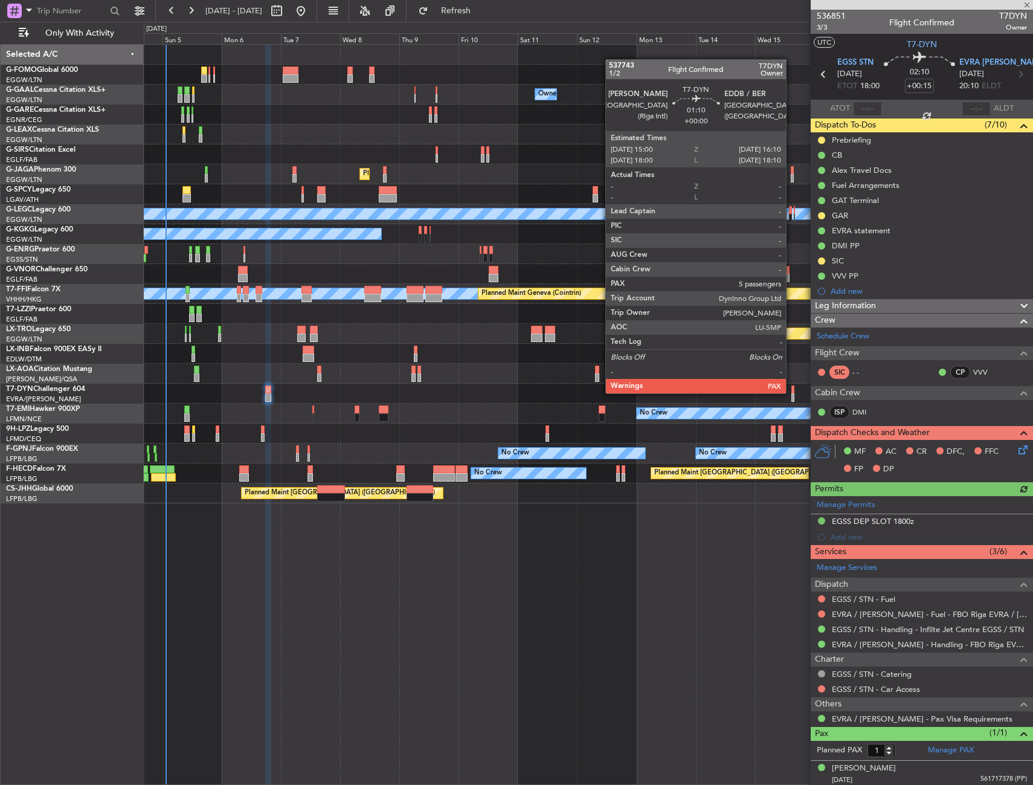
click at [792, 392] on div at bounding box center [793, 390] width 3 height 8
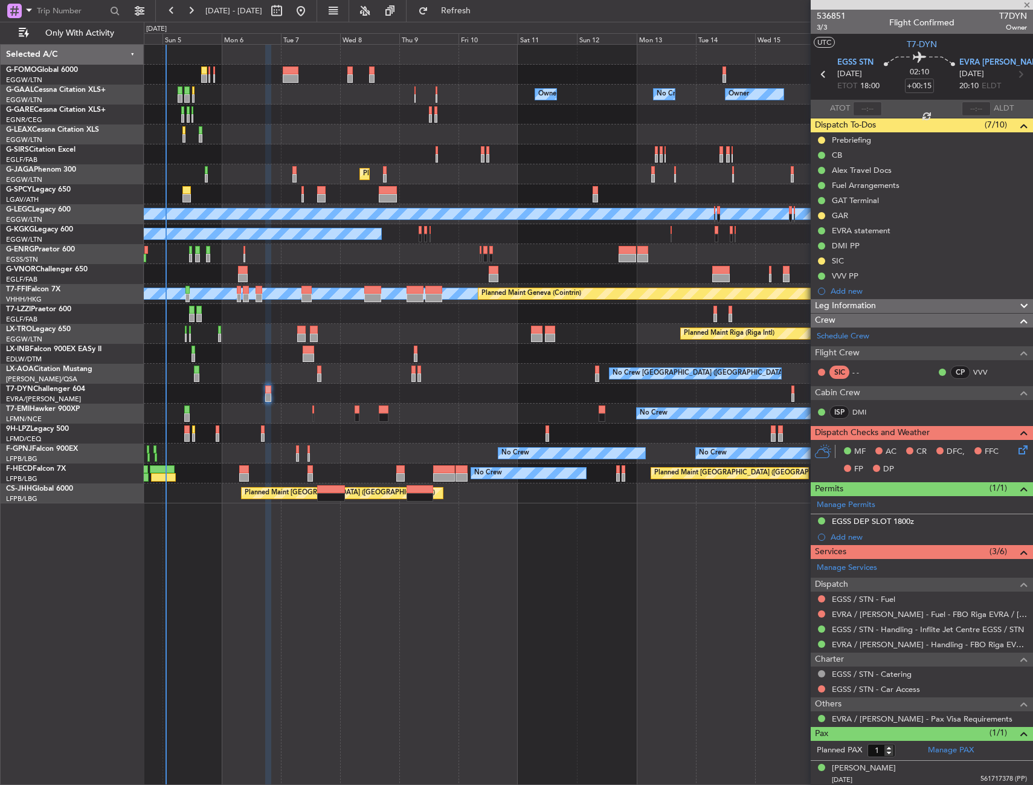
type input "5"
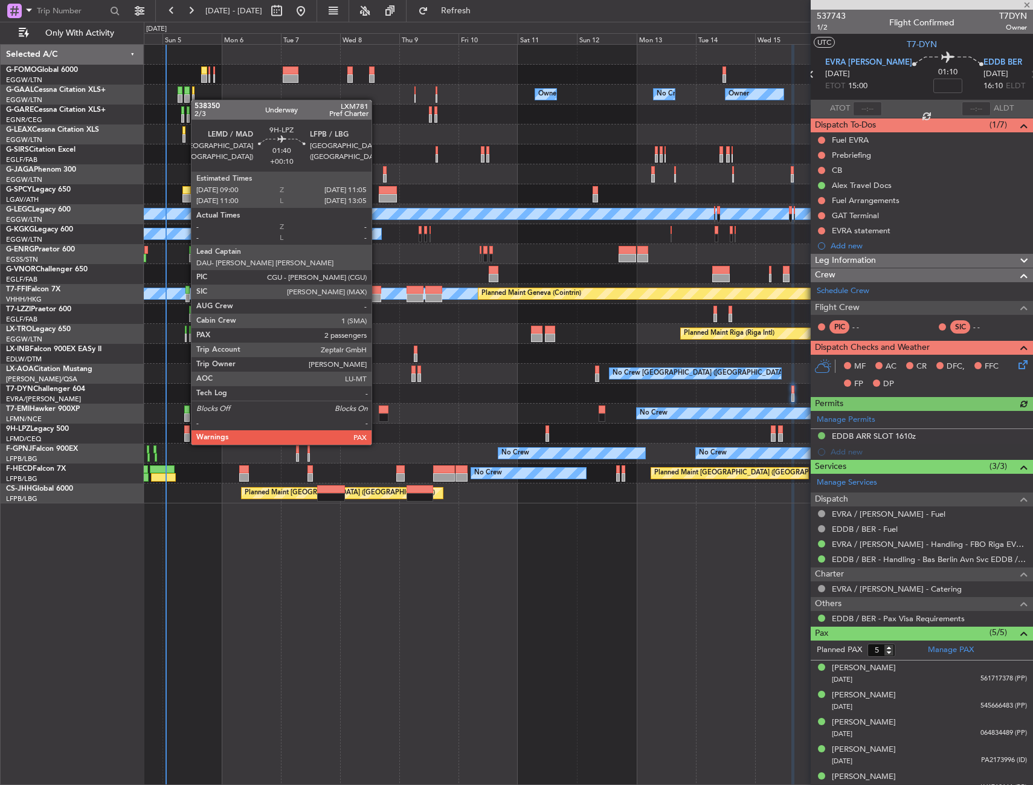
click at [185, 433] on div at bounding box center [186, 429] width 5 height 8
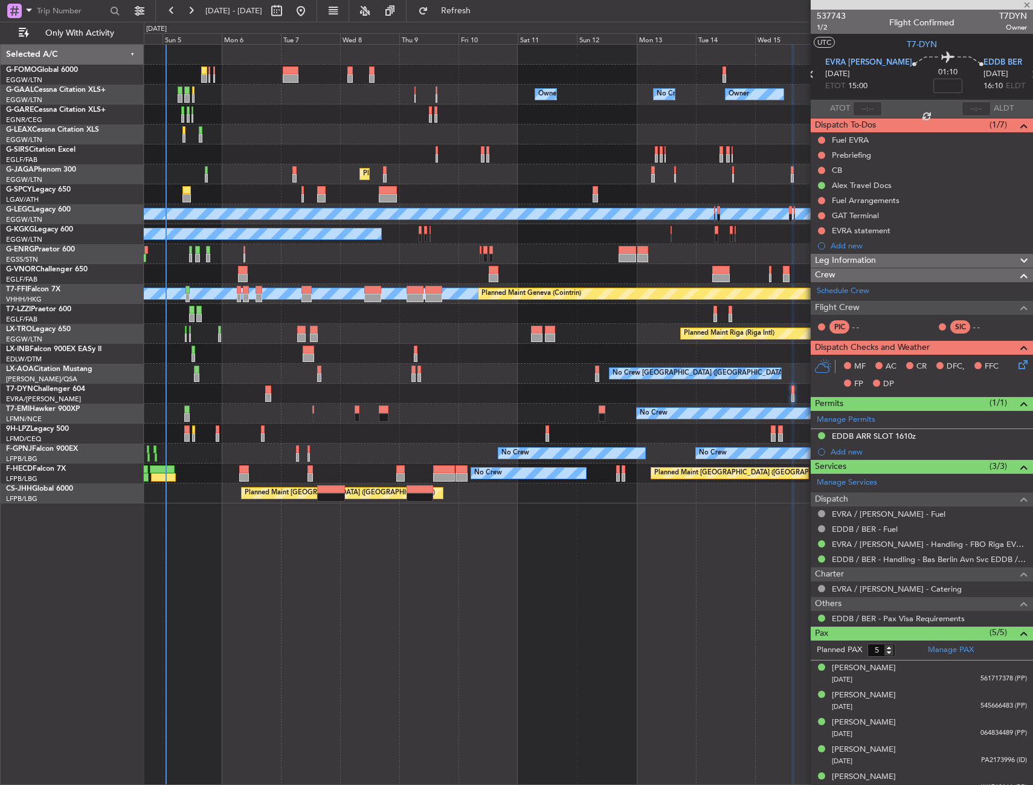
type input "+00:10"
type input "4"
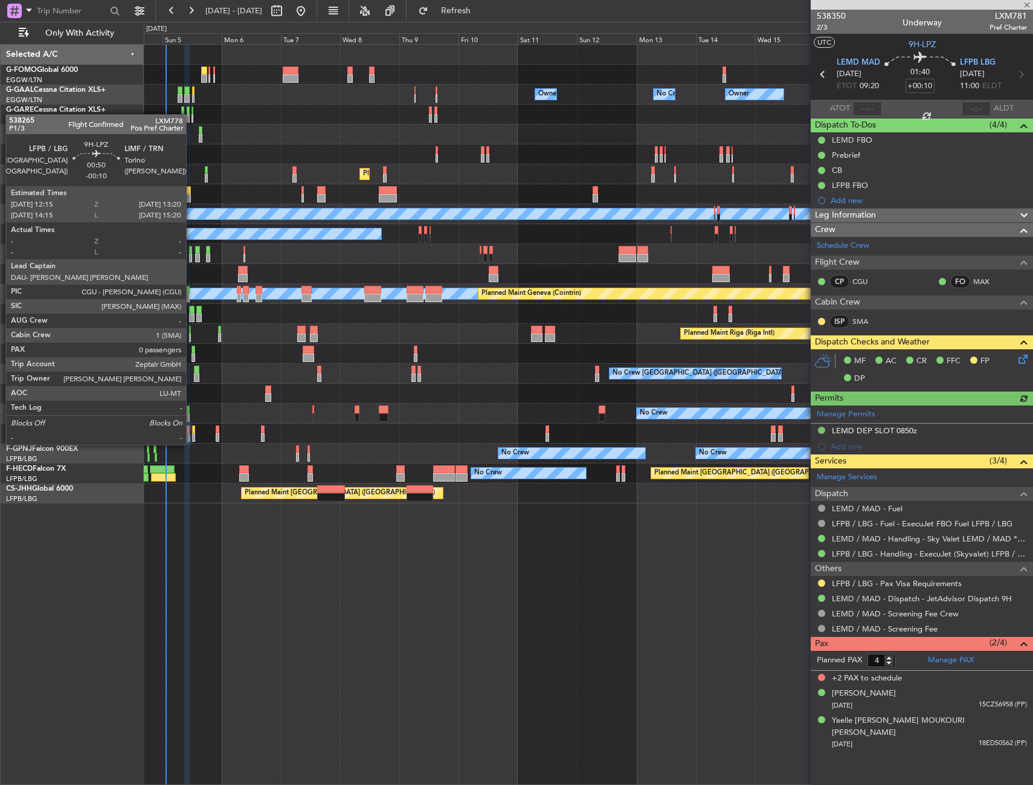
click at [192, 433] on div at bounding box center [193, 429] width 3 height 8
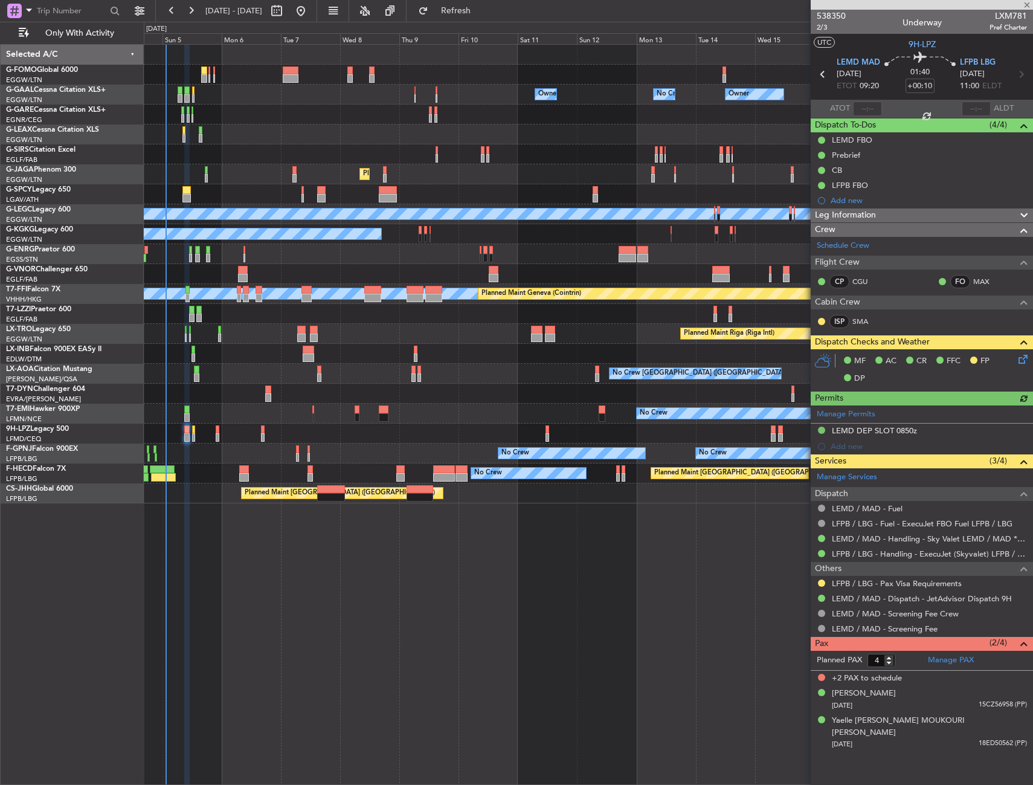
type input "-00:10"
type input "0"
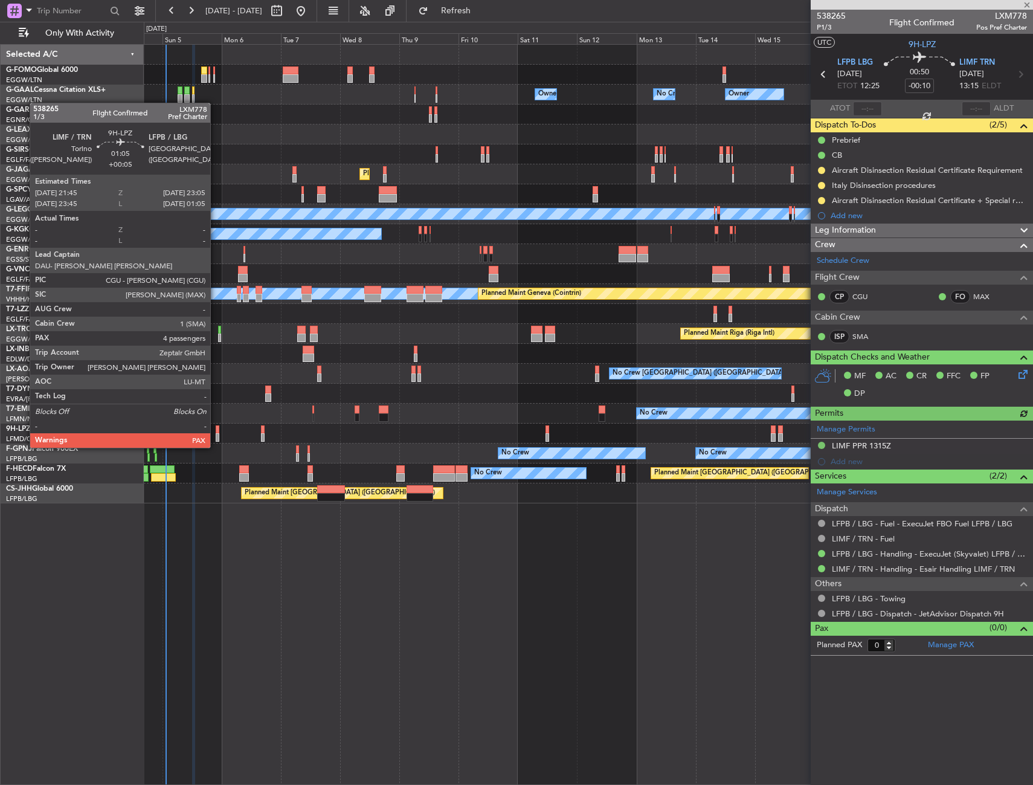
click at [216, 436] on div at bounding box center [218, 437] width 4 height 8
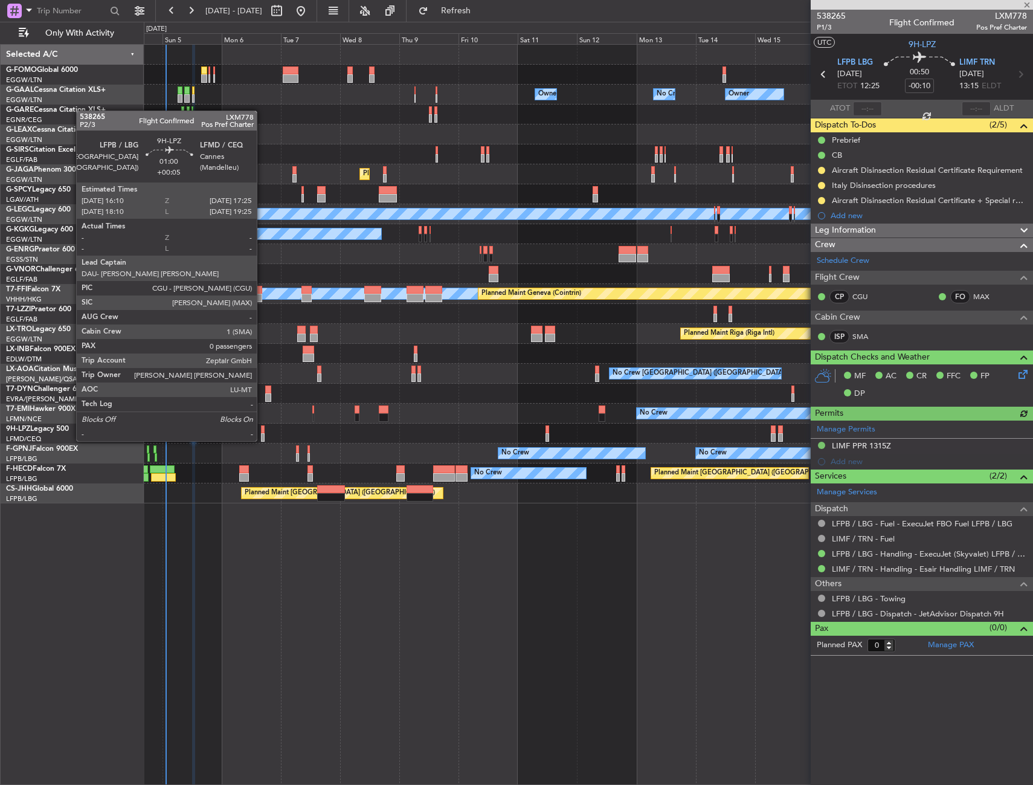
type input "+00:05"
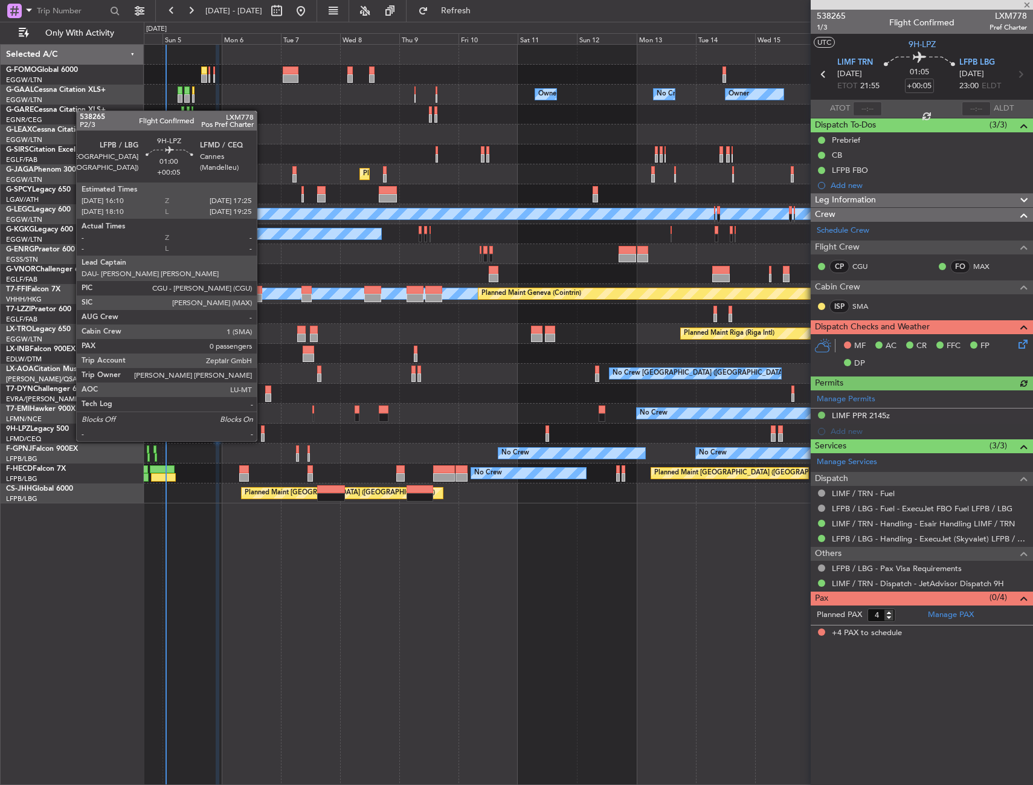
click at [262, 429] on div at bounding box center [263, 429] width 4 height 8
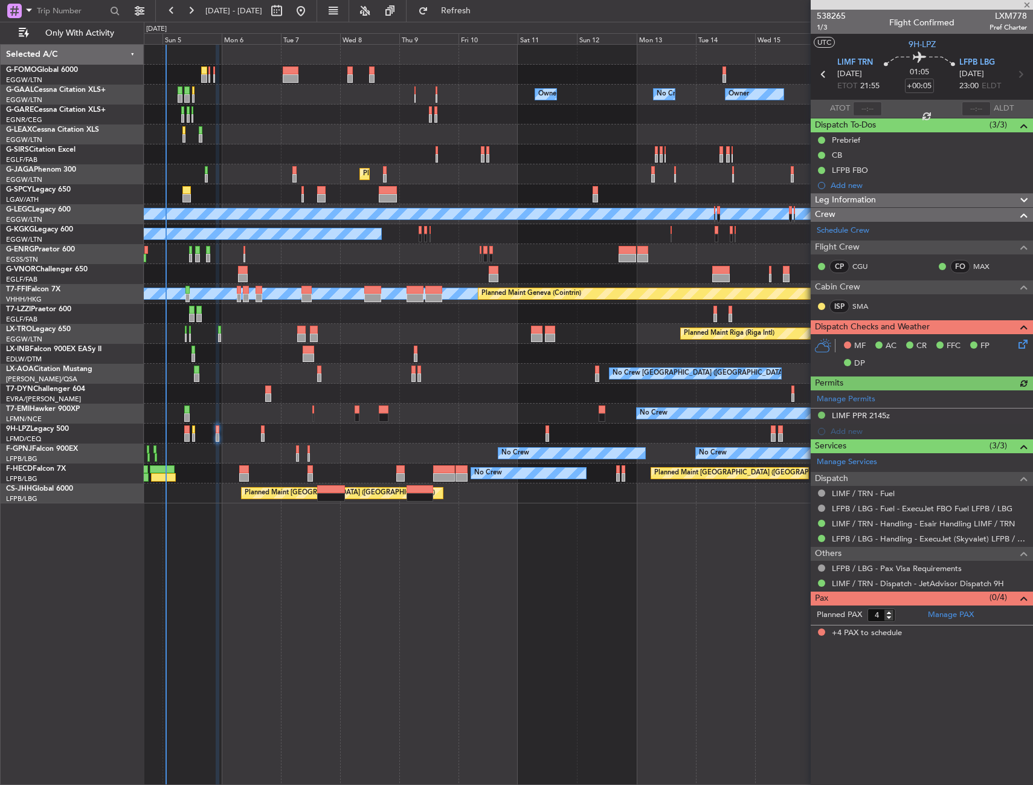
type input "0"
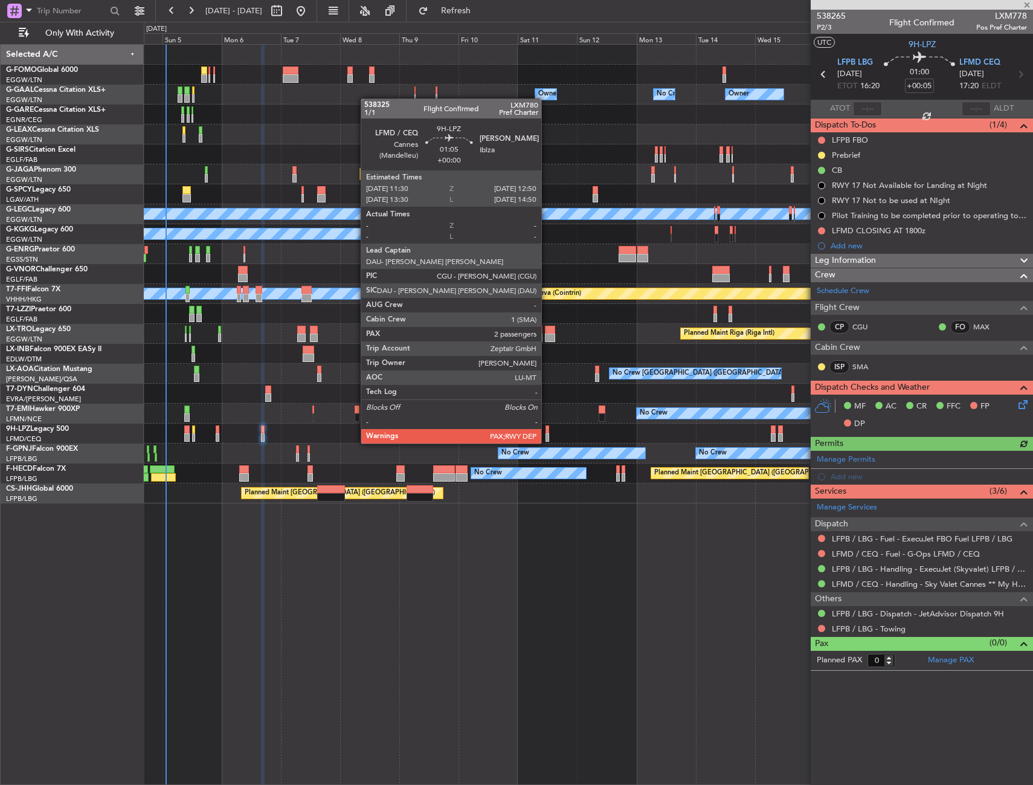
click at [547, 432] on div at bounding box center [548, 429] width 4 height 8
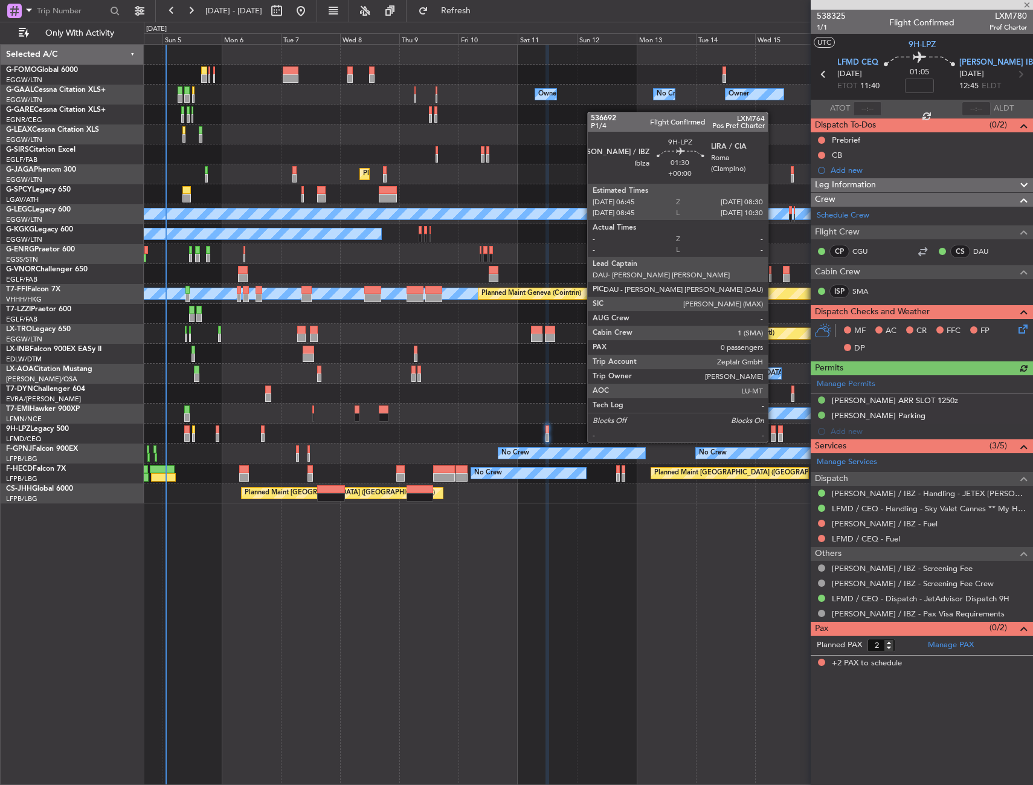
click at [774, 430] on div at bounding box center [773, 429] width 5 height 8
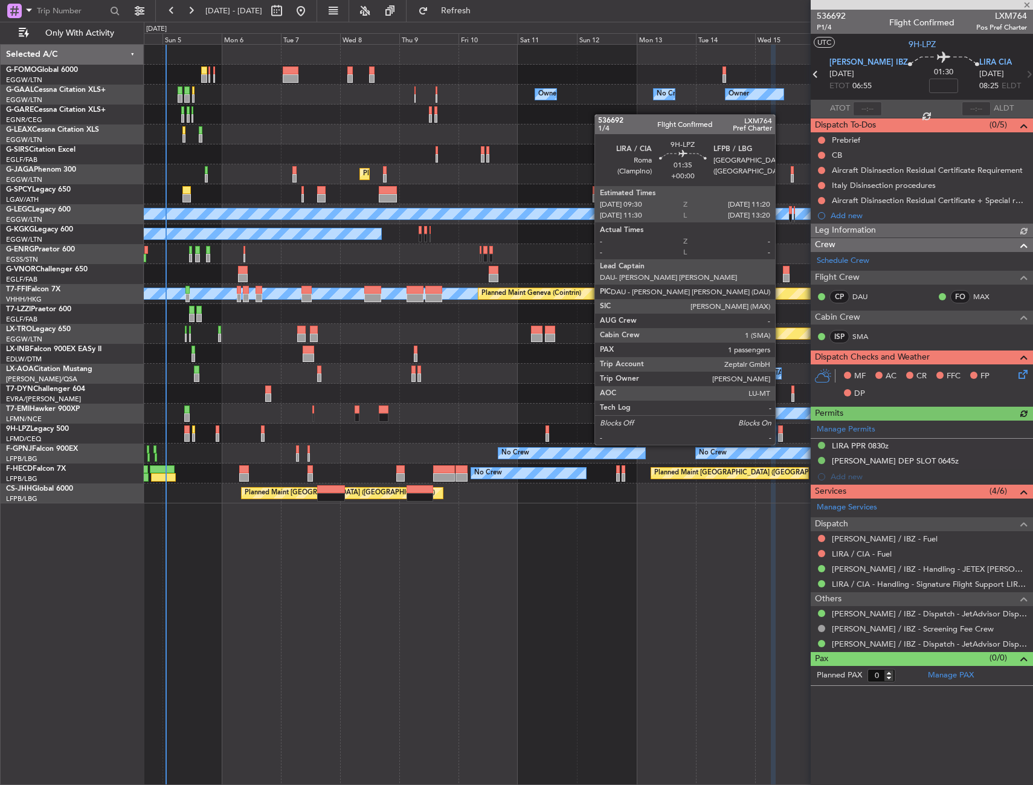
click at [781, 433] on div at bounding box center [780, 429] width 5 height 8
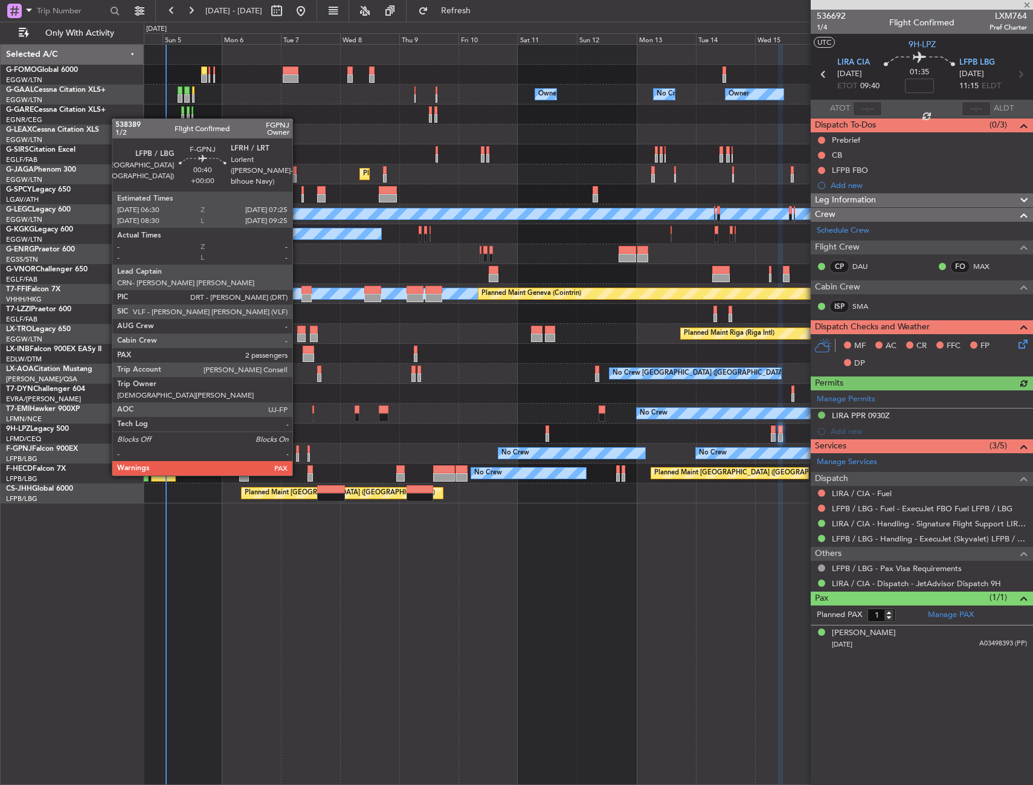
click at [298, 451] on div at bounding box center [297, 449] width 2 height 8
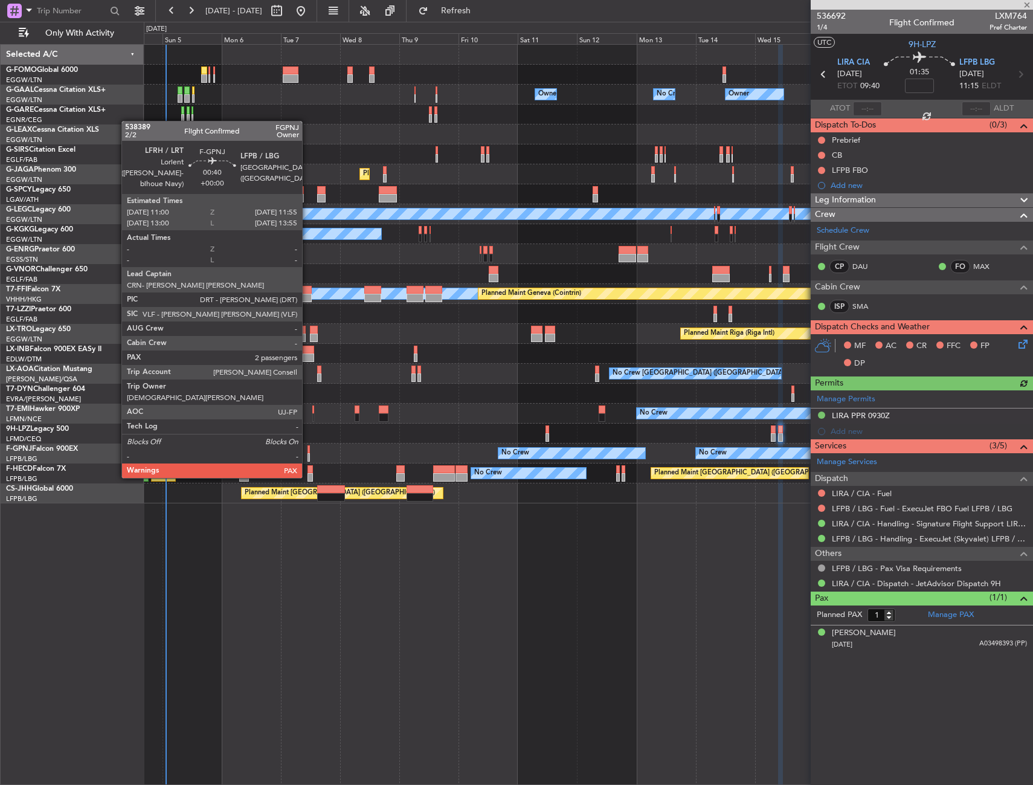
type input "4"
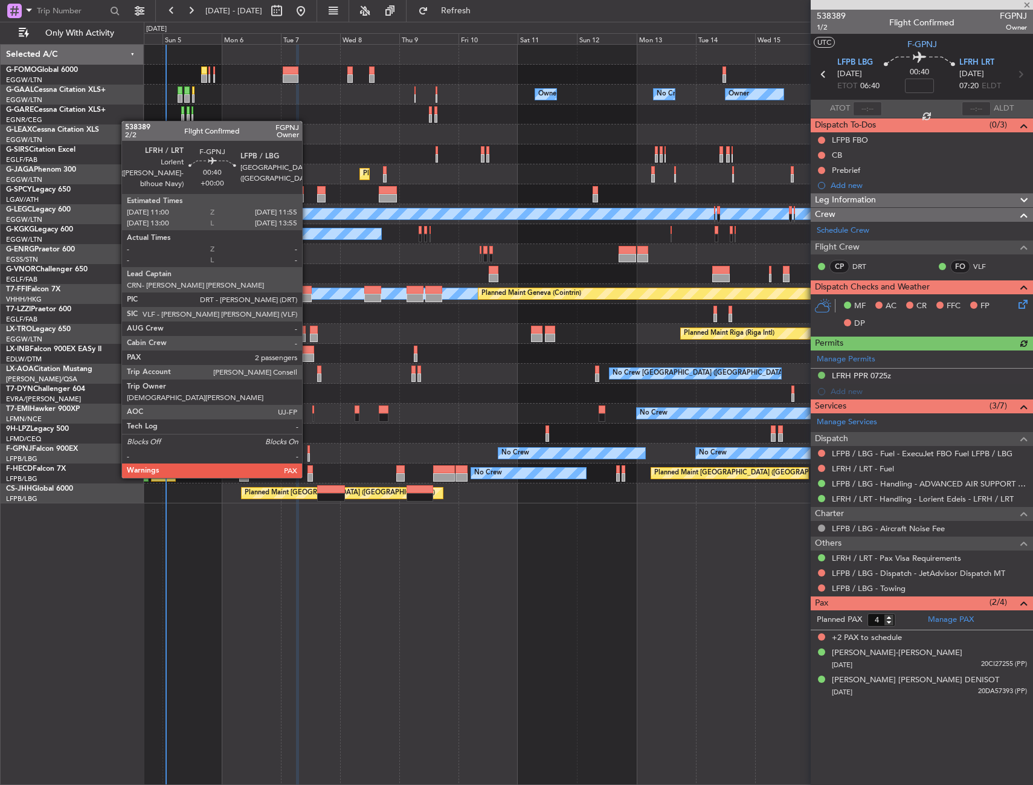
click at [308, 454] on div at bounding box center [309, 457] width 2 height 8
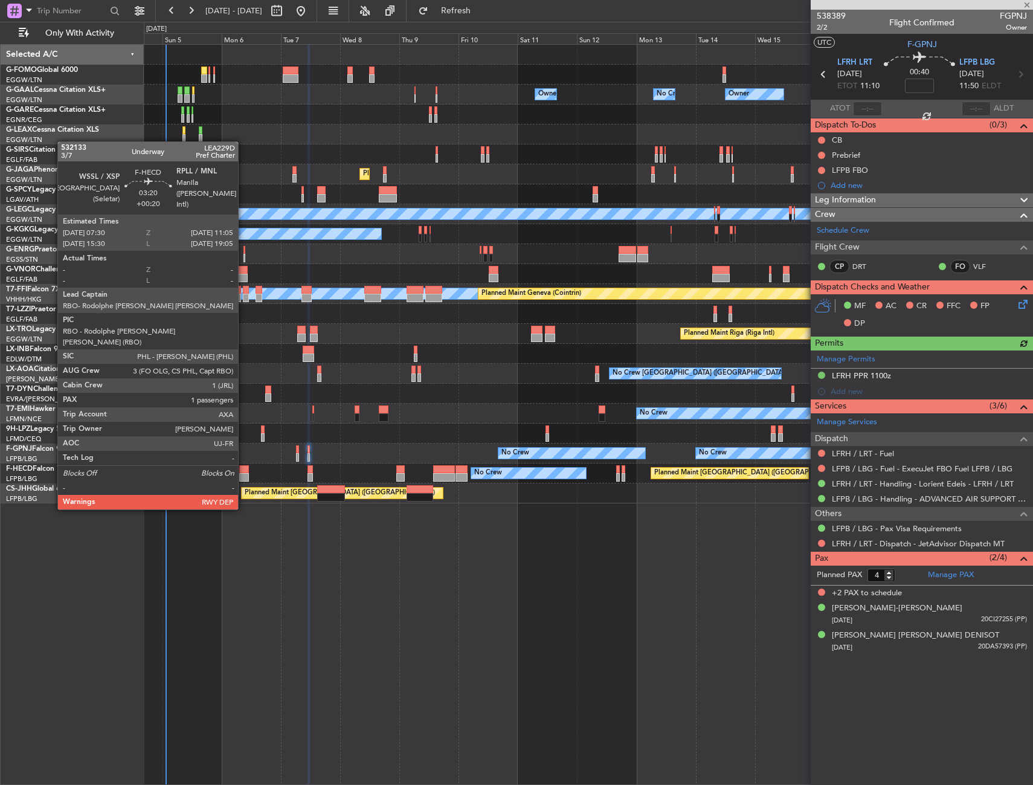
click at [244, 474] on div at bounding box center [243, 477] width 9 height 8
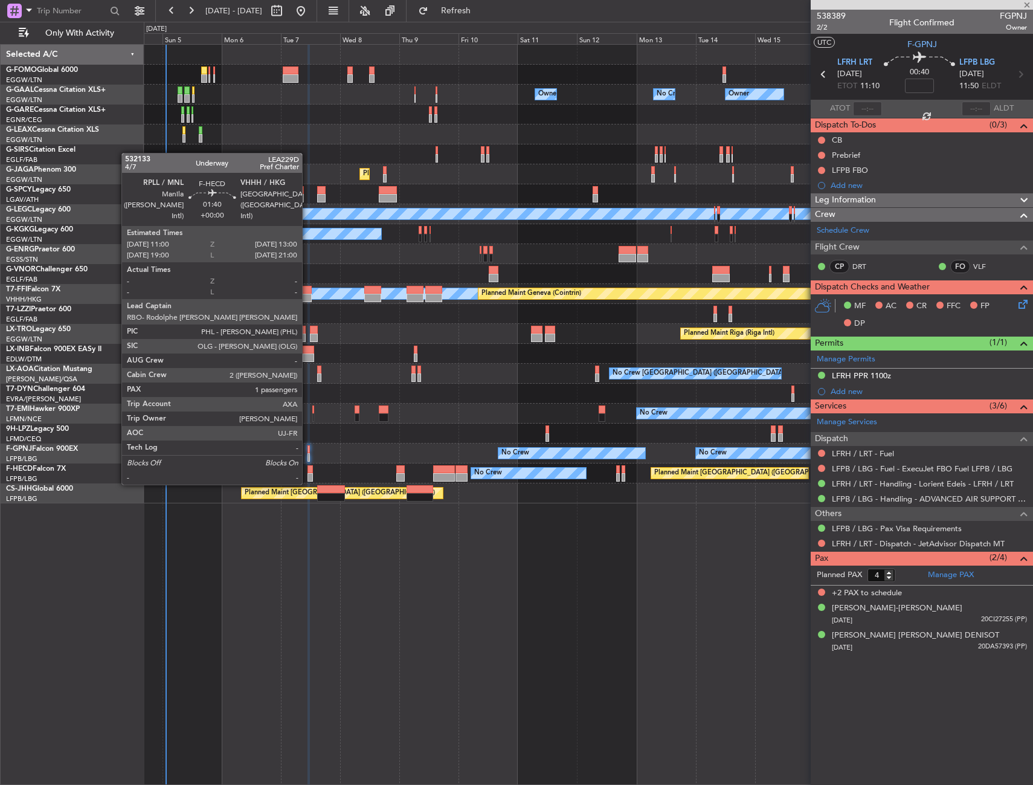
type input "+00:20"
type input "1"
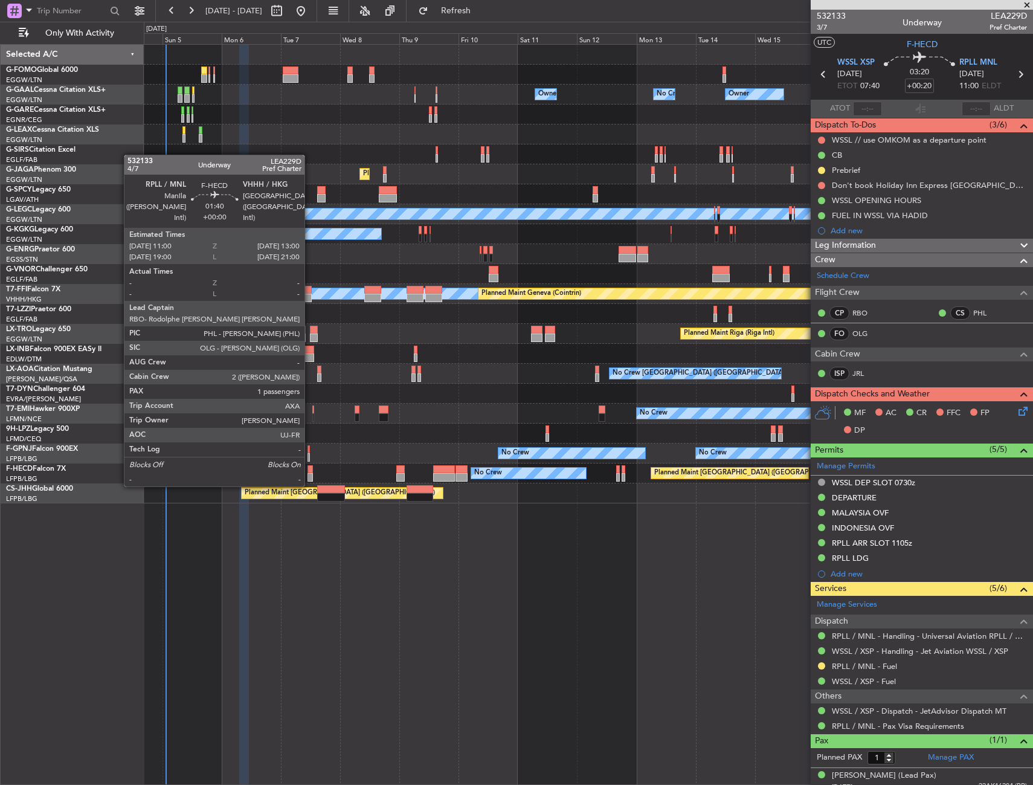
click at [310, 474] on div at bounding box center [310, 477] width 5 height 8
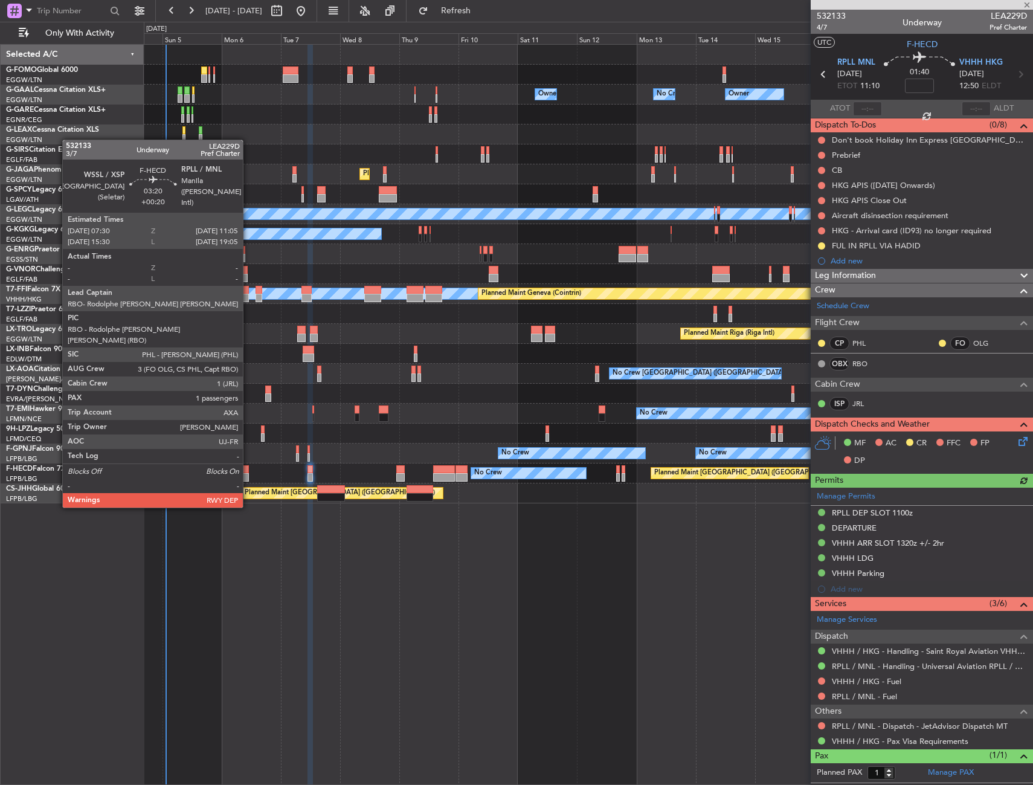
click at [248, 473] on div at bounding box center [243, 469] width 9 height 8
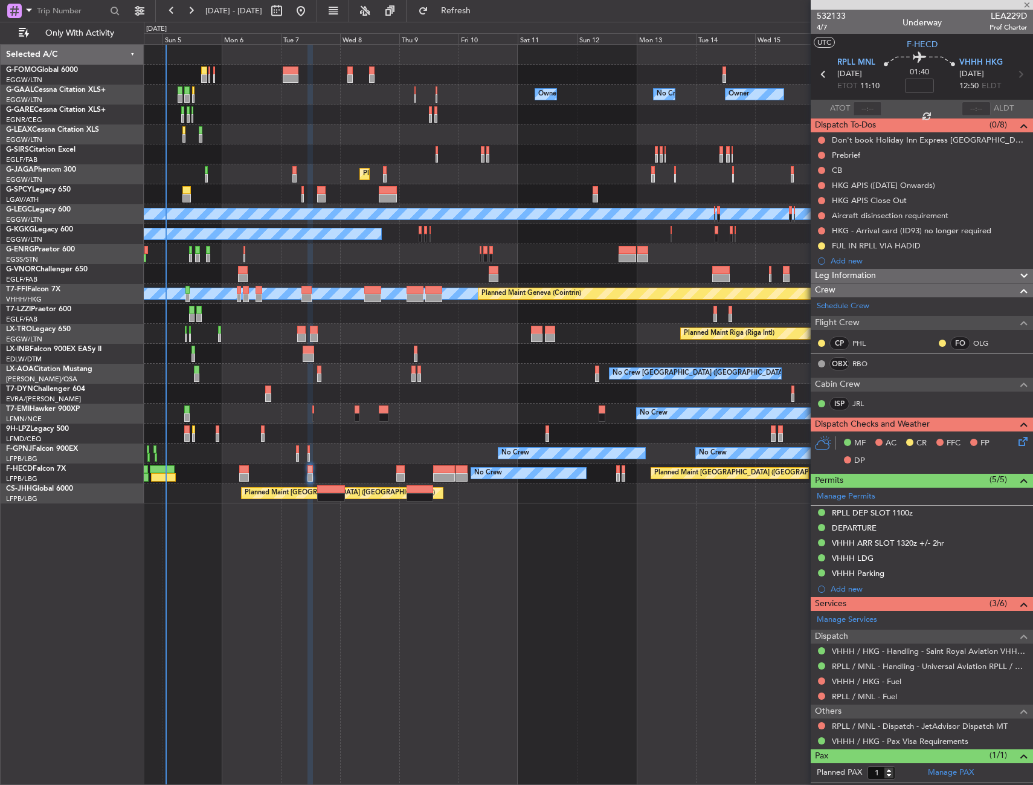
type input "+00:20"
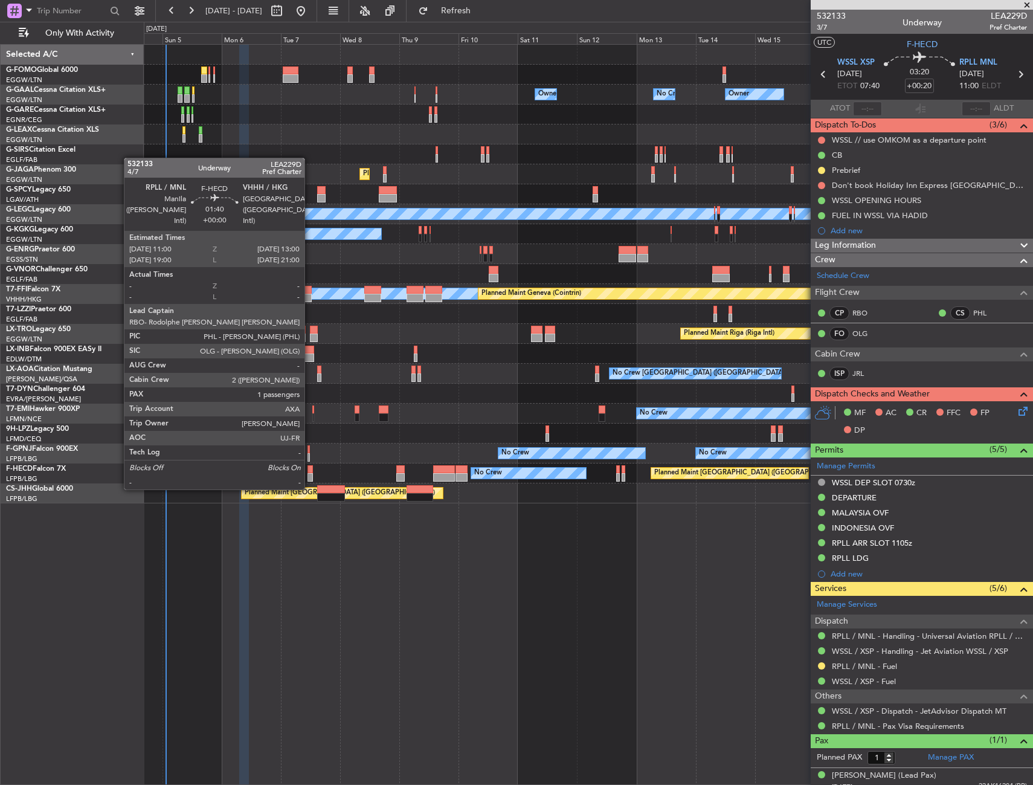
click at [310, 477] on div at bounding box center [310, 477] width 5 height 8
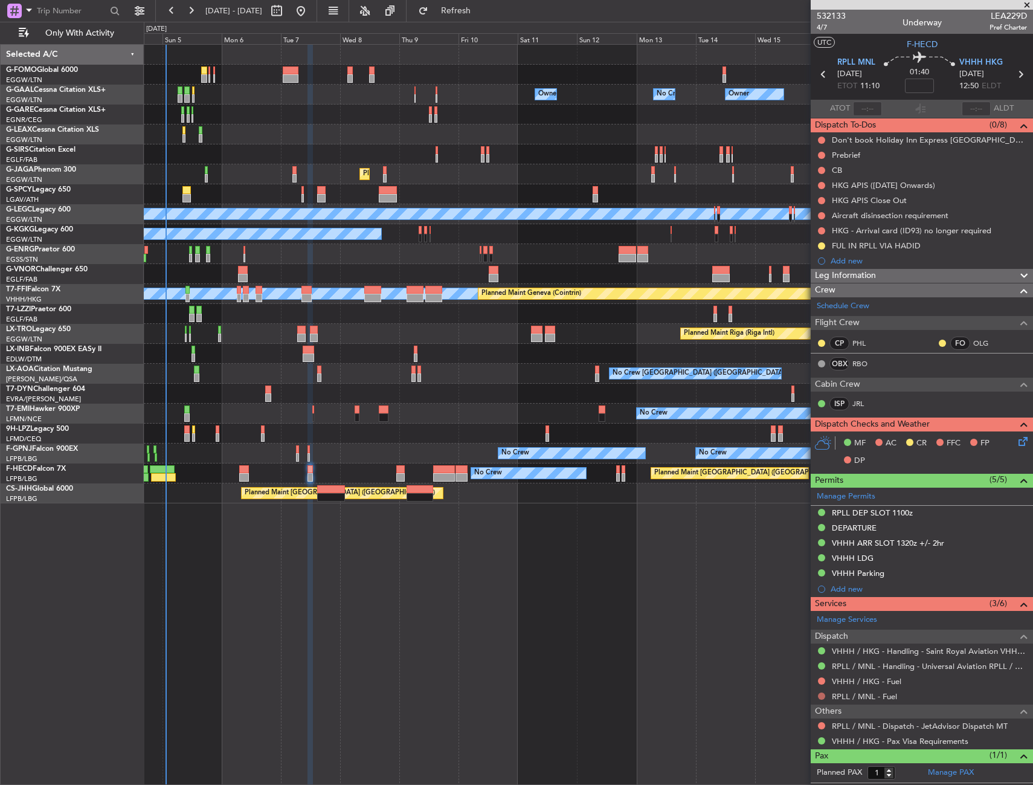
click at [819, 694] on button at bounding box center [821, 696] width 7 height 7
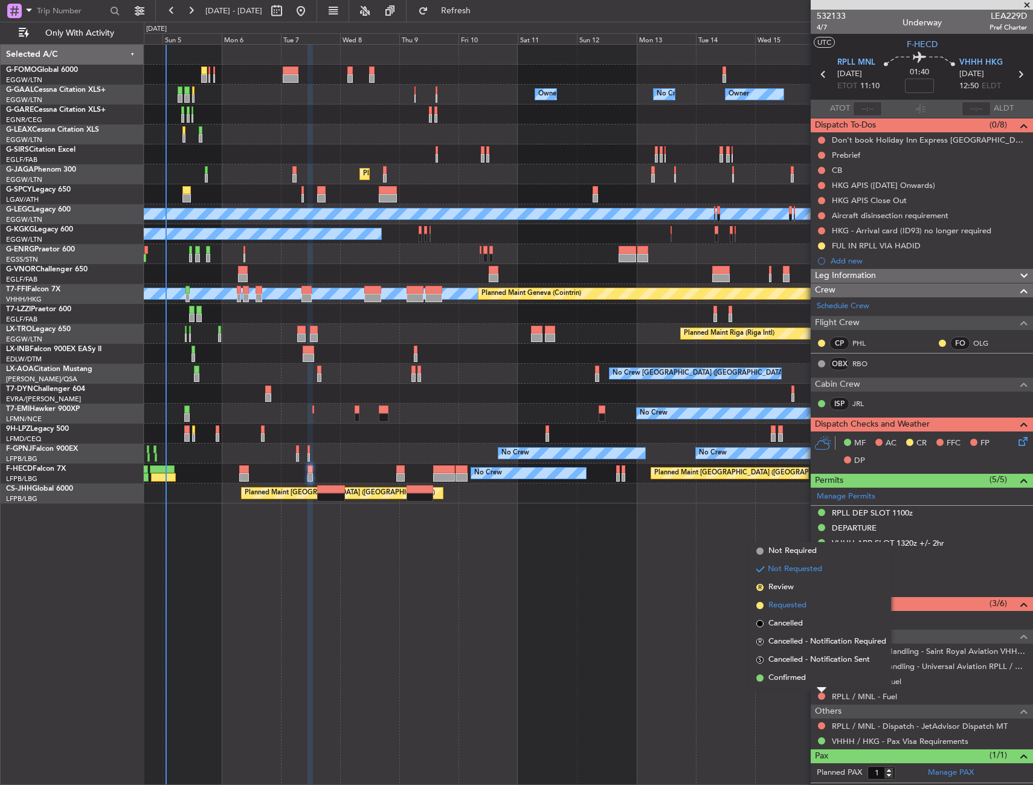
click at [792, 604] on span "Requested" at bounding box center [788, 606] width 38 height 12
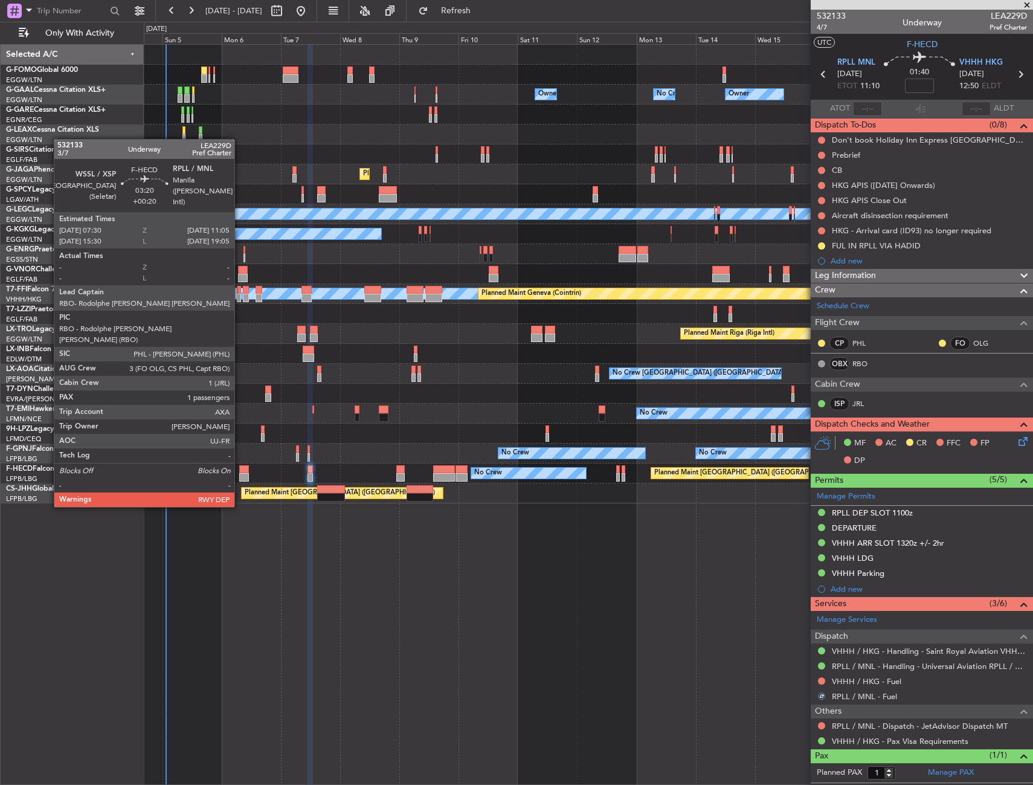
click at [243, 471] on div at bounding box center [243, 469] width 9 height 8
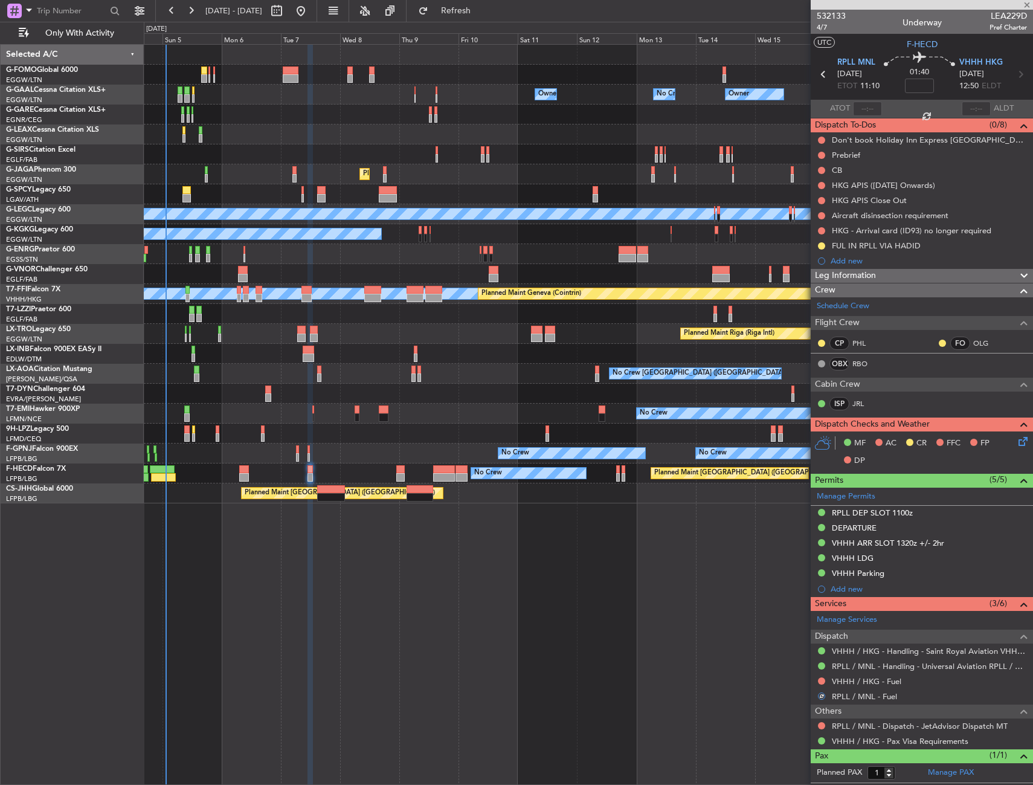
type input "+00:20"
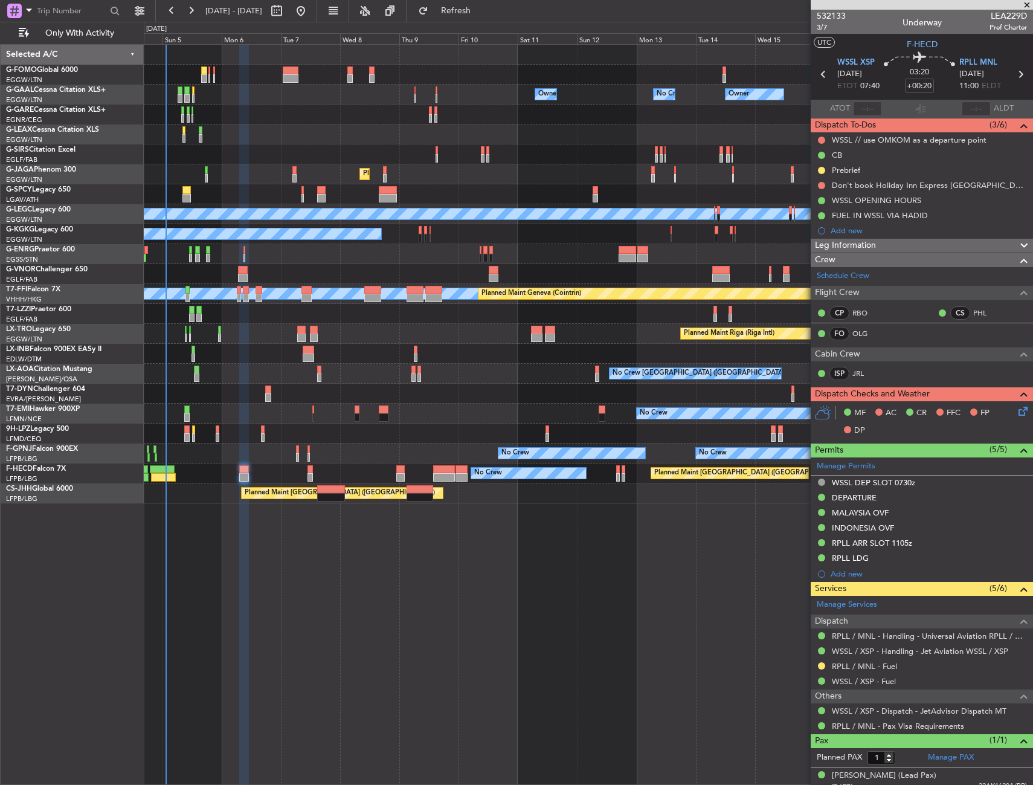
drag, startPoint x: 865, startPoint y: 227, endPoint x: 870, endPoint y: 238, distance: 11.9
click at [865, 228] on div "Add new" at bounding box center [929, 230] width 196 height 10
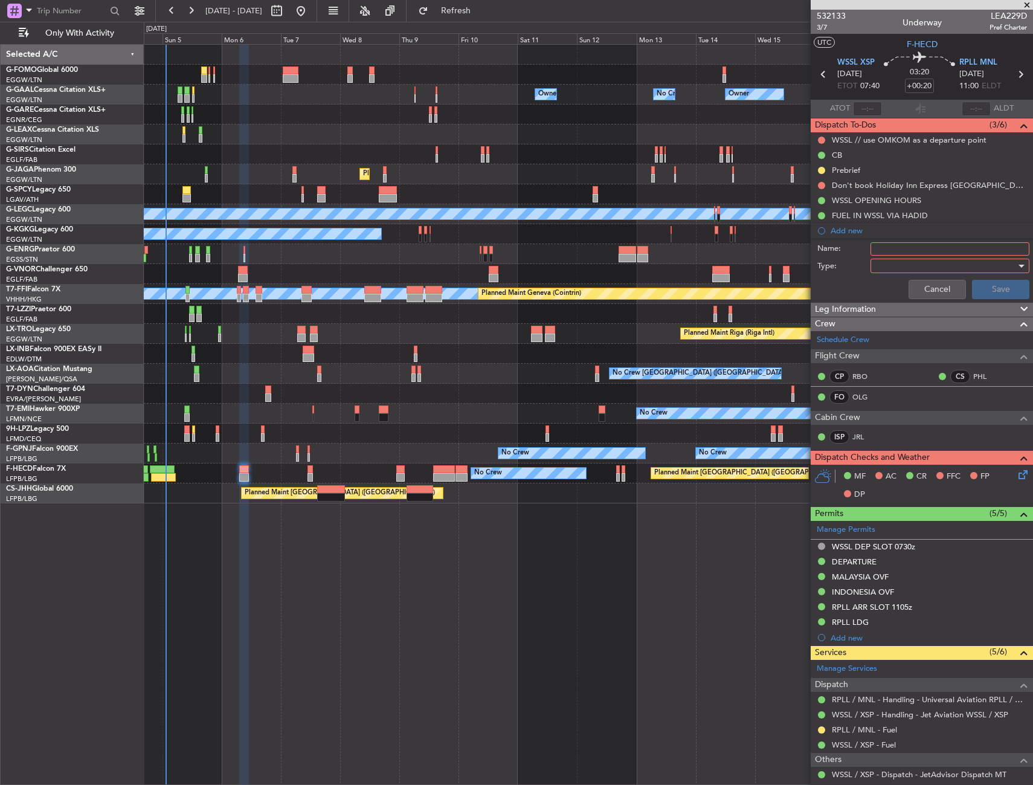
click at [896, 247] on input "Name:" at bounding box center [950, 248] width 159 height 13
type input "RPLL FUEL VIA HADID"
click at [911, 267] on div at bounding box center [946, 266] width 141 height 18
click at [907, 283] on span "Generic" at bounding box center [944, 291] width 141 height 18
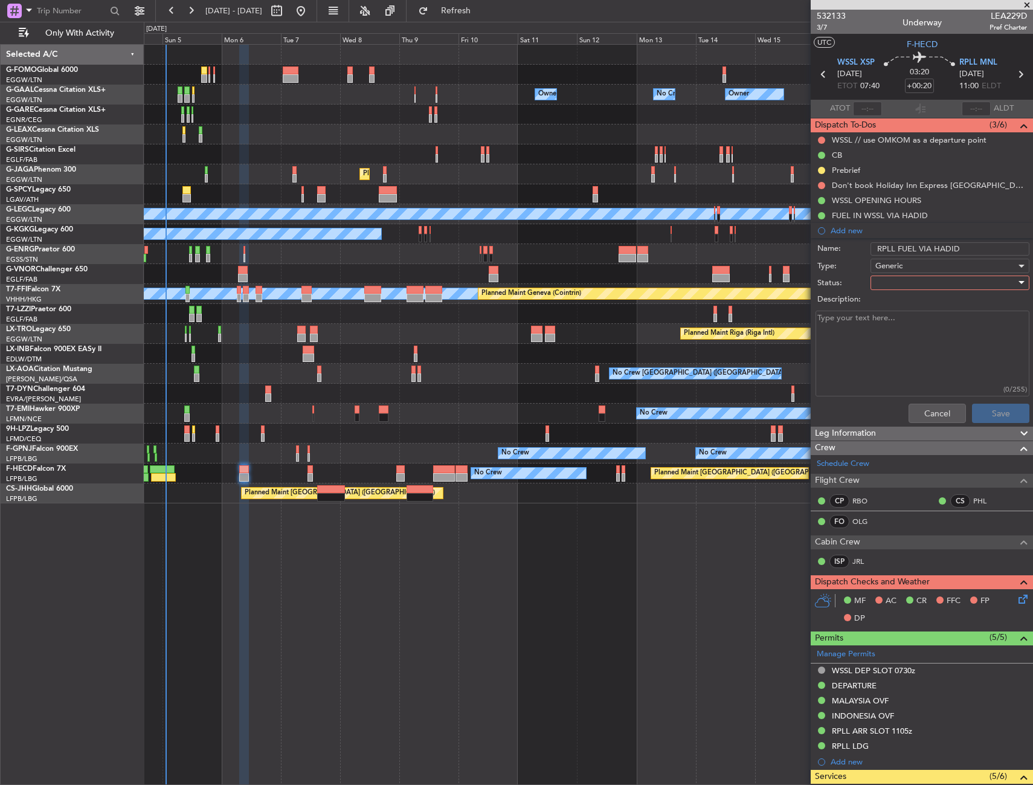
click at [907, 283] on div at bounding box center [946, 283] width 141 height 18
click at [899, 324] on span "In Progress" at bounding box center [944, 325] width 141 height 18
click at [974, 409] on button "Save" at bounding box center [1000, 413] width 57 height 19
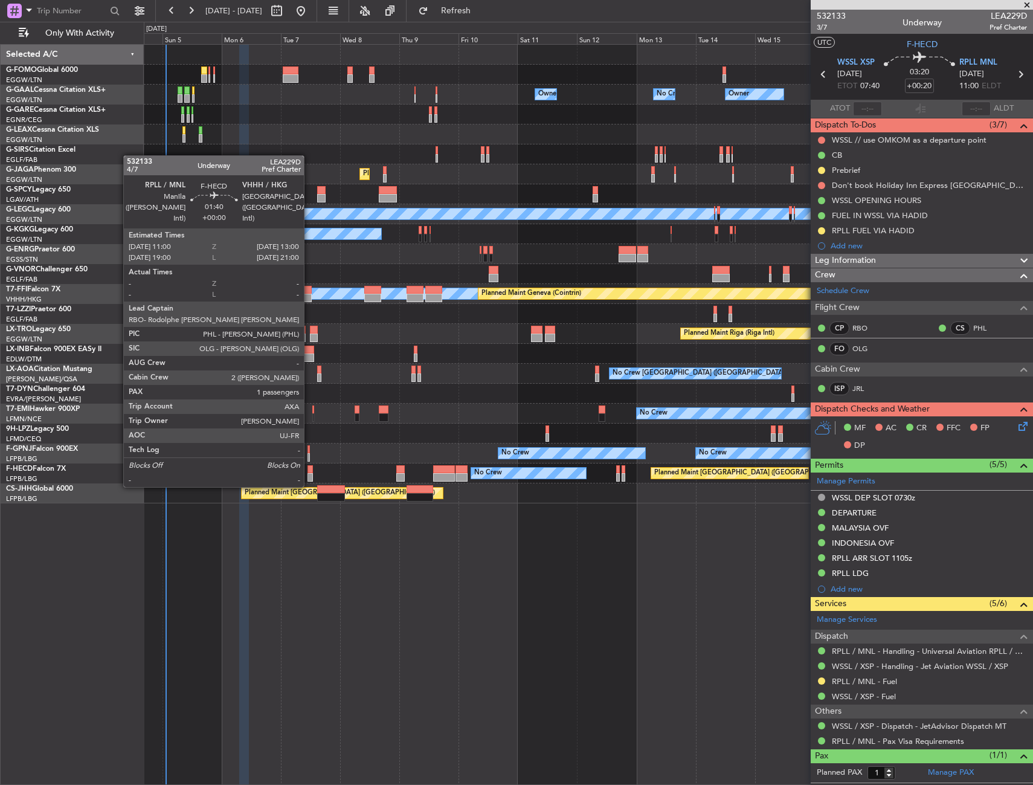
click at [309, 475] on div at bounding box center [310, 477] width 5 height 8
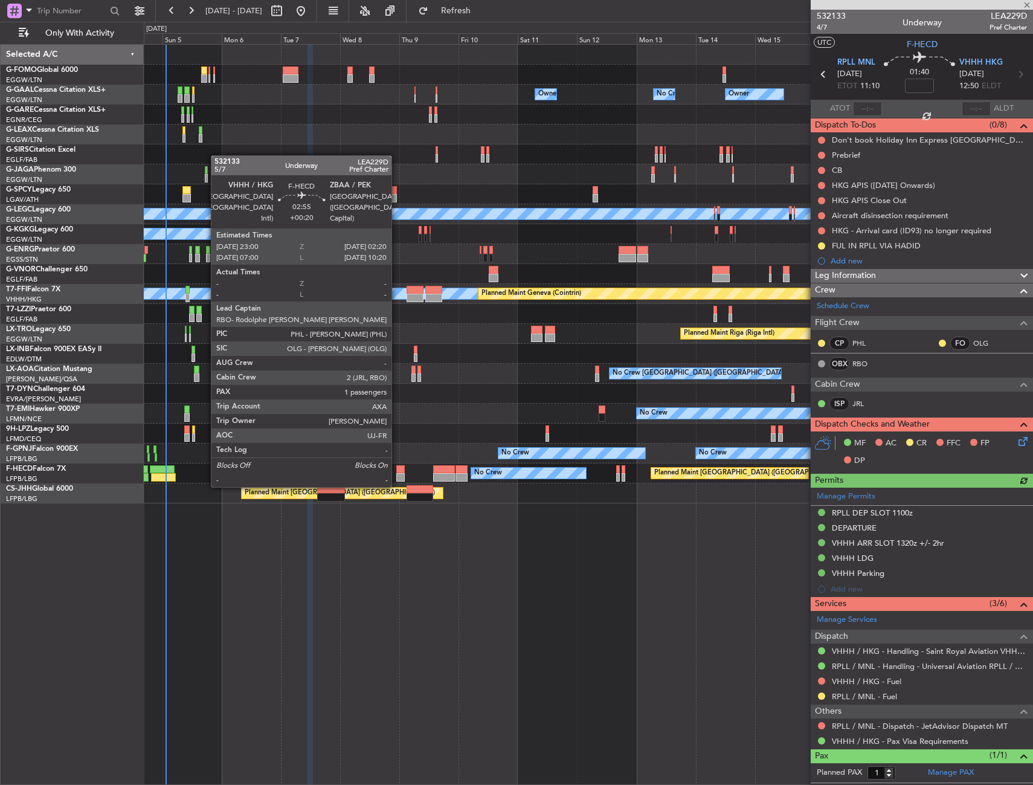
click at [397, 475] on div at bounding box center [400, 477] width 8 height 8
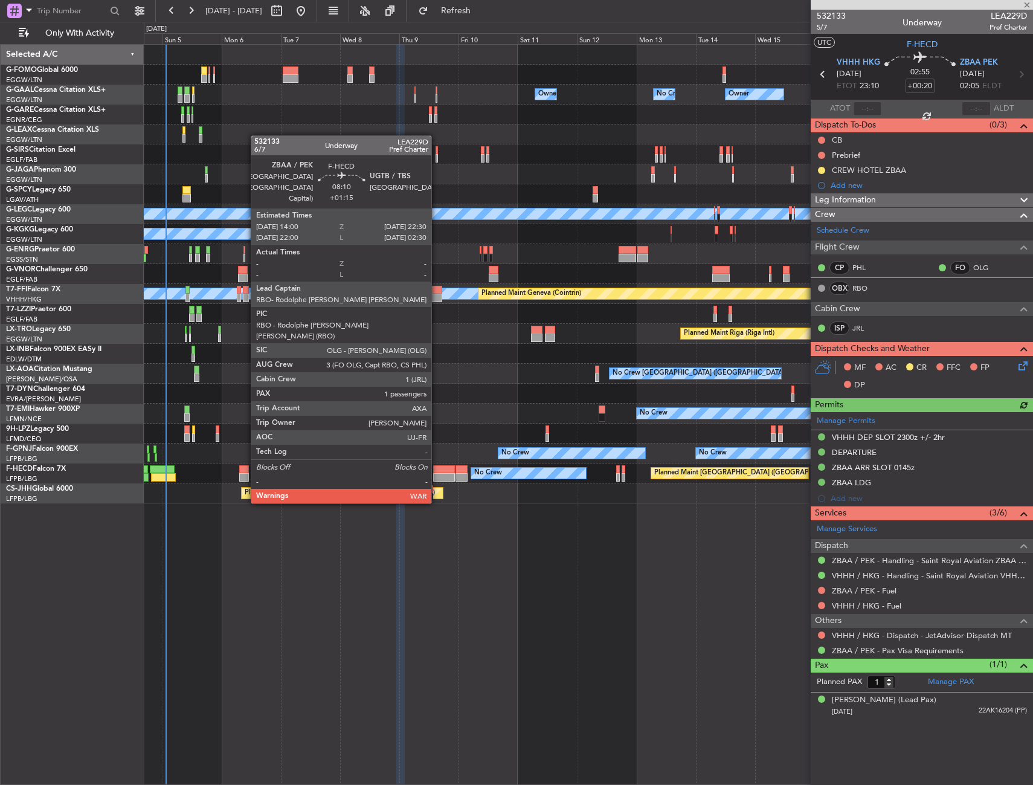
click at [437, 468] on div at bounding box center [443, 469] width 21 height 8
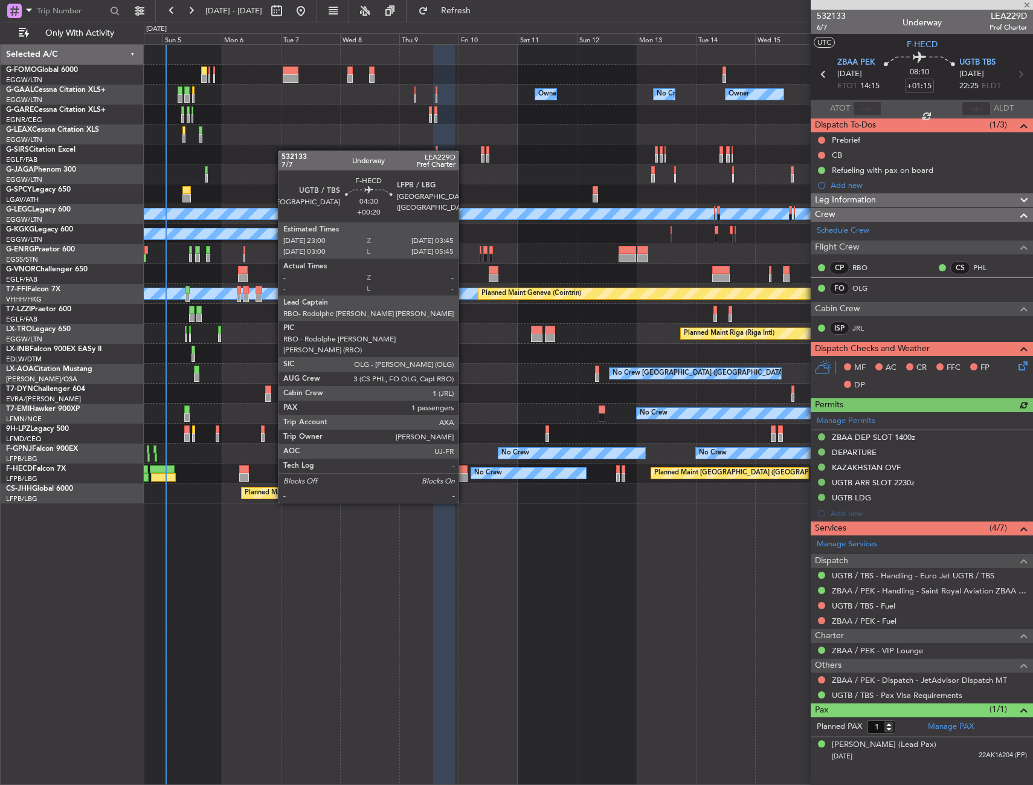
click at [464, 469] on div at bounding box center [462, 469] width 12 height 8
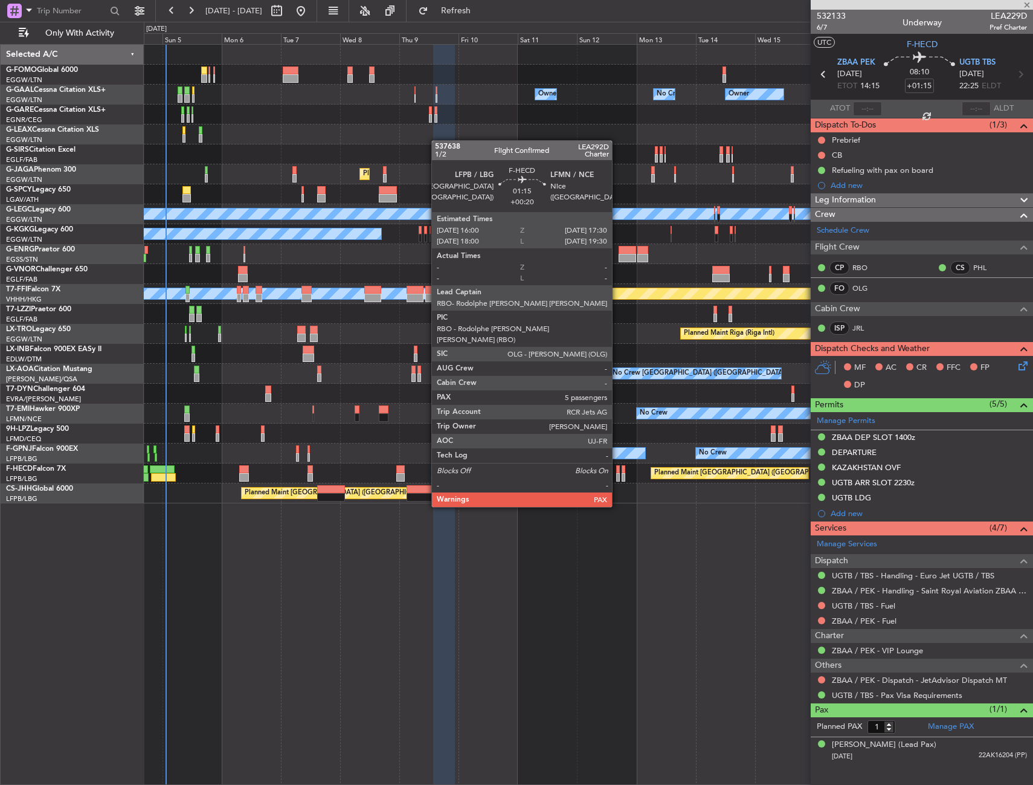
type input "+00:20"
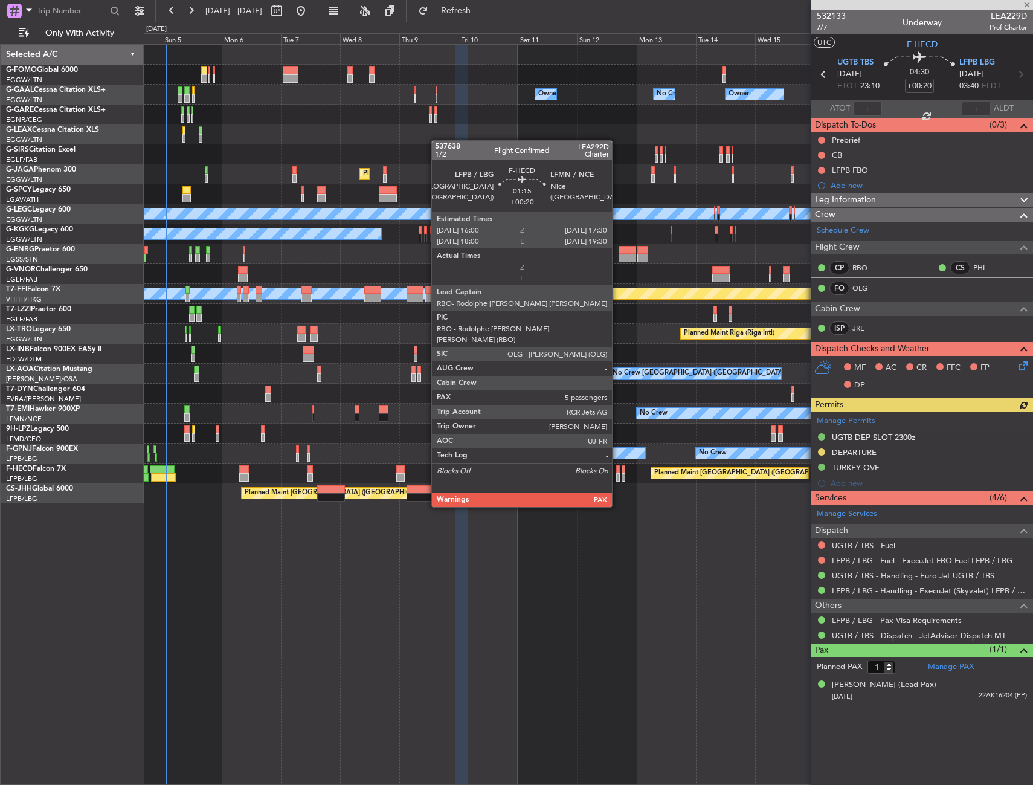
click at [618, 473] on div at bounding box center [618, 477] width 4 height 8
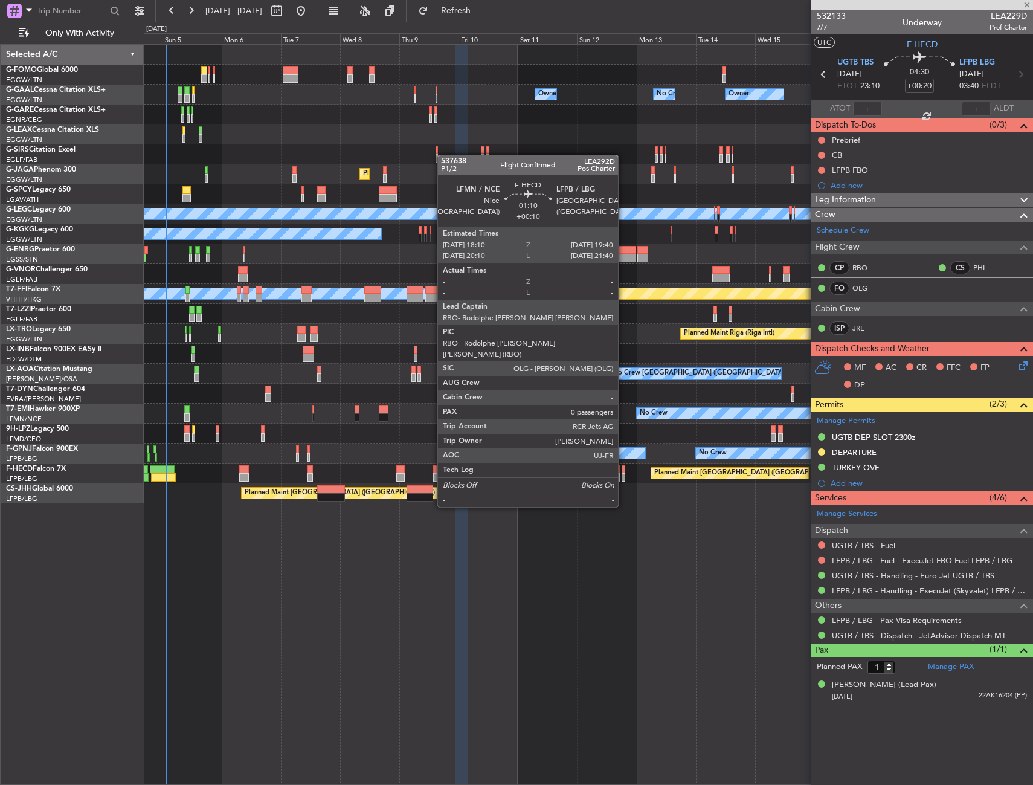
type input "5"
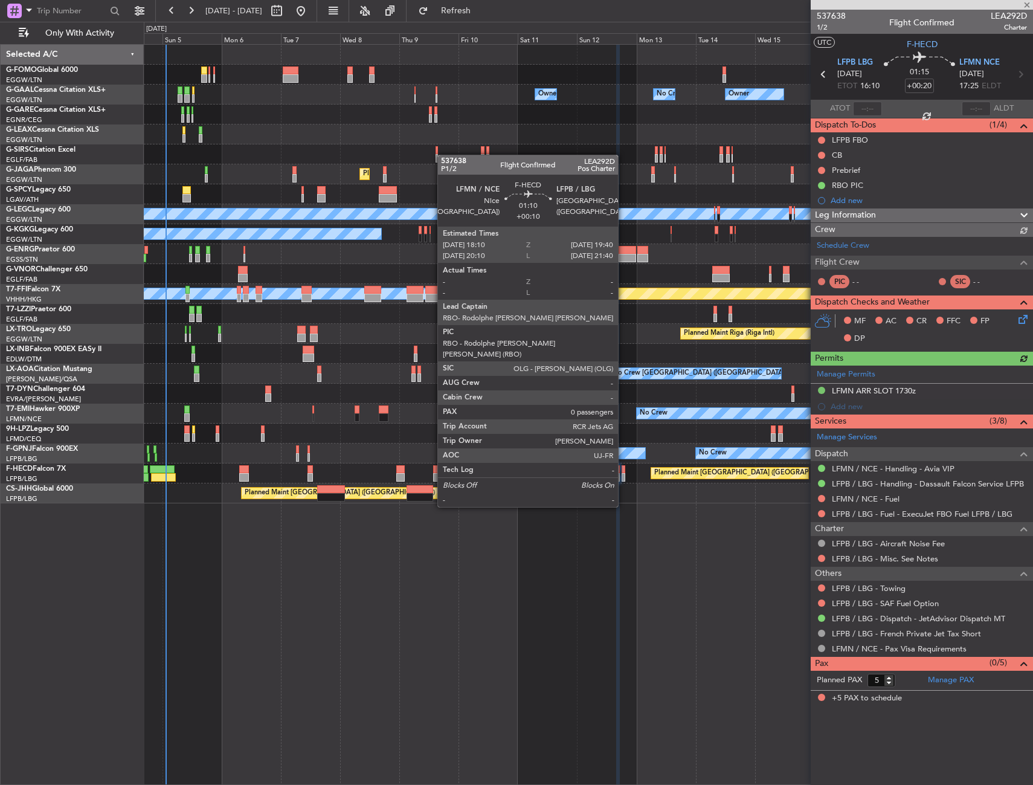
click at [624, 473] on div at bounding box center [624, 477] width 4 height 8
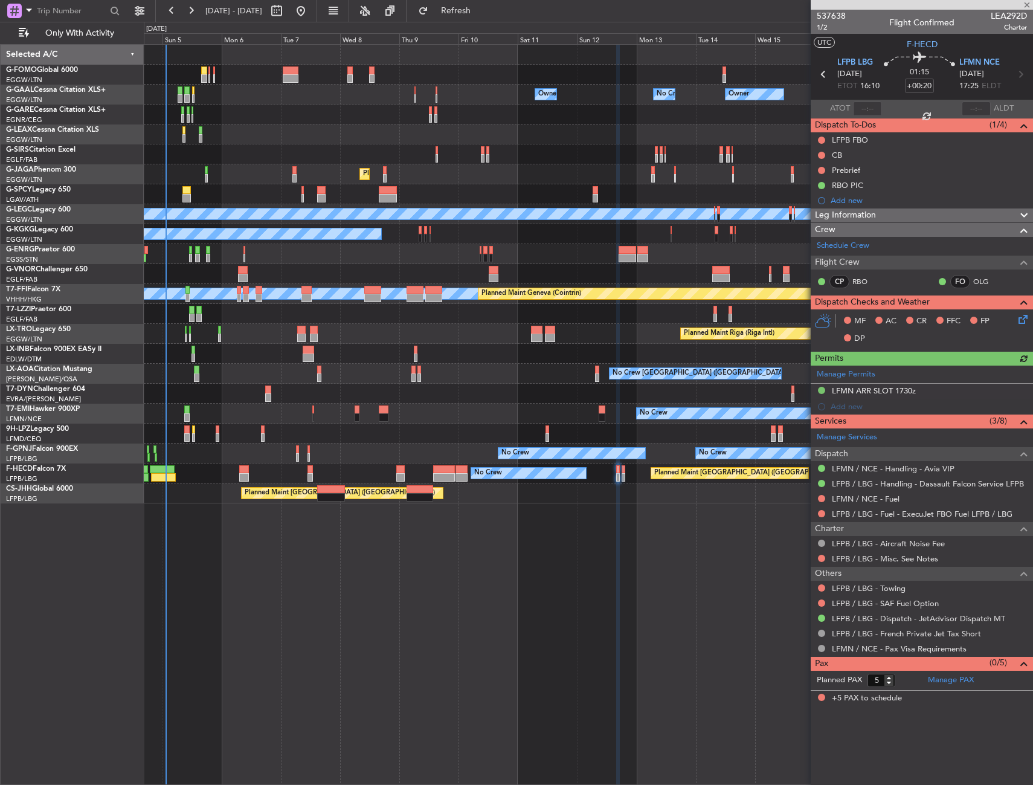
type input "+00:10"
type input "0"
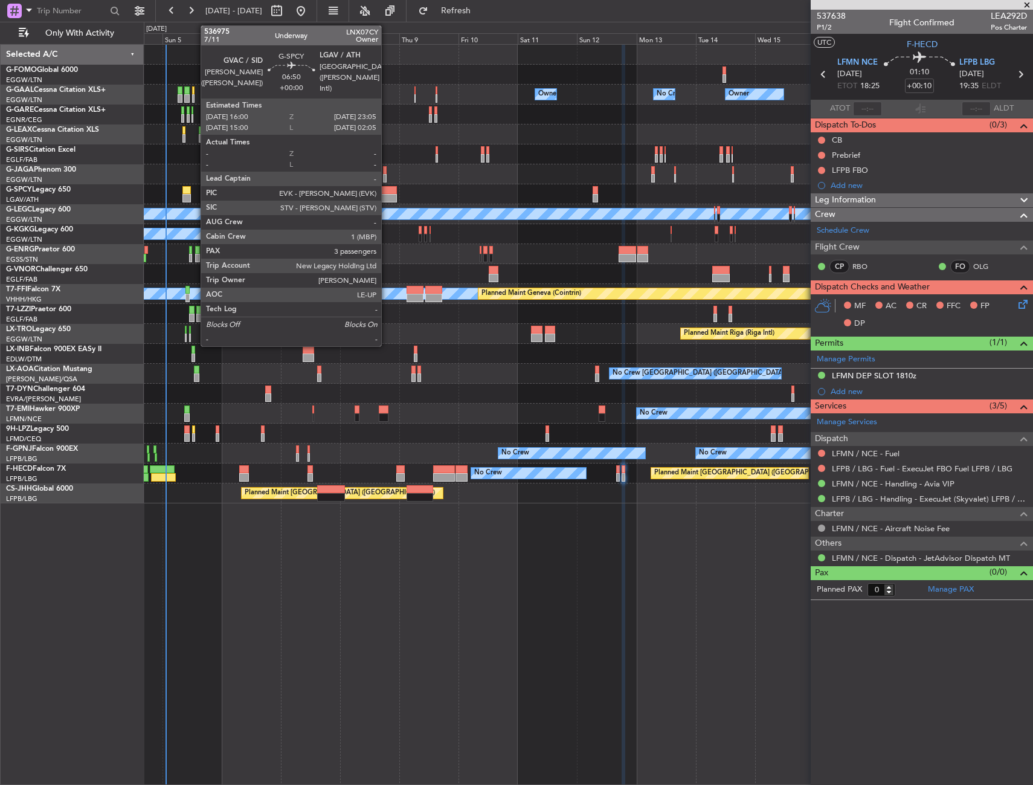
click at [387, 193] on div at bounding box center [388, 190] width 18 height 8
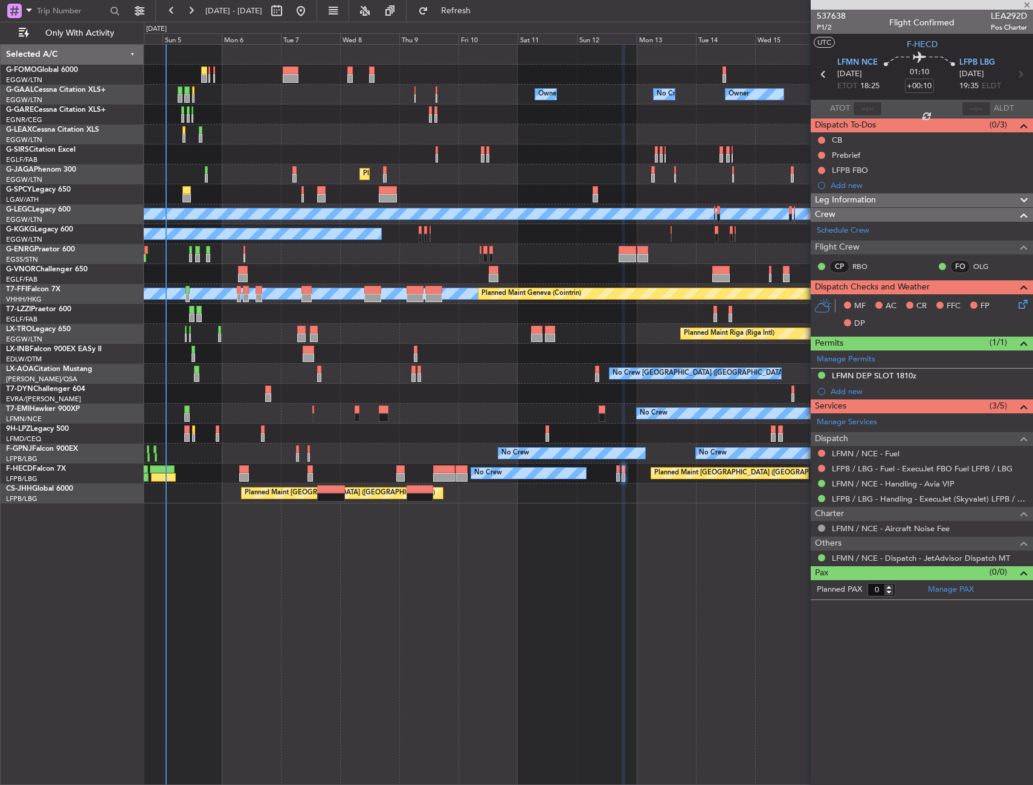
type input "3"
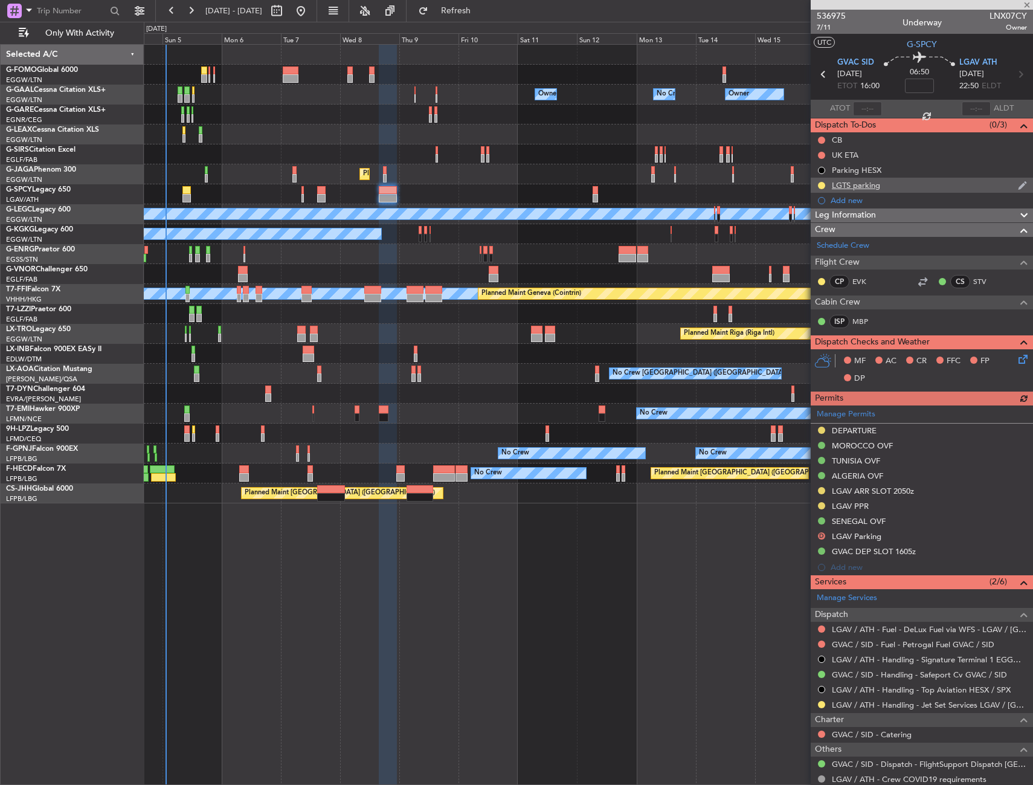
click at [892, 188] on div "LGTS parking" at bounding box center [922, 185] width 222 height 15
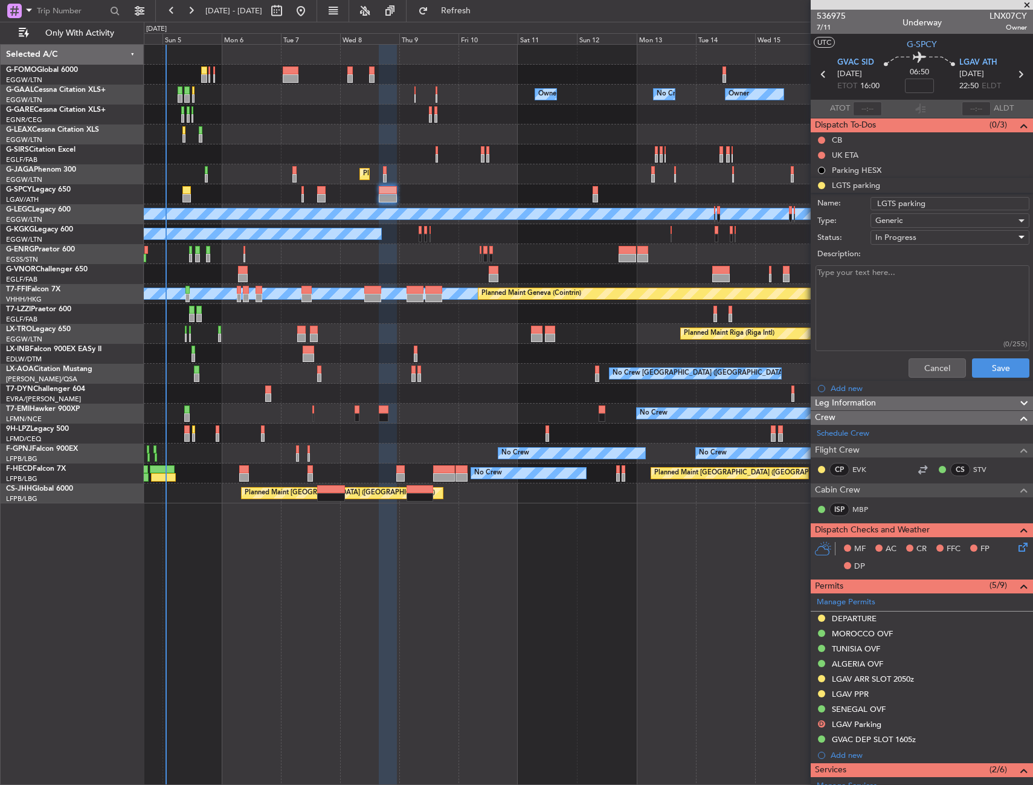
click at [910, 234] on span "In Progress" at bounding box center [896, 237] width 41 height 11
click at [903, 297] on span "Completed" at bounding box center [944, 298] width 141 height 18
click at [887, 286] on textarea "Description:" at bounding box center [923, 308] width 214 height 86
click at [899, 271] on textarea "ETA 0050Z 9OCT ETD 0440Z 12OCT" at bounding box center [923, 308] width 214 height 86
paste textarea "GTSAJST093300"
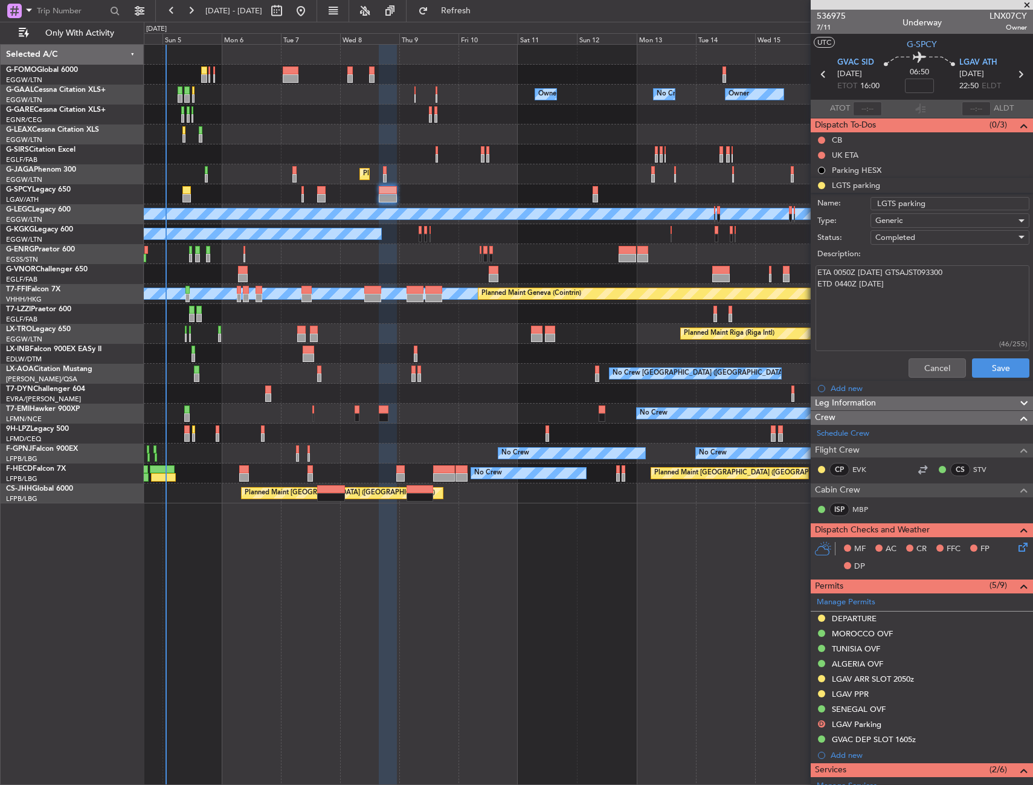
drag, startPoint x: 942, startPoint y: 271, endPoint x: 881, endPoint y: 276, distance: 60.6
click at [881, 276] on textarea "ETA 0050Z 9OCT GTSAJST093300 ETD 0440Z 12OCT" at bounding box center [923, 308] width 214 height 86
paste textarea "L"
click at [902, 285] on textarea "ETA 0050Z 9OCT LGTSAJST093300 ETD 0440Z 12OCT" at bounding box center [923, 308] width 214 height 86
paste textarea "LGTSDJST093300"
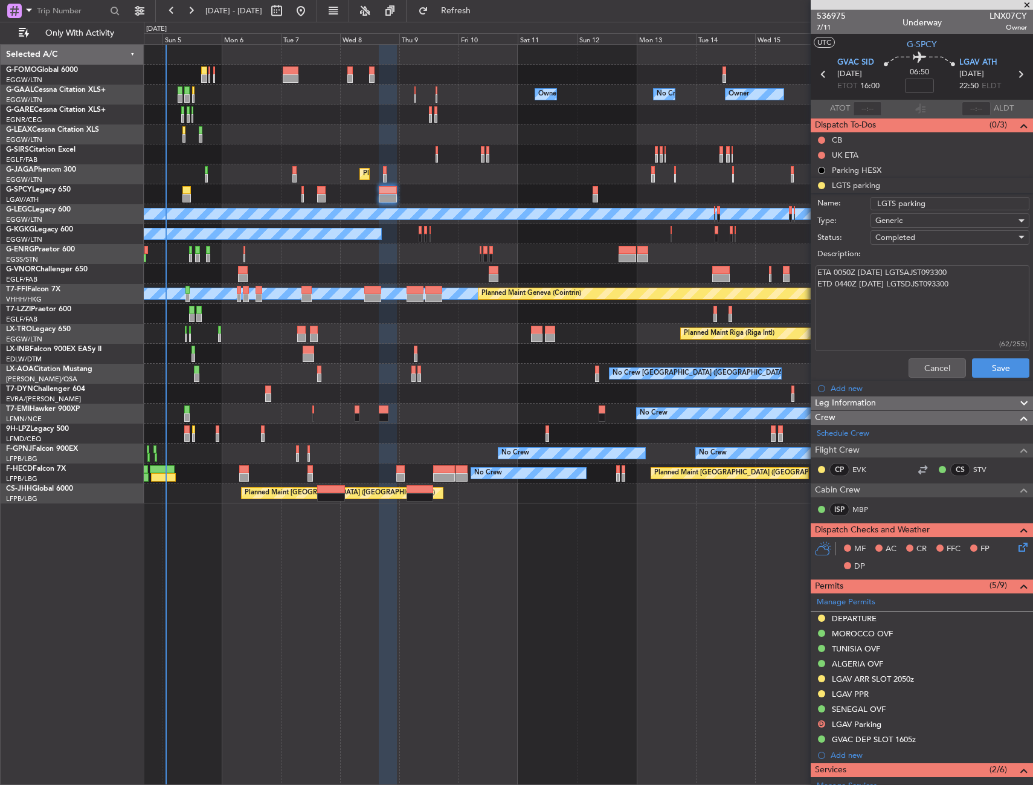
click at [968, 290] on textarea "ETA 0050Z 9OCT LGTSAJST093300 ETD 0440Z 12OCT LGTSDJST093300" at bounding box center [923, 308] width 214 height 86
click at [864, 294] on textarea "ETA 0050Z 9OCT LGTSAJST093300 ETD 0440Z 12OCT LGTSDJST093300 PPR -" at bounding box center [923, 308] width 214 height 86
paste textarea "LGTS03785300925/0910250050/1210250440"
type textarea "ETA 0050Z 9OCT LGTSAJST093300 ETD 0440Z 12OCT LGTSDJST093300 PPR - LGTS03785300…"
click at [979, 372] on button "Save" at bounding box center [1000, 367] width 57 height 19
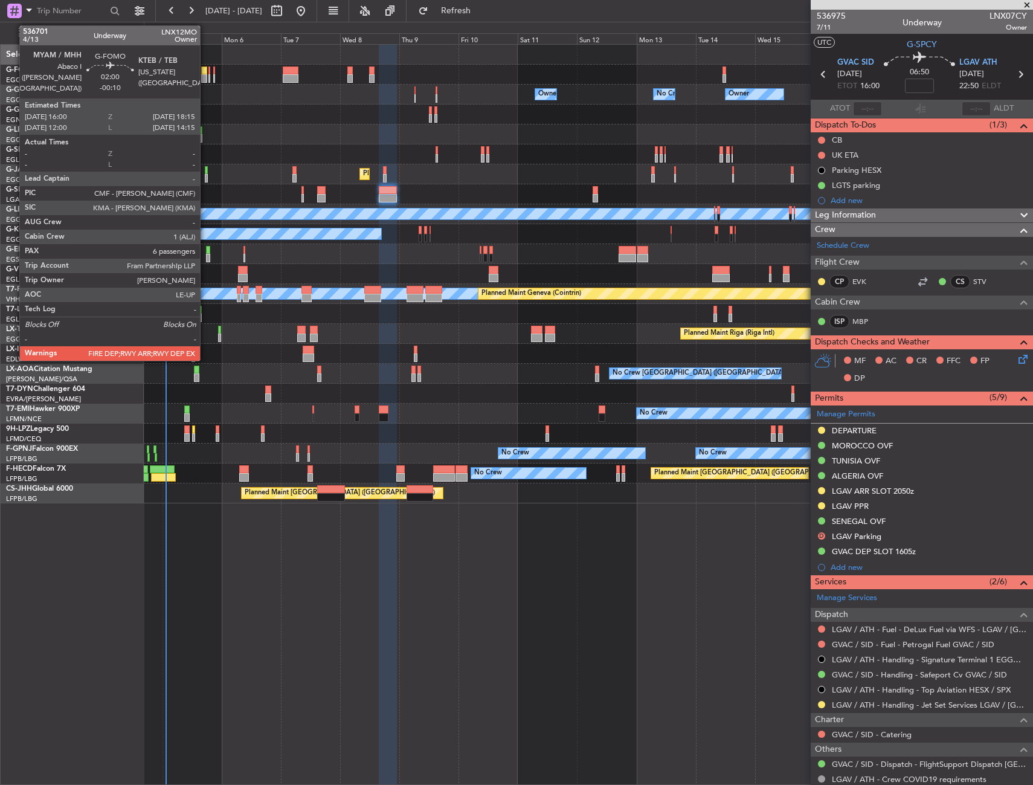
click at [205, 69] on div at bounding box center [204, 70] width 6 height 8
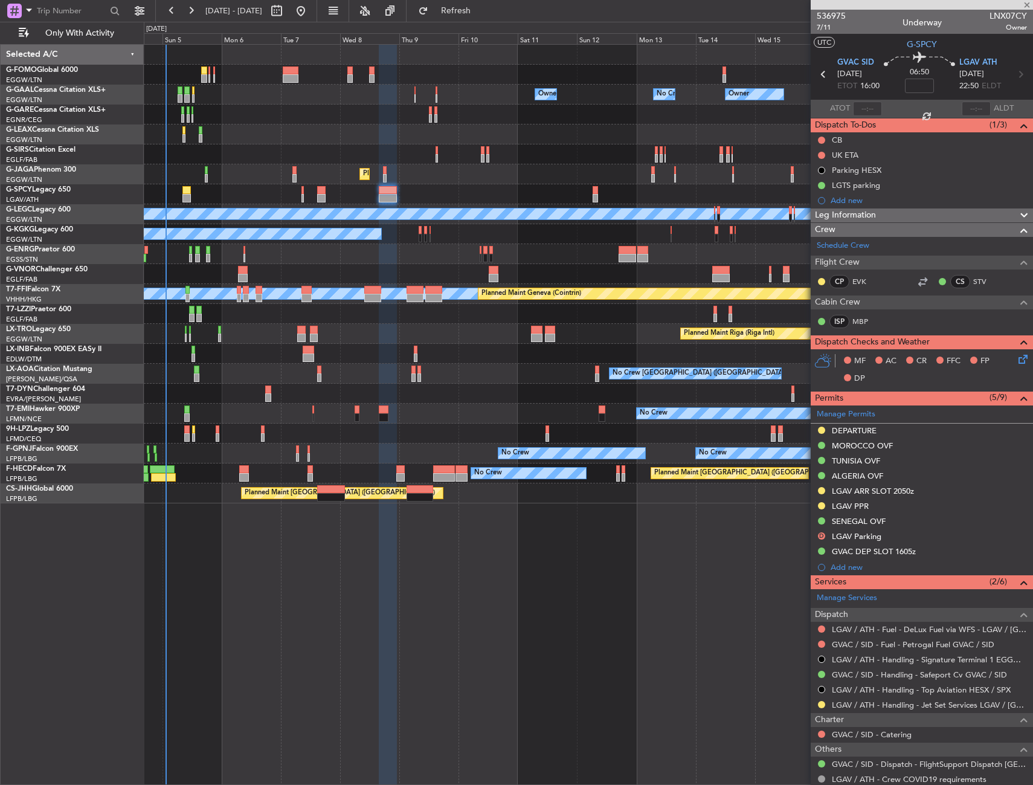
type input "-00:10"
type input "6"
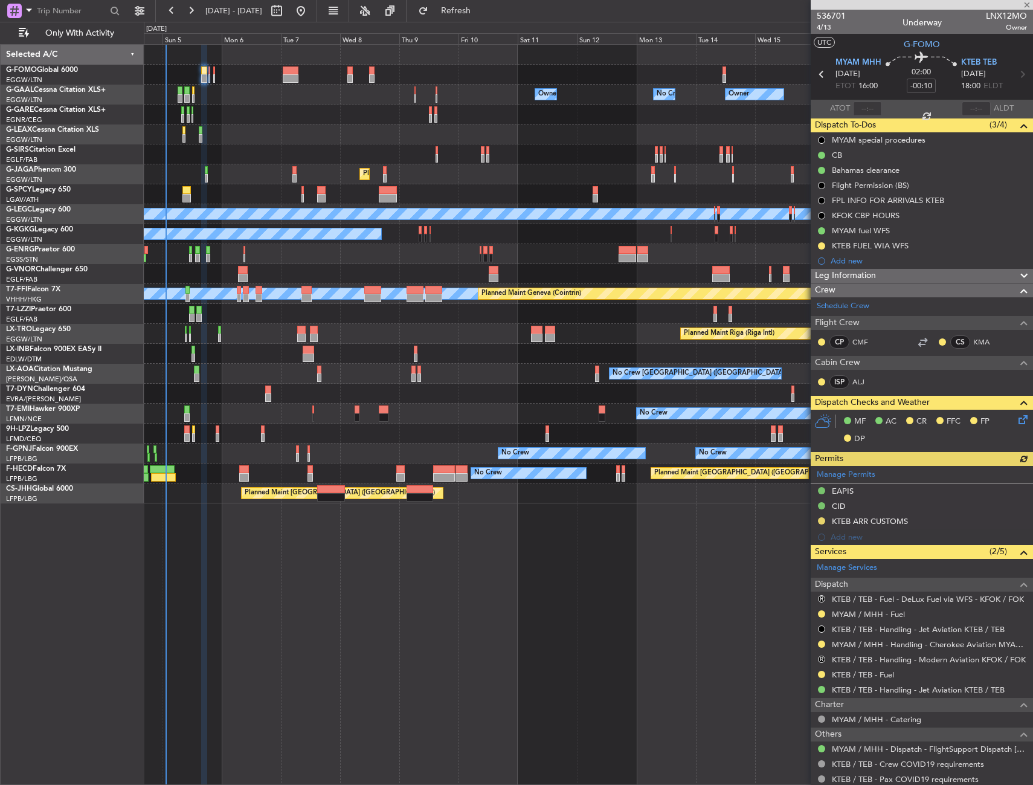
click at [822, 520] on div "Manage Permits EAPIS CID KTEB ARR CUSTOMS Add new" at bounding box center [922, 505] width 222 height 79
click at [920, 519] on div "KTEB ARR CUSTOMS" at bounding box center [922, 521] width 222 height 15
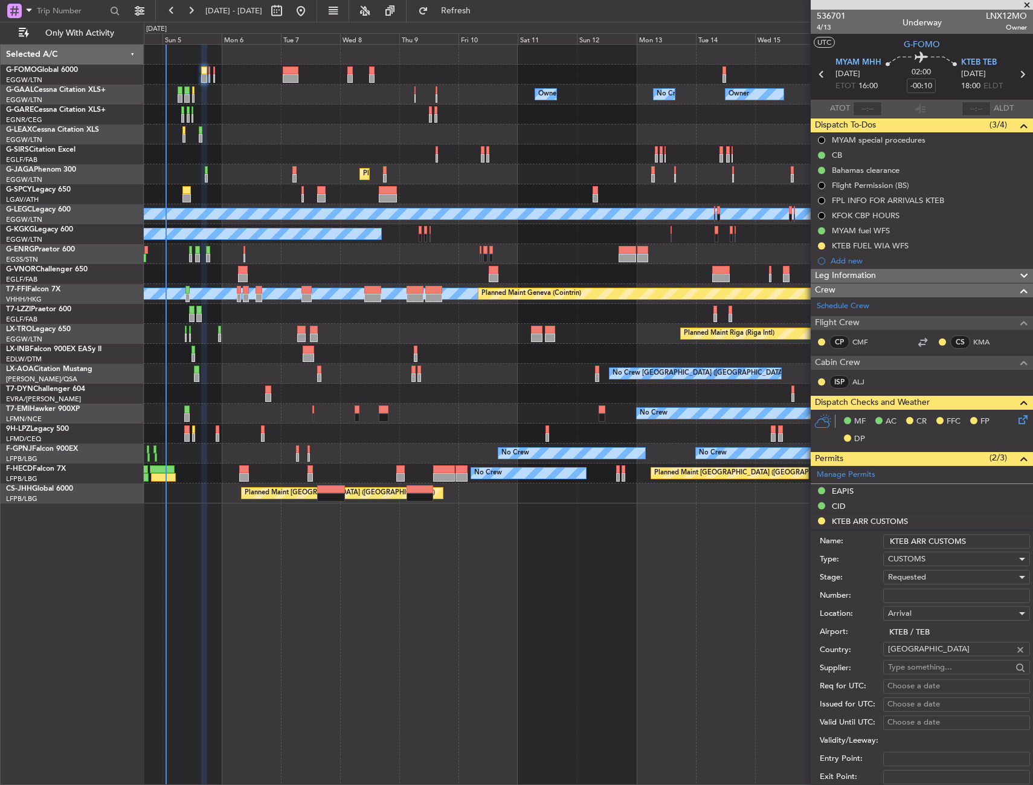
click at [980, 533] on div "Name: KTEB ARR CUSTOMS" at bounding box center [925, 541] width 210 height 18
click at [986, 542] on input "KTEB ARR CUSTOMS" at bounding box center [957, 541] width 147 height 15
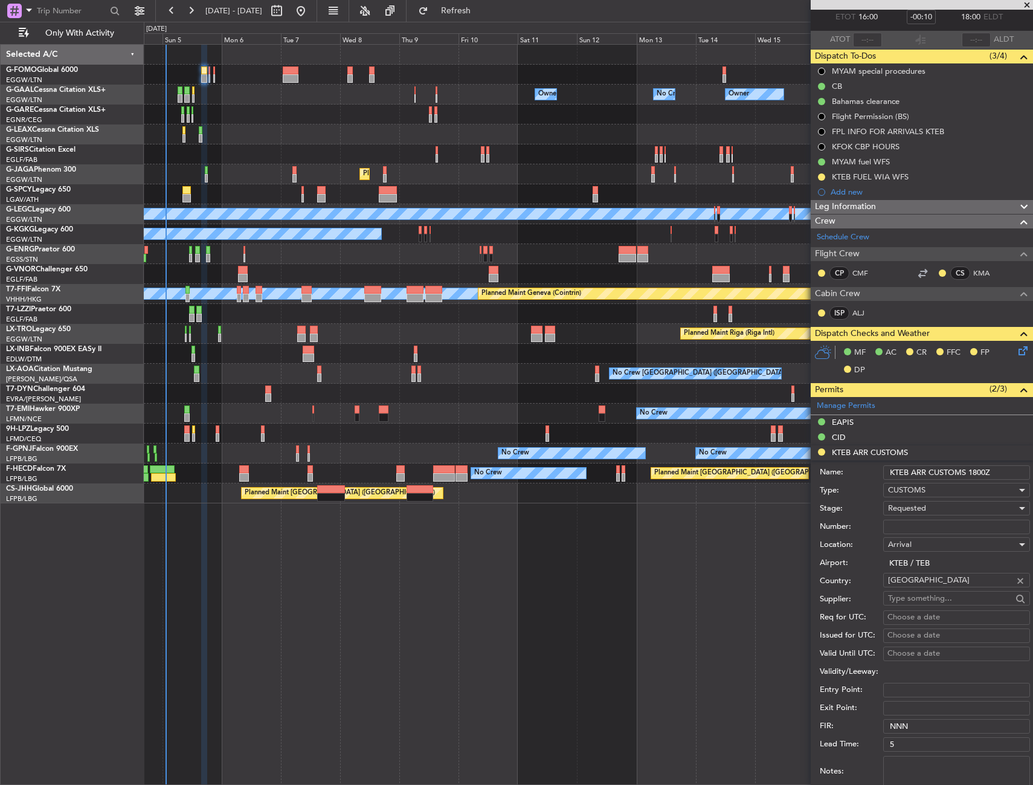
scroll to position [121, 0]
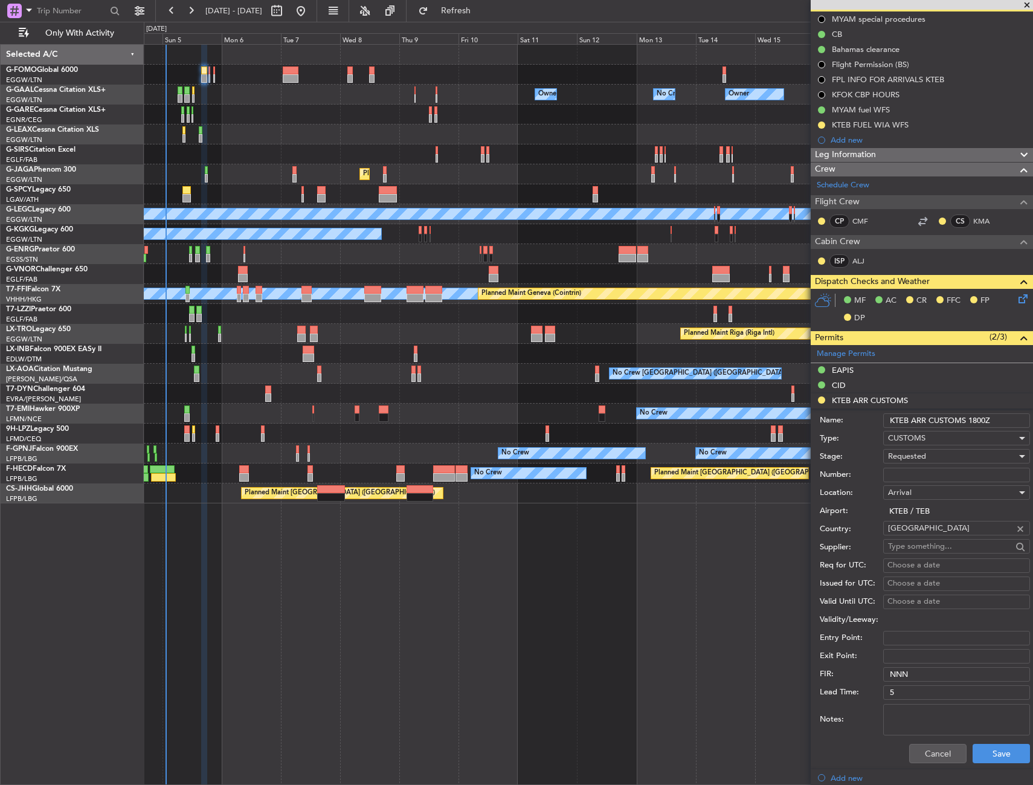
type input "KTEB ARR CUSTOMS 1800Z"
click at [905, 459] on span "Requested" at bounding box center [907, 456] width 38 height 11
click at [919, 546] on span "Received OK" at bounding box center [952, 548] width 127 height 18
click at [1014, 748] on button "Save" at bounding box center [1001, 753] width 57 height 19
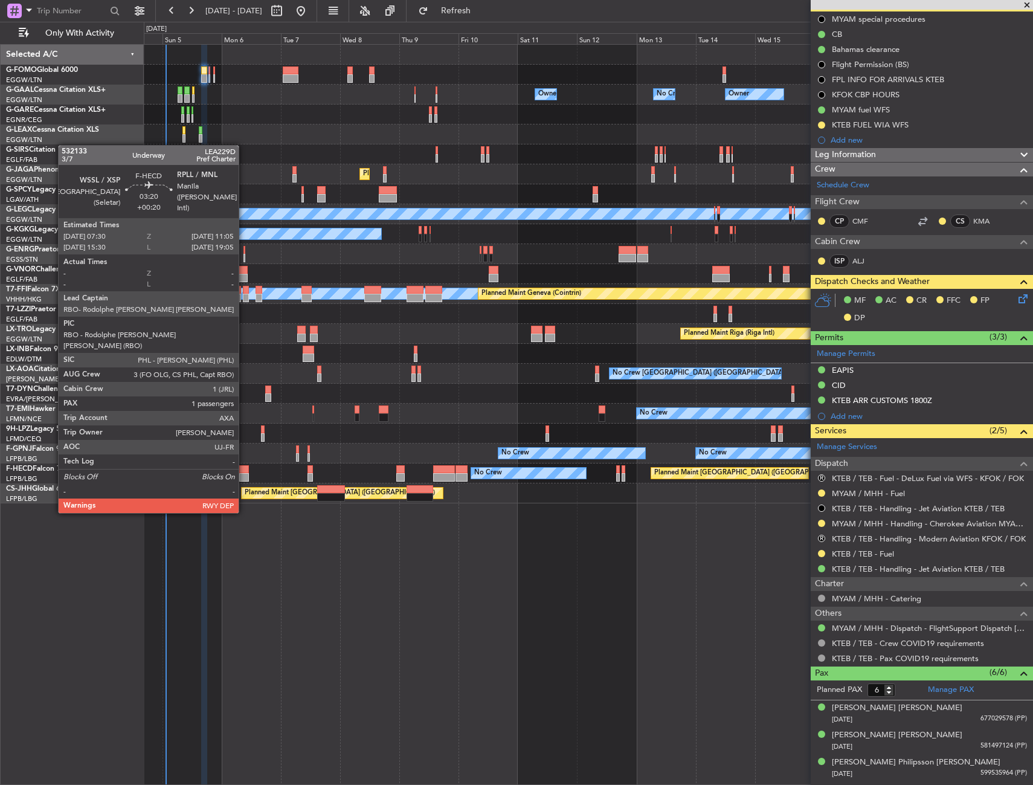
click at [244, 478] on div at bounding box center [243, 477] width 9 height 8
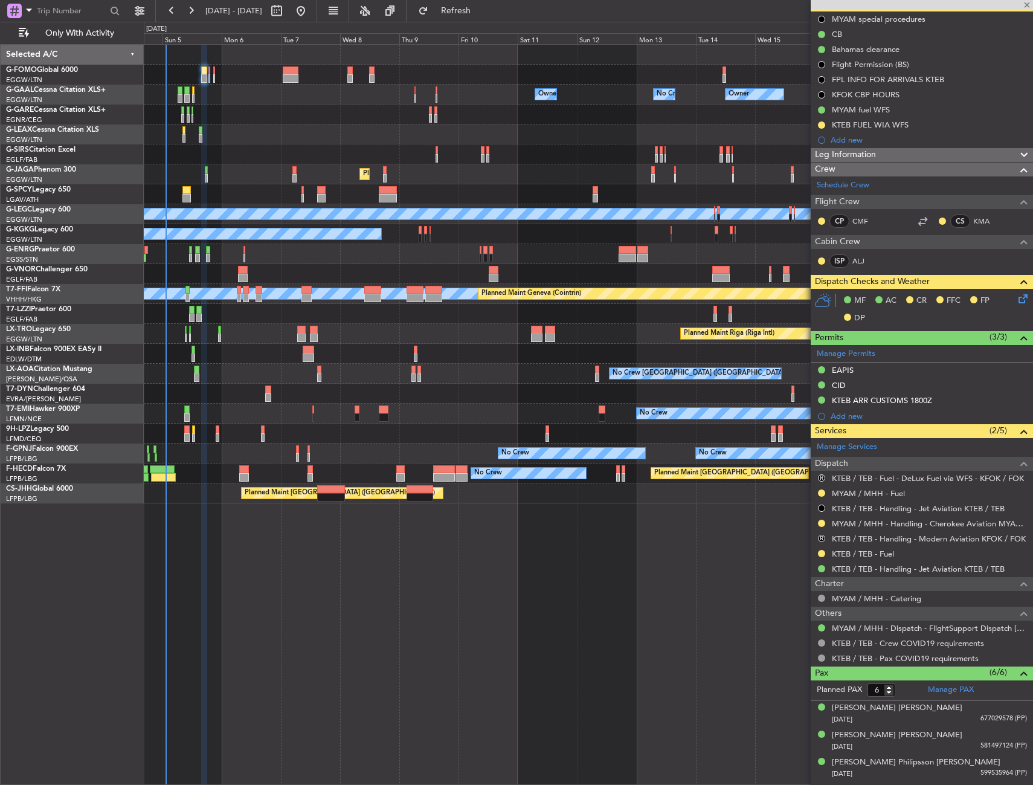
type input "+00:20"
type input "1"
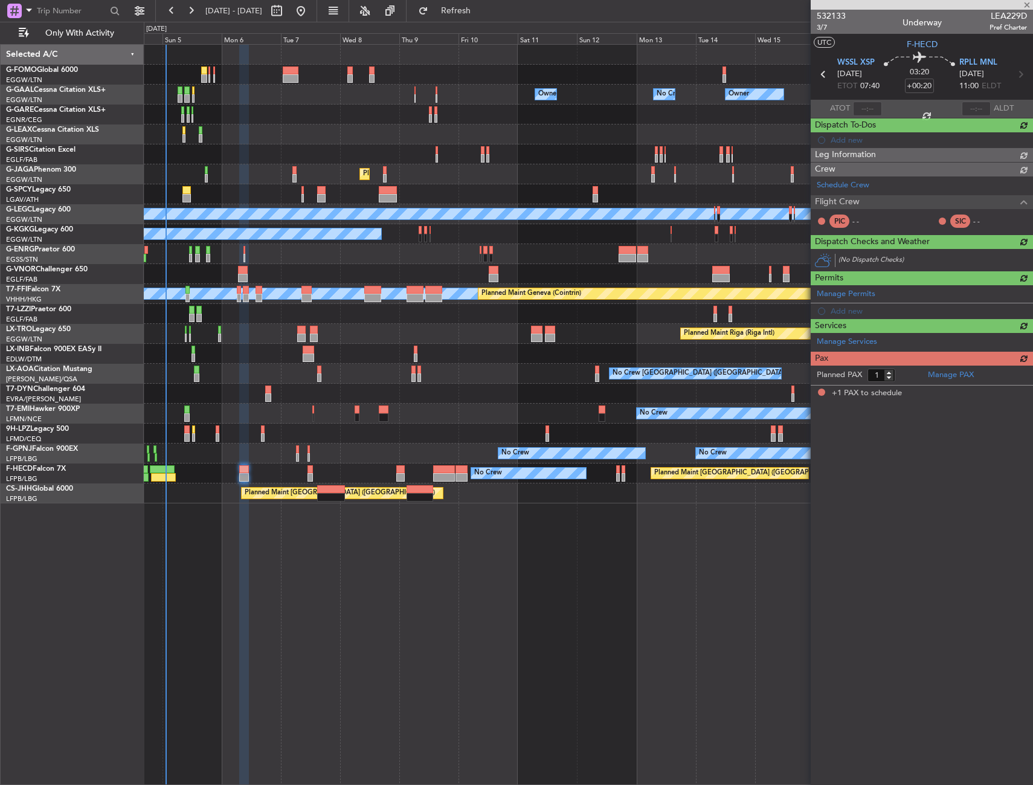
scroll to position [0, 0]
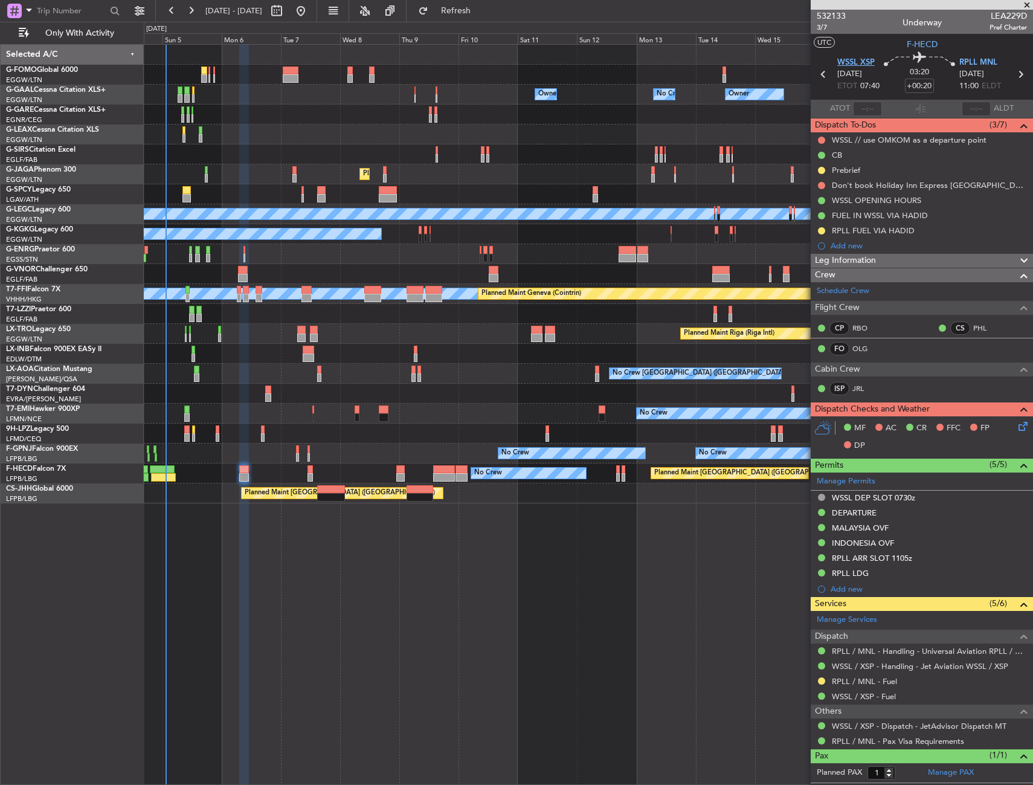
click at [852, 65] on span "WSSL XSP" at bounding box center [856, 63] width 37 height 12
click at [980, 63] on span "RPLL MNL" at bounding box center [979, 63] width 38 height 12
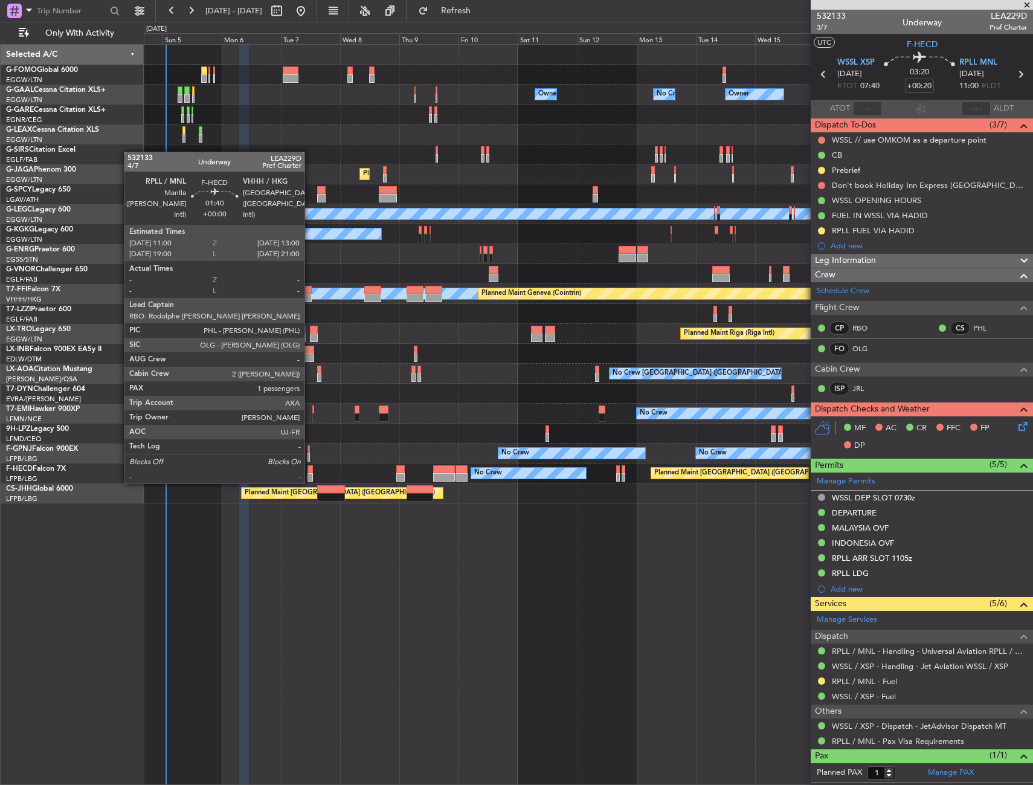
click at [310, 471] on div at bounding box center [310, 469] width 5 height 8
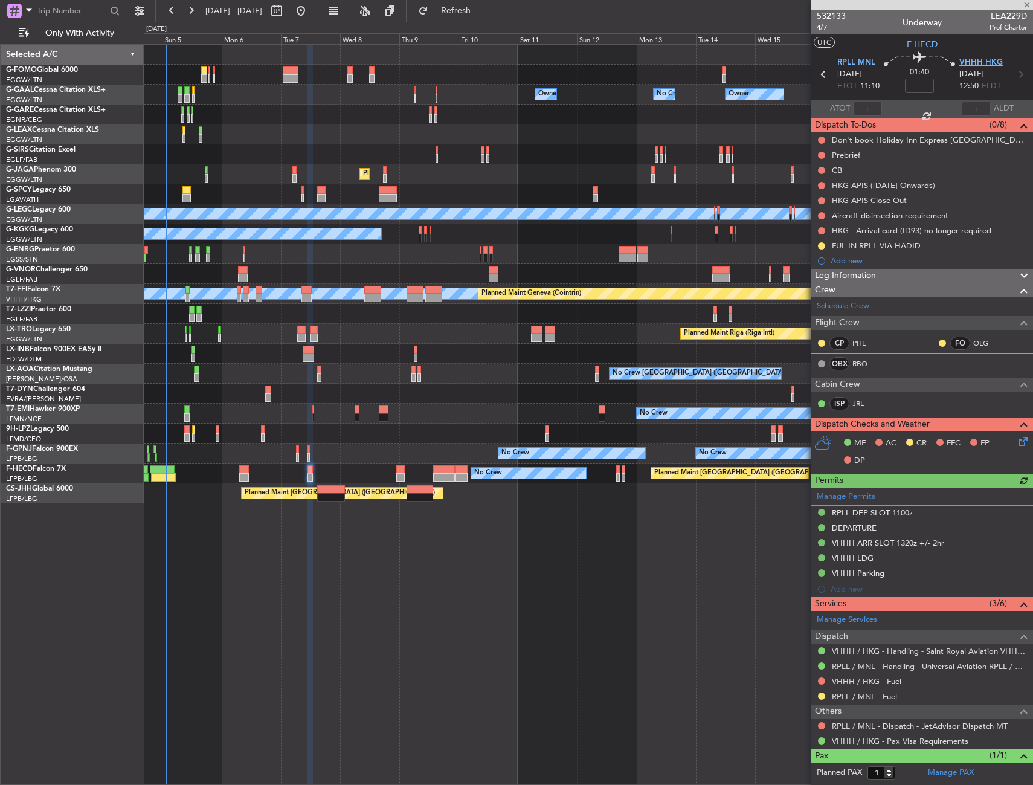
click at [986, 64] on span "VHHH HKG" at bounding box center [982, 63] width 44 height 12
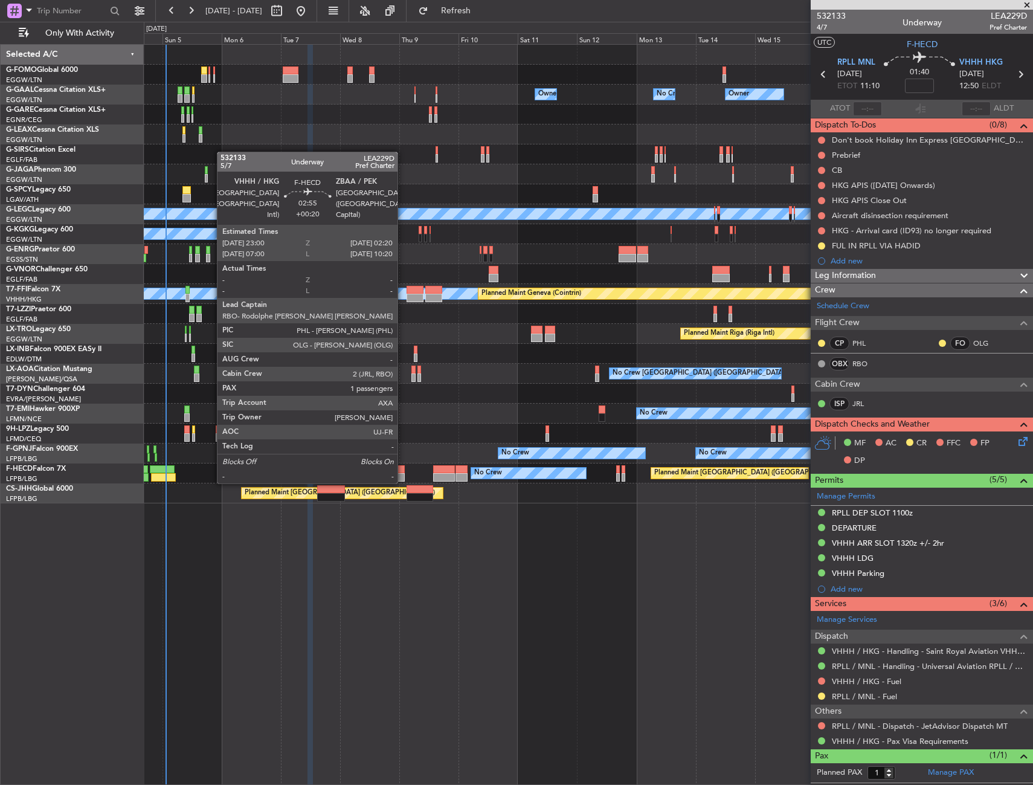
click at [403, 471] on div at bounding box center [400, 469] width 8 height 8
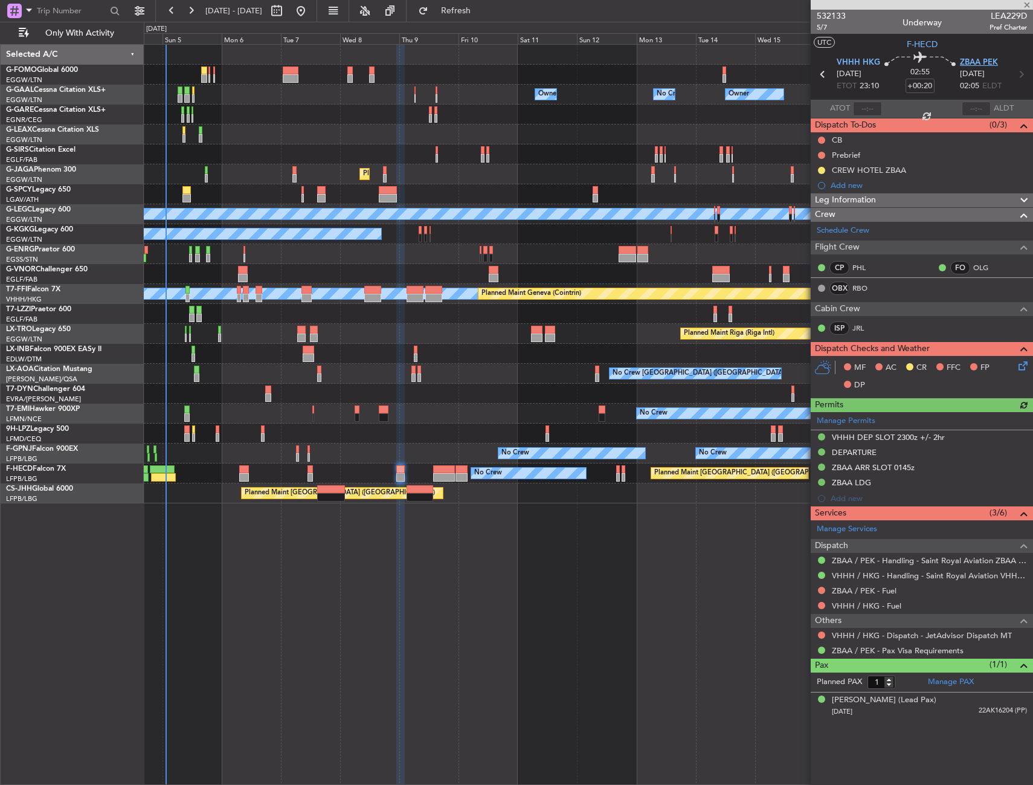
click at [960, 59] on span "ZBAA PEK" at bounding box center [979, 63] width 38 height 12
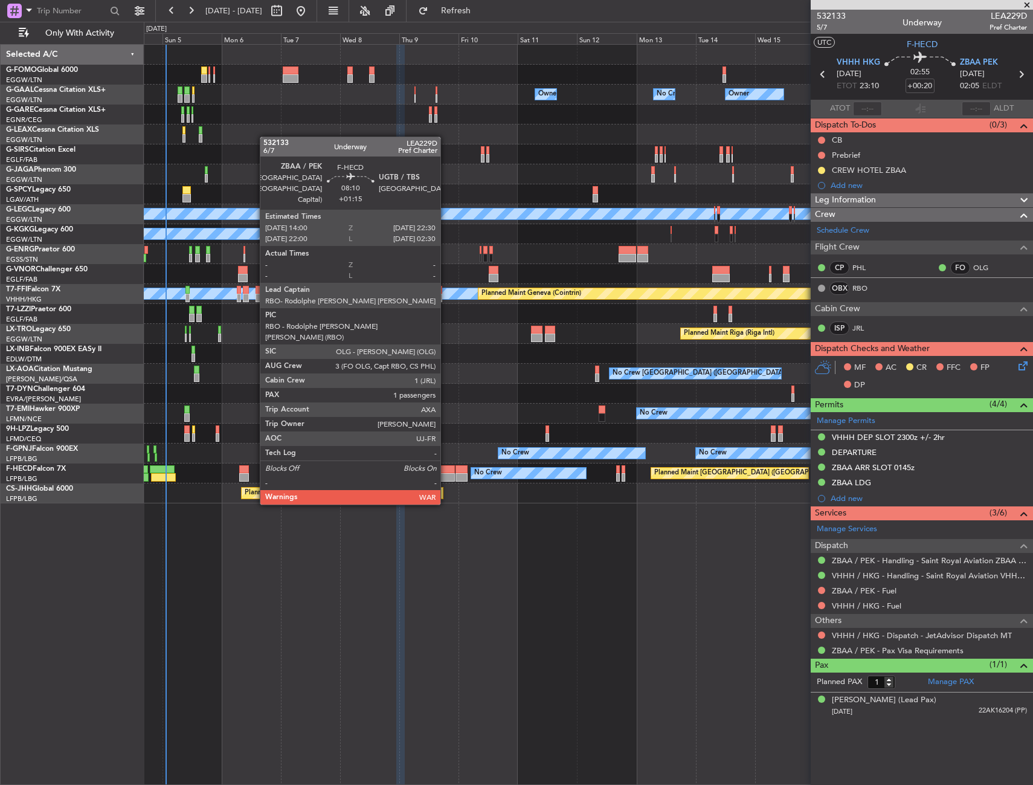
click at [446, 470] on div at bounding box center [443, 469] width 21 height 8
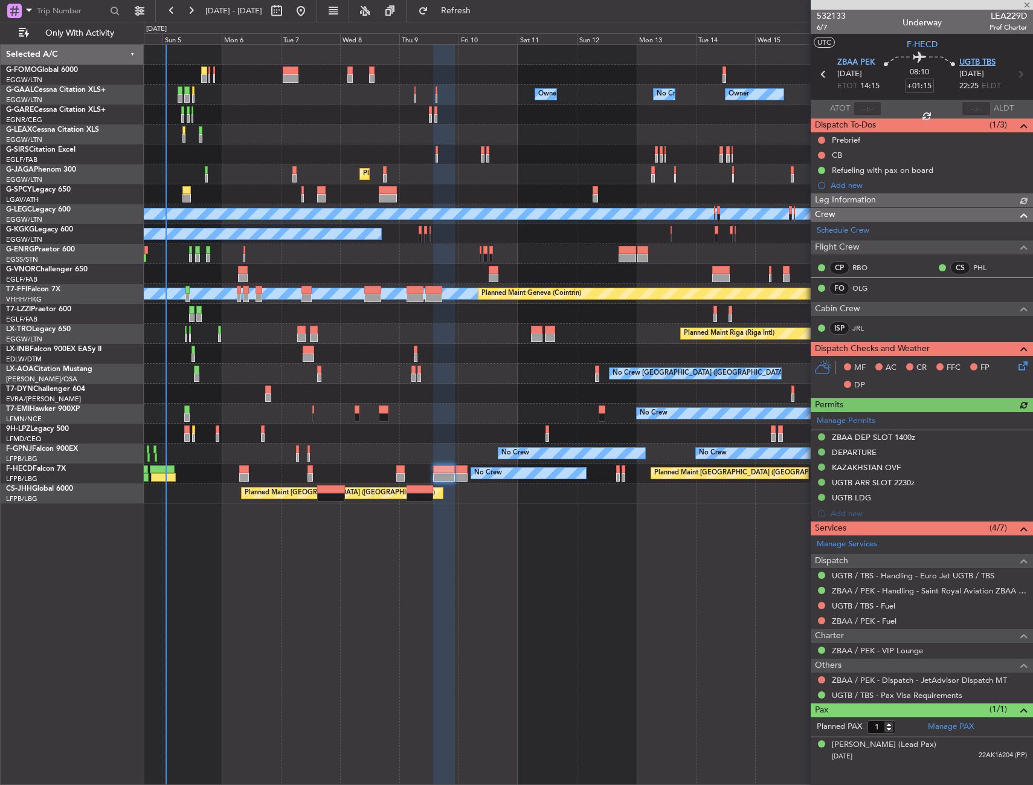
click at [969, 65] on span "UGTB TBS" at bounding box center [978, 63] width 36 height 12
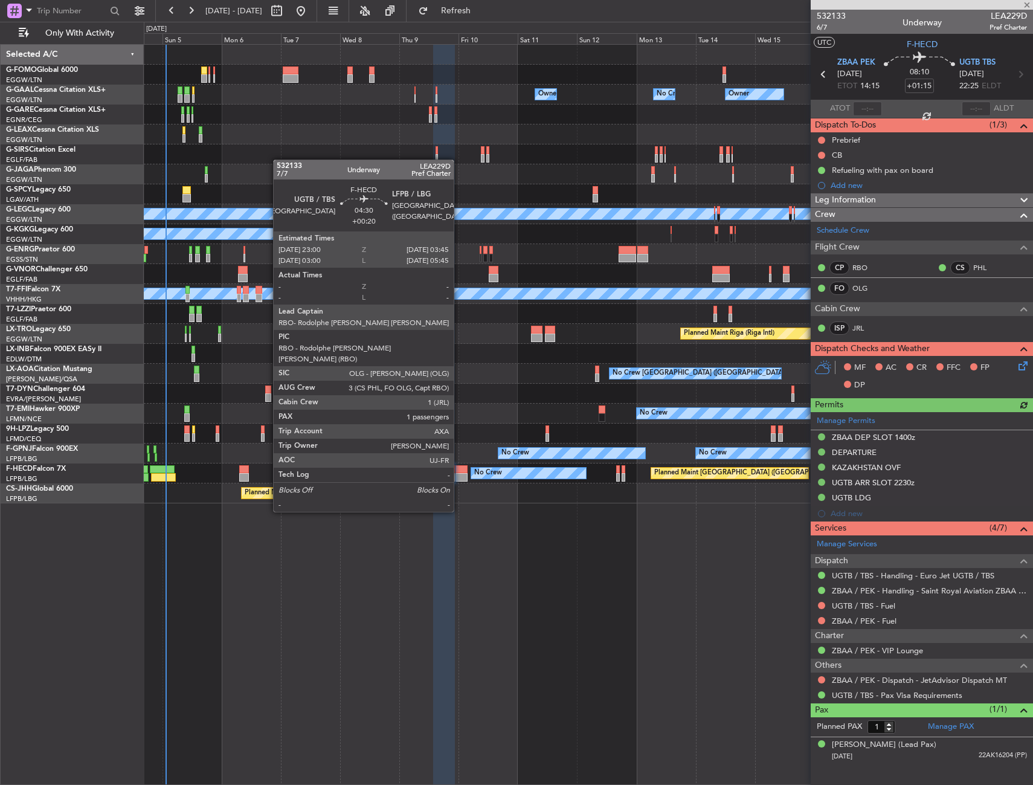
click at [459, 478] on div at bounding box center [462, 477] width 12 height 8
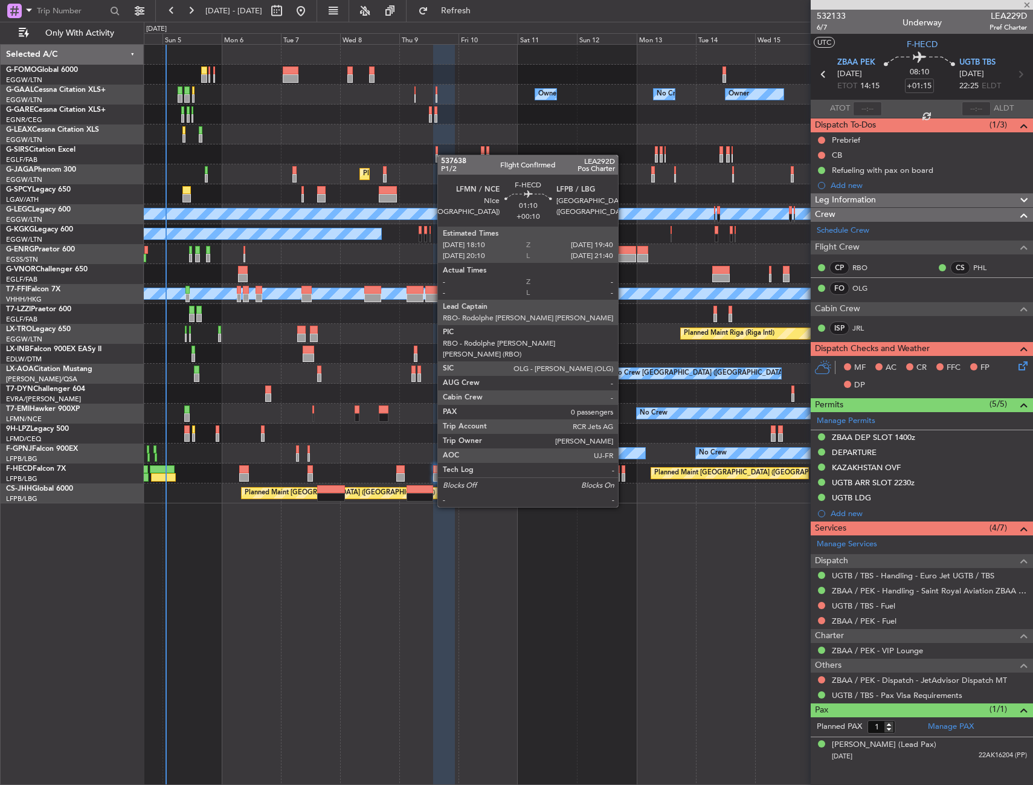
type input "+00:20"
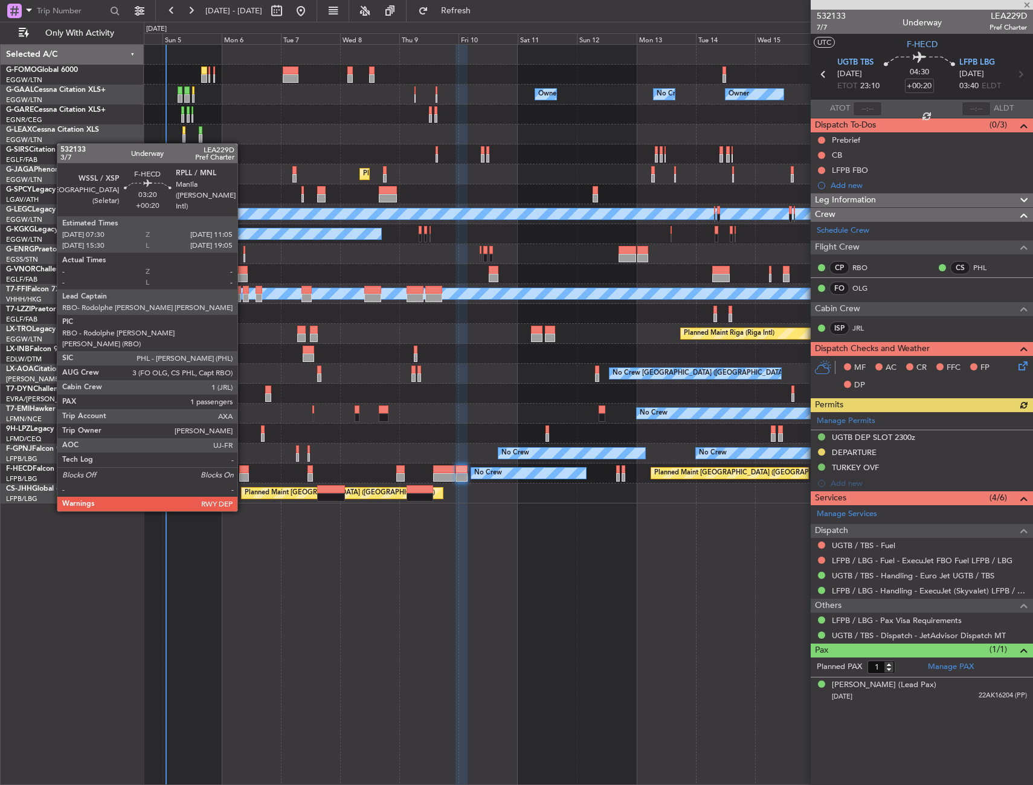
click at [243, 476] on div at bounding box center [243, 477] width 9 height 8
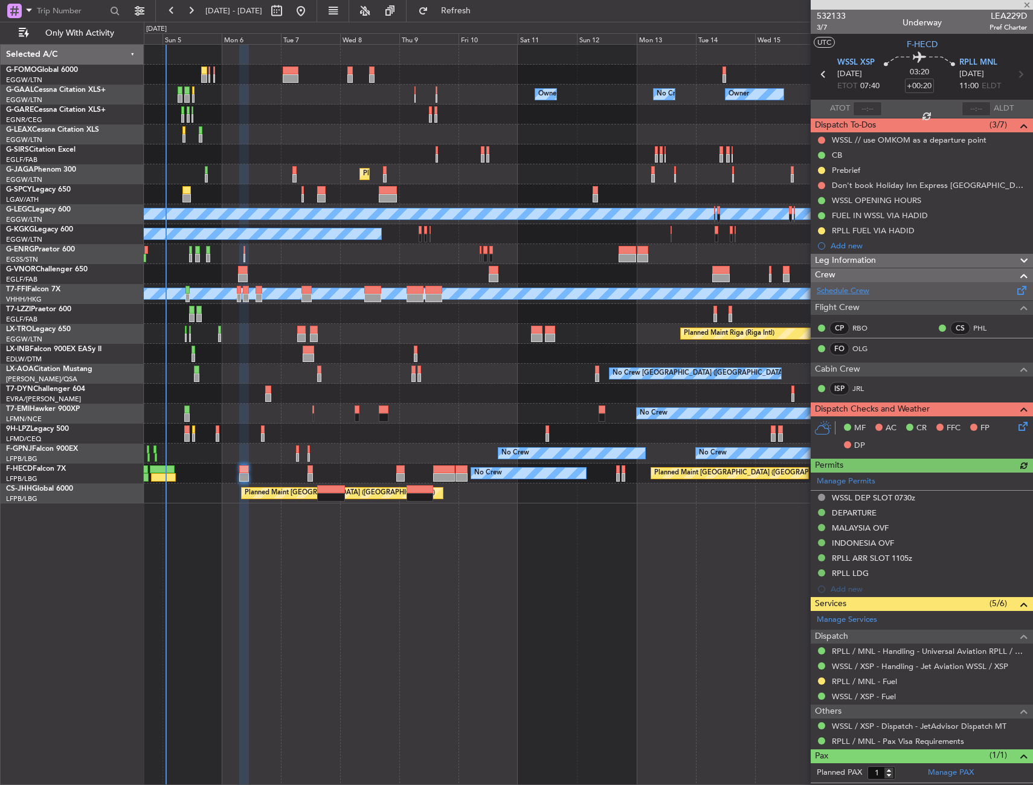
click at [850, 291] on link "Schedule Crew" at bounding box center [843, 291] width 53 height 12
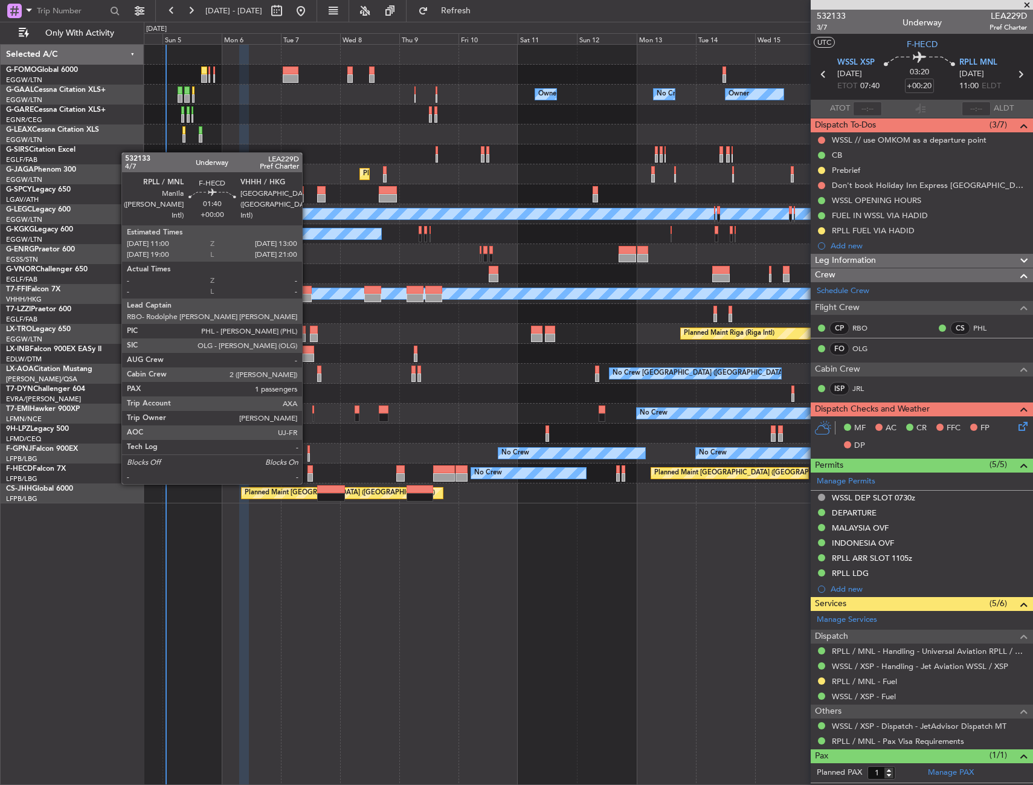
click at [309, 474] on div at bounding box center [310, 477] width 5 height 8
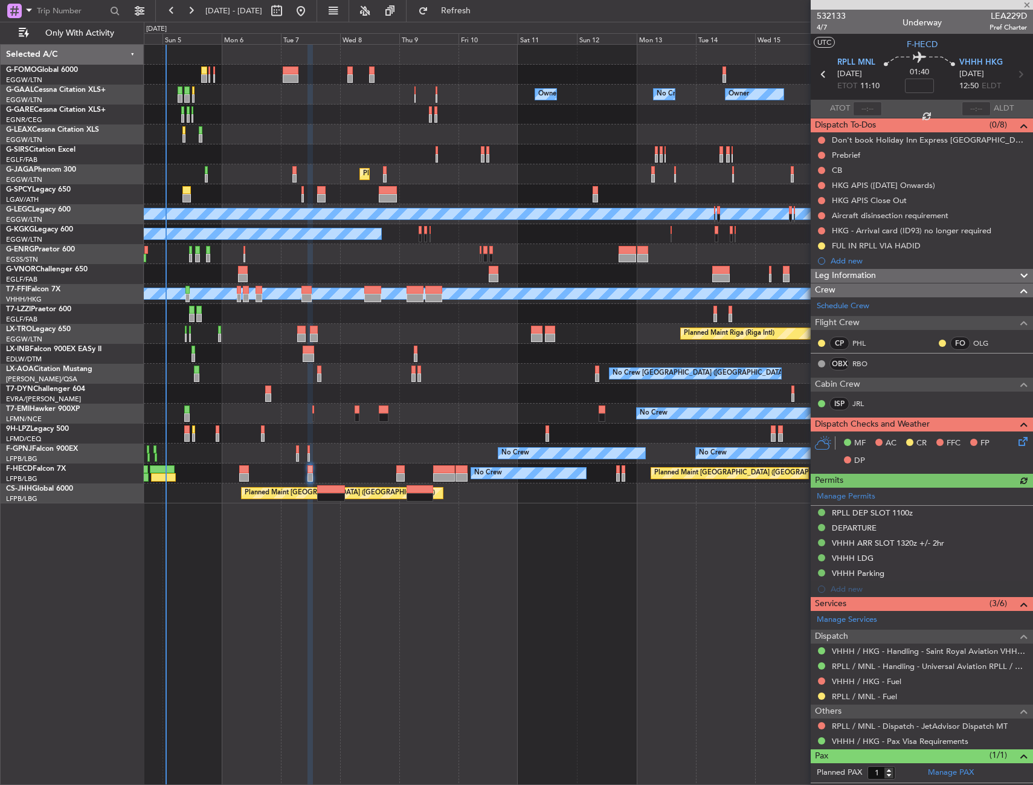
click at [1017, 438] on icon at bounding box center [1022, 440] width 10 height 10
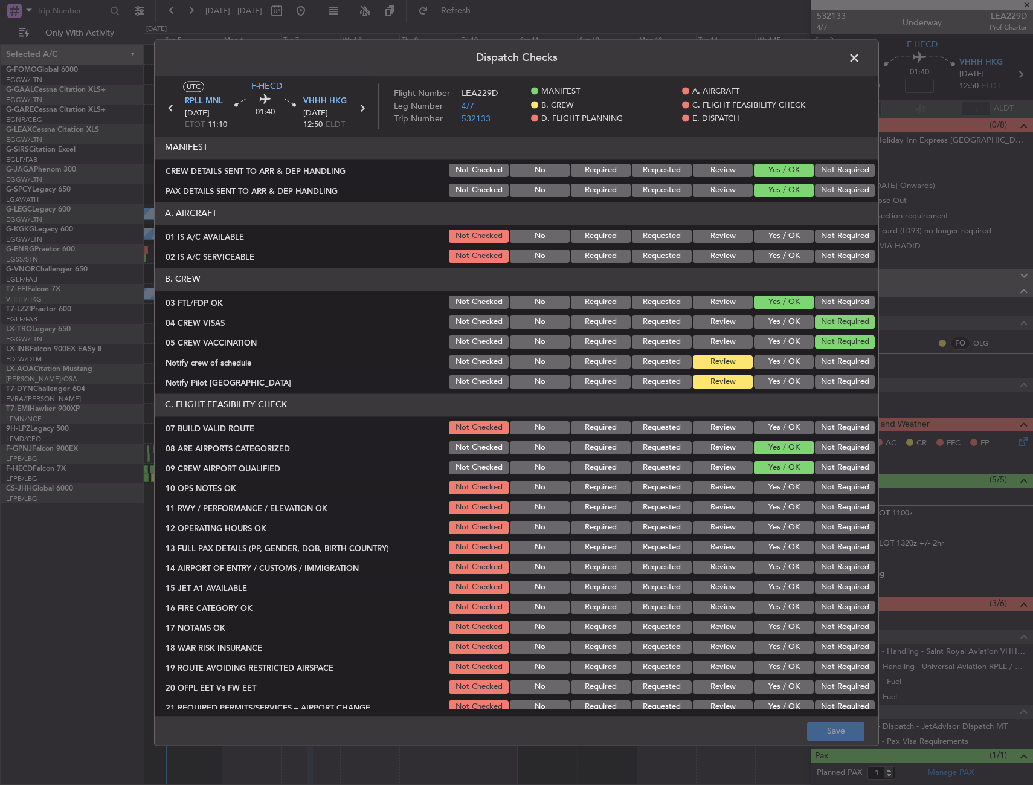
click at [778, 359] on button "Yes / OK" at bounding box center [784, 361] width 60 height 13
click at [778, 376] on button "Yes / OK" at bounding box center [784, 381] width 60 height 13
click at [835, 735] on button "Save" at bounding box center [835, 731] width 57 height 19
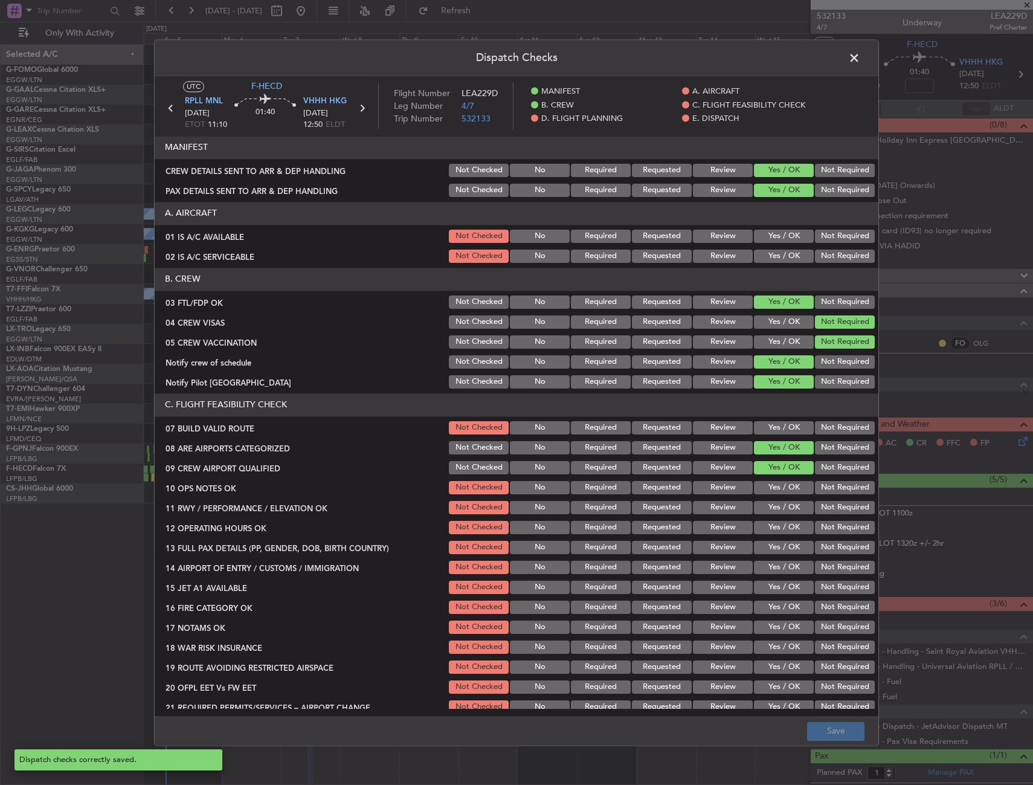
click at [861, 62] on span at bounding box center [861, 61] width 0 height 24
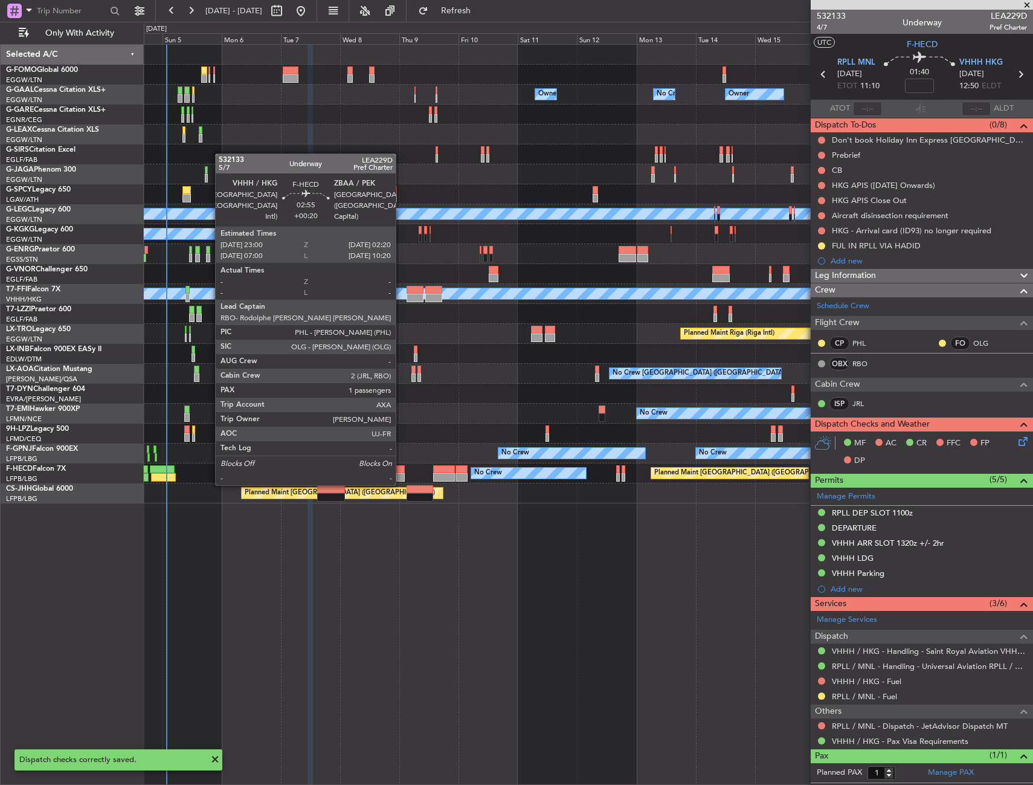
click at [401, 473] on div at bounding box center [400, 477] width 8 height 8
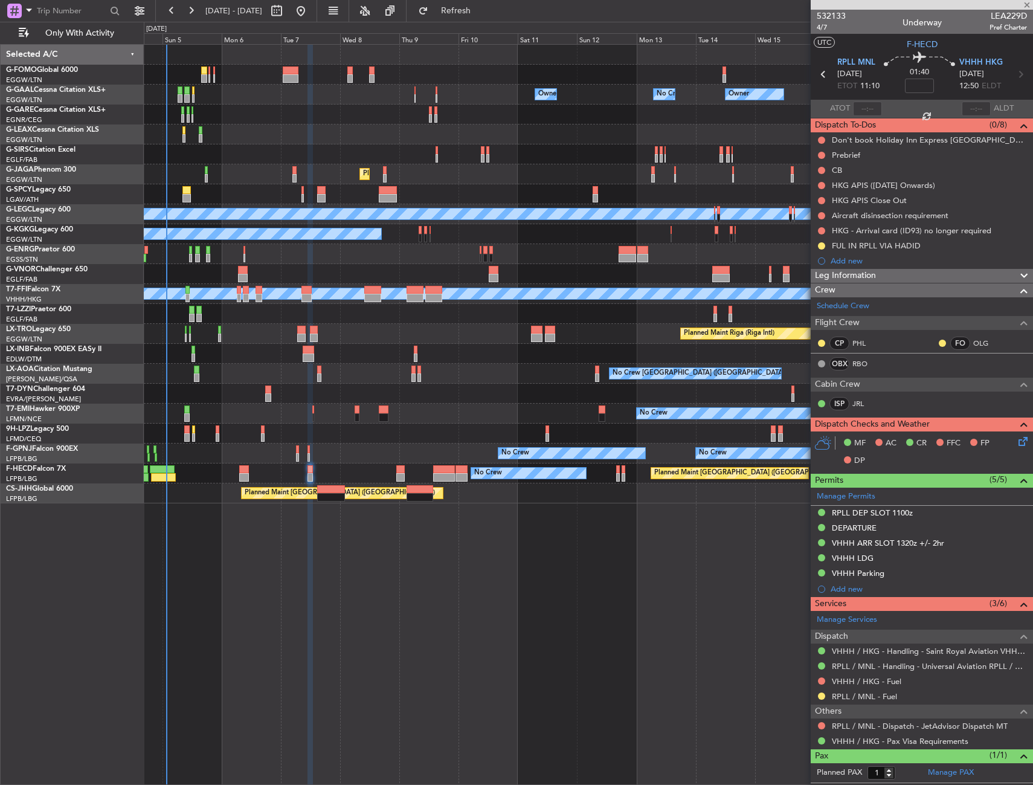
type input "+00:20"
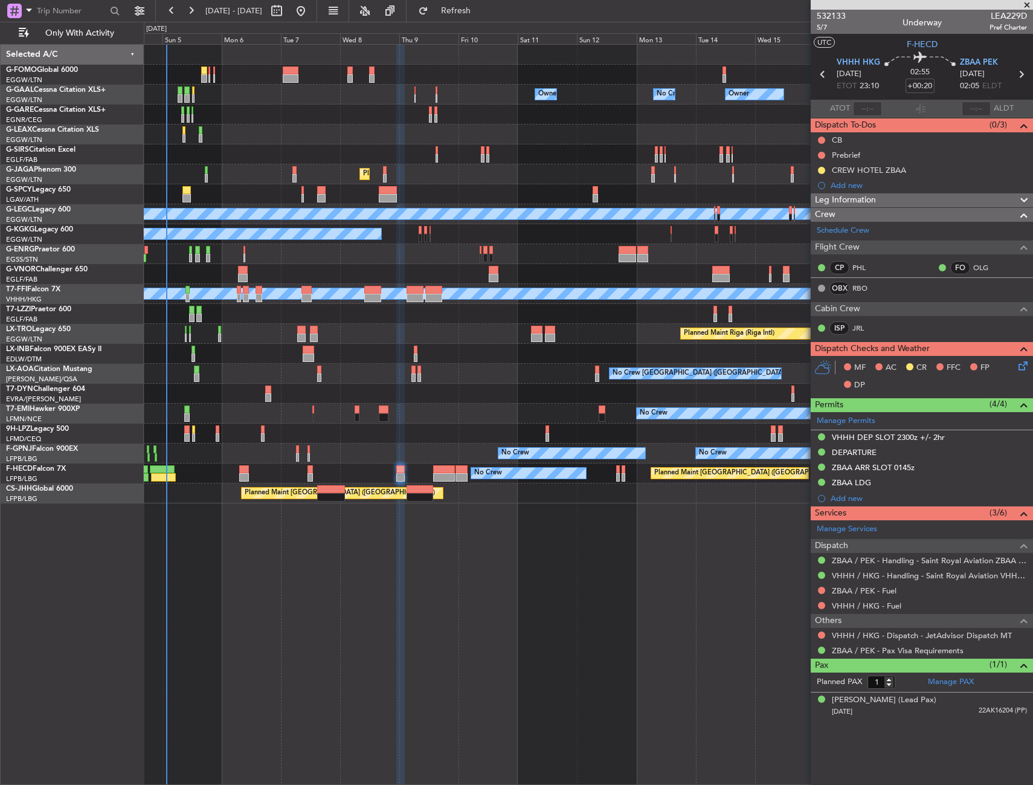
click at [1026, 361] on icon at bounding box center [1022, 364] width 10 height 10
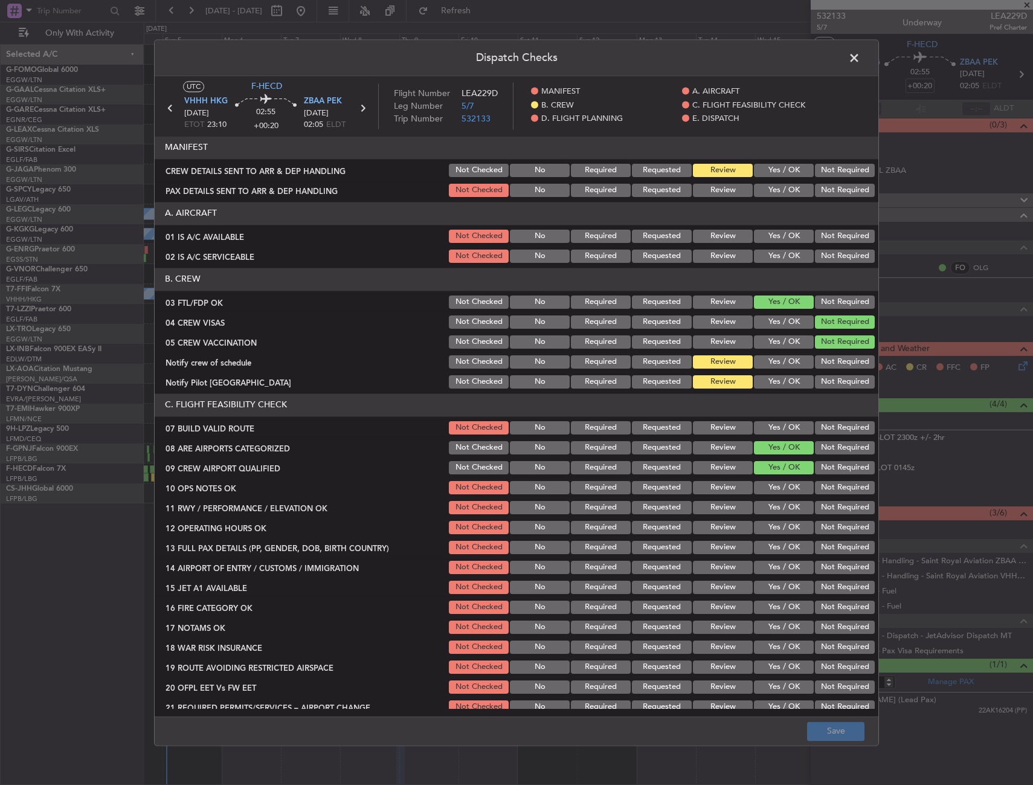
click at [790, 366] on button "Yes / OK" at bounding box center [784, 361] width 60 height 13
click at [783, 389] on div "Yes / OK" at bounding box center [782, 381] width 61 height 17
click at [782, 384] on button "Yes / OK" at bounding box center [784, 381] width 60 height 13
click at [825, 725] on button "Save" at bounding box center [835, 731] width 57 height 19
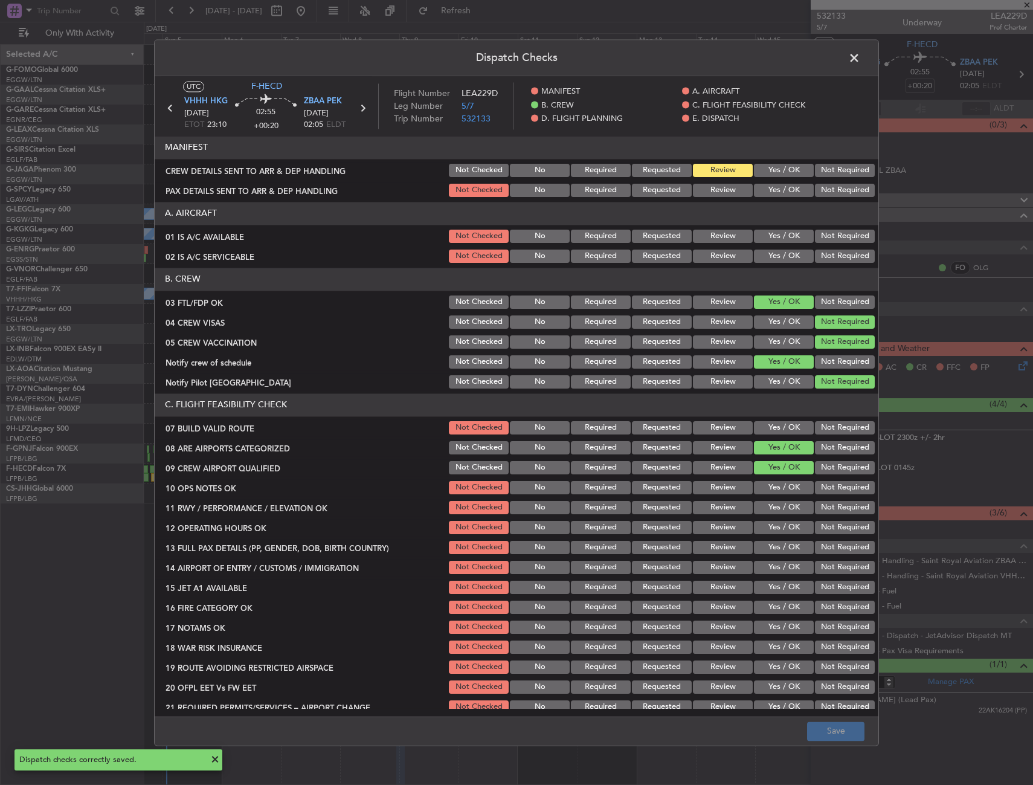
click at [861, 61] on span at bounding box center [861, 61] width 0 height 24
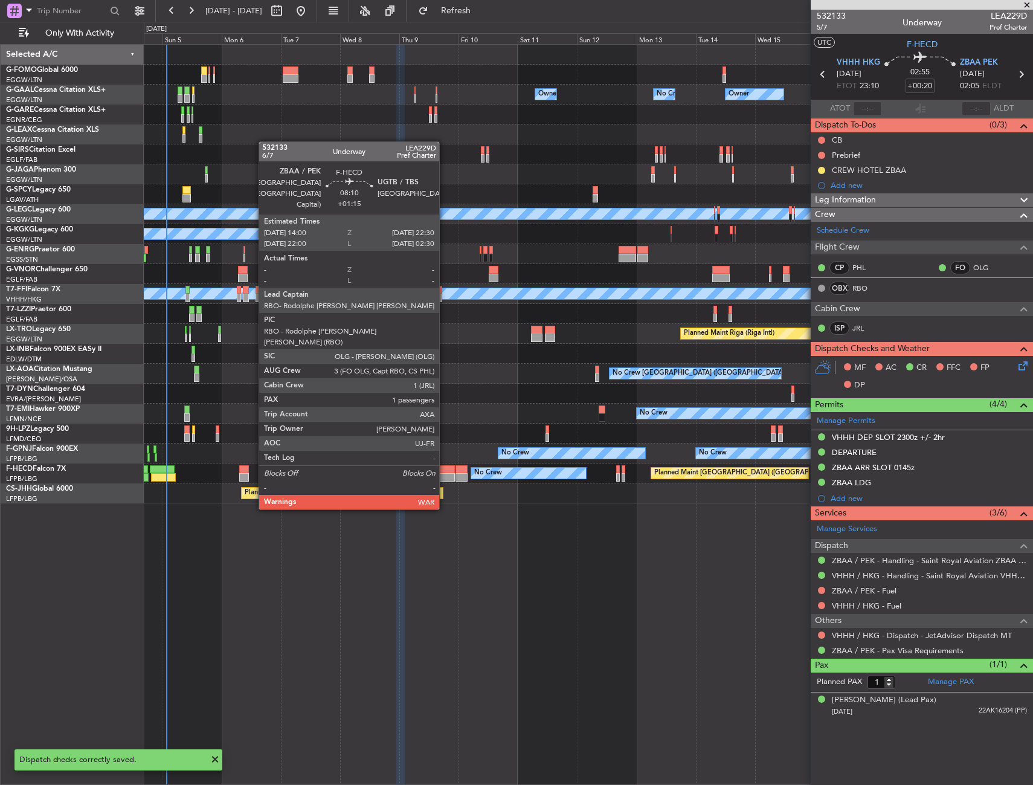
click at [445, 475] on div at bounding box center [443, 477] width 21 height 8
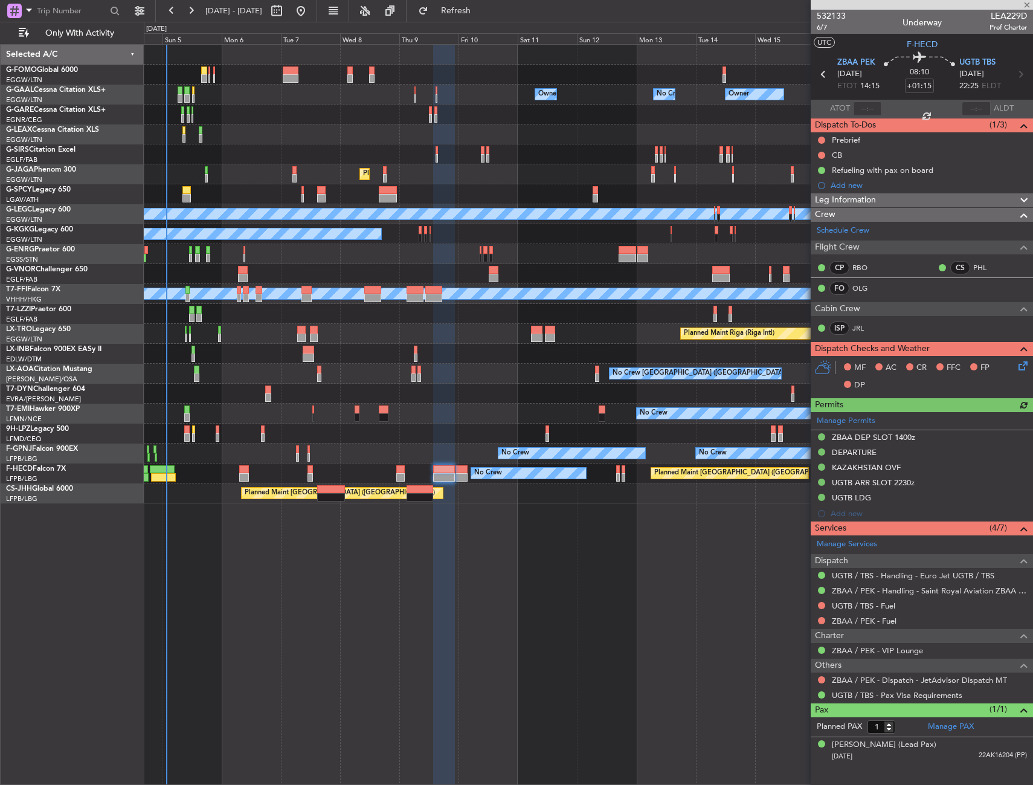
click at [1026, 367] on icon at bounding box center [1022, 364] width 10 height 10
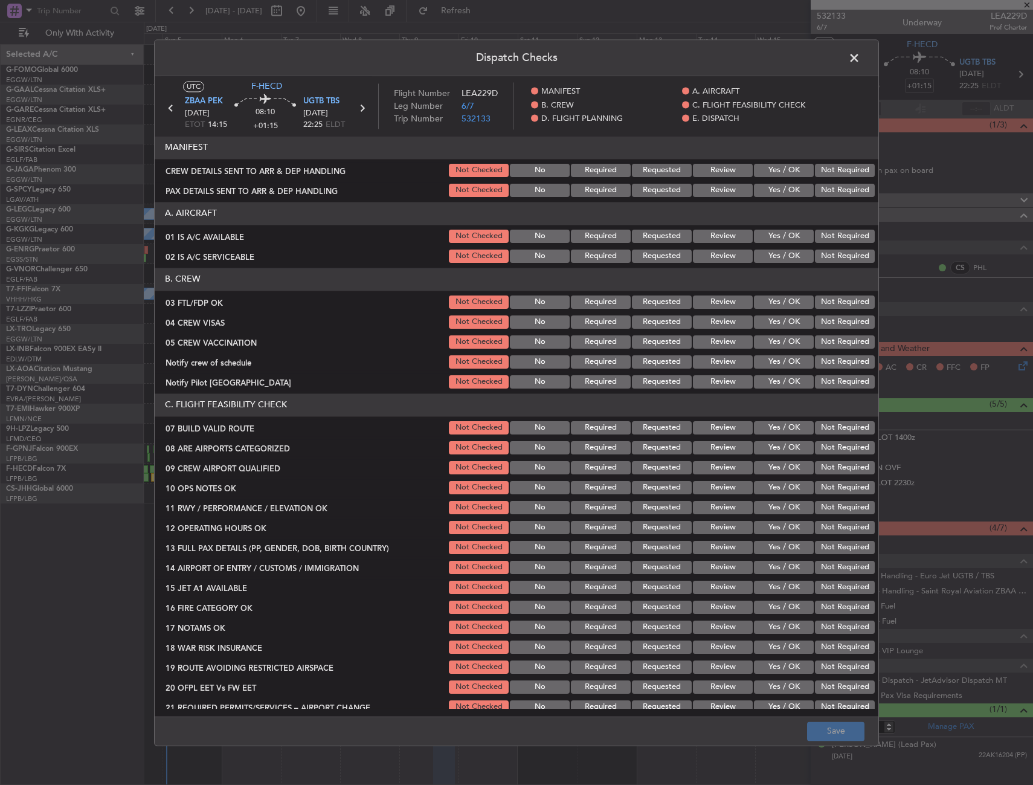
click at [775, 299] on button "Yes / OK" at bounding box center [784, 302] width 60 height 13
drag, startPoint x: 835, startPoint y: 319, endPoint x: 832, endPoint y: 342, distance: 23.2
click at [836, 320] on button "Not Required" at bounding box center [845, 321] width 60 height 13
click at [831, 344] on button "Not Required" at bounding box center [845, 341] width 60 height 13
drag, startPoint x: 825, startPoint y: 360, endPoint x: 788, endPoint y: 380, distance: 41.6
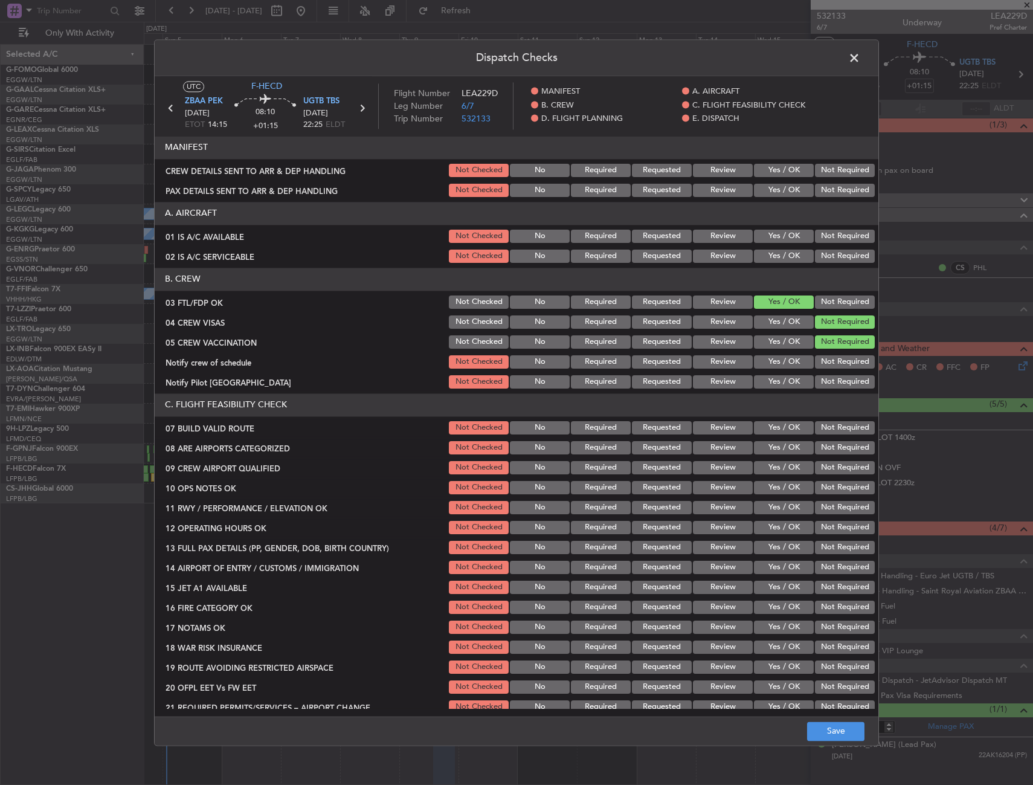
click at [824, 361] on button "Not Required" at bounding box center [845, 361] width 60 height 13
drag, startPoint x: 788, startPoint y: 380, endPoint x: 777, endPoint y: 402, distance: 24.9
click at [788, 380] on button "Yes / OK" at bounding box center [784, 381] width 60 height 13
click at [775, 450] on button "Yes / OK" at bounding box center [784, 447] width 60 height 13
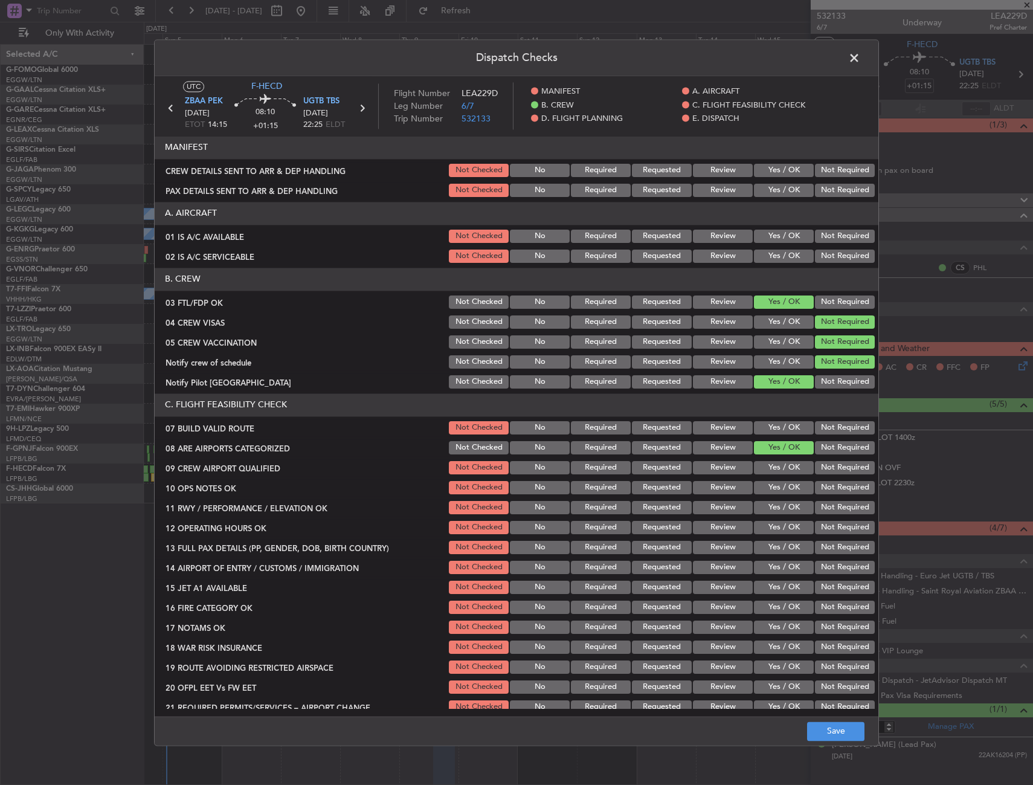
click at [777, 468] on button "Yes / OK" at bounding box center [784, 467] width 60 height 13
click at [818, 725] on button "Save" at bounding box center [835, 731] width 57 height 19
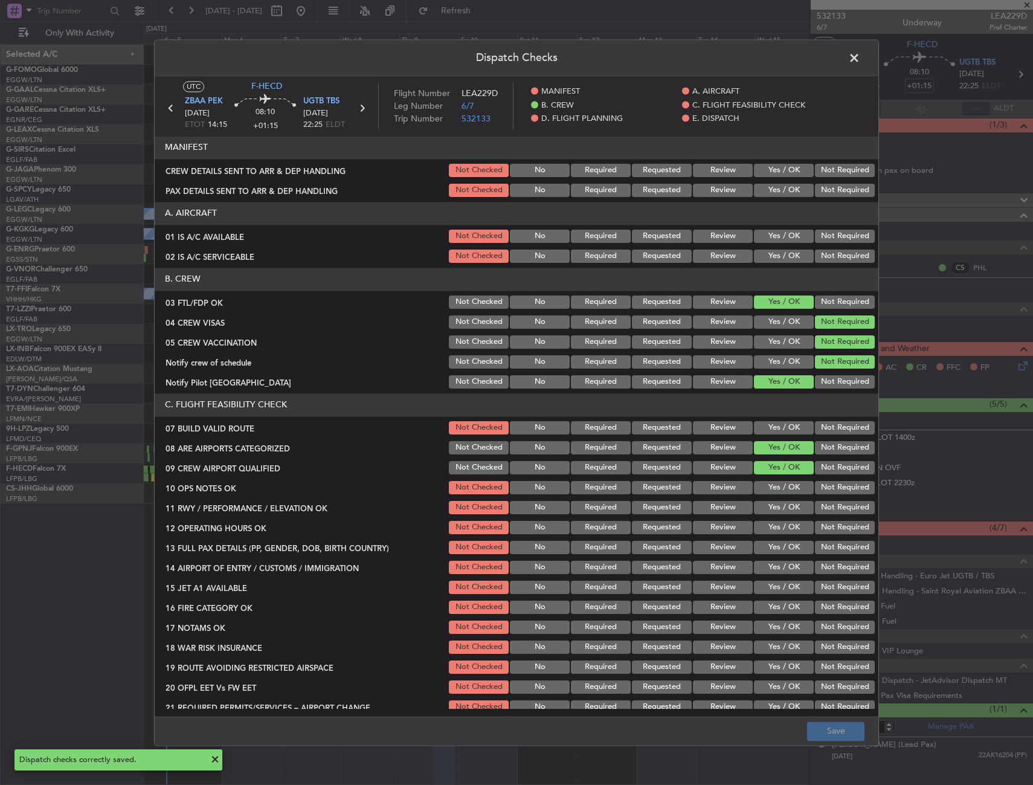
click at [861, 60] on span at bounding box center [861, 61] width 0 height 24
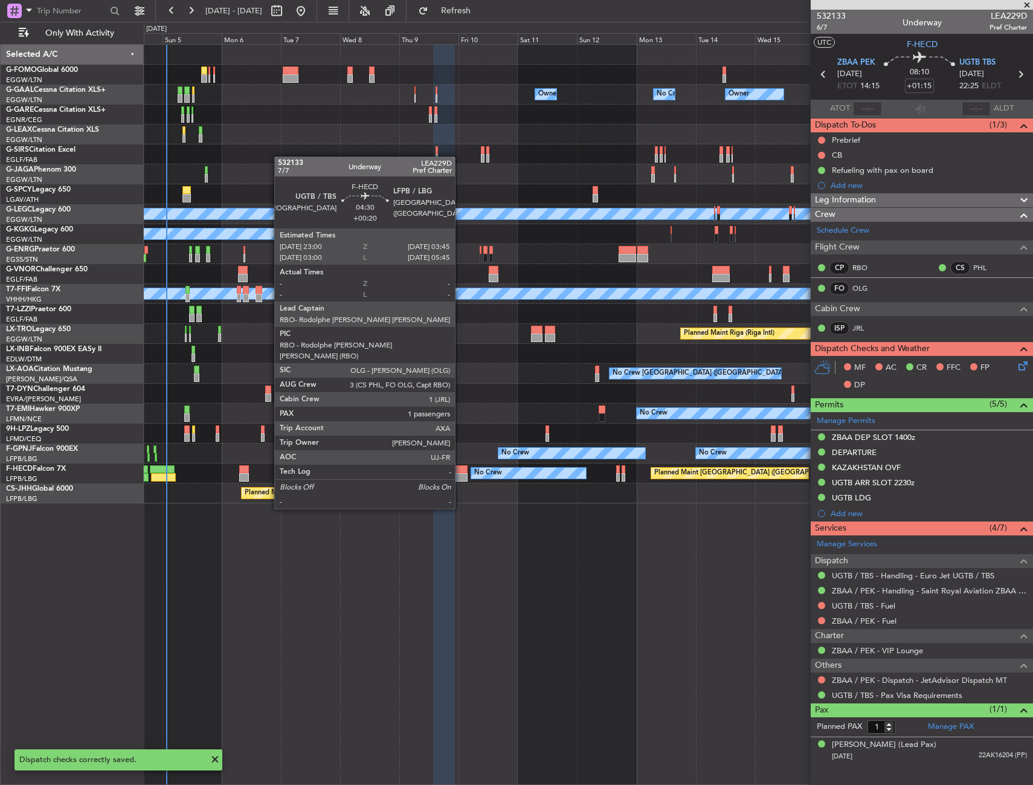
click at [461, 475] on div at bounding box center [462, 477] width 12 height 8
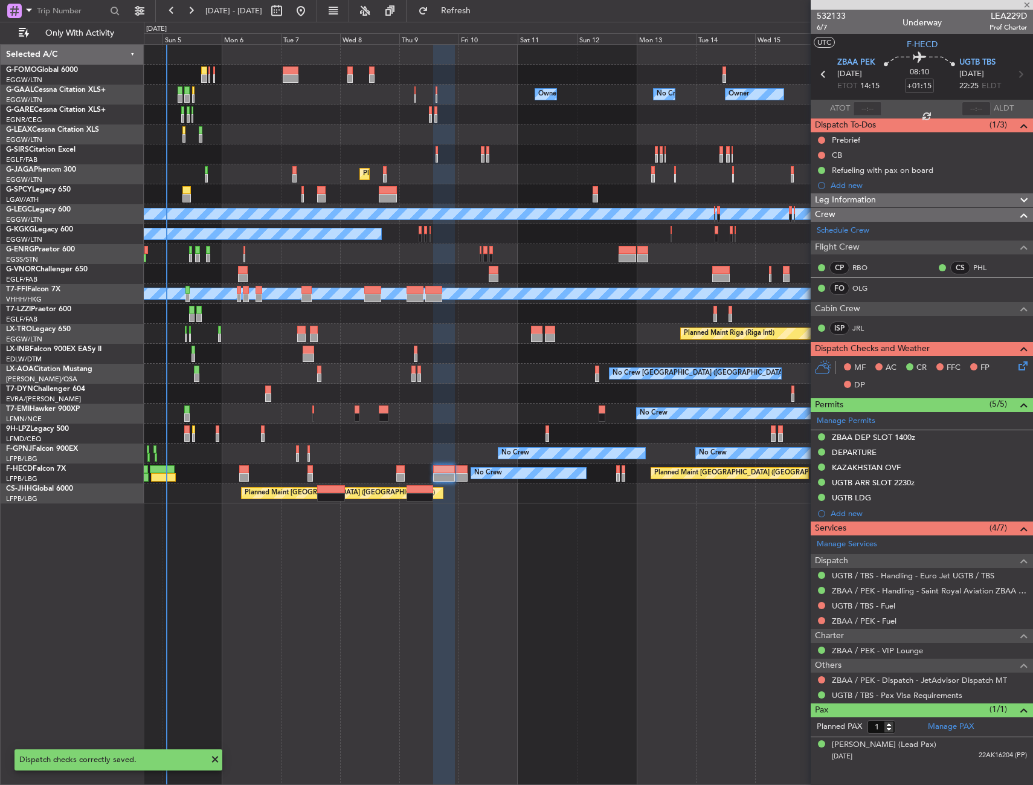
type input "+00:20"
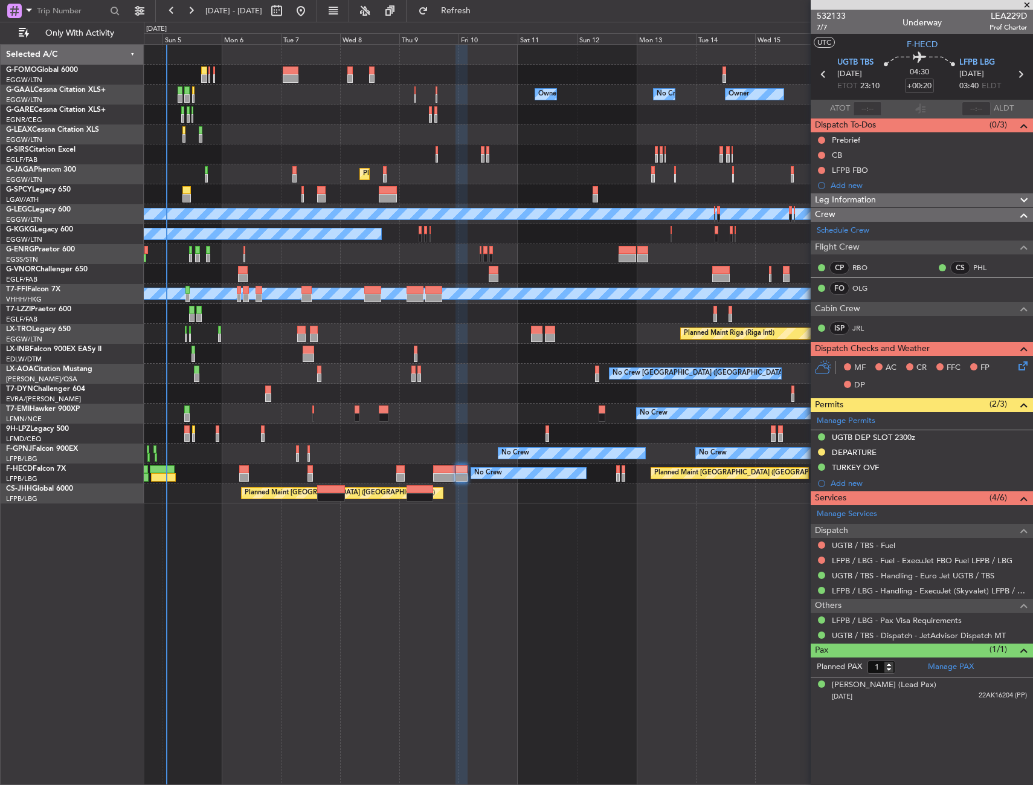
click at [1017, 369] on icon at bounding box center [1022, 364] width 10 height 10
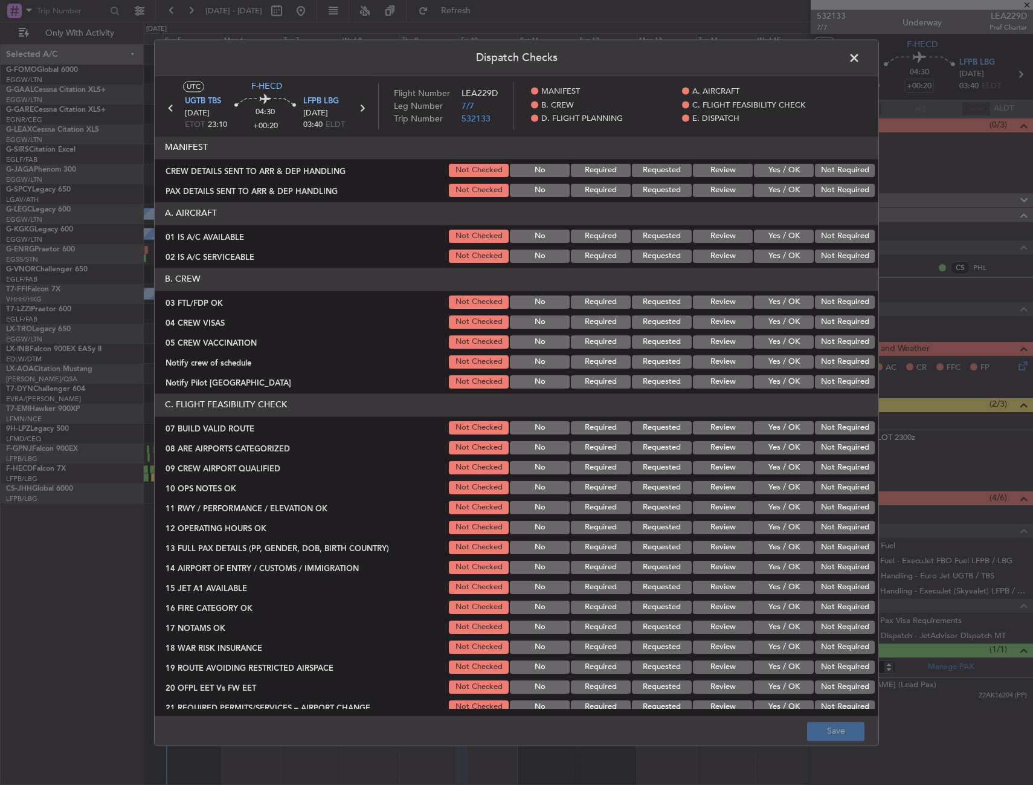
click at [760, 297] on button "Yes / OK" at bounding box center [784, 302] width 60 height 13
click at [817, 315] on div "Not Required" at bounding box center [843, 322] width 61 height 17
click at [820, 323] on button "Not Required" at bounding box center [845, 321] width 60 height 13
drag, startPoint x: 823, startPoint y: 341, endPoint x: 823, endPoint y: 354, distance: 12.1
click at [824, 343] on button "Not Required" at bounding box center [845, 341] width 60 height 13
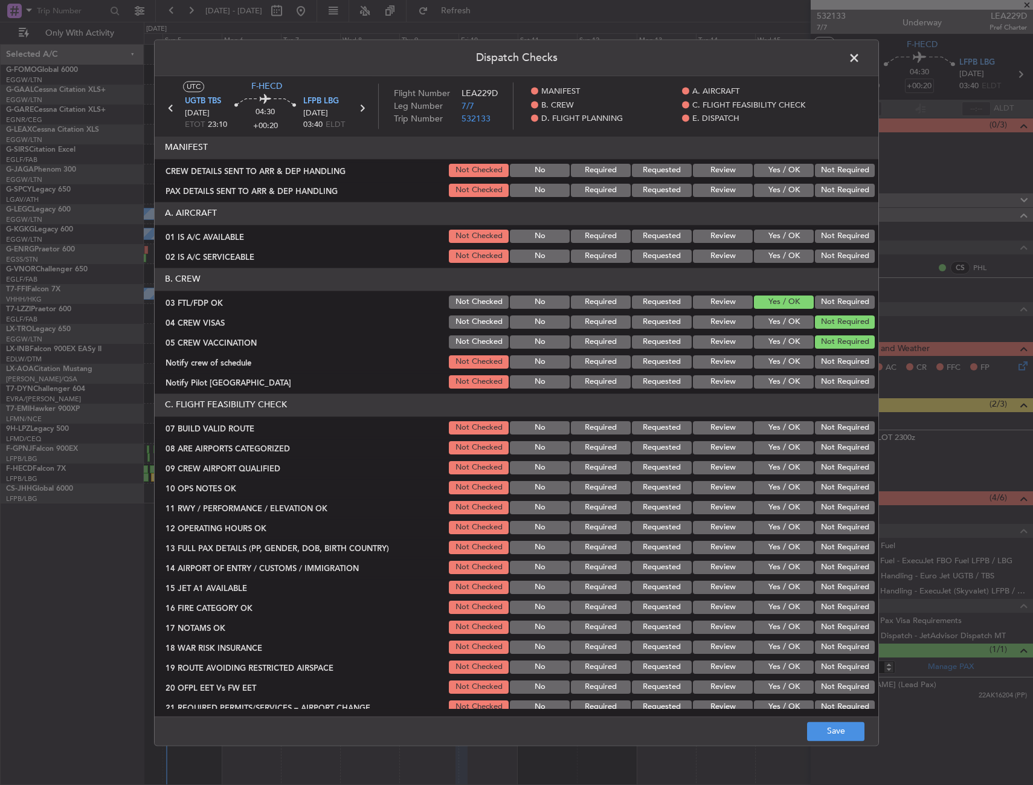
click at [822, 363] on button "Not Required" at bounding box center [845, 361] width 60 height 13
drag, startPoint x: 772, startPoint y: 387, endPoint x: 772, endPoint y: 404, distance: 16.9
click at [772, 389] on div "Yes / OK" at bounding box center [782, 381] width 61 height 17
click at [771, 456] on div "Yes / OK" at bounding box center [782, 447] width 61 height 17
drag, startPoint x: 772, startPoint y: 451, endPoint x: 772, endPoint y: 465, distance: 14.5
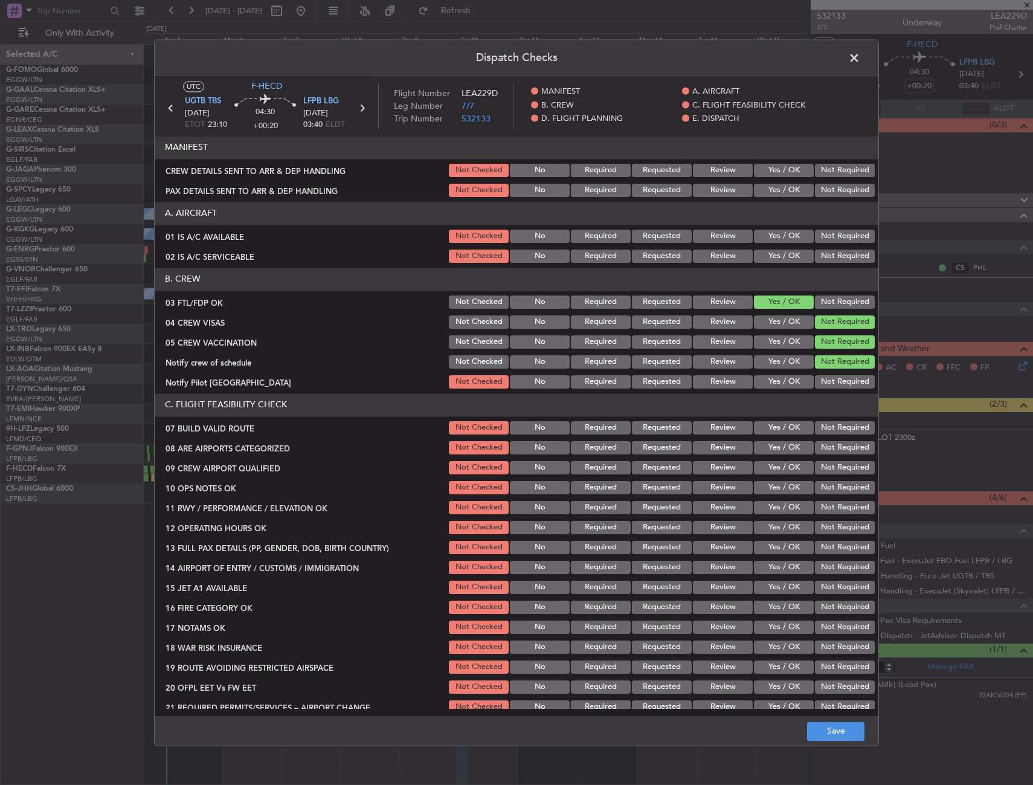
click at [772, 451] on button "Yes / OK" at bounding box center [784, 447] width 60 height 13
click at [772, 465] on button "Yes / OK" at bounding box center [784, 467] width 60 height 13
click at [839, 743] on footer "Save" at bounding box center [517, 730] width 724 height 29
drag, startPoint x: 834, startPoint y: 736, endPoint x: 830, endPoint y: 726, distance: 10.9
click at [834, 736] on button "Save" at bounding box center [835, 731] width 57 height 19
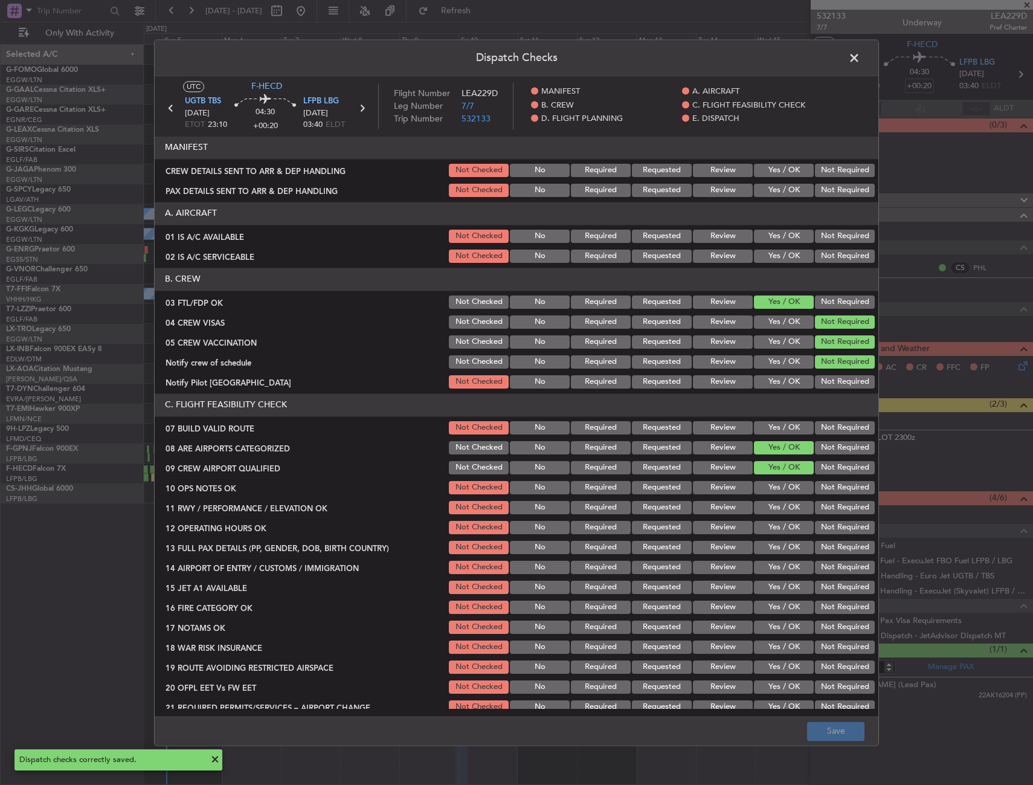
click at [861, 54] on span at bounding box center [861, 61] width 0 height 24
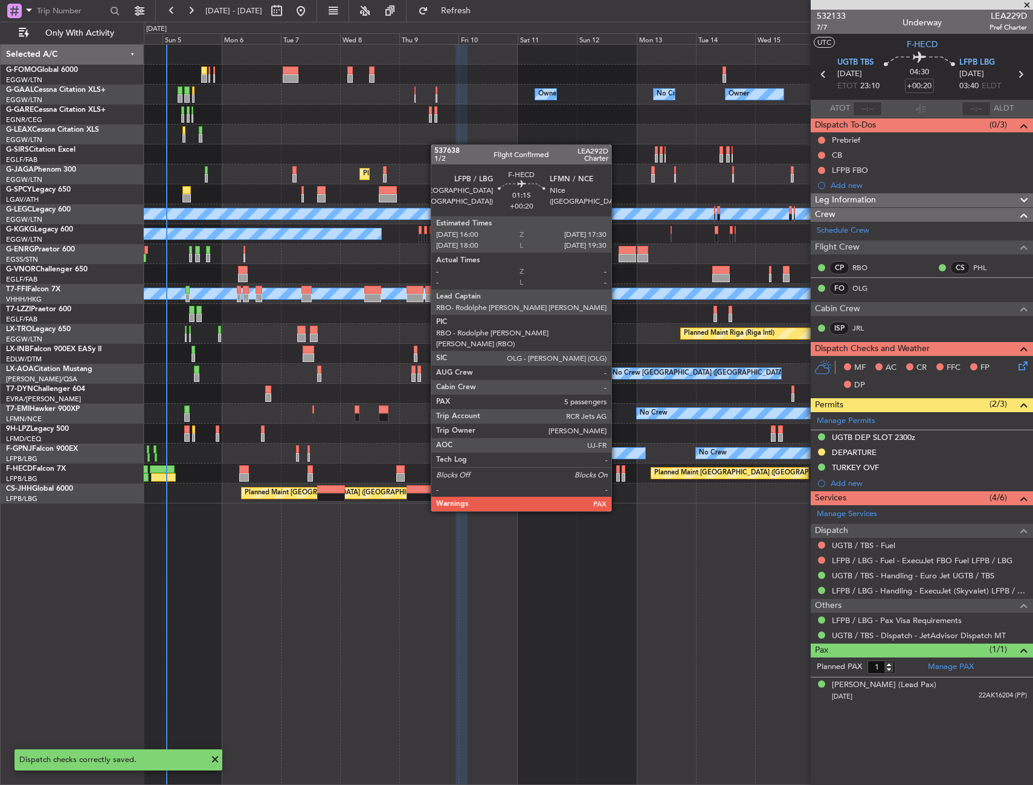
click at [617, 477] on div at bounding box center [618, 477] width 4 height 8
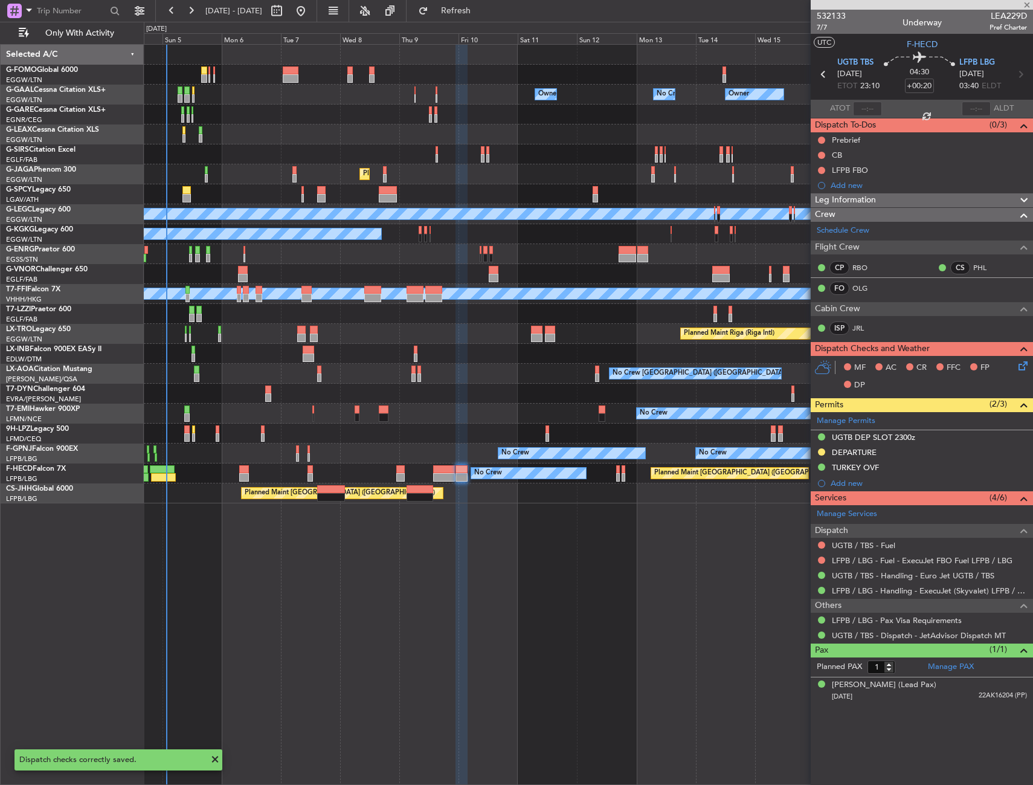
type input "5"
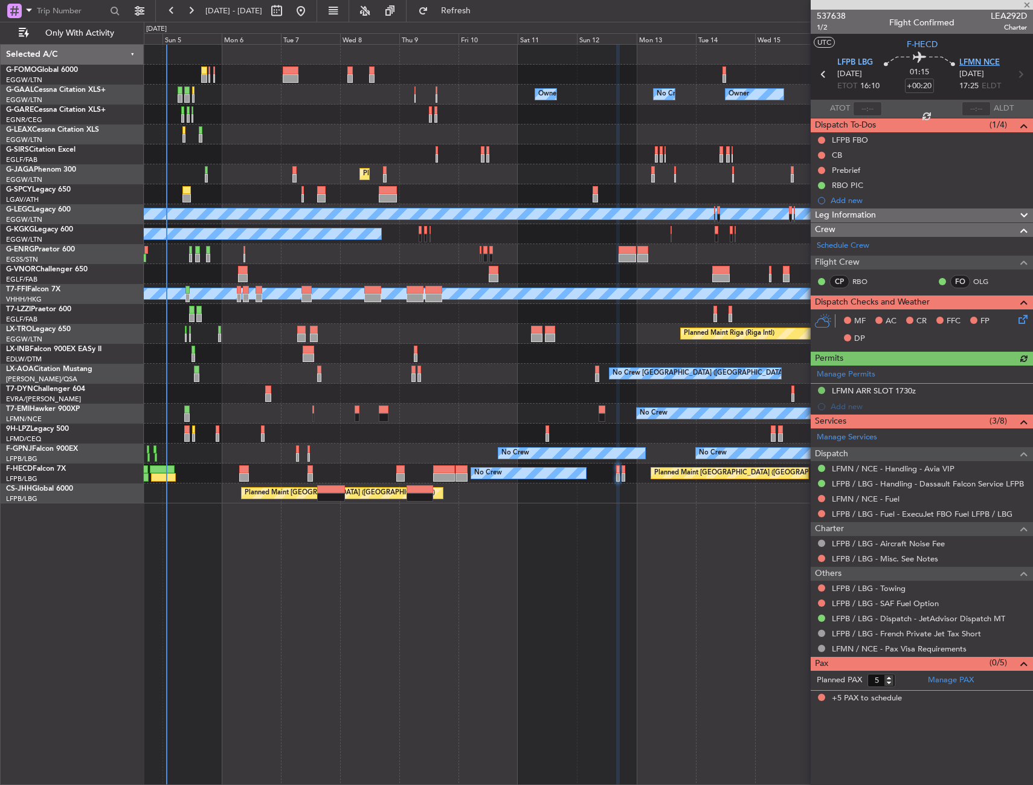
click at [963, 64] on span "LFMN NCE" at bounding box center [980, 63] width 40 height 12
click at [846, 240] on link "Schedule Crew" at bounding box center [843, 246] width 53 height 12
click at [1021, 318] on icon at bounding box center [1022, 317] width 10 height 10
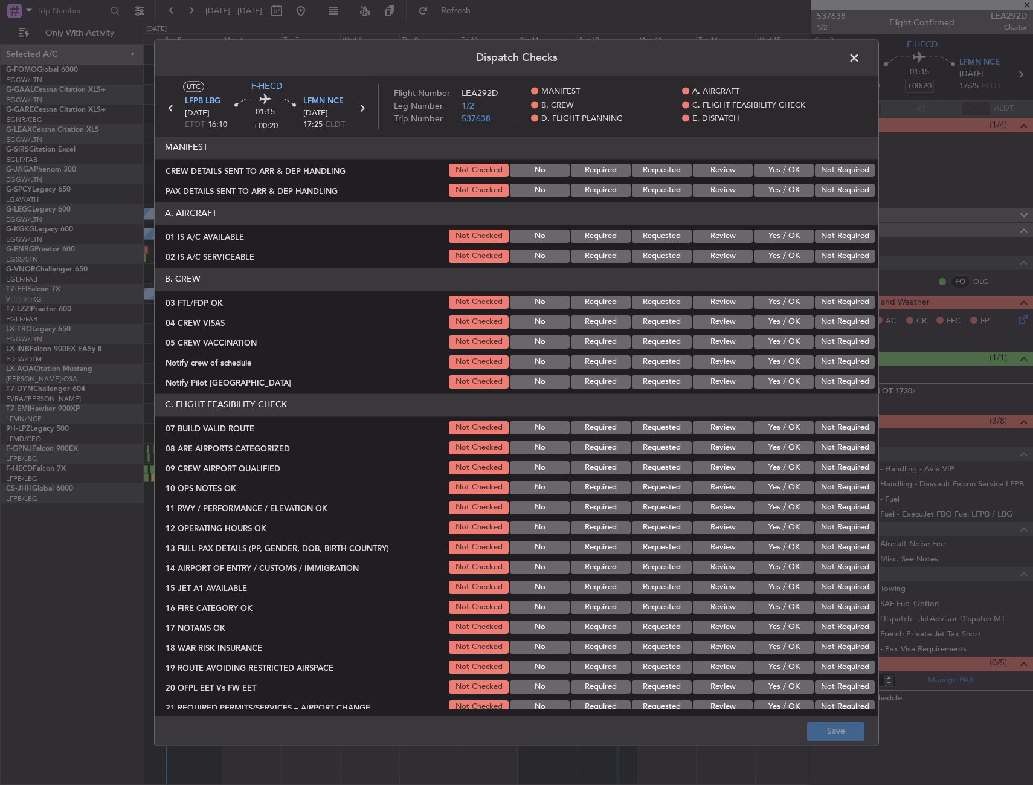
drag, startPoint x: 786, startPoint y: 297, endPoint x: 800, endPoint y: 312, distance: 20.9
click at [786, 298] on button "Yes / OK" at bounding box center [784, 302] width 60 height 13
click at [816, 316] on button "Not Required" at bounding box center [845, 321] width 60 height 13
drag, startPoint x: 818, startPoint y: 337, endPoint x: 818, endPoint y: 344, distance: 6.6
click at [818, 339] on button "Not Required" at bounding box center [845, 341] width 60 height 13
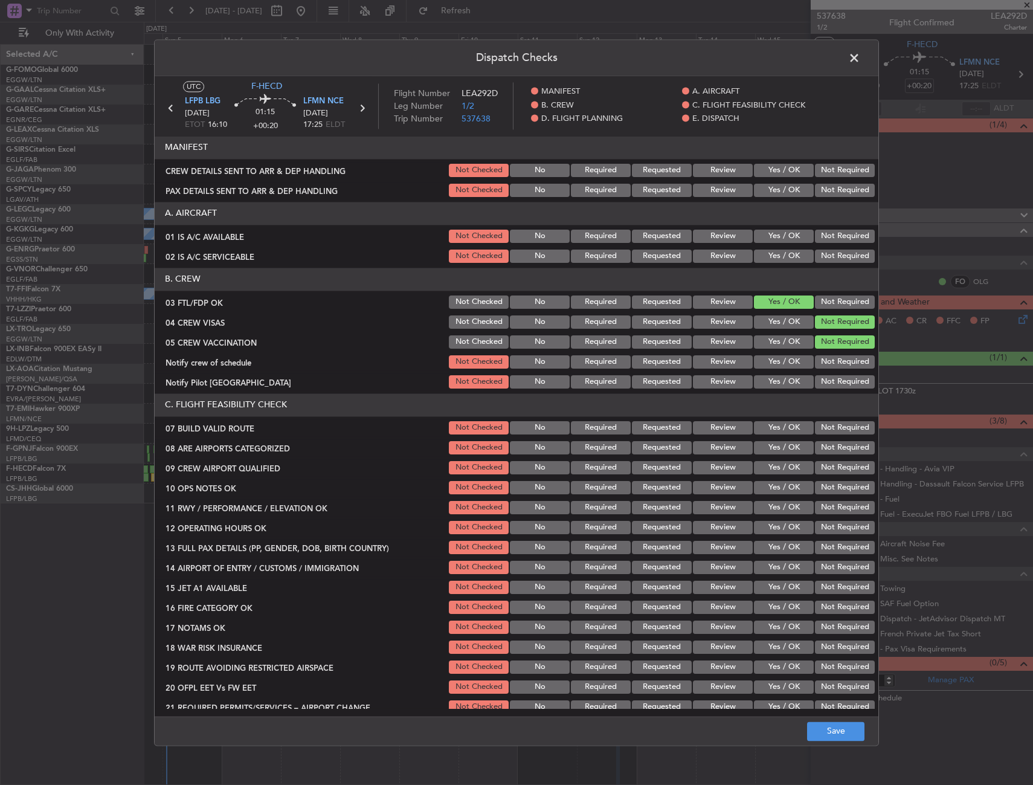
drag, startPoint x: 818, startPoint y: 353, endPoint x: 791, endPoint y: 378, distance: 37.2
click at [818, 354] on section "B. CREW 03 FTL/FDP OK Not Checked No Required Requested Review Yes / OK Not Req…" at bounding box center [517, 329] width 724 height 123
drag, startPoint x: 813, startPoint y: 360, endPoint x: 802, endPoint y: 369, distance: 14.6
click at [815, 361] on button "Not Required" at bounding box center [845, 361] width 60 height 13
click at [789, 383] on button "Yes / OK" at bounding box center [784, 381] width 60 height 13
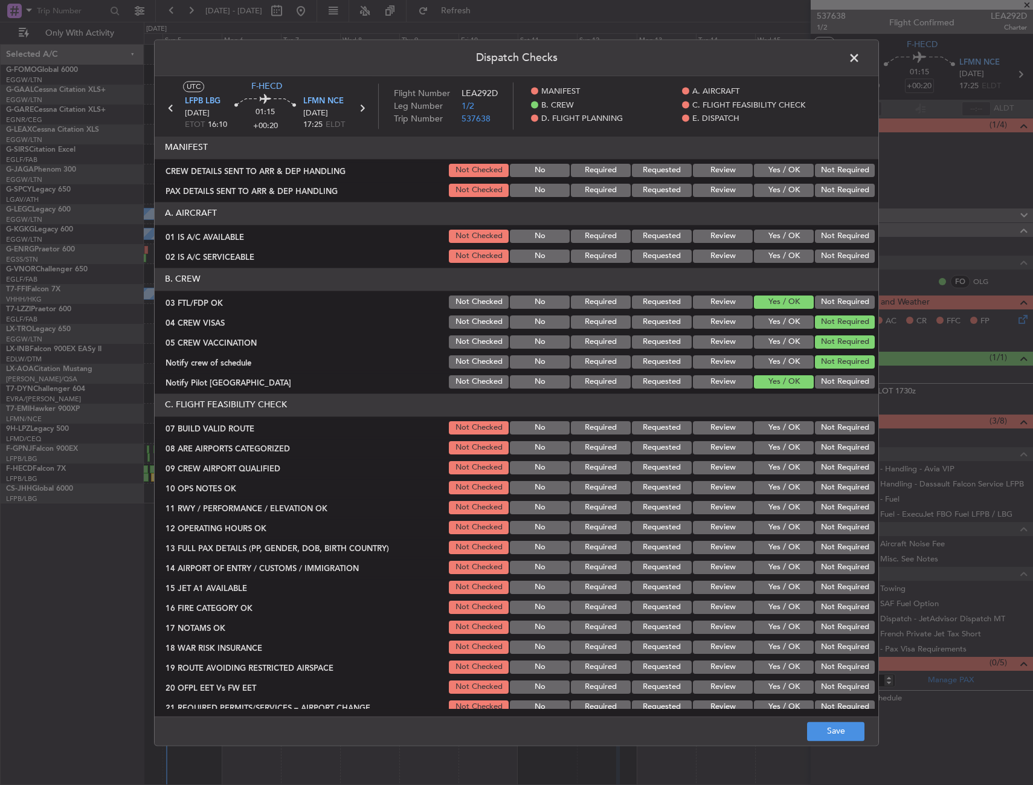
click at [789, 450] on button "Yes / OK" at bounding box center [784, 447] width 60 height 13
click at [789, 464] on button "Yes / OK" at bounding box center [784, 467] width 60 height 13
drag, startPoint x: 827, startPoint y: 730, endPoint x: 811, endPoint y: 724, distance: 17.4
click at [828, 730] on button "Save" at bounding box center [835, 731] width 57 height 19
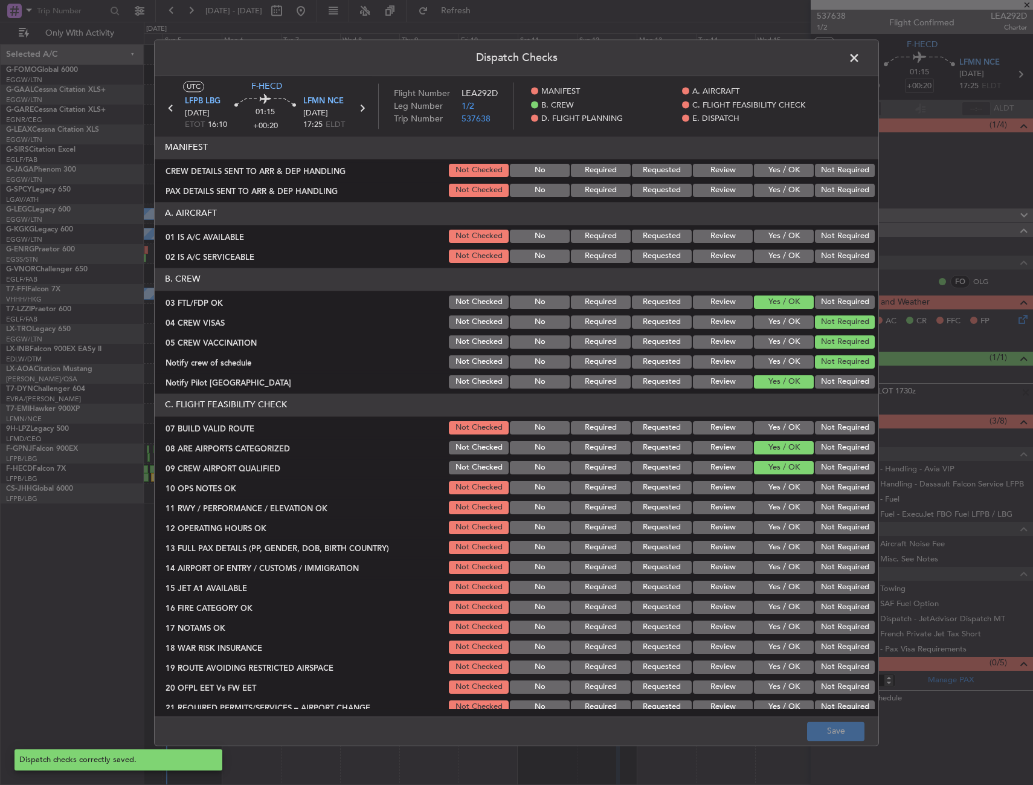
click at [861, 59] on span at bounding box center [861, 61] width 0 height 24
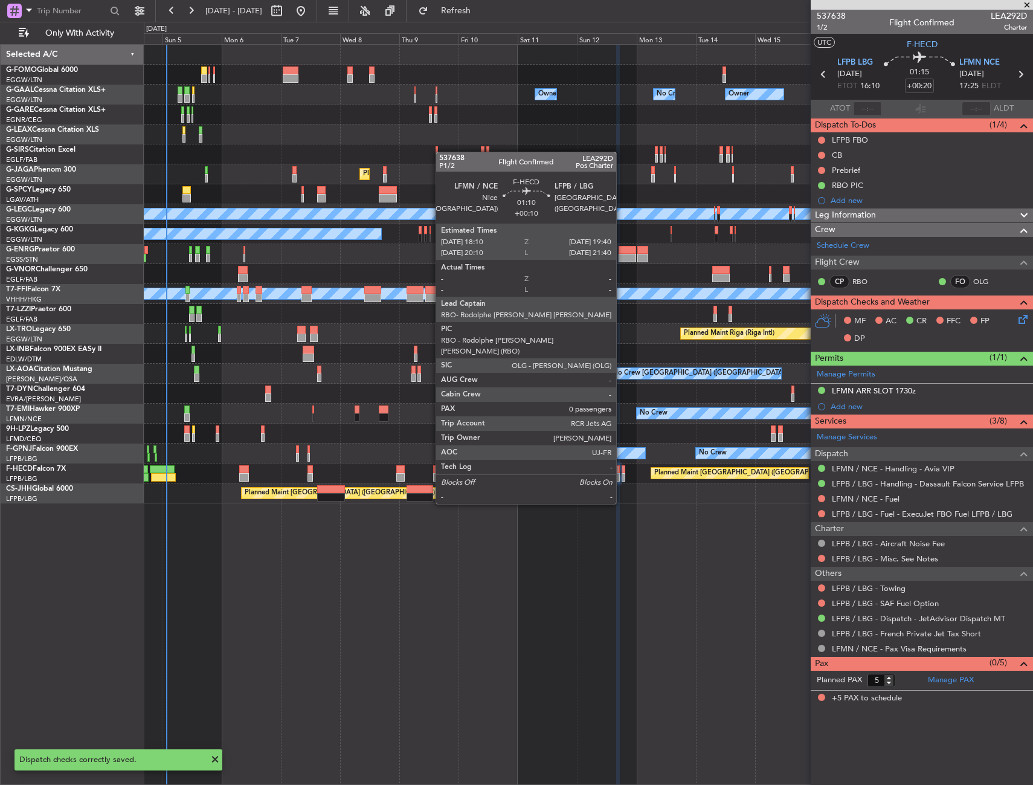
click at [622, 470] on div at bounding box center [624, 469] width 4 height 8
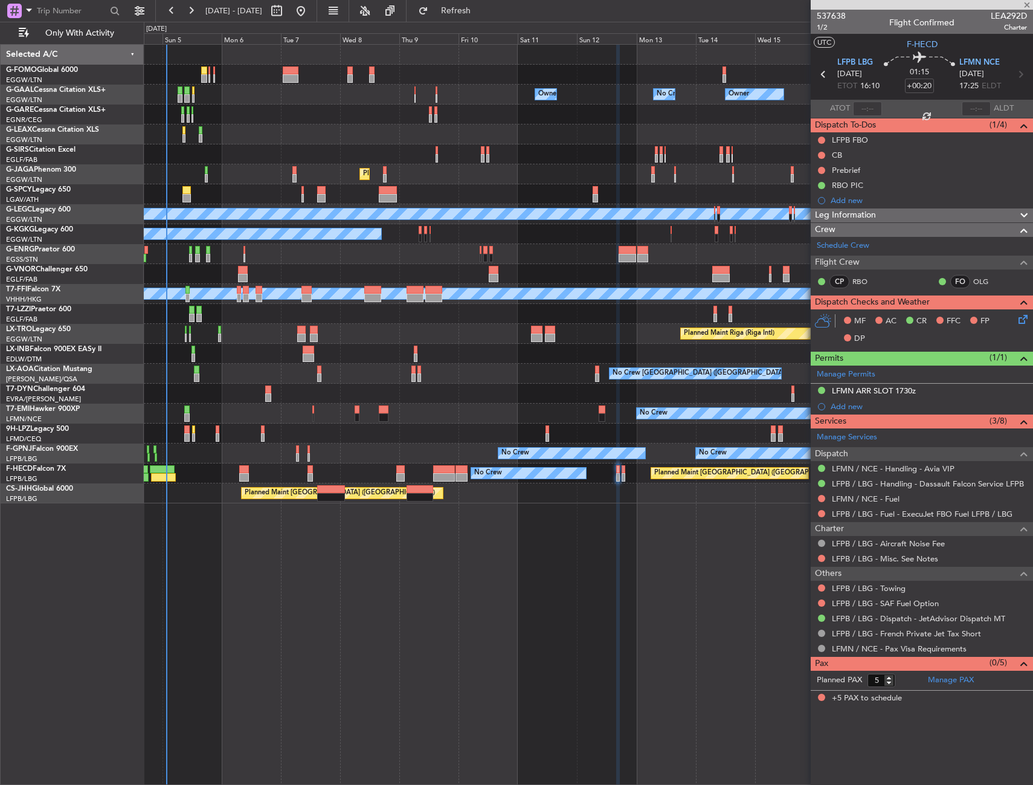
type input "+00:10"
type input "0"
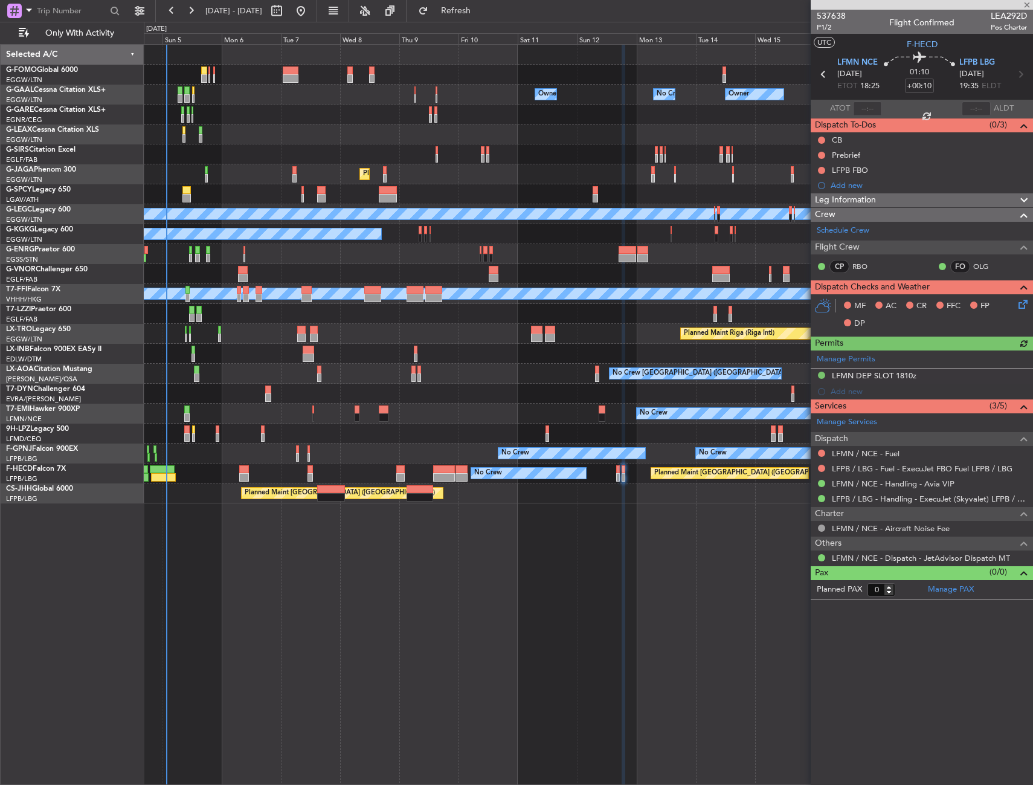
click at [1025, 303] on icon at bounding box center [1022, 302] width 10 height 10
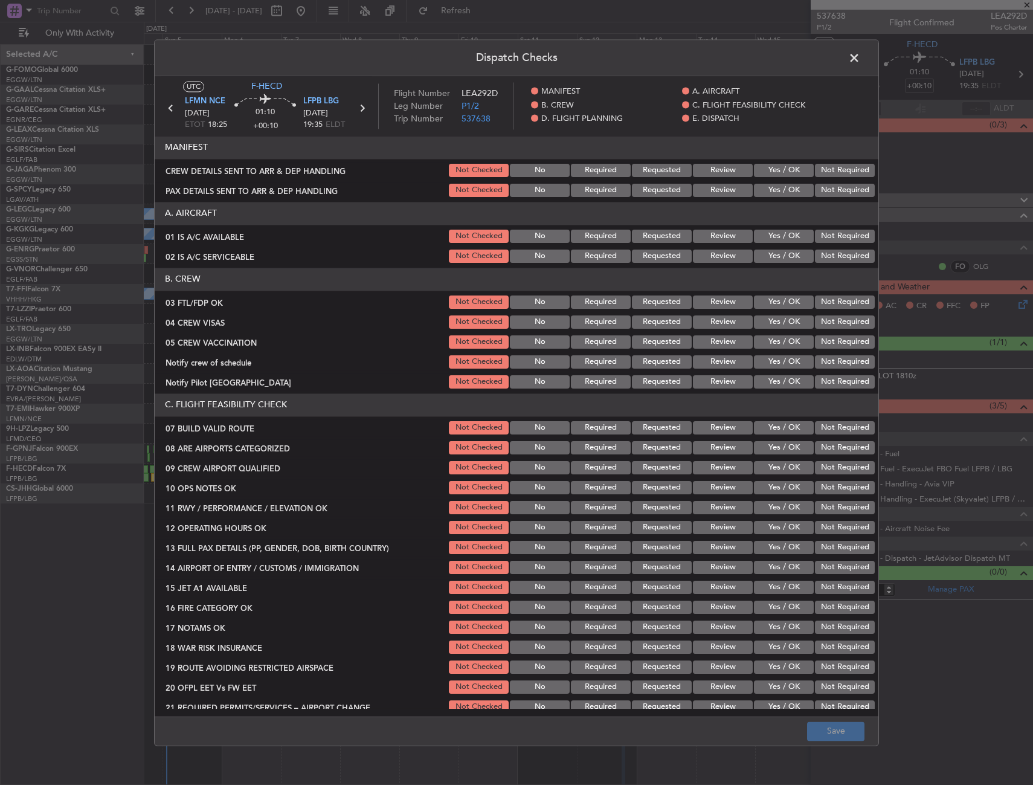
click at [775, 302] on button "Yes / OK" at bounding box center [784, 302] width 60 height 13
drag, startPoint x: 824, startPoint y: 319, endPoint x: 822, endPoint y: 334, distance: 15.2
click at [823, 321] on button "Not Required" at bounding box center [845, 321] width 60 height 13
drag, startPoint x: 823, startPoint y: 336, endPoint x: 823, endPoint y: 352, distance: 16.3
click at [824, 340] on button "Not Required" at bounding box center [845, 341] width 60 height 13
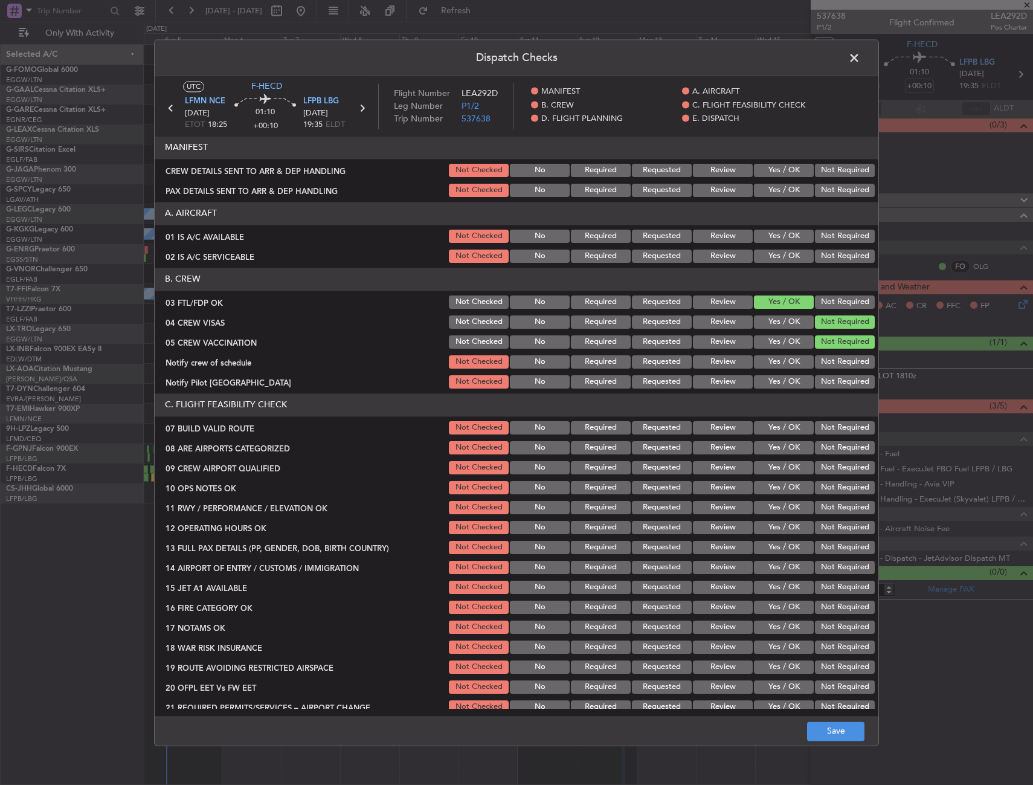
drag, startPoint x: 821, startPoint y: 360, endPoint x: 810, endPoint y: 369, distance: 14.6
click at [821, 360] on button "Not Required" at bounding box center [845, 361] width 60 height 13
drag, startPoint x: 787, startPoint y: 383, endPoint x: 777, endPoint y: 428, distance: 46.5
click at [787, 383] on button "Yes / OK" at bounding box center [784, 381] width 60 height 13
click at [772, 454] on div "Yes / OK" at bounding box center [782, 447] width 61 height 17
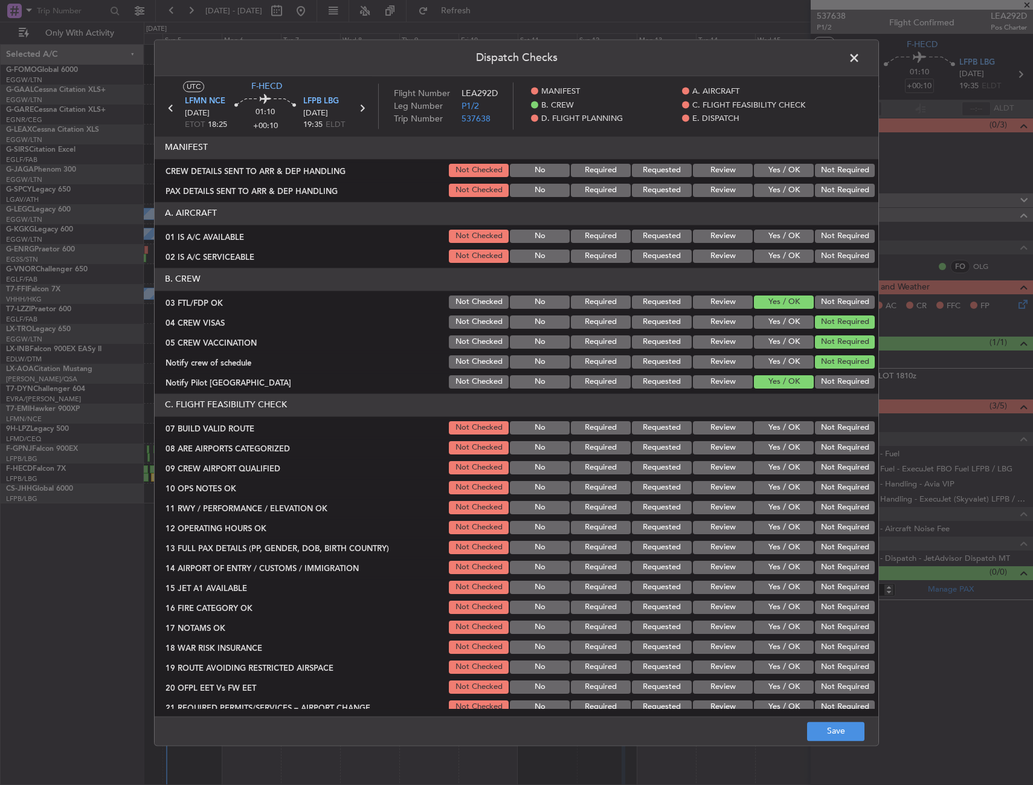
drag, startPoint x: 772, startPoint y: 451, endPoint x: 769, endPoint y: 466, distance: 14.8
click at [771, 451] on button "Yes / OK" at bounding box center [784, 447] width 60 height 13
click at [769, 468] on button "Yes / OK" at bounding box center [784, 467] width 60 height 13
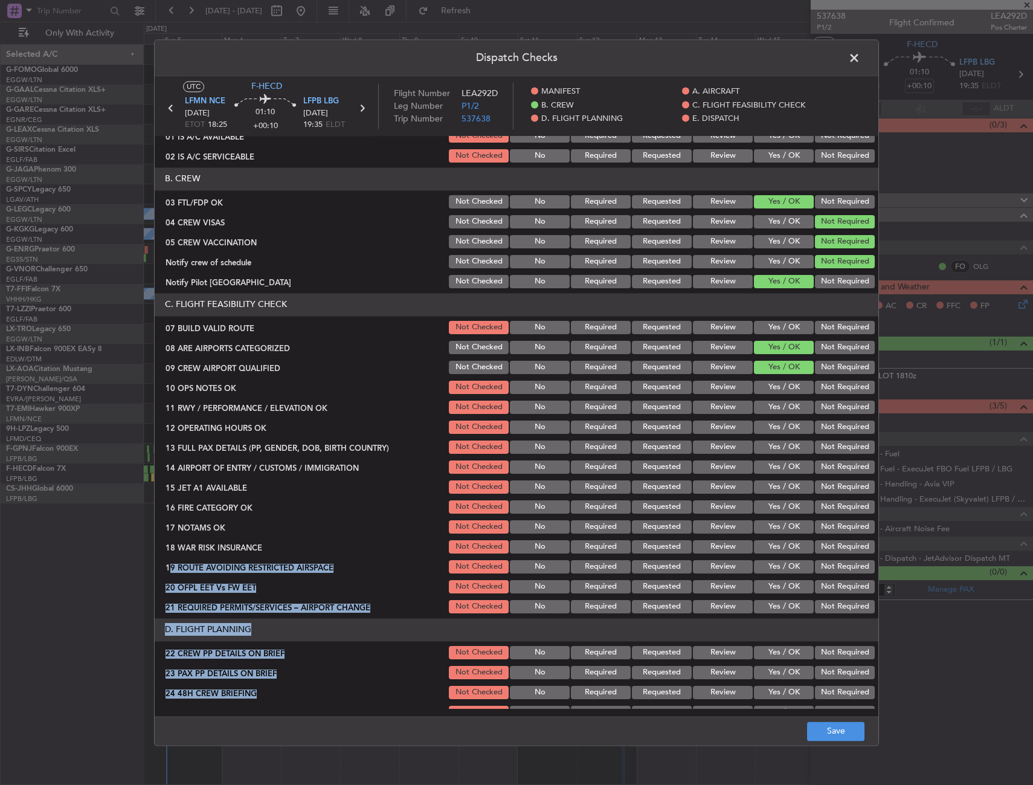
drag, startPoint x: 805, startPoint y: 702, endPoint x: 818, endPoint y: 719, distance: 21.2
click at [818, 717] on div "Dispatch Checks UTC F-HECD LFMN NCE 12/10/2025 ETOT 18:25 01:10 +00:10 LFPB LBG…" at bounding box center [516, 392] width 725 height 706
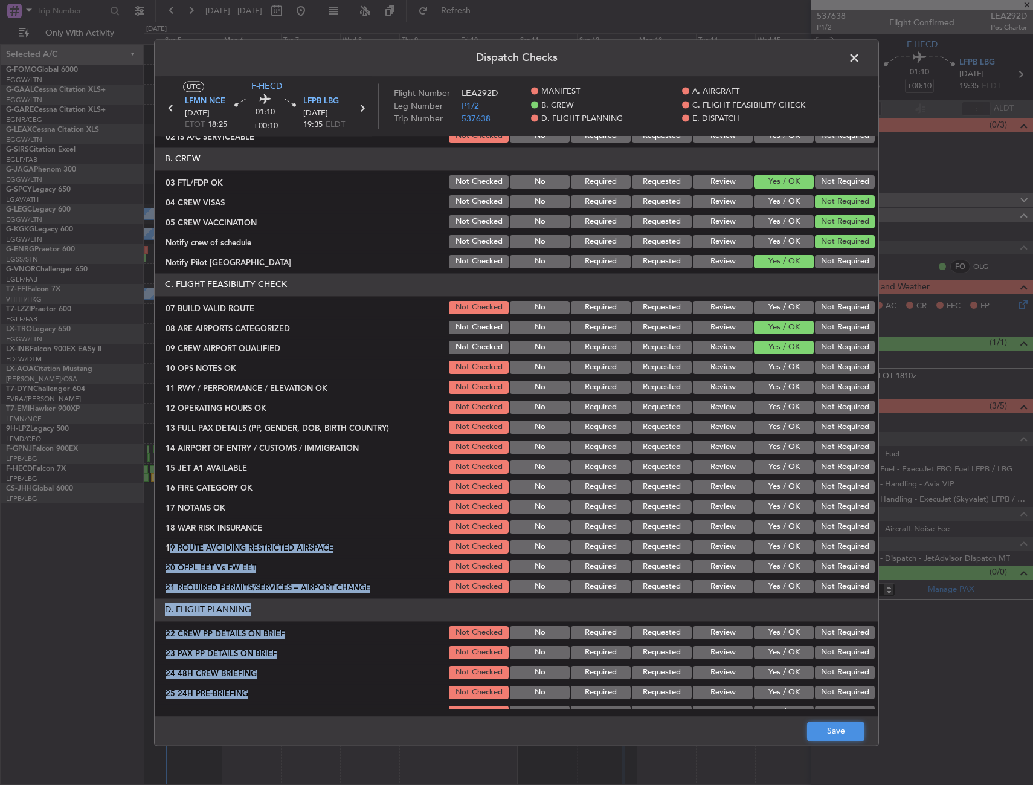
drag, startPoint x: 818, startPoint y: 719, endPoint x: 824, endPoint y: 725, distance: 9.0
click at [823, 725] on button "Save" at bounding box center [835, 731] width 57 height 19
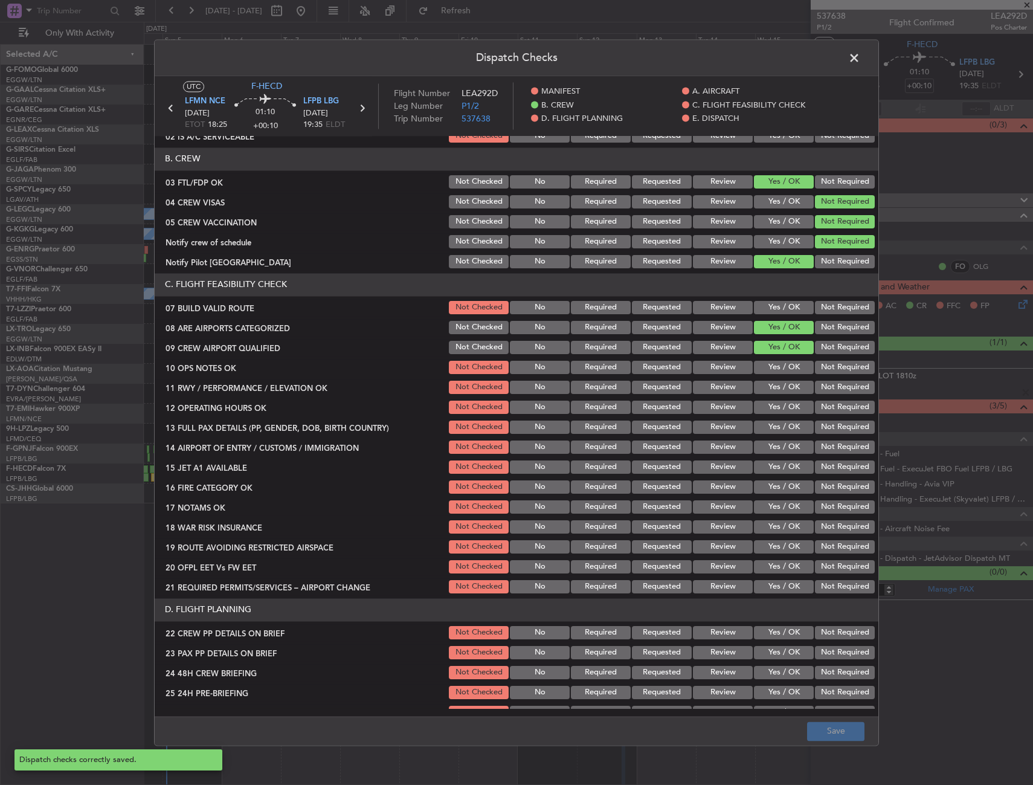
click at [861, 60] on span at bounding box center [861, 61] width 0 height 24
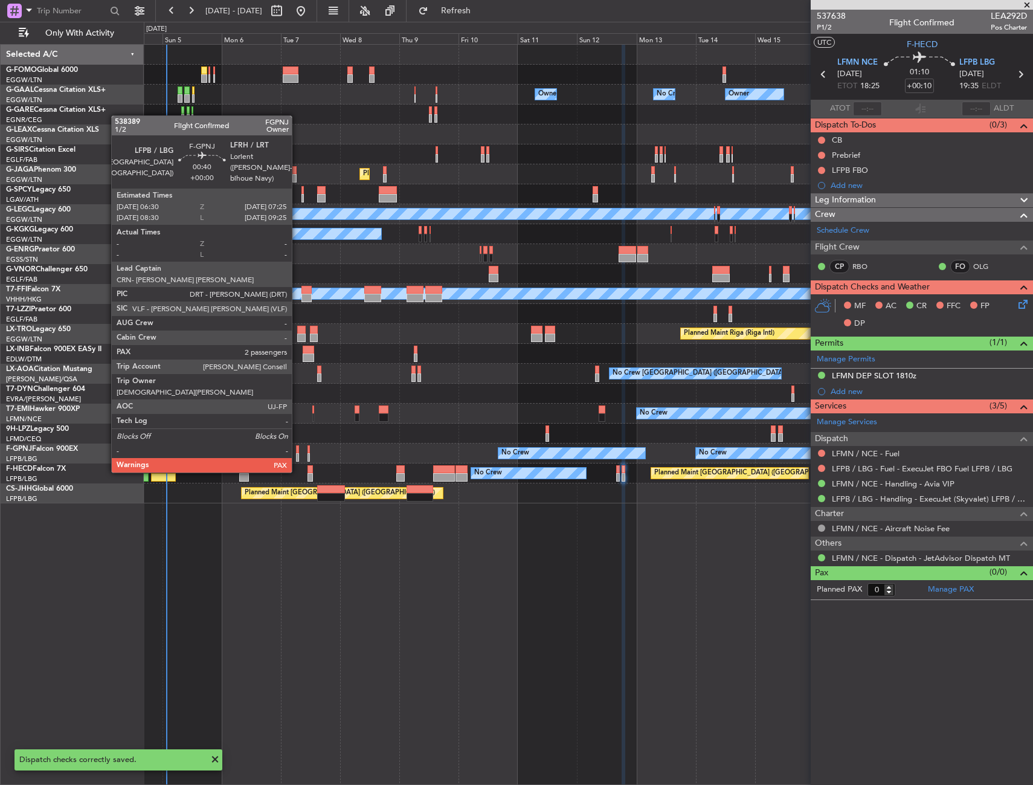
click at [297, 448] on div at bounding box center [297, 449] width 2 height 8
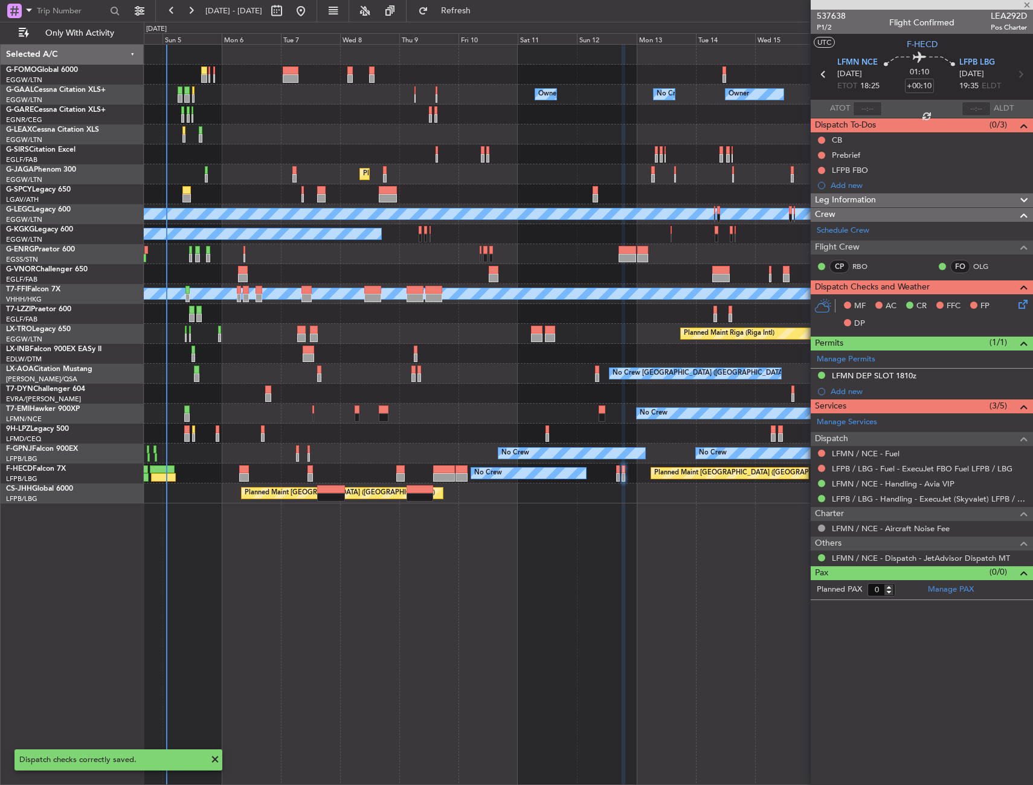
type input "4"
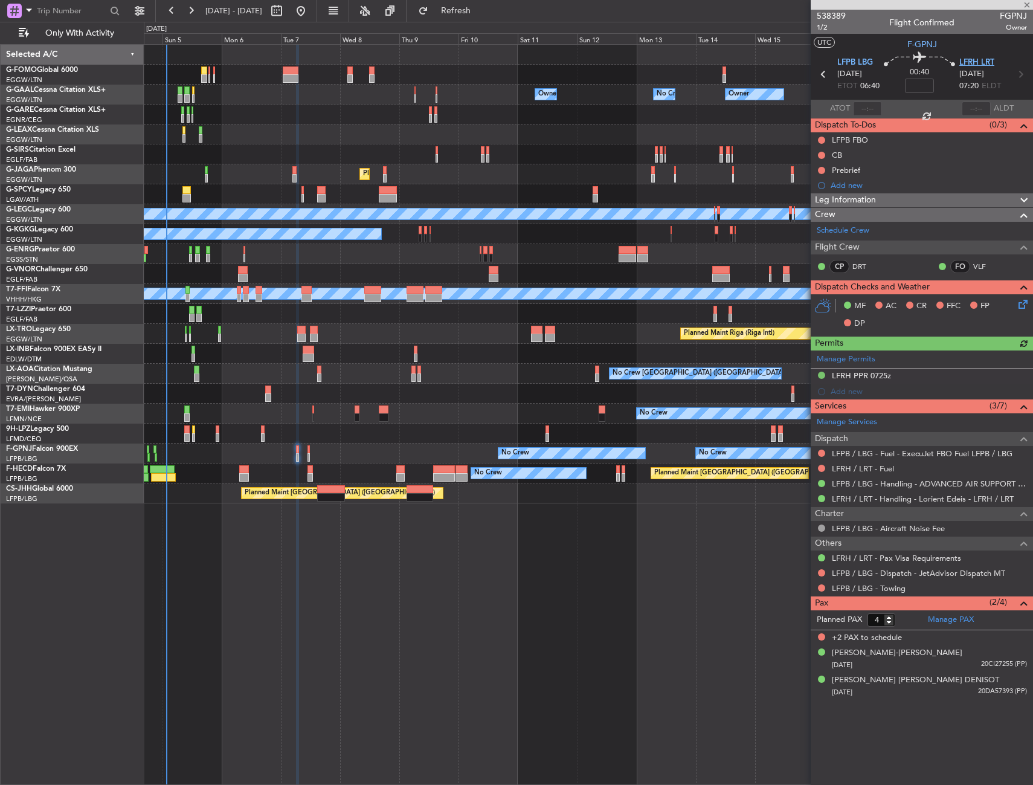
click at [975, 66] on span "LFRH LRT" at bounding box center [977, 63] width 35 height 12
click at [853, 231] on link "Schedule Crew" at bounding box center [843, 231] width 53 height 12
click at [1025, 305] on icon at bounding box center [1022, 302] width 10 height 10
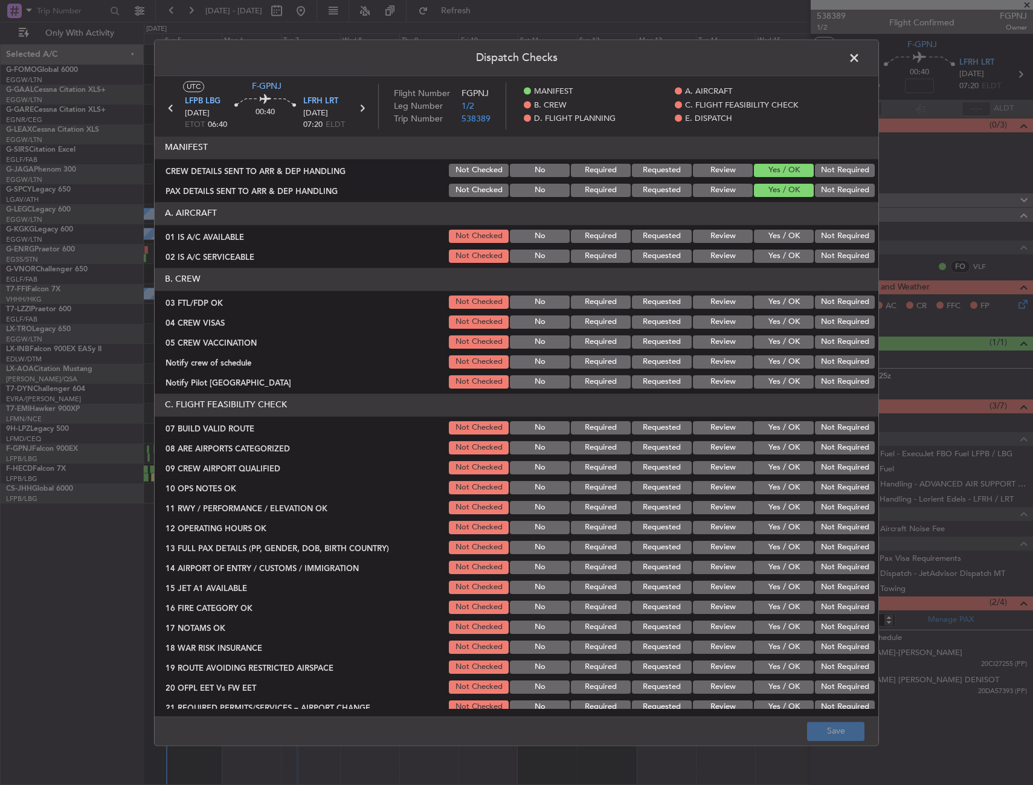
click at [772, 306] on button "Yes / OK" at bounding box center [784, 302] width 60 height 13
drag, startPoint x: 821, startPoint y: 319, endPoint x: 822, endPoint y: 326, distance: 7.3
click at [821, 320] on button "Not Required" at bounding box center [845, 321] width 60 height 13
click at [824, 343] on button "Not Required" at bounding box center [845, 341] width 60 height 13
drag, startPoint x: 818, startPoint y: 360, endPoint x: 790, endPoint y: 378, distance: 33.7
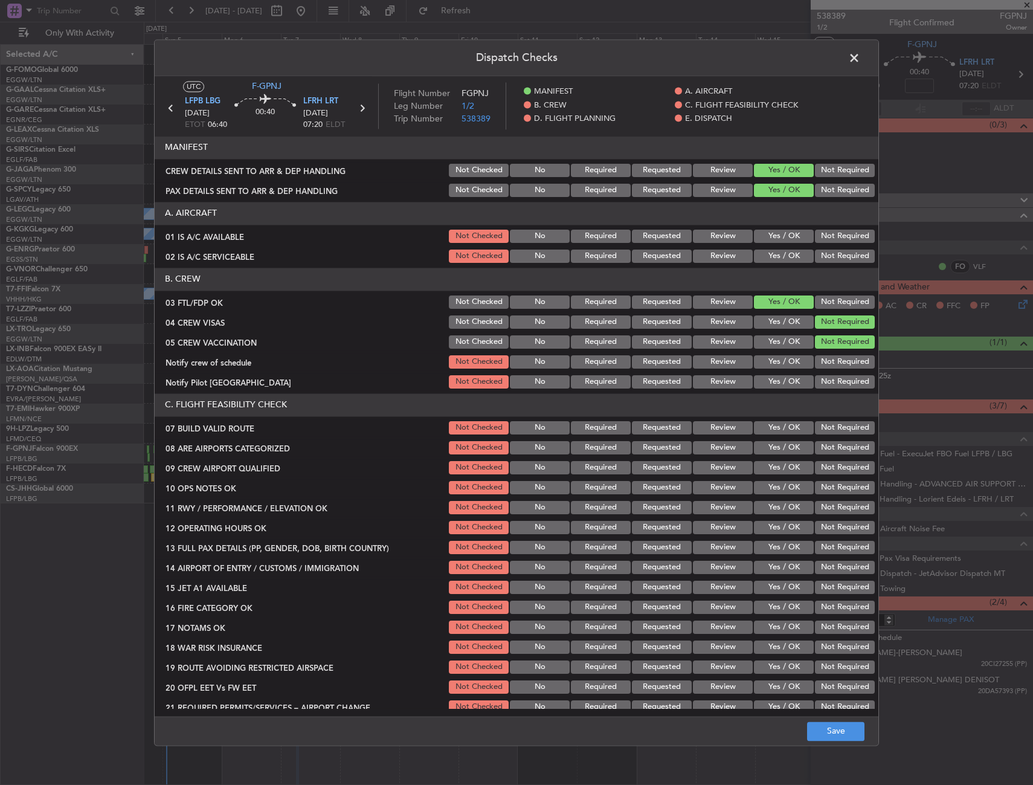
click at [817, 362] on button "Not Required" at bounding box center [845, 361] width 60 height 13
drag, startPoint x: 780, startPoint y: 384, endPoint x: 777, endPoint y: 396, distance: 12.0
click at [780, 385] on button "Yes / OK" at bounding box center [784, 381] width 60 height 13
drag, startPoint x: 771, startPoint y: 447, endPoint x: 771, endPoint y: 465, distance: 18.7
click at [771, 448] on button "Yes / OK" at bounding box center [784, 447] width 60 height 13
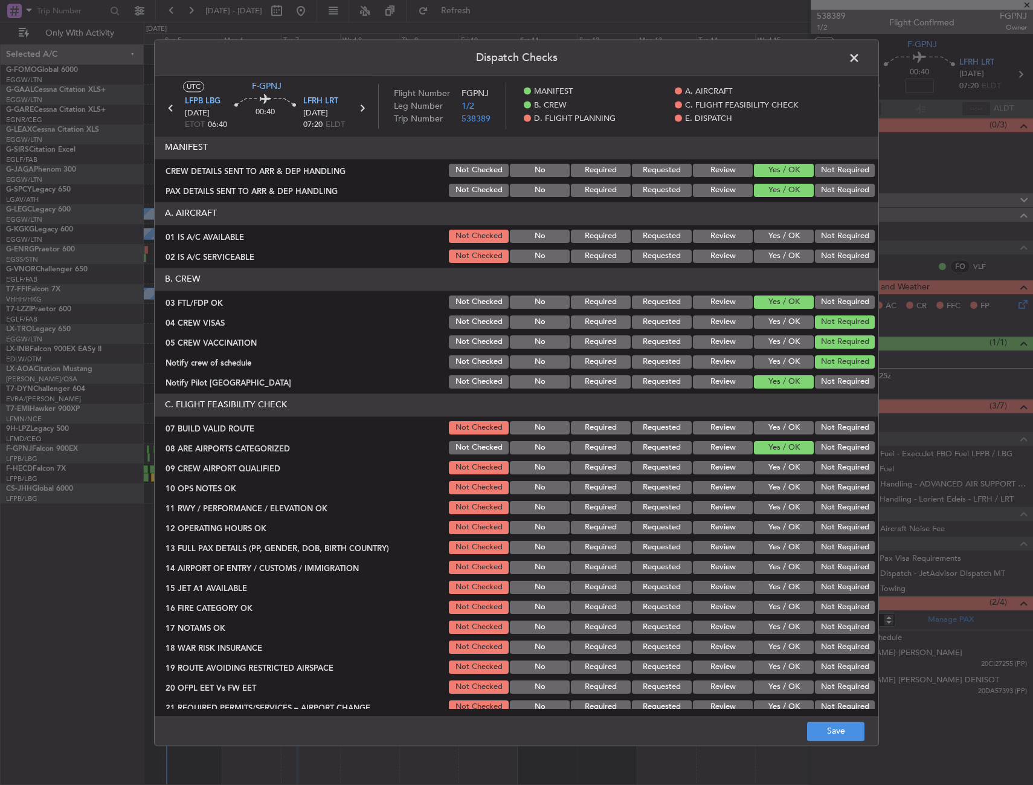
drag, startPoint x: 771, startPoint y: 465, endPoint x: 760, endPoint y: 493, distance: 29.9
click at [772, 469] on button "Yes / OK" at bounding box center [784, 467] width 60 height 13
click at [836, 723] on button "Save" at bounding box center [835, 731] width 57 height 19
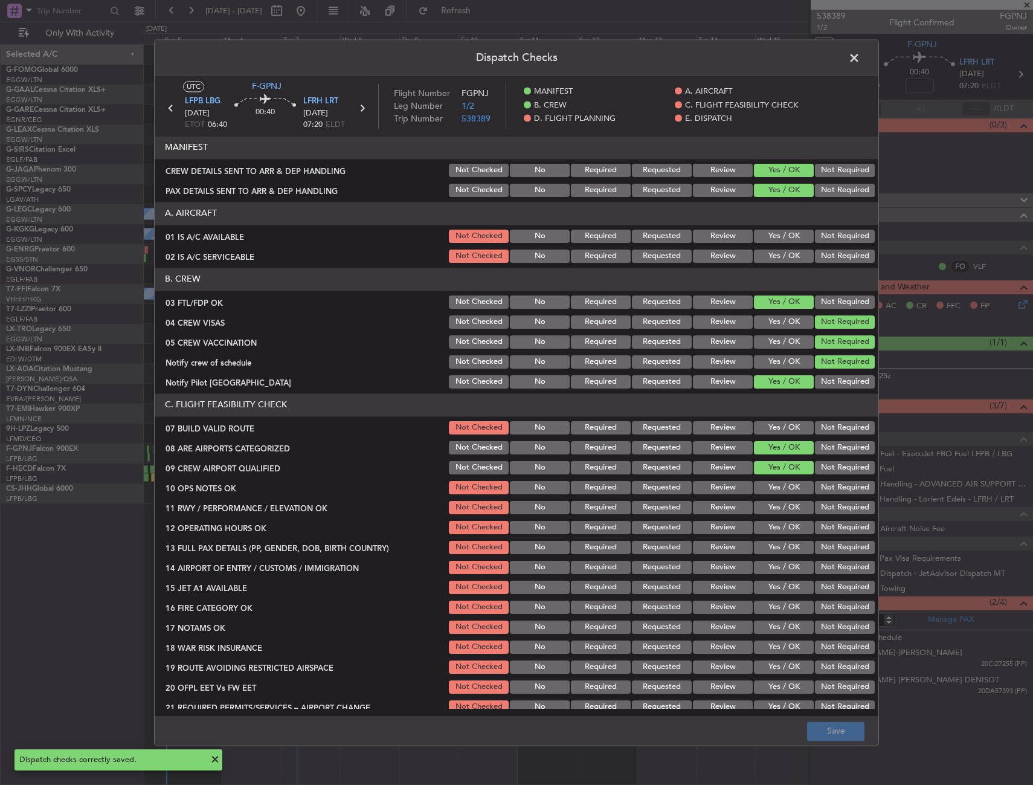
click at [861, 59] on span at bounding box center [861, 61] width 0 height 24
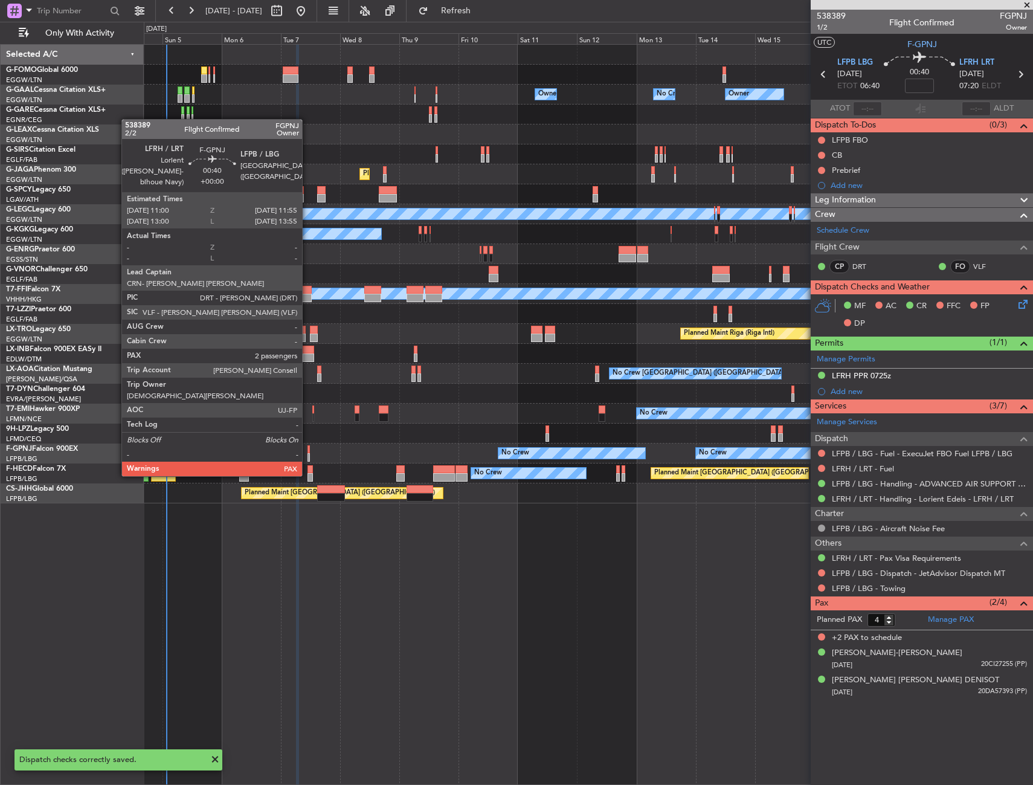
click at [308, 452] on div at bounding box center [309, 449] width 2 height 8
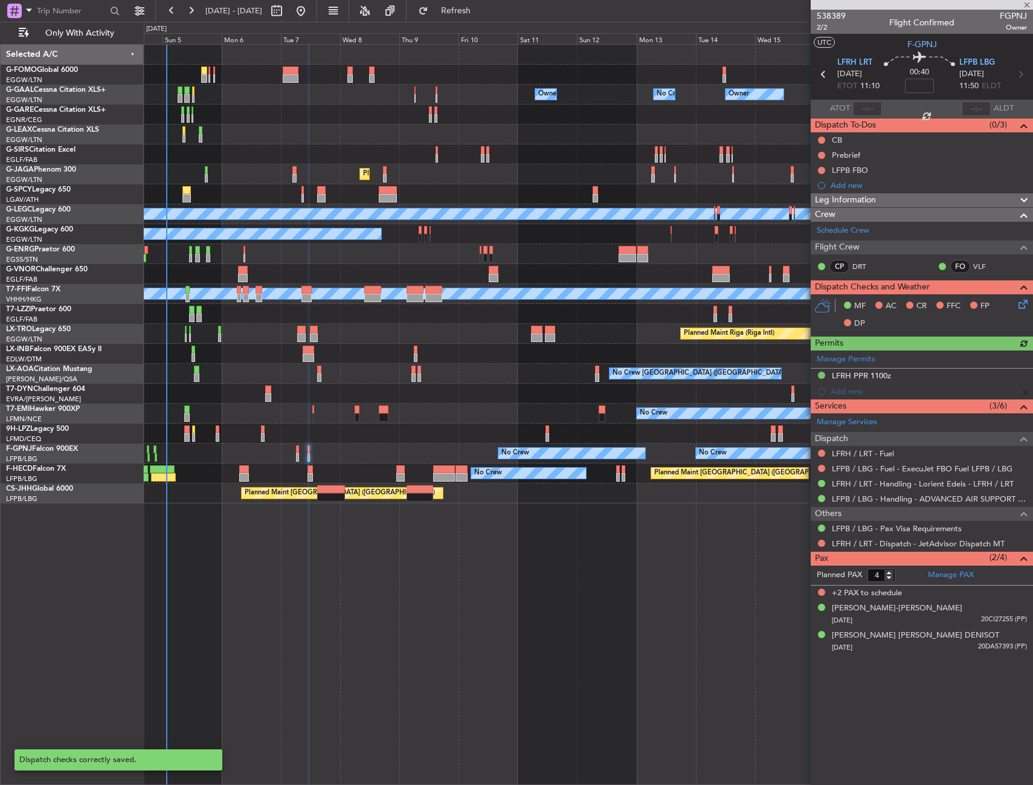
click at [1019, 306] on icon at bounding box center [1022, 302] width 10 height 10
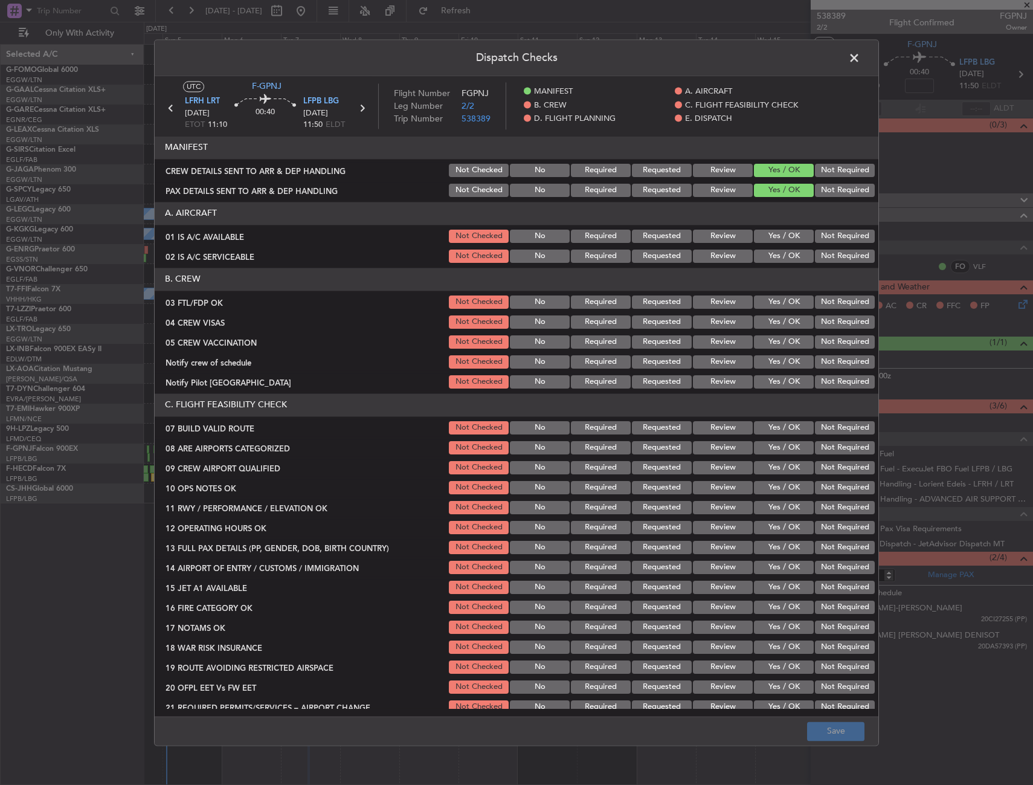
click at [770, 303] on button "Yes / OK" at bounding box center [784, 302] width 60 height 13
drag, startPoint x: 826, startPoint y: 317, endPoint x: 825, endPoint y: 324, distance: 6.7
click at [827, 318] on button "Not Required" at bounding box center [845, 321] width 60 height 13
click at [824, 342] on button "Not Required" at bounding box center [845, 341] width 60 height 13
drag, startPoint x: 820, startPoint y: 358, endPoint x: 814, endPoint y: 364, distance: 8.5
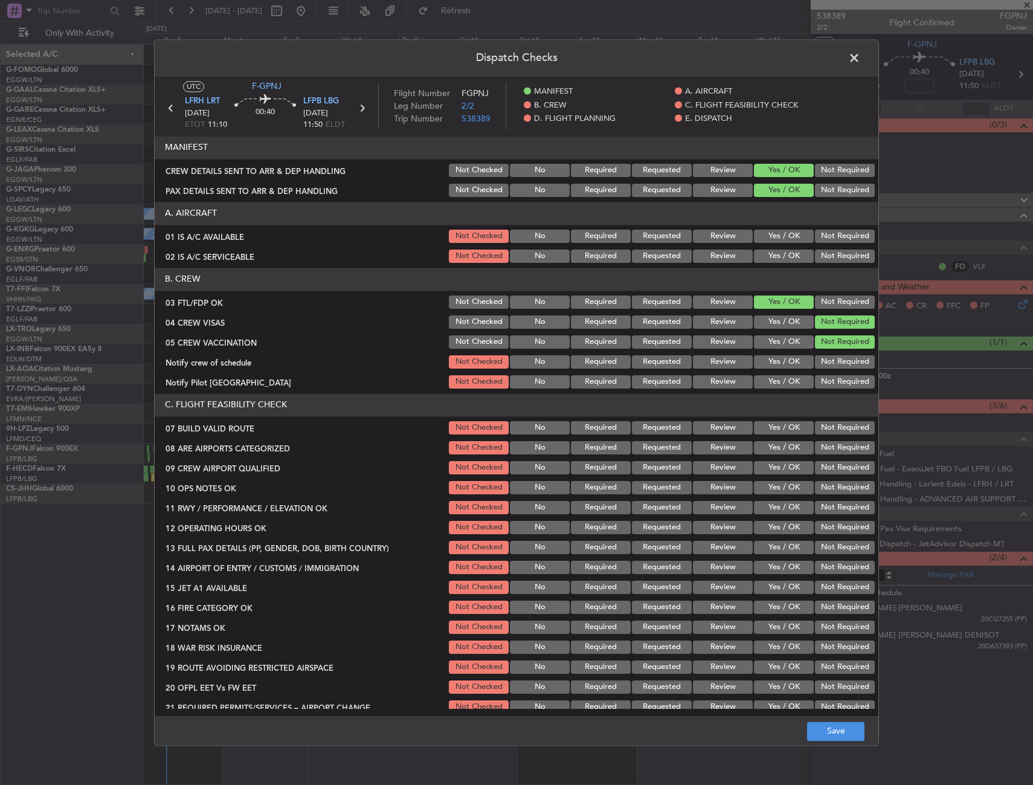
click at [820, 360] on button "Not Required" at bounding box center [845, 361] width 60 height 13
click at [773, 389] on div "Yes / OK" at bounding box center [782, 381] width 61 height 17
click at [769, 385] on button "Yes / OK" at bounding box center [784, 381] width 60 height 13
drag, startPoint x: 770, startPoint y: 451, endPoint x: 771, endPoint y: 464, distance: 12.7
click at [769, 451] on button "Yes / OK" at bounding box center [784, 447] width 60 height 13
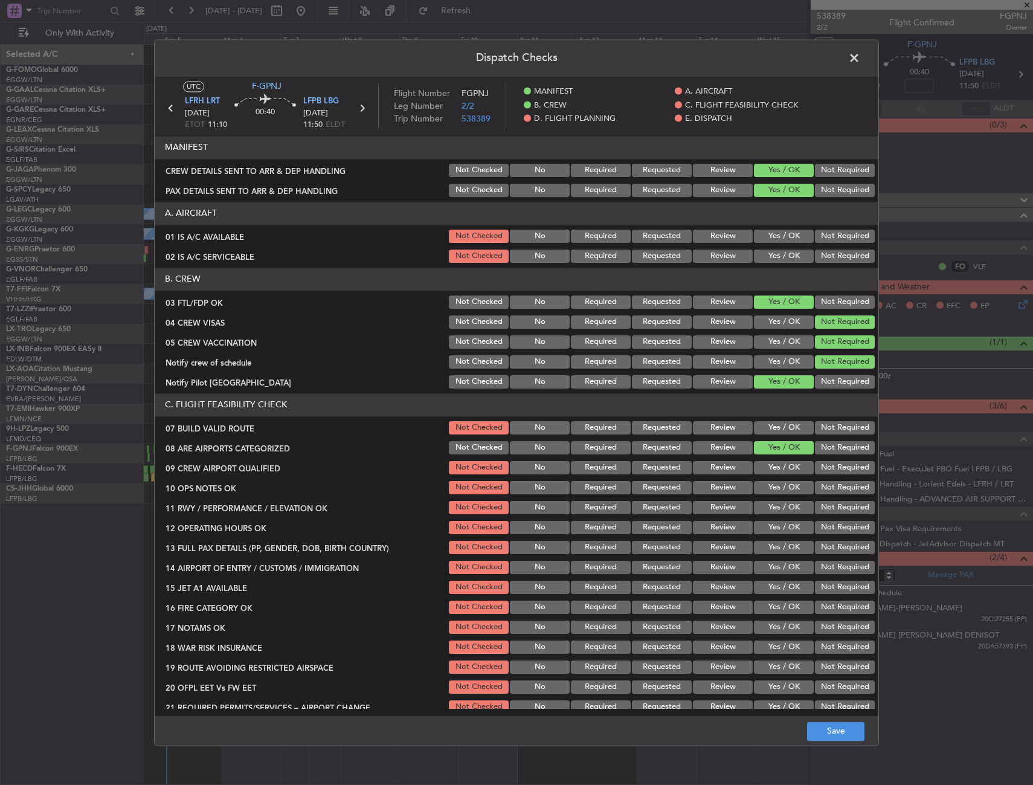
click at [772, 464] on button "Yes / OK" at bounding box center [784, 467] width 60 height 13
click at [825, 720] on footer "Save" at bounding box center [517, 730] width 724 height 29
click at [822, 722] on footer "Save" at bounding box center [517, 730] width 724 height 29
click at [824, 723] on button "Save" at bounding box center [835, 731] width 57 height 19
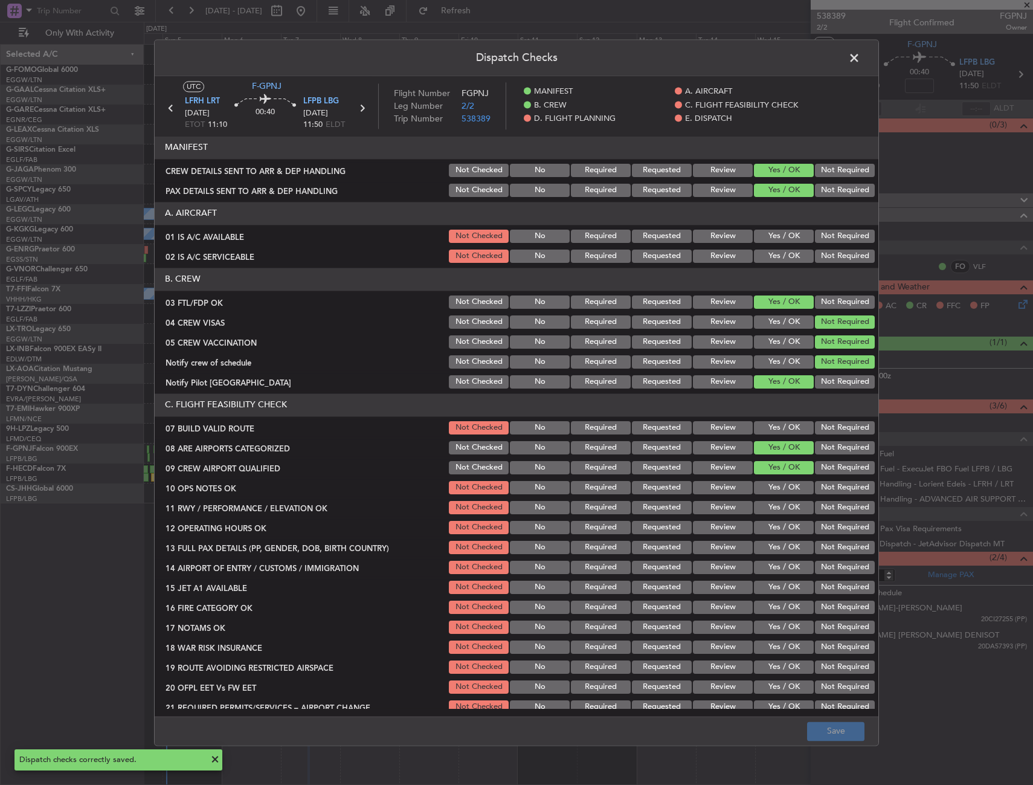
drag, startPoint x: 853, startPoint y: 55, endPoint x: 840, endPoint y: 65, distance: 16.0
click at [861, 56] on span at bounding box center [861, 61] width 0 height 24
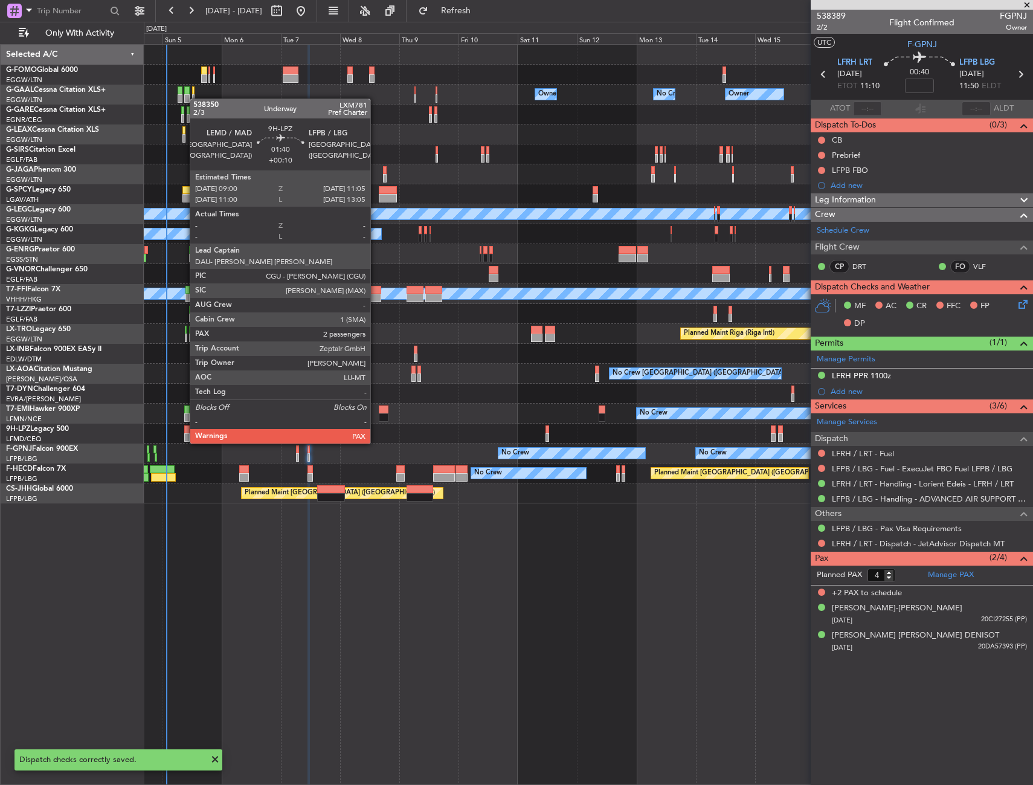
click at [184, 432] on div at bounding box center [186, 429] width 5 height 8
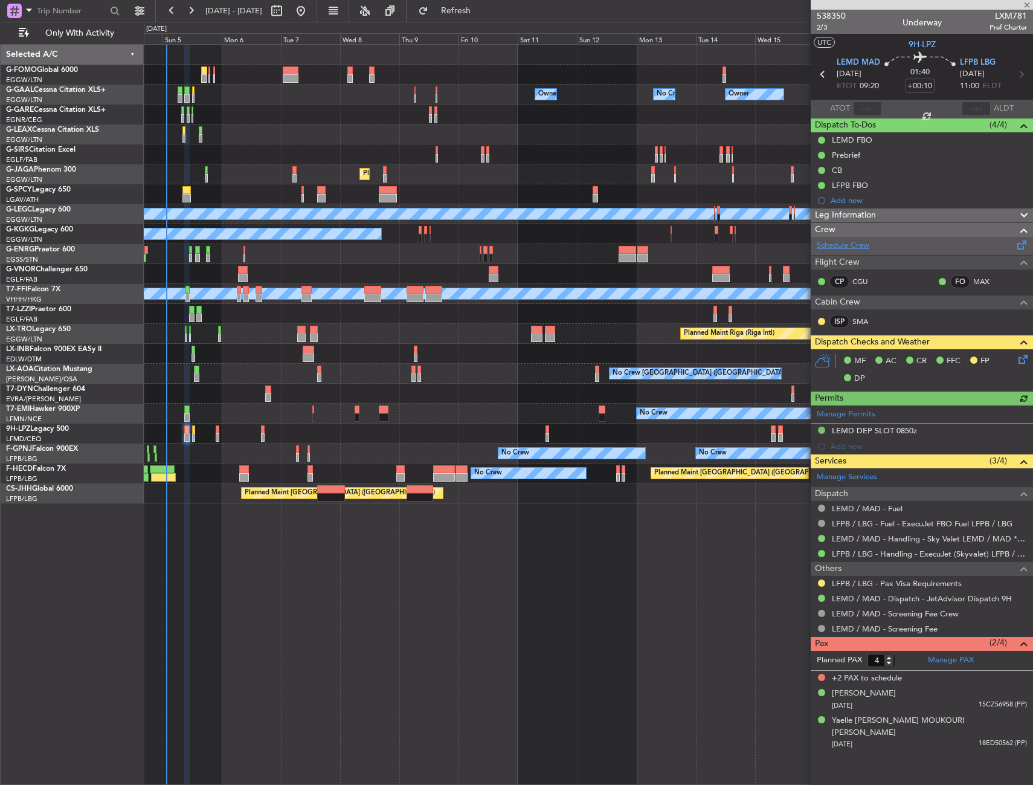
click at [838, 250] on link "Schedule Crew" at bounding box center [843, 246] width 53 height 12
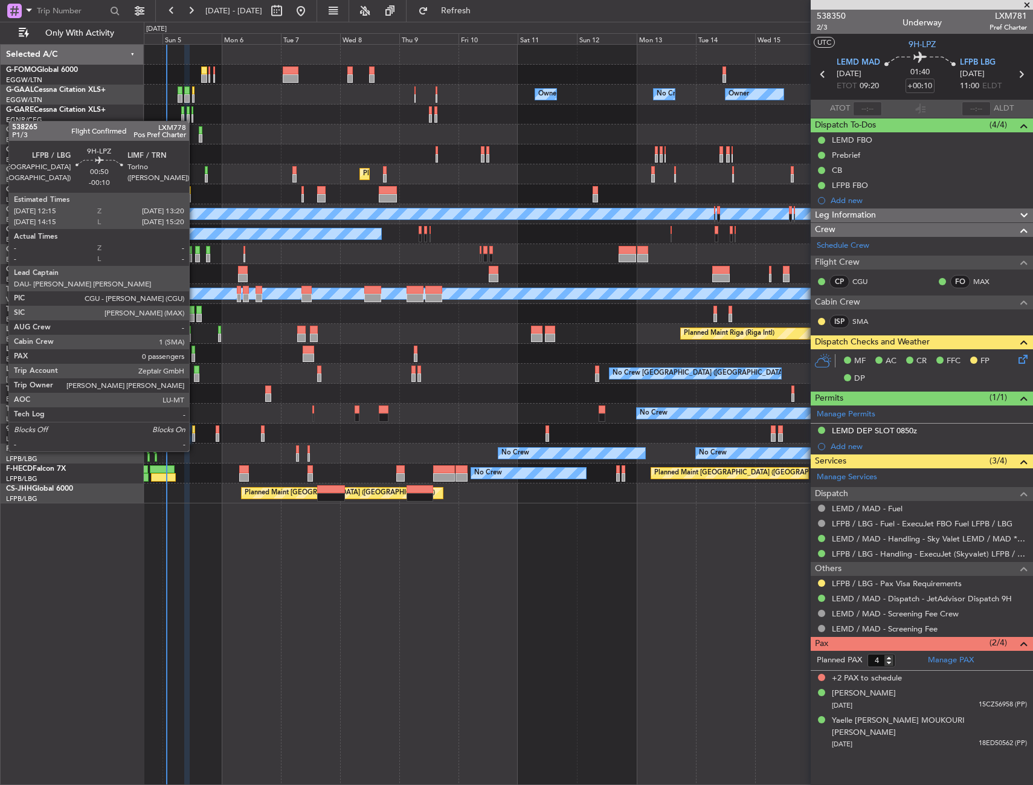
click at [195, 439] on div at bounding box center [193, 437] width 3 height 8
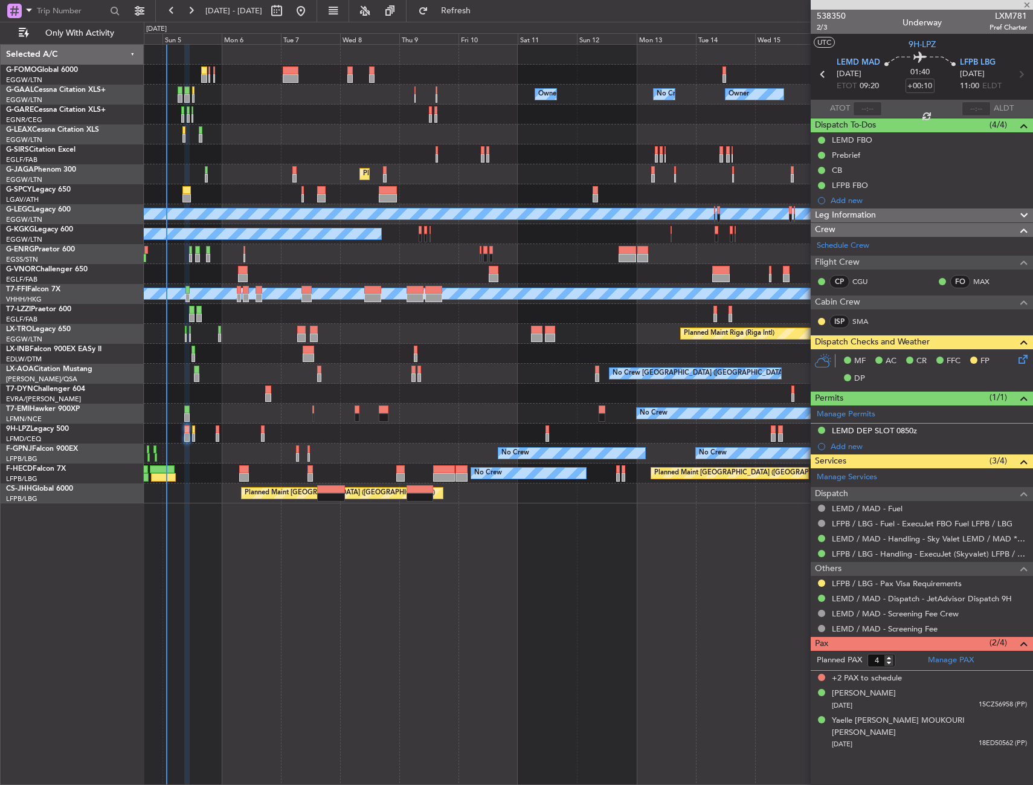
type input "-00:10"
type input "0"
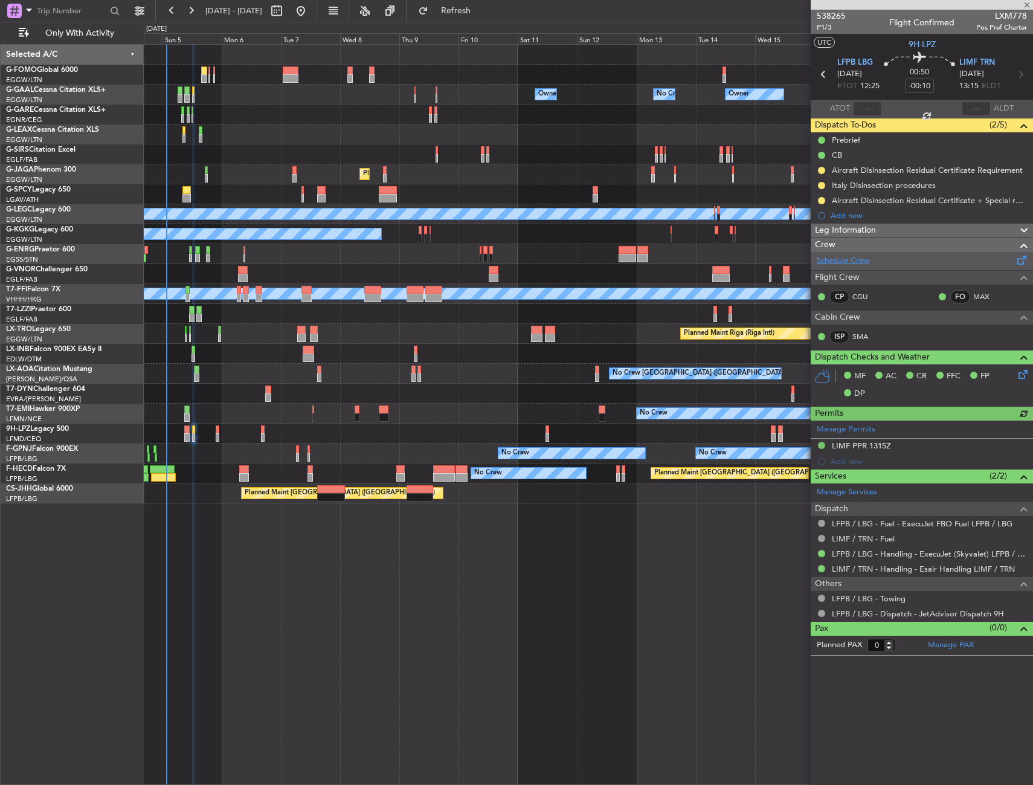
click at [839, 264] on link "Schedule Crew" at bounding box center [843, 261] width 53 height 12
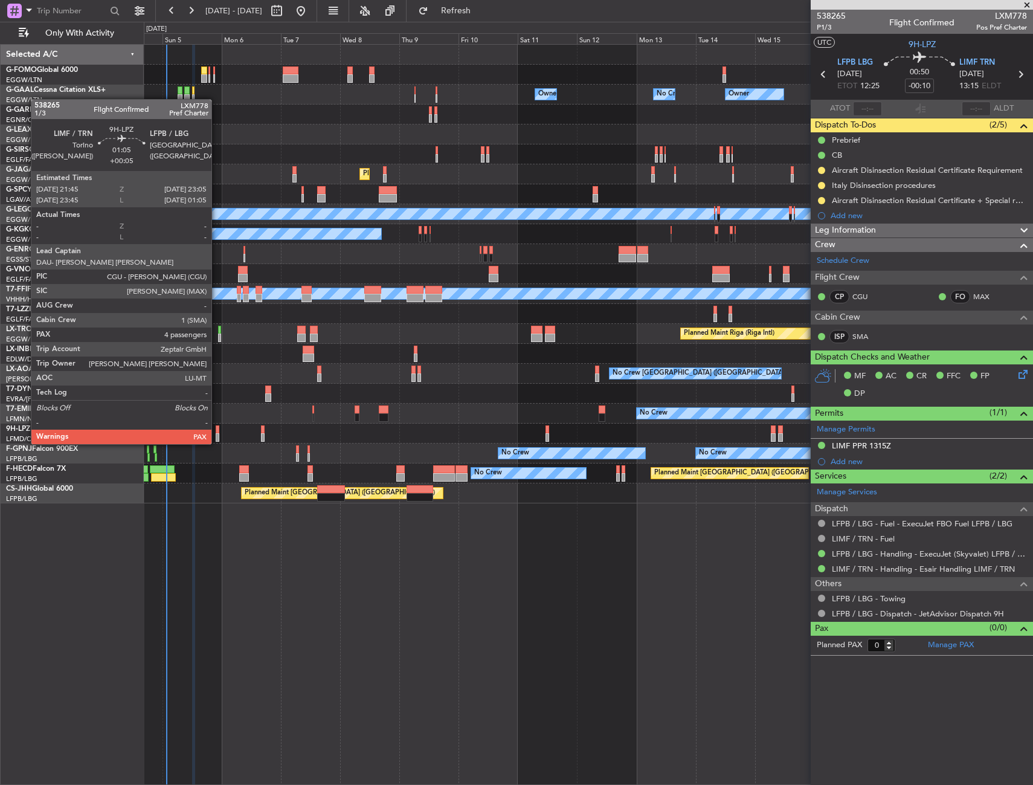
click at [217, 432] on div at bounding box center [218, 429] width 4 height 8
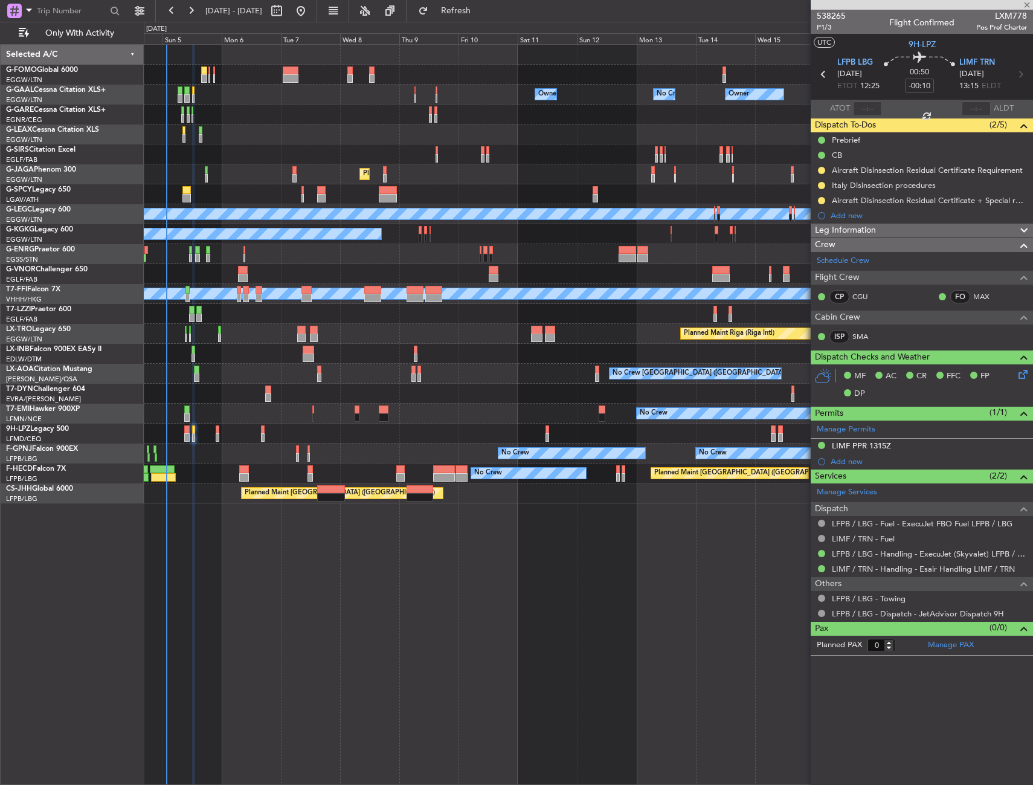
type input "+00:05"
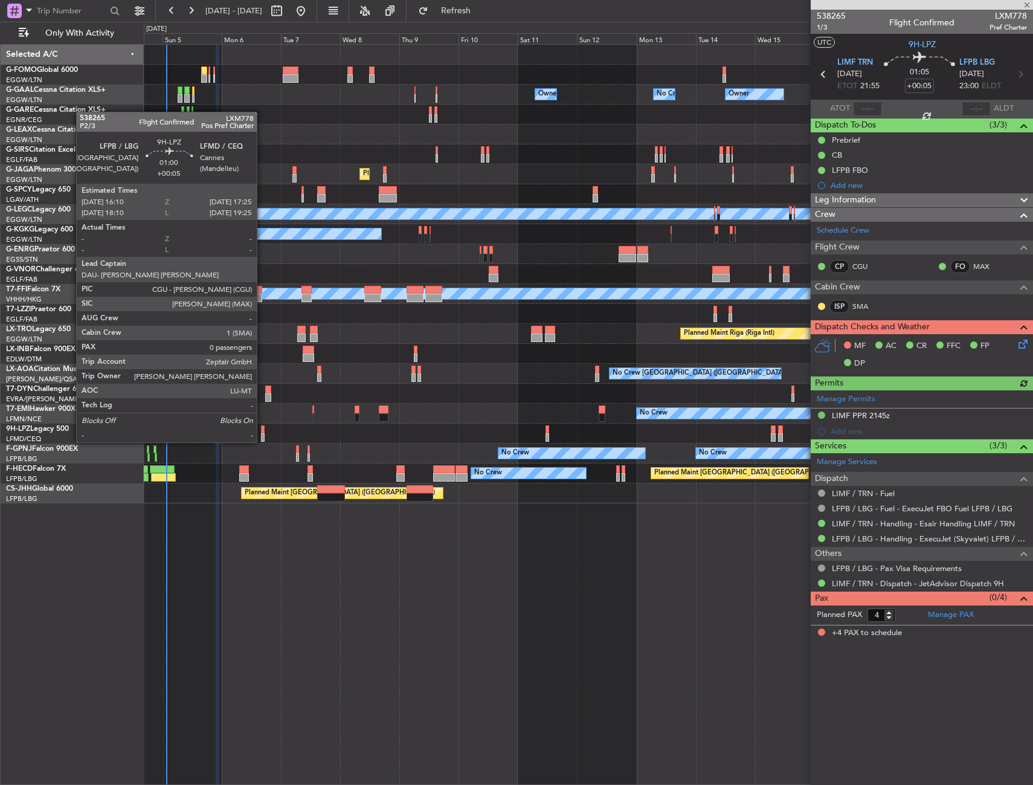
click at [262, 430] on div at bounding box center [263, 429] width 4 height 8
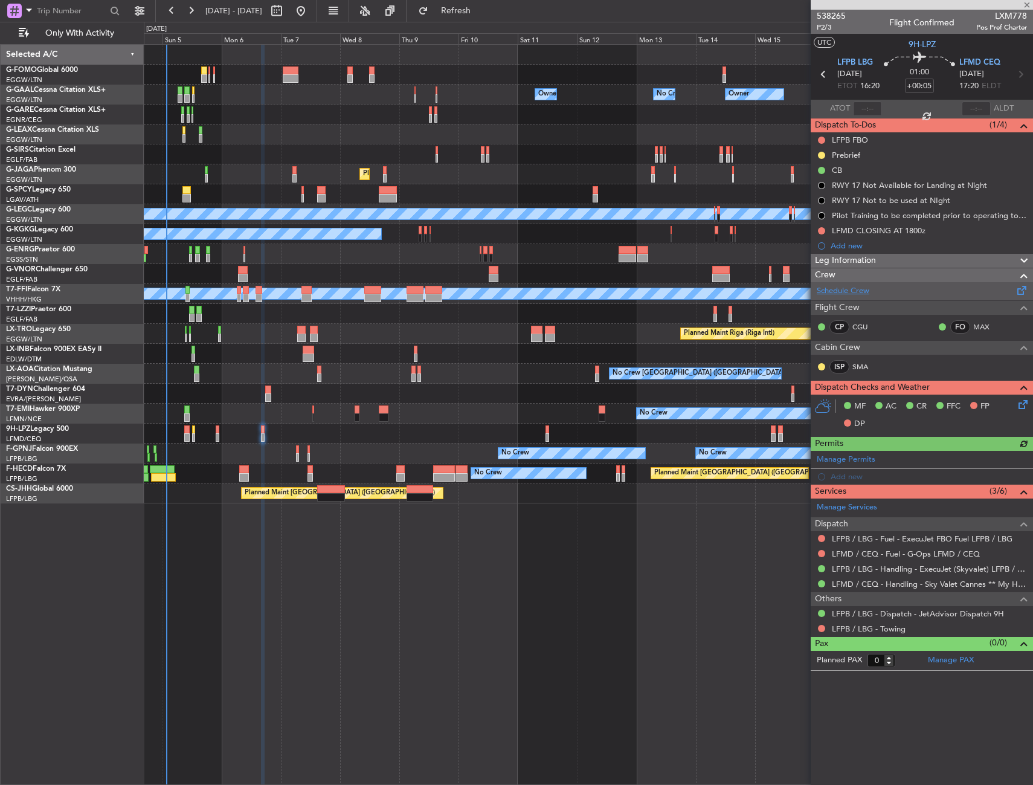
click at [861, 296] on link "Schedule Crew" at bounding box center [843, 291] width 53 height 12
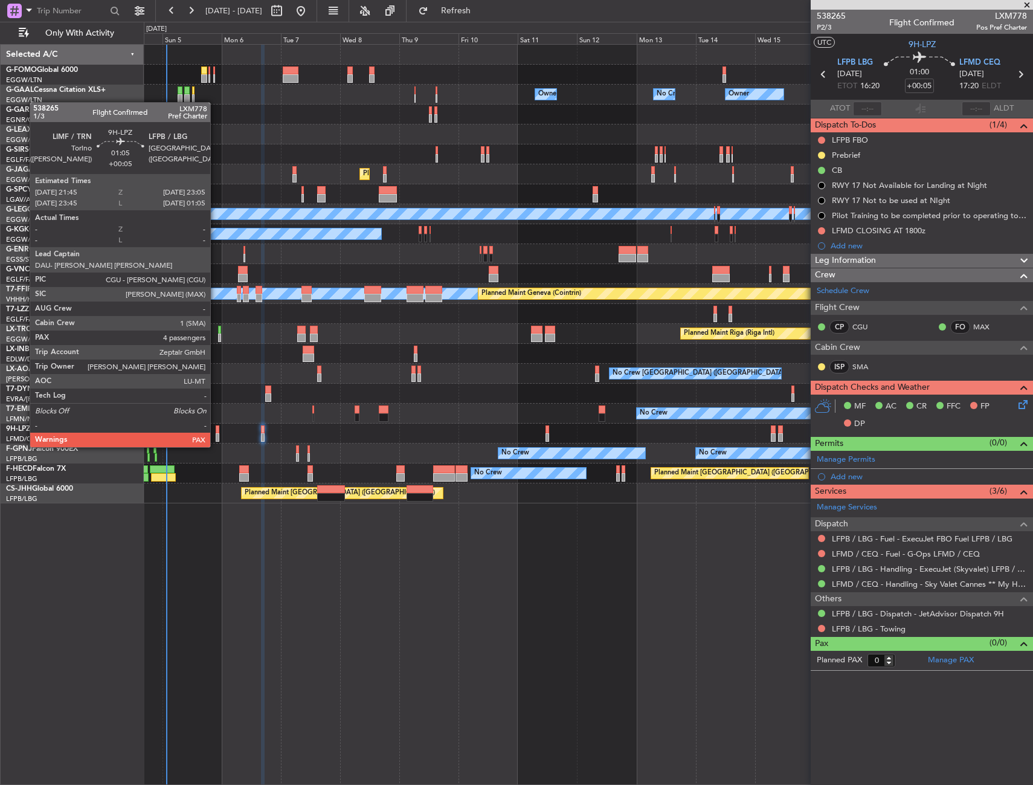
click at [216, 435] on div at bounding box center [218, 437] width 4 height 8
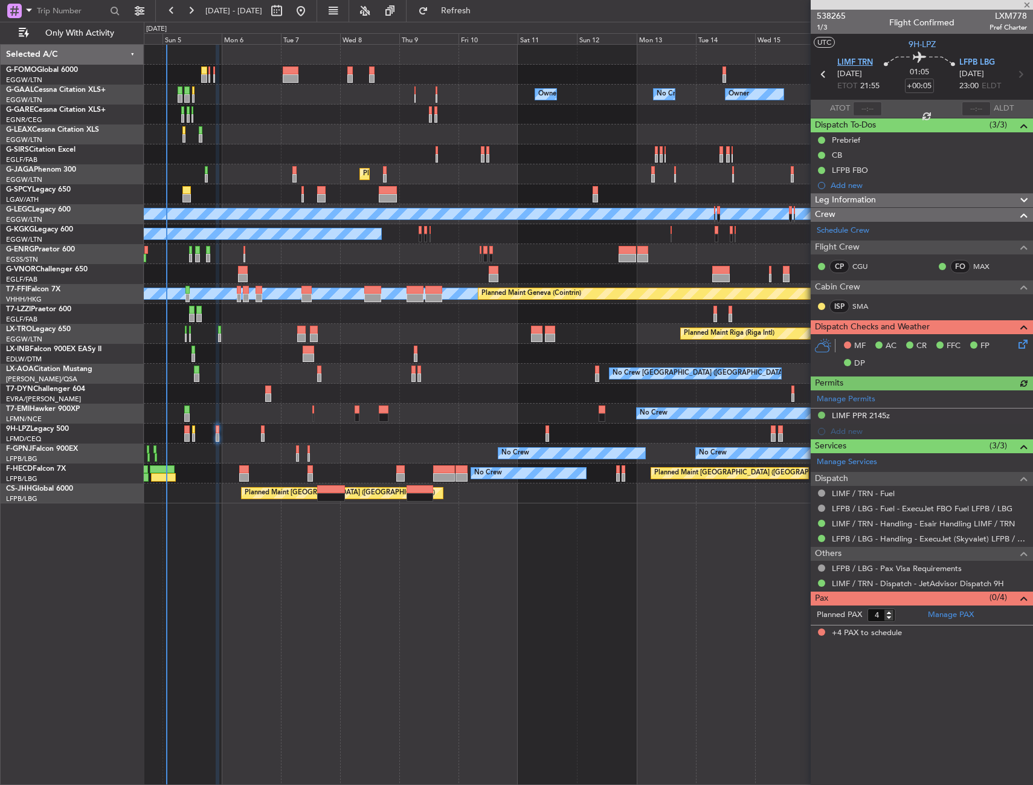
click at [845, 64] on span "LIMF TRN" at bounding box center [856, 63] width 36 height 12
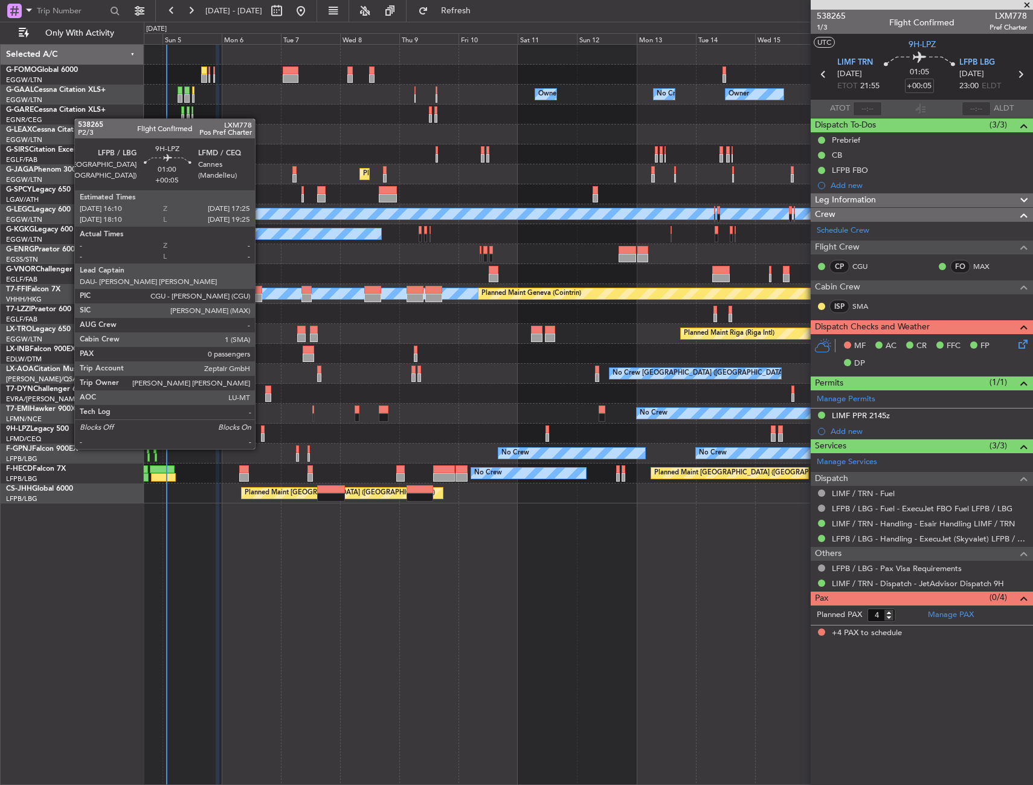
click at [261, 437] on div at bounding box center [263, 437] width 4 height 8
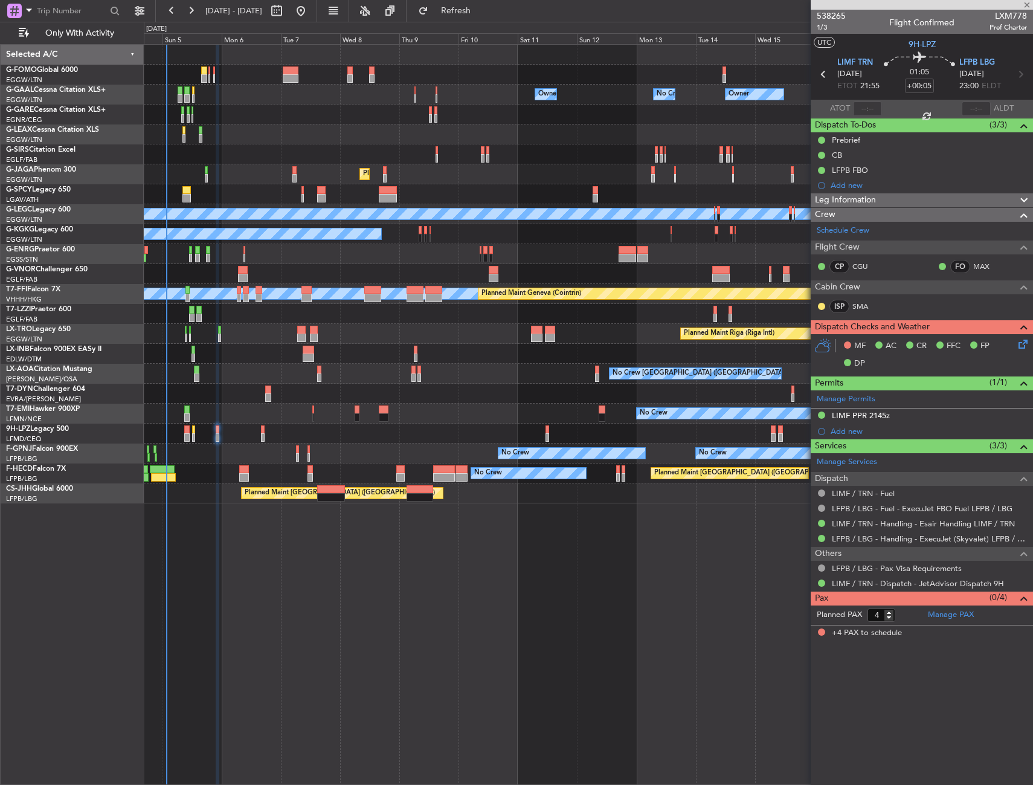
type input "0"
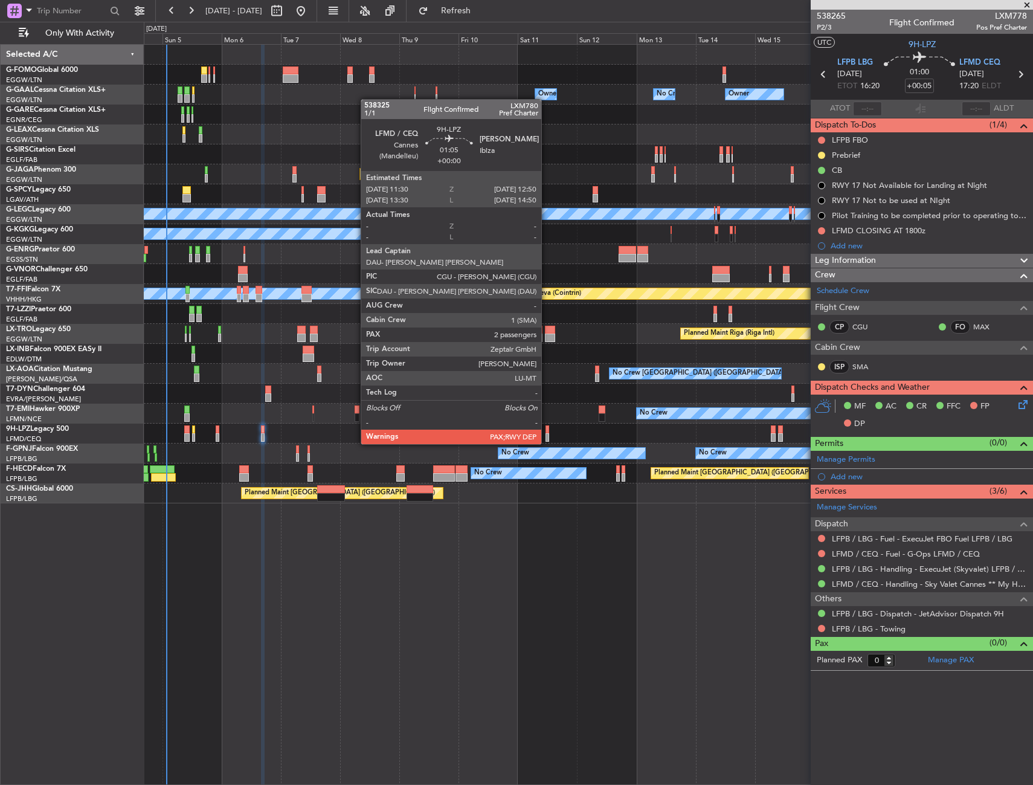
click at [547, 432] on div at bounding box center [548, 429] width 4 height 8
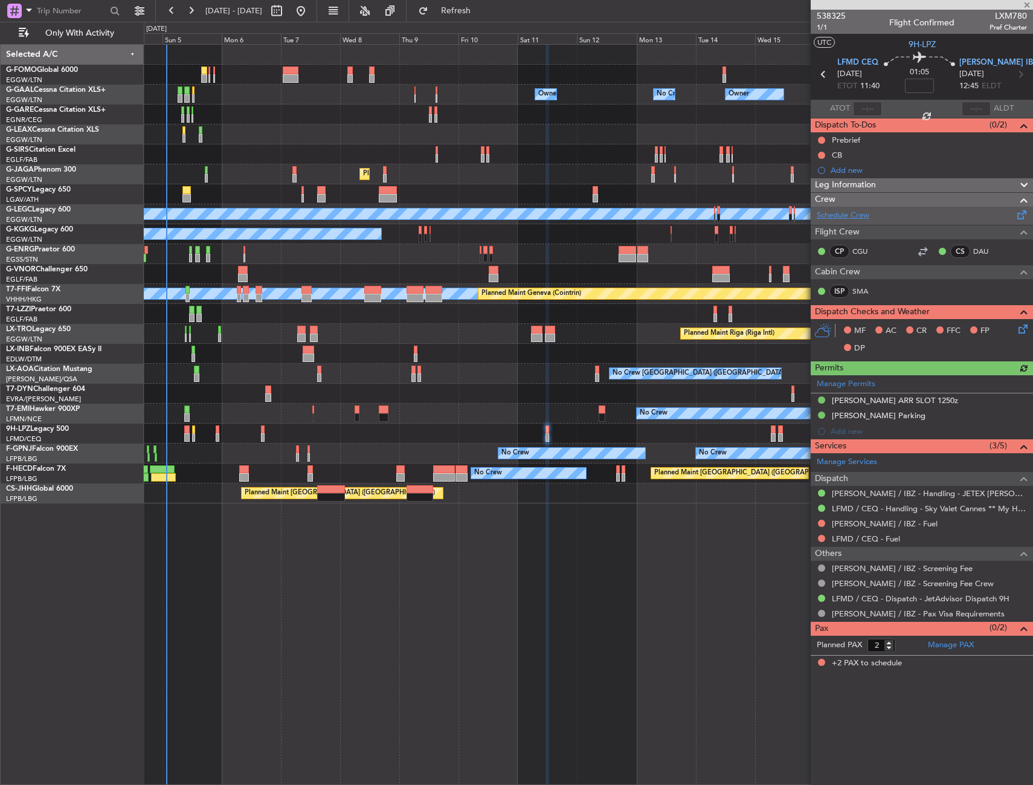
click at [839, 212] on link "Schedule Crew" at bounding box center [843, 216] width 53 height 12
click at [971, 63] on span "LEIB IBZ" at bounding box center [999, 63] width 79 height 12
click at [1025, 327] on icon at bounding box center [1022, 327] width 10 height 10
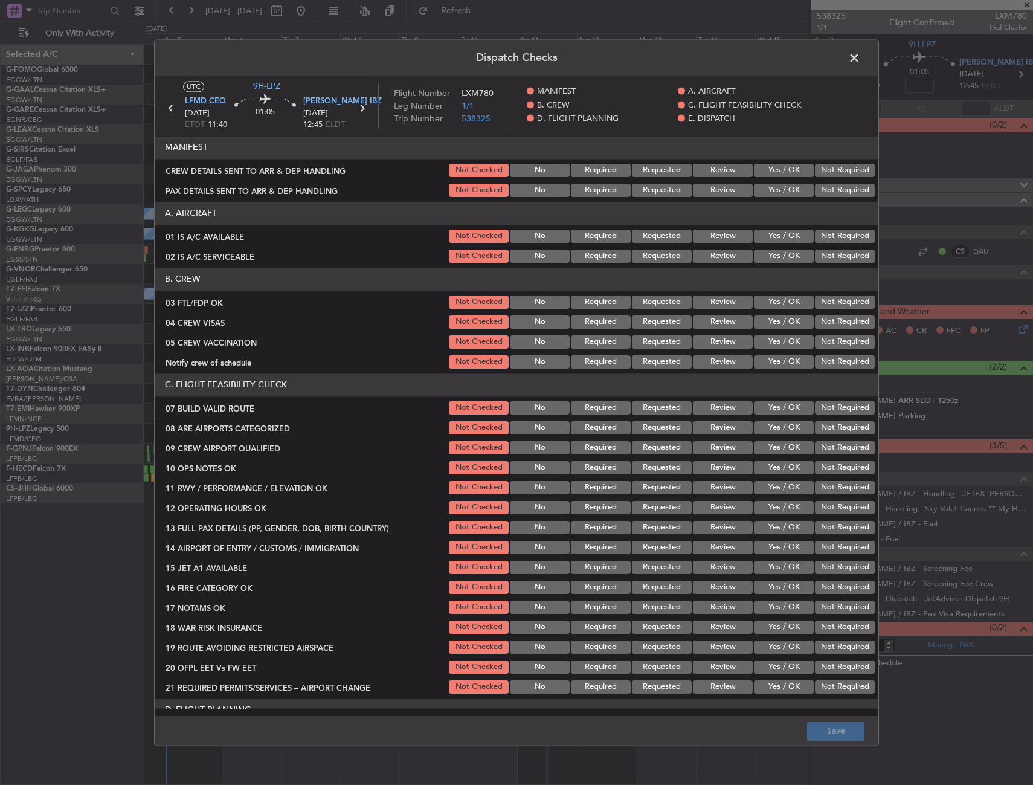
drag, startPoint x: 771, startPoint y: 300, endPoint x: 804, endPoint y: 318, distance: 37.9
click at [771, 300] on button "Yes / OK" at bounding box center [784, 302] width 60 height 13
click at [824, 326] on button "Not Required" at bounding box center [845, 321] width 60 height 13
click at [821, 344] on button "Not Required" at bounding box center [845, 341] width 60 height 13
drag, startPoint x: 788, startPoint y: 360, endPoint x: 782, endPoint y: 373, distance: 15.2
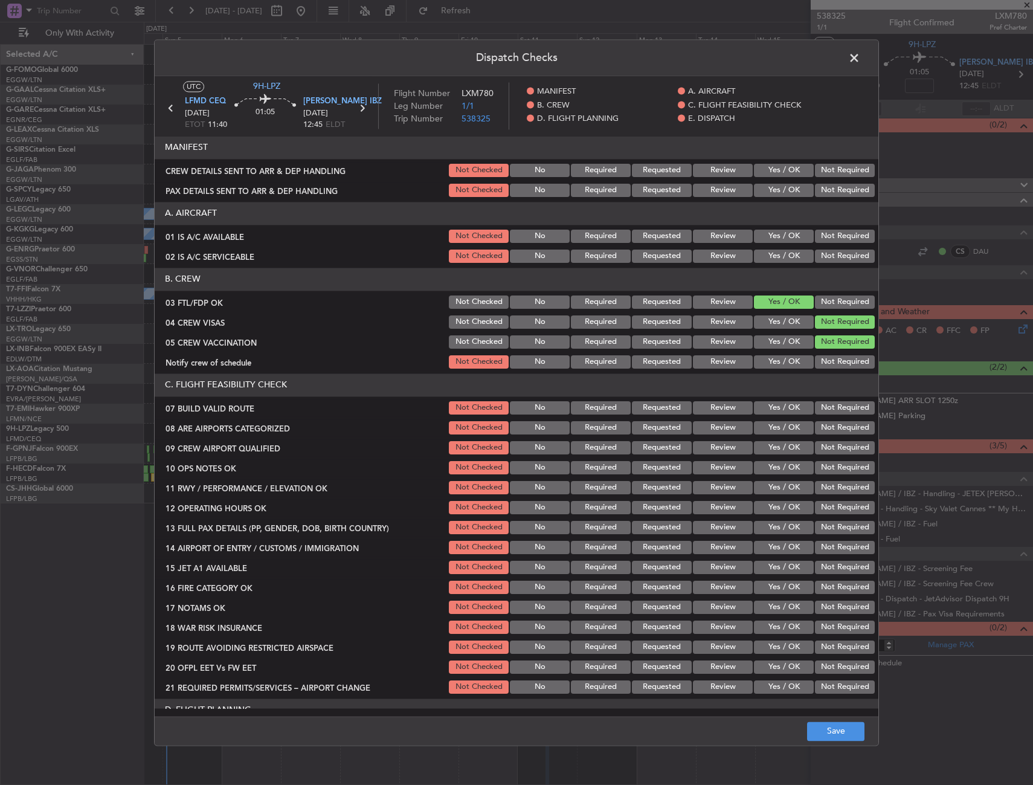
click at [787, 360] on button "Yes / OK" at bounding box center [784, 361] width 60 height 13
click at [779, 433] on button "Yes / OK" at bounding box center [784, 427] width 60 height 13
click at [780, 442] on button "Yes / OK" at bounding box center [784, 447] width 60 height 13
click at [838, 737] on button "Save" at bounding box center [835, 731] width 57 height 19
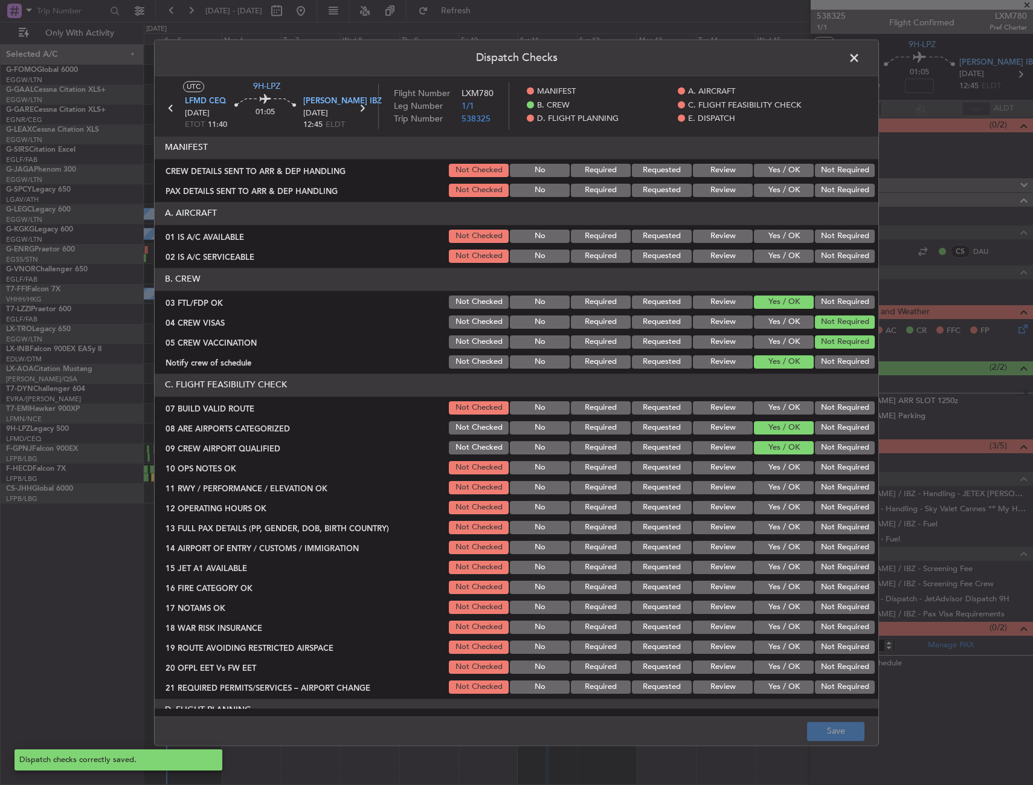
click at [861, 56] on span at bounding box center [861, 61] width 0 height 24
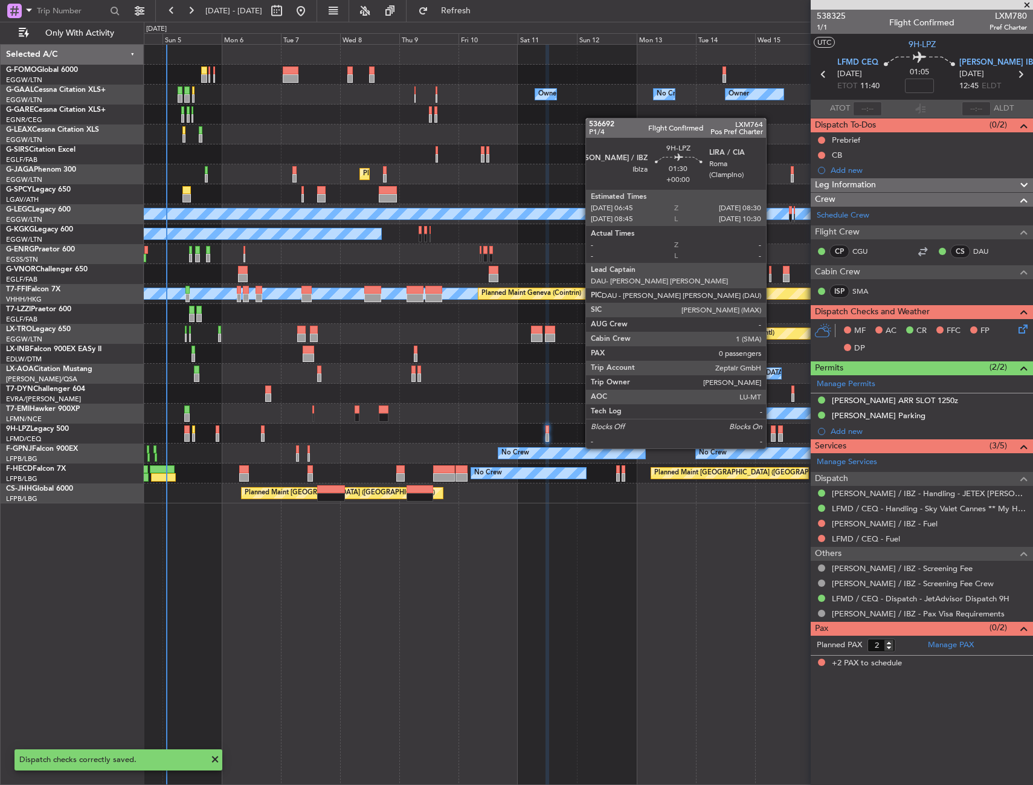
click at [772, 436] on div at bounding box center [773, 437] width 5 height 8
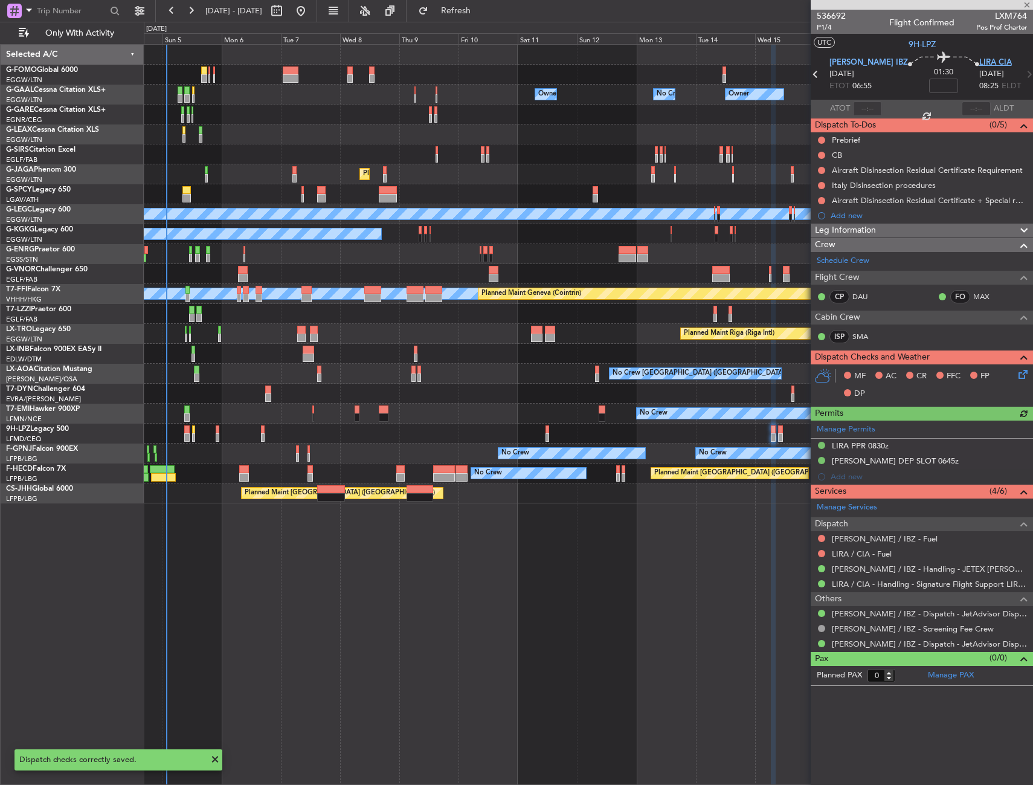
click at [980, 60] on span "LIRA CIA" at bounding box center [996, 63] width 33 height 12
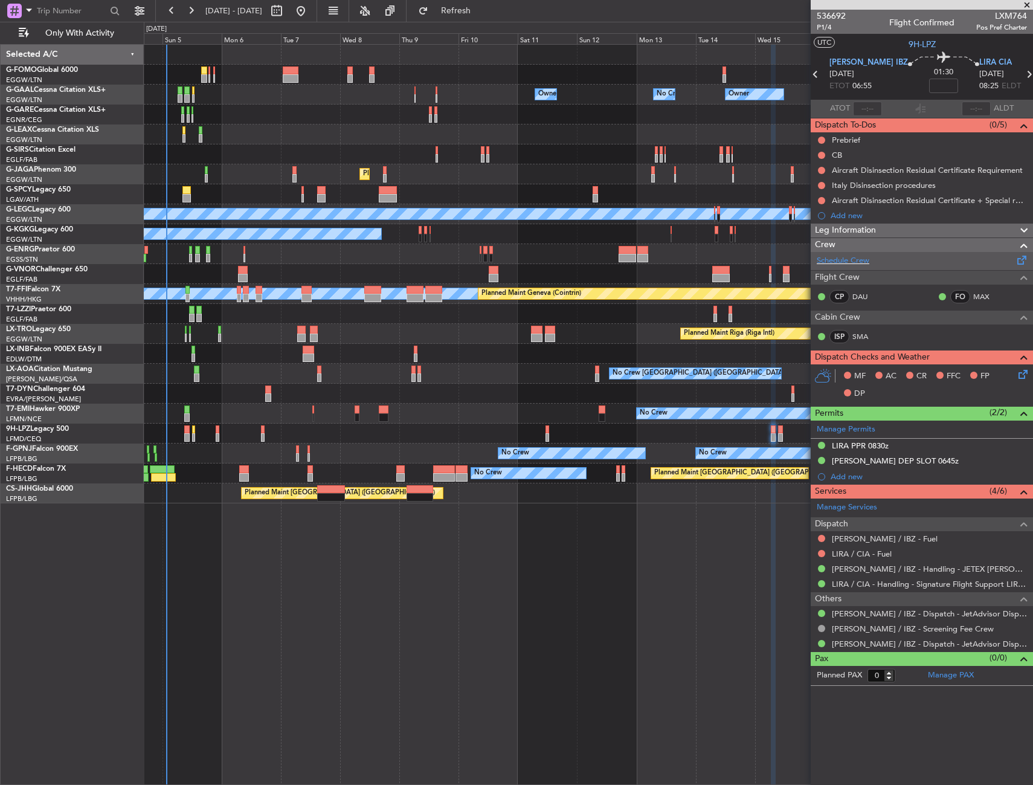
click at [846, 267] on div "Schedule Crew" at bounding box center [922, 261] width 222 height 18
click at [1025, 374] on icon at bounding box center [1022, 372] width 10 height 10
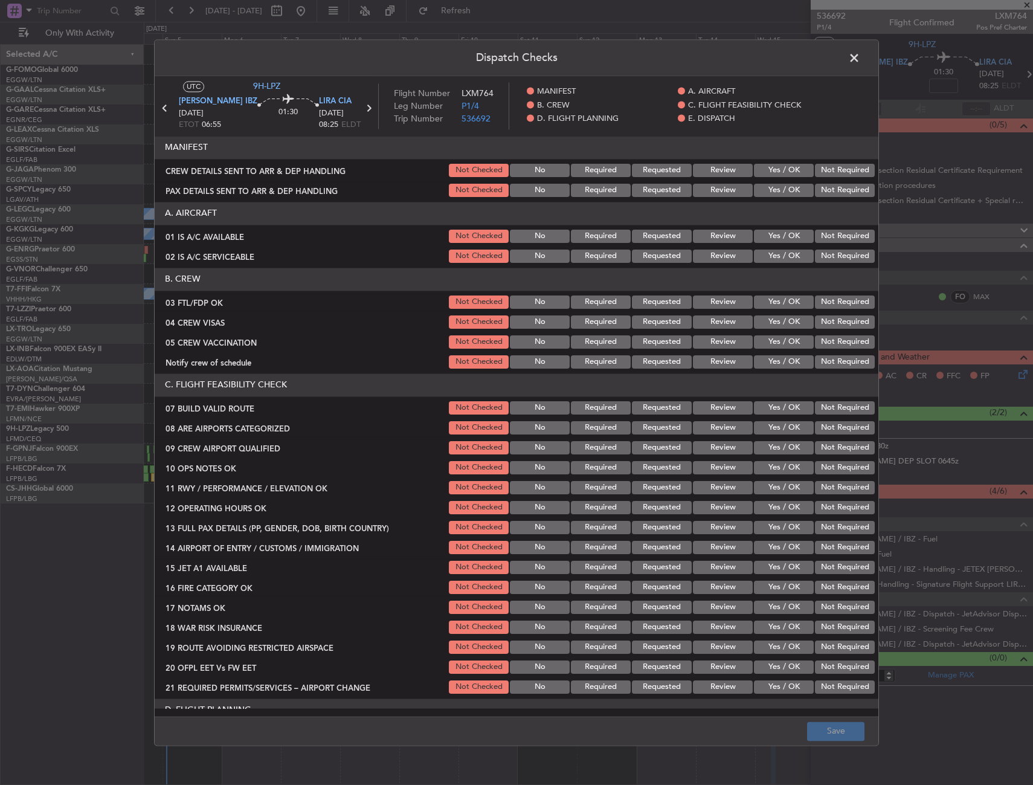
click at [774, 299] on button "Yes / OK" at bounding box center [784, 302] width 60 height 13
drag, startPoint x: 830, startPoint y: 322, endPoint x: 825, endPoint y: 338, distance: 17.0
click at [830, 322] on button "Not Required" at bounding box center [845, 321] width 60 height 13
drag, startPoint x: 825, startPoint y: 338, endPoint x: 809, endPoint y: 344, distance: 16.8
click at [824, 338] on button "Not Required" at bounding box center [845, 341] width 60 height 13
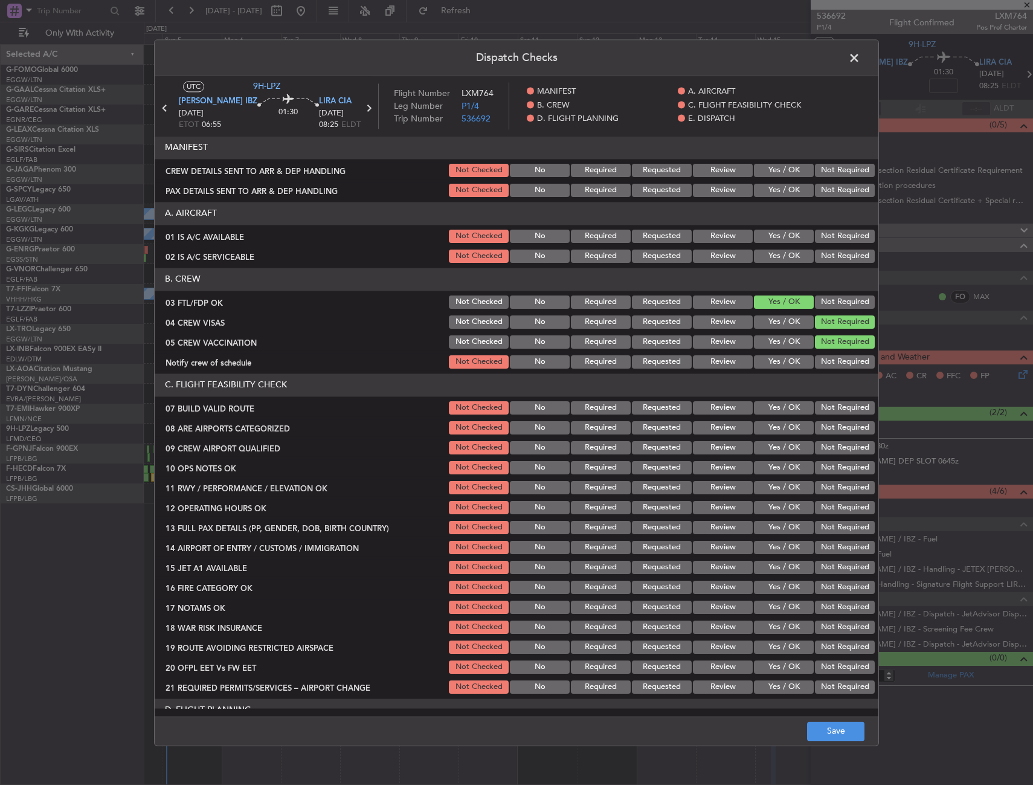
drag, startPoint x: 773, startPoint y: 358, endPoint x: 772, endPoint y: 398, distance: 39.9
click at [772, 359] on button "Yes / OK" at bounding box center [784, 361] width 60 height 13
click at [771, 427] on button "Yes / OK" at bounding box center [784, 427] width 60 height 13
click at [772, 450] on button "Yes / OK" at bounding box center [784, 447] width 60 height 13
click at [824, 729] on button "Save" at bounding box center [835, 731] width 57 height 19
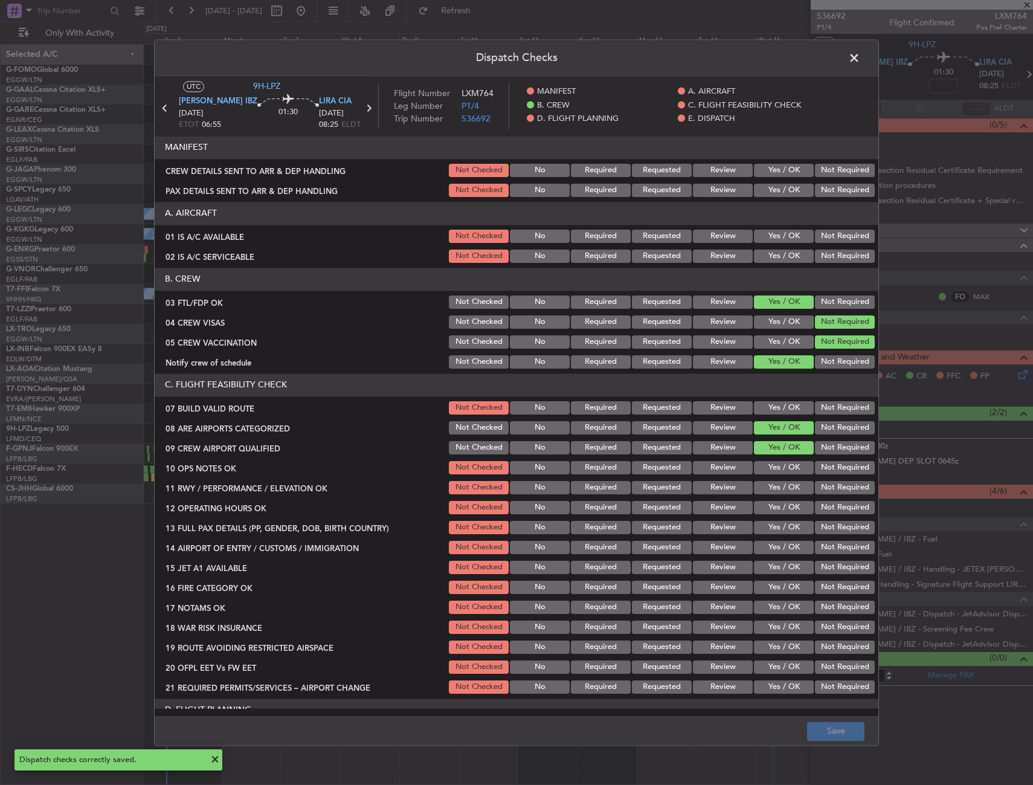
click at [861, 54] on span at bounding box center [861, 61] width 0 height 24
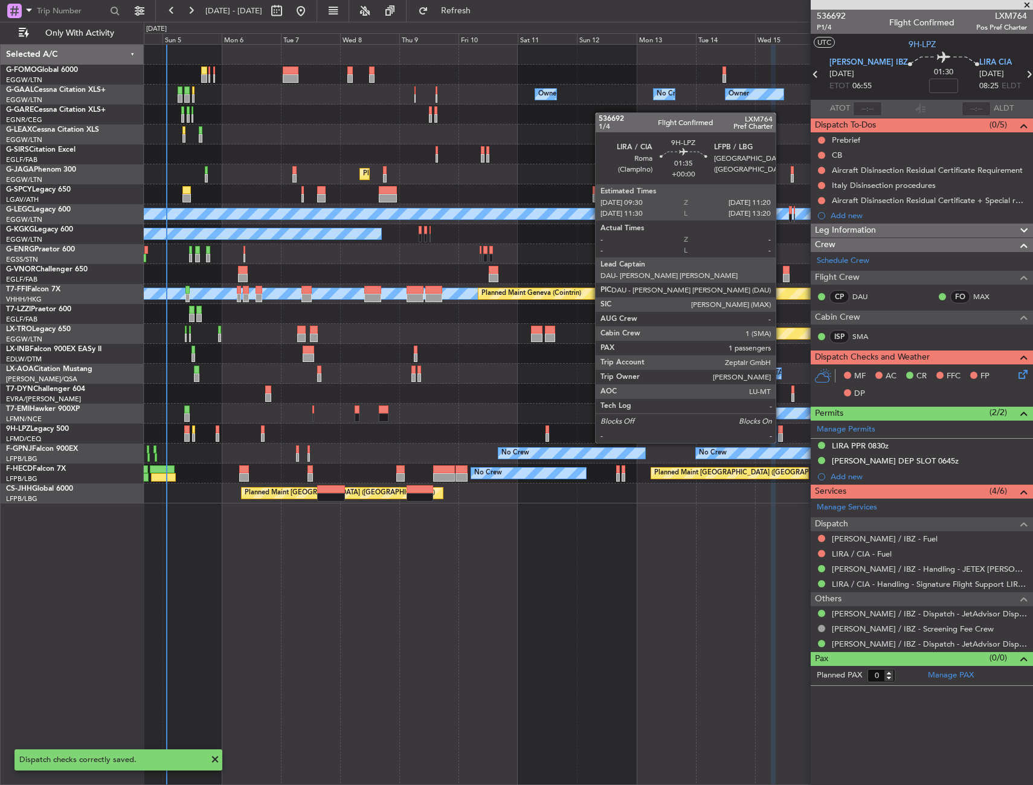
click at [781, 431] on div at bounding box center [780, 429] width 5 height 8
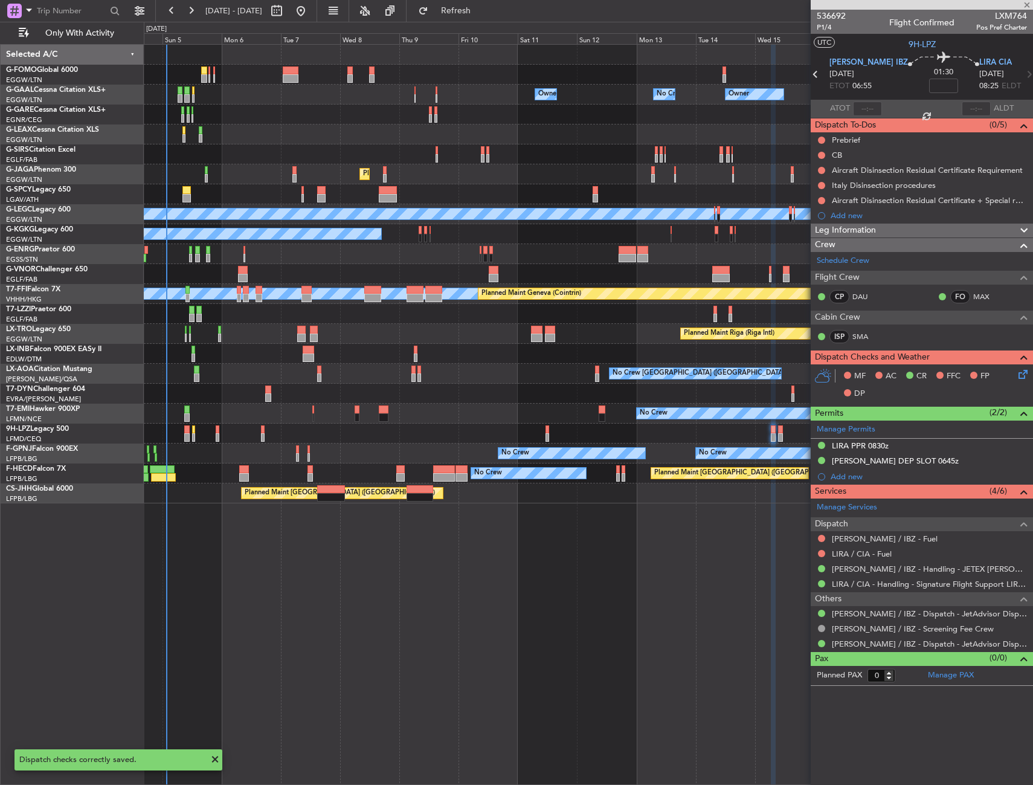
type input "1"
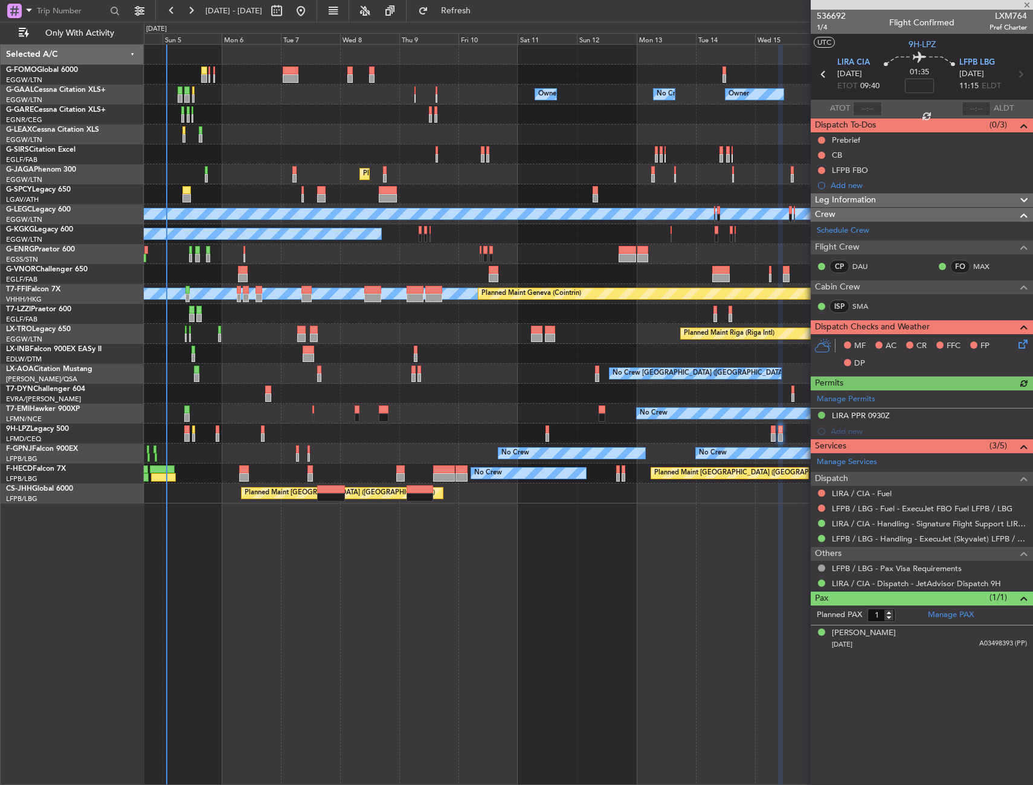
click at [1021, 345] on icon at bounding box center [1022, 342] width 10 height 10
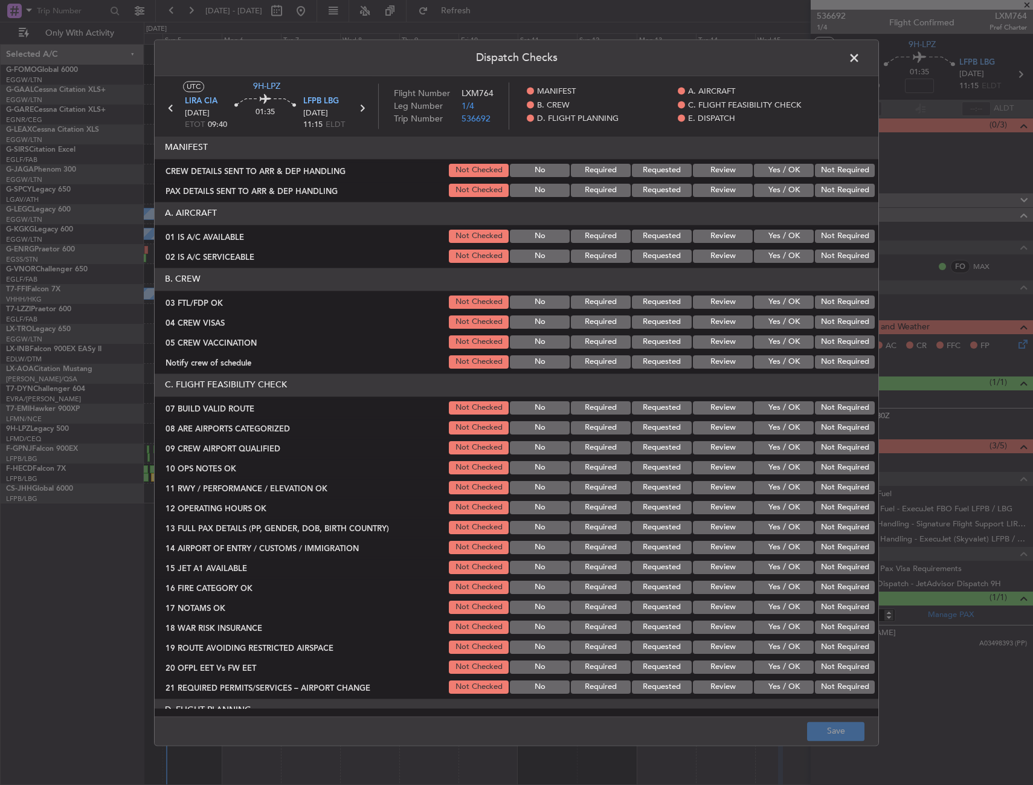
click at [784, 302] on button "Yes / OK" at bounding box center [784, 302] width 60 height 13
click at [827, 325] on button "Not Required" at bounding box center [845, 321] width 60 height 13
drag, startPoint x: 824, startPoint y: 340, endPoint x: 801, endPoint y: 355, distance: 27.8
click at [823, 343] on button "Not Required" at bounding box center [845, 341] width 60 height 13
click at [791, 363] on button "Yes / OK" at bounding box center [784, 361] width 60 height 13
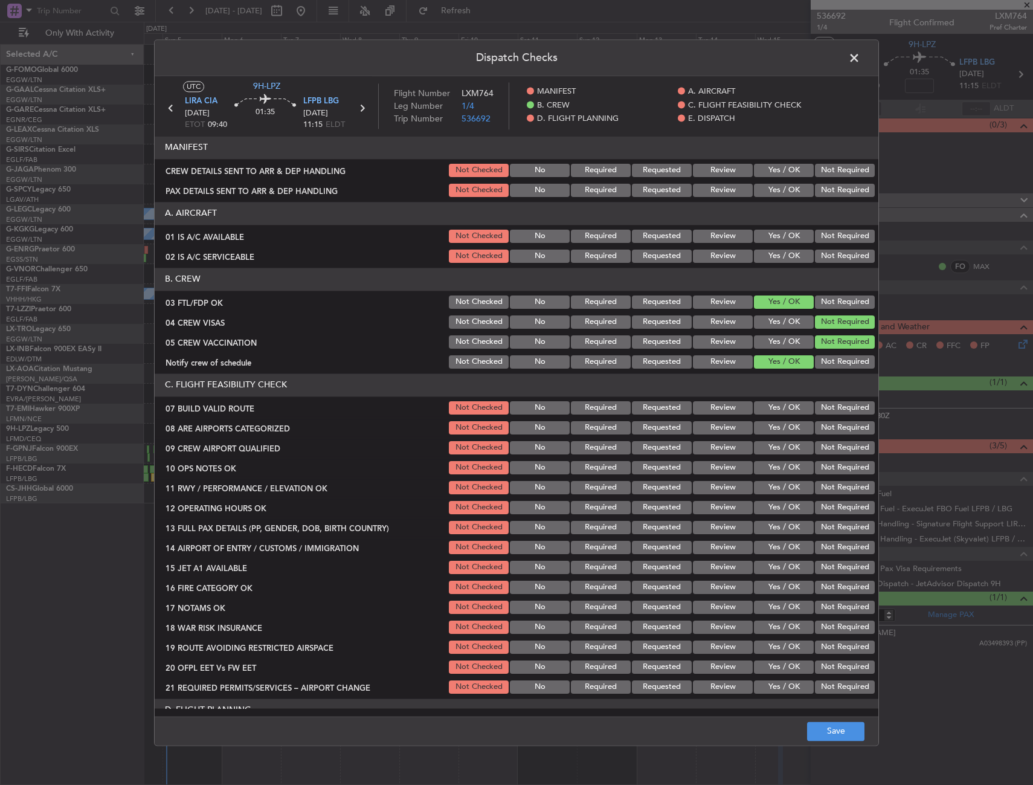
click at [777, 433] on button "Yes / OK" at bounding box center [784, 427] width 60 height 13
click at [777, 449] on button "Yes / OK" at bounding box center [784, 447] width 60 height 13
click at [835, 727] on button "Save" at bounding box center [835, 731] width 57 height 19
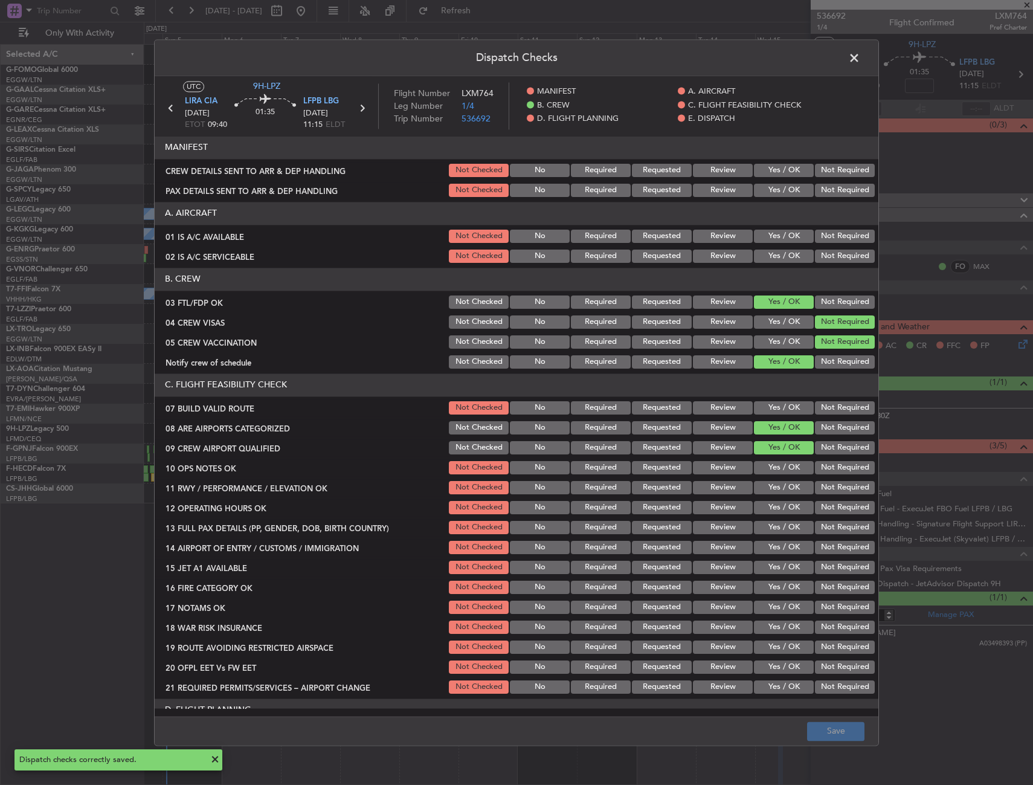
click at [861, 59] on span at bounding box center [861, 61] width 0 height 24
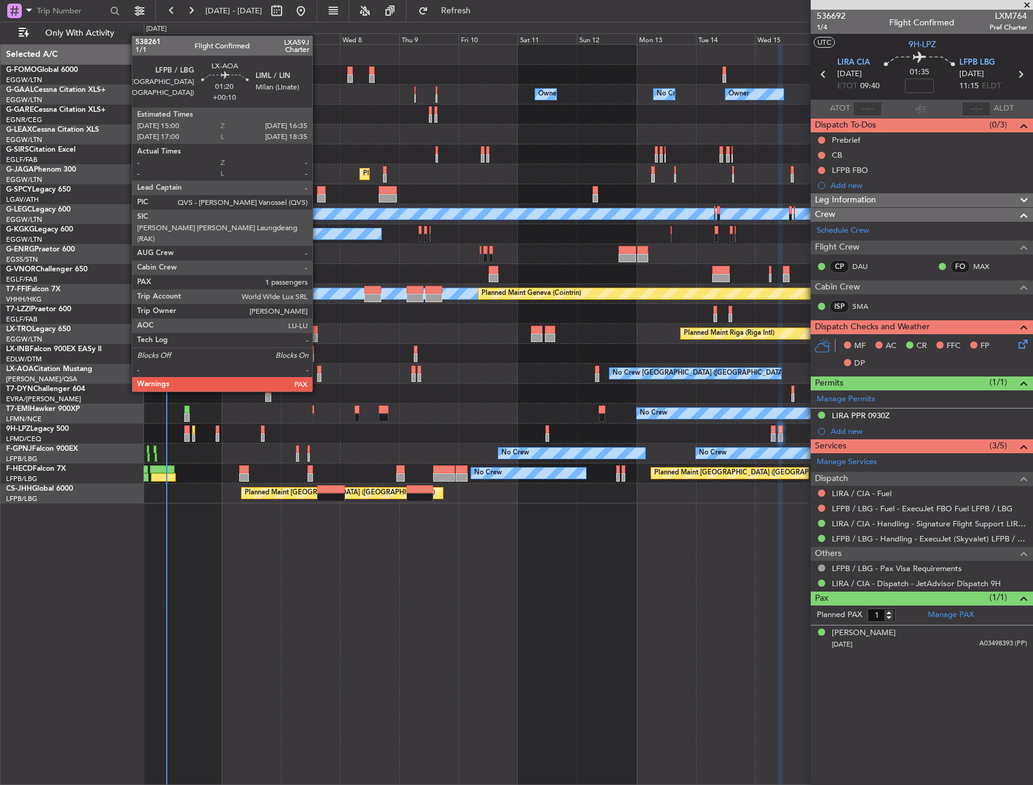
click at [318, 369] on div at bounding box center [319, 370] width 4 height 8
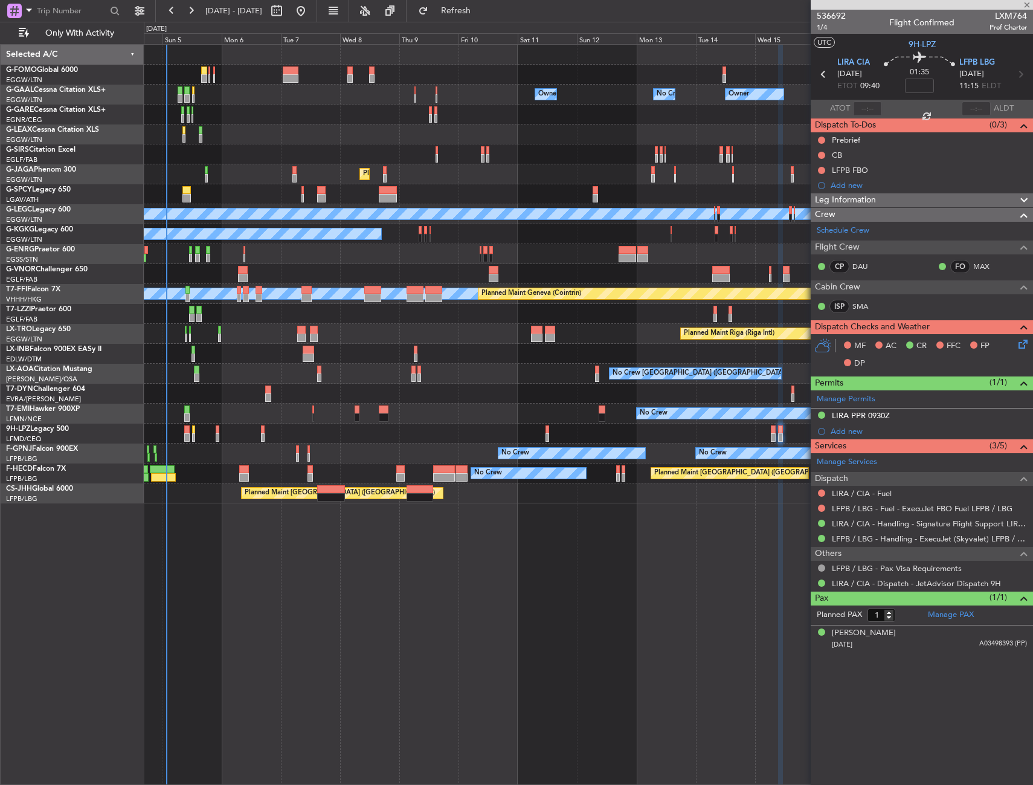
type input "+00:10"
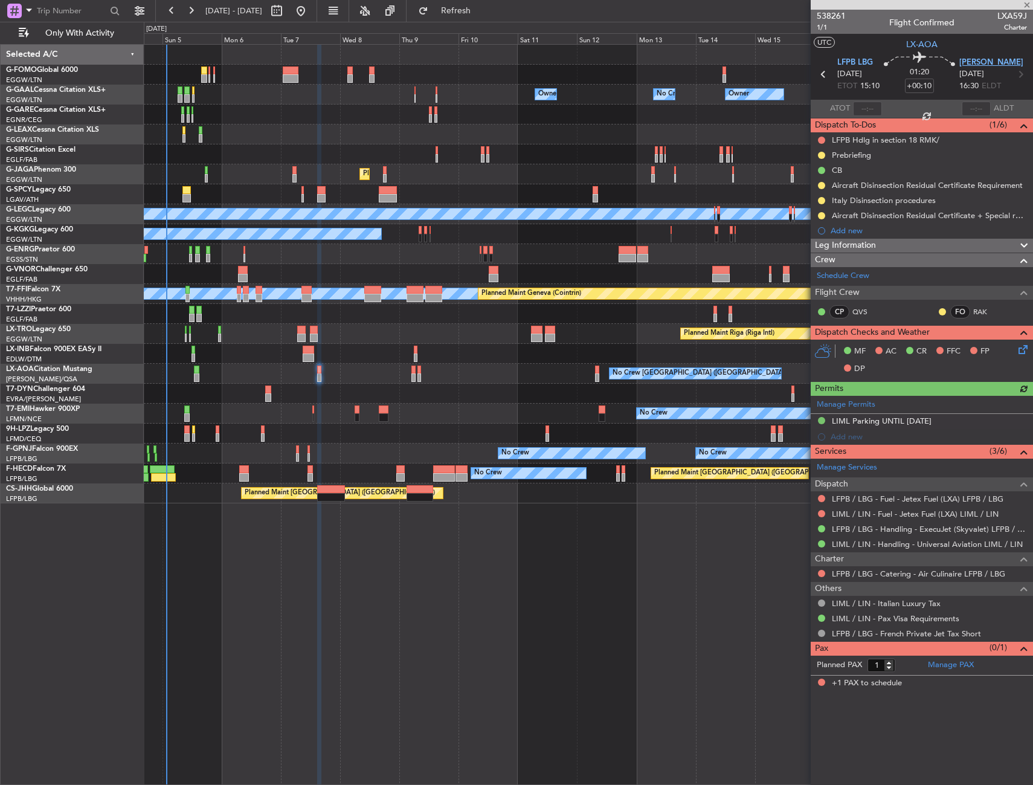
click at [963, 59] on span "[PERSON_NAME]" at bounding box center [992, 63] width 64 height 12
click at [862, 61] on span "LFPB LBG" at bounding box center [856, 63] width 36 height 12
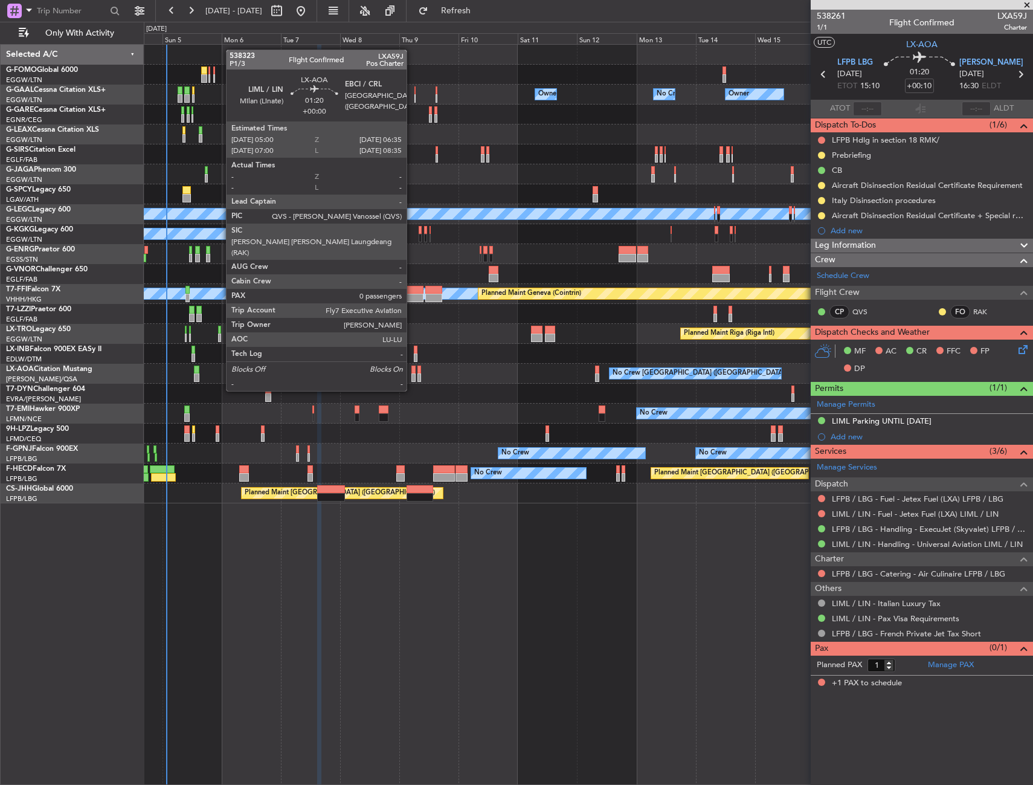
click at [412, 368] on div at bounding box center [414, 370] width 4 height 8
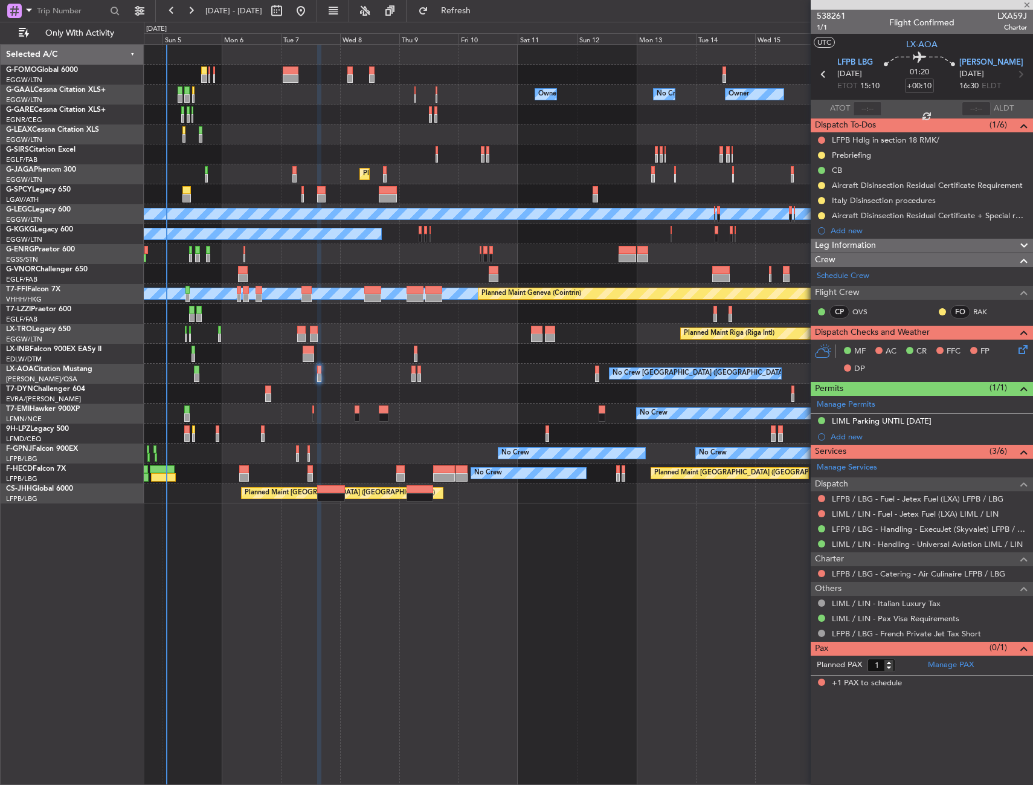
type input "0"
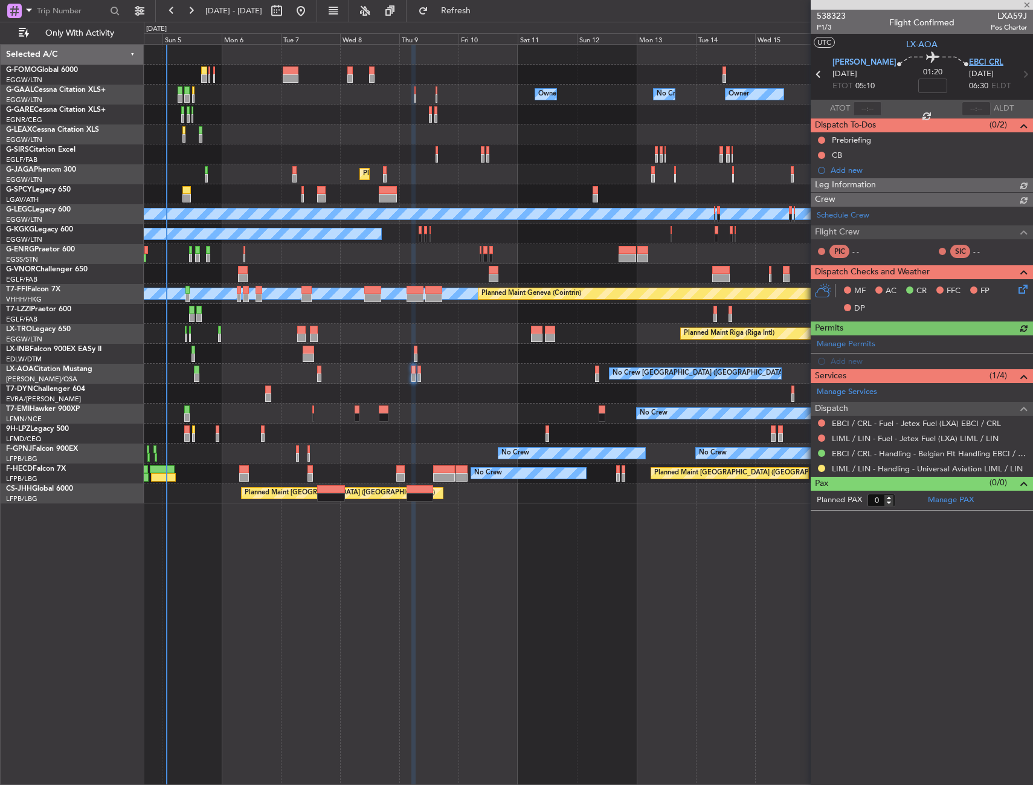
click at [972, 62] on span "EBCI CRL" at bounding box center [986, 63] width 34 height 12
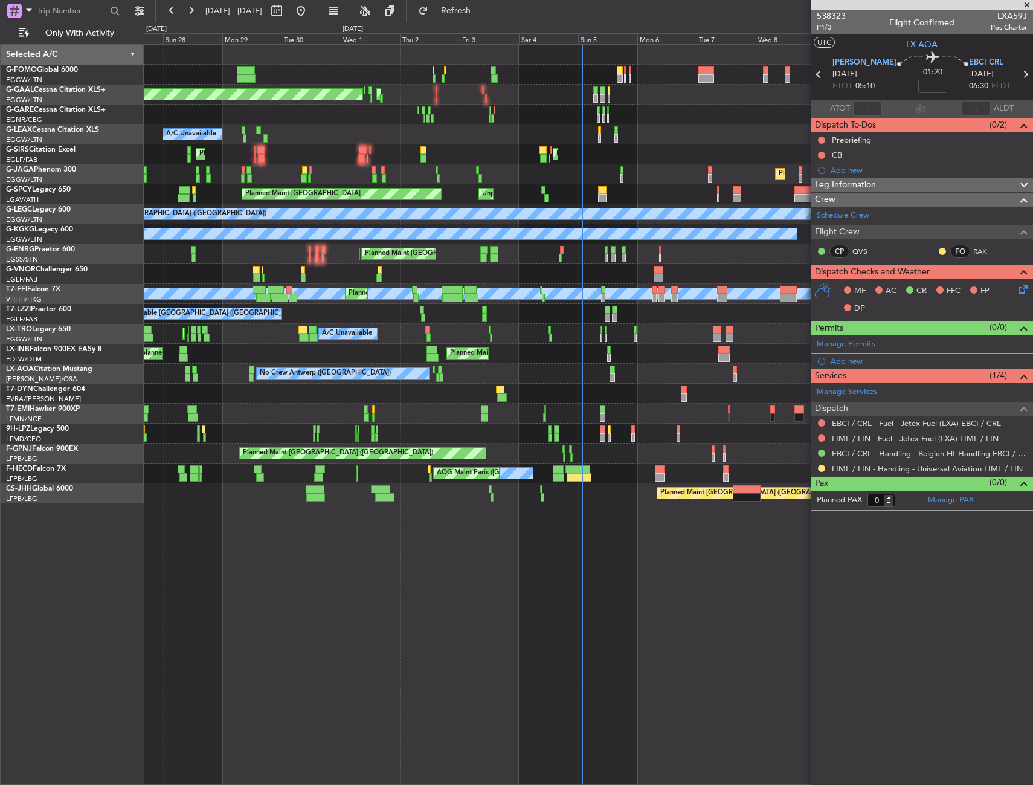
click at [688, 355] on div "Planned Maint Zurich Unplanned Maint Roma (Ciampino) Planned Maint London (Farn…" at bounding box center [588, 354] width 889 height 20
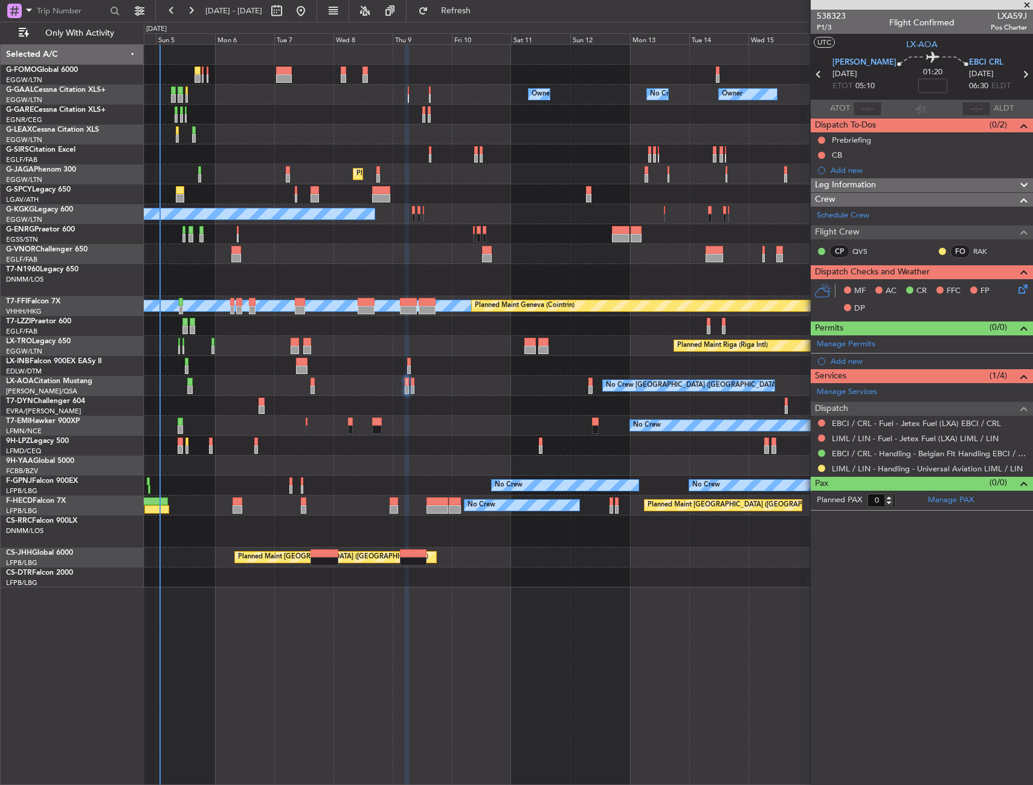
click at [279, 421] on div "Owner No Crew Owner Owner No Crew Owner AOG Maint Dusseldorf Planned Maint Duss…" at bounding box center [588, 316] width 889 height 543
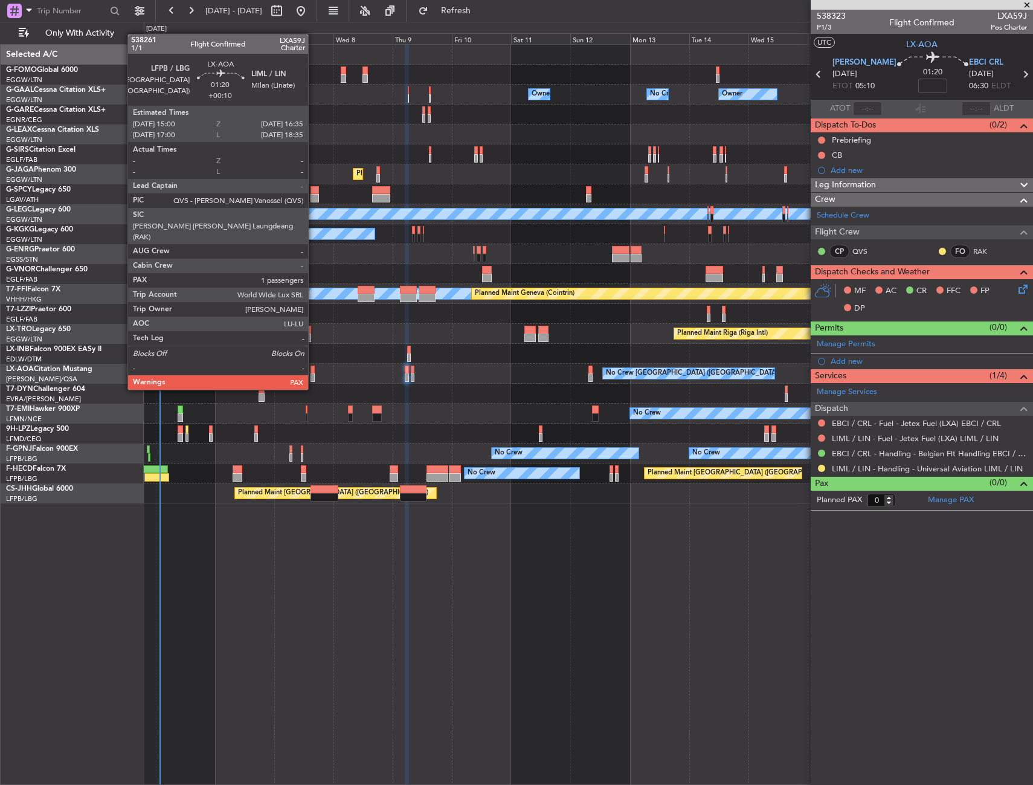
click at [314, 367] on div at bounding box center [313, 370] width 4 height 8
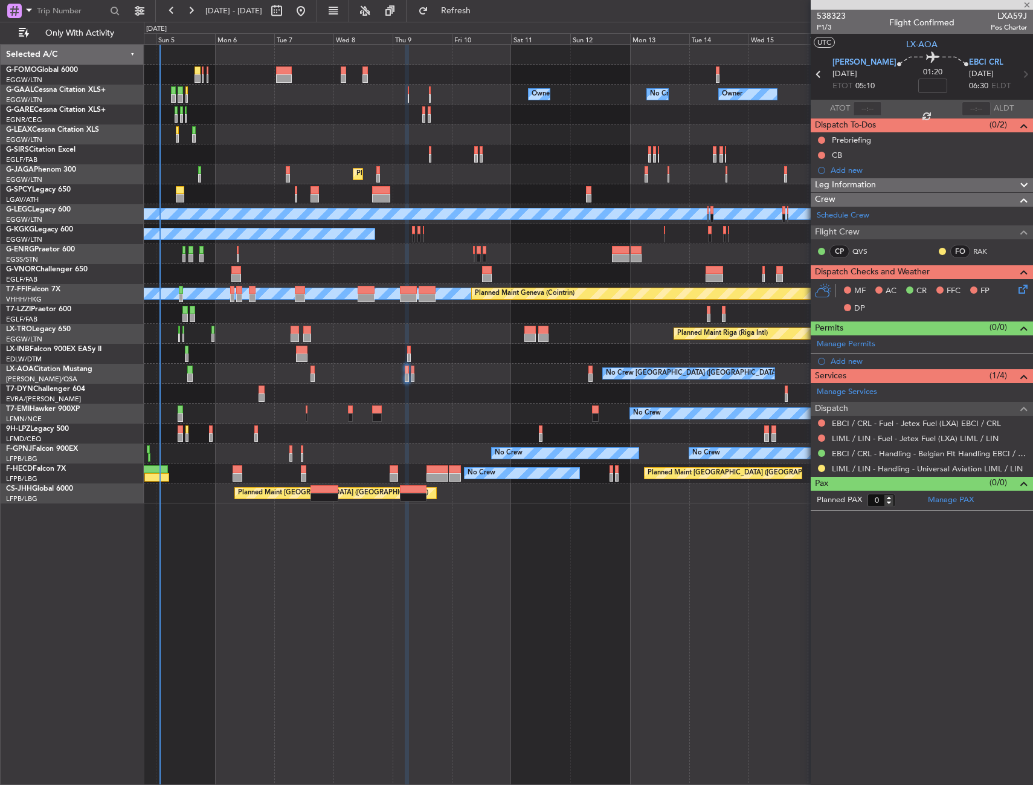
type input "+00:10"
type input "1"
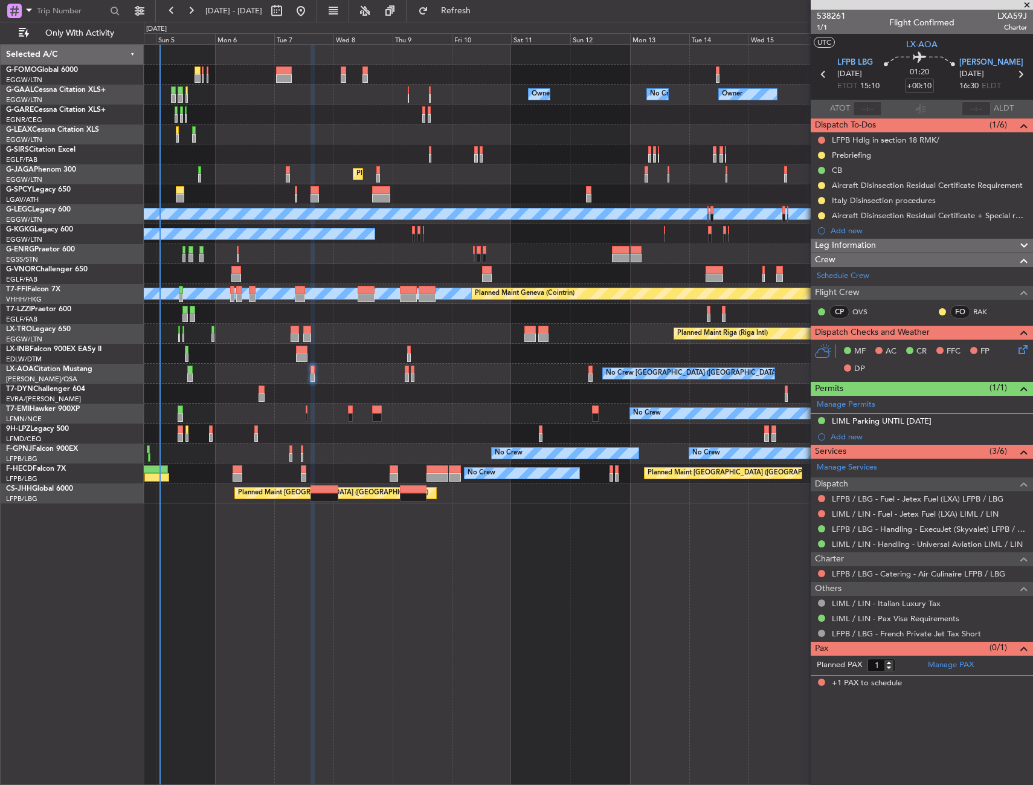
click at [1017, 349] on icon at bounding box center [1022, 348] width 10 height 10
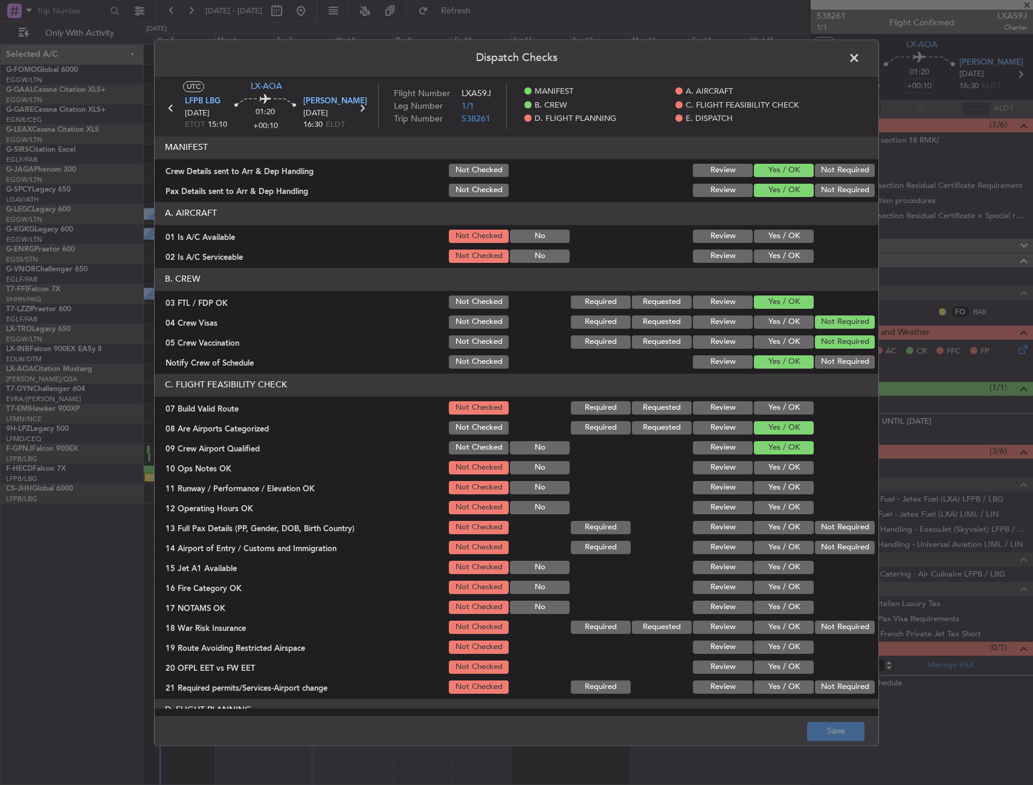
click at [641, 429] on button "Requested" at bounding box center [662, 427] width 60 height 13
click at [831, 731] on button "Save" at bounding box center [835, 731] width 57 height 19
click at [861, 59] on span at bounding box center [861, 61] width 0 height 24
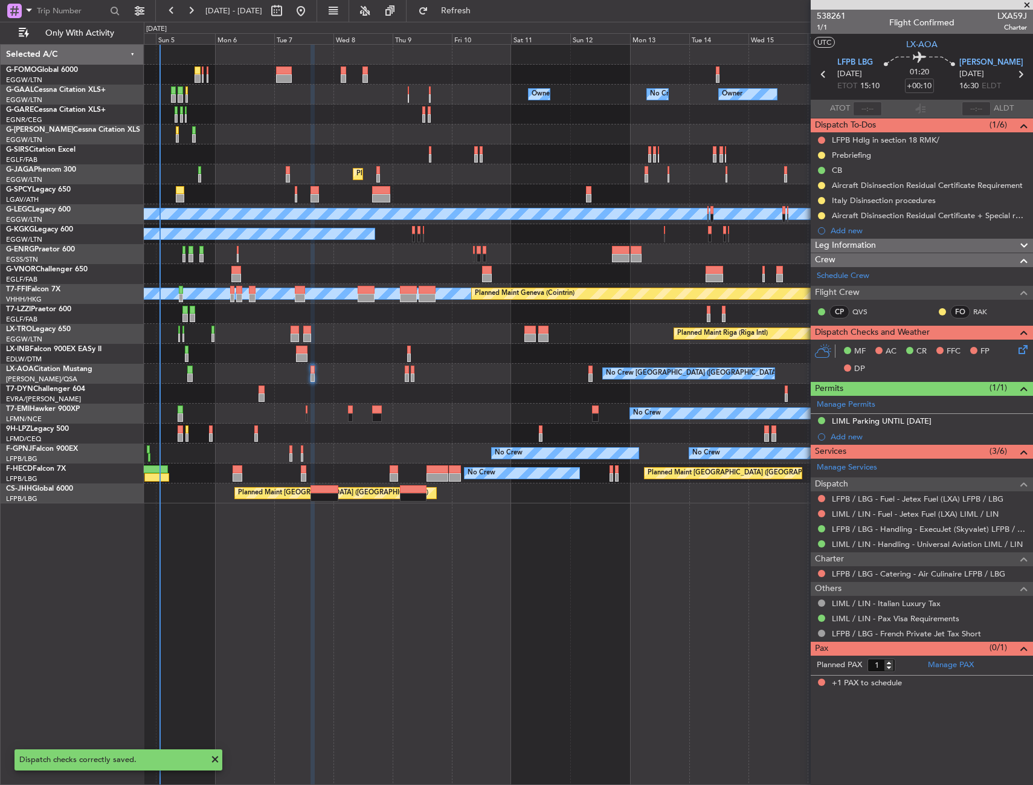
click at [601, 375] on div "No Crew [GEOGRAPHIC_DATA] ([GEOGRAPHIC_DATA]) Planned Maint [GEOGRAPHIC_DATA] N…" at bounding box center [588, 374] width 889 height 20
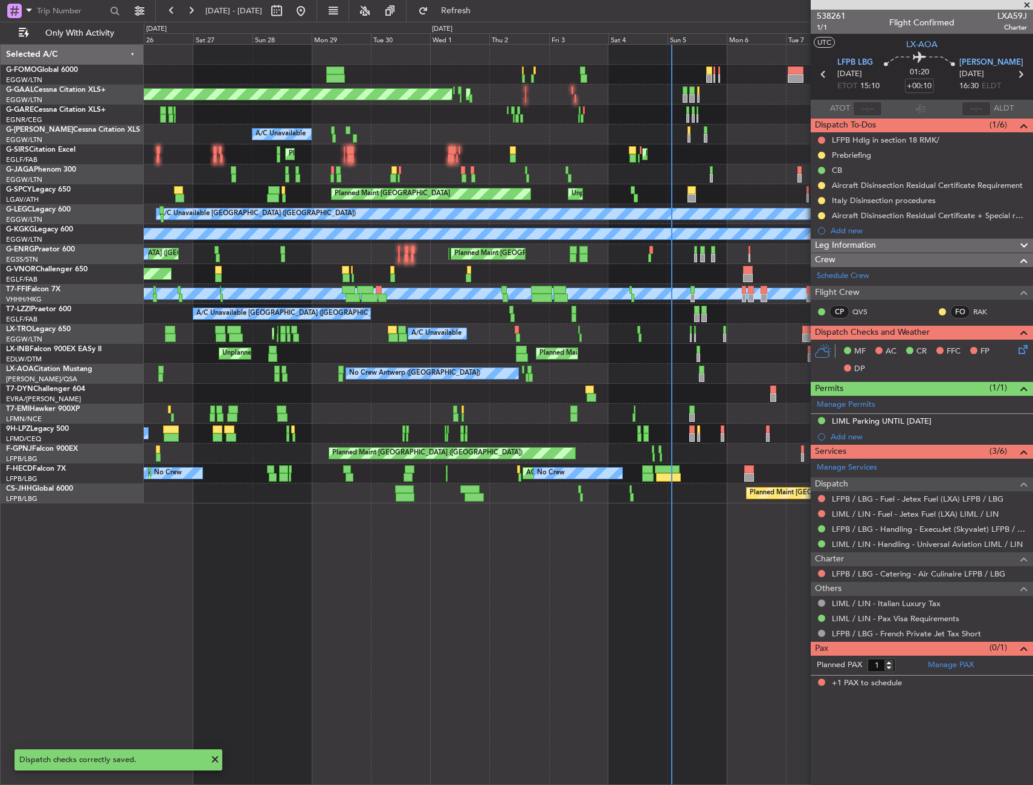
click at [604, 370] on div "Planned Maint [GEOGRAPHIC_DATA] ([GEOGRAPHIC_DATA]) Planned [GEOGRAPHIC_DATA] A…" at bounding box center [588, 274] width 889 height 459
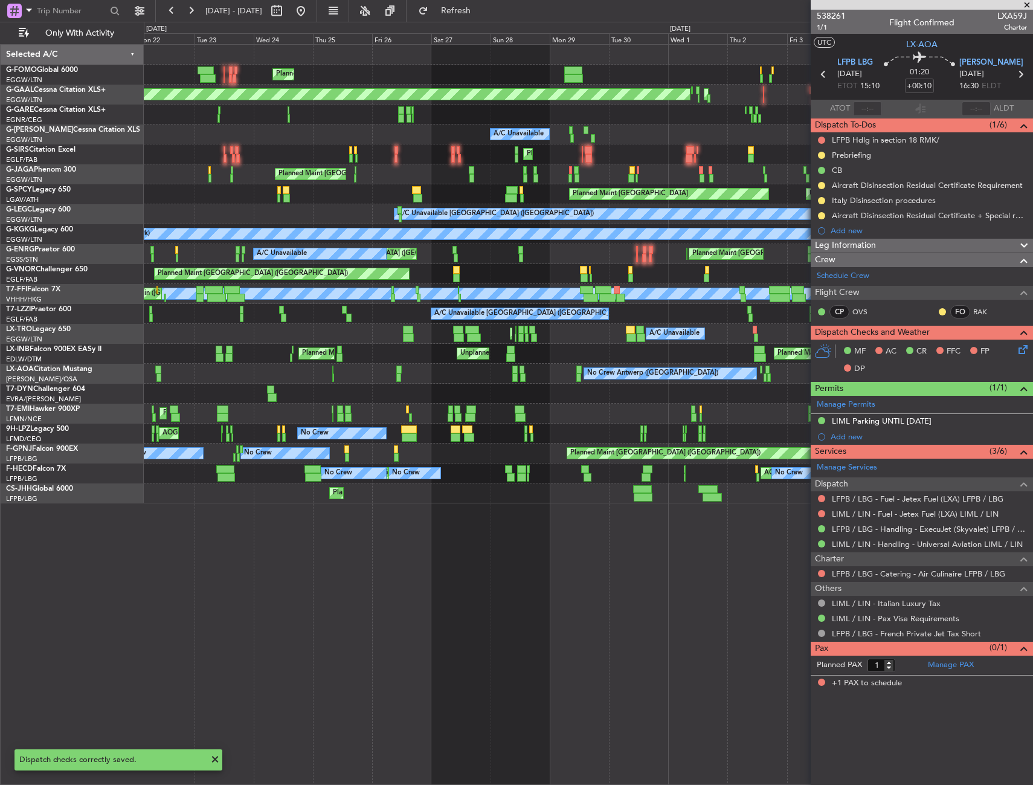
click at [553, 377] on div "No Crew Antwerp ([GEOGRAPHIC_DATA]) No [GEOGRAPHIC_DATA] ([GEOGRAPHIC_DATA])" at bounding box center [588, 374] width 889 height 20
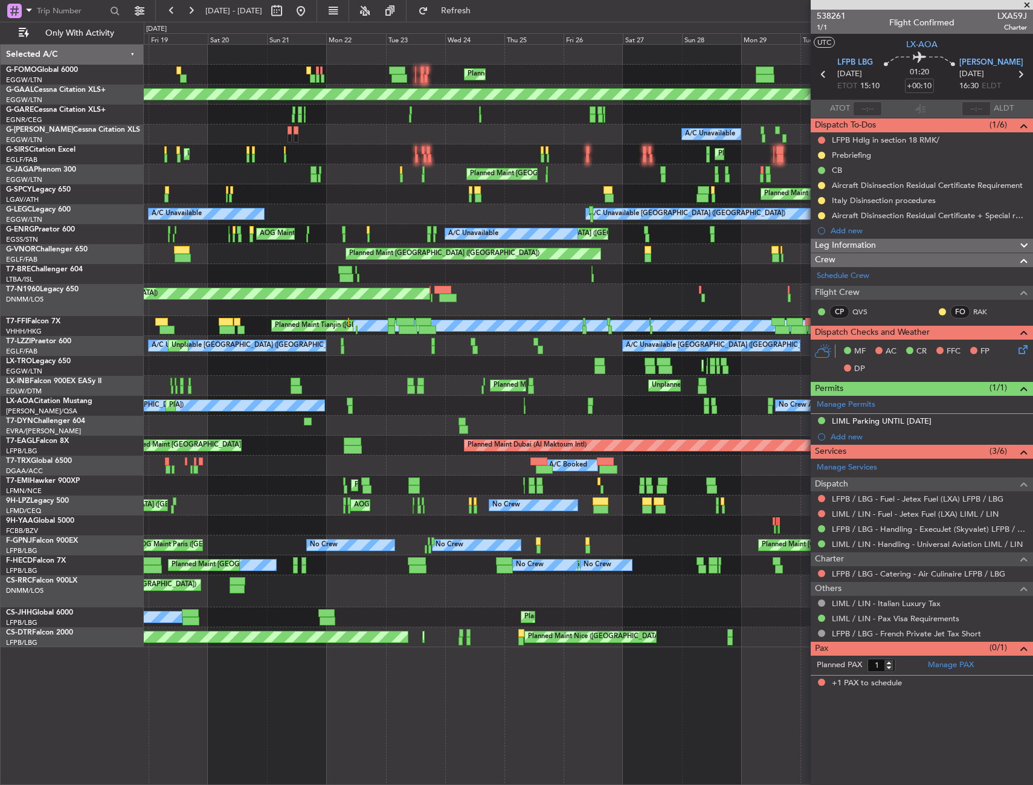
click at [458, 407] on div "No Crew Antwerp ([GEOGRAPHIC_DATA]) No [GEOGRAPHIC_DATA] ([GEOGRAPHIC_DATA]) [G…" at bounding box center [588, 406] width 889 height 20
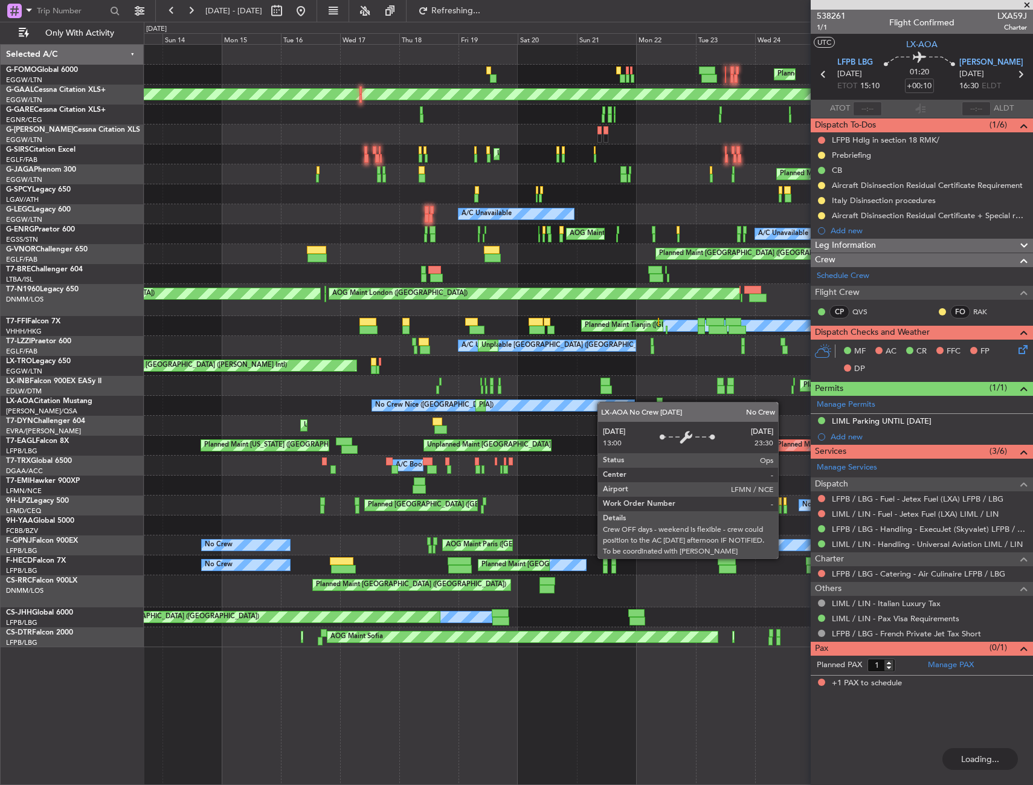
click at [604, 401] on div "No Crew Nice ([GEOGRAPHIC_DATA]) [GEOGRAPHIC_DATA] ([GEOGRAPHIC_DATA]) No Crew …" at bounding box center [588, 406] width 889 height 20
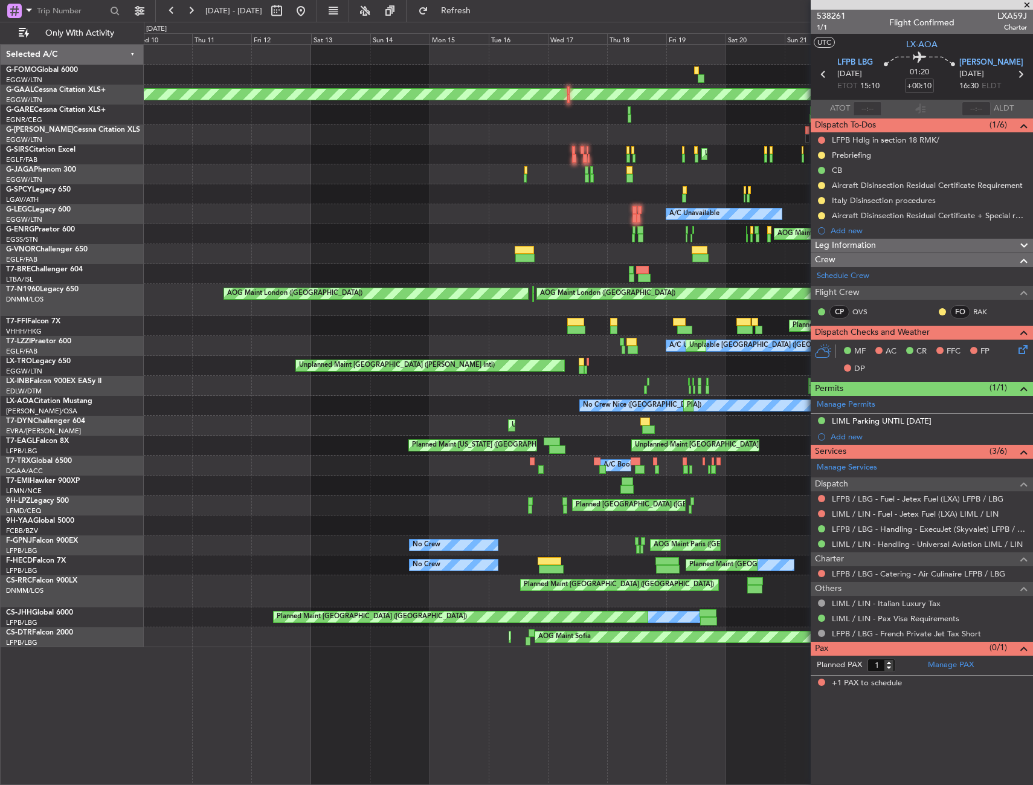
click at [636, 395] on div "Planned Maint [GEOGRAPHIC_DATA] ([GEOGRAPHIC_DATA]) Planned [GEOGRAPHIC_DATA] A…" at bounding box center [588, 346] width 889 height 603
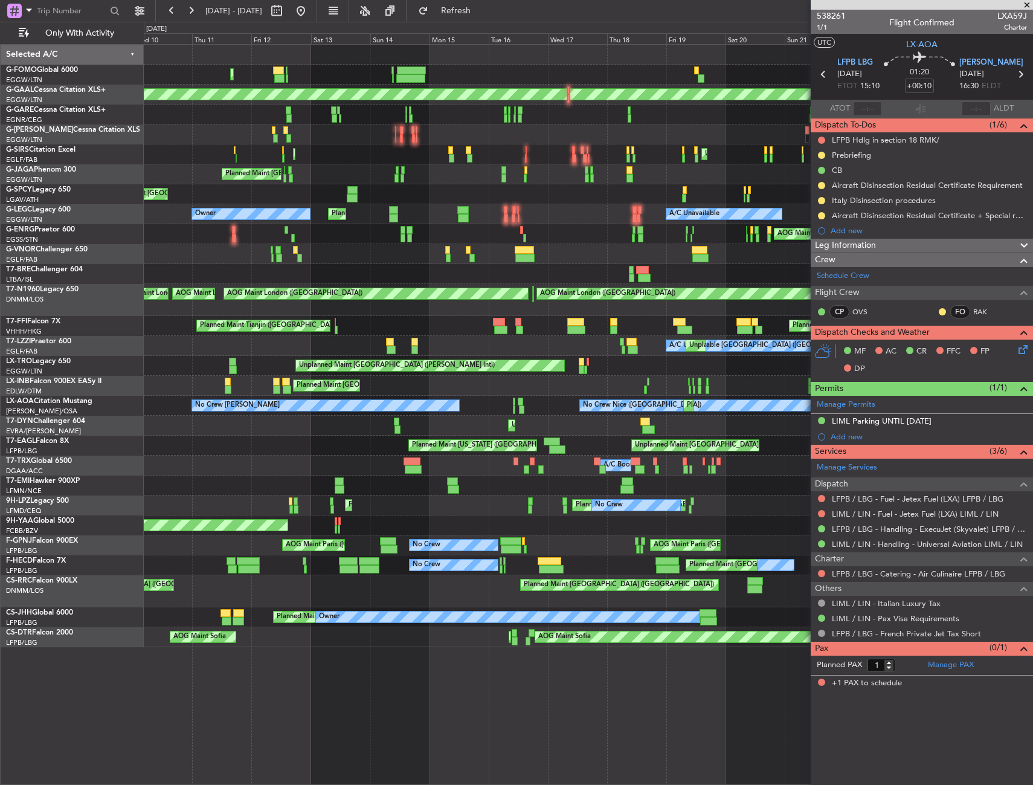
click at [314, 424] on div "Planned Maint [GEOGRAPHIC_DATA] ([GEOGRAPHIC_DATA]) Planned Maint [GEOGRAPHIC_D…" at bounding box center [588, 346] width 889 height 603
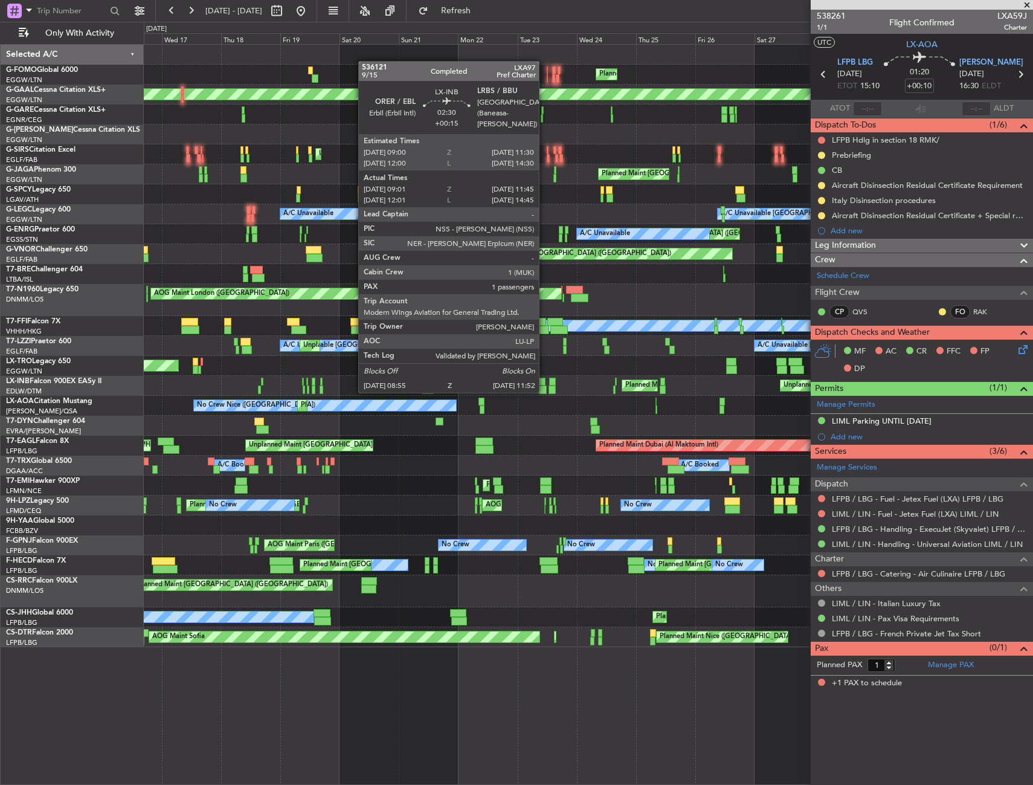
click at [297, 428] on div "Planned Maint [GEOGRAPHIC_DATA] ([GEOGRAPHIC_DATA]) Planned [GEOGRAPHIC_DATA] A…" at bounding box center [588, 346] width 889 height 603
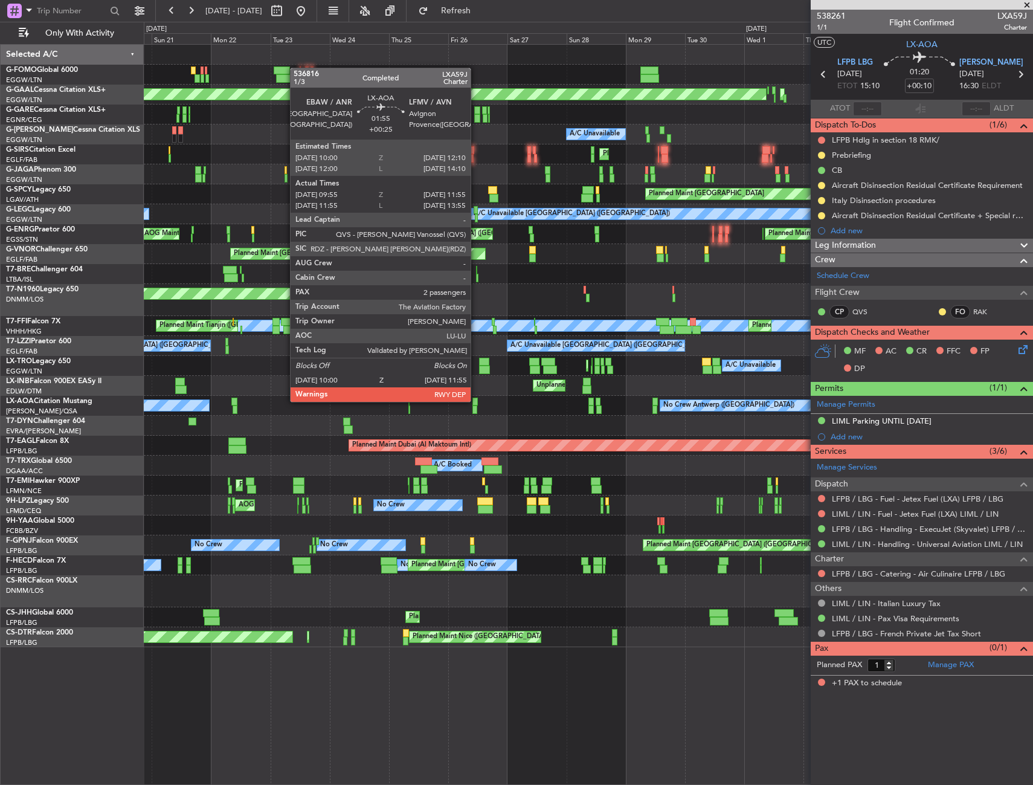
click at [311, 426] on div "Planned Maint [GEOGRAPHIC_DATA] ([GEOGRAPHIC_DATA]) Planned [GEOGRAPHIC_DATA] A…" at bounding box center [588, 346] width 889 height 603
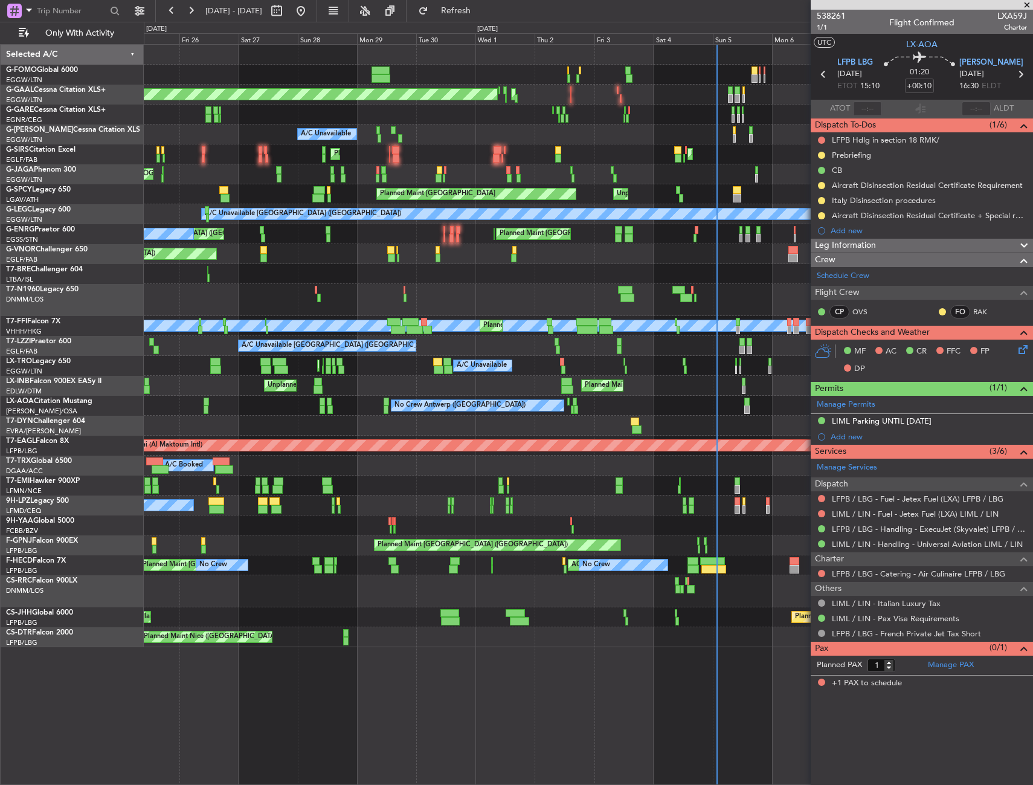
click at [328, 425] on div "Planned Maint [GEOGRAPHIC_DATA] ([GEOGRAPHIC_DATA]) Planned [GEOGRAPHIC_DATA] A…" at bounding box center [588, 346] width 889 height 603
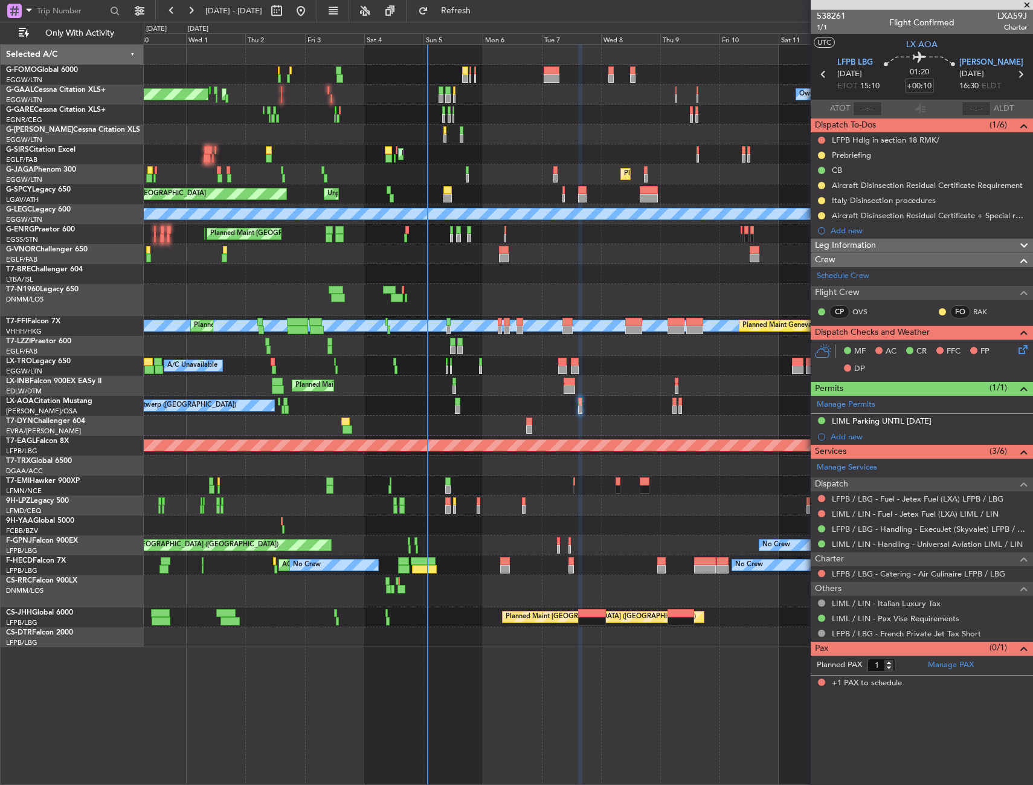
click at [285, 424] on div "Planned Maint Dusseldorf AOG Maint [GEOGRAPHIC_DATA] Owner No Crew Owner Owner …" at bounding box center [588, 346] width 889 height 603
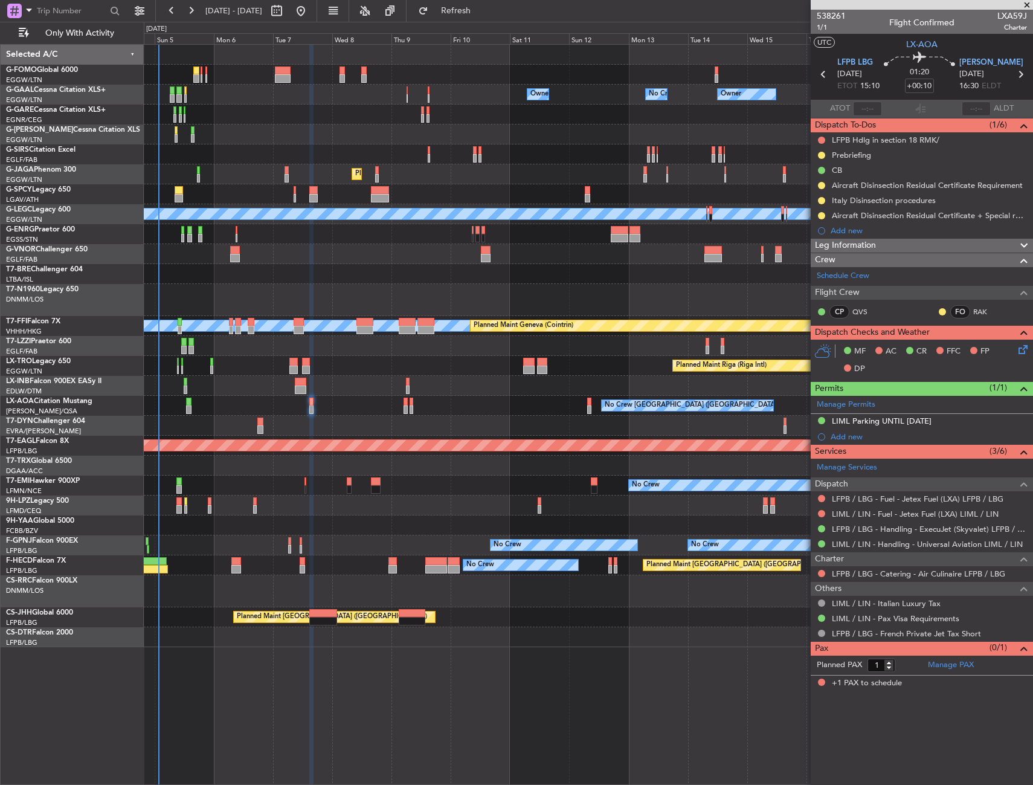
click at [383, 413] on div "No Crew [GEOGRAPHIC_DATA] ([GEOGRAPHIC_DATA]) Planned Maint [GEOGRAPHIC_DATA] N…" at bounding box center [588, 406] width 889 height 20
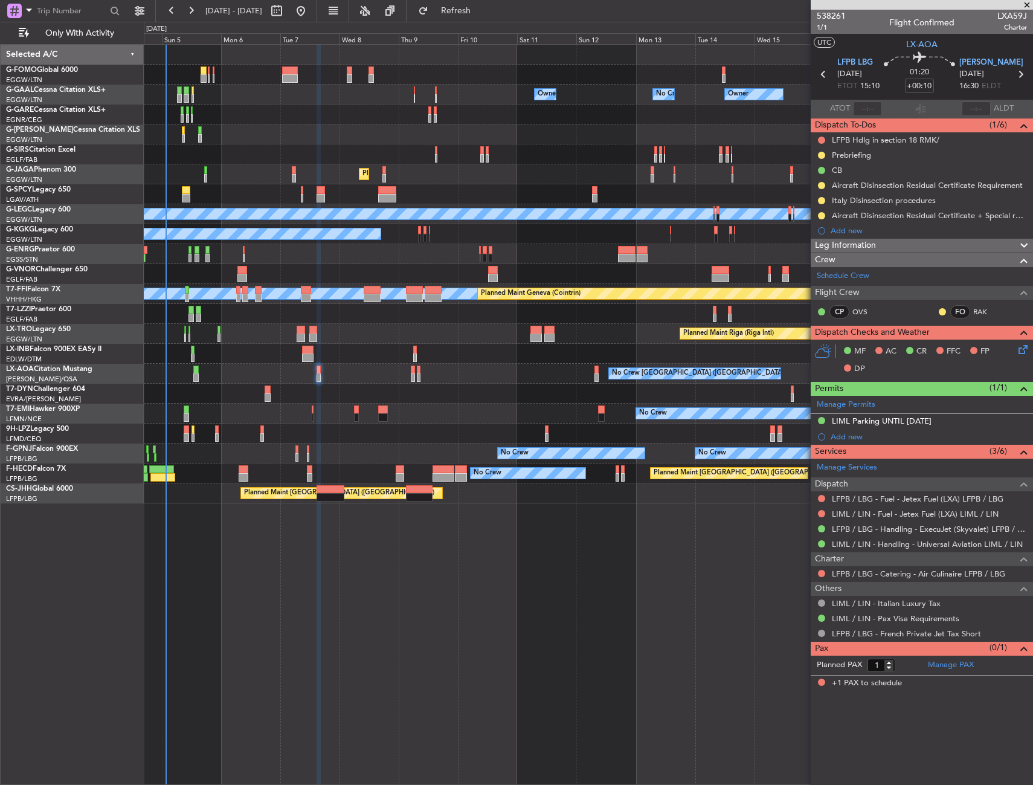
click at [1020, 347] on icon at bounding box center [1022, 348] width 10 height 10
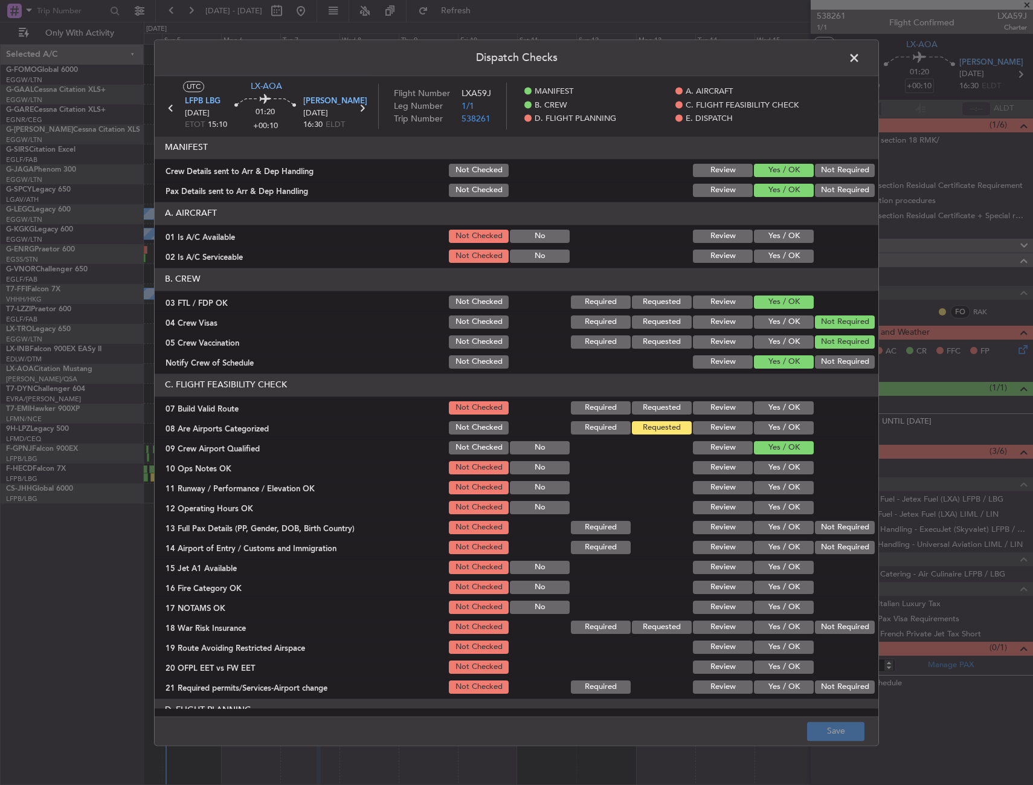
click at [861, 55] on span at bounding box center [861, 61] width 0 height 24
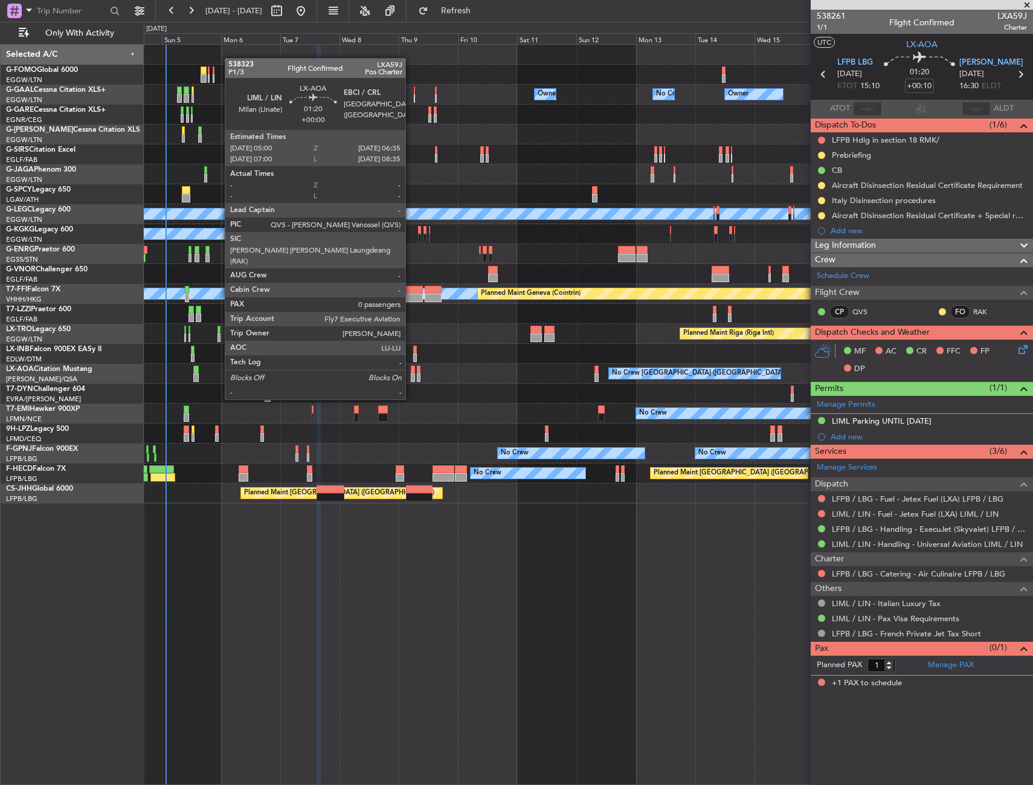
click at [411, 377] on div at bounding box center [413, 377] width 4 height 8
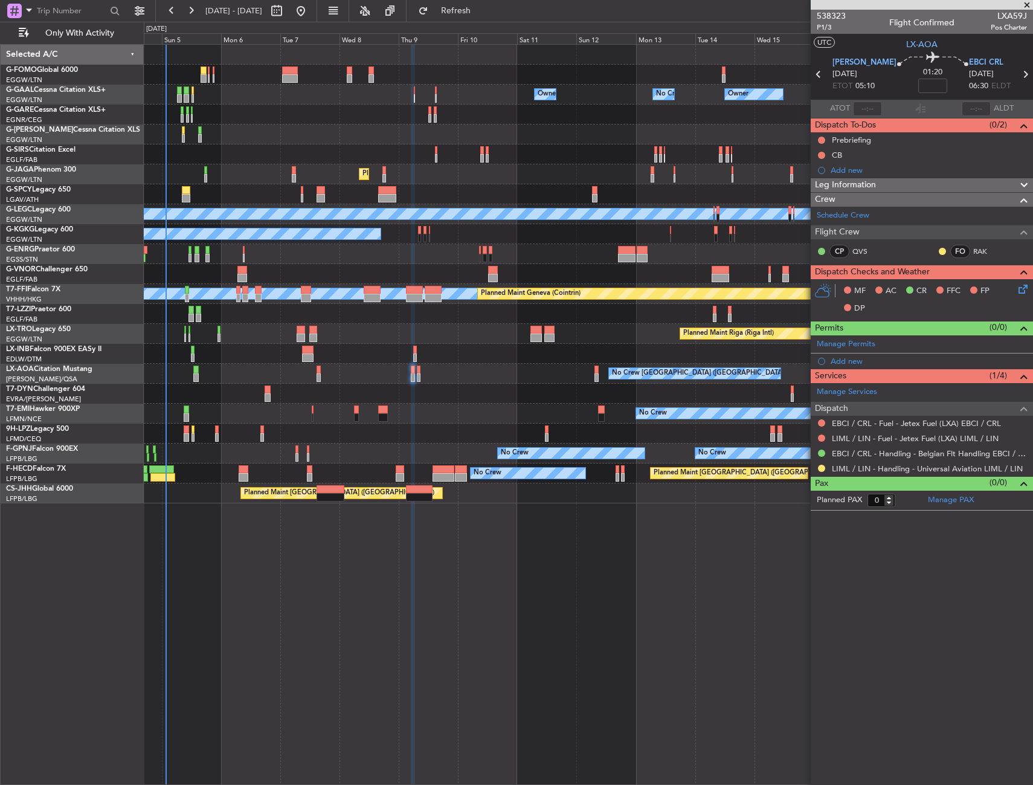
click at [1020, 288] on icon at bounding box center [1022, 287] width 10 height 10
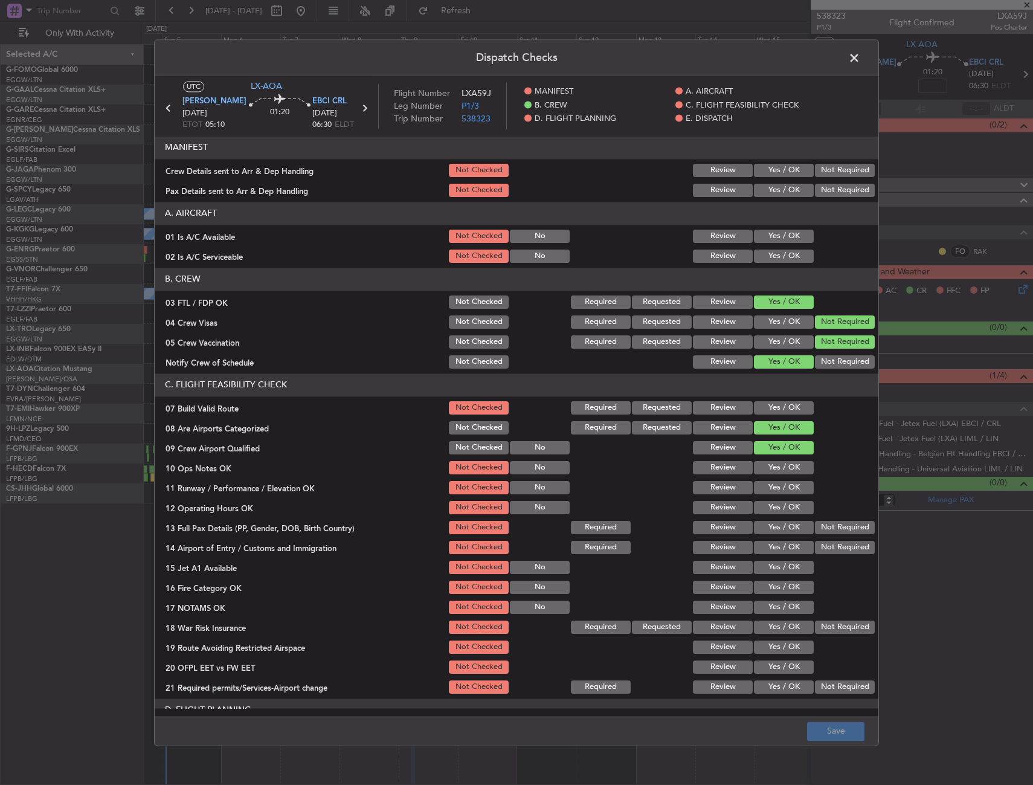
click at [664, 432] on button "Requested" at bounding box center [662, 427] width 60 height 13
click at [849, 728] on button "Save" at bounding box center [835, 731] width 57 height 19
drag, startPoint x: 852, startPoint y: 61, endPoint x: 844, endPoint y: 64, distance: 7.9
click at [861, 61] on span at bounding box center [861, 61] width 0 height 24
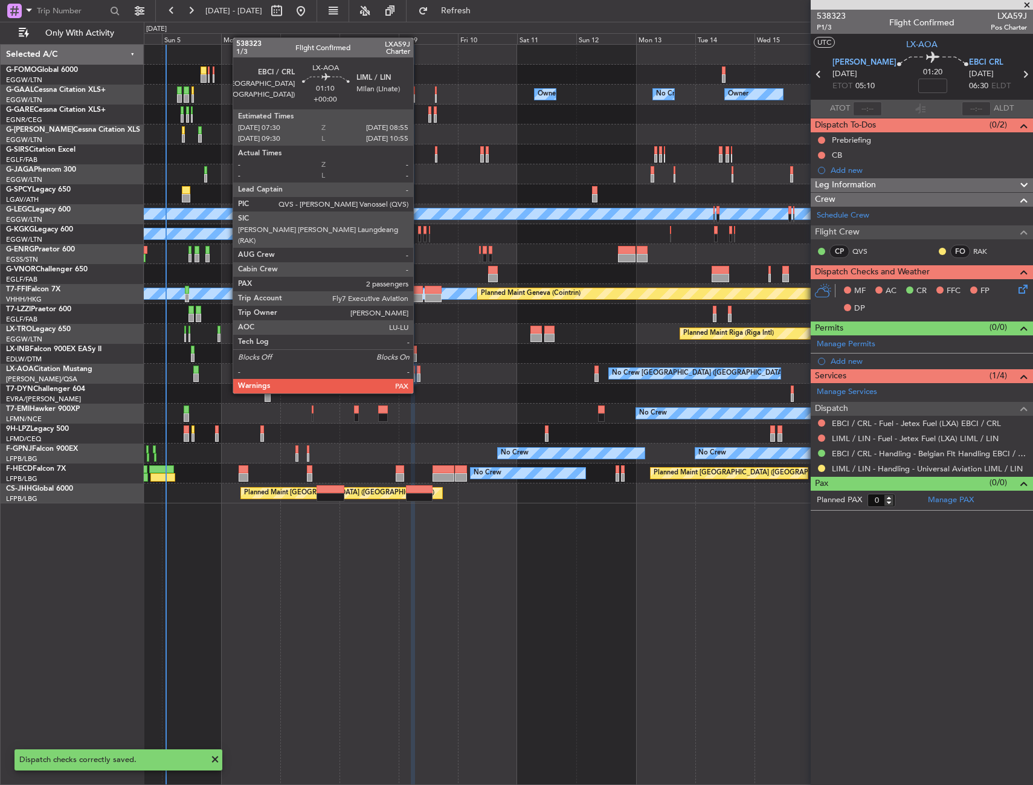
click at [419, 370] on div at bounding box center [419, 370] width 4 height 8
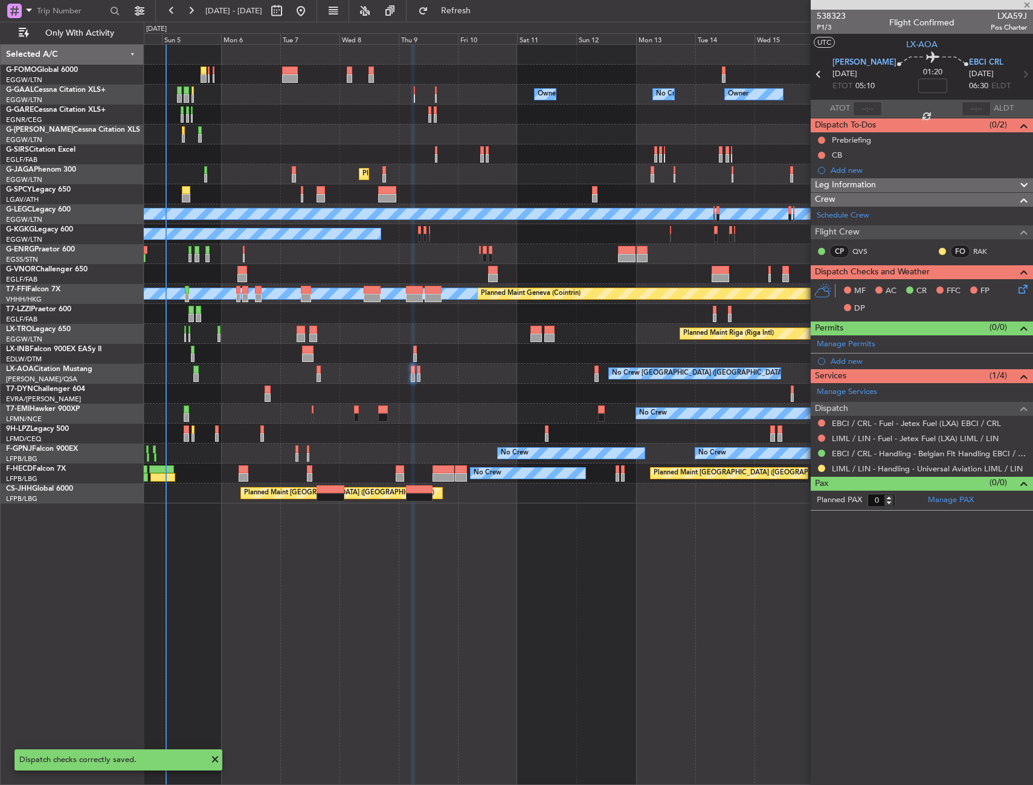
type input "2"
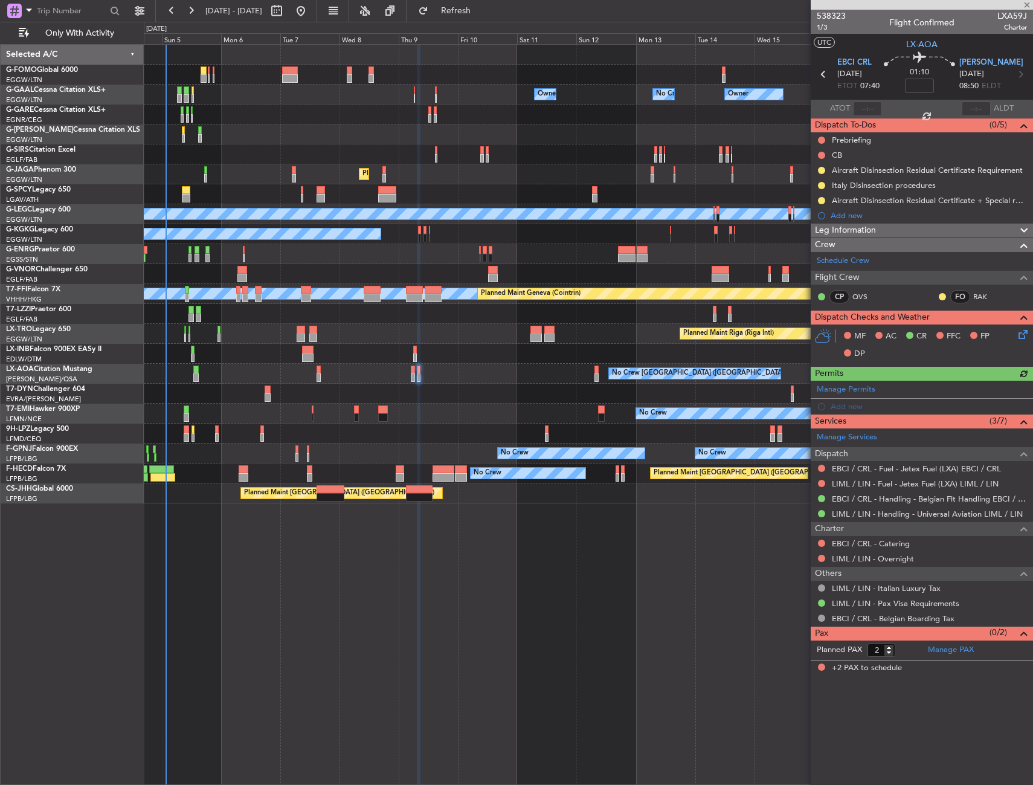
click at [1026, 333] on icon at bounding box center [1022, 333] width 10 height 10
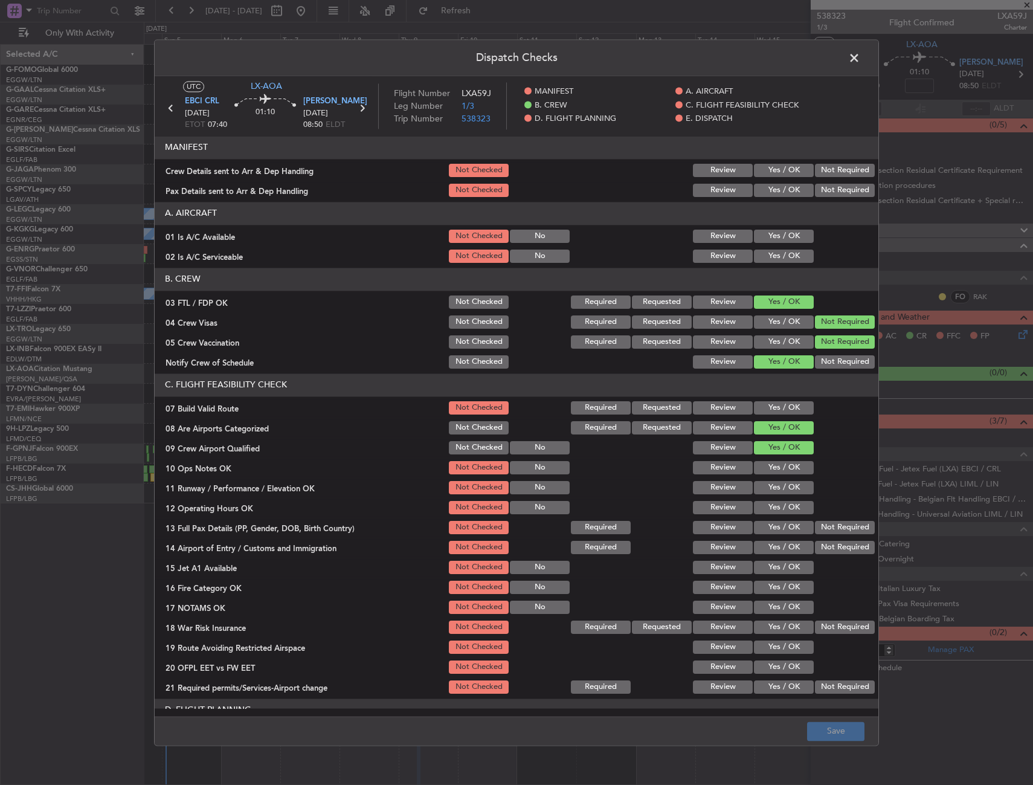
click at [666, 430] on button "Requested" at bounding box center [662, 427] width 60 height 13
click at [834, 732] on button "Save" at bounding box center [835, 731] width 57 height 19
click at [861, 58] on span at bounding box center [861, 61] width 0 height 24
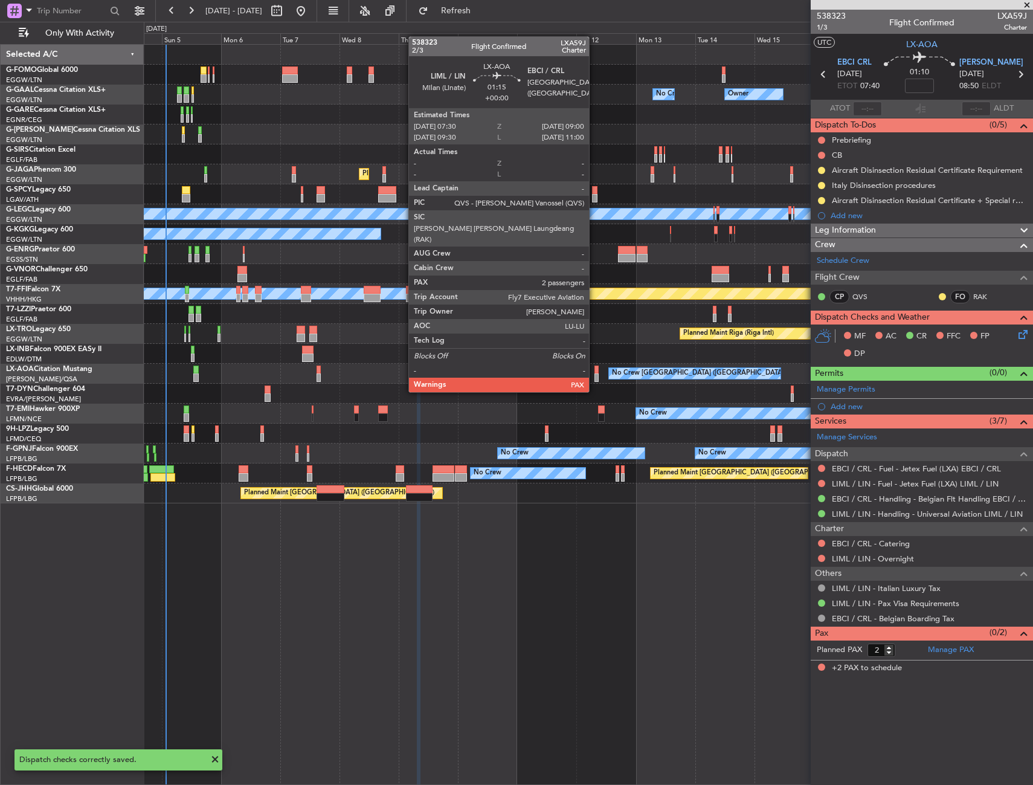
click at [595, 369] on div at bounding box center [597, 370] width 4 height 8
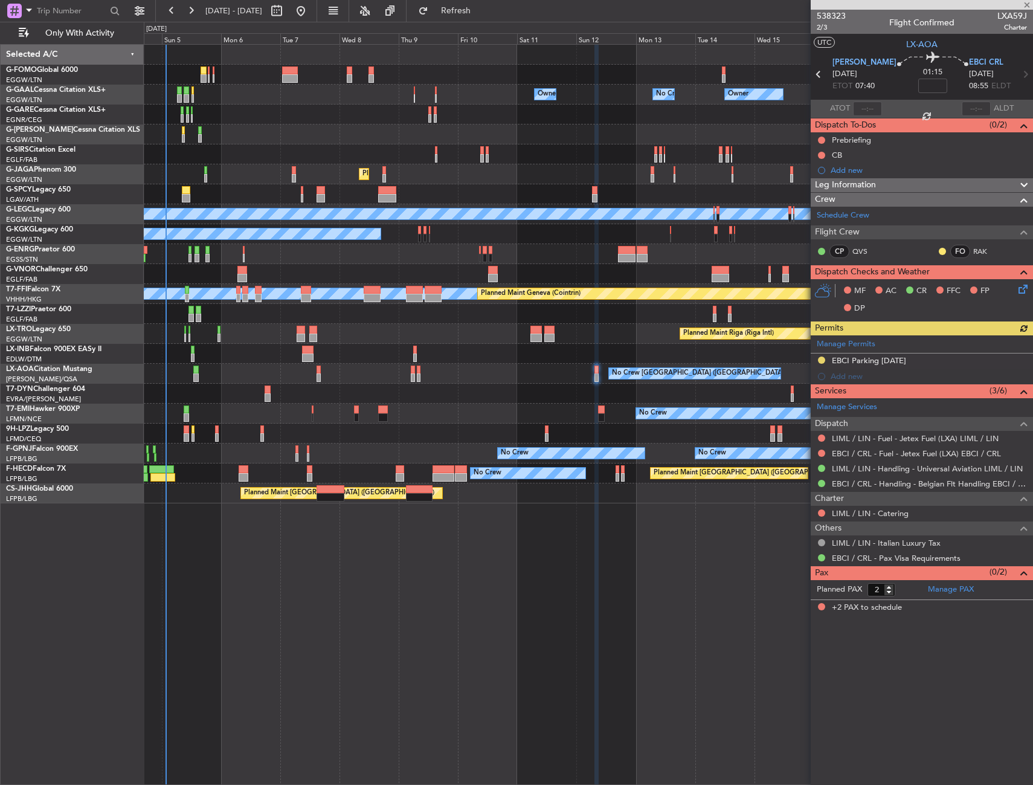
click at [1026, 283] on icon at bounding box center [1022, 287] width 10 height 10
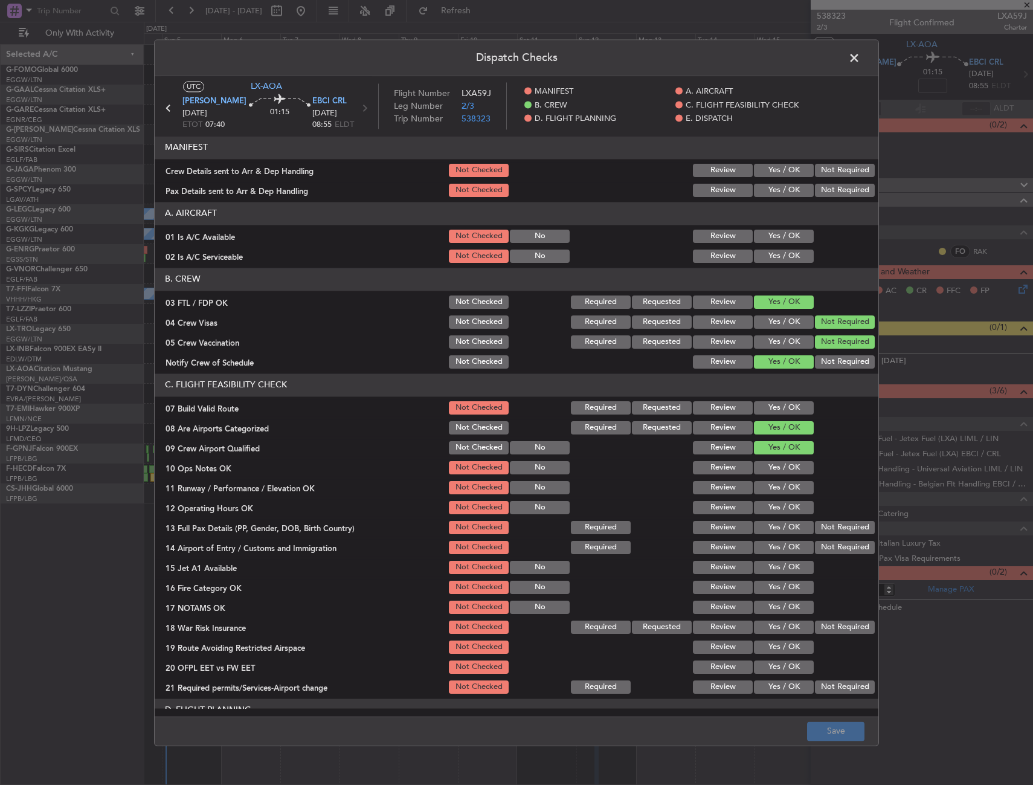
click at [645, 425] on button "Requested" at bounding box center [662, 427] width 60 height 13
drag, startPoint x: 823, startPoint y: 717, endPoint x: 824, endPoint y: 727, distance: 9.7
click at [823, 718] on footer "Save" at bounding box center [517, 730] width 724 height 29
click at [825, 727] on button "Save" at bounding box center [835, 731] width 57 height 19
click at [861, 57] on span at bounding box center [861, 61] width 0 height 24
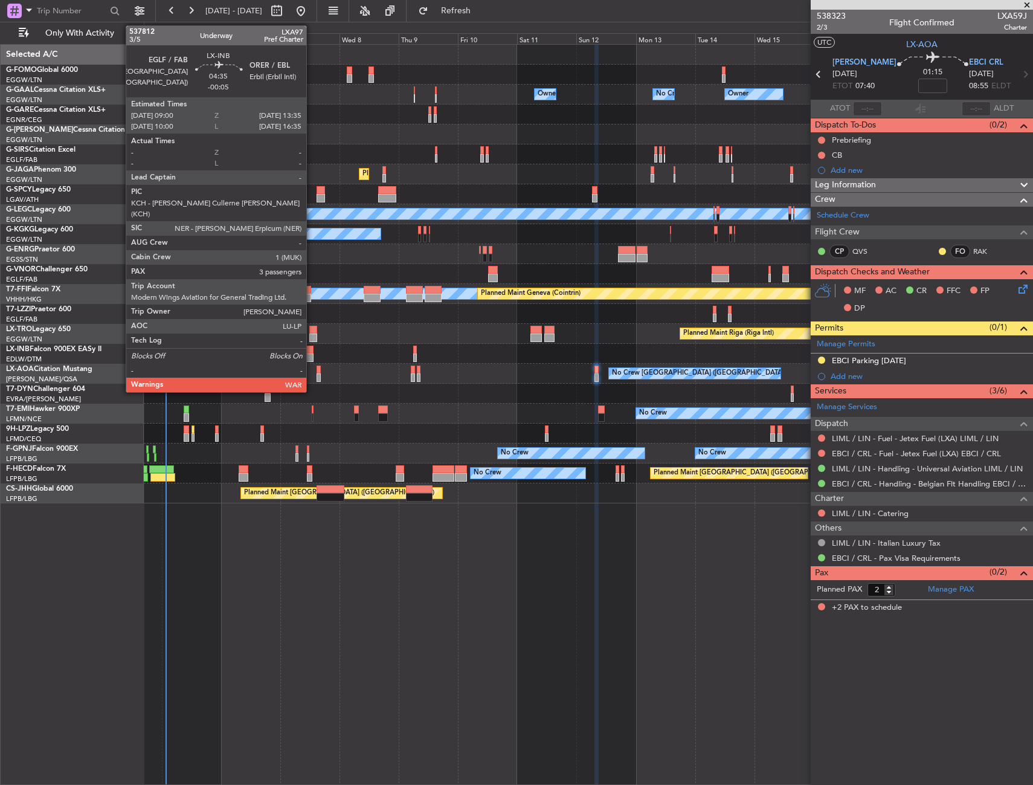
click at [312, 352] on div at bounding box center [307, 350] width 11 height 8
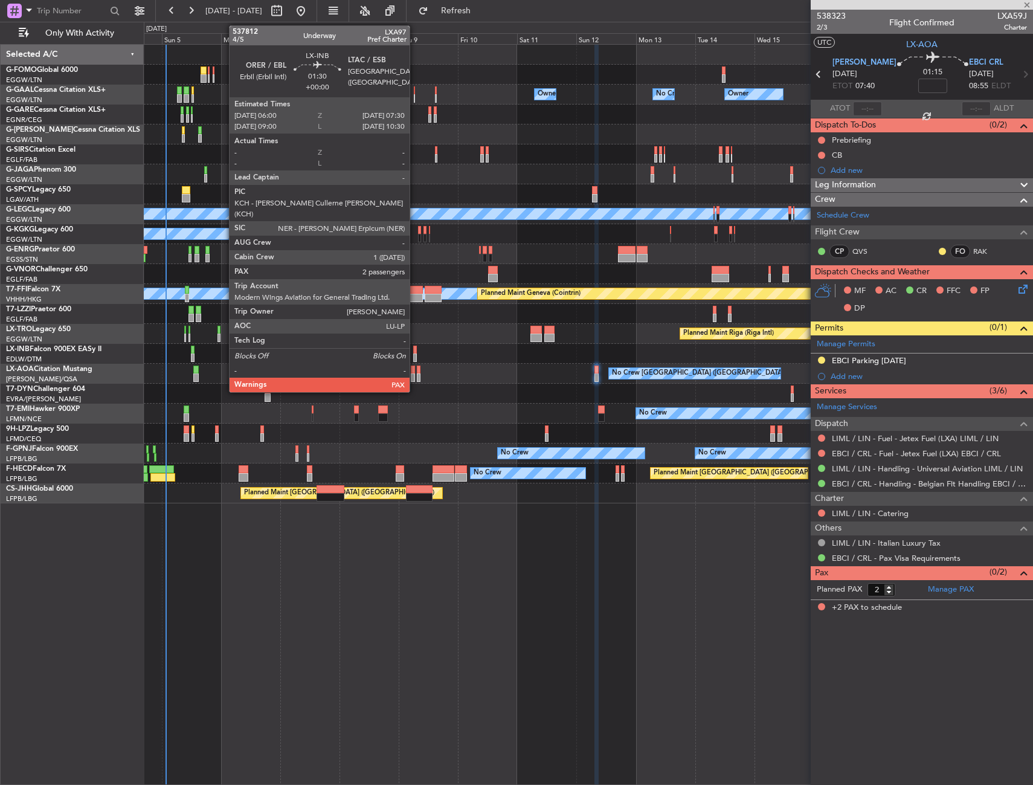
type input "-00:05"
type input "3"
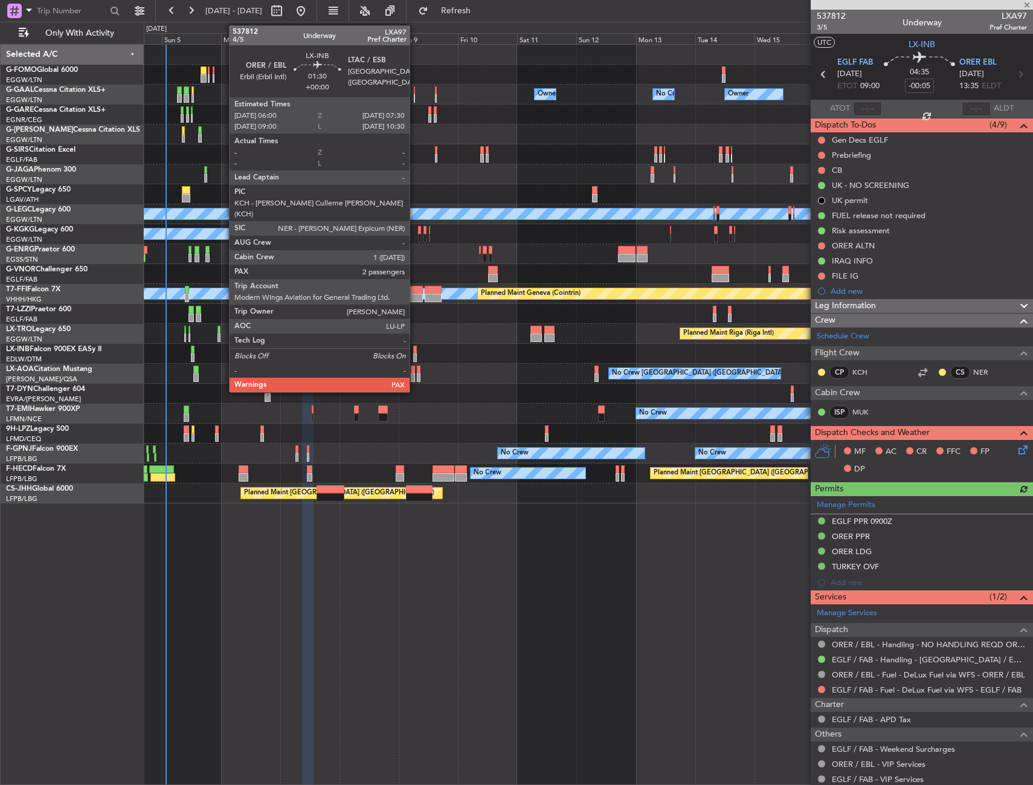
click at [415, 355] on div at bounding box center [415, 358] width 4 height 8
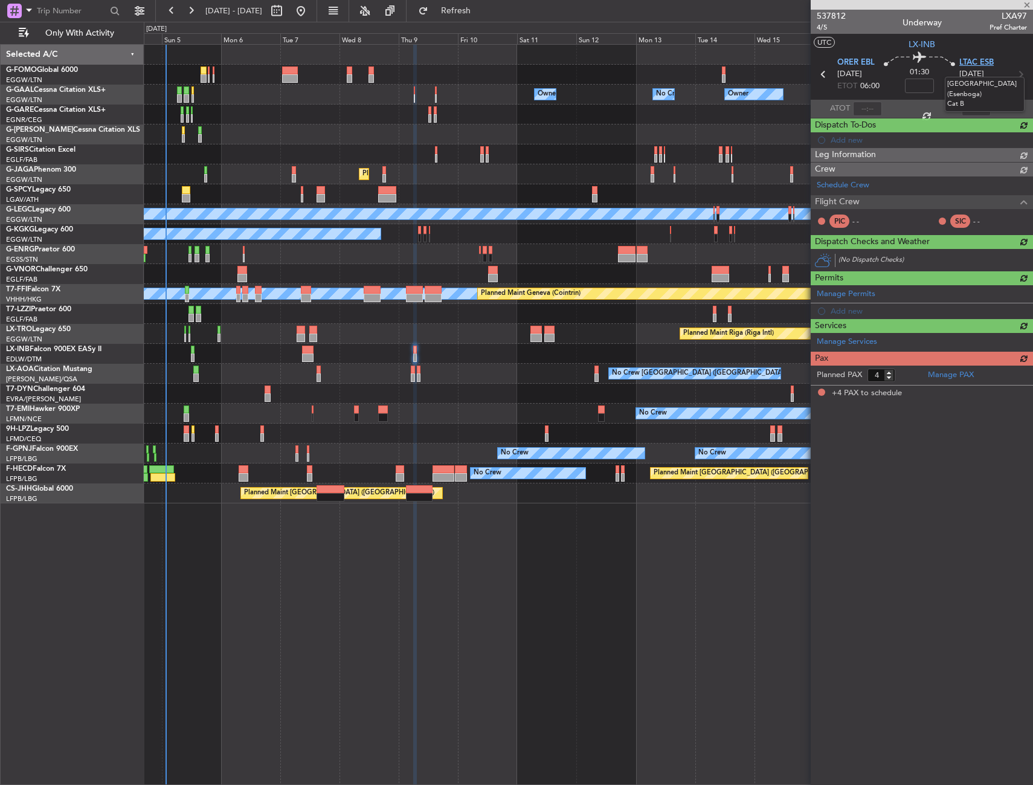
click at [975, 63] on span "LTAC ESB" at bounding box center [977, 63] width 34 height 12
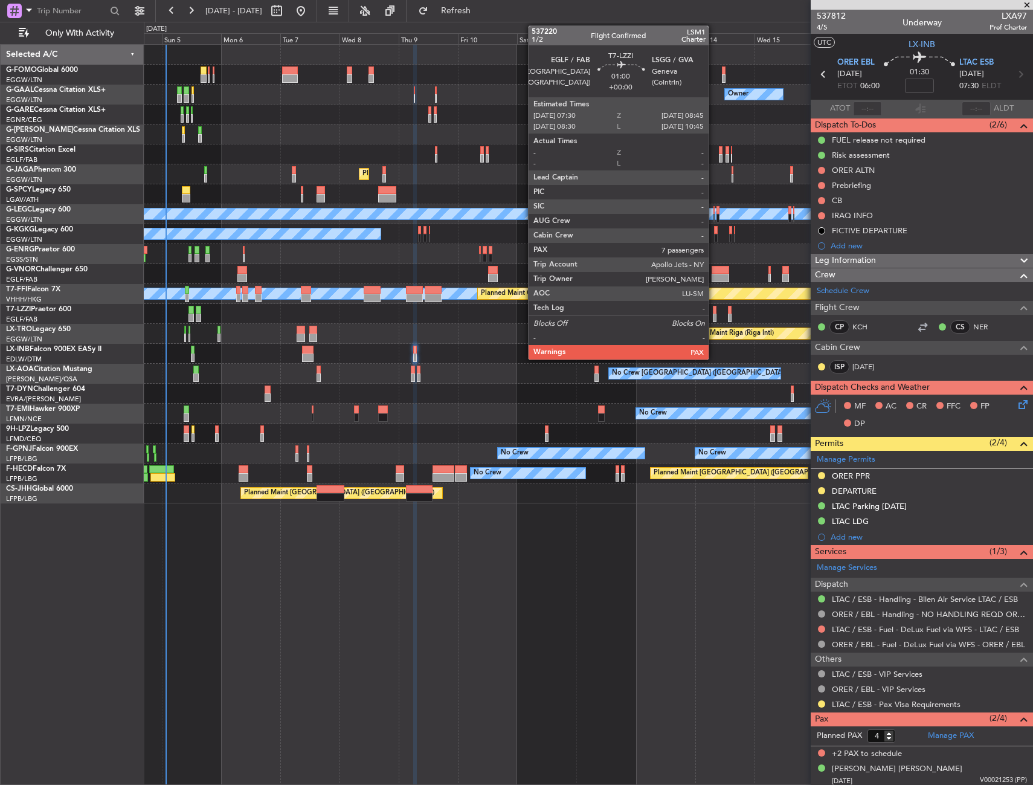
click at [714, 314] on div at bounding box center [715, 318] width 4 height 8
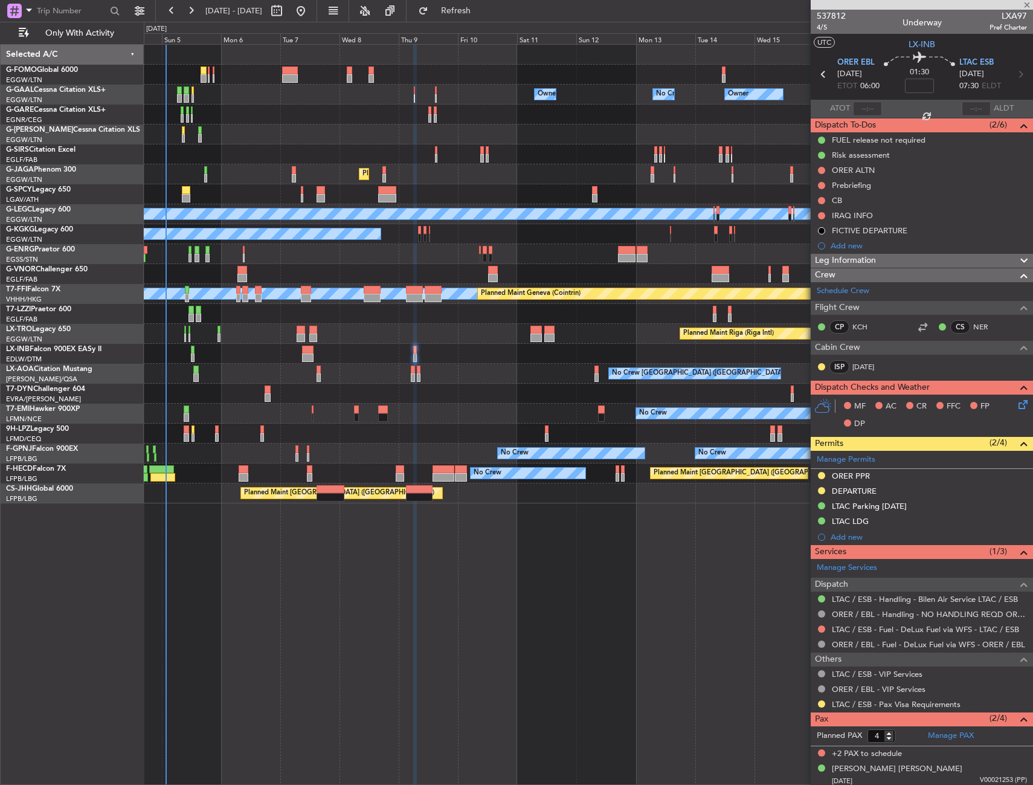
type input "7"
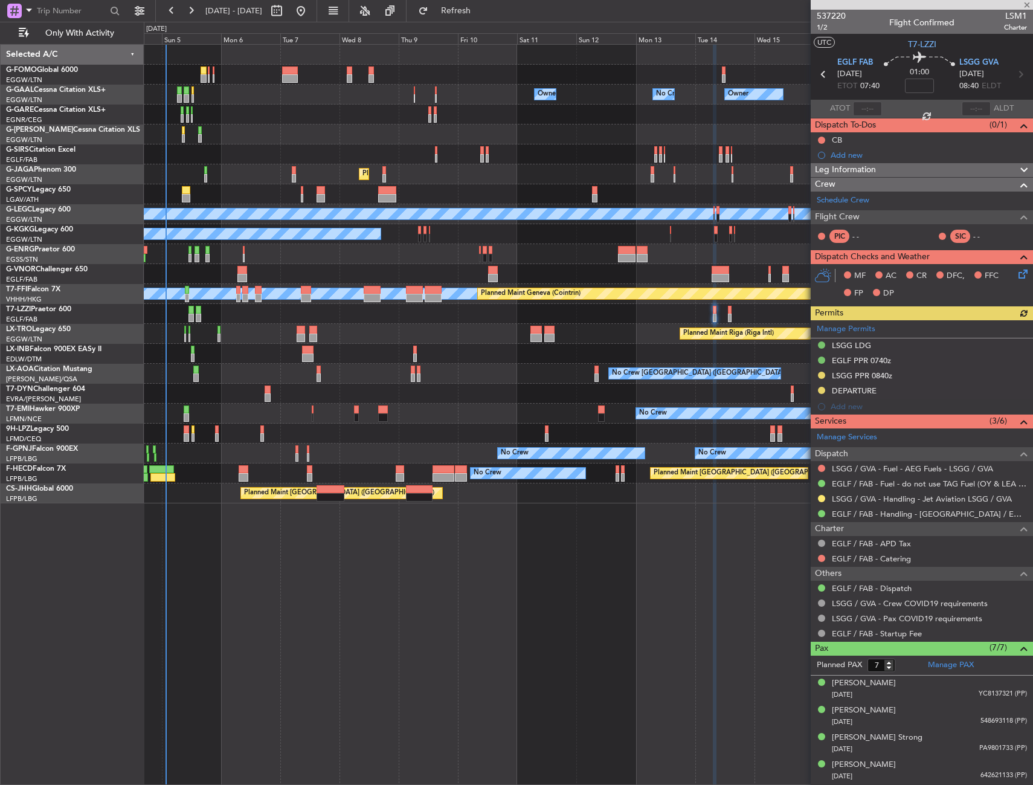
click at [982, 56] on section "EGLF FAB [DATE] ETOT 07:40 01:00 LSGG GVA [DATE] 08:40 ELDT" at bounding box center [922, 76] width 222 height 48
click at [986, 59] on span "LSGG GVA" at bounding box center [979, 63] width 39 height 12
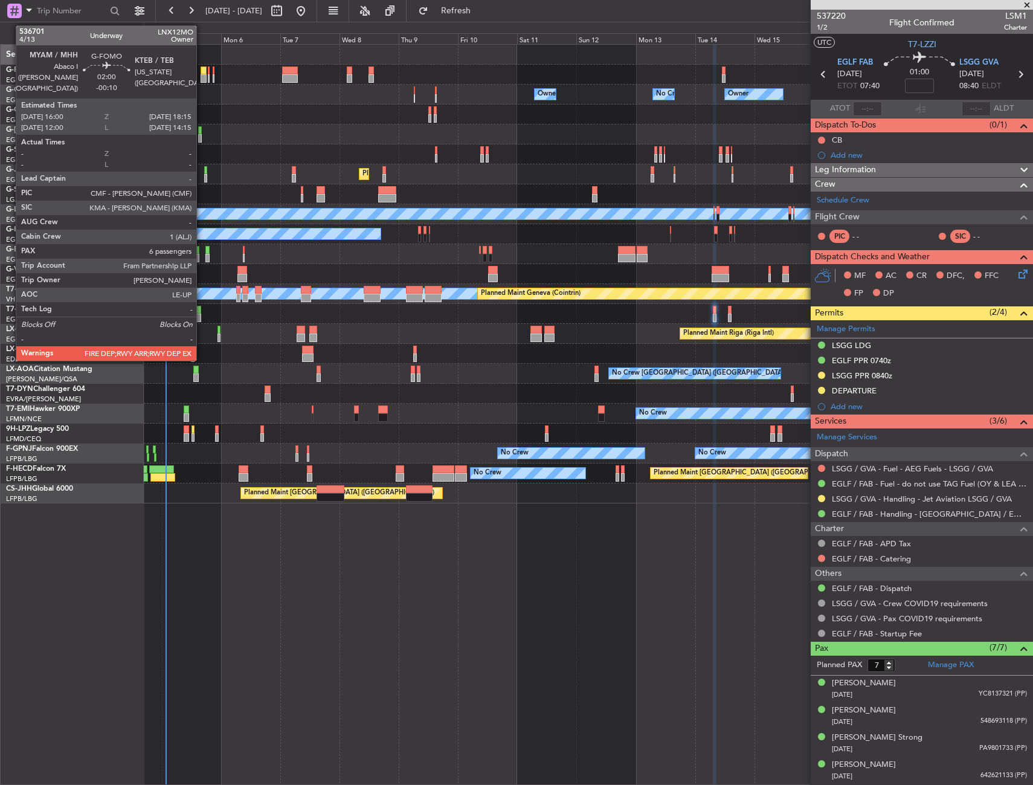
click at [202, 74] on div at bounding box center [204, 78] width 6 height 8
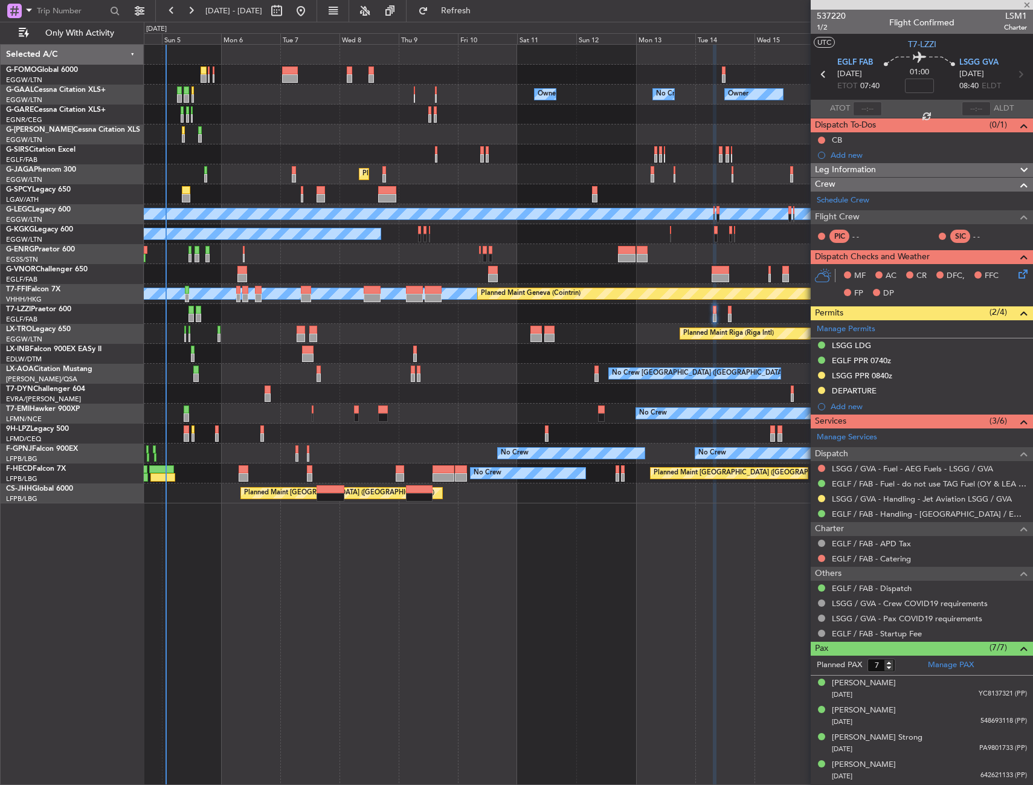
type input "-00:10"
type input "6"
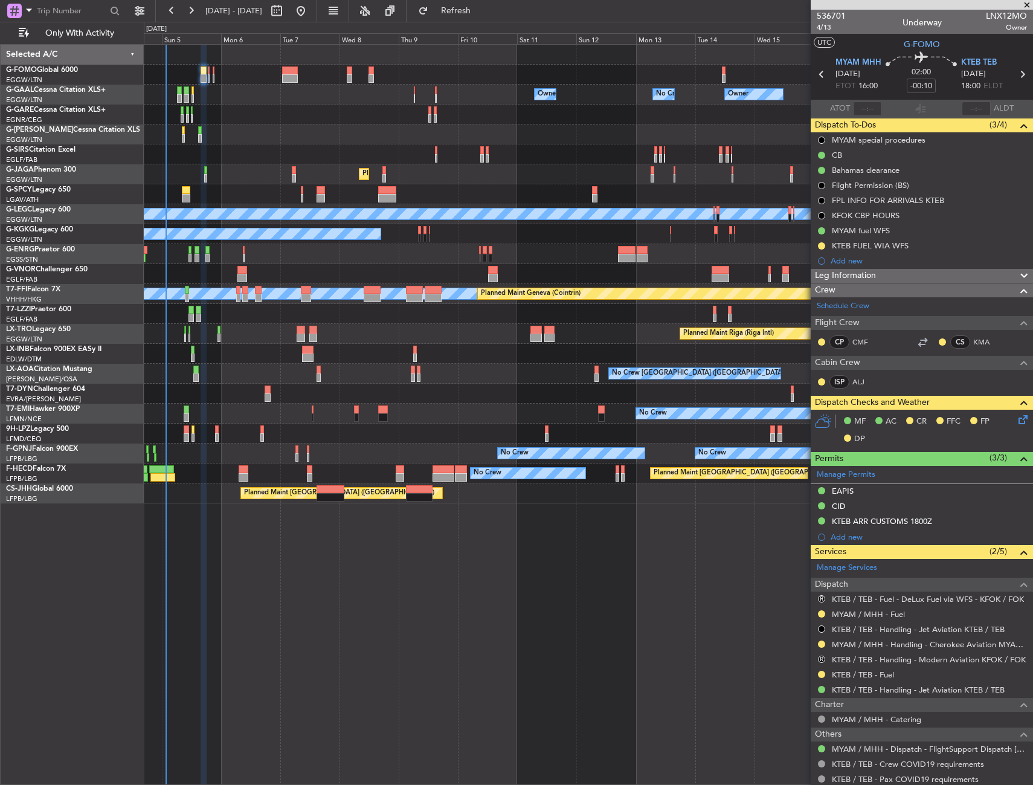
click at [821, 609] on div at bounding box center [822, 614] width 10 height 10
click at [821, 610] on button at bounding box center [821, 613] width 7 height 7
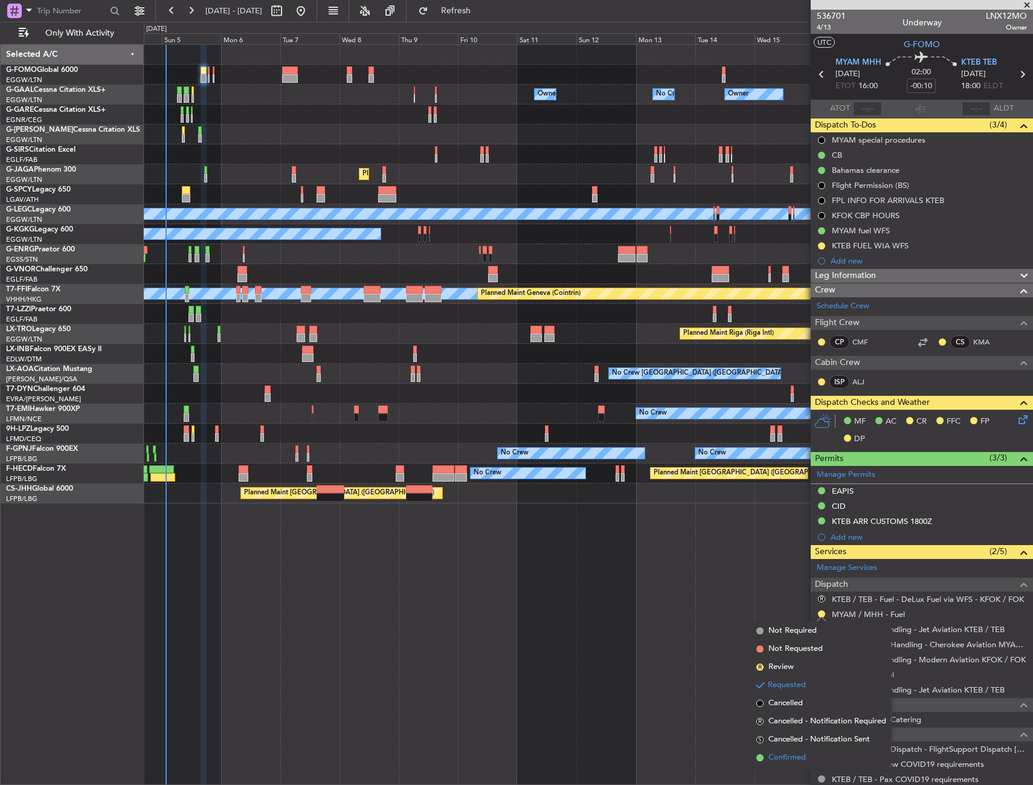
click at [785, 755] on span "Confirmed" at bounding box center [787, 758] width 37 height 12
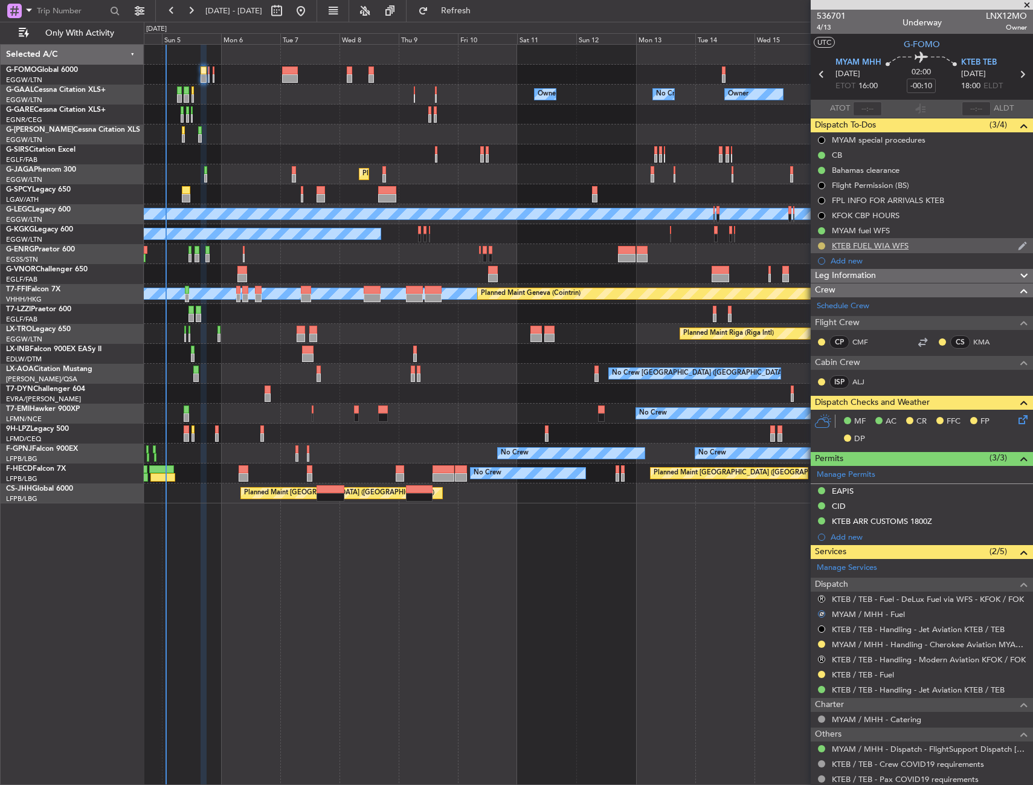
click at [820, 247] on button at bounding box center [821, 245] width 7 height 7
click at [806, 299] on li "Completed" at bounding box center [822, 299] width 65 height 18
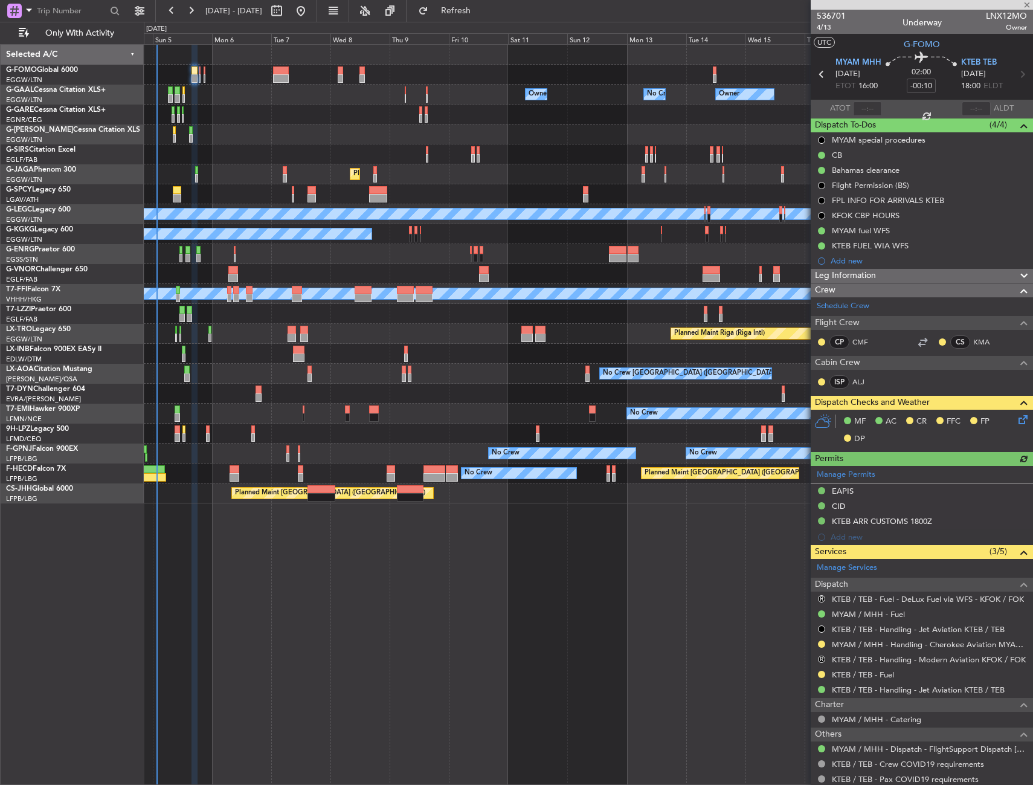
click at [610, 312] on div at bounding box center [588, 314] width 889 height 20
